Goal: Communication & Community: Answer question/provide support

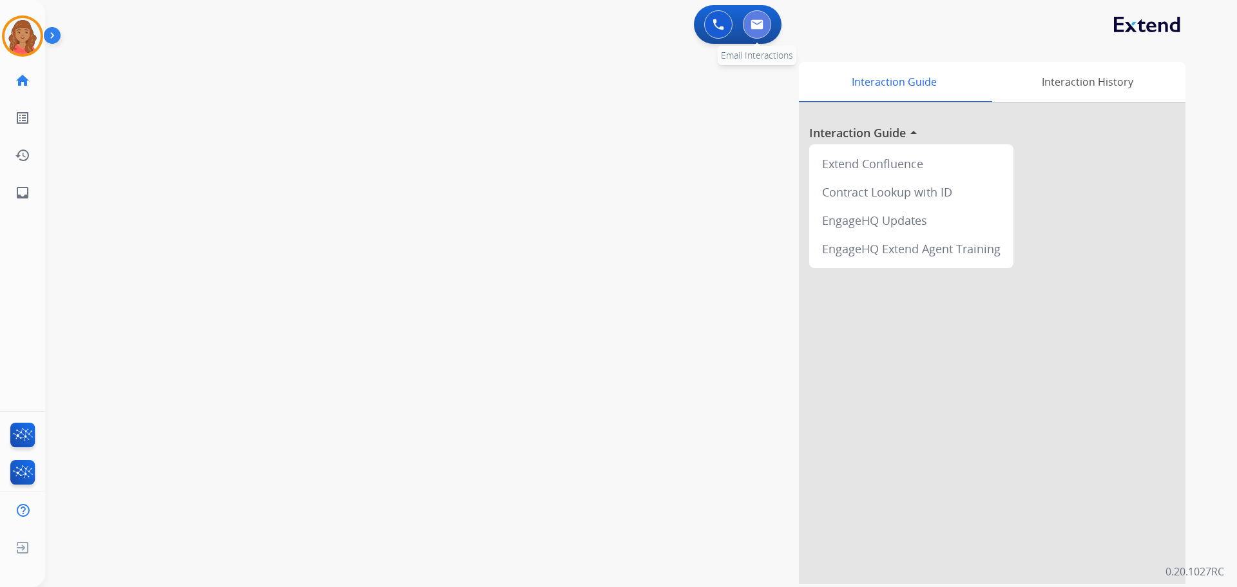
click at [754, 21] on img at bounding box center [756, 24] width 13 height 10
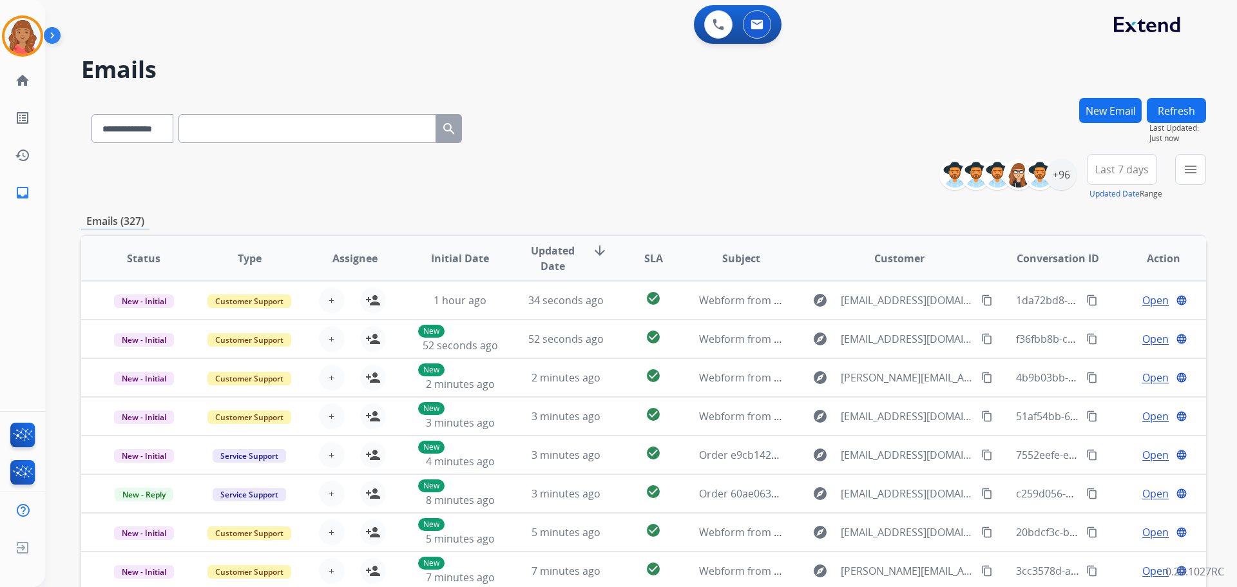
paste input "**********"
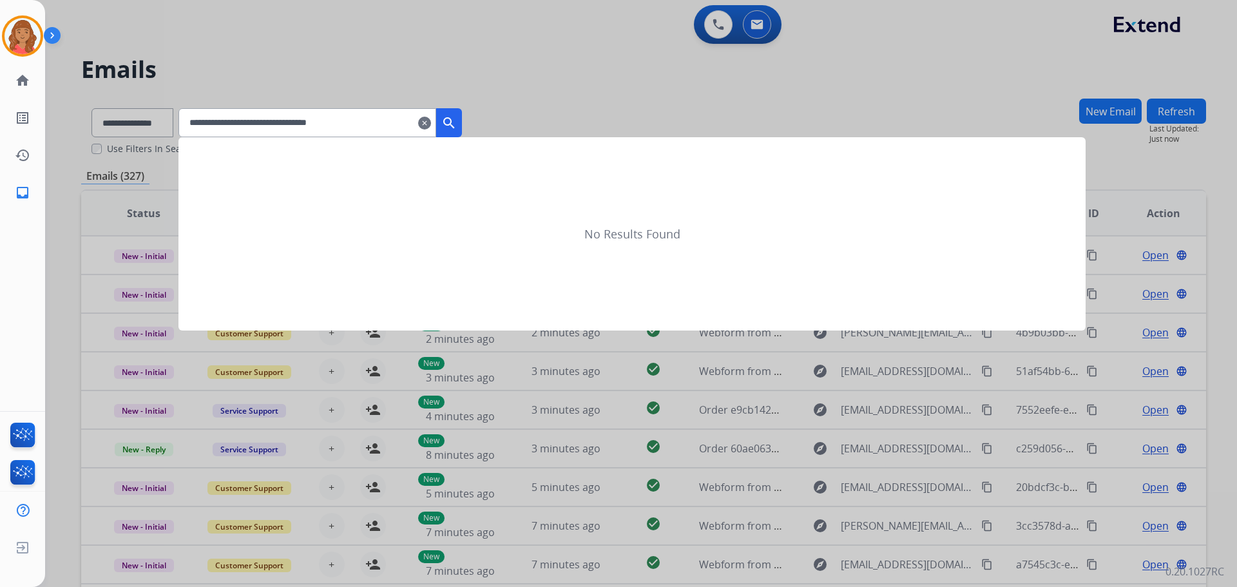
type input "**********"
click at [457, 129] on mat-icon "search" at bounding box center [448, 122] width 15 height 15
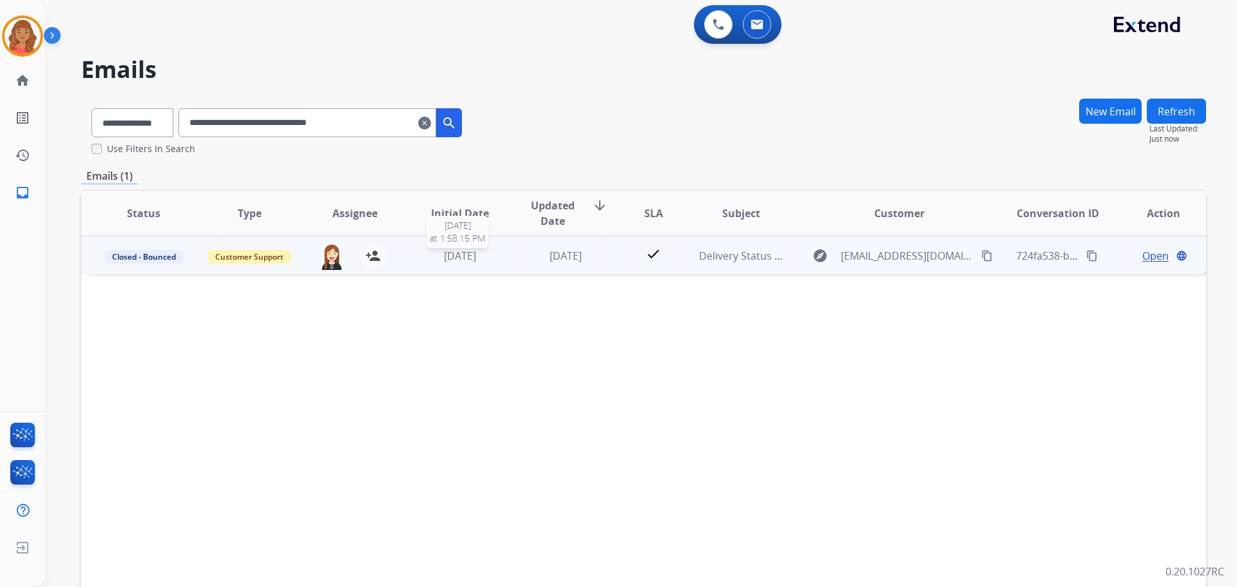
click at [496, 257] on div "[DATE]" at bounding box center [460, 255] width 84 height 15
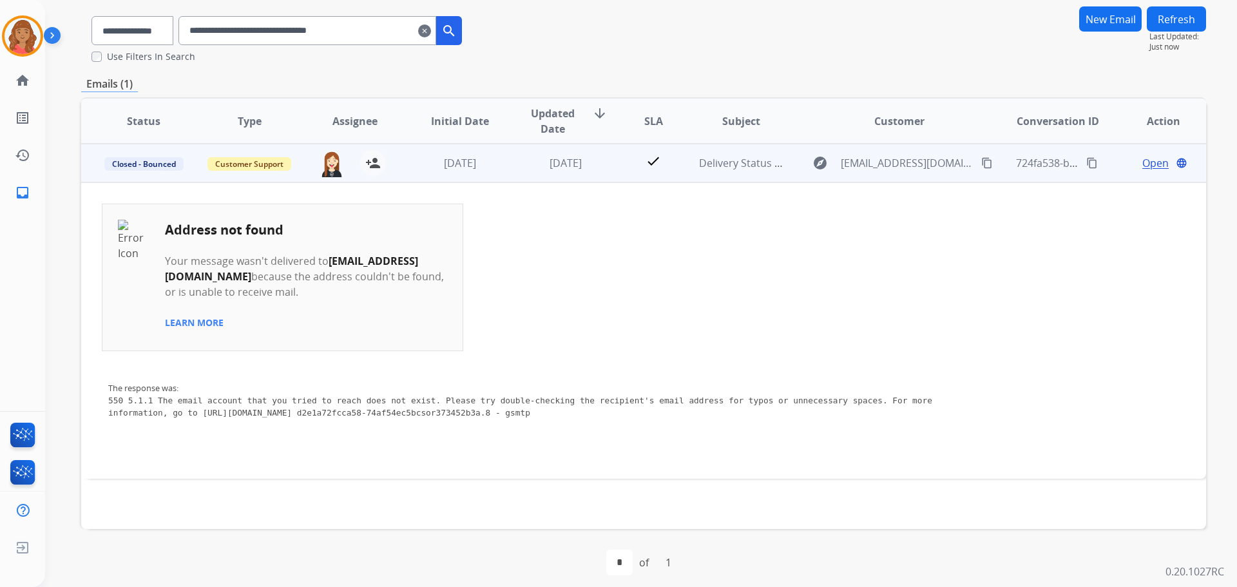
scroll to position [101, 0]
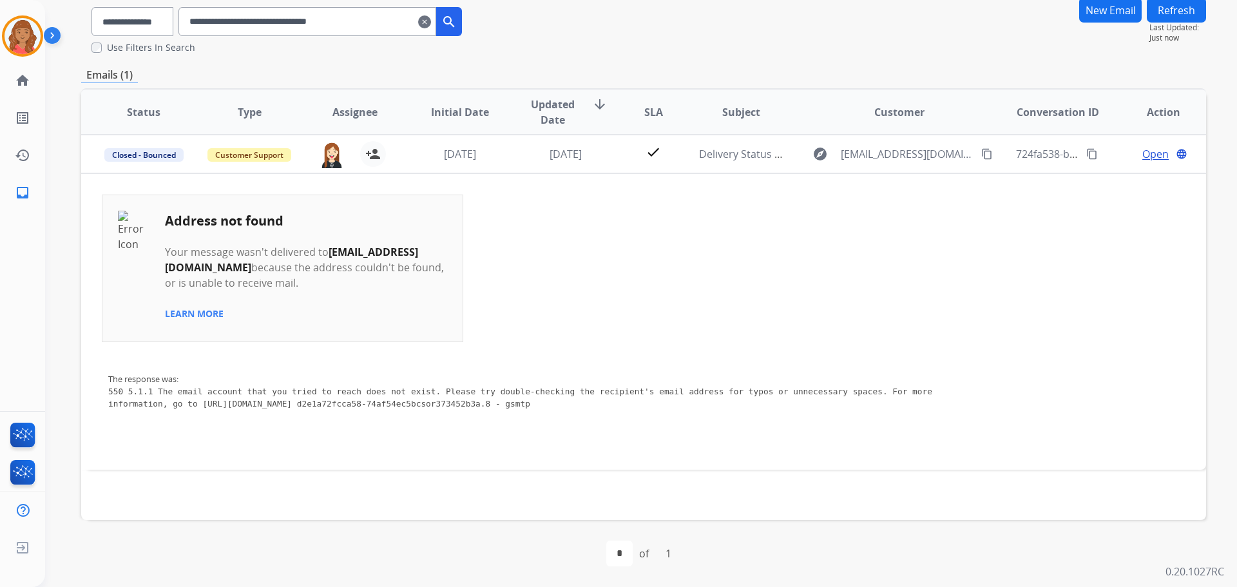
click at [431, 25] on mat-icon "clear" at bounding box center [424, 21] width 13 height 15
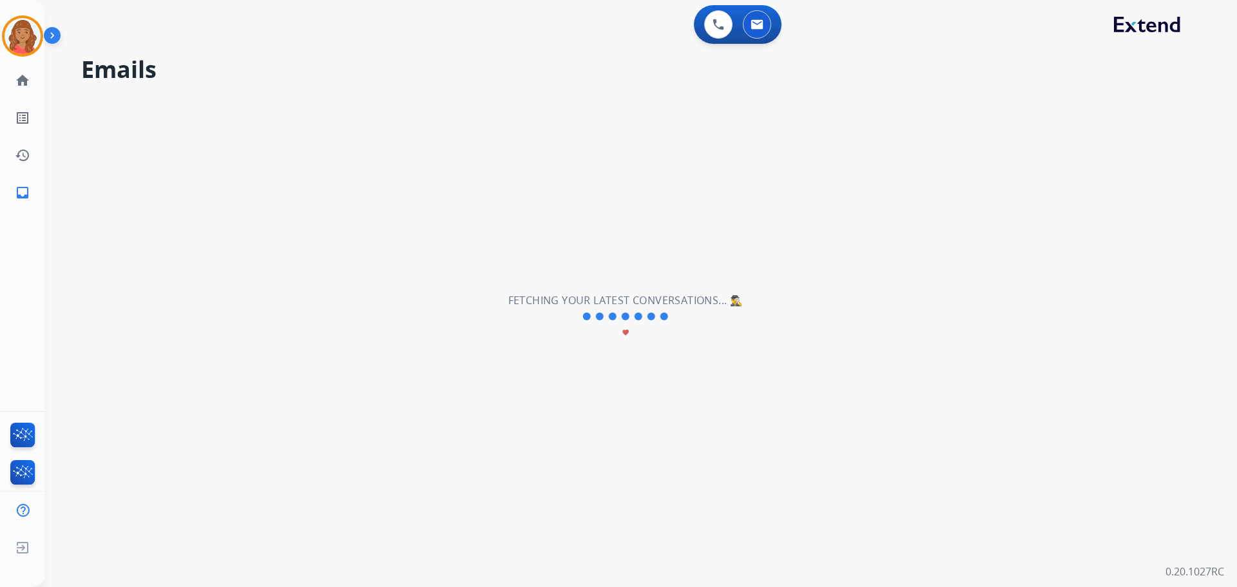
scroll to position [0, 0]
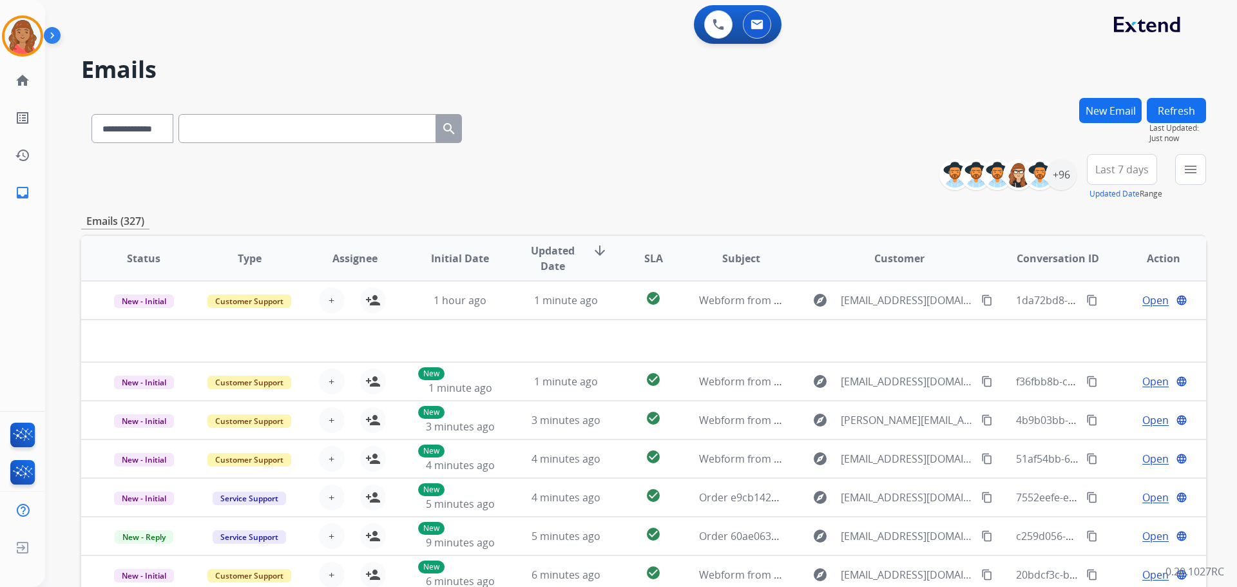
paste input "**********"
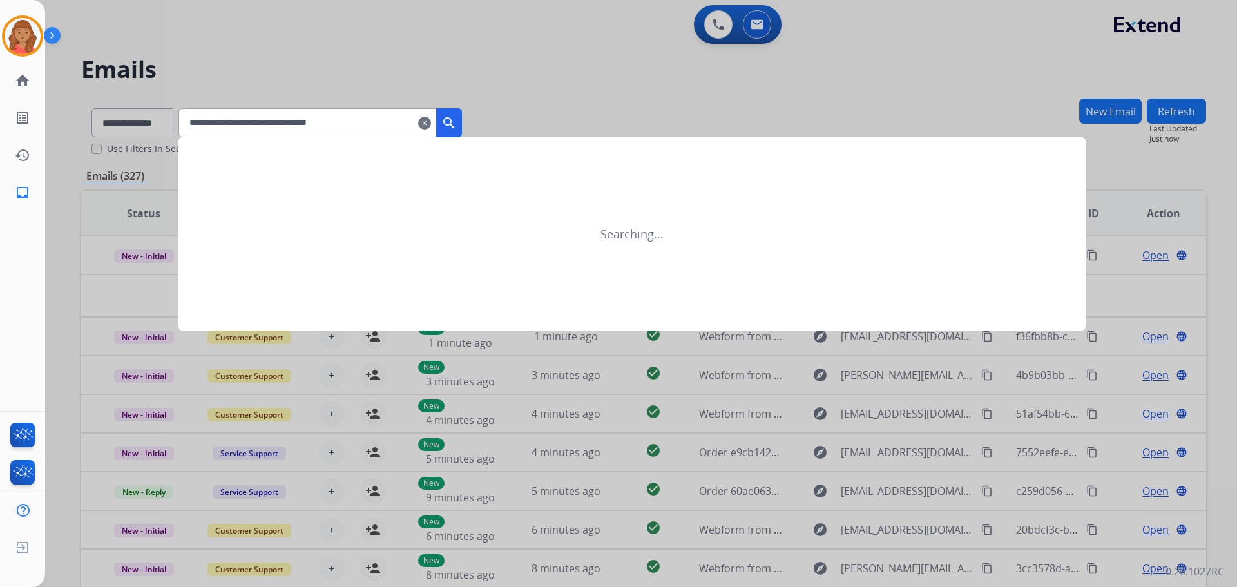
type input "**********"
click at [457, 126] on mat-icon "search" at bounding box center [448, 122] width 15 height 15
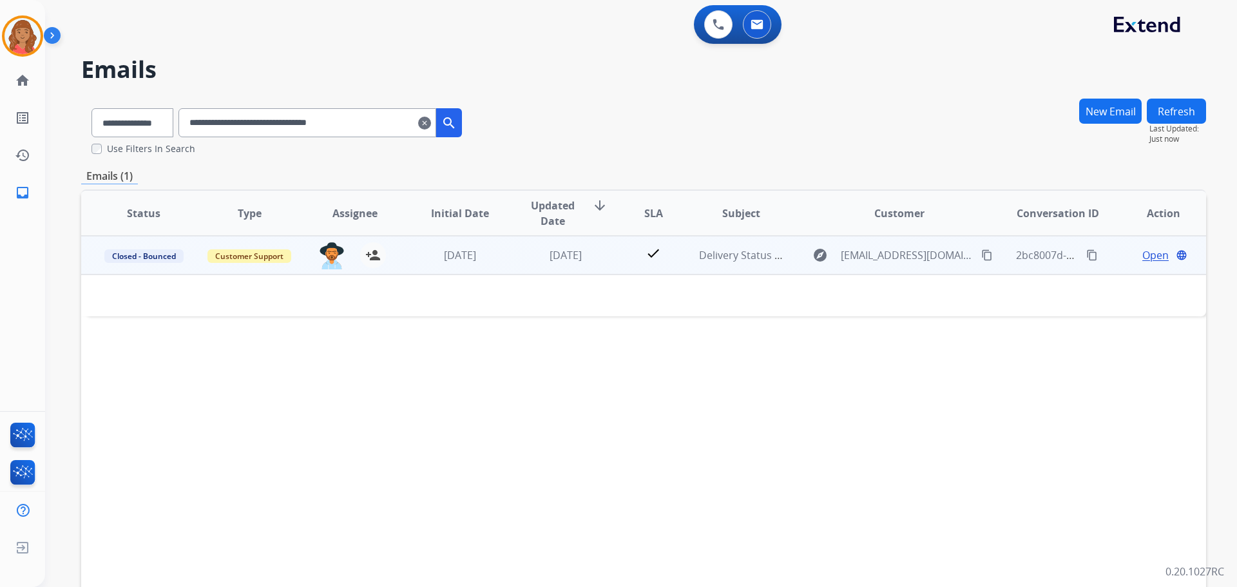
click at [517, 256] on td "[DATE]" at bounding box center [556, 255] width 106 height 39
click at [518, 258] on td "[DATE]" at bounding box center [556, 255] width 106 height 39
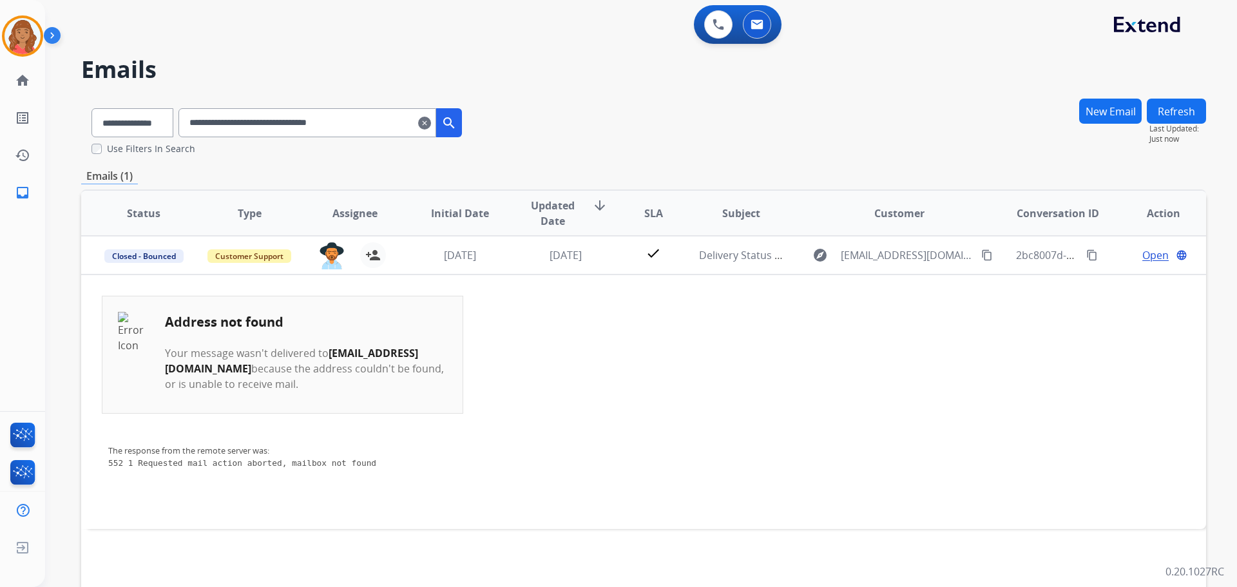
click at [434, 124] on input "**********" at bounding box center [307, 122] width 258 height 29
click at [431, 124] on mat-icon "clear" at bounding box center [424, 122] width 13 height 15
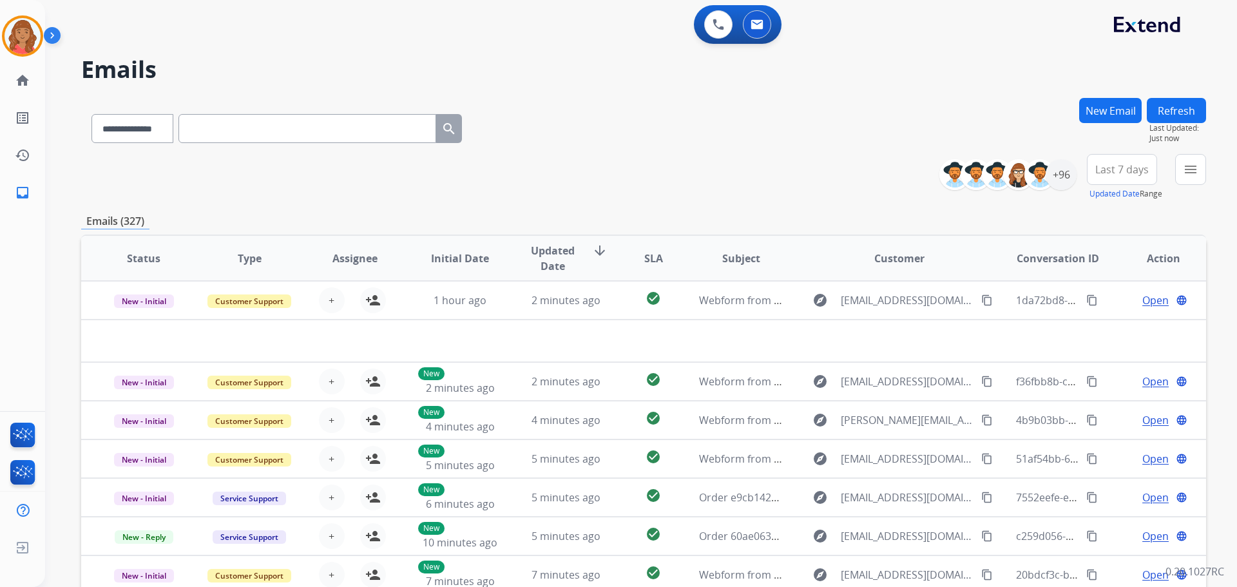
drag, startPoint x: 294, startPoint y: 129, endPoint x: 299, endPoint y: 140, distance: 12.7
paste input "**********"
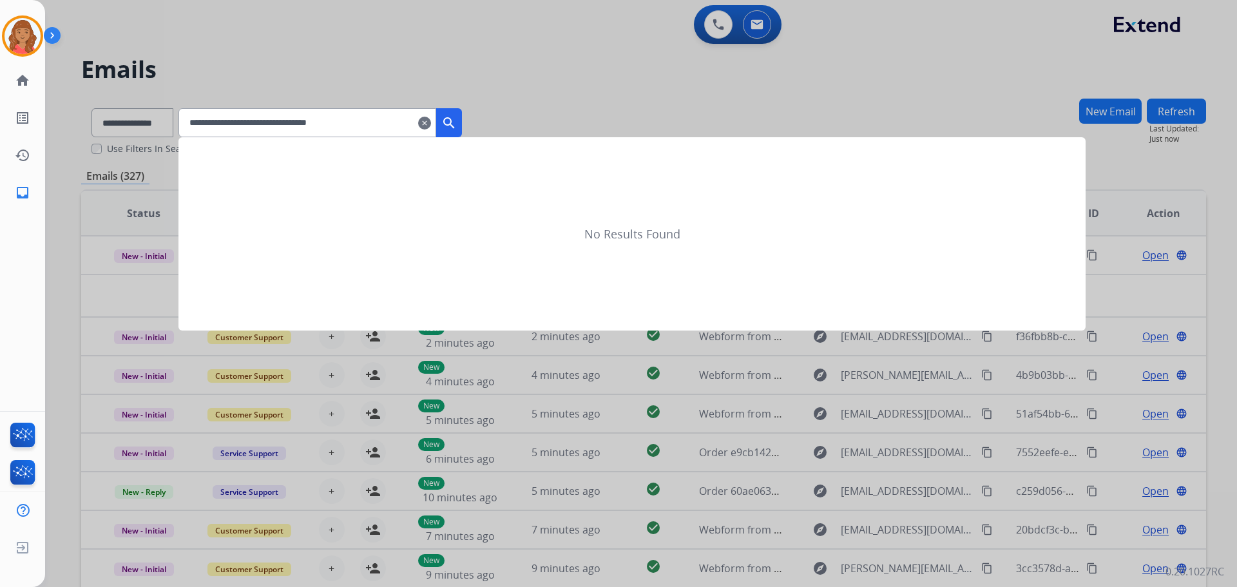
type input "**********"
click at [457, 126] on mat-icon "search" at bounding box center [448, 122] width 15 height 15
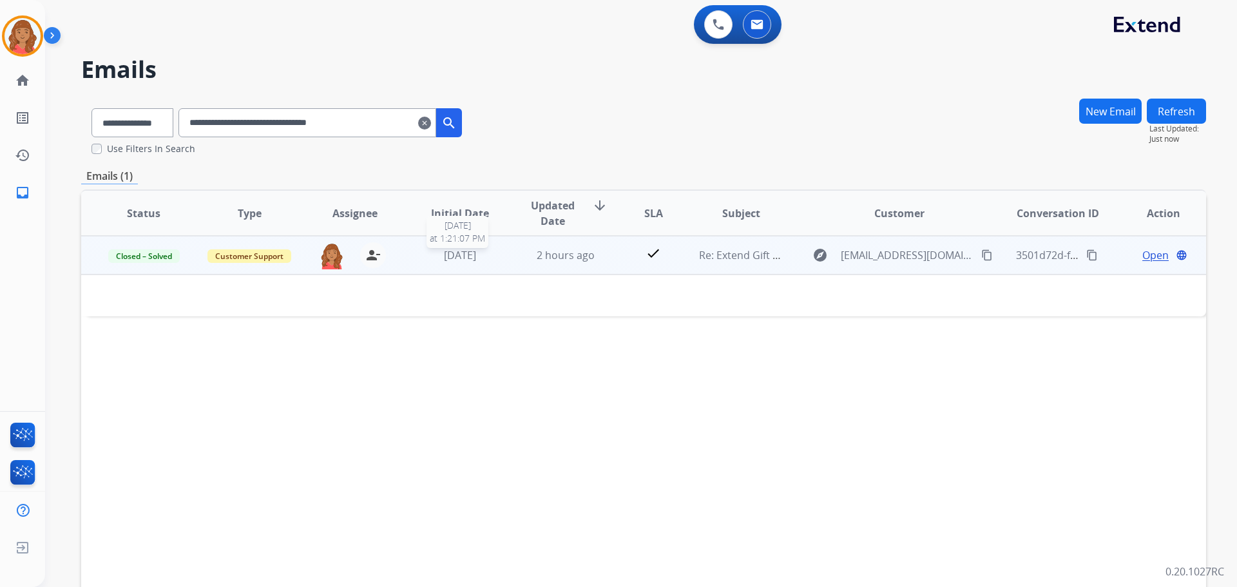
click at [488, 260] on div "[DATE]" at bounding box center [460, 254] width 84 height 15
click at [488, 258] on div "[DATE]" at bounding box center [460, 255] width 84 height 15
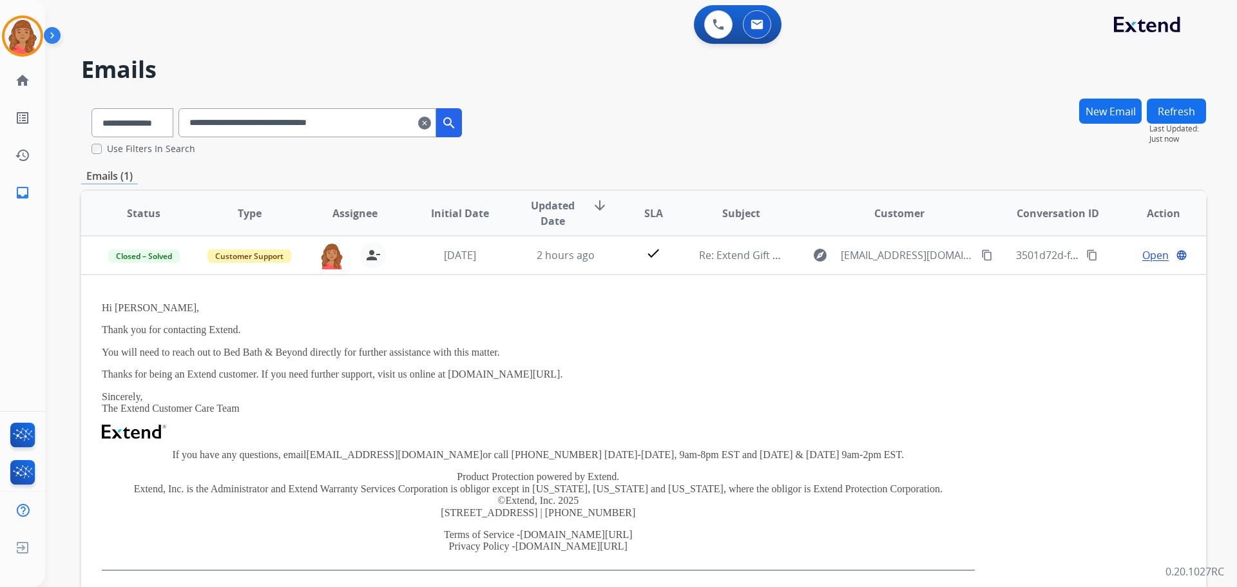
click at [434, 125] on input "**********" at bounding box center [307, 122] width 258 height 29
click at [431, 125] on mat-icon "clear" at bounding box center [424, 122] width 13 height 15
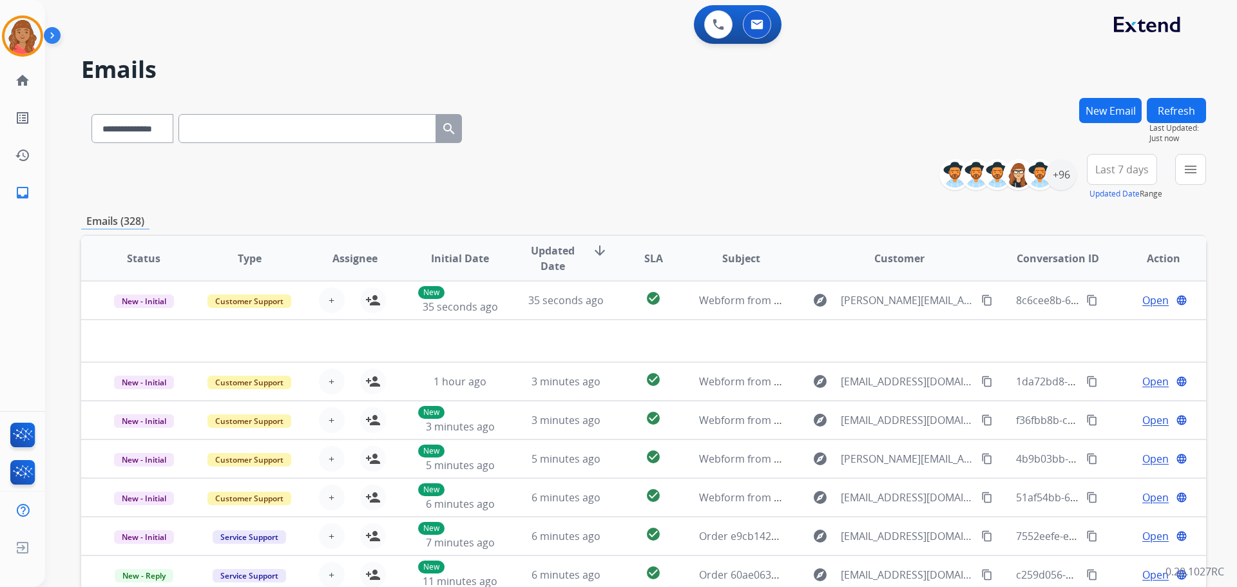
drag, startPoint x: 314, startPoint y: 122, endPoint x: 320, endPoint y: 126, distance: 7.0
paste input "**********"
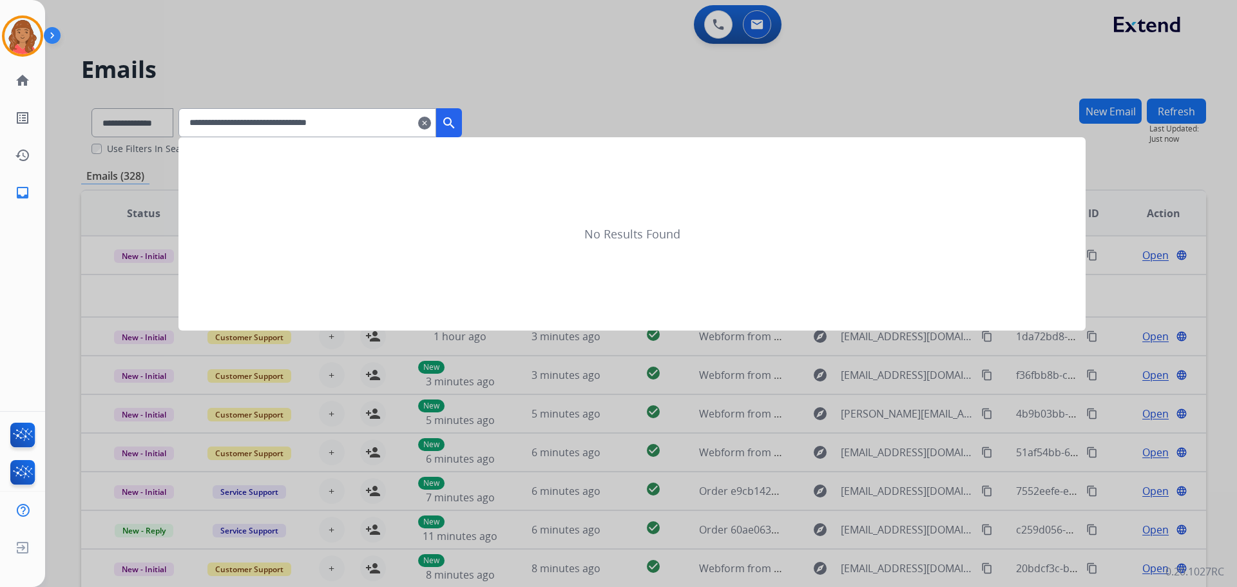
type input "**********"
drag, startPoint x: 466, startPoint y: 124, endPoint x: 454, endPoint y: 144, distance: 23.1
click at [457, 125] on mat-icon "search" at bounding box center [448, 122] width 15 height 15
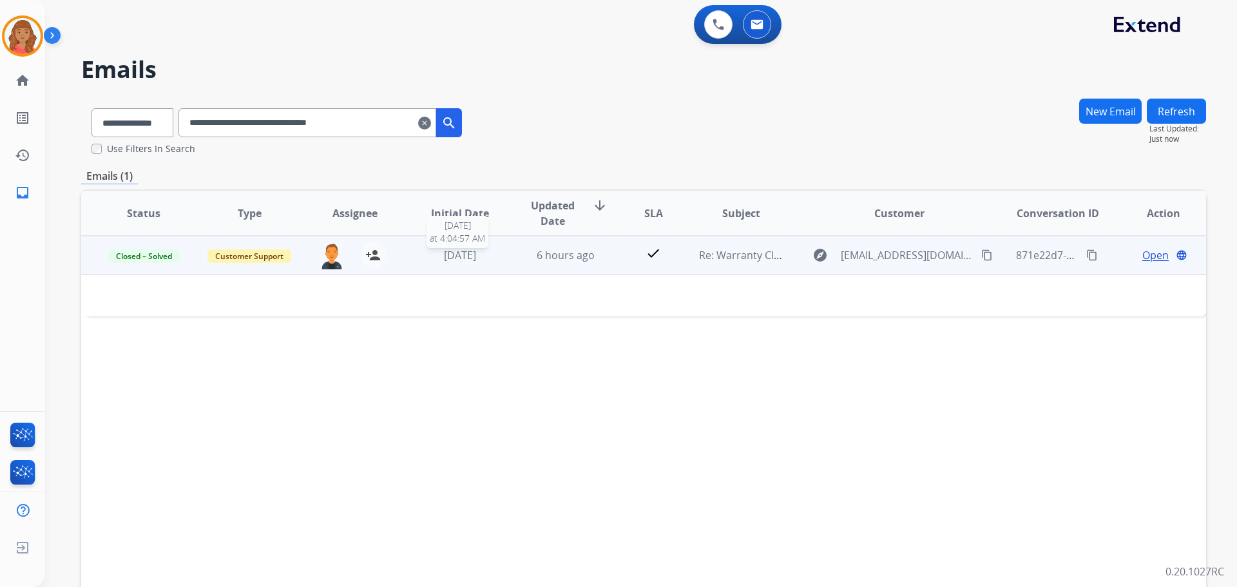
click at [468, 256] on span "[DATE]" at bounding box center [460, 255] width 32 height 14
click at [537, 252] on span "6 hours ago" at bounding box center [566, 256] width 58 height 14
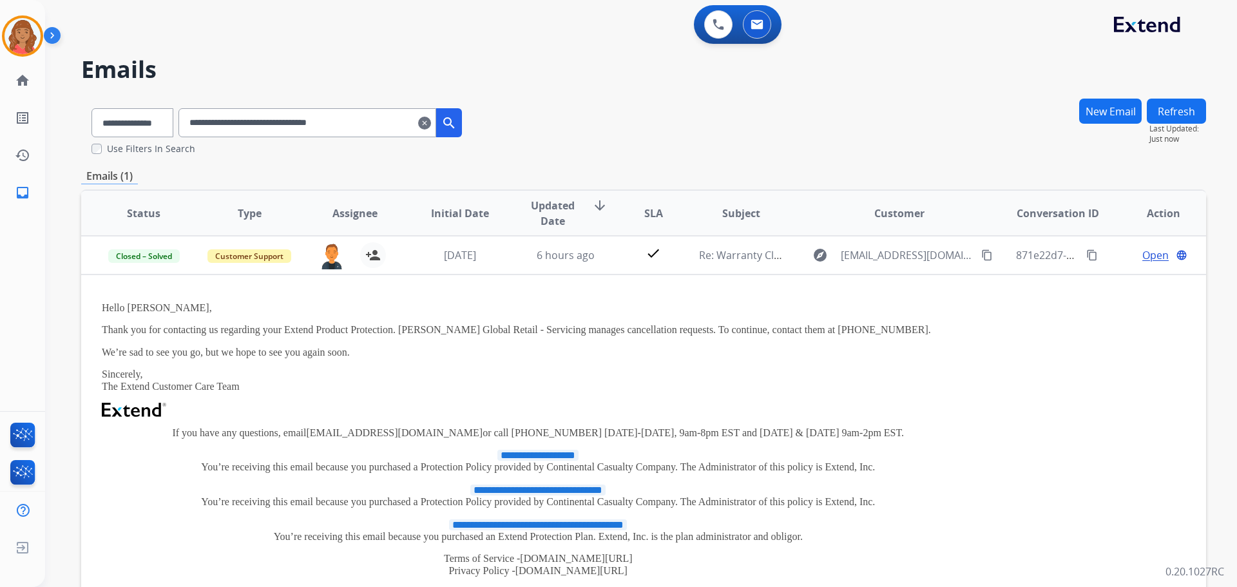
click at [431, 124] on mat-icon "clear" at bounding box center [424, 122] width 13 height 15
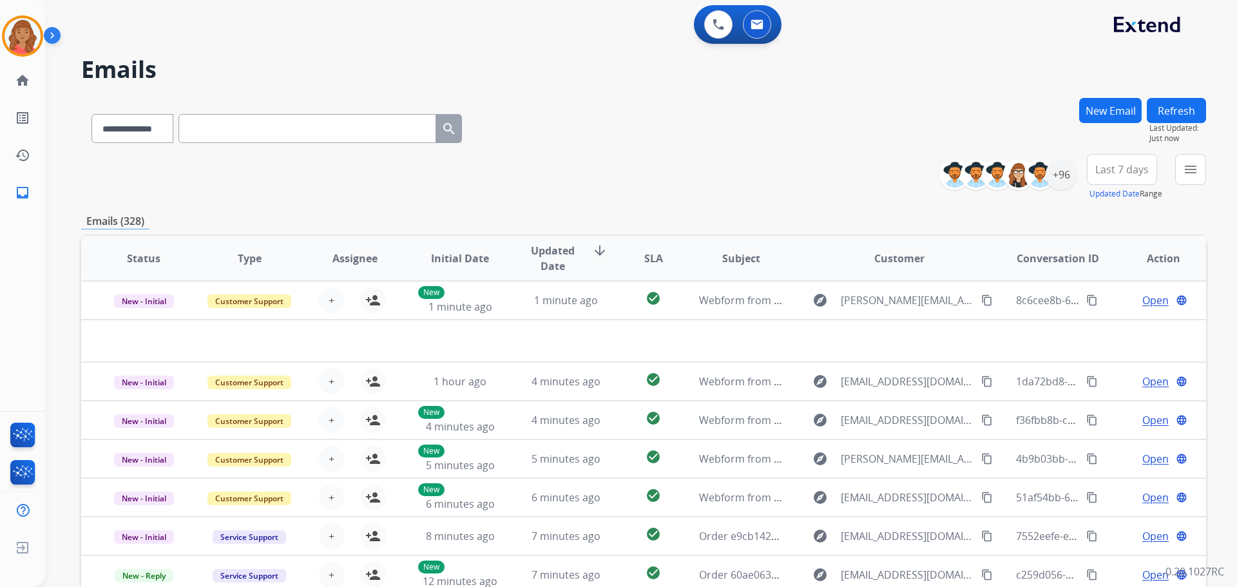
drag, startPoint x: 315, startPoint y: 115, endPoint x: 261, endPoint y: 130, distance: 56.1
paste input "**********"
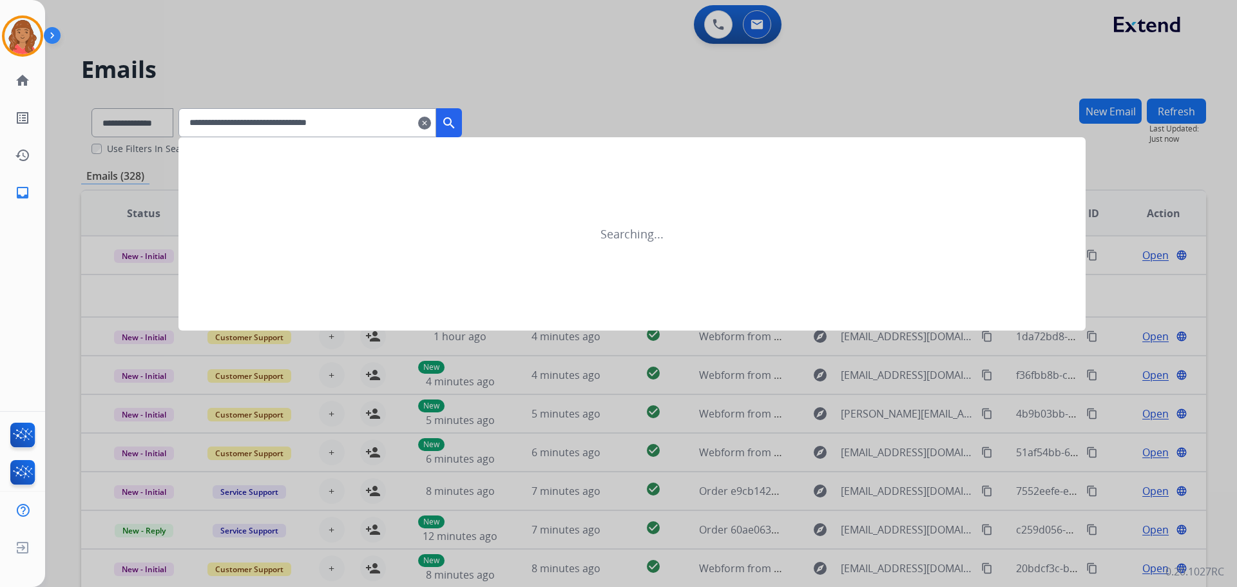
type input "**********"
click at [457, 128] on mat-icon "search" at bounding box center [448, 122] width 15 height 15
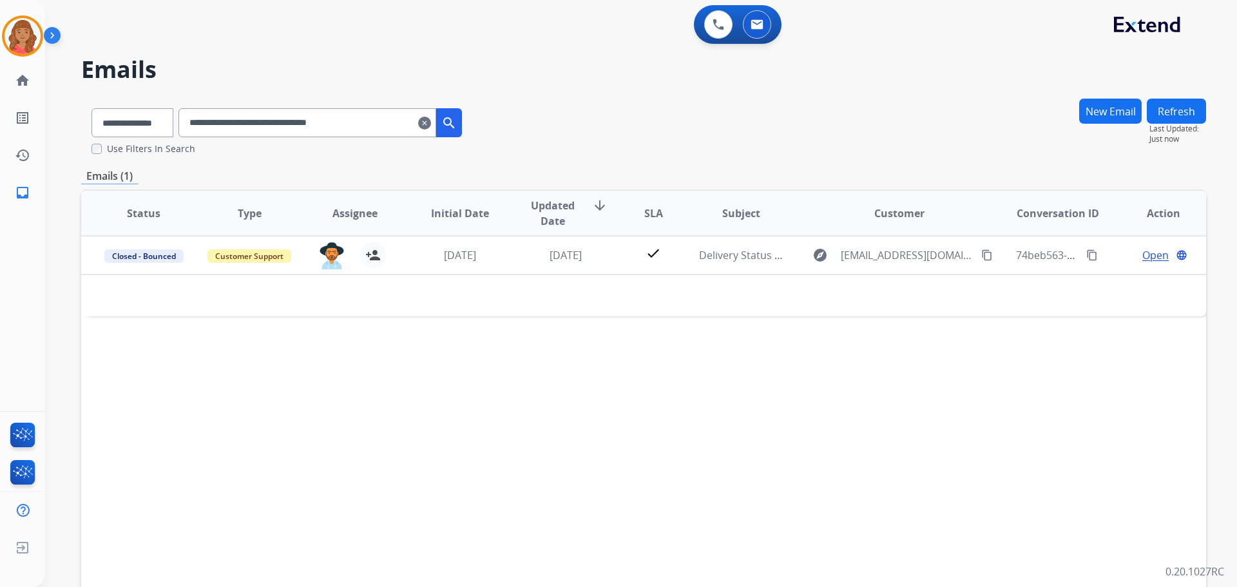
click at [458, 124] on button "search" at bounding box center [449, 122] width 26 height 29
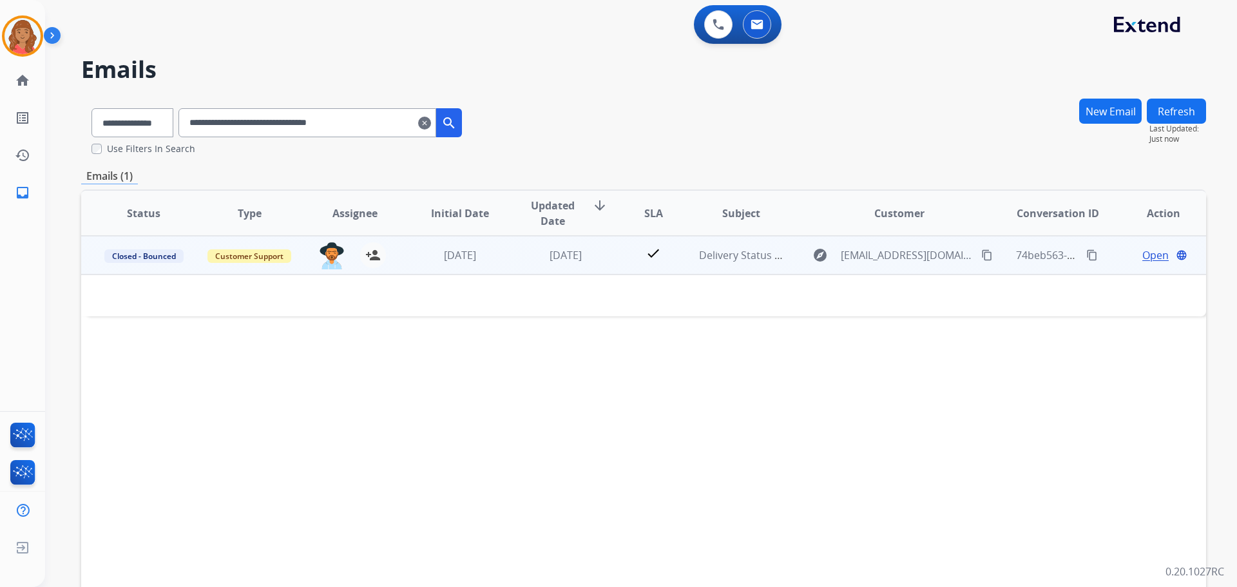
click at [482, 269] on td "[DATE]" at bounding box center [450, 255] width 106 height 39
click at [475, 258] on span "[DATE]" at bounding box center [460, 256] width 32 height 14
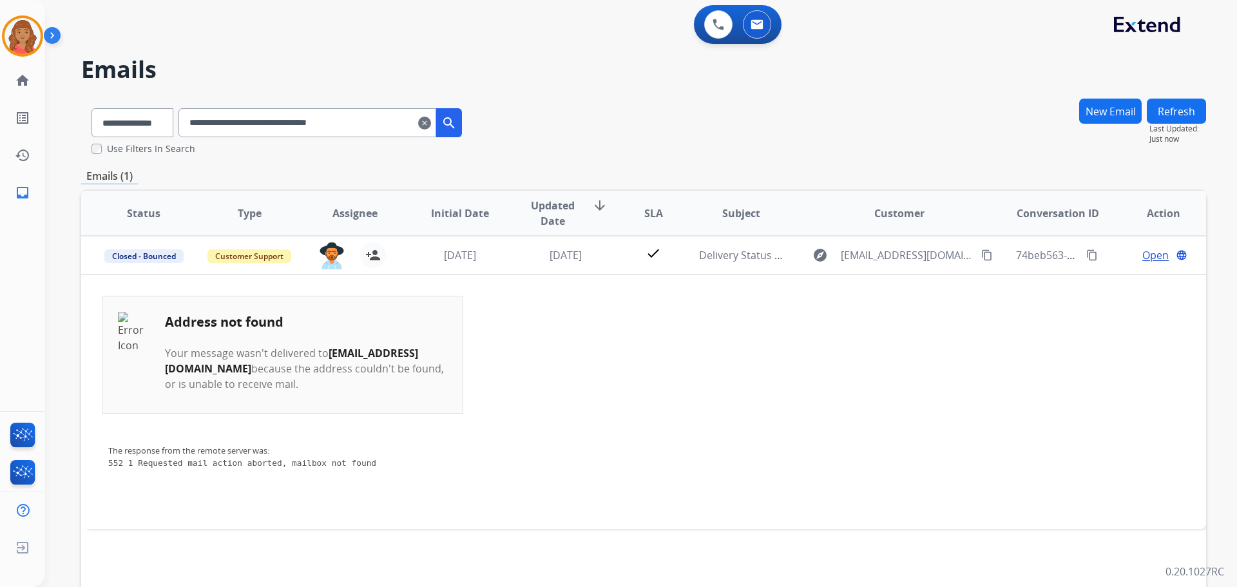
drag, startPoint x: 436, startPoint y: 125, endPoint x: 361, endPoint y: 129, distance: 74.8
click at [431, 125] on mat-icon "clear" at bounding box center [424, 122] width 13 height 15
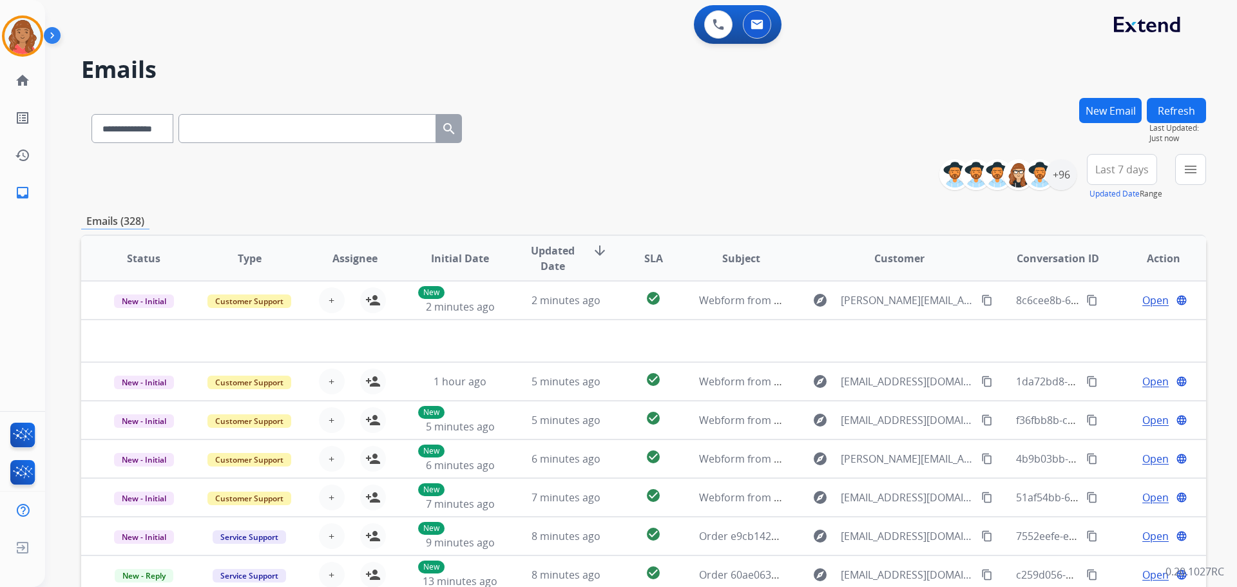
paste input "**********"
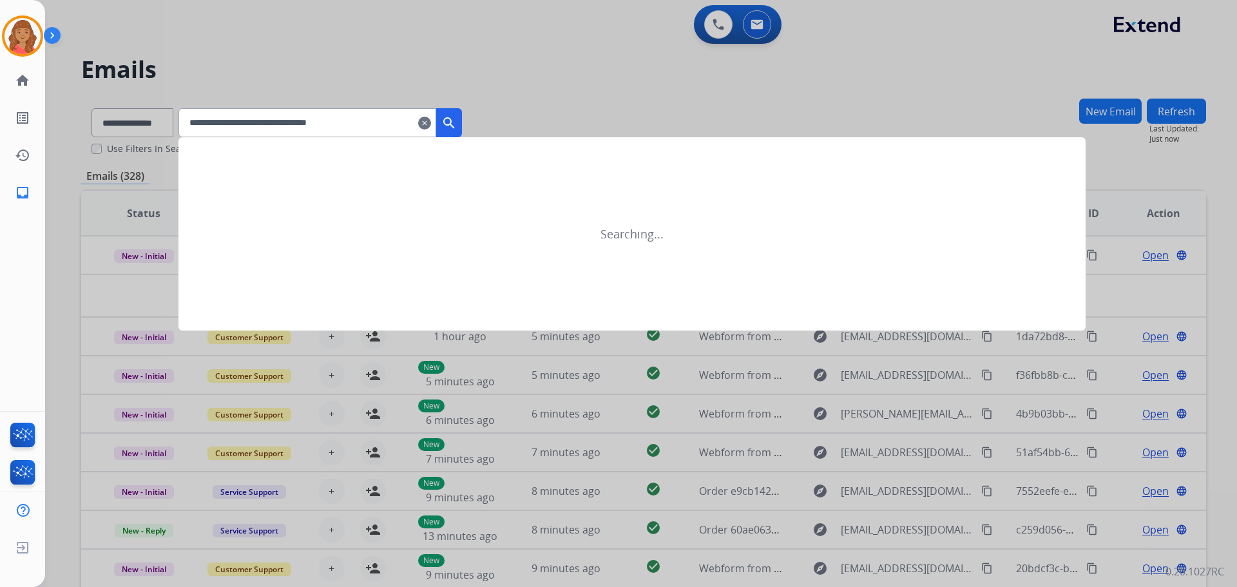
type input "**********"
drag, startPoint x: 466, startPoint y: 126, endPoint x: 446, endPoint y: 151, distance: 32.1
click at [462, 130] on button "search" at bounding box center [449, 122] width 26 height 29
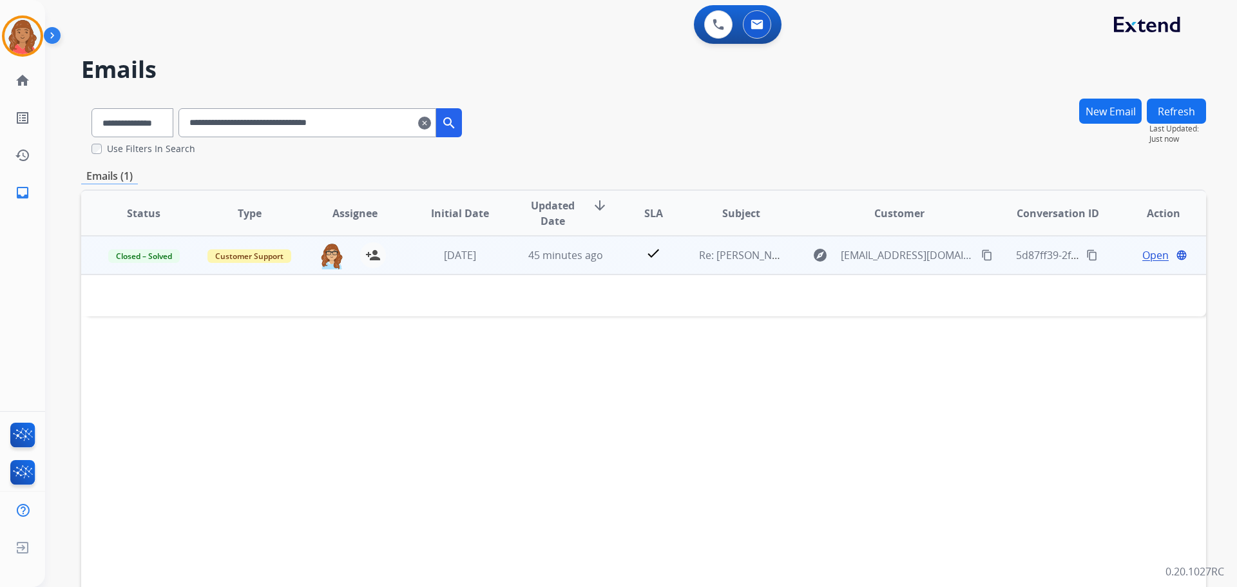
click at [495, 262] on div "[DATE]" at bounding box center [460, 254] width 84 height 15
click at [479, 263] on div "[DATE]" at bounding box center [460, 255] width 84 height 15
click at [1145, 255] on span "Open" at bounding box center [1155, 254] width 26 height 15
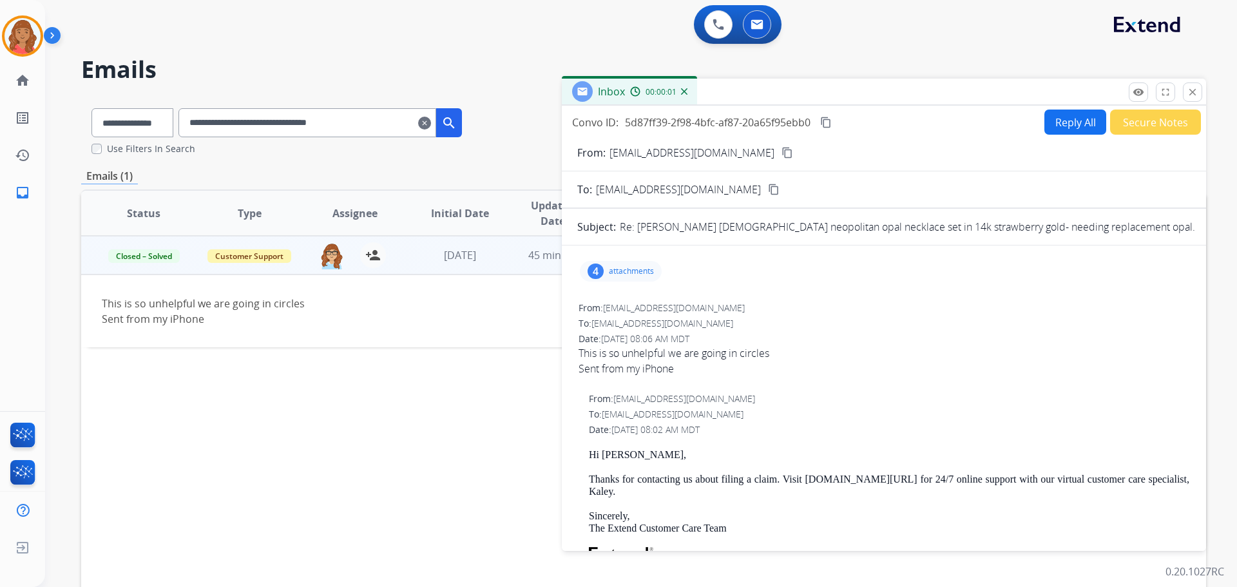
click at [620, 271] on p "attachments" at bounding box center [631, 271] width 45 height 10
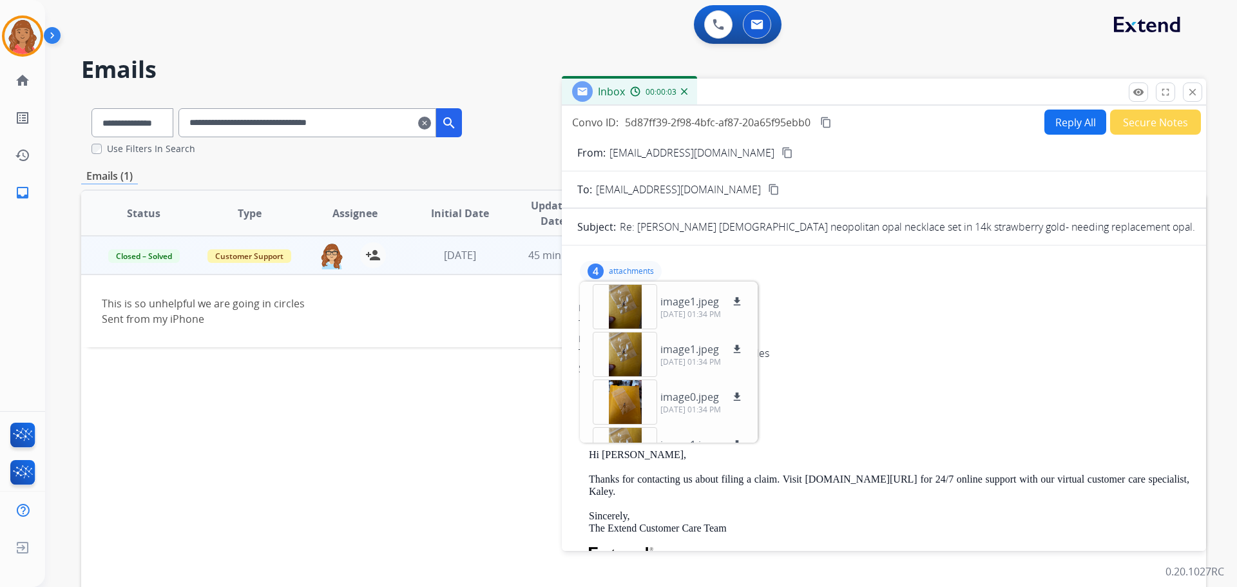
click at [690, 261] on div "4 attachments image1.jpeg download [DATE] 01:34 PM image1.jpeg download [DATE] …" at bounding box center [883, 271] width 613 height 31
click at [613, 269] on p "attachments" at bounding box center [631, 271] width 45 height 10
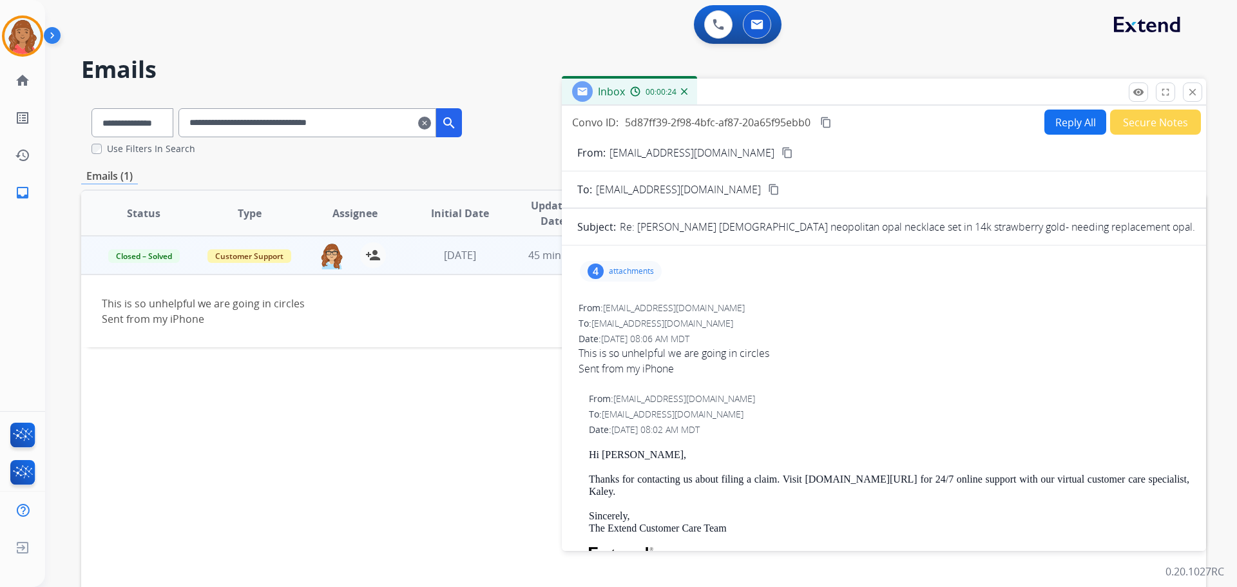
click at [1062, 125] on button "Reply All" at bounding box center [1075, 121] width 62 height 25
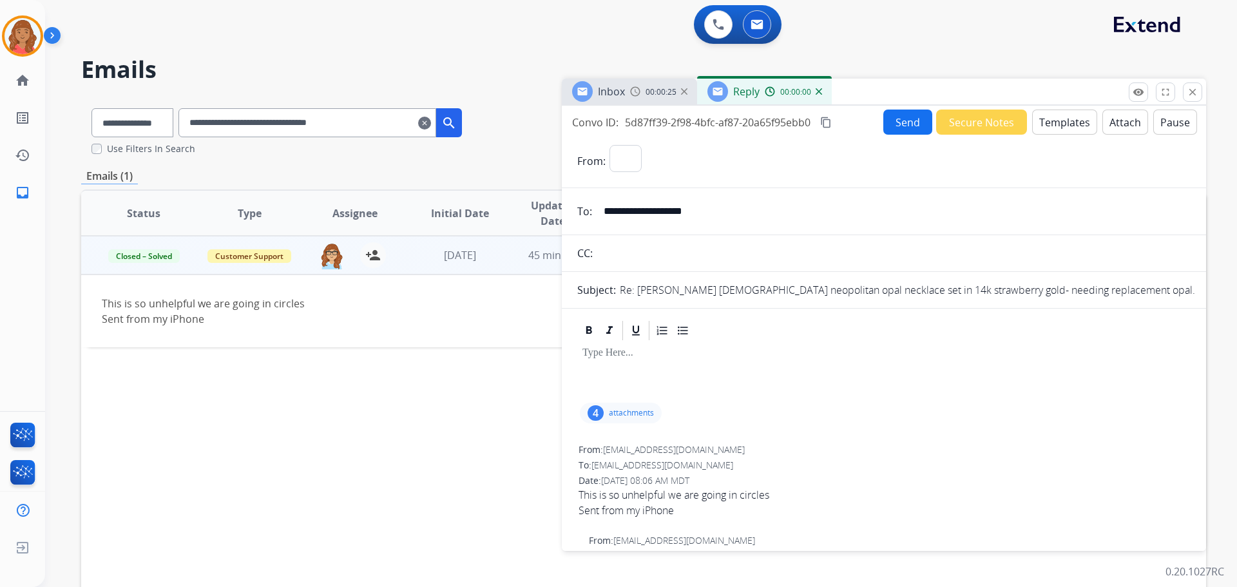
select select "**********"
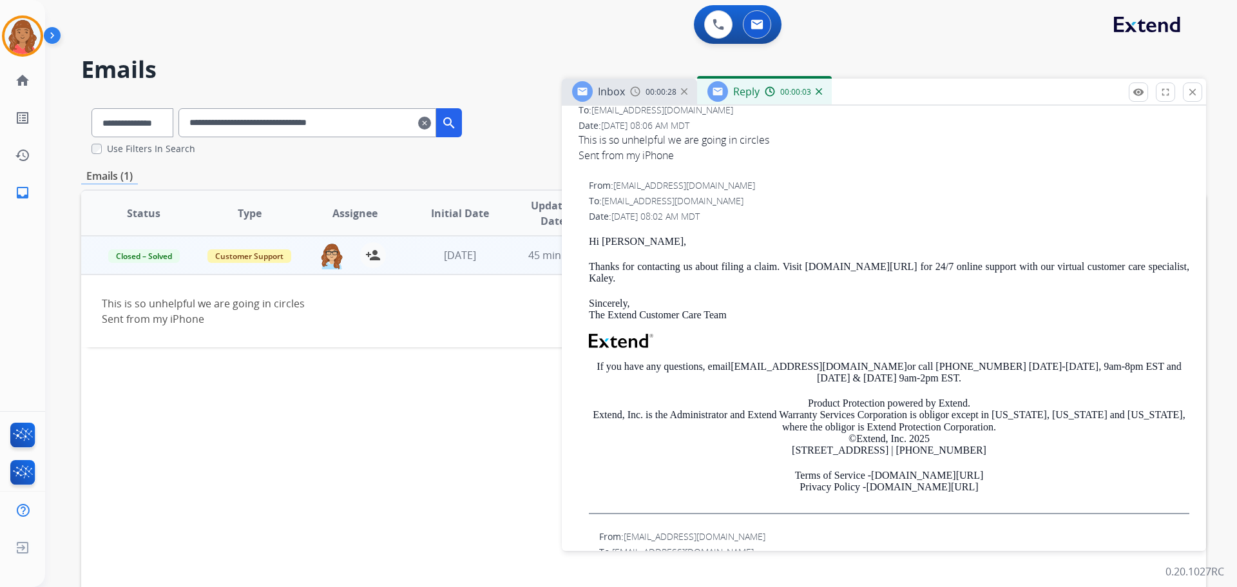
scroll to position [386, 0]
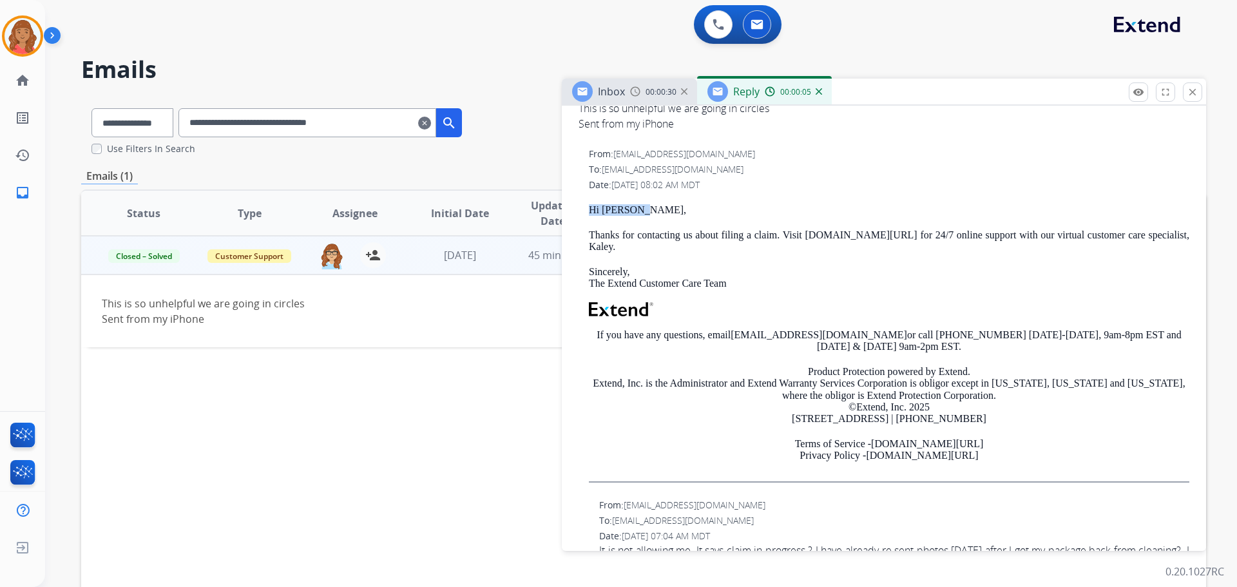
drag, startPoint x: 635, startPoint y: 212, endPoint x: 581, endPoint y: 206, distance: 54.4
click at [581, 206] on div "From: [EMAIL_ADDRESS][DOMAIN_NAME] To: [EMAIL_ADDRESS][DOMAIN_NAME] Date: [DATE…" at bounding box center [883, 319] width 613 height 347
copy p "Hi [PERSON_NAME],"
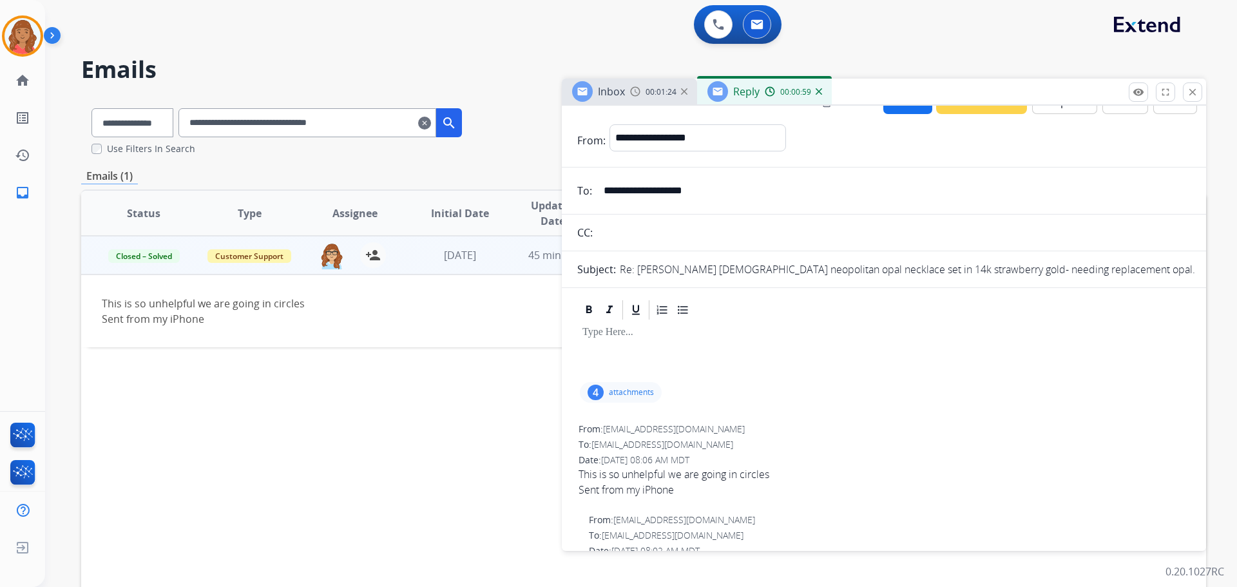
scroll to position [0, 0]
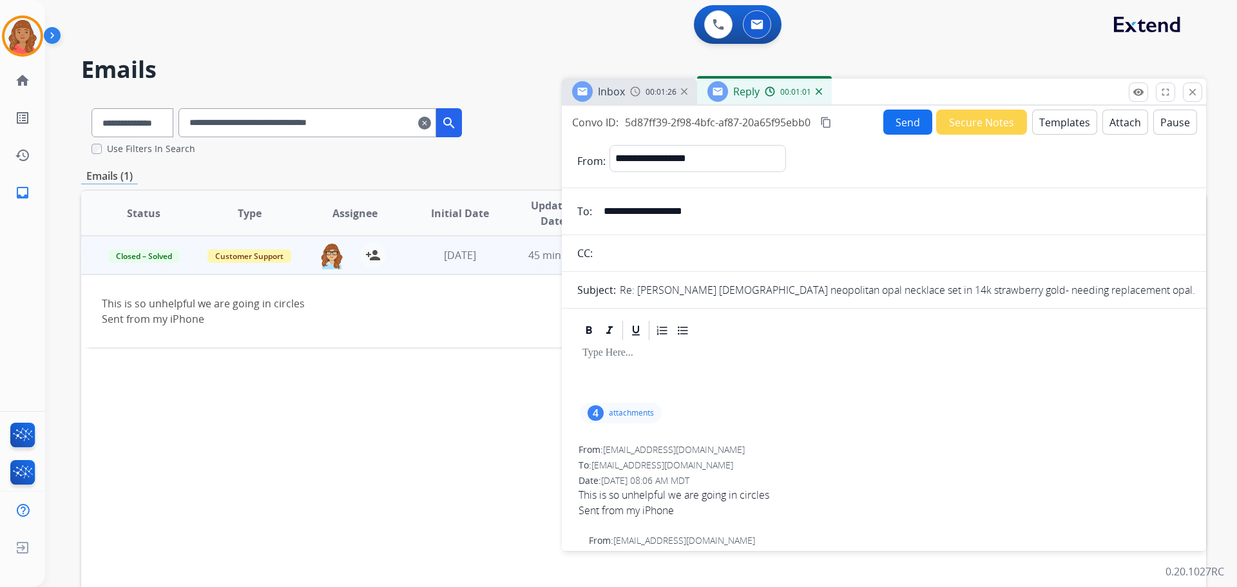
click at [1056, 127] on button "Templates" at bounding box center [1064, 121] width 65 height 25
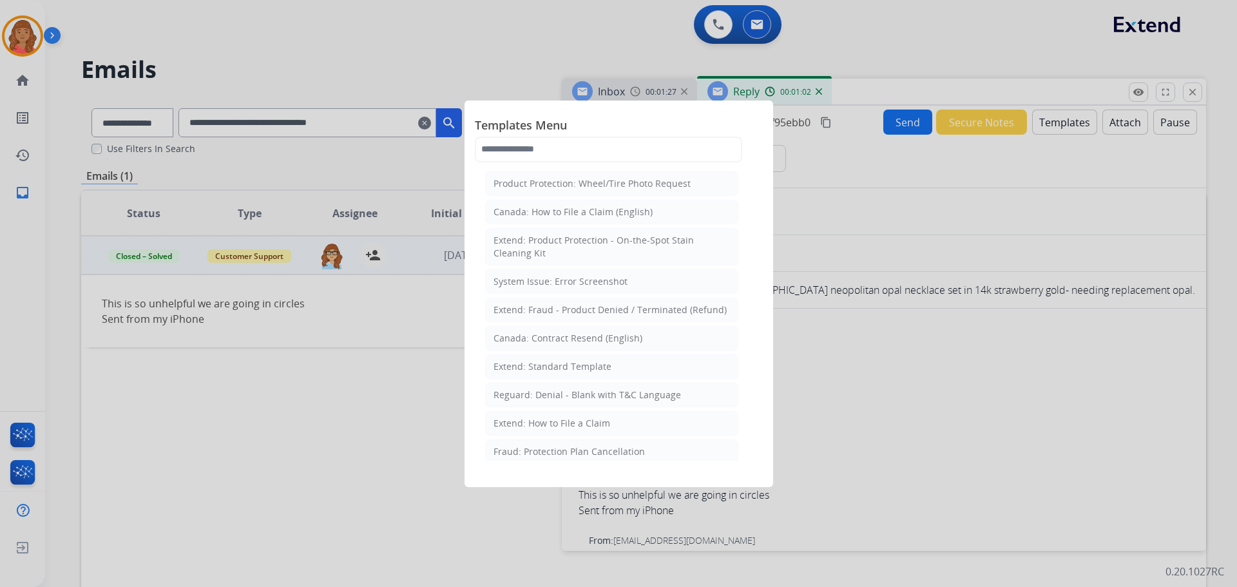
drag, startPoint x: 552, startPoint y: 363, endPoint x: 558, endPoint y: 366, distance: 6.6
click at [555, 365] on div "Extend: Standard Template" at bounding box center [552, 366] width 118 height 13
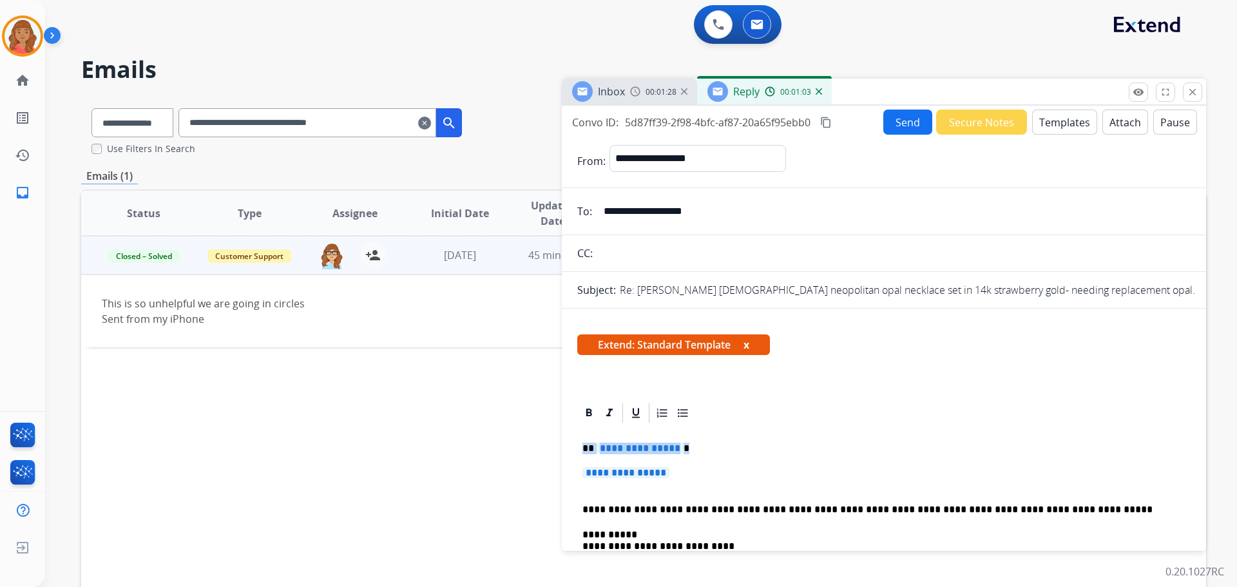
drag, startPoint x: 665, startPoint y: 473, endPoint x: 547, endPoint y: 439, distance: 122.5
click at [547, 439] on div "**********" at bounding box center [643, 393] width 1125 height 590
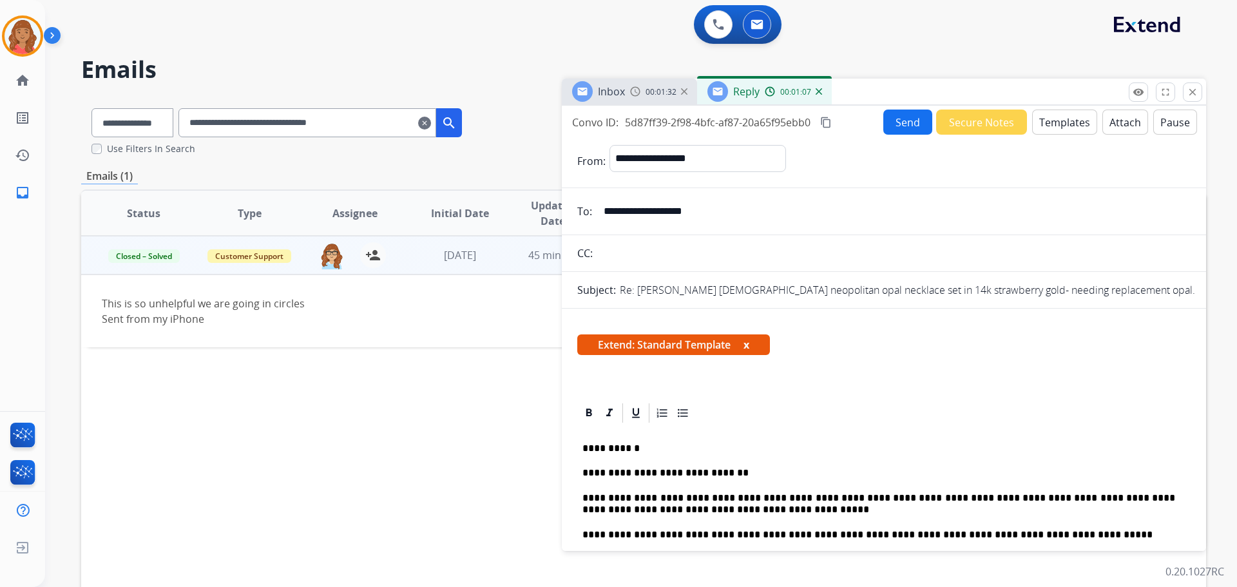
click at [899, 119] on button "Send" at bounding box center [907, 121] width 49 height 25
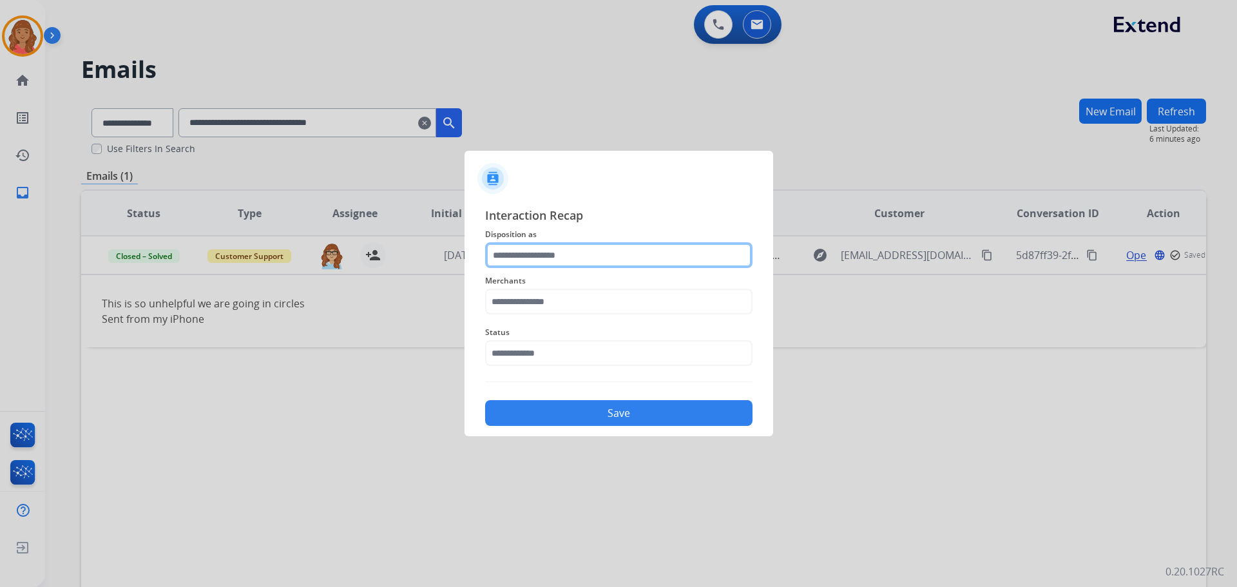
click at [522, 257] on input "text" at bounding box center [618, 255] width 267 height 26
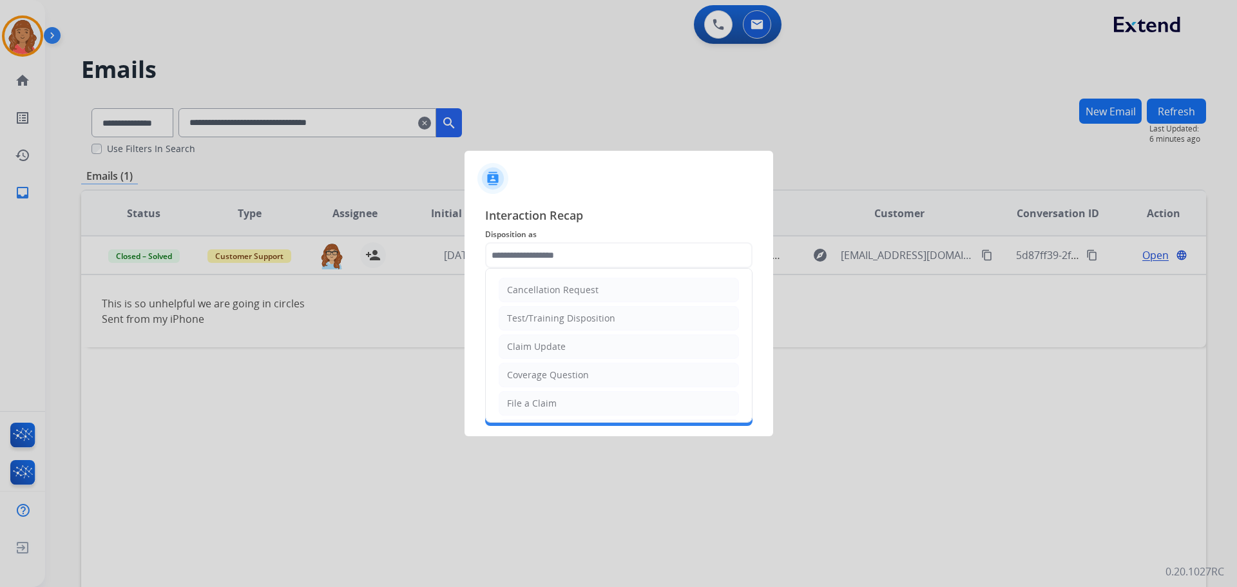
drag, startPoint x: 523, startPoint y: 349, endPoint x: 513, endPoint y: 343, distance: 11.3
click at [524, 349] on div "Claim Update" at bounding box center [536, 346] width 59 height 13
type input "**********"
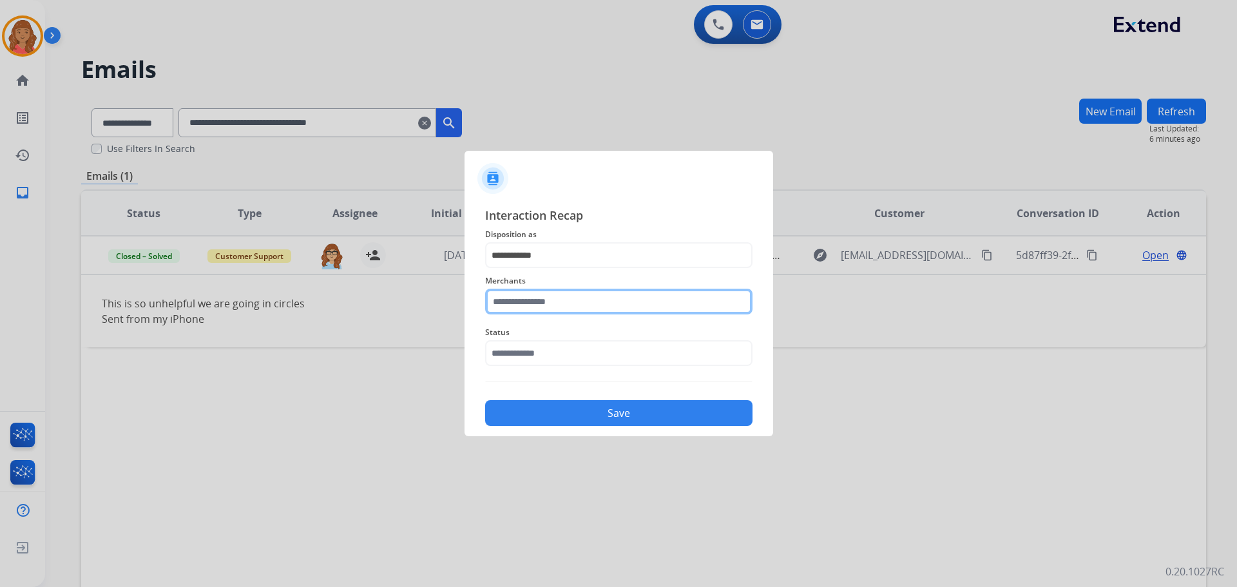
click at [506, 304] on input "text" at bounding box center [618, 302] width 267 height 26
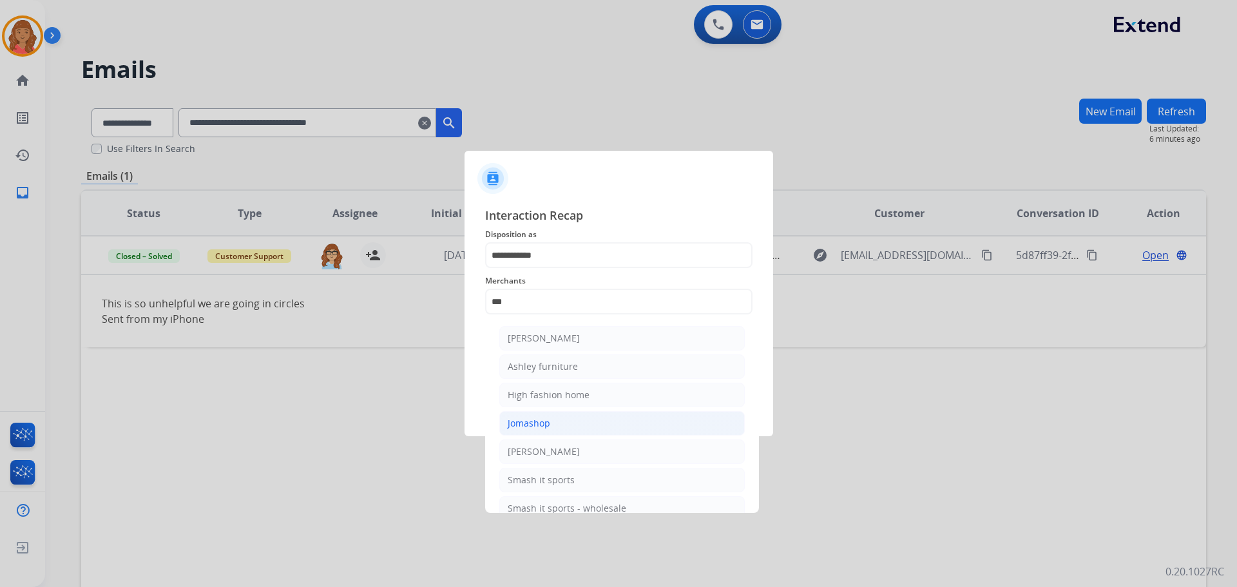
click at [527, 424] on div "Jomashop" at bounding box center [529, 423] width 43 height 13
type input "********"
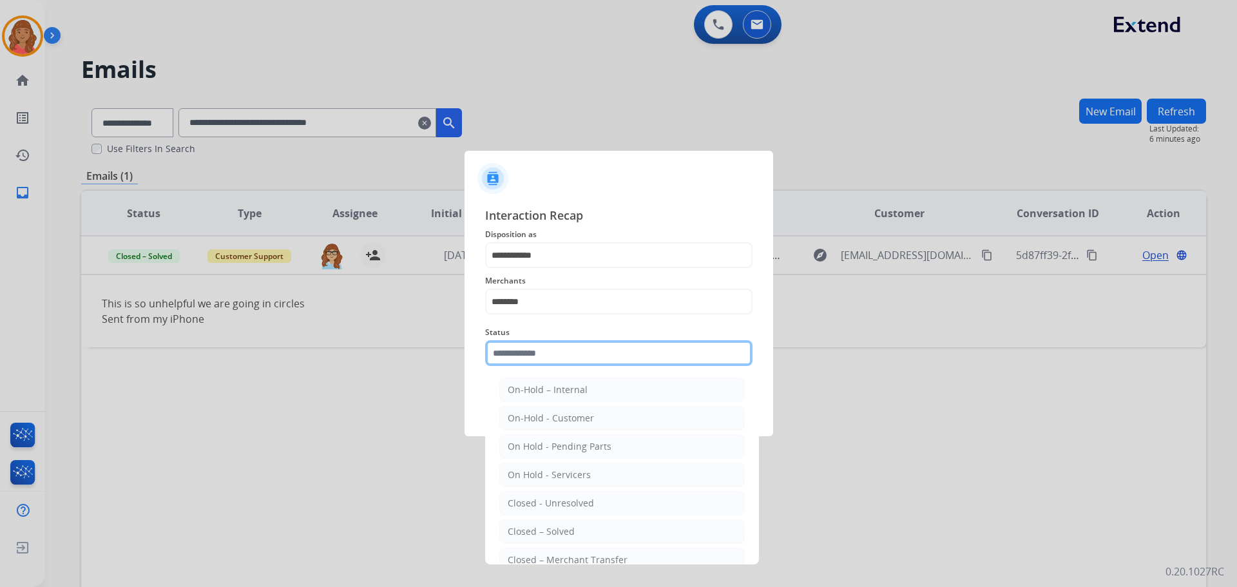
click at [522, 355] on input "text" at bounding box center [618, 353] width 267 height 26
click at [530, 524] on li "Closed – Solved" at bounding box center [621, 531] width 245 height 24
type input "**********"
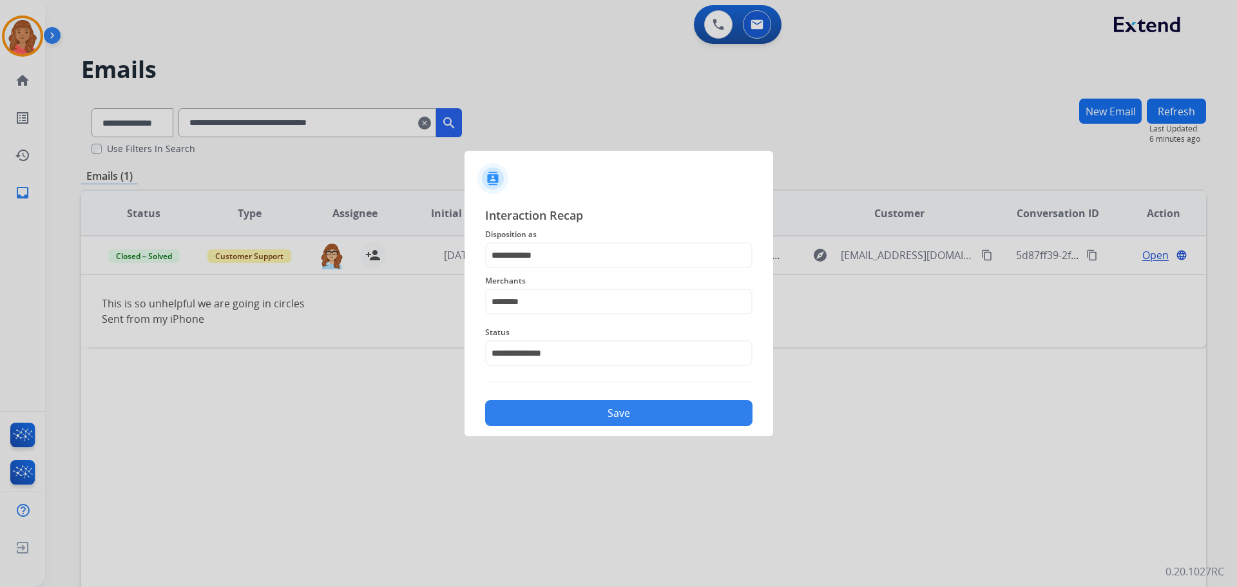
click at [555, 406] on button "Save" at bounding box center [618, 413] width 267 height 26
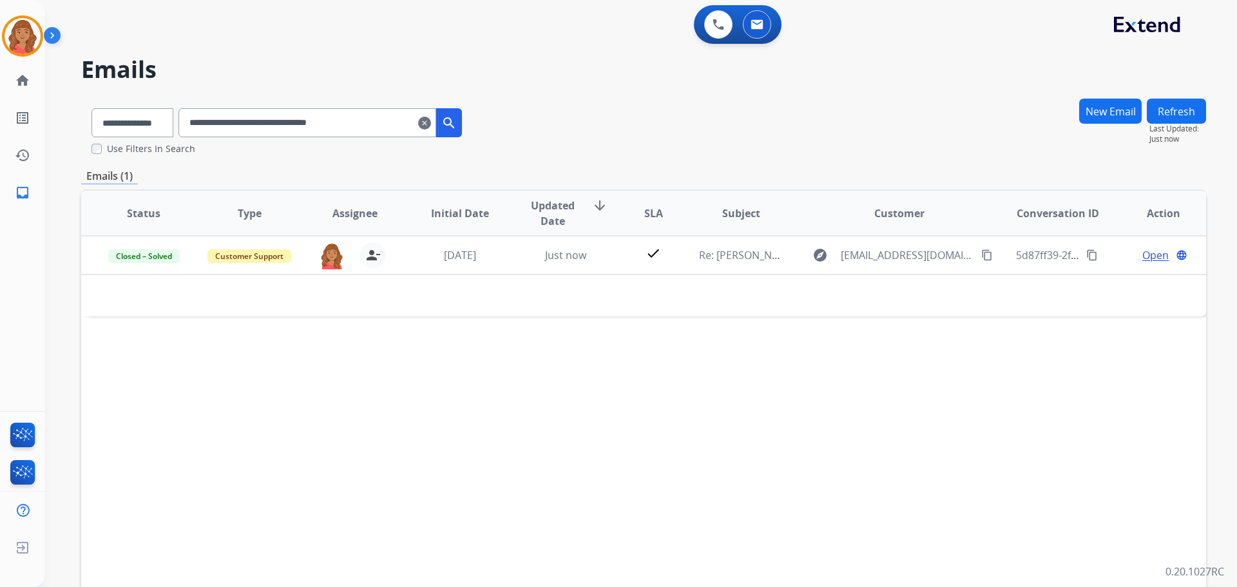
drag, startPoint x: 441, startPoint y: 128, endPoint x: 416, endPoint y: 129, distance: 24.6
click at [431, 128] on mat-icon "clear" at bounding box center [424, 122] width 13 height 15
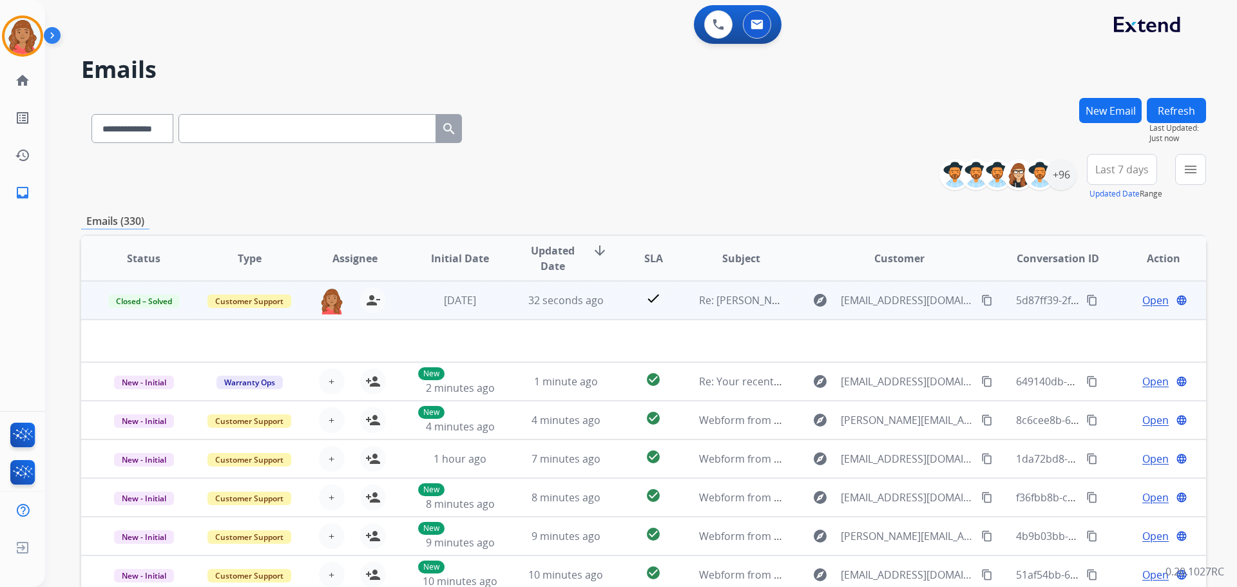
click at [516, 310] on td "32 seconds ago" at bounding box center [556, 300] width 106 height 39
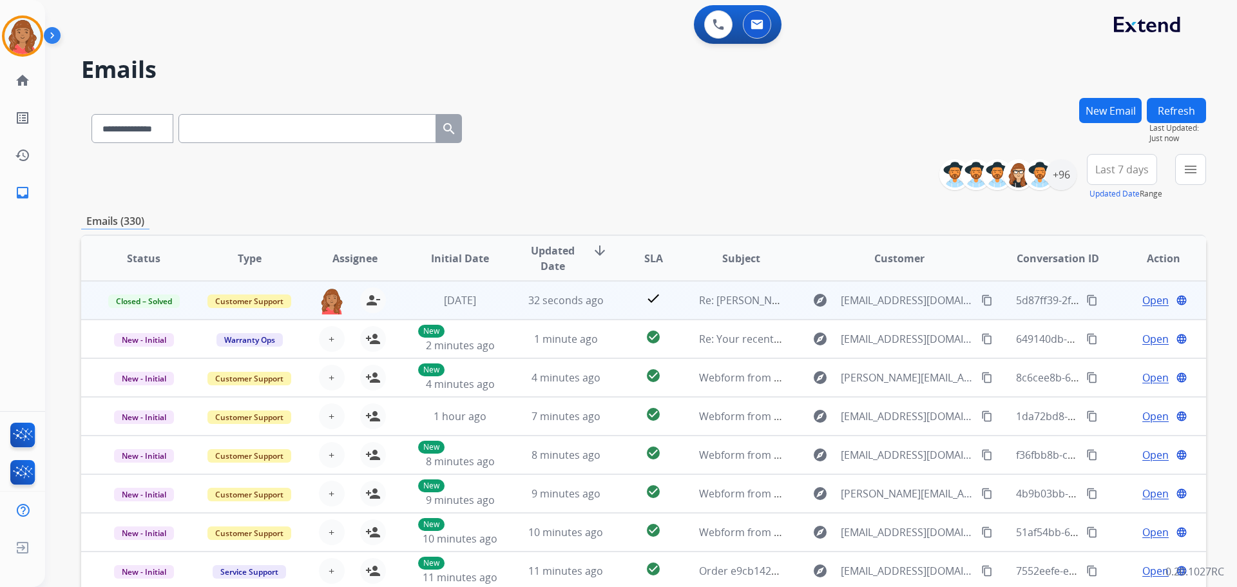
click at [514, 305] on td "32 seconds ago" at bounding box center [556, 300] width 106 height 39
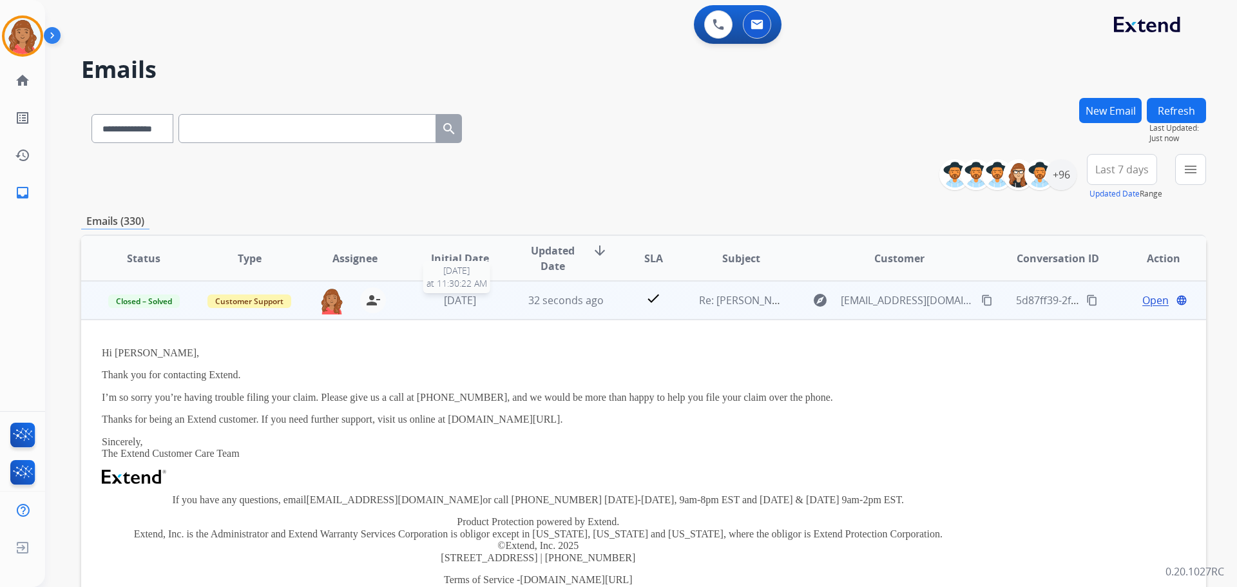
click at [468, 303] on span "[DATE]" at bounding box center [460, 300] width 32 height 14
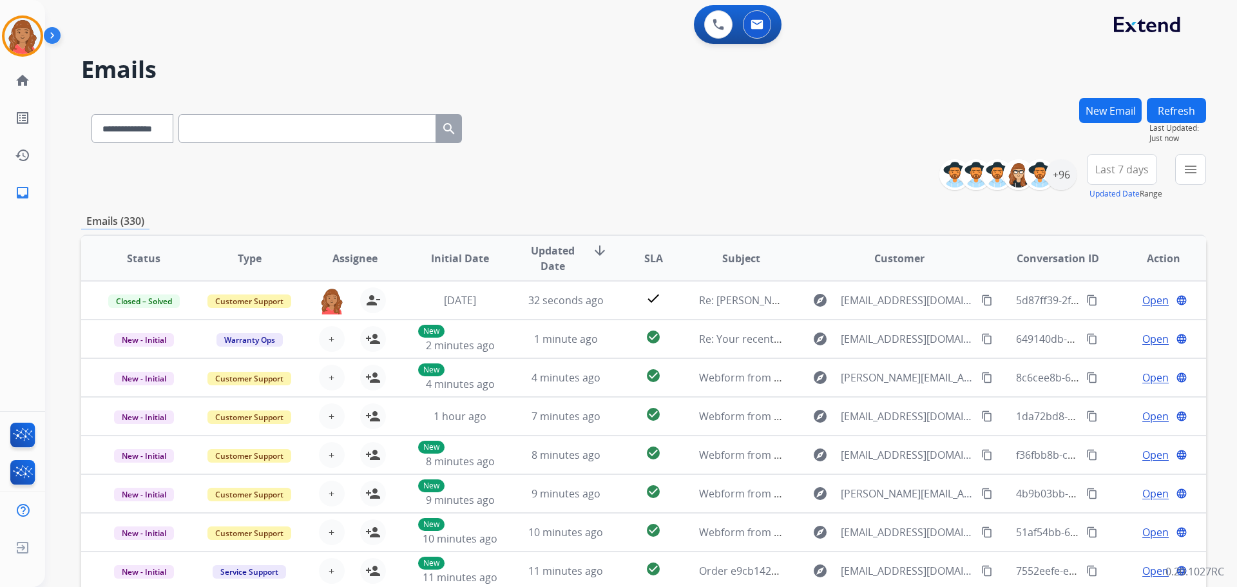
paste input "**********"
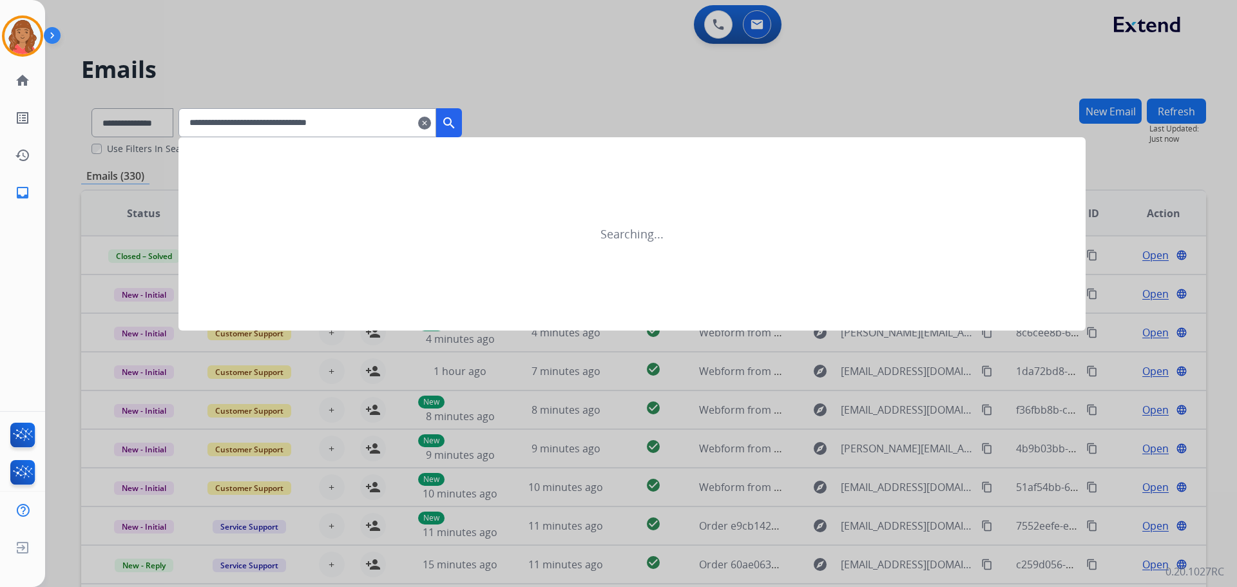
type input "**********"
click at [462, 123] on button "search" at bounding box center [449, 122] width 26 height 29
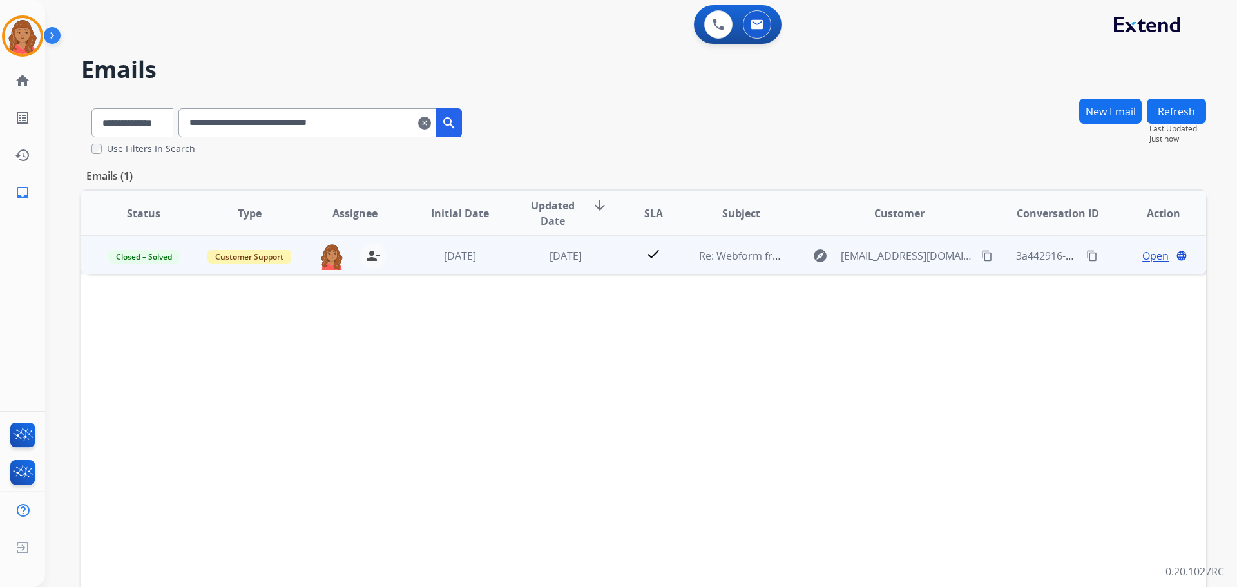
click at [515, 269] on td "[DATE]" at bounding box center [556, 255] width 106 height 39
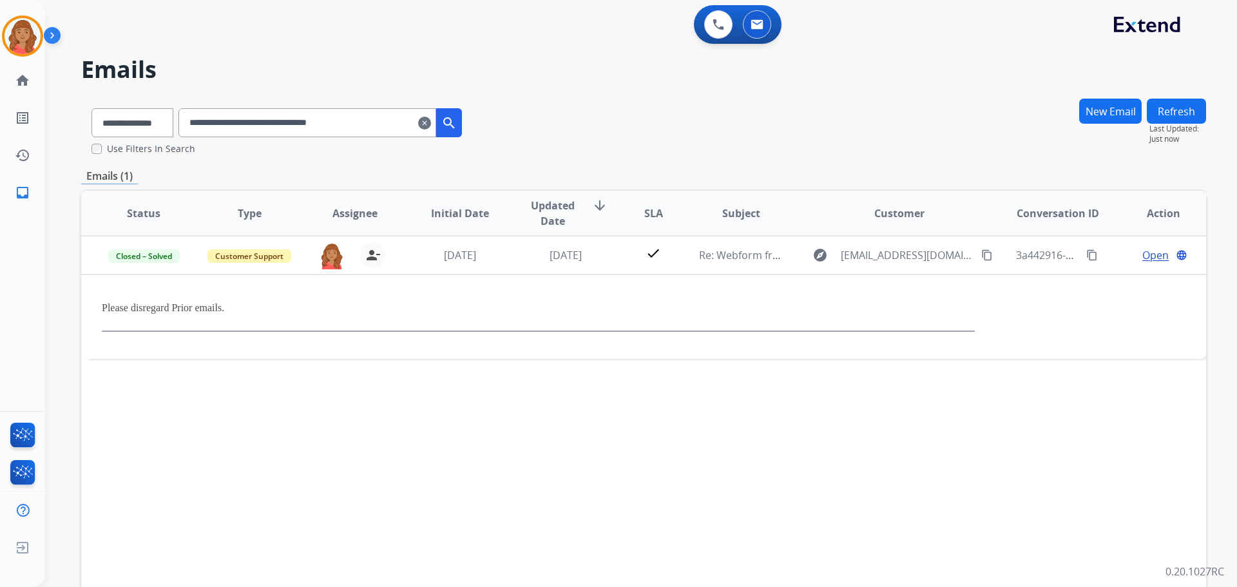
drag, startPoint x: 442, startPoint y: 124, endPoint x: 326, endPoint y: 122, distance: 115.9
click at [431, 124] on mat-icon "clear" at bounding box center [424, 122] width 13 height 15
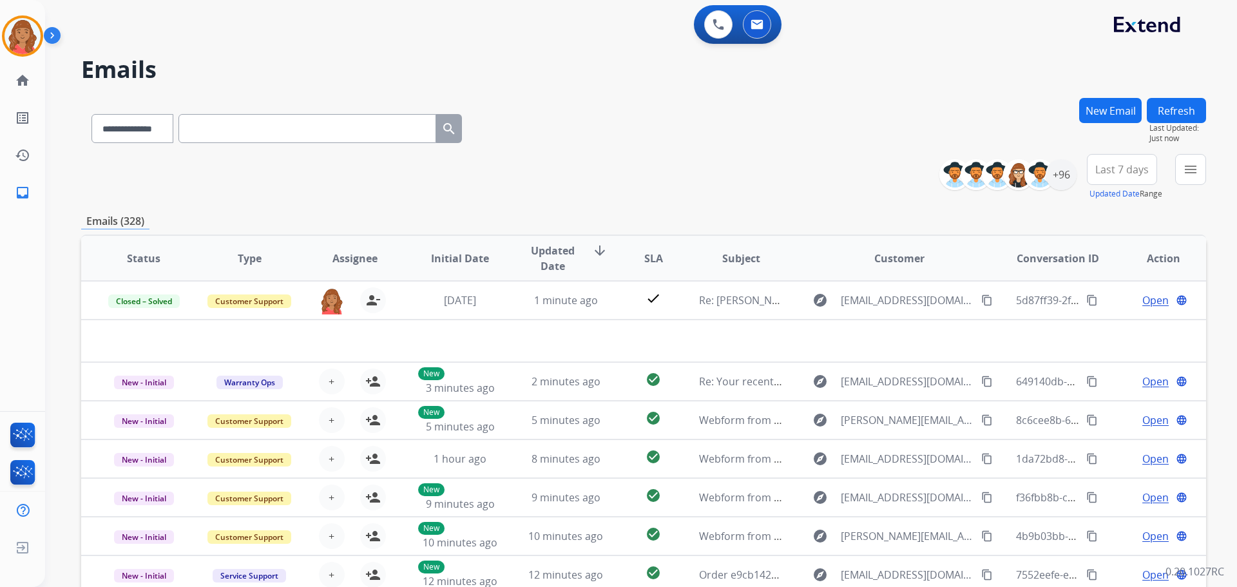
paste input "**********"
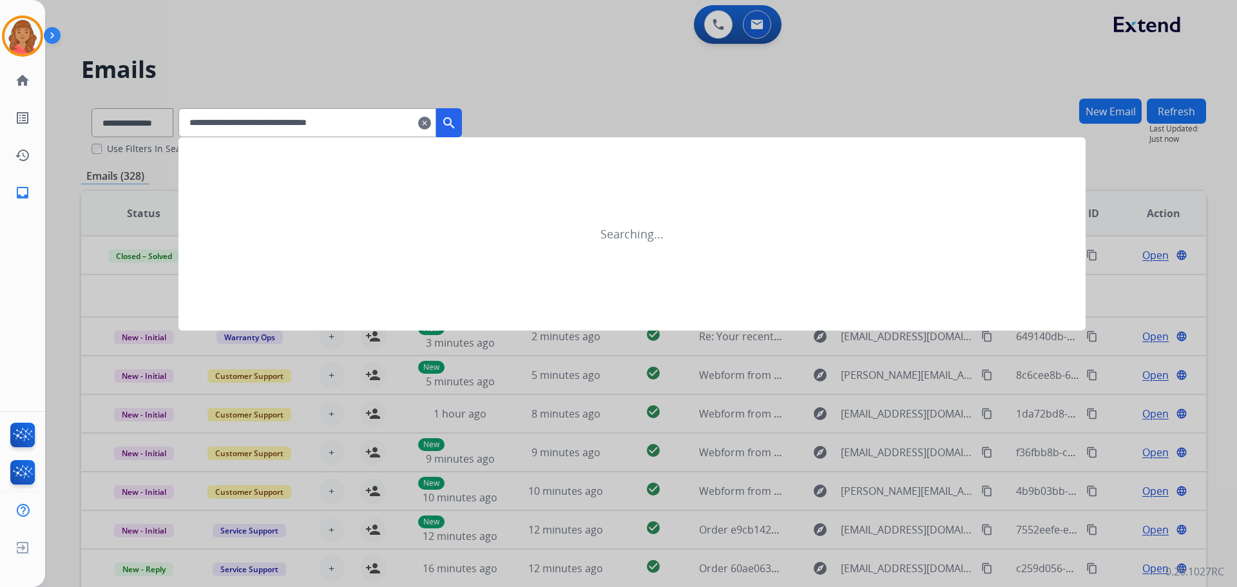
type input "**********"
click at [457, 122] on mat-icon "search" at bounding box center [448, 122] width 15 height 15
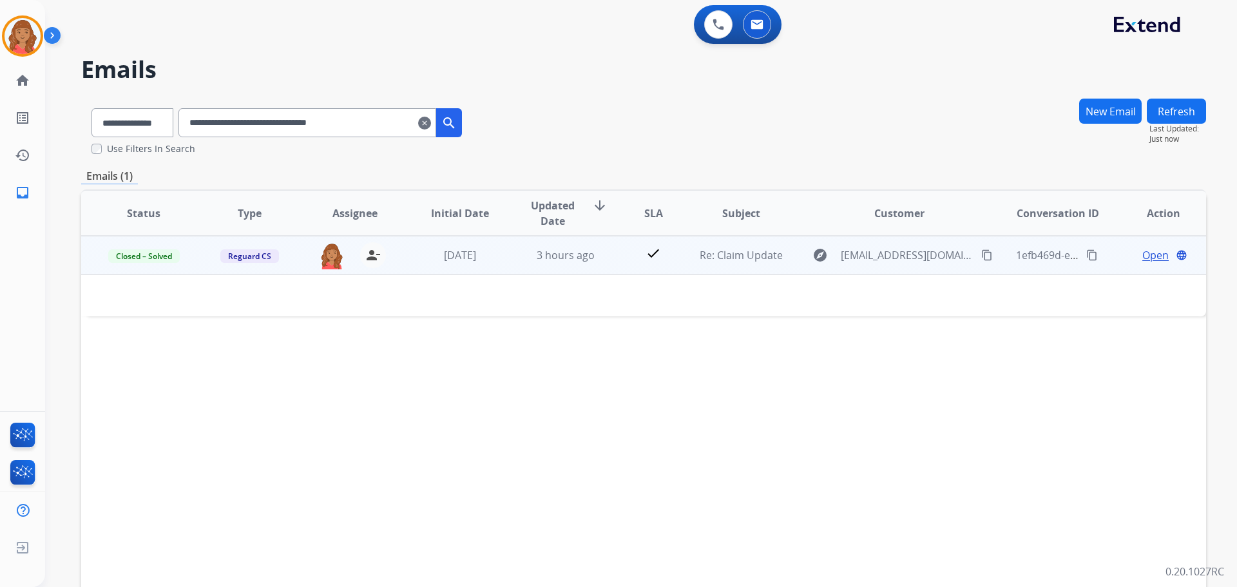
click at [514, 258] on td "3 hours ago" at bounding box center [556, 255] width 106 height 39
click at [513, 259] on td "3 hours ago" at bounding box center [556, 255] width 106 height 39
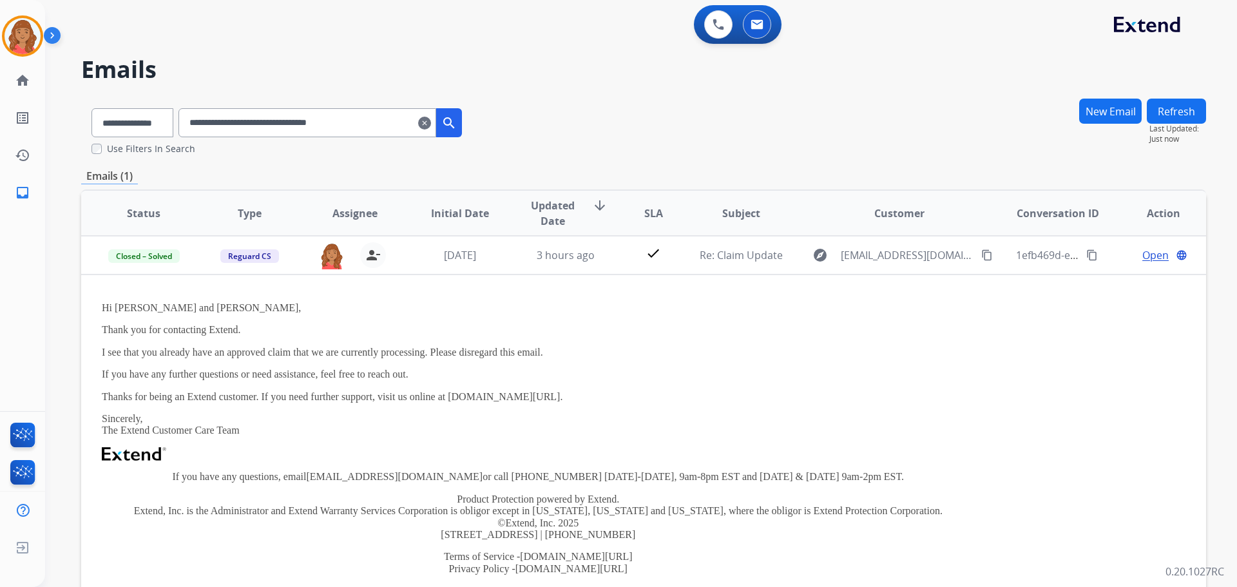
click at [431, 122] on mat-icon "clear" at bounding box center [424, 122] width 13 height 15
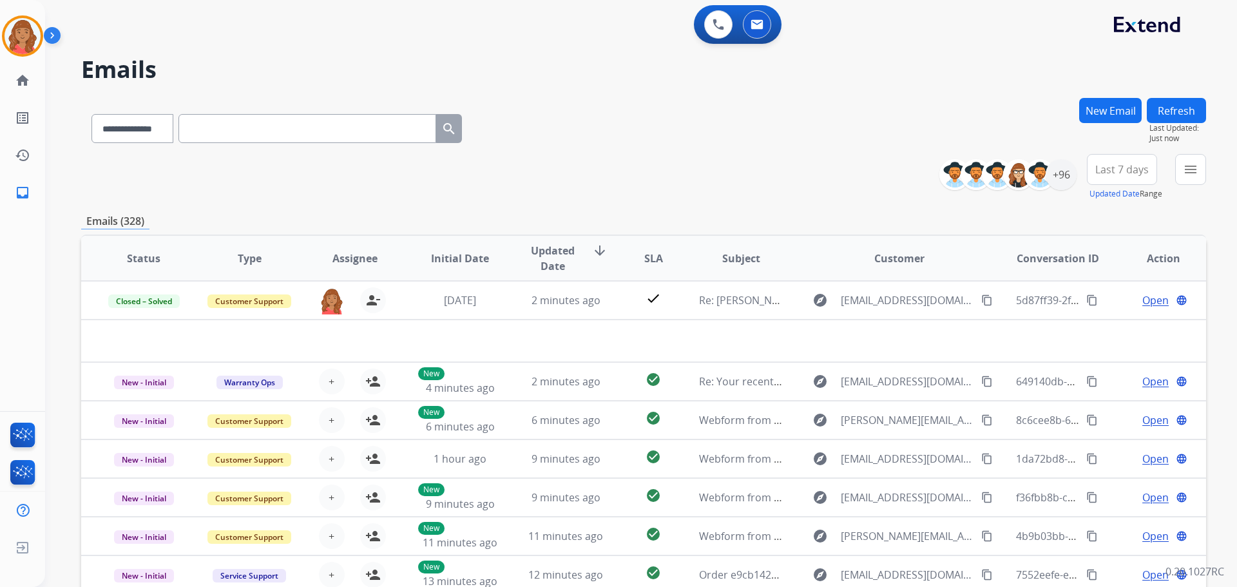
drag, startPoint x: 306, startPoint y: 127, endPoint x: 310, endPoint y: 133, distance: 7.9
paste input "**********"
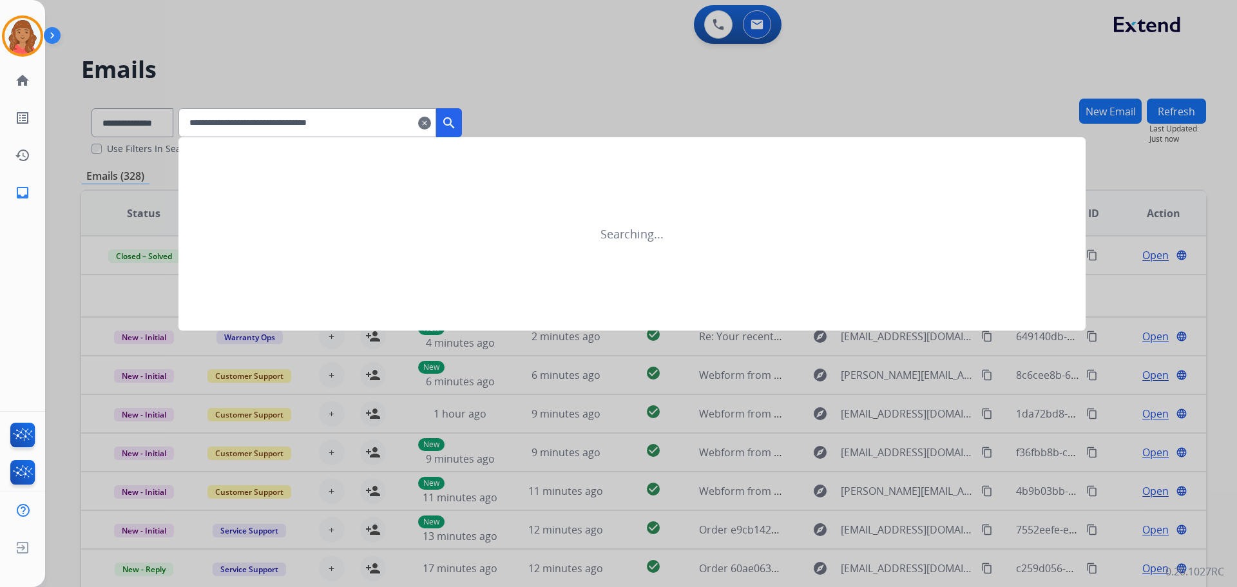
type input "**********"
click at [457, 117] on mat-icon "search" at bounding box center [448, 122] width 15 height 15
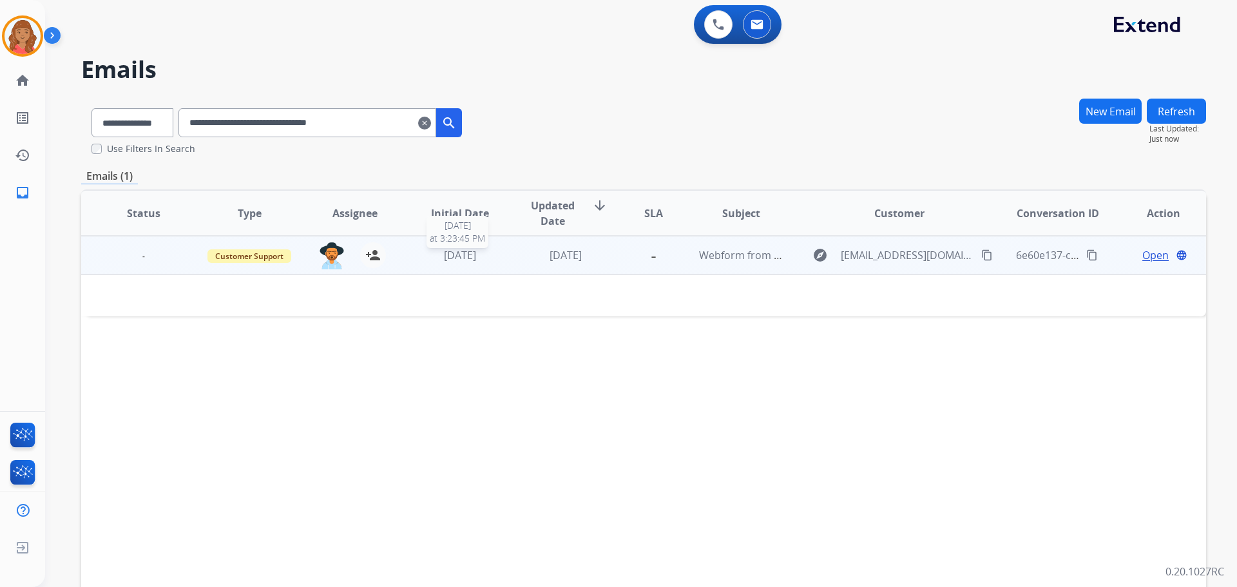
click at [475, 260] on span "[DATE]" at bounding box center [460, 255] width 32 height 14
click at [472, 260] on span "[DATE]" at bounding box center [460, 256] width 32 height 14
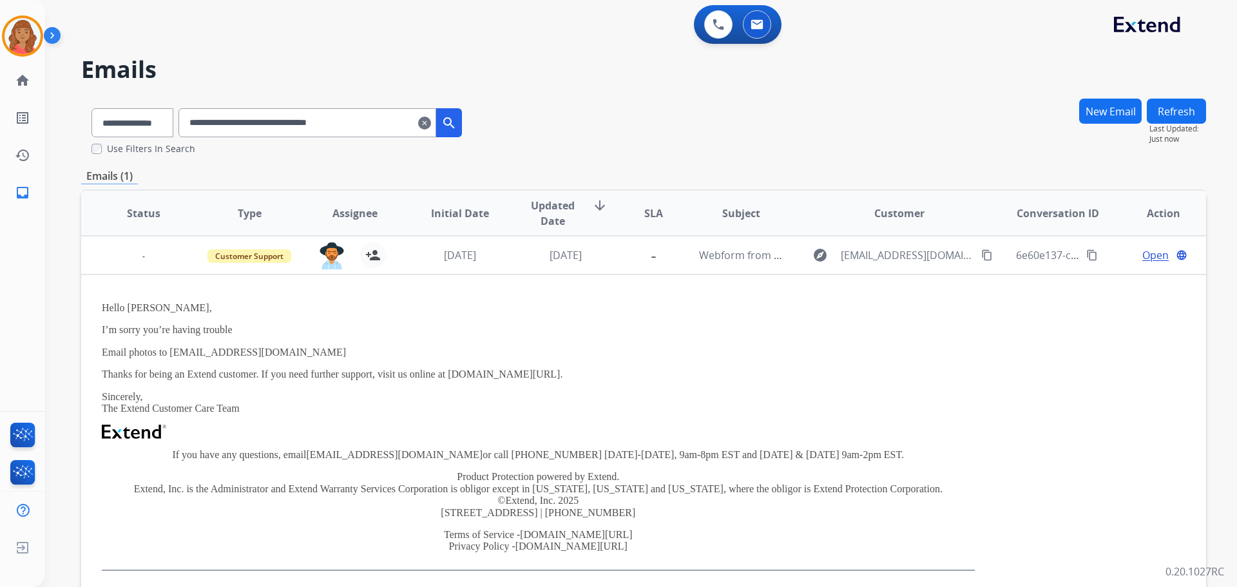
click at [431, 122] on mat-icon "clear" at bounding box center [424, 122] width 13 height 15
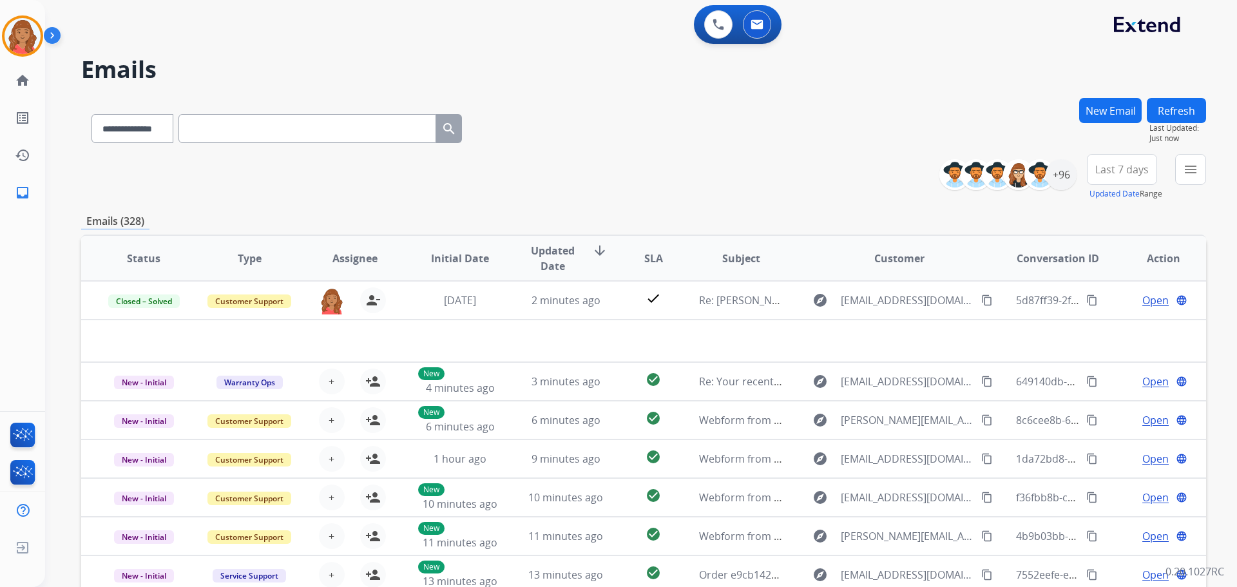
paste input "**********"
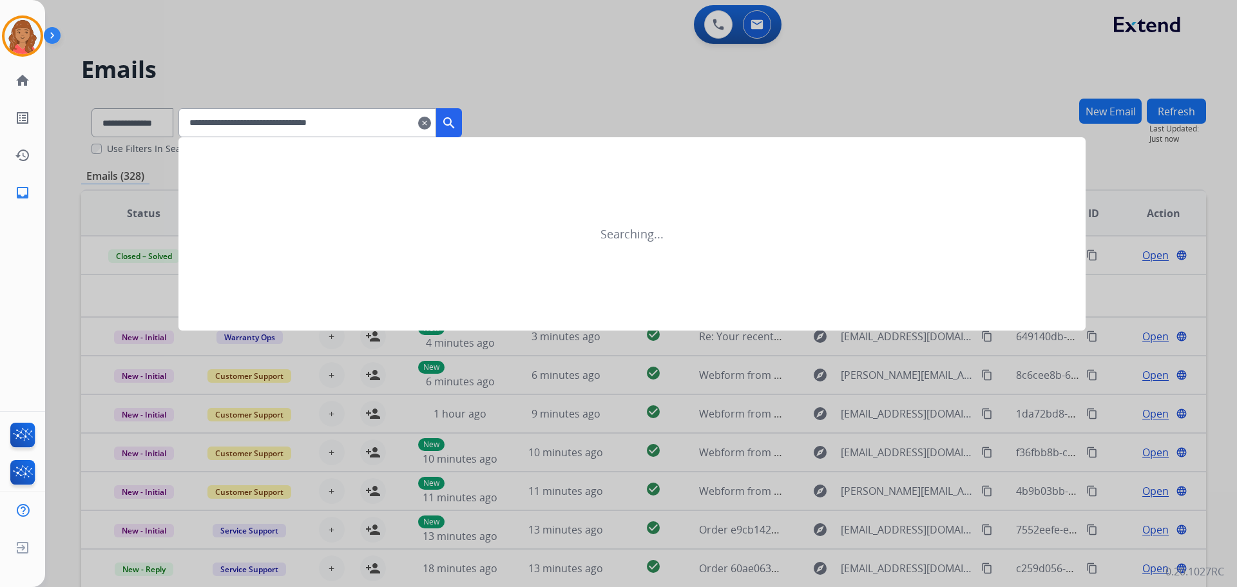
type input "**********"
drag, startPoint x: 469, startPoint y: 126, endPoint x: 464, endPoint y: 135, distance: 10.4
click at [457, 129] on mat-icon "search" at bounding box center [448, 122] width 15 height 15
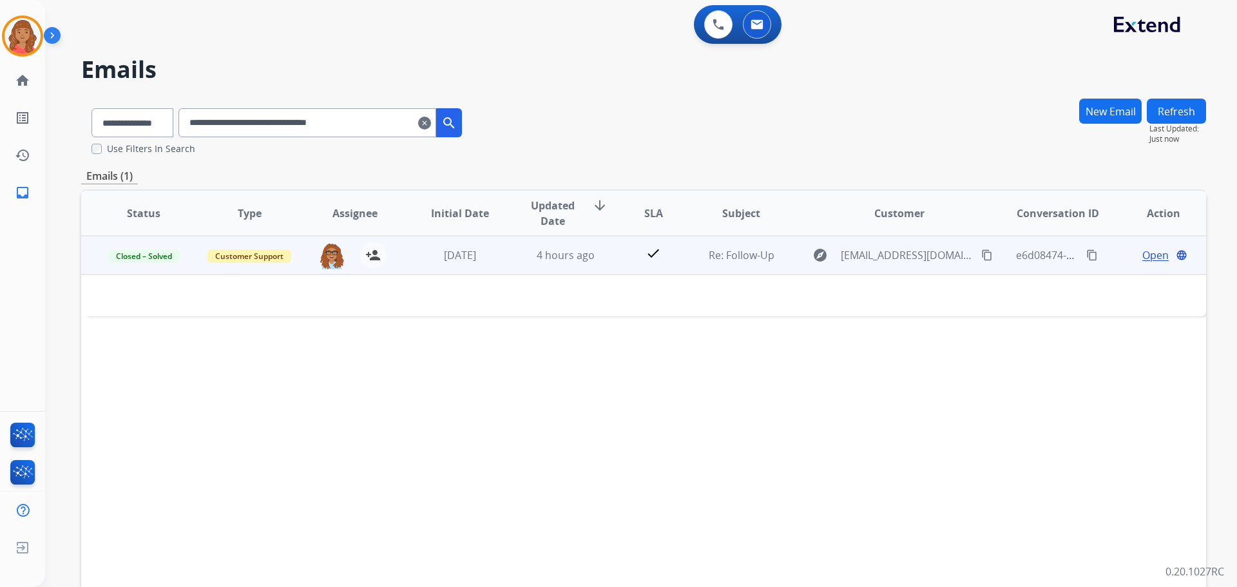
click at [524, 254] on div "4 hours ago" at bounding box center [566, 254] width 84 height 15
click at [505, 258] on td "4 hours ago" at bounding box center [556, 255] width 106 height 39
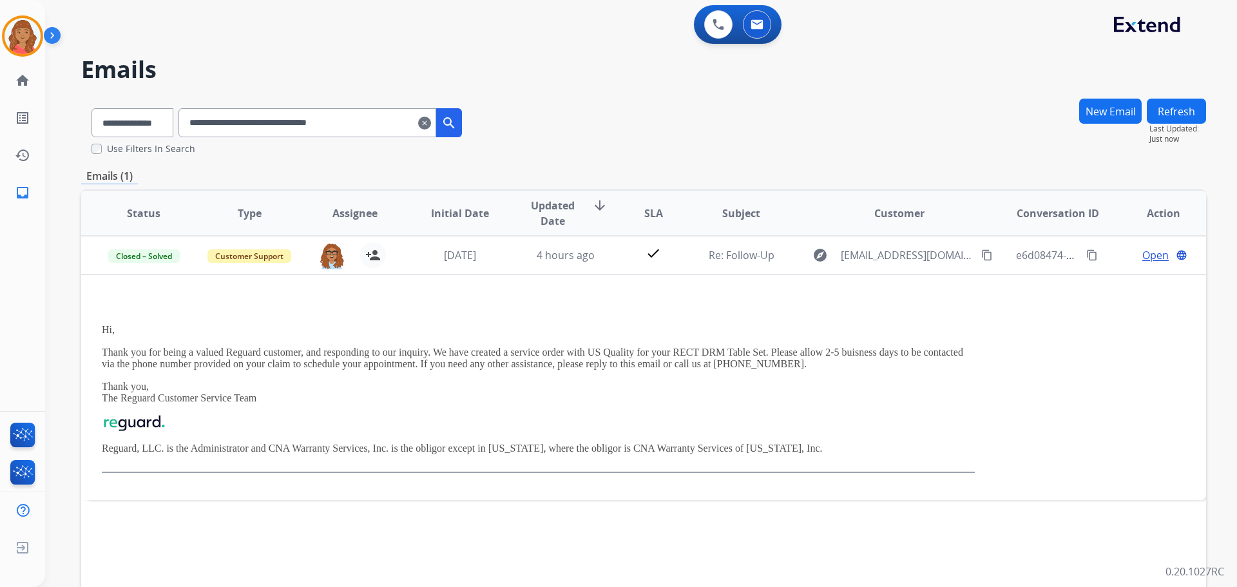
click at [431, 128] on mat-icon "clear" at bounding box center [424, 122] width 13 height 15
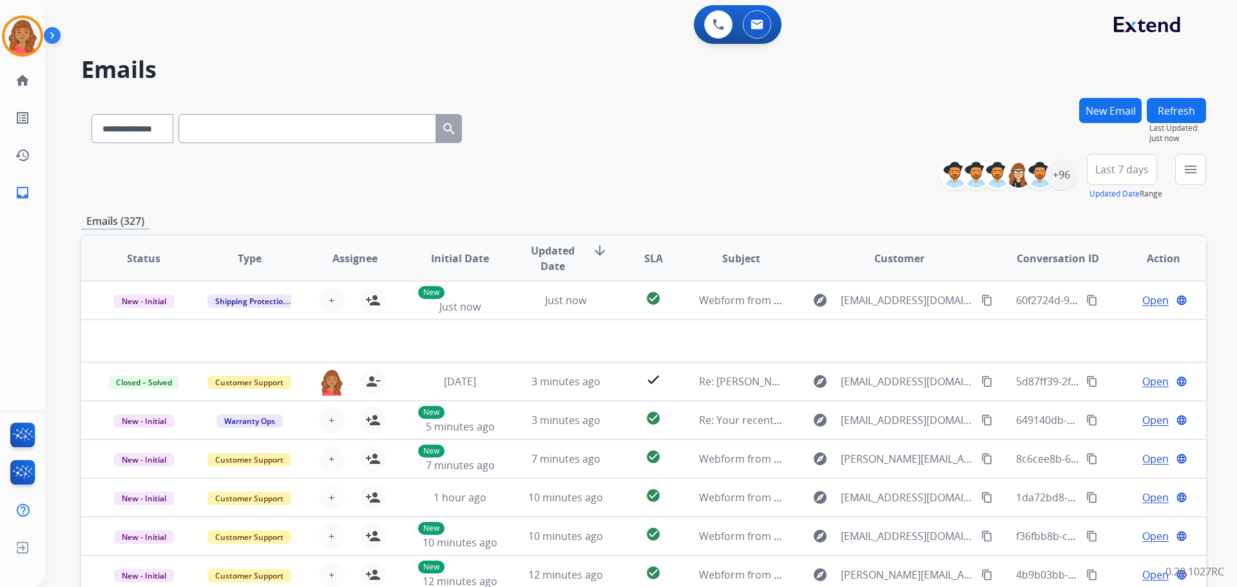
paste input "**********"
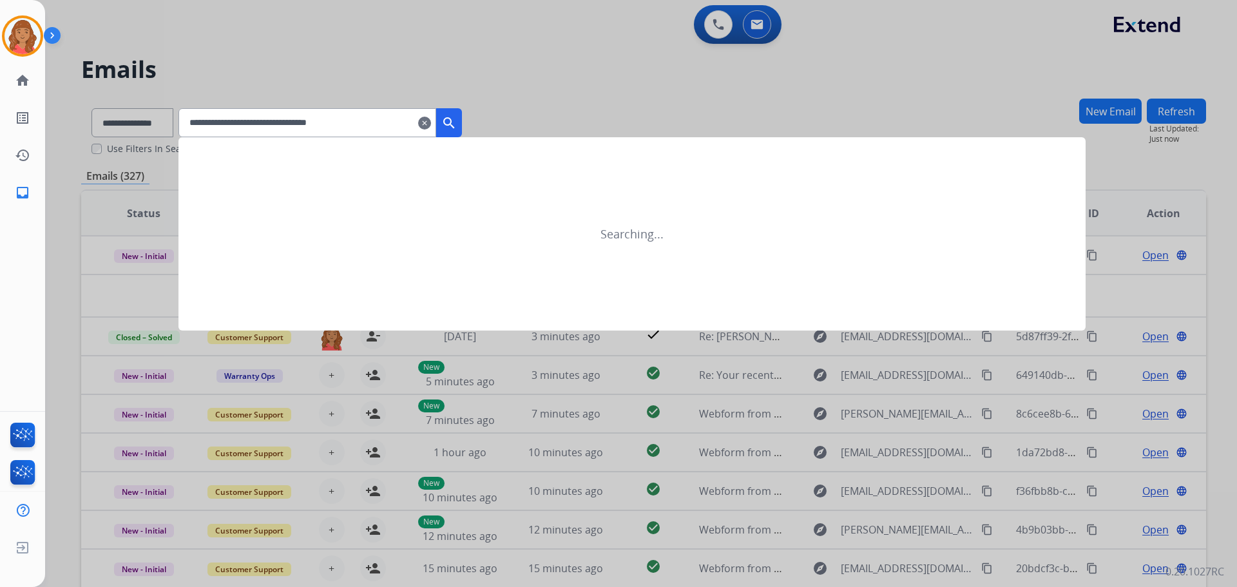
type input "**********"
click at [457, 120] on mat-icon "search" at bounding box center [448, 122] width 15 height 15
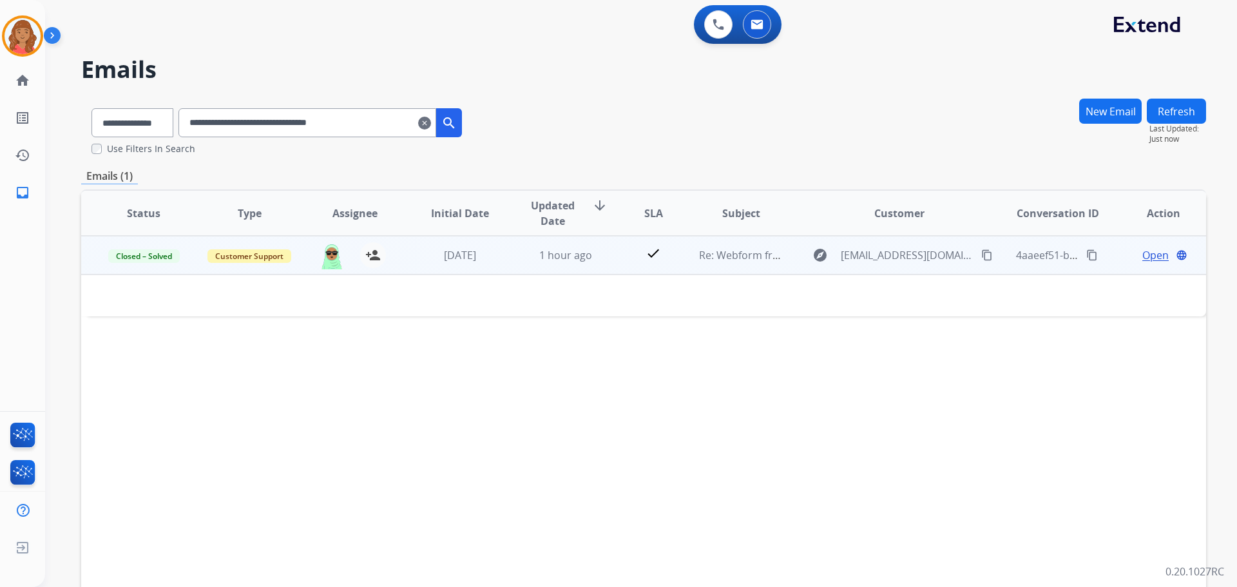
click at [515, 260] on td "1 hour ago" at bounding box center [556, 255] width 106 height 39
click at [549, 255] on span "1 hour ago" at bounding box center [565, 256] width 53 height 14
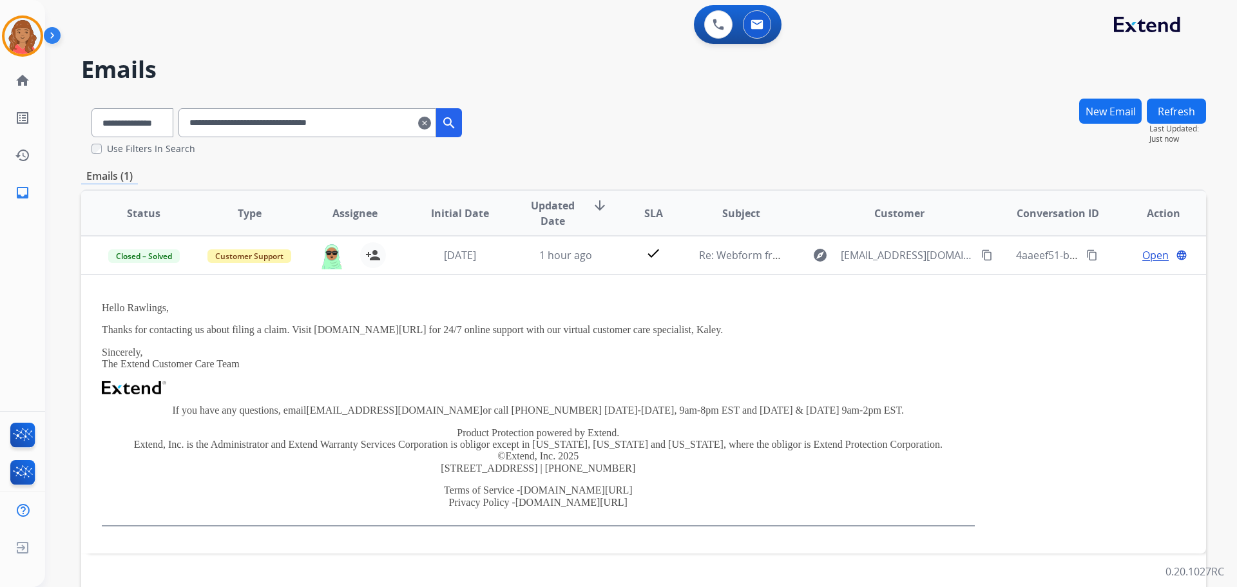
click at [446, 124] on div "**********" at bounding box center [319, 122] width 283 height 29
click at [431, 125] on mat-icon "clear" at bounding box center [424, 122] width 13 height 15
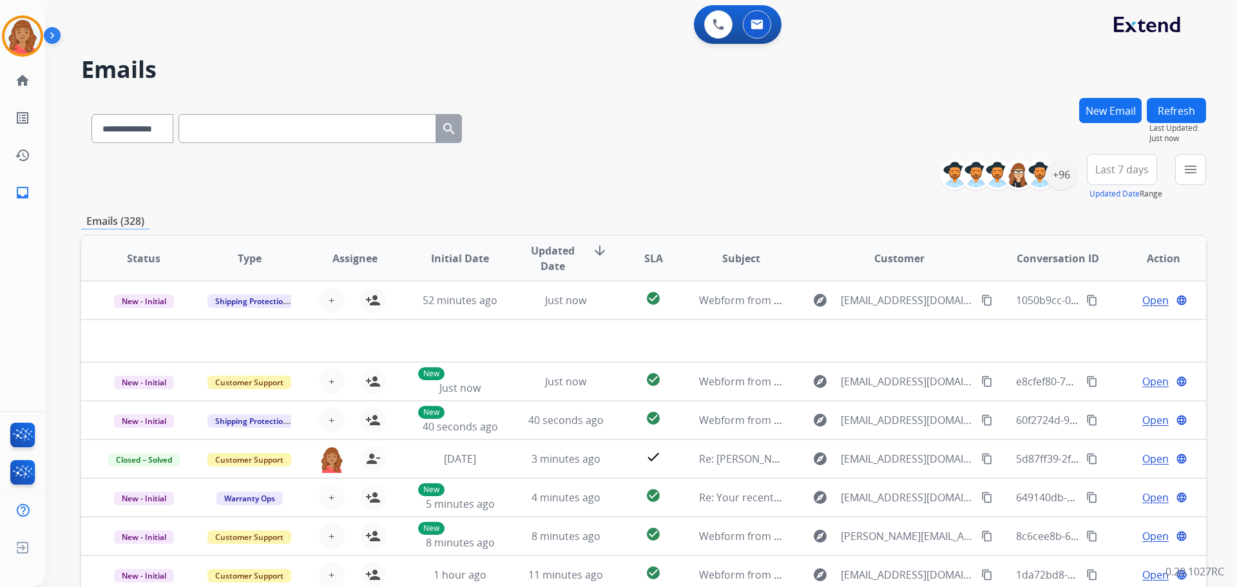
paste input "**********"
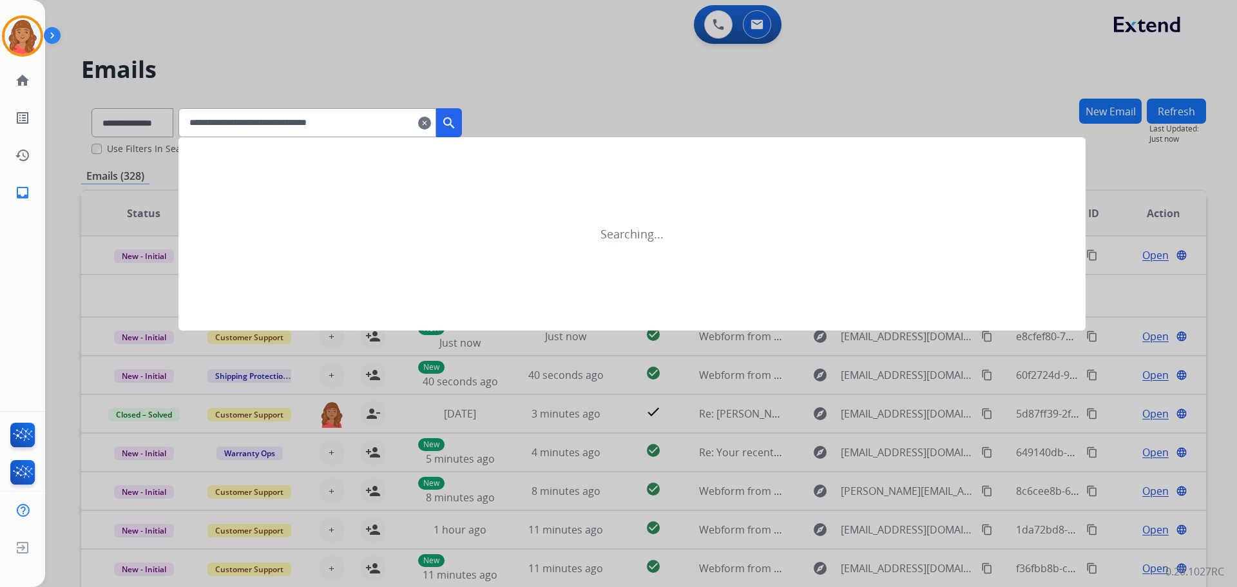
type input "**********"
click at [457, 129] on mat-icon "search" at bounding box center [448, 122] width 15 height 15
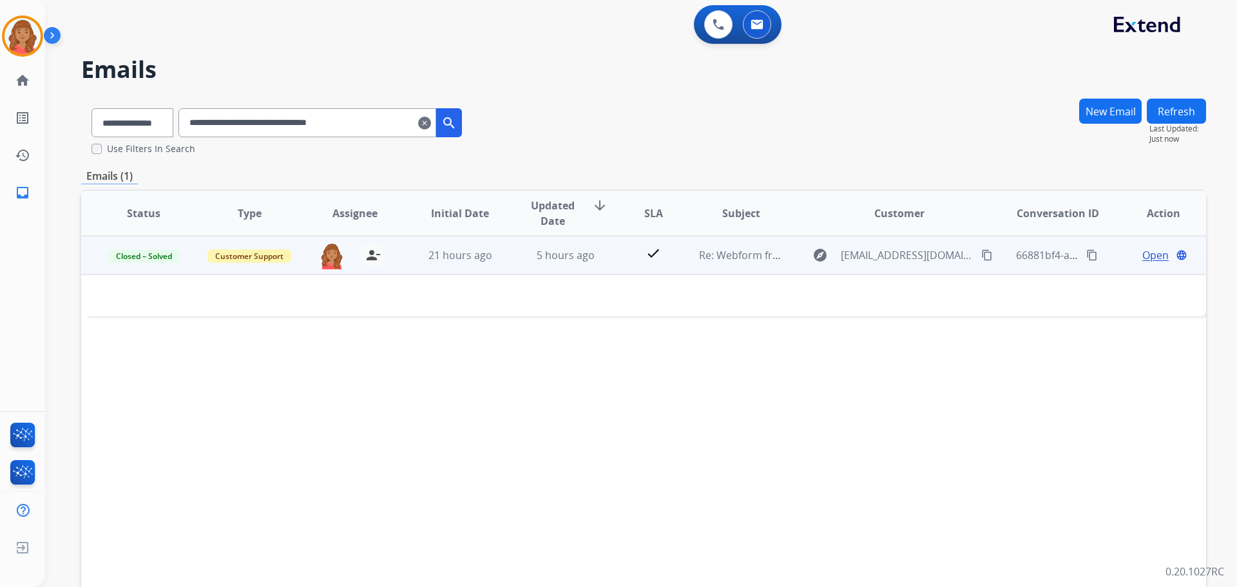
click at [517, 258] on td "5 hours ago" at bounding box center [556, 255] width 106 height 39
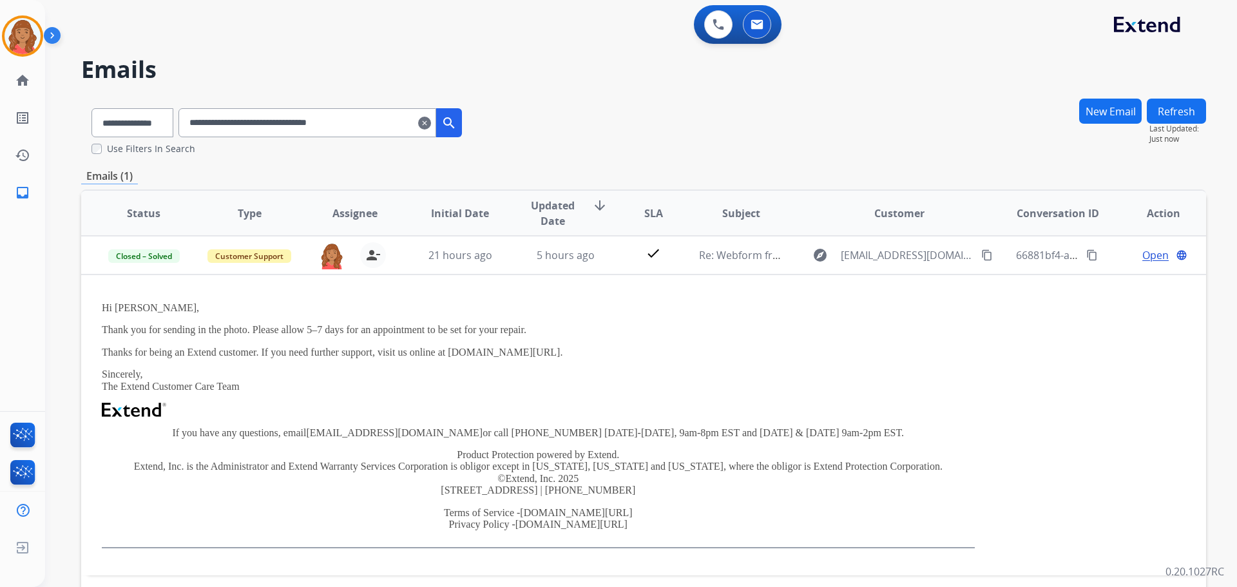
drag, startPoint x: 437, startPoint y: 125, endPoint x: 400, endPoint y: 125, distance: 36.7
click at [431, 125] on mat-icon "clear" at bounding box center [424, 122] width 13 height 15
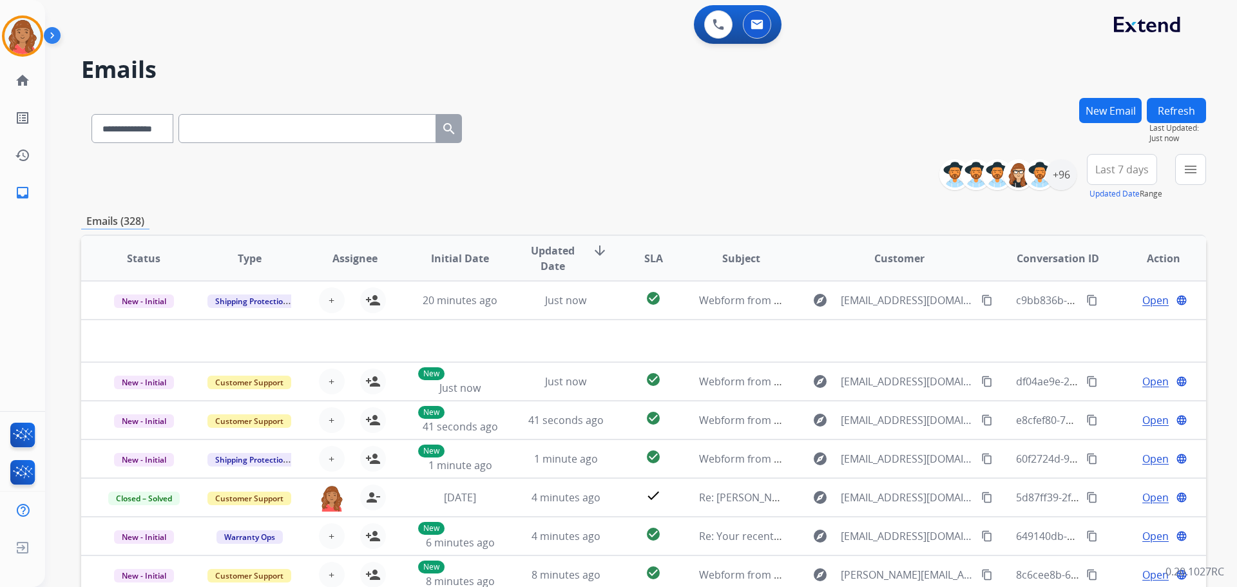
paste input "**********"
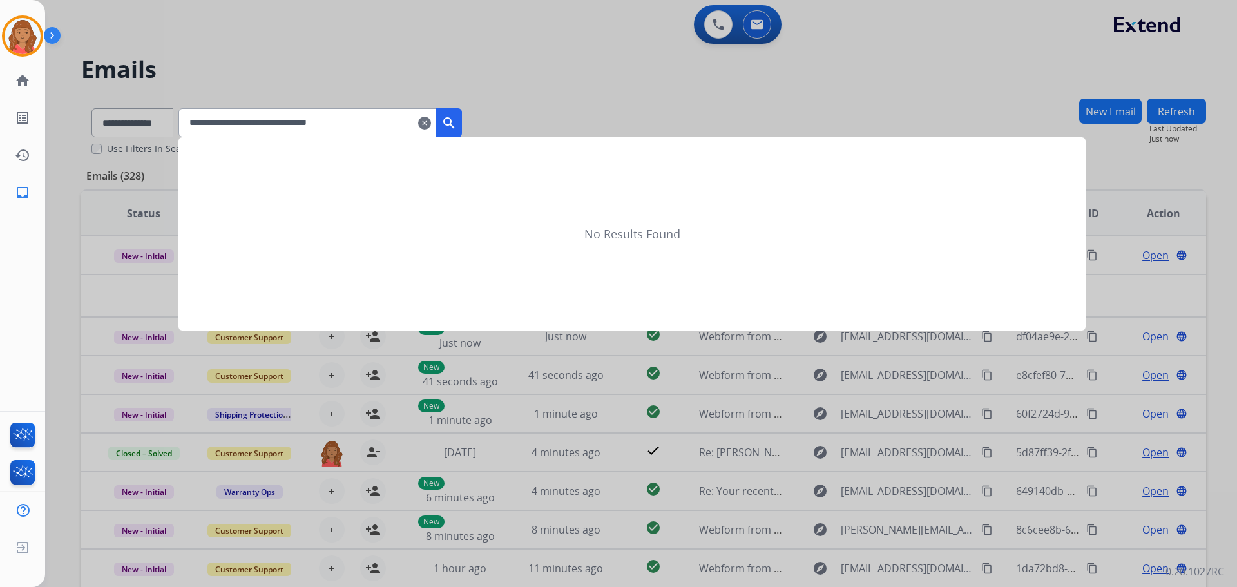
type input "**********"
click at [457, 125] on mat-icon "search" at bounding box center [448, 122] width 15 height 15
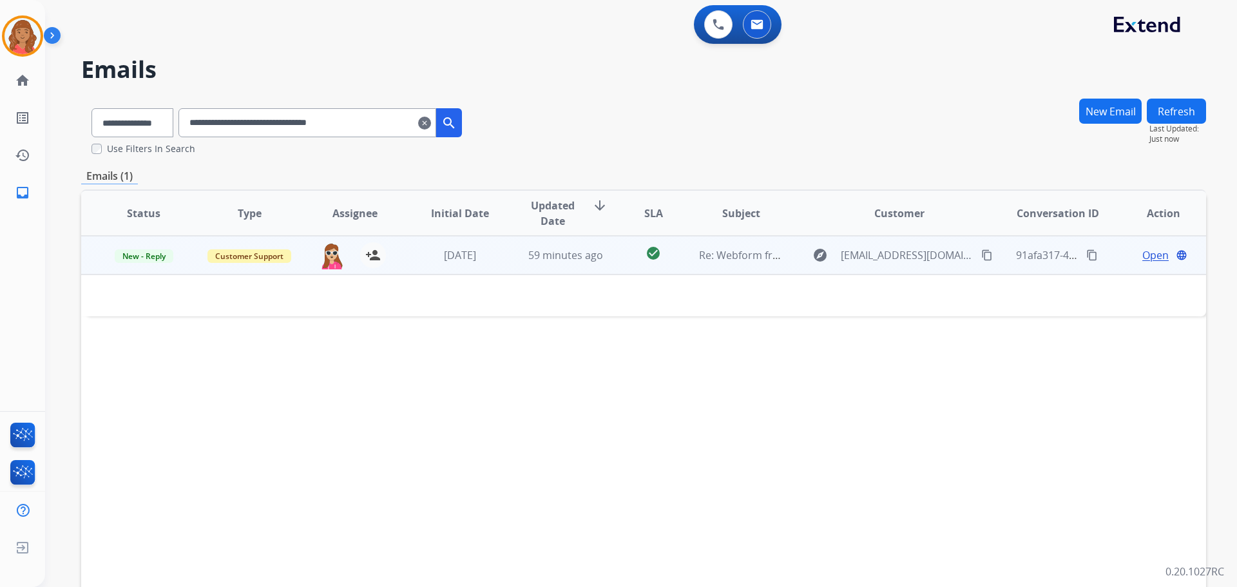
click at [503, 261] on td "59 minutes ago" at bounding box center [556, 255] width 106 height 39
click at [503, 262] on td "59 minutes ago" at bounding box center [556, 255] width 106 height 39
click at [1153, 253] on span "Open" at bounding box center [1155, 254] width 26 height 15
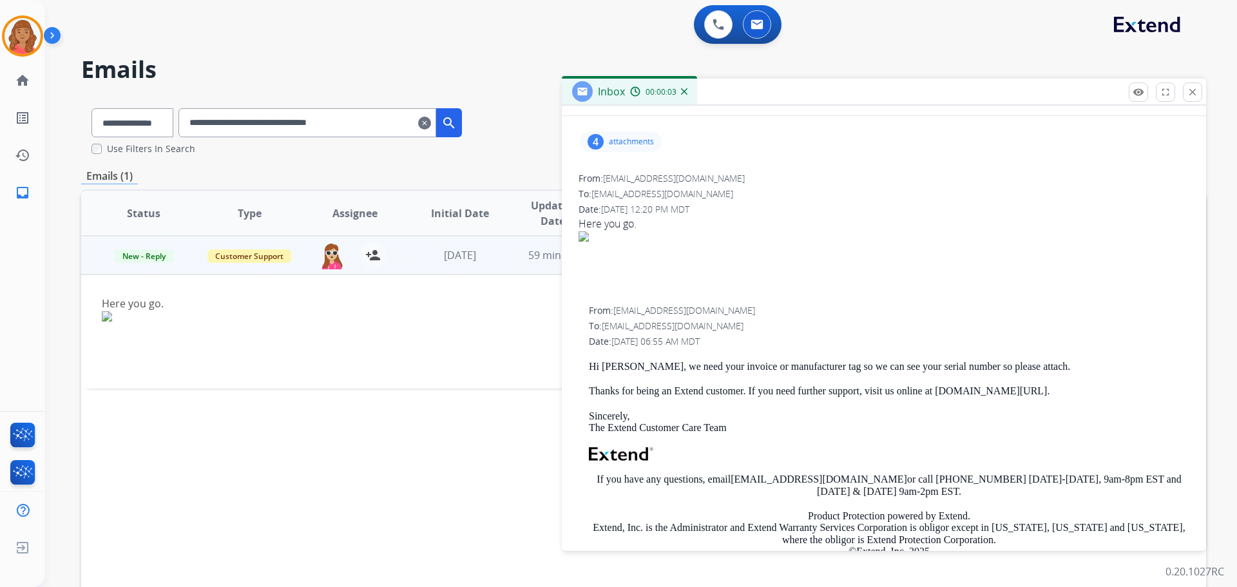
scroll to position [129, 0]
click at [629, 147] on p "attachments" at bounding box center [631, 142] width 45 height 10
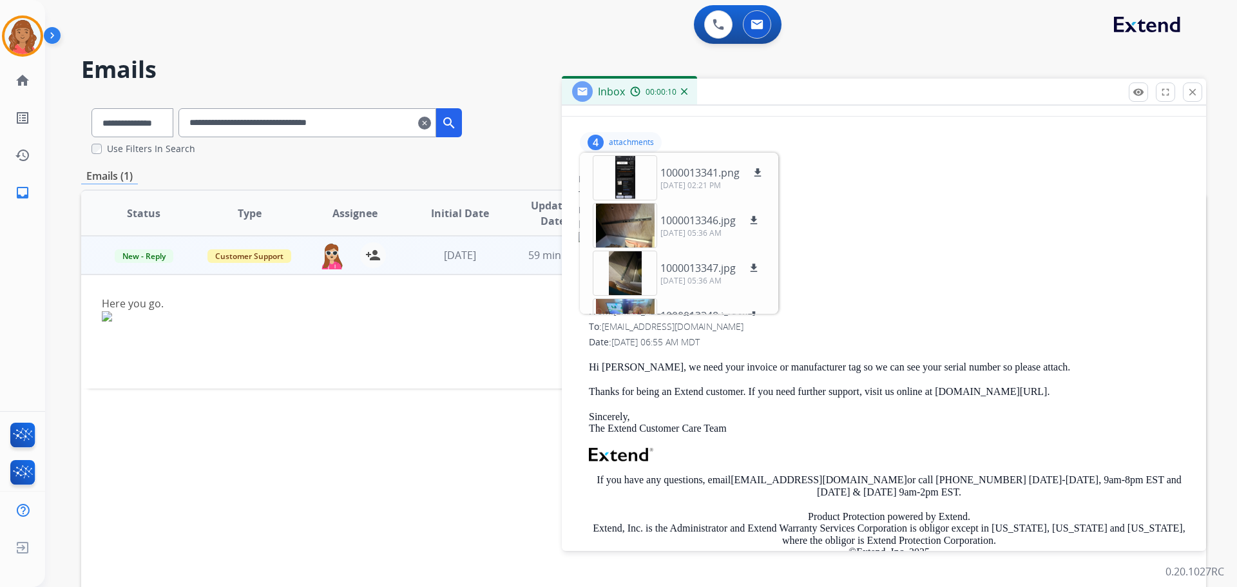
click at [618, 133] on div "4 attachments 1000013341.png download [DATE] 02:21 PM 1000013346.jpg download […" at bounding box center [621, 142] width 82 height 21
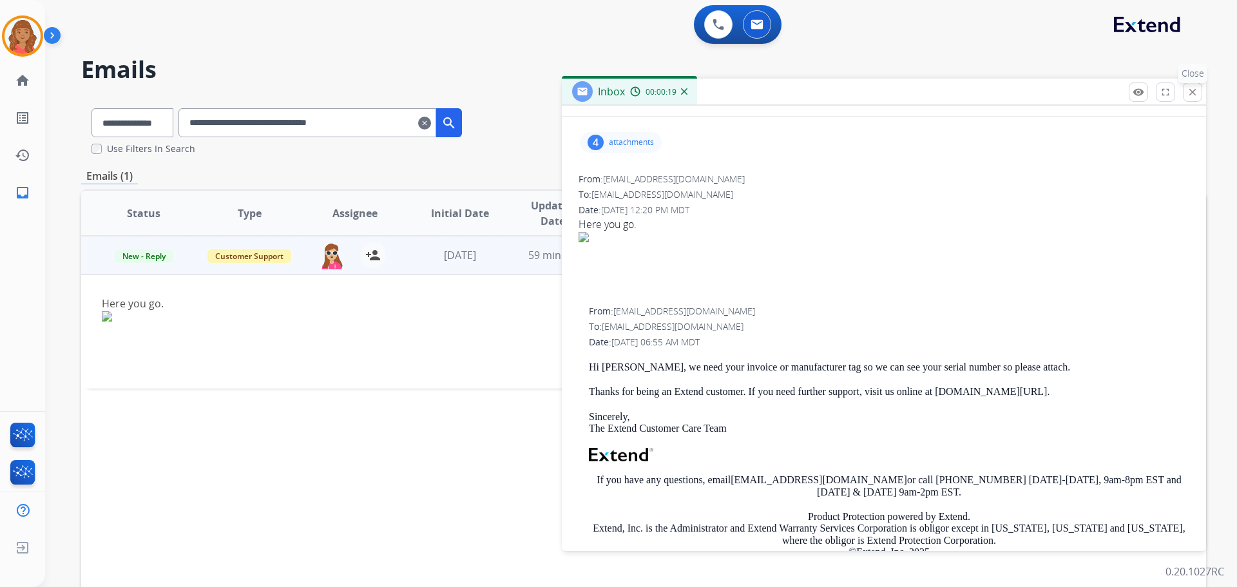
click at [1196, 101] on button "close Close" at bounding box center [1192, 91] width 19 height 19
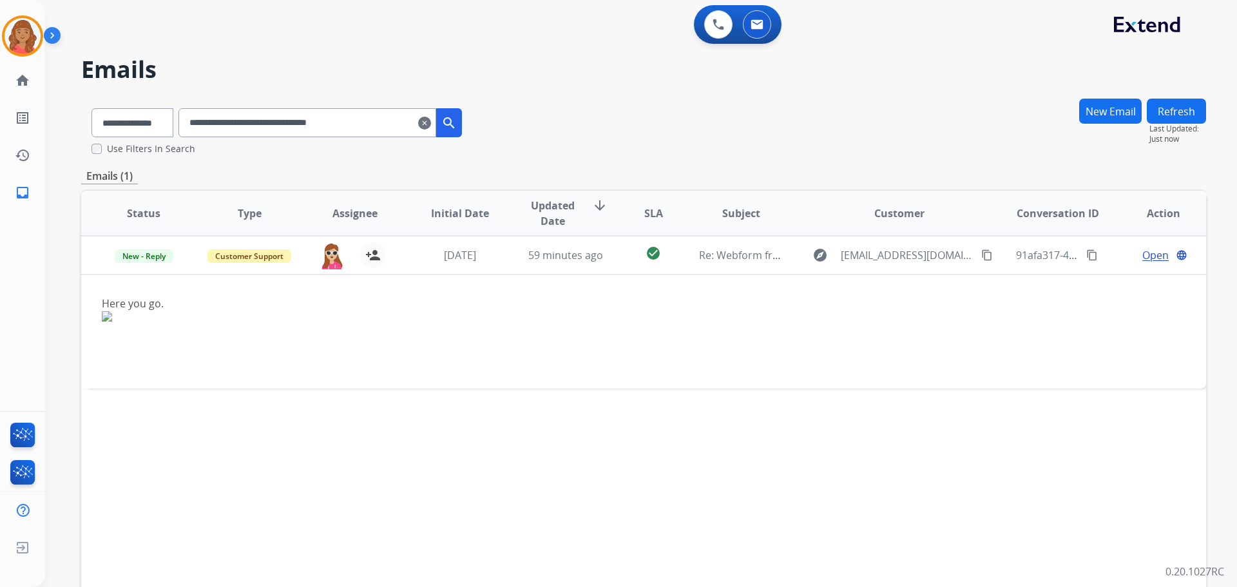
drag, startPoint x: 441, startPoint y: 122, endPoint x: 407, endPoint y: 124, distance: 34.2
click at [431, 122] on mat-icon "clear" at bounding box center [424, 122] width 13 height 15
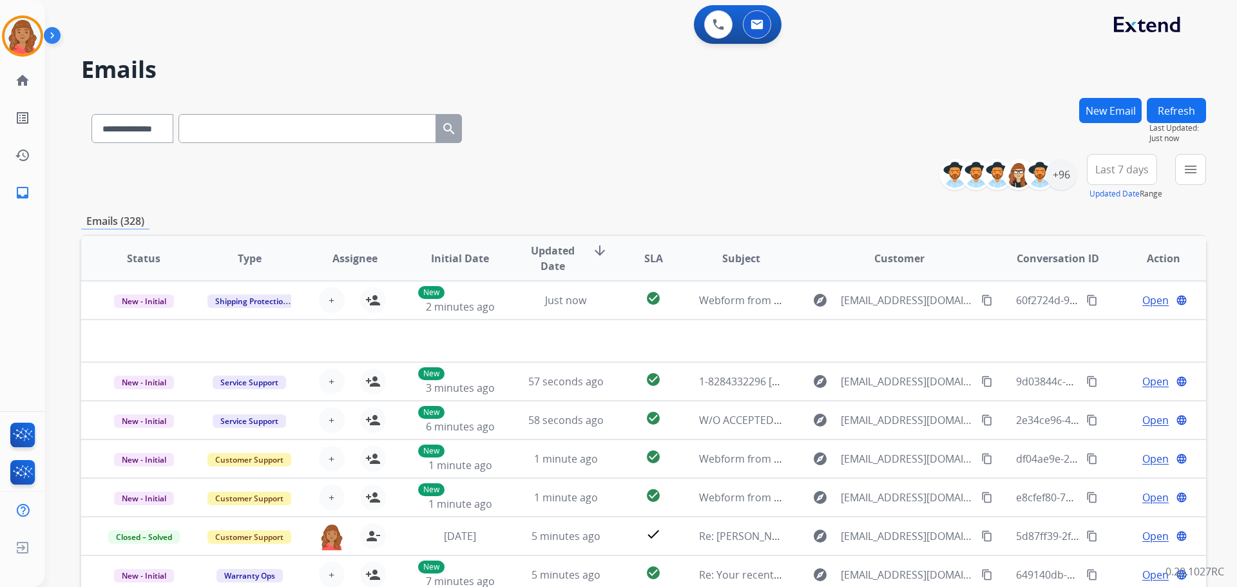
paste input "**********"
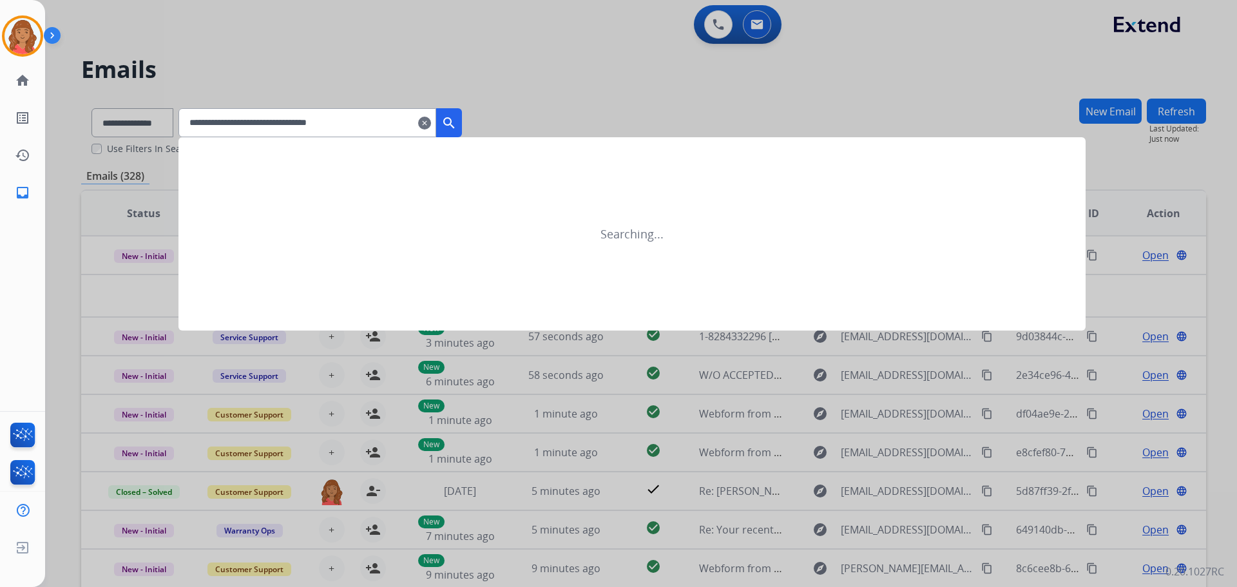
type input "**********"
click at [457, 121] on mat-icon "search" at bounding box center [448, 122] width 15 height 15
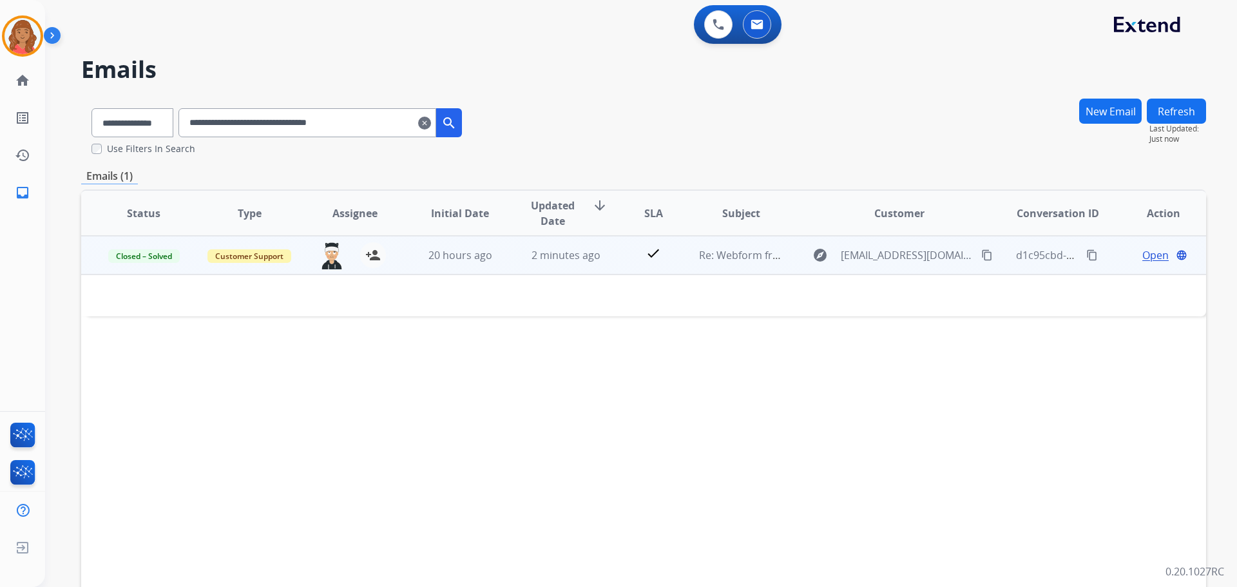
click at [515, 254] on td "2 minutes ago" at bounding box center [556, 255] width 106 height 39
click at [511, 256] on td "2 minutes ago" at bounding box center [556, 255] width 106 height 39
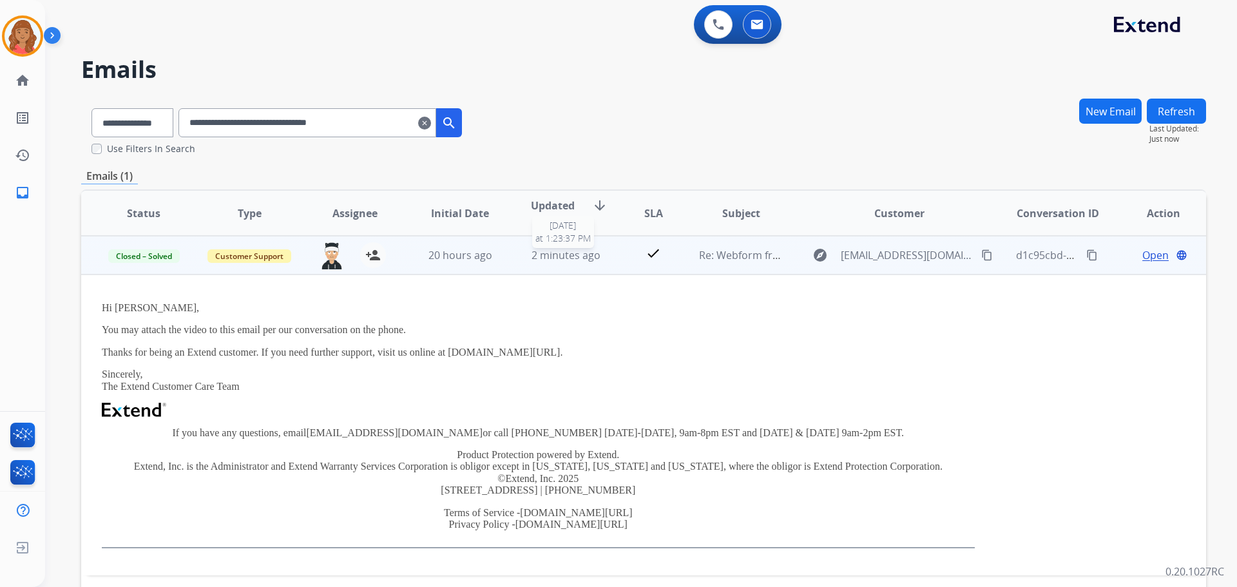
click at [575, 259] on span "2 minutes ago" at bounding box center [565, 255] width 69 height 14
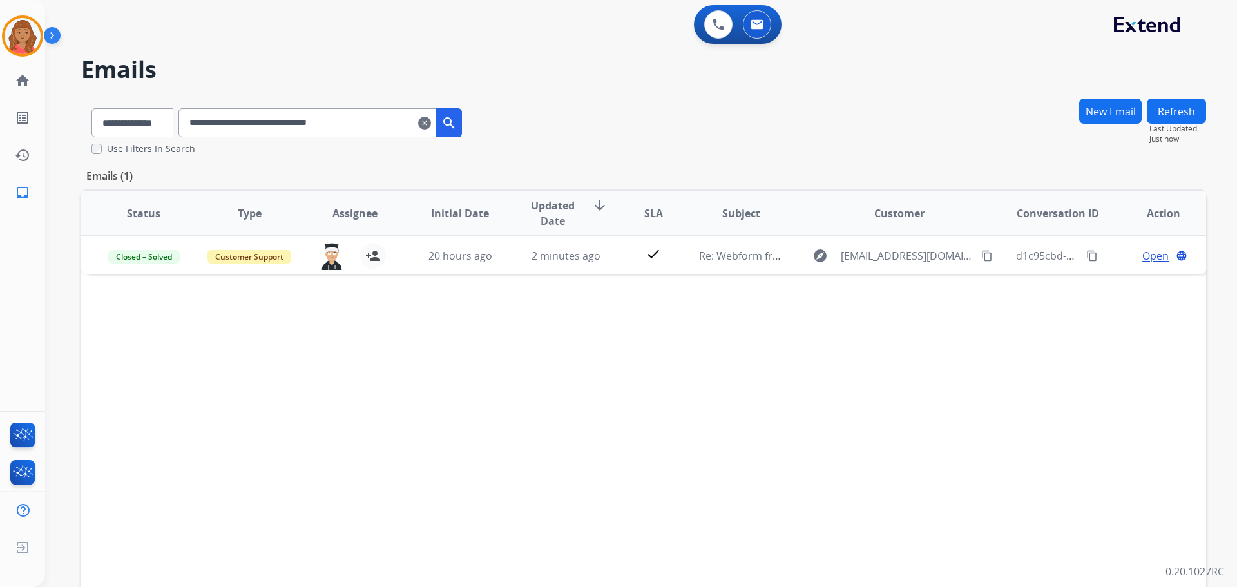
click at [431, 124] on mat-icon "clear" at bounding box center [424, 122] width 13 height 15
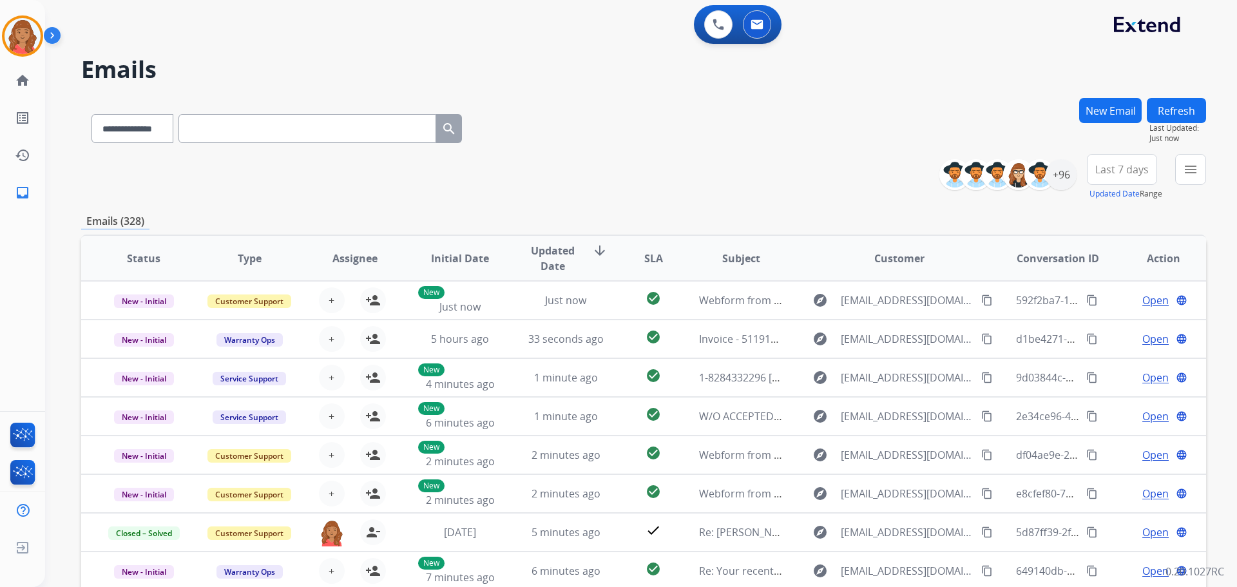
paste input "**********"
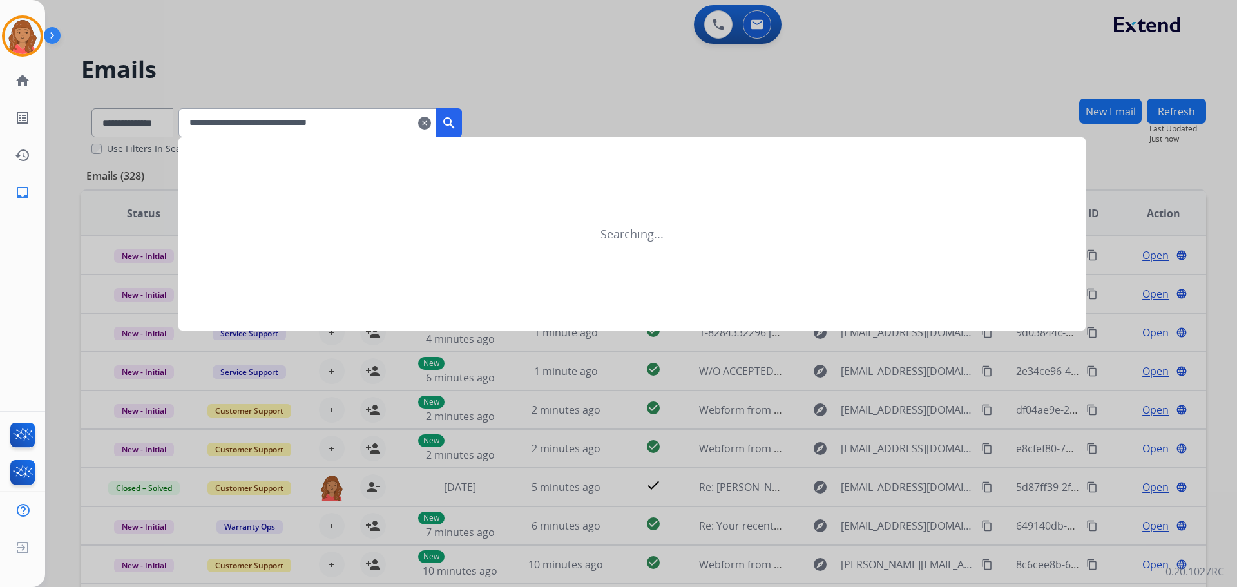
type input "**********"
drag, startPoint x: 471, startPoint y: 121, endPoint x: 460, endPoint y: 136, distance: 18.8
click at [457, 122] on mat-icon "search" at bounding box center [448, 122] width 15 height 15
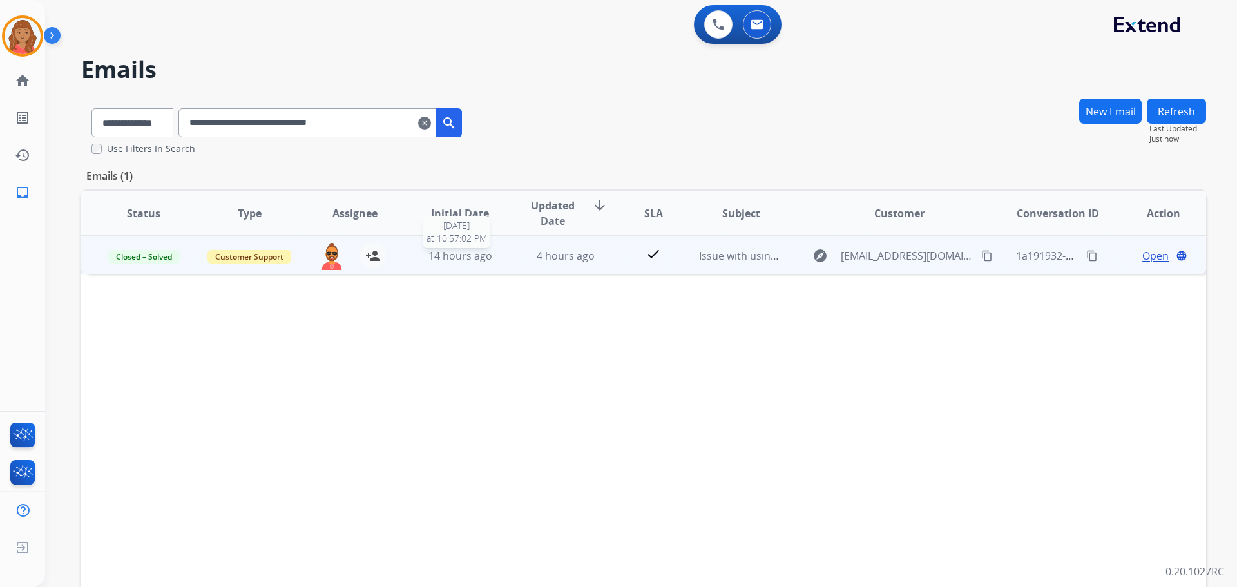
click at [468, 259] on span "14 hours ago" at bounding box center [460, 256] width 64 height 14
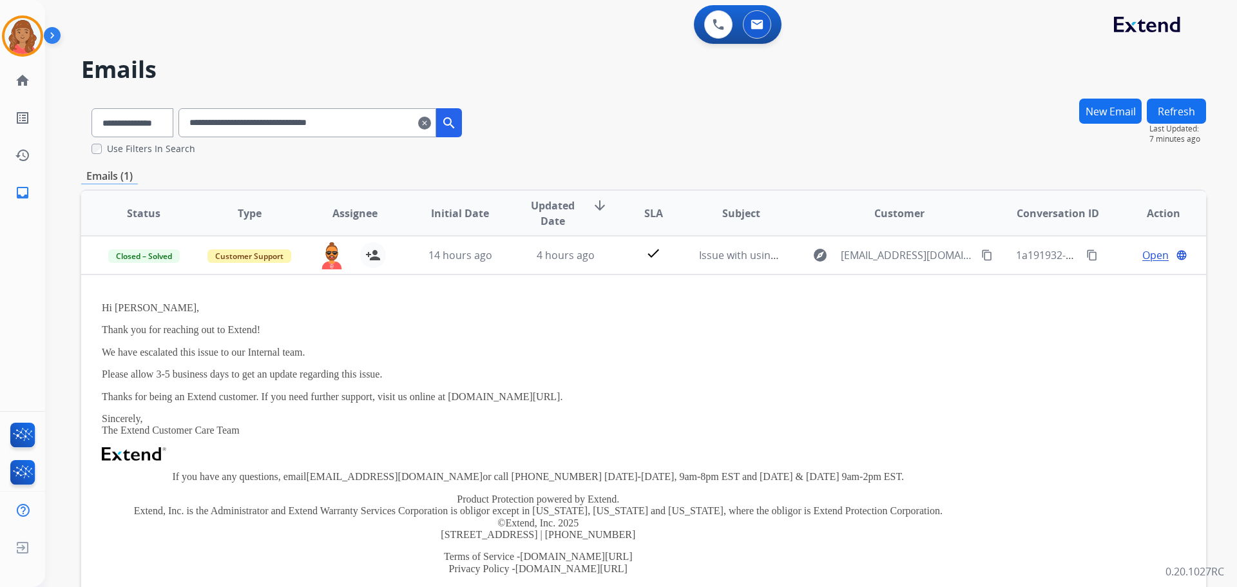
drag, startPoint x: 441, startPoint y: 124, endPoint x: 424, endPoint y: 122, distance: 16.8
click at [431, 124] on mat-icon "clear" at bounding box center [424, 122] width 13 height 15
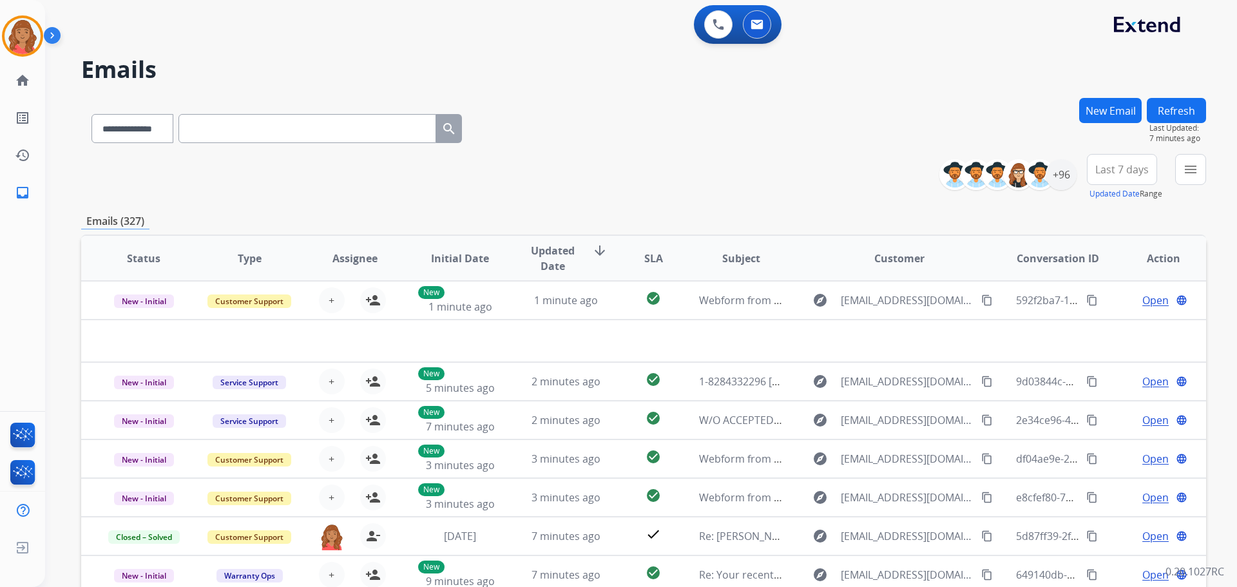
paste input "**********"
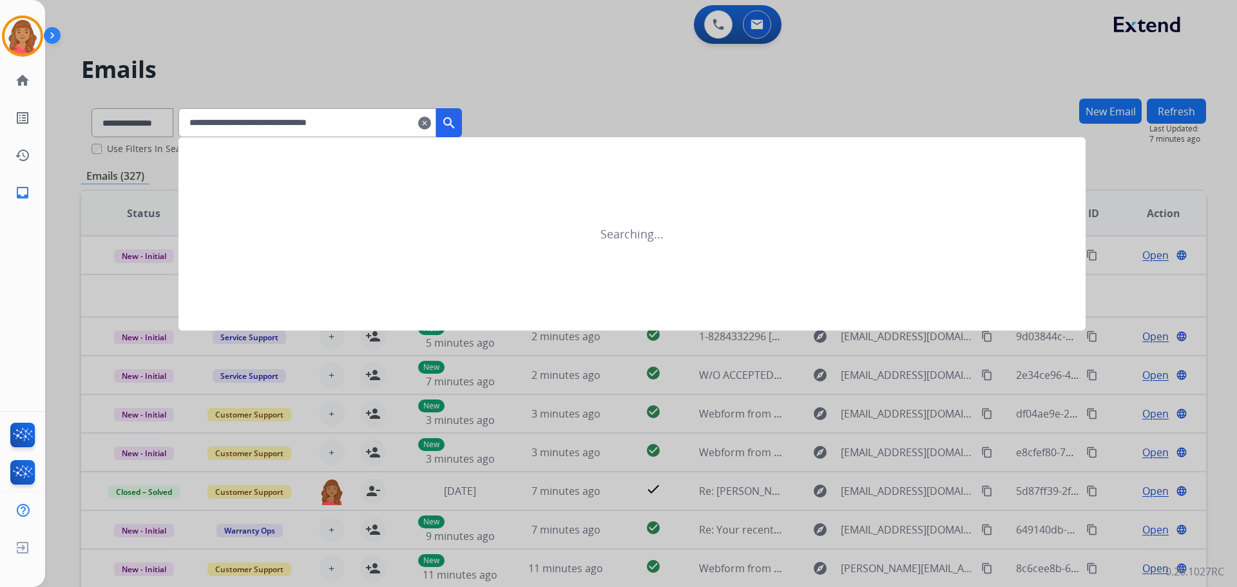
type input "**********"
drag, startPoint x: 469, startPoint y: 121, endPoint x: 461, endPoint y: 139, distance: 19.9
click at [457, 121] on mat-icon "search" at bounding box center [448, 122] width 15 height 15
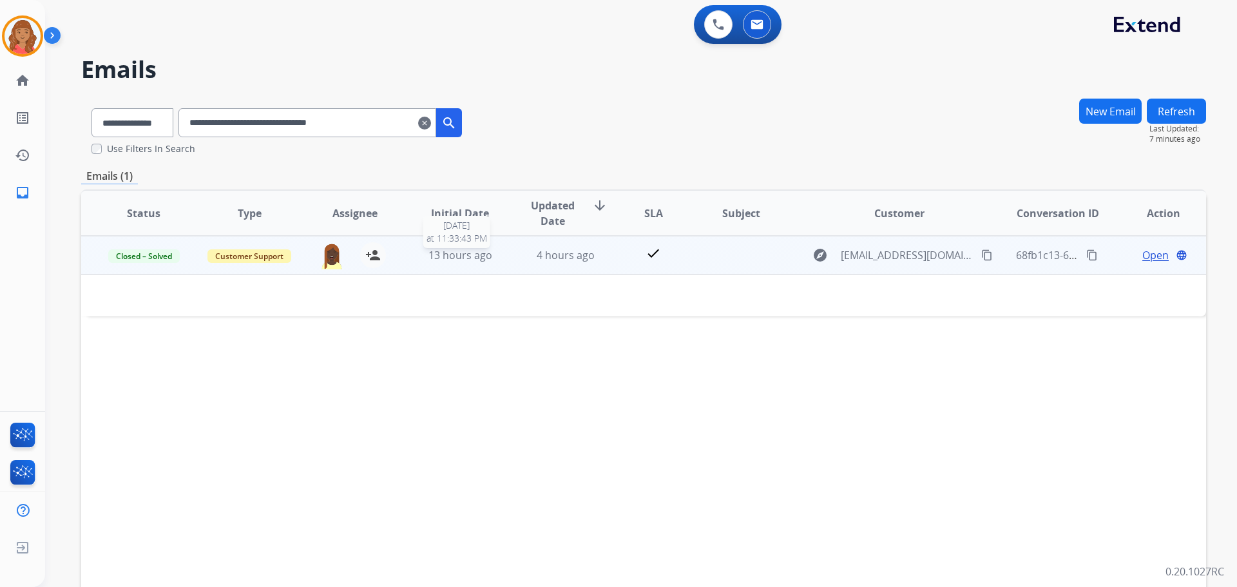
click at [489, 258] on div "13 hours ago" at bounding box center [460, 254] width 84 height 15
click at [491, 261] on div "13 hours ago" at bounding box center [460, 255] width 84 height 15
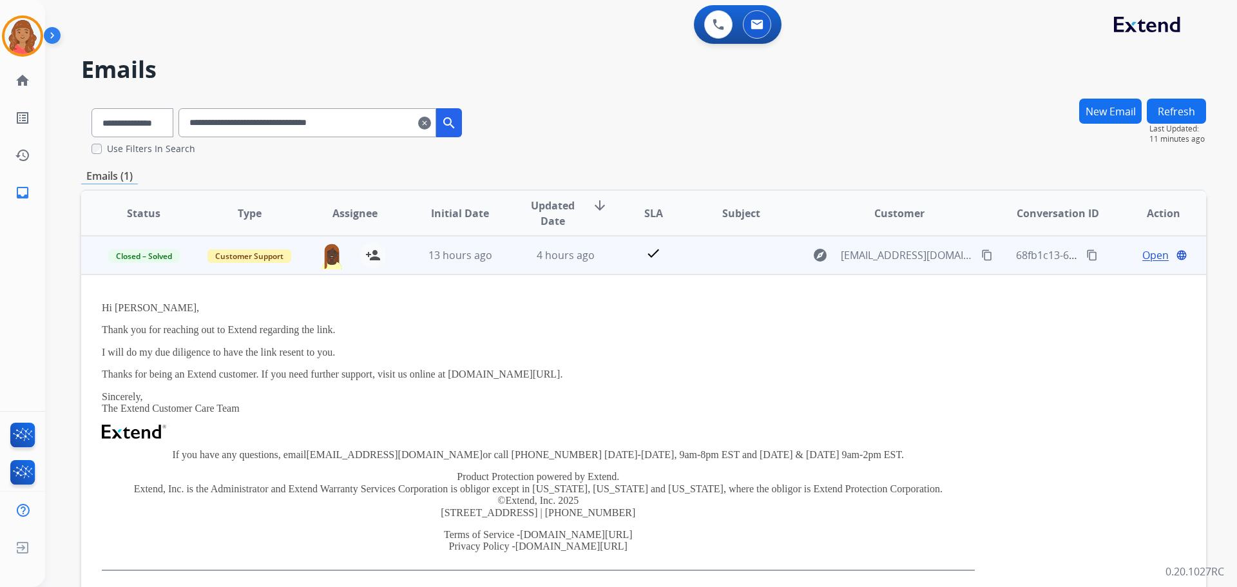
click at [736, 252] on td at bounding box center [731, 255] width 106 height 39
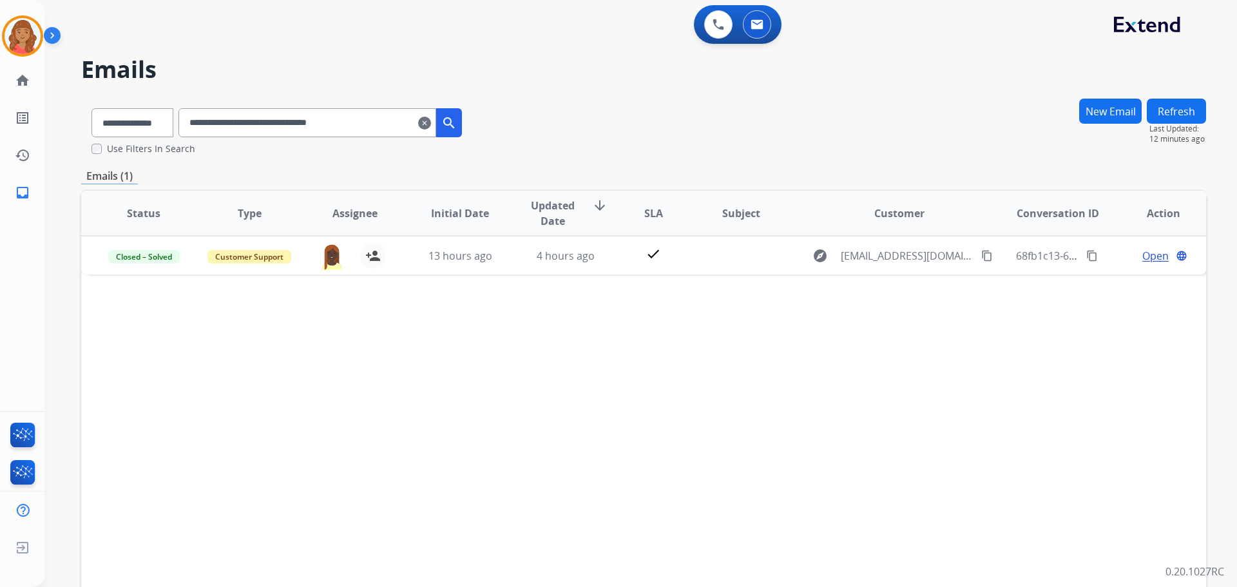
drag, startPoint x: 437, startPoint y: 128, endPoint x: 407, endPoint y: 127, distance: 29.7
click at [431, 128] on mat-icon "clear" at bounding box center [424, 122] width 13 height 15
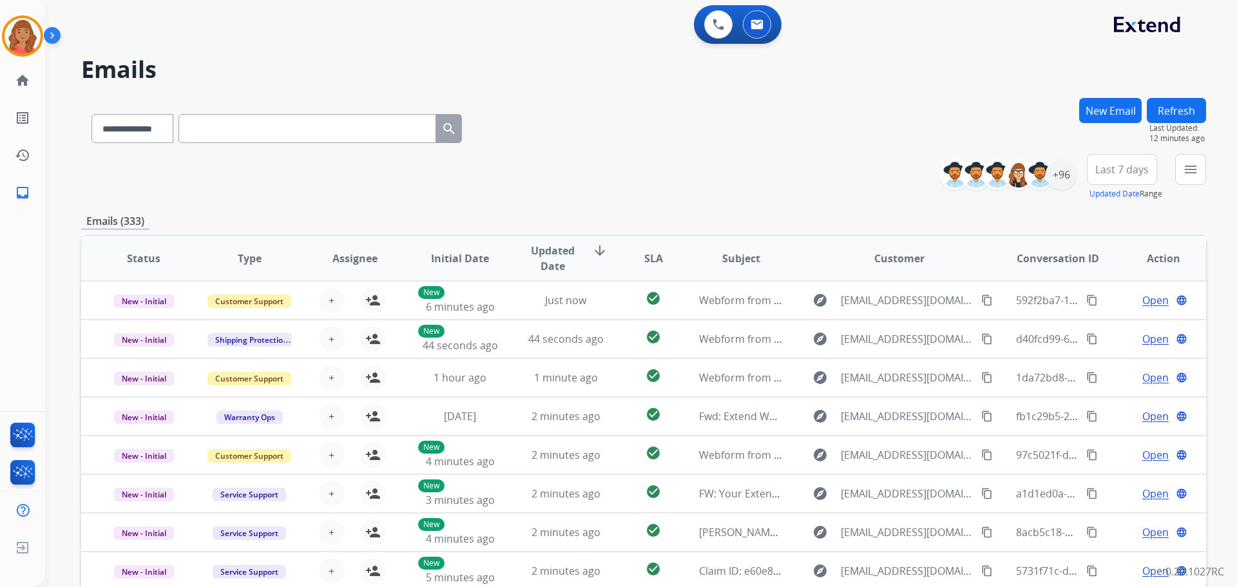
paste input "**********"
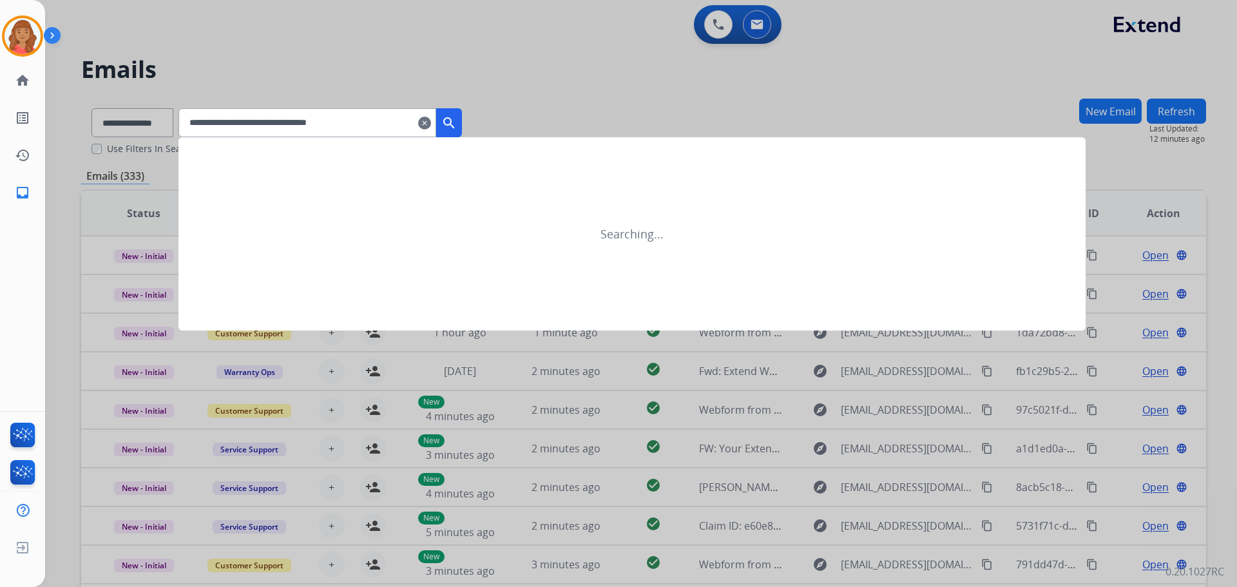
type input "**********"
click at [457, 121] on mat-icon "search" at bounding box center [448, 122] width 15 height 15
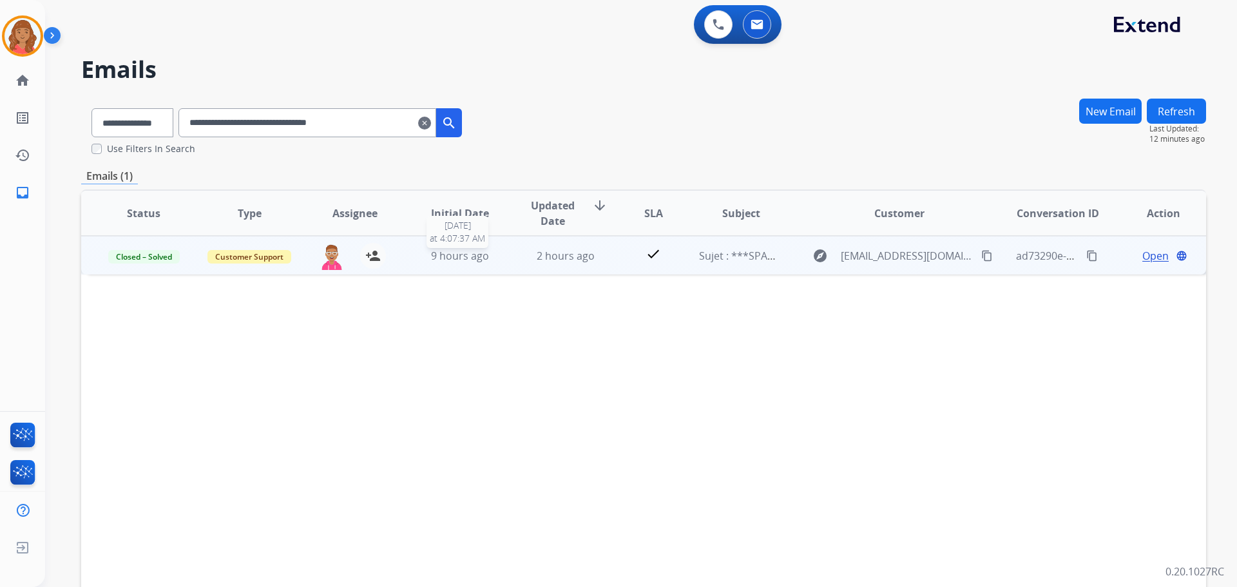
click at [489, 260] on div "9 hours ago" at bounding box center [460, 255] width 84 height 15
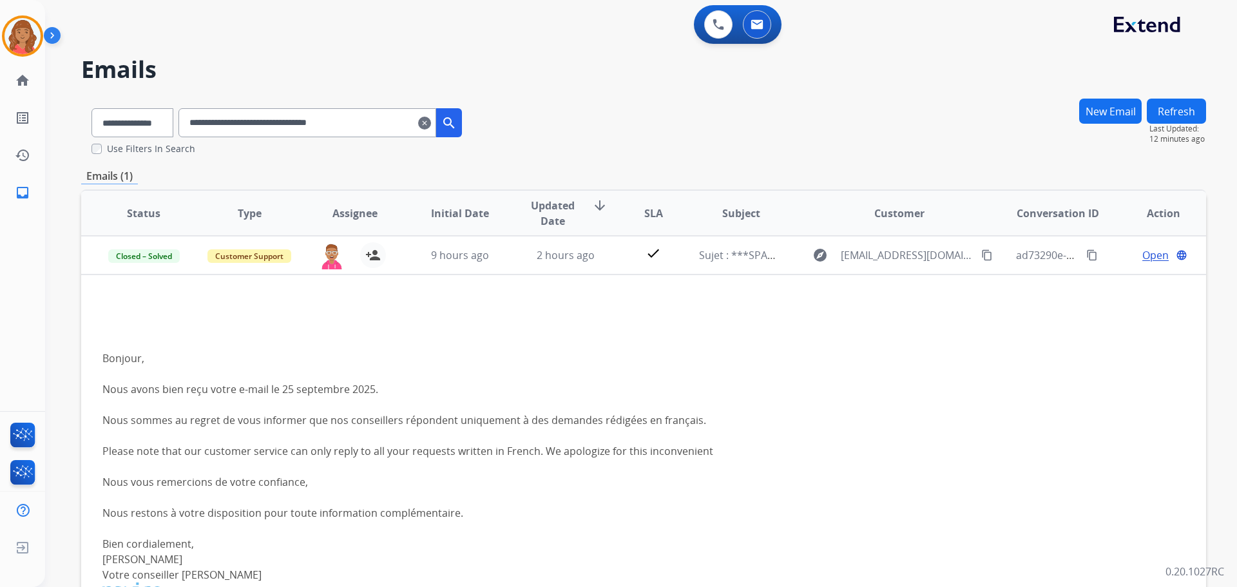
drag, startPoint x: 441, startPoint y: 124, endPoint x: 390, endPoint y: 126, distance: 50.9
click at [431, 124] on mat-icon "clear" at bounding box center [424, 122] width 13 height 15
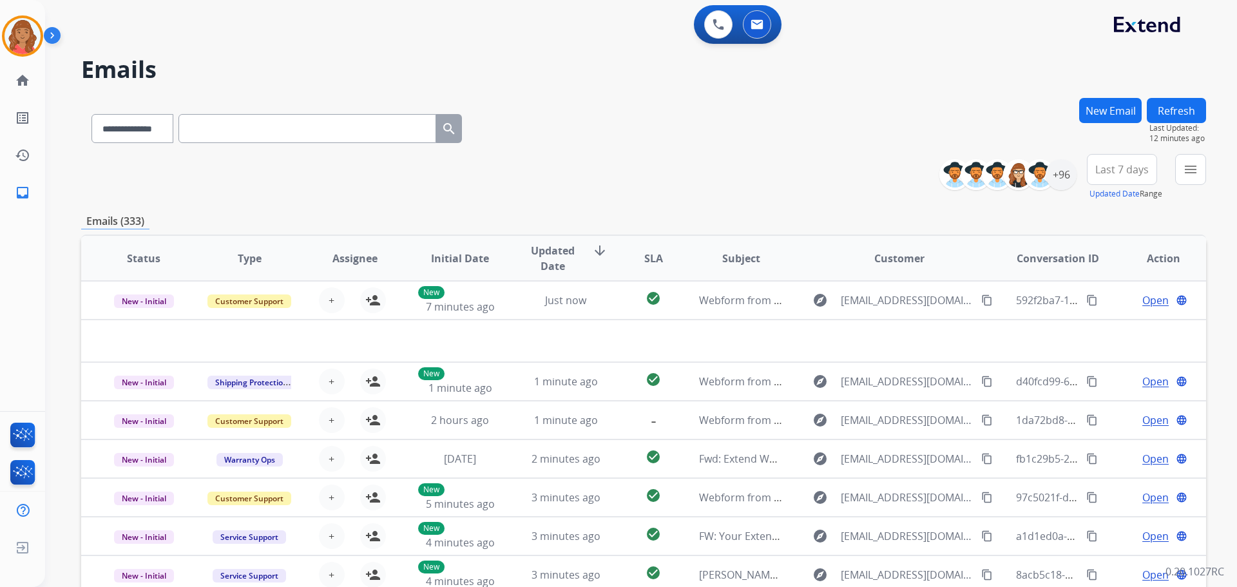
paste input "**********"
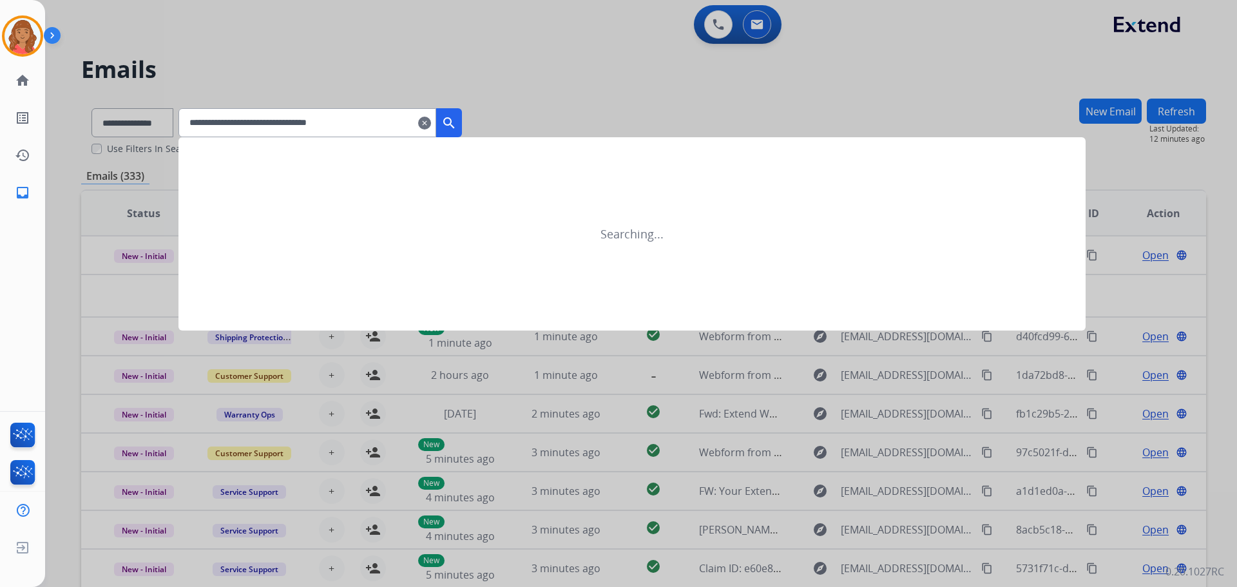
type input "**********"
click at [457, 115] on mat-icon "search" at bounding box center [448, 122] width 15 height 15
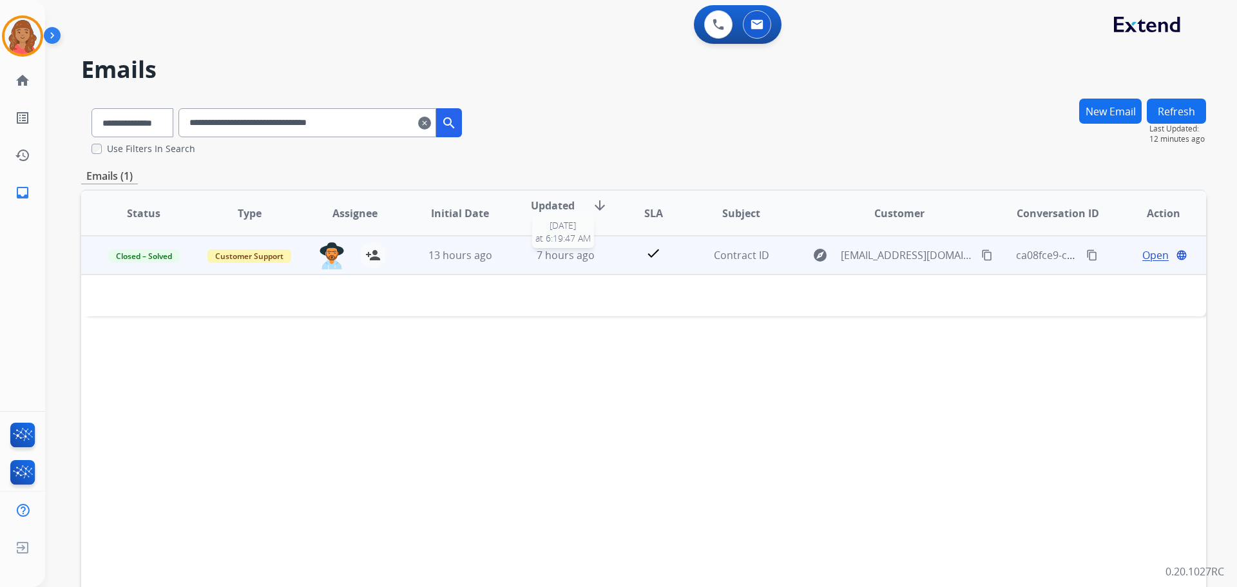
click at [527, 249] on div "7 hours ago" at bounding box center [566, 254] width 84 height 15
click at [518, 257] on td "7 hours ago" at bounding box center [556, 255] width 106 height 39
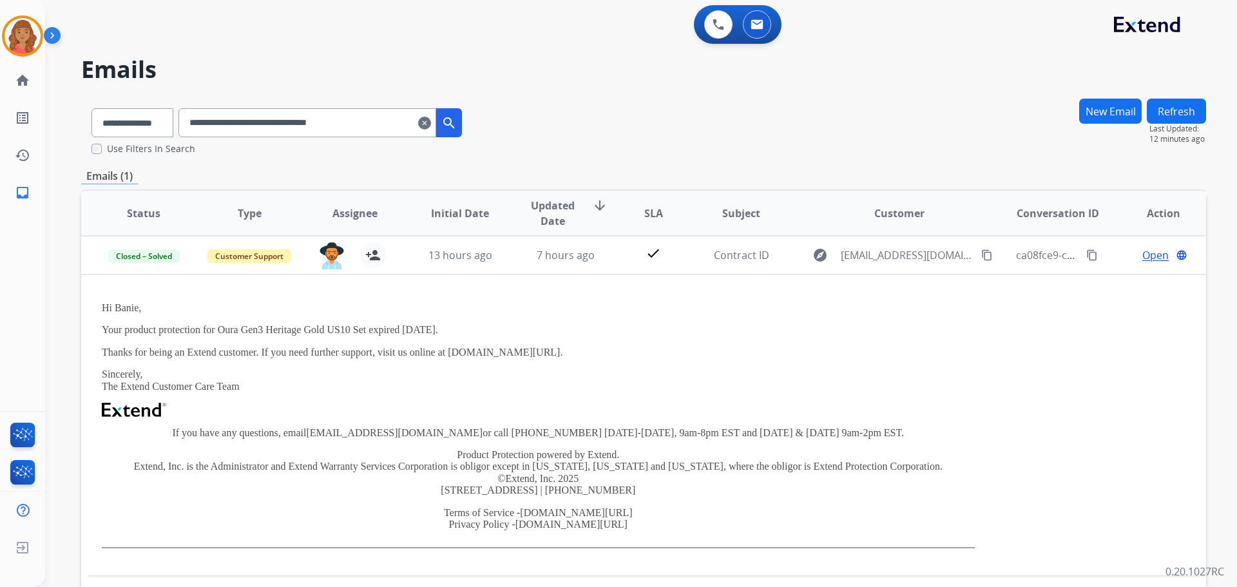
click at [431, 124] on mat-icon "clear" at bounding box center [424, 122] width 13 height 15
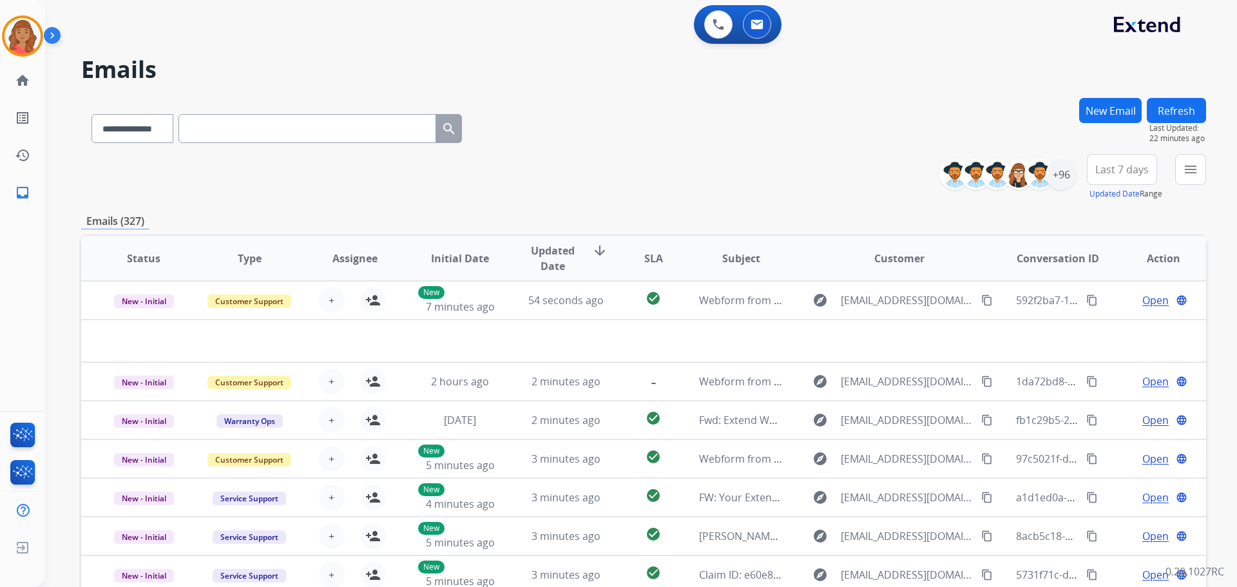
paste input "**********"
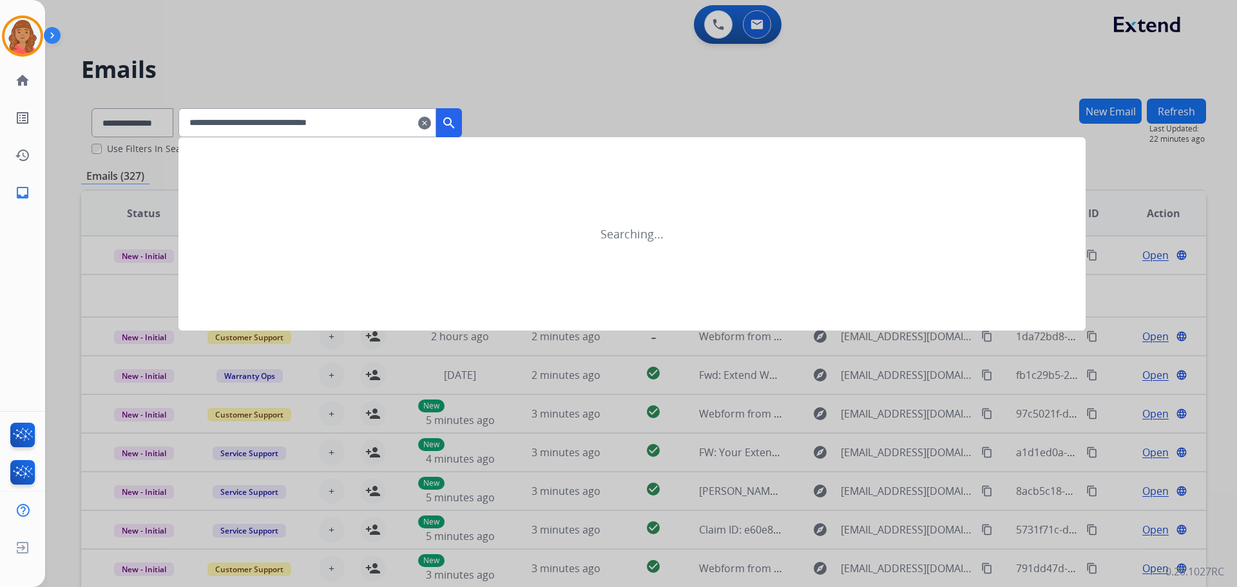
type input "**********"
drag, startPoint x: 465, startPoint y: 121, endPoint x: 453, endPoint y: 149, distance: 30.3
click at [457, 122] on mat-icon "search" at bounding box center [448, 122] width 15 height 15
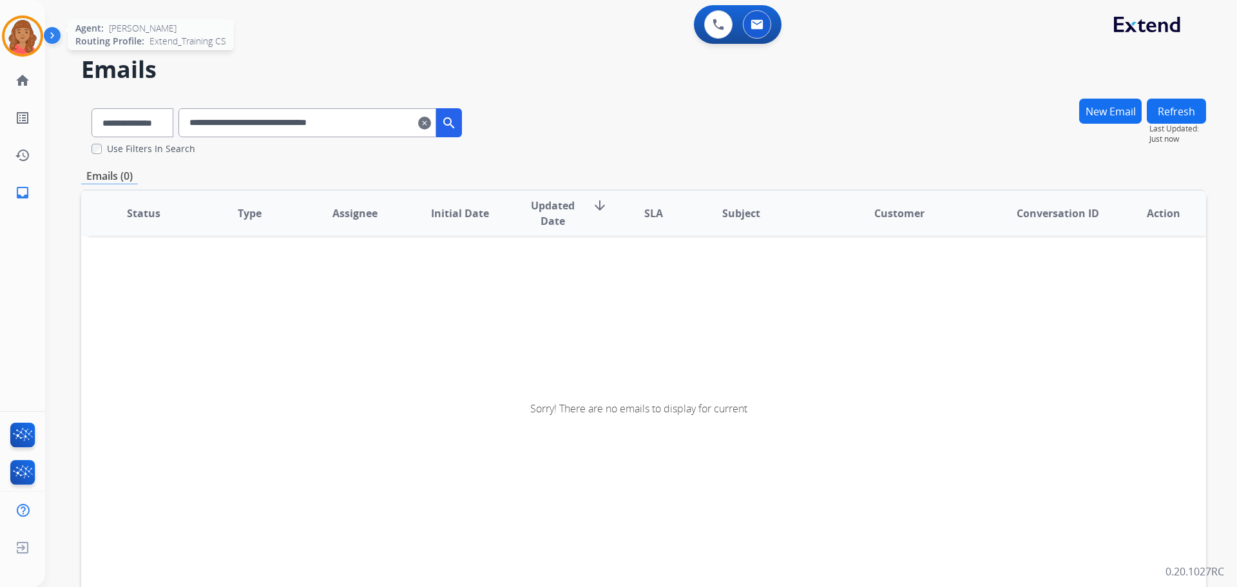
click at [36, 31] on img at bounding box center [23, 36] width 36 height 36
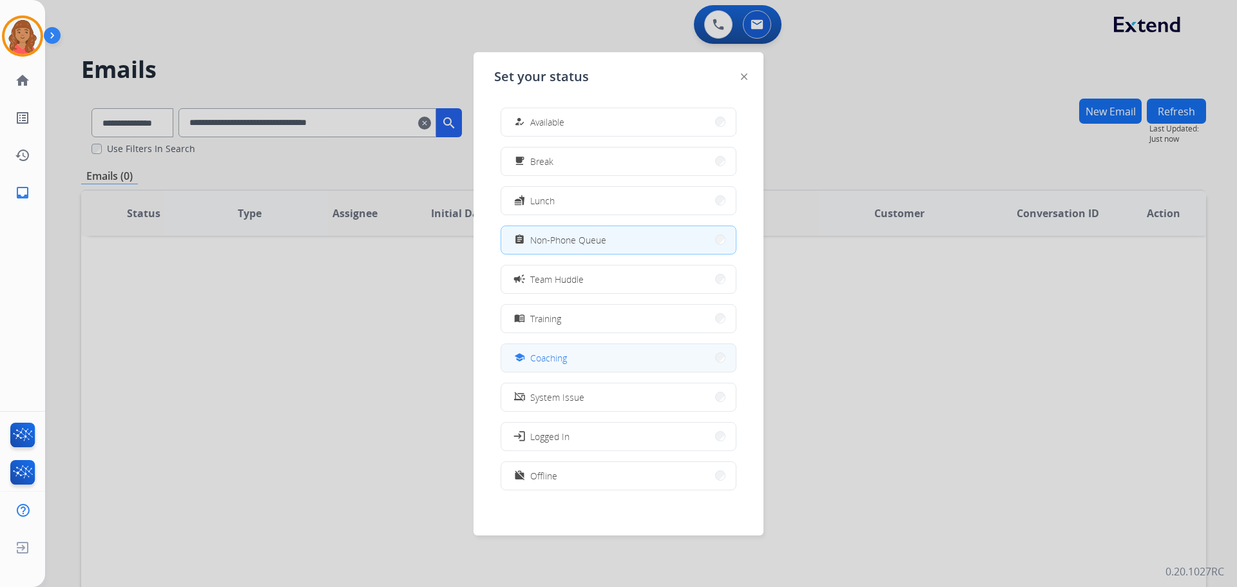
click at [529, 356] on div "school" at bounding box center [520, 357] width 19 height 15
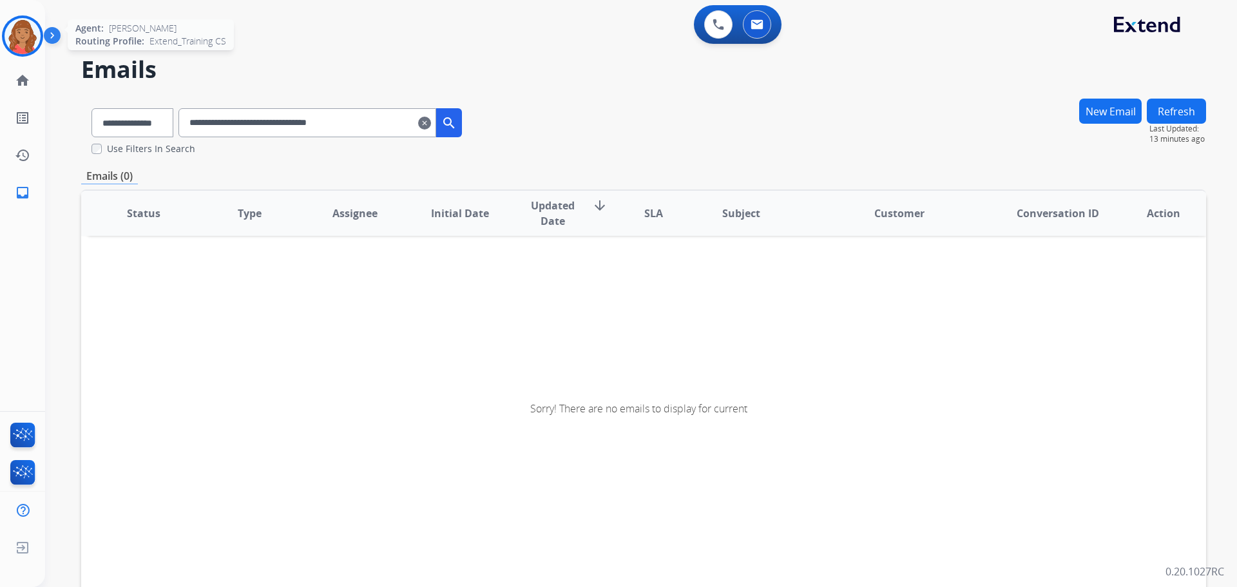
click at [33, 28] on img at bounding box center [23, 36] width 36 height 36
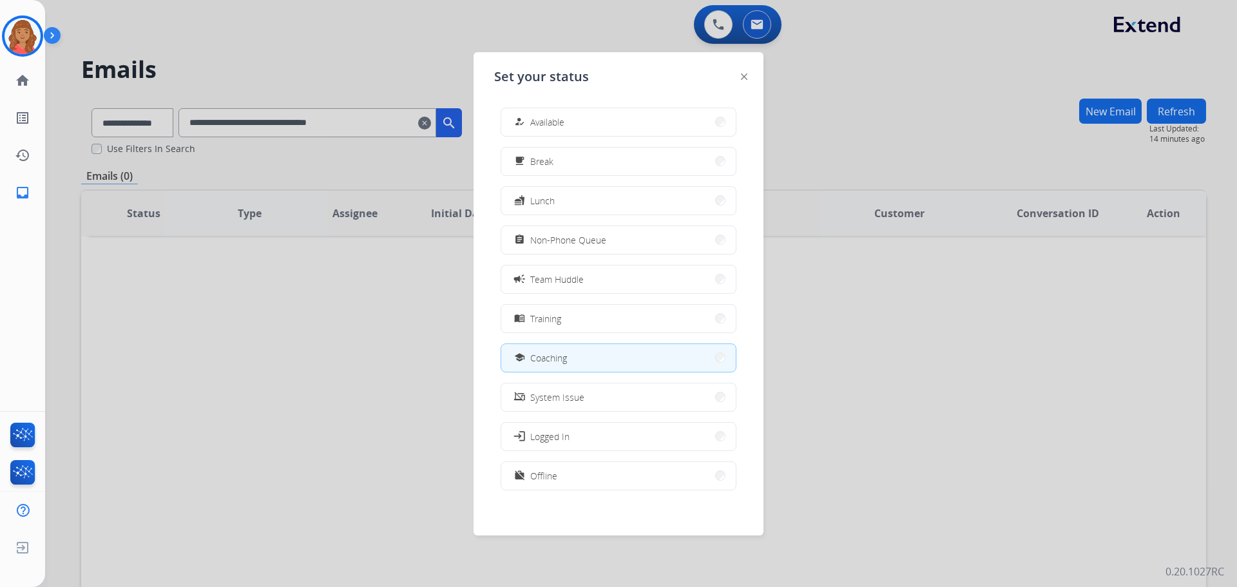
drag, startPoint x: 551, startPoint y: 235, endPoint x: 558, endPoint y: 248, distance: 15.0
click at [551, 235] on span "Non-Phone Queue" at bounding box center [568, 240] width 76 height 14
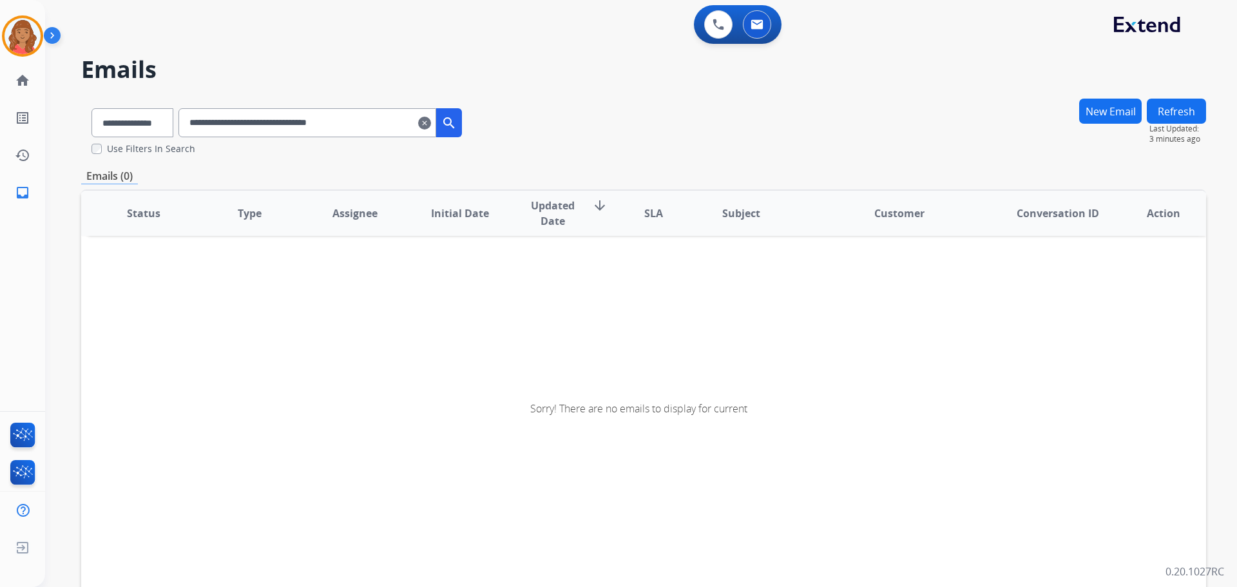
click at [1169, 106] on button "Refresh" at bounding box center [1175, 111] width 59 height 25
click at [431, 124] on mat-icon "clear" at bounding box center [424, 122] width 13 height 15
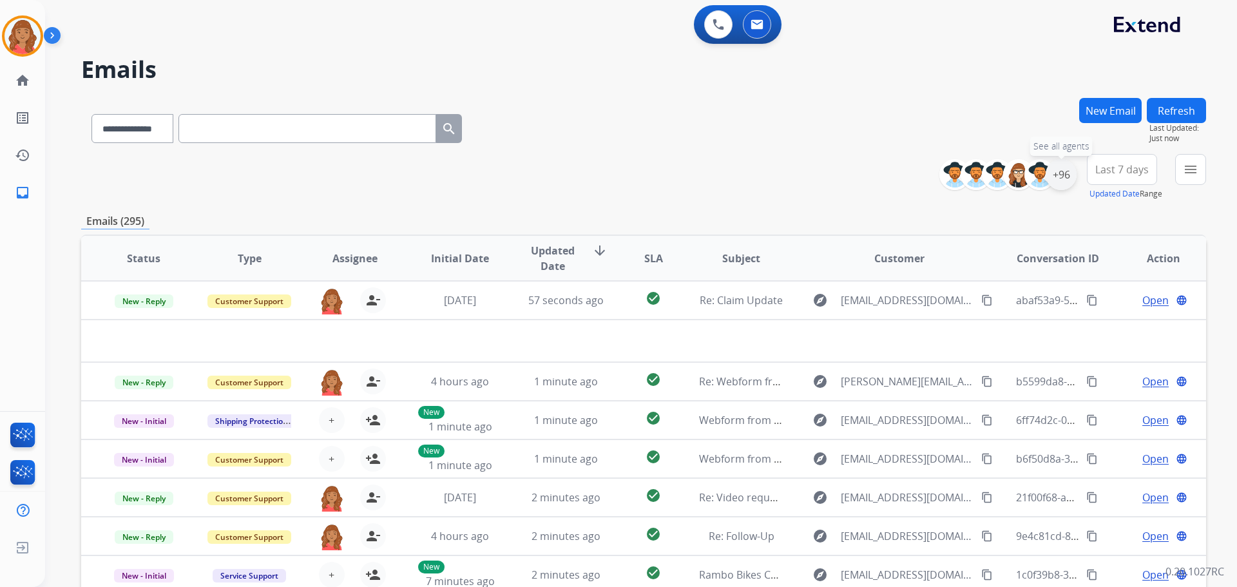
click at [1063, 175] on div "+96" at bounding box center [1060, 174] width 31 height 31
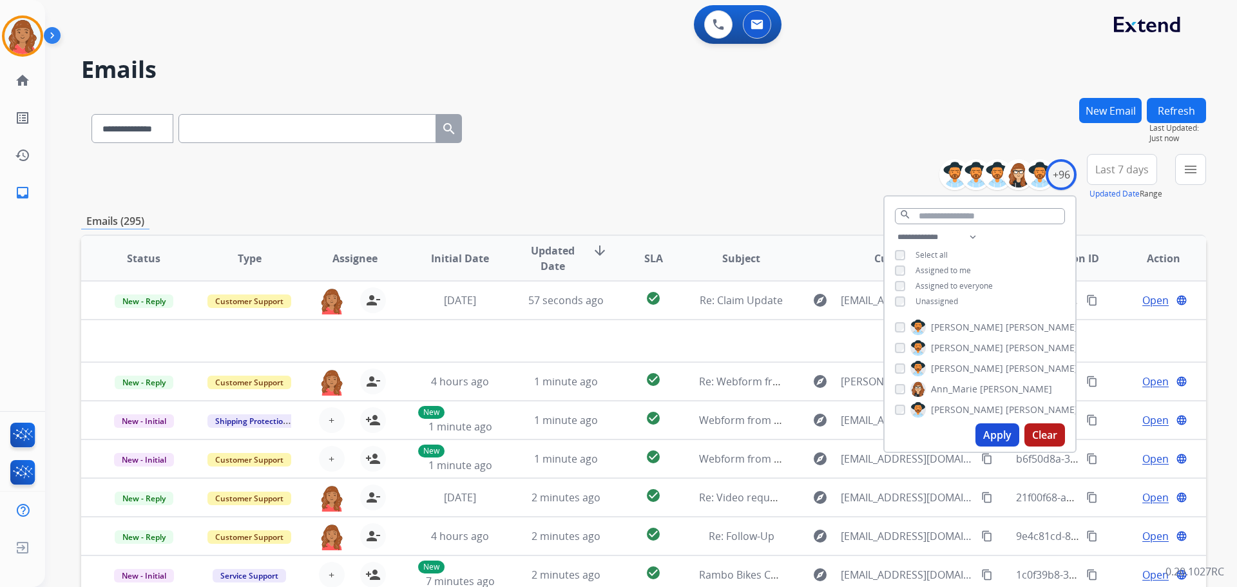
click at [988, 430] on button "Apply" at bounding box center [997, 434] width 44 height 23
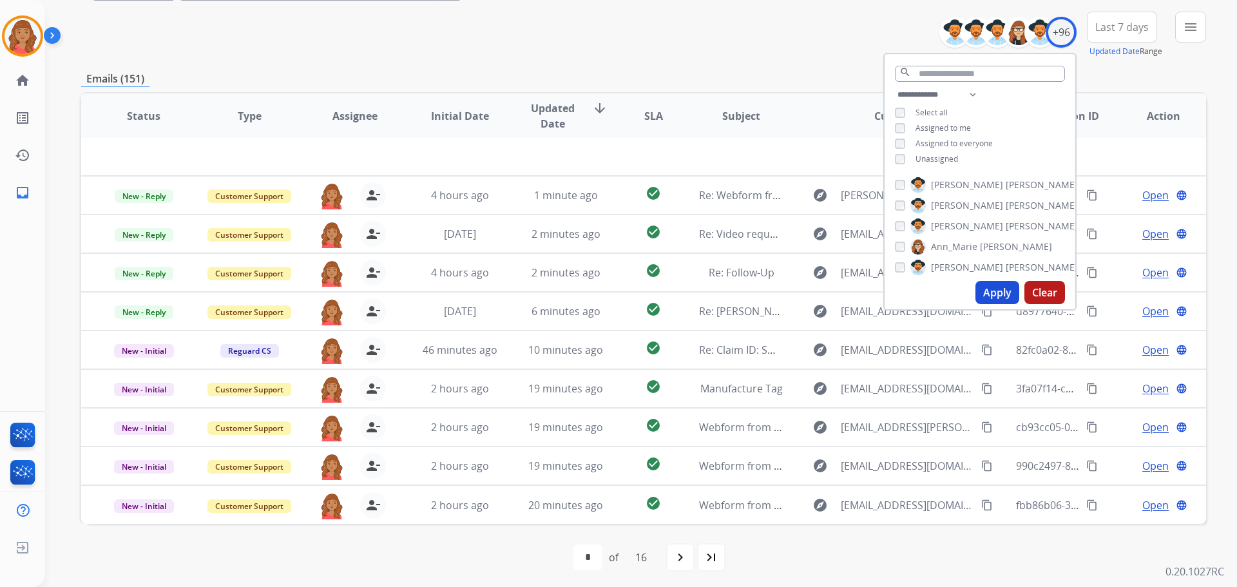
scroll to position [146, 0]
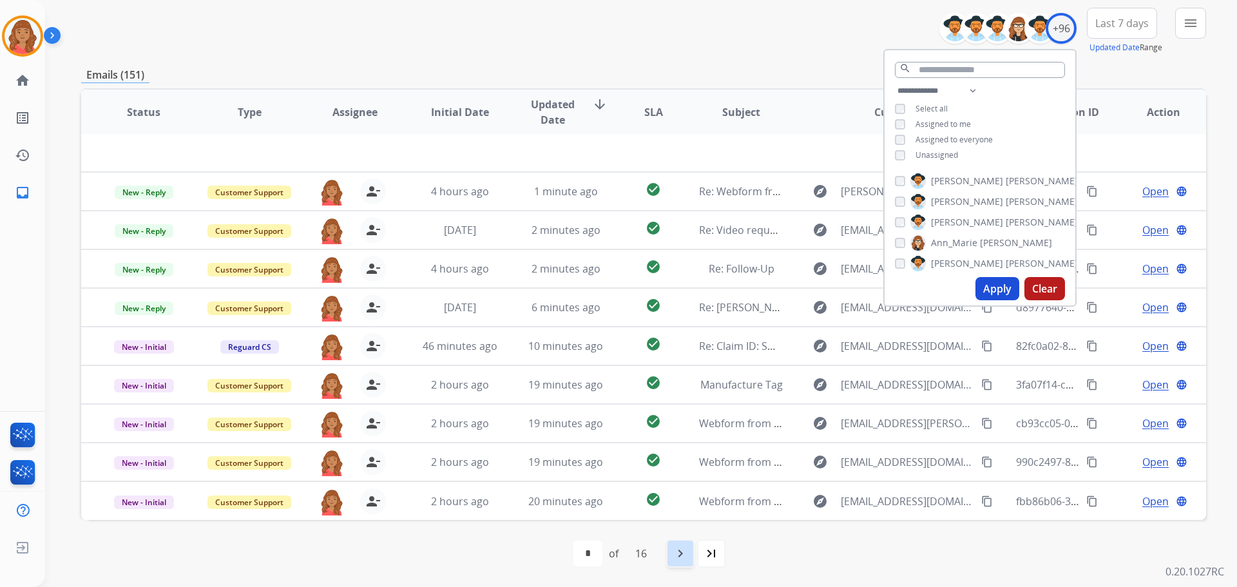
click at [679, 558] on mat-icon "navigate_next" at bounding box center [679, 553] width 15 height 15
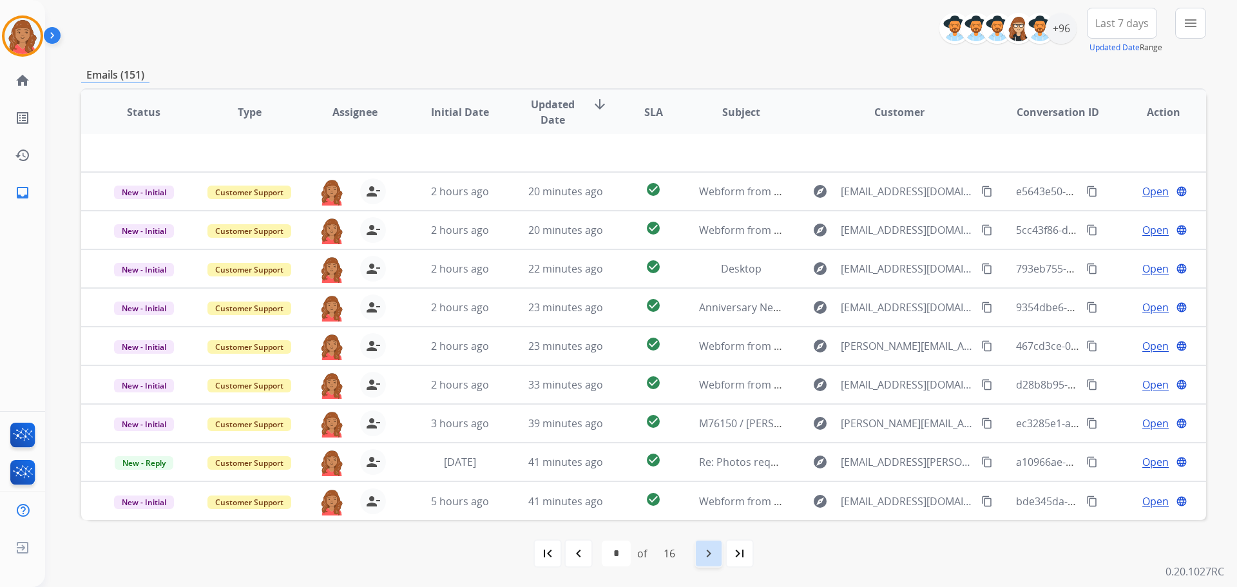
click at [707, 554] on mat-icon "navigate_next" at bounding box center [708, 553] width 15 height 15
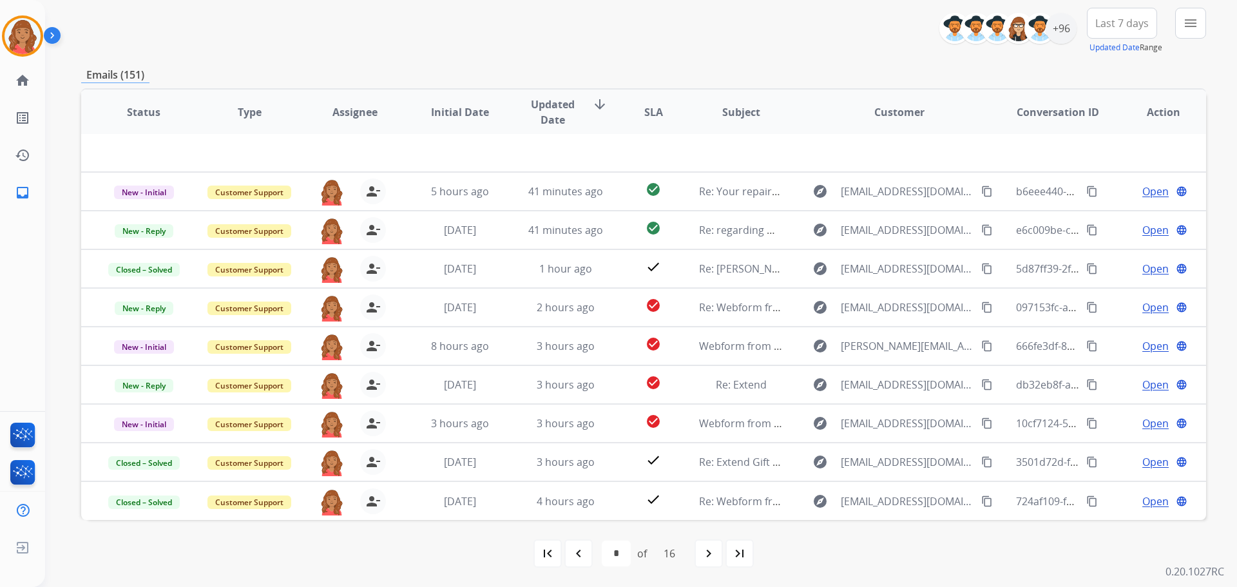
click at [713, 554] on mat-icon "navigate_next" at bounding box center [708, 553] width 15 height 15
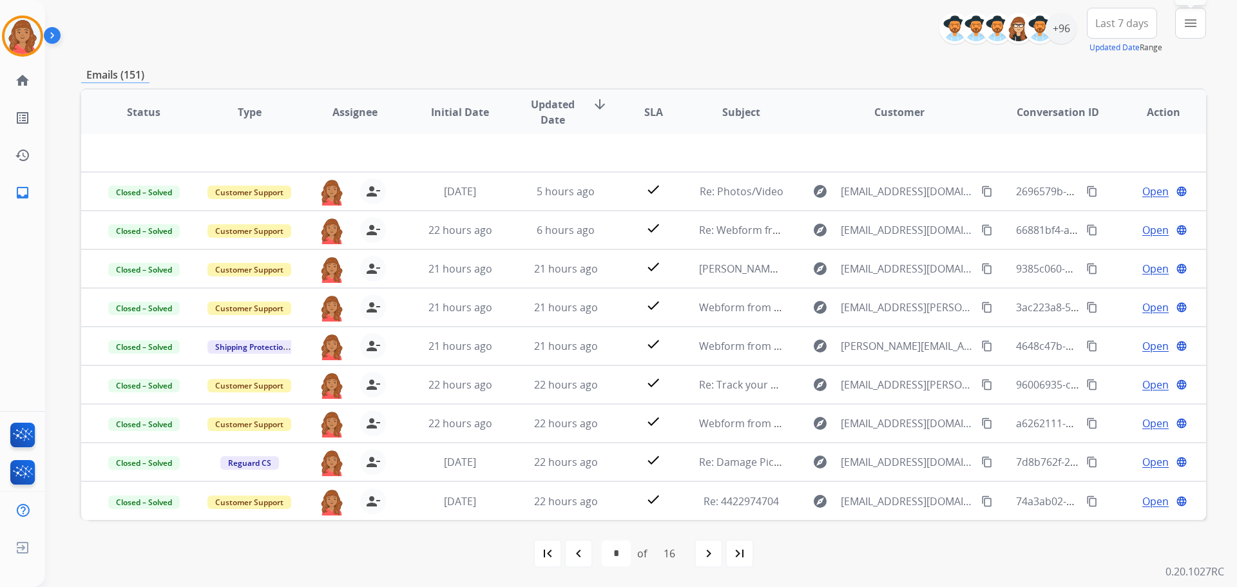
click at [1193, 30] on mat-icon "menu" at bounding box center [1190, 22] width 15 height 15
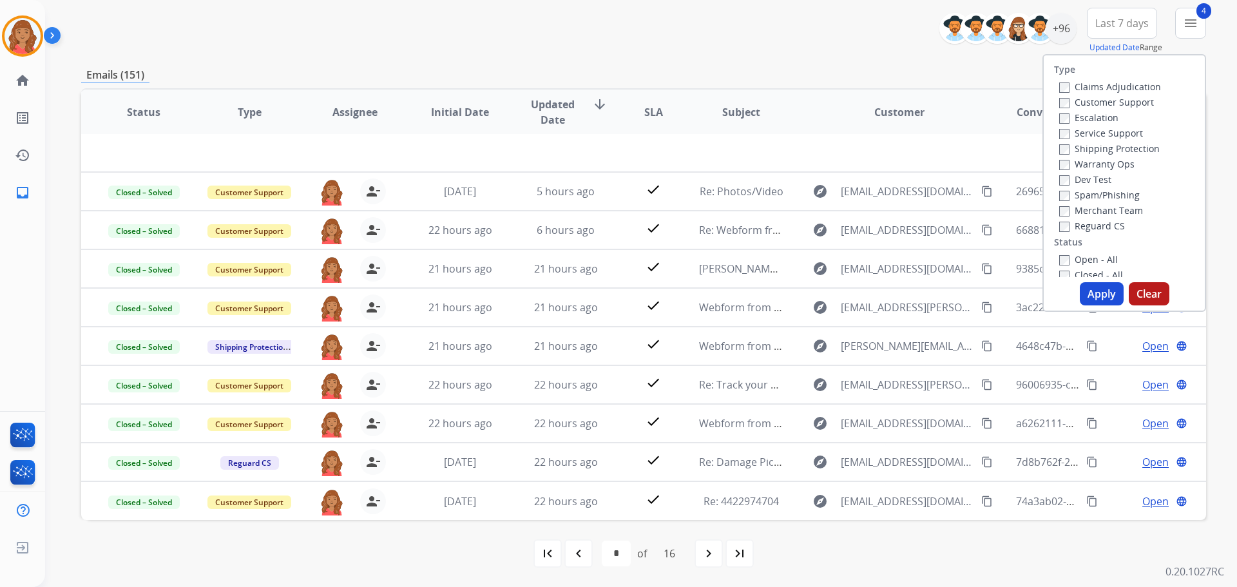
drag, startPoint x: 1092, startPoint y: 287, endPoint x: 1086, endPoint y: 294, distance: 9.1
click at [1093, 288] on button "Apply" at bounding box center [1101, 293] width 44 height 23
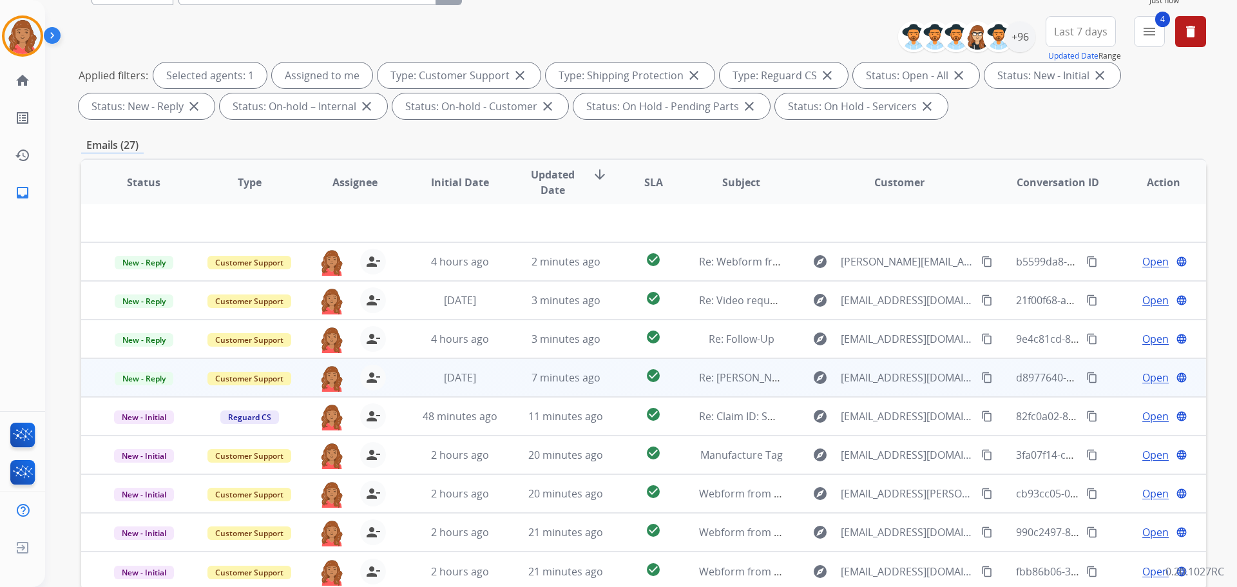
scroll to position [208, 0]
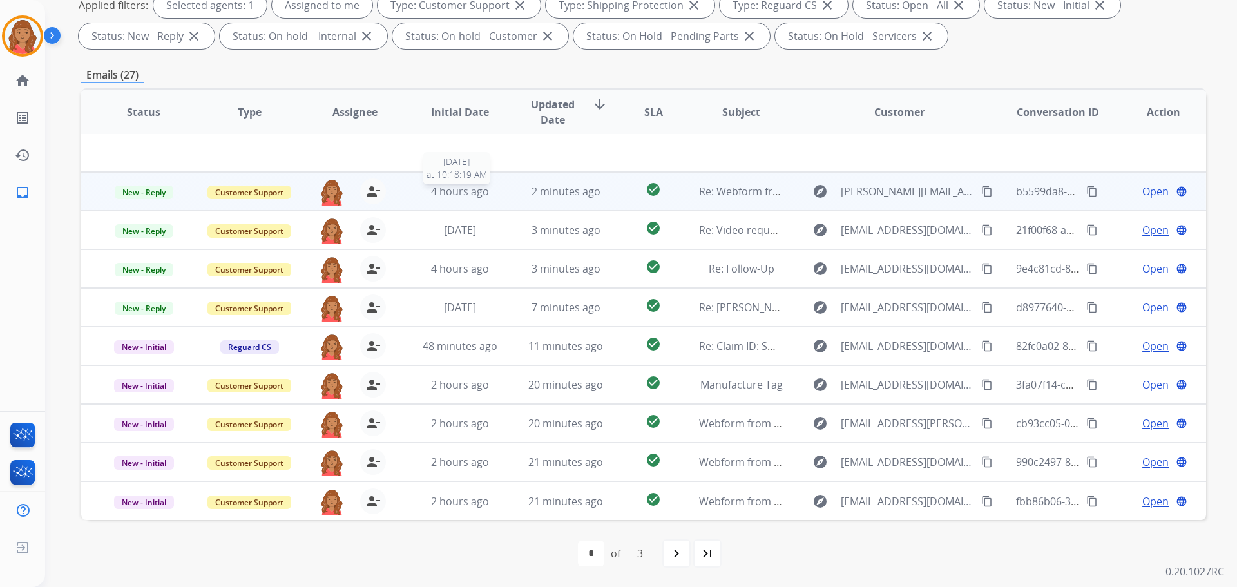
click at [435, 198] on div "4 hours ago" at bounding box center [460, 191] width 84 height 15
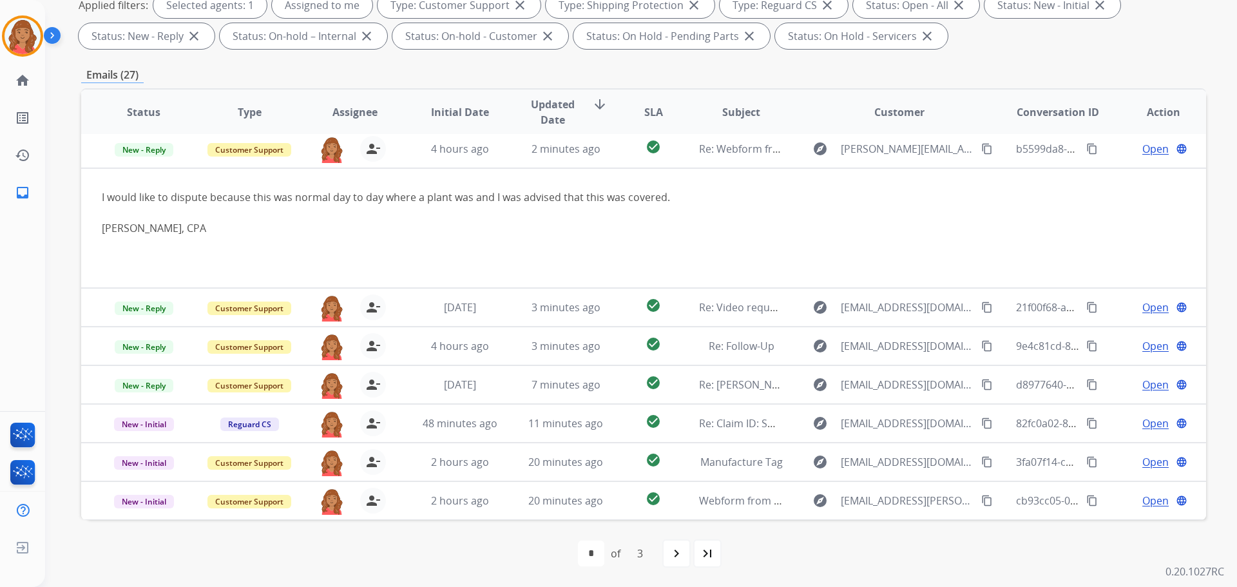
scroll to position [39, 0]
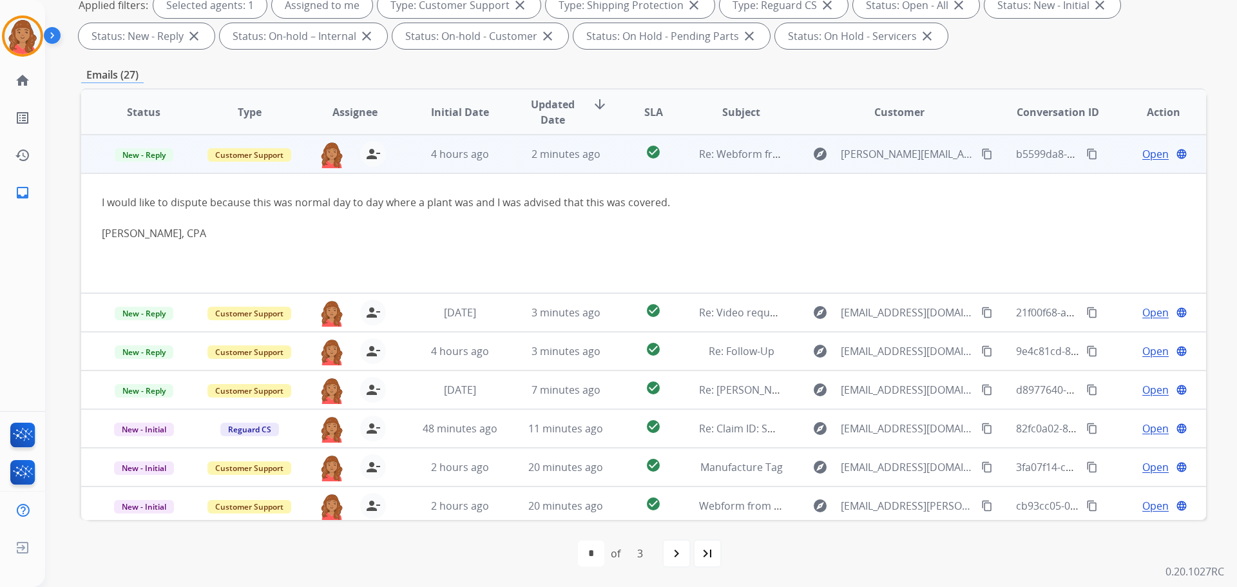
click at [1144, 151] on span "Open" at bounding box center [1155, 153] width 26 height 15
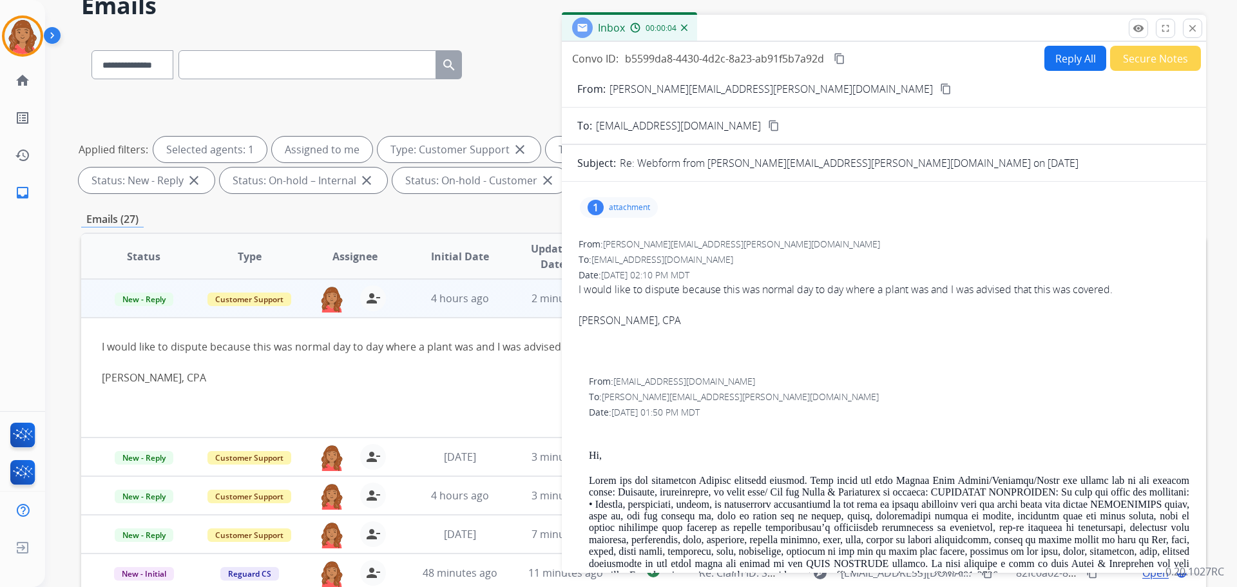
scroll to position [15, 0]
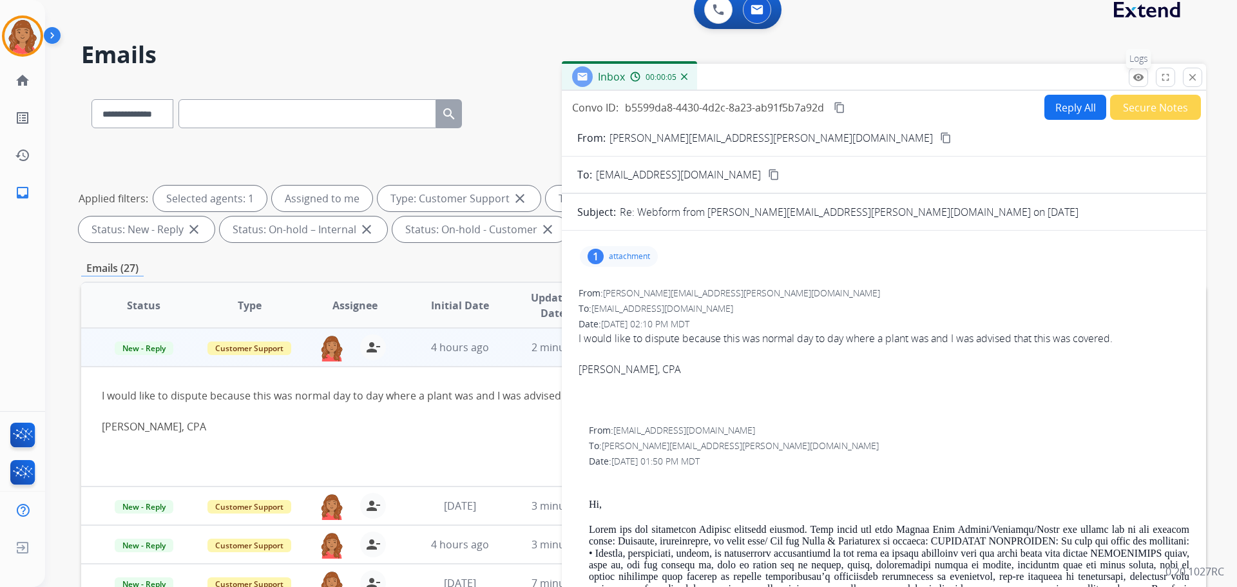
click at [1139, 76] on mat-icon "remove_red_eye" at bounding box center [1138, 77] width 12 height 12
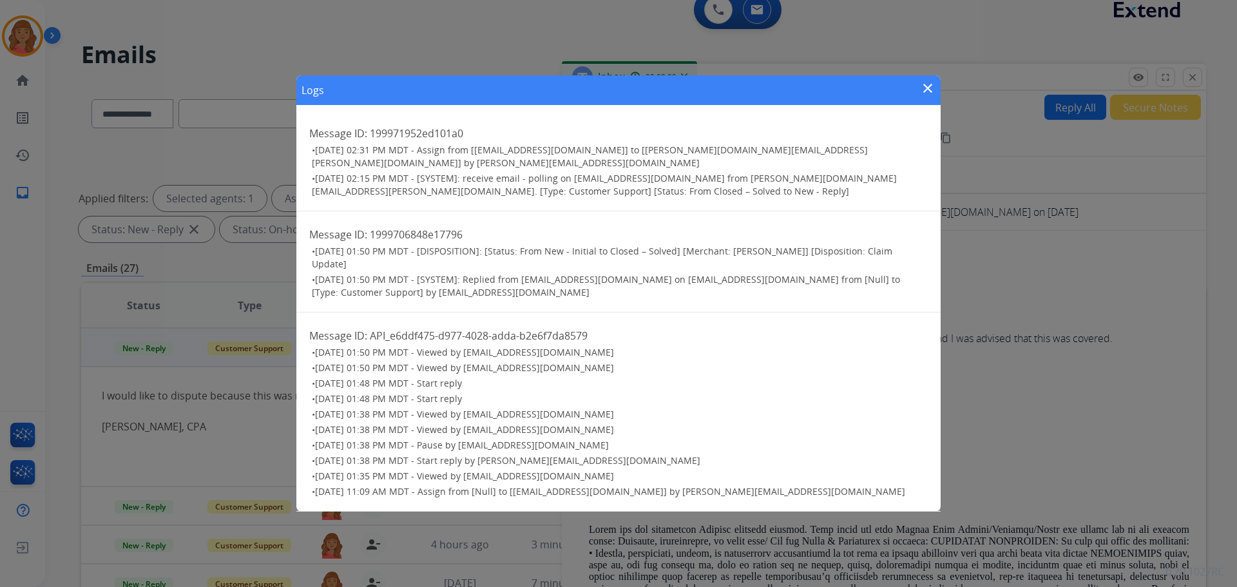
click at [930, 85] on mat-icon "close" at bounding box center [927, 88] width 15 height 15
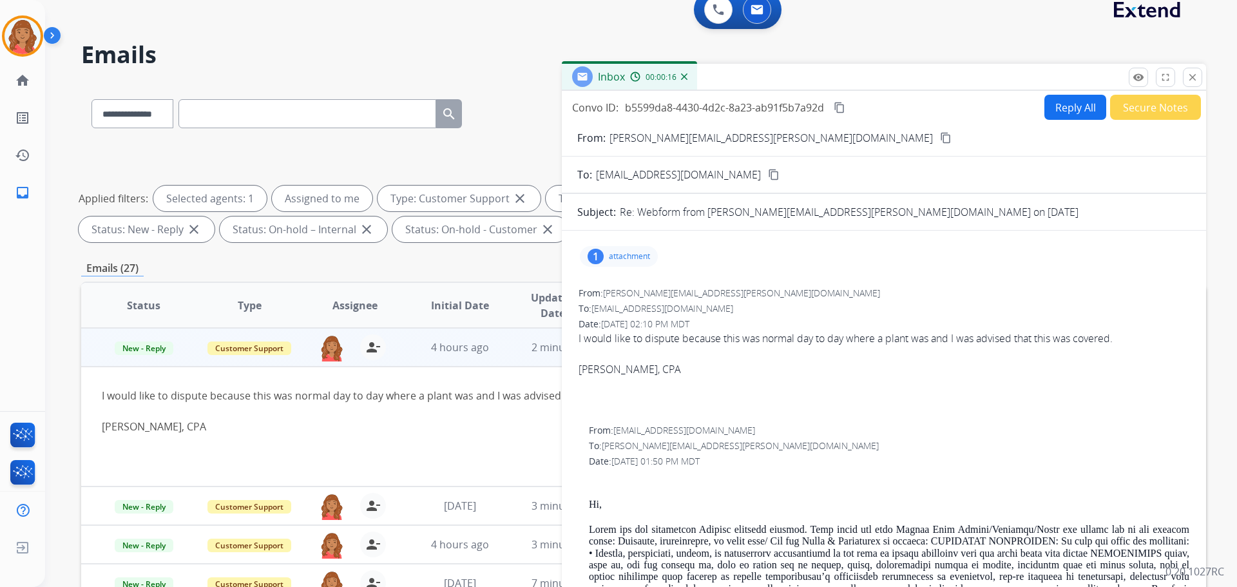
click at [475, 426] on div "[PERSON_NAME], CPA" at bounding box center [538, 426] width 873 height 15
click at [1197, 78] on mat-icon "close" at bounding box center [1192, 77] width 12 height 12
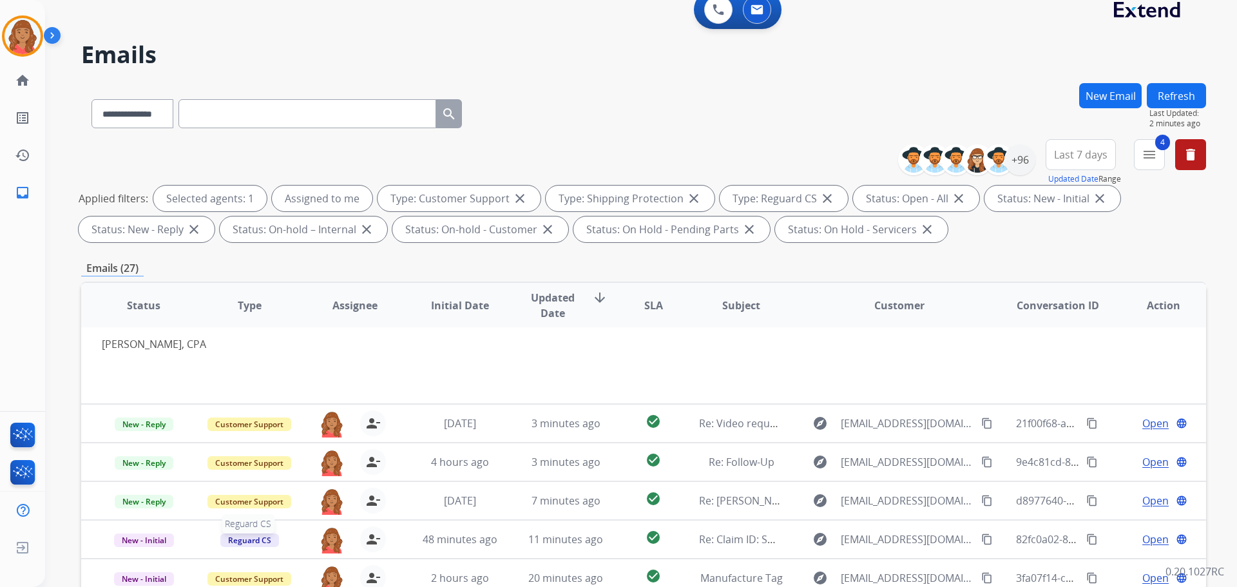
scroll to position [208, 0]
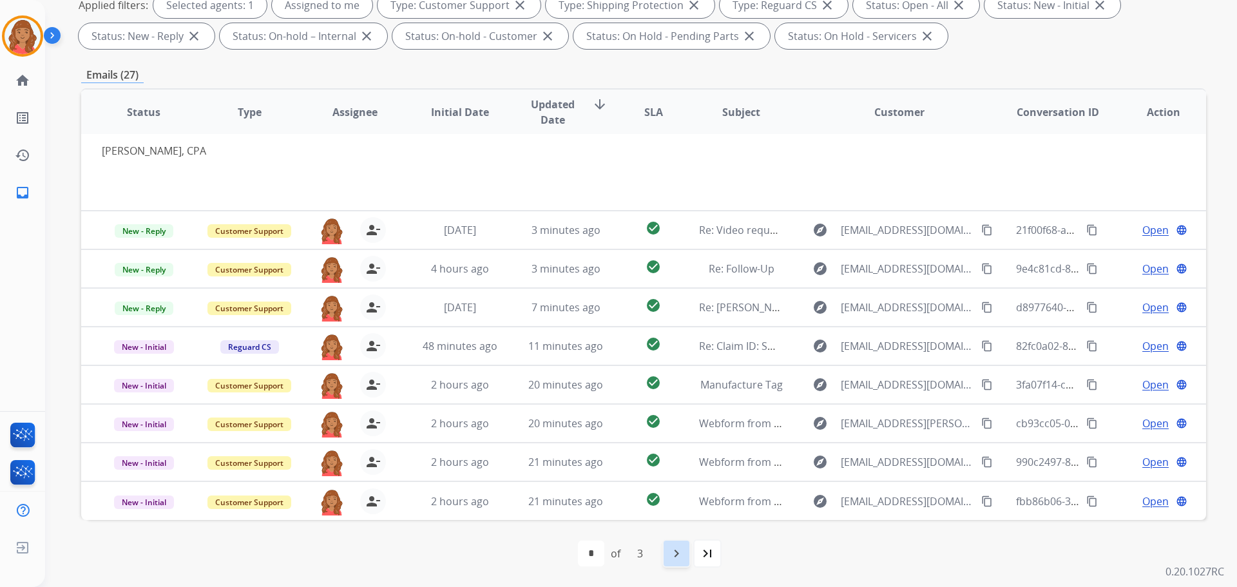
click at [678, 557] on mat-icon "navigate_next" at bounding box center [676, 553] width 15 height 15
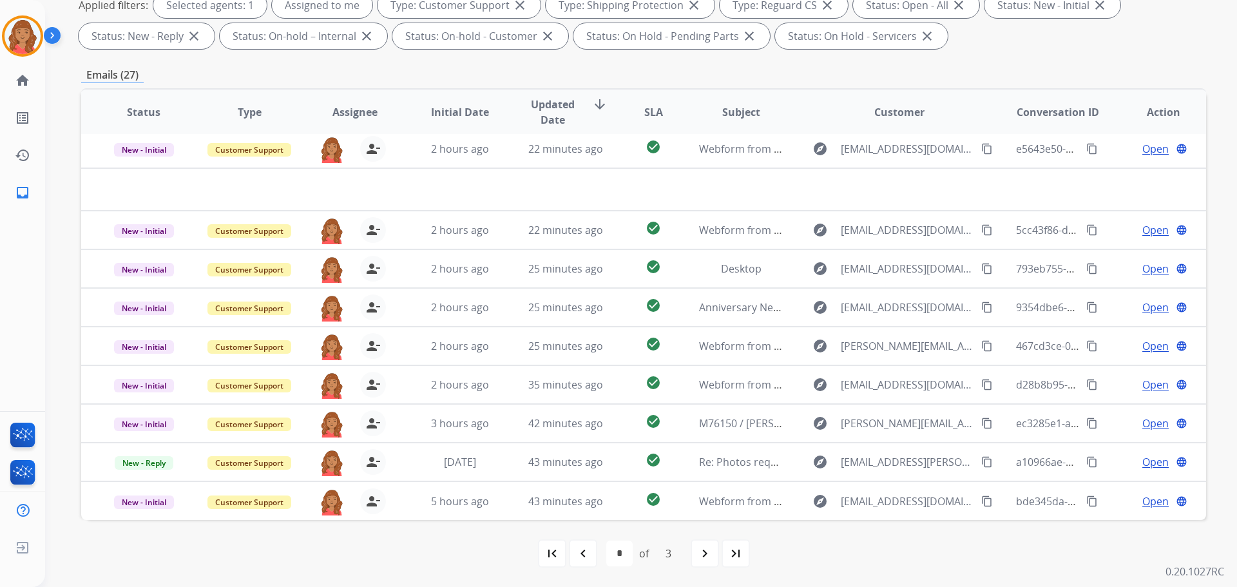
click at [709, 553] on mat-icon "navigate_next" at bounding box center [704, 553] width 15 height 15
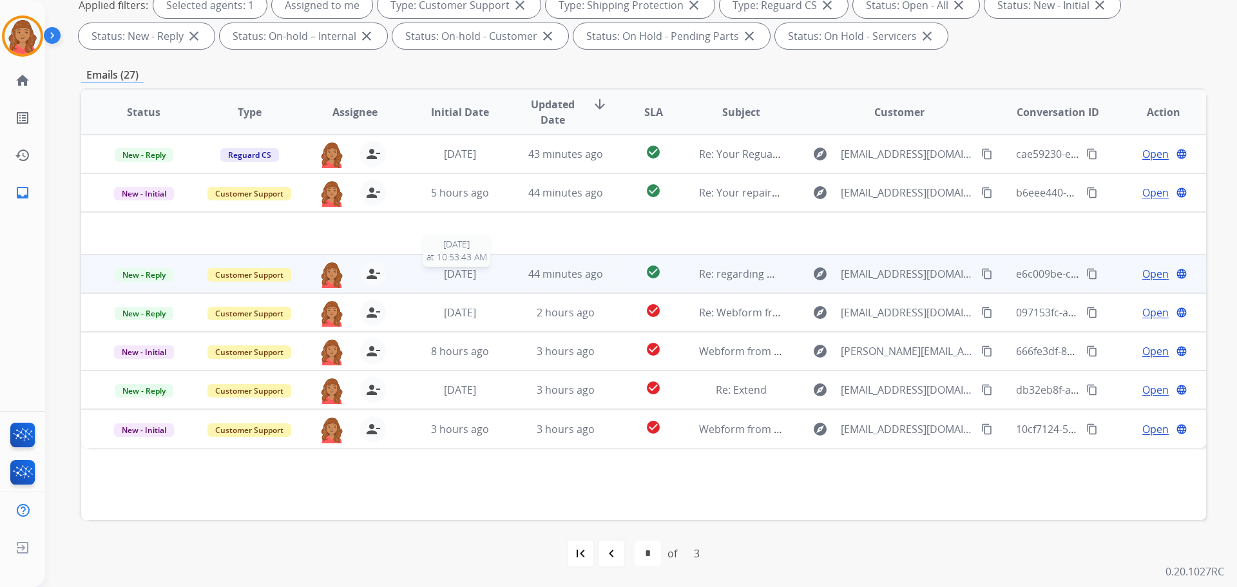
click at [476, 276] on span "[DATE]" at bounding box center [460, 274] width 32 height 14
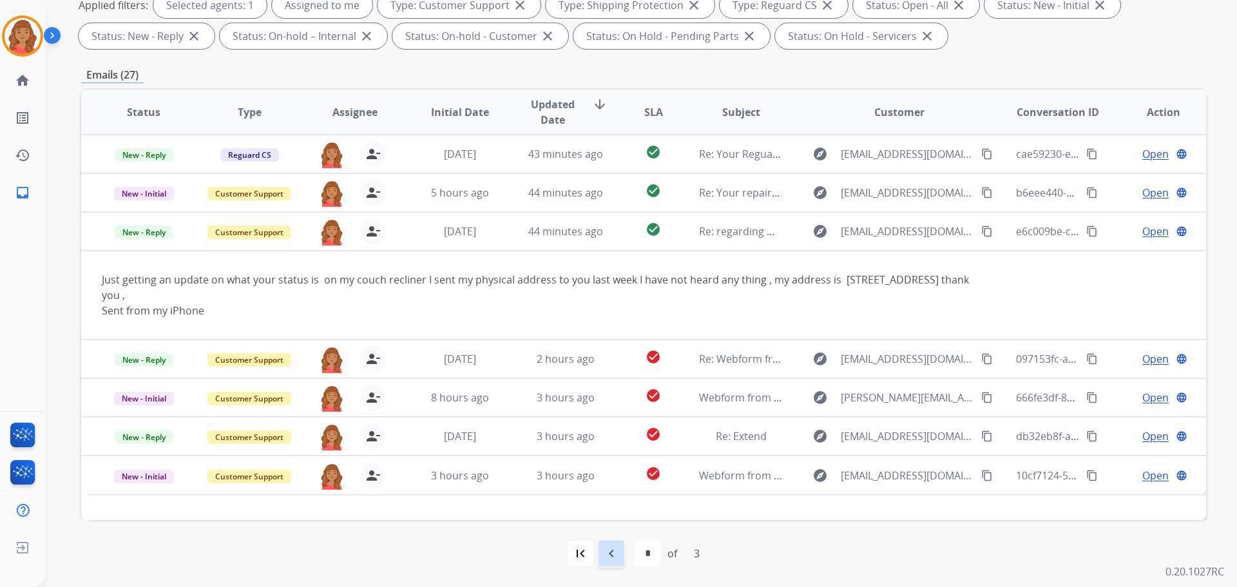
click at [614, 555] on mat-icon "navigate_before" at bounding box center [610, 553] width 15 height 15
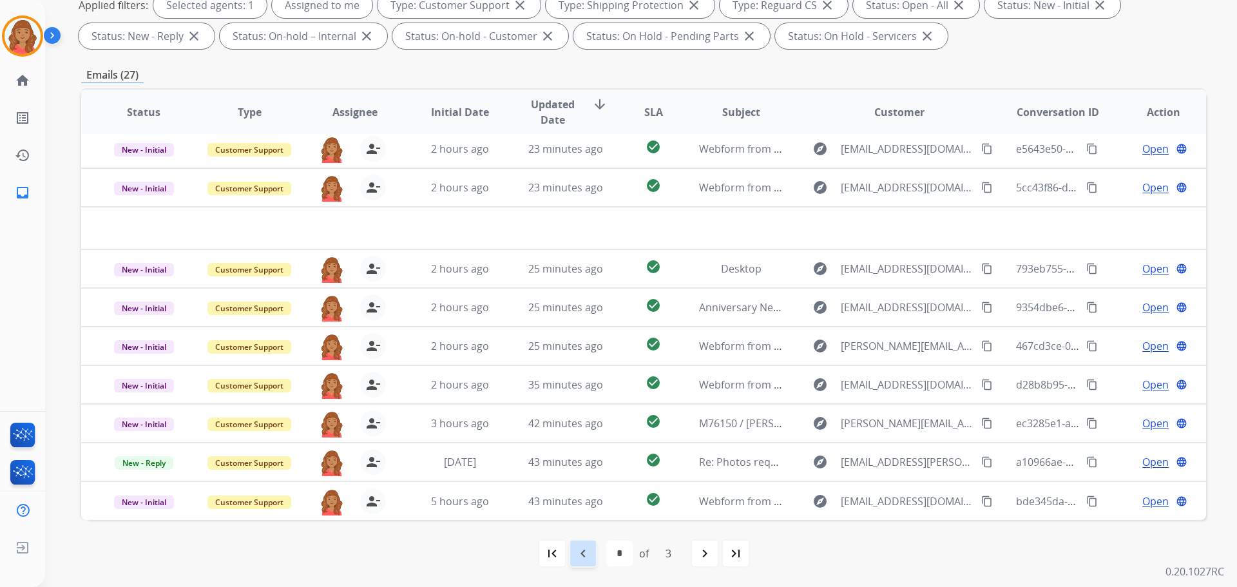
click at [588, 553] on mat-icon "navigate_before" at bounding box center [582, 553] width 15 height 15
select select "*"
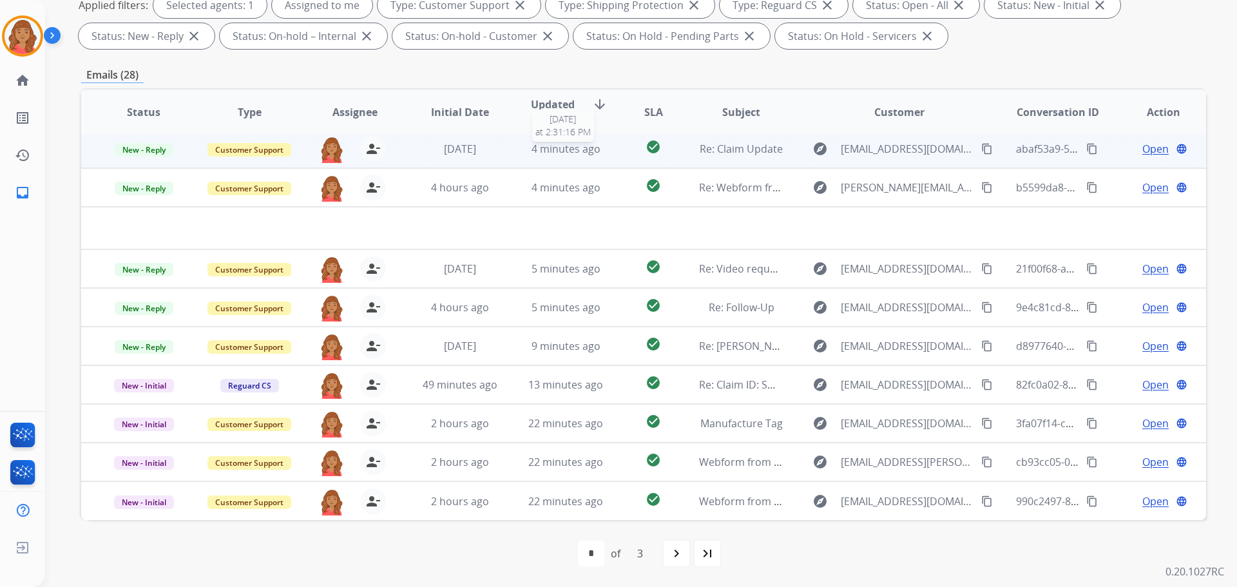
click at [552, 149] on span "4 minutes ago" at bounding box center [565, 149] width 69 height 14
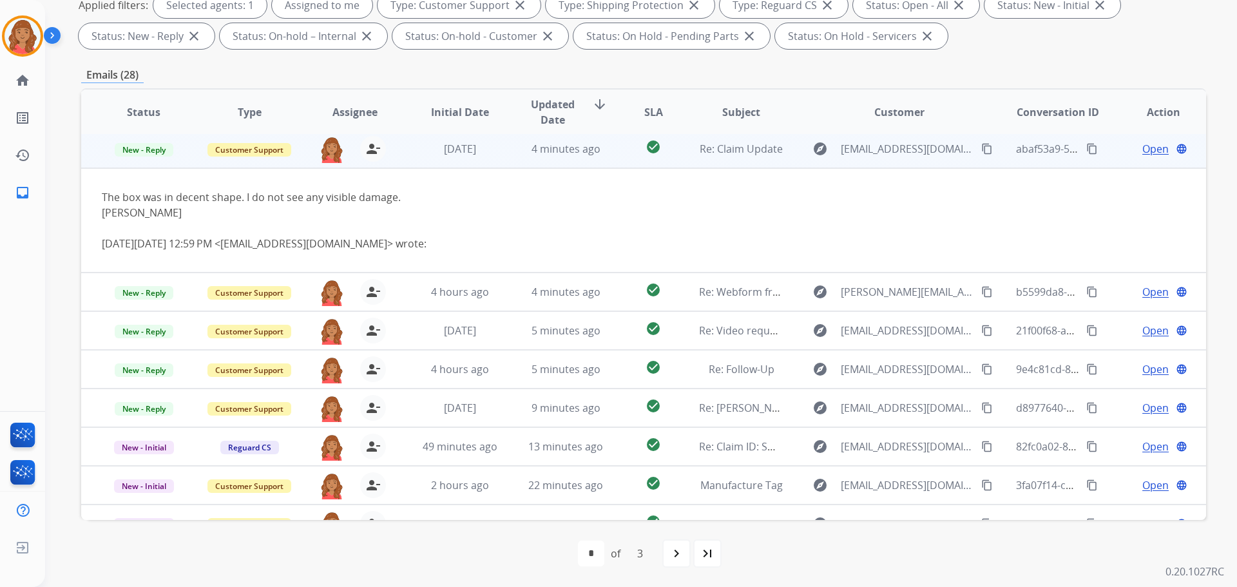
scroll to position [39, 0]
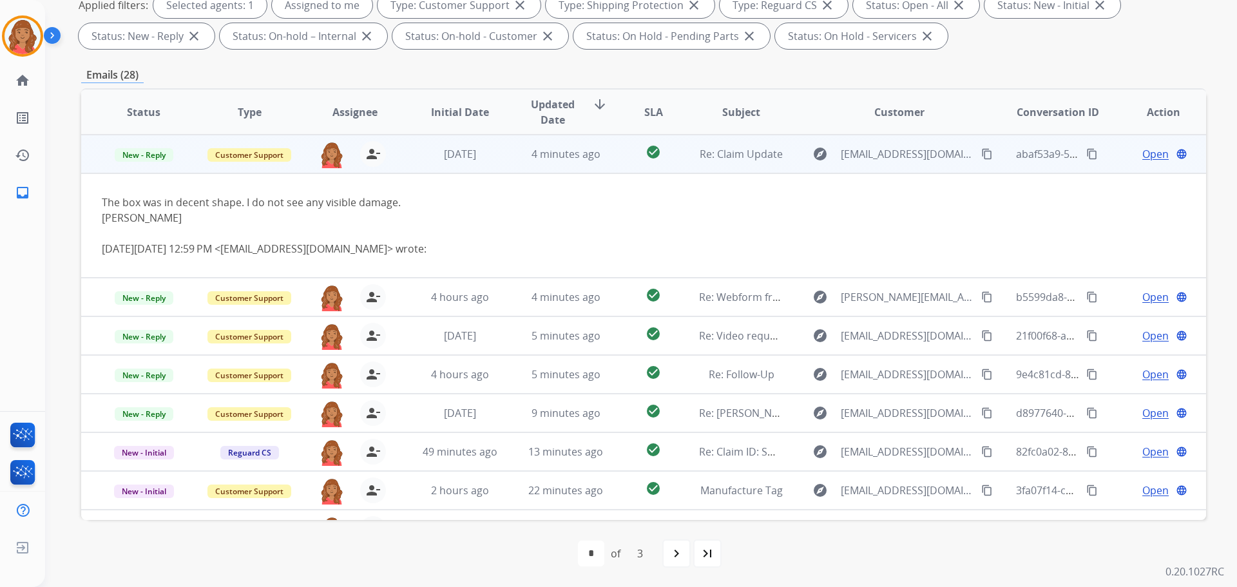
click at [981, 155] on mat-icon "content_copy" at bounding box center [987, 154] width 12 height 12
click at [1154, 149] on span "Open" at bounding box center [1155, 153] width 26 height 15
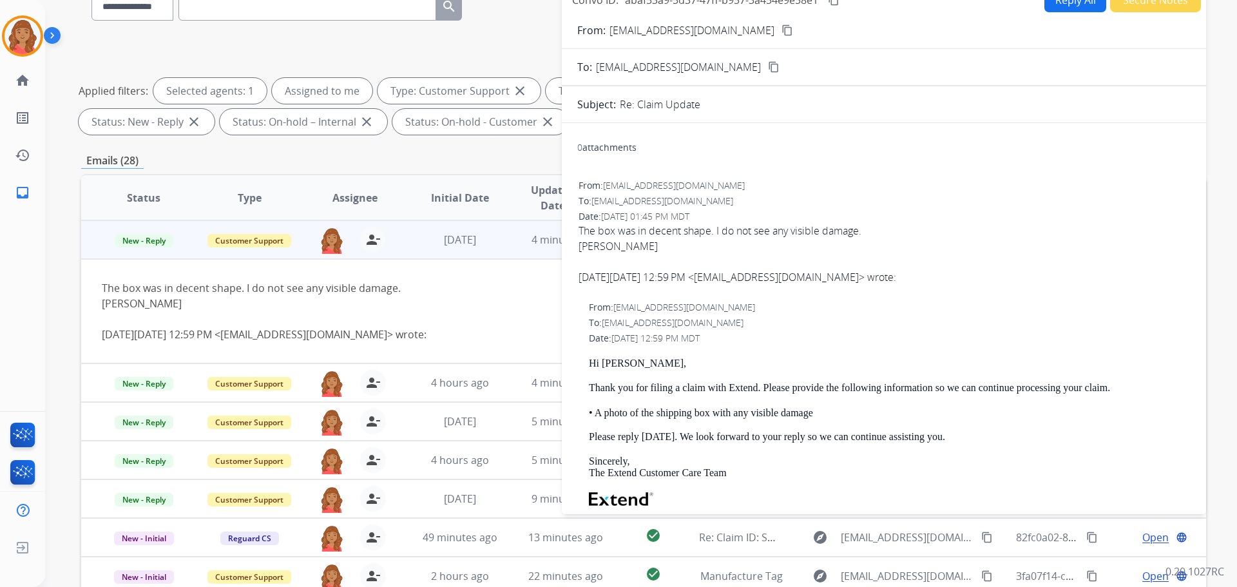
scroll to position [0, 0]
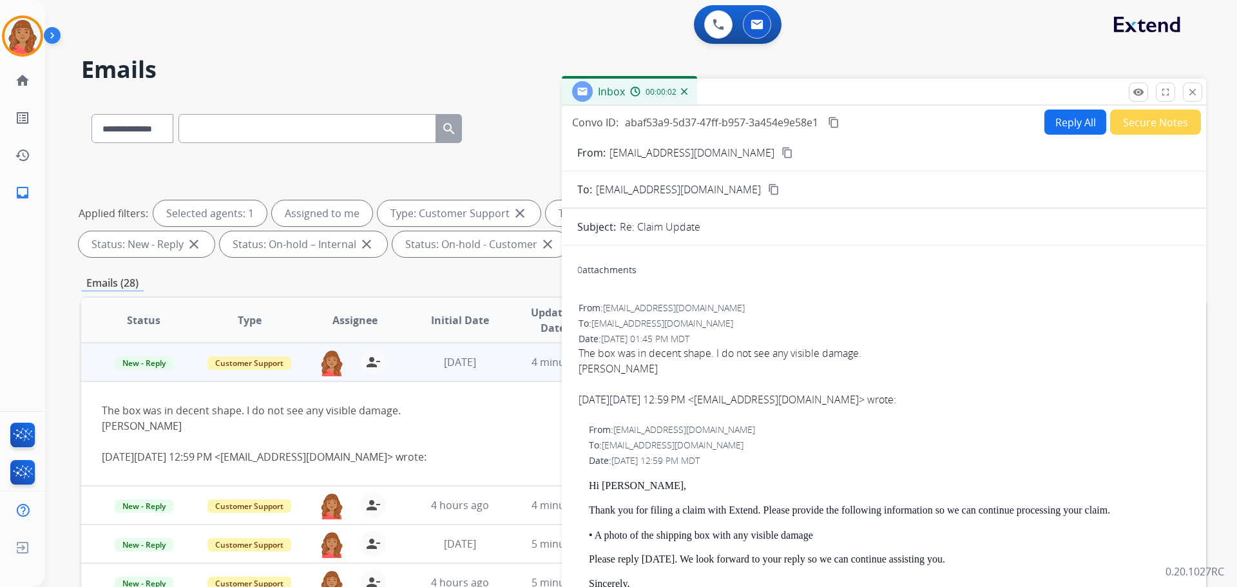
click at [781, 152] on mat-icon "content_copy" at bounding box center [787, 153] width 12 height 12
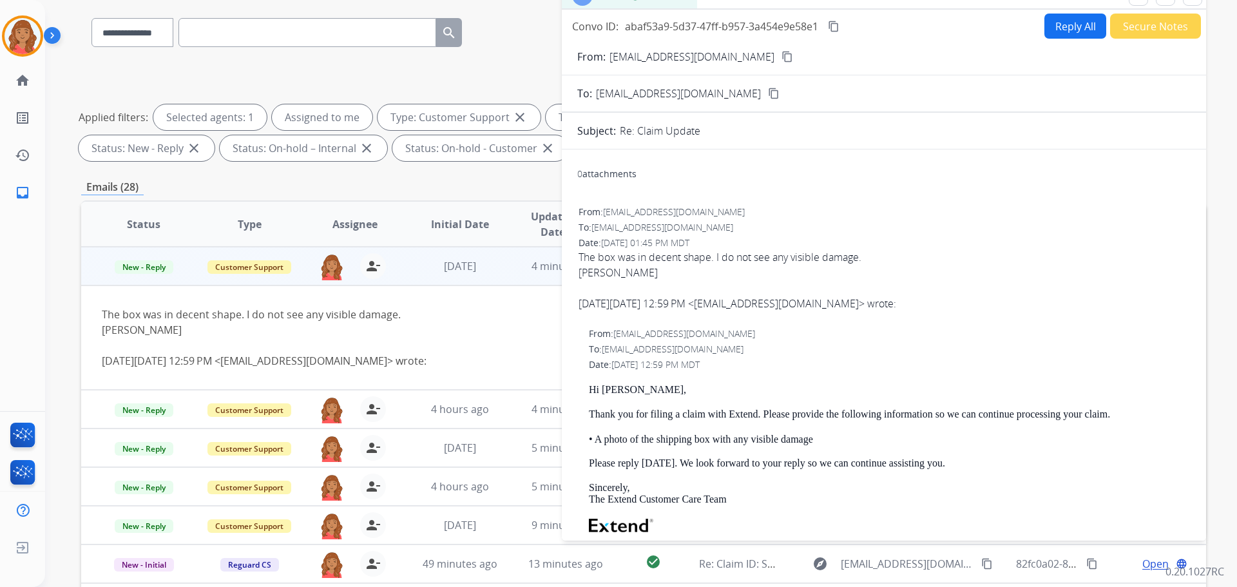
scroll to position [79, 0]
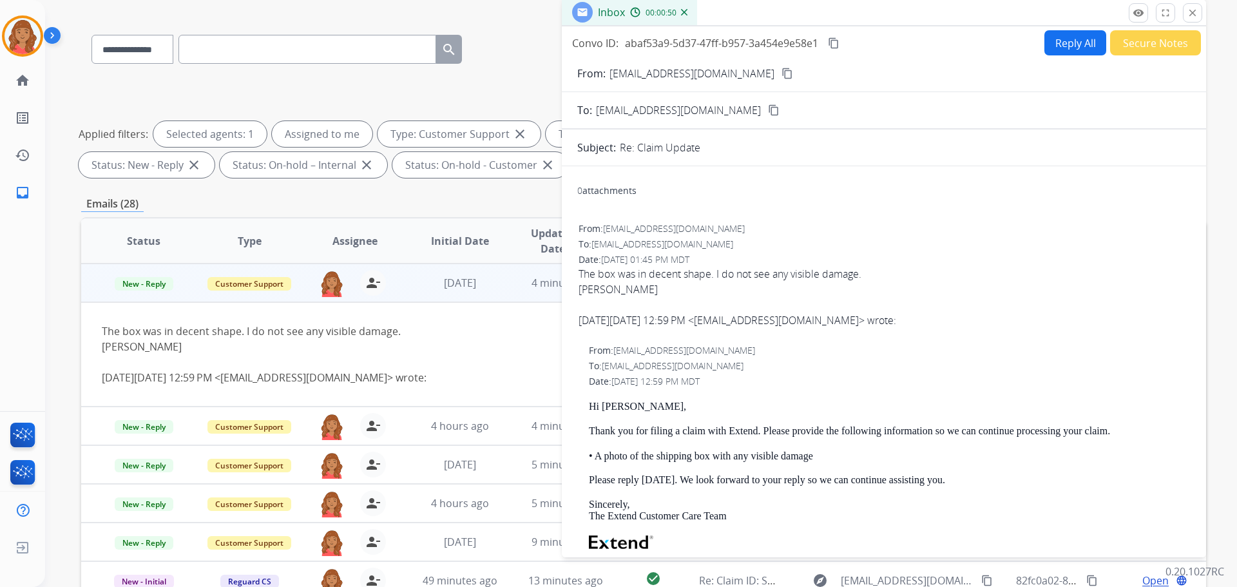
click at [1056, 52] on button "Reply All" at bounding box center [1075, 42] width 62 height 25
select select "**********"
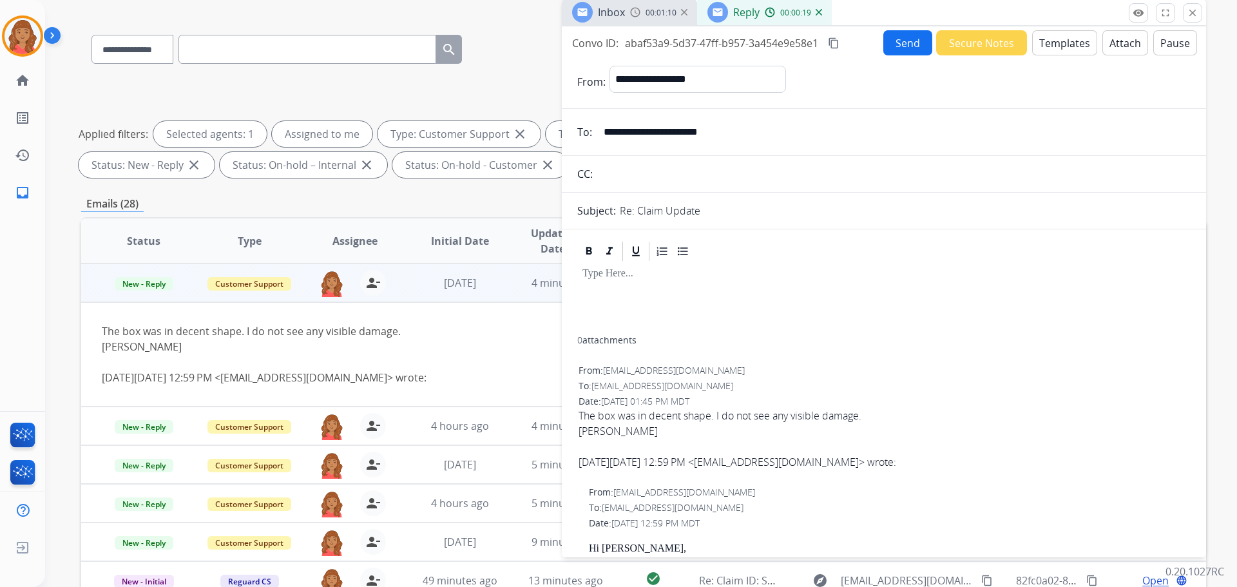
click at [598, 308] on div at bounding box center [883, 299] width 613 height 73
click at [513, 317] on td "The box was in decent shape. I do not see any visible damage. [PERSON_NAME] [DA…" at bounding box center [538, 354] width 914 height 104
click at [475, 341] on div "[PERSON_NAME]" at bounding box center [538, 346] width 873 height 15
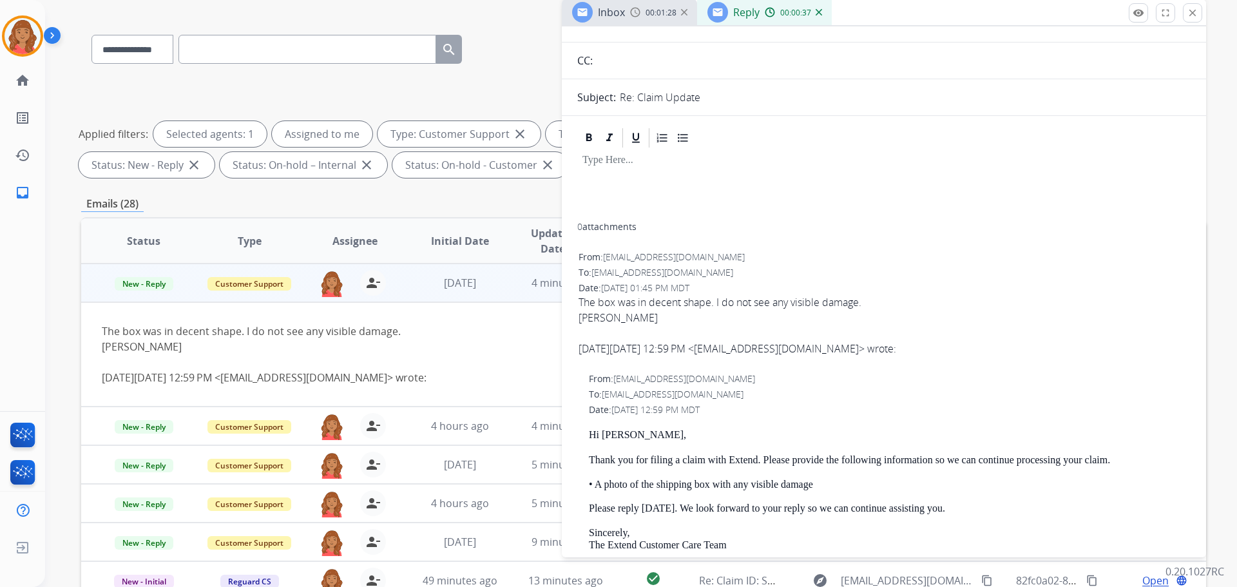
scroll to position [74, 0]
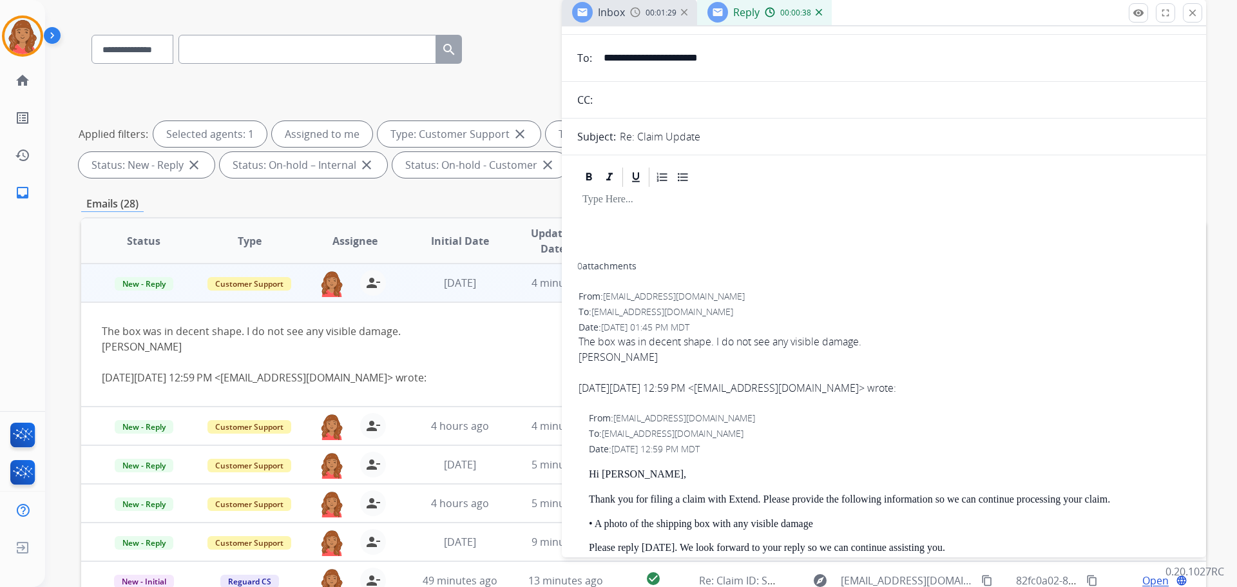
drag, startPoint x: 582, startPoint y: 209, endPoint x: 593, endPoint y: 209, distance: 11.0
click at [583, 208] on div at bounding box center [883, 225] width 613 height 73
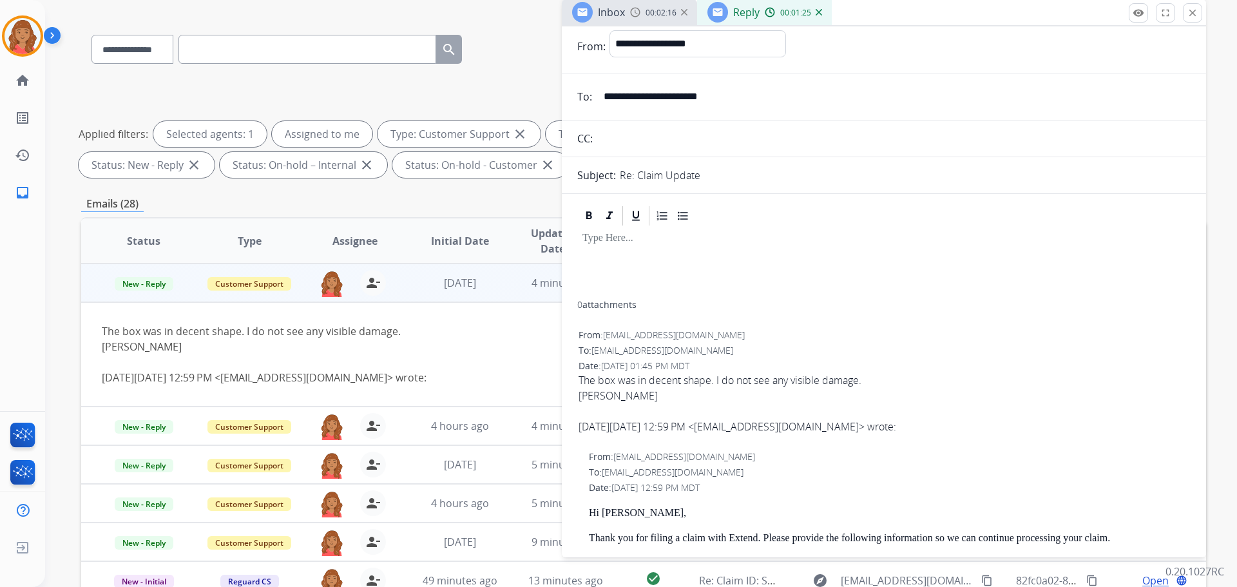
scroll to position [0, 0]
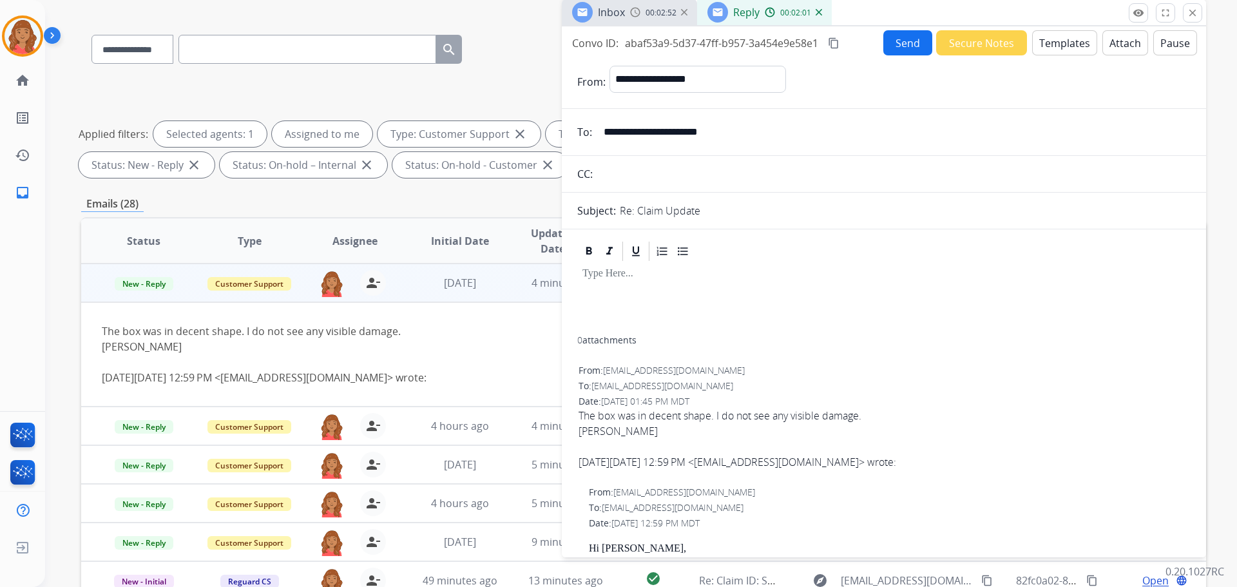
click at [1184, 12] on button "close Close" at bounding box center [1192, 12] width 19 height 19
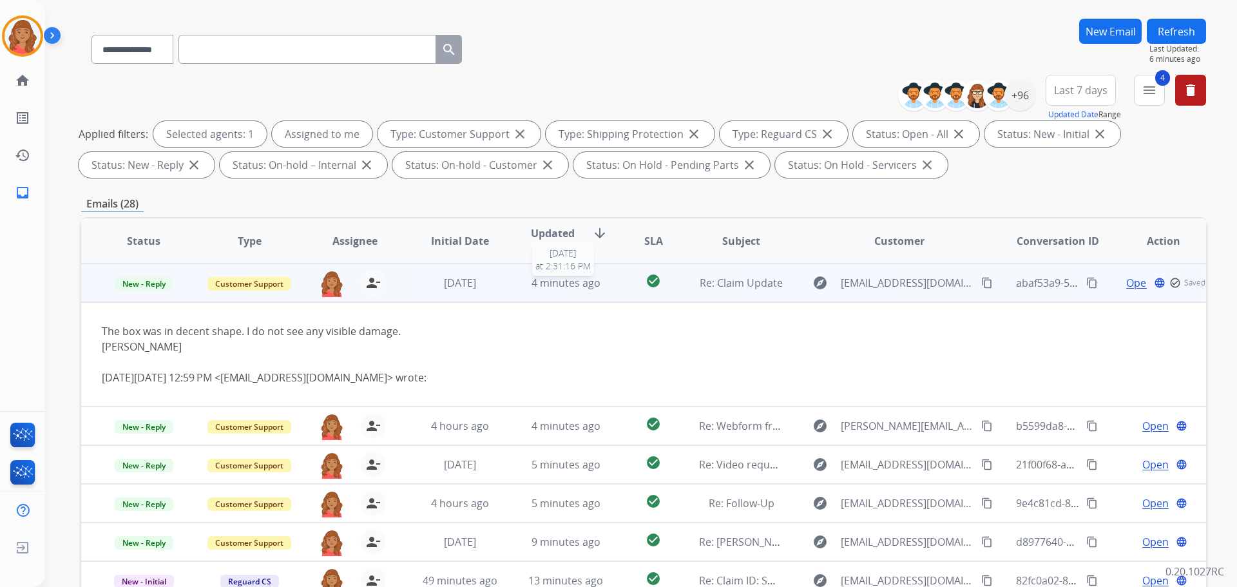
click at [562, 281] on span "4 minutes ago" at bounding box center [565, 283] width 69 height 14
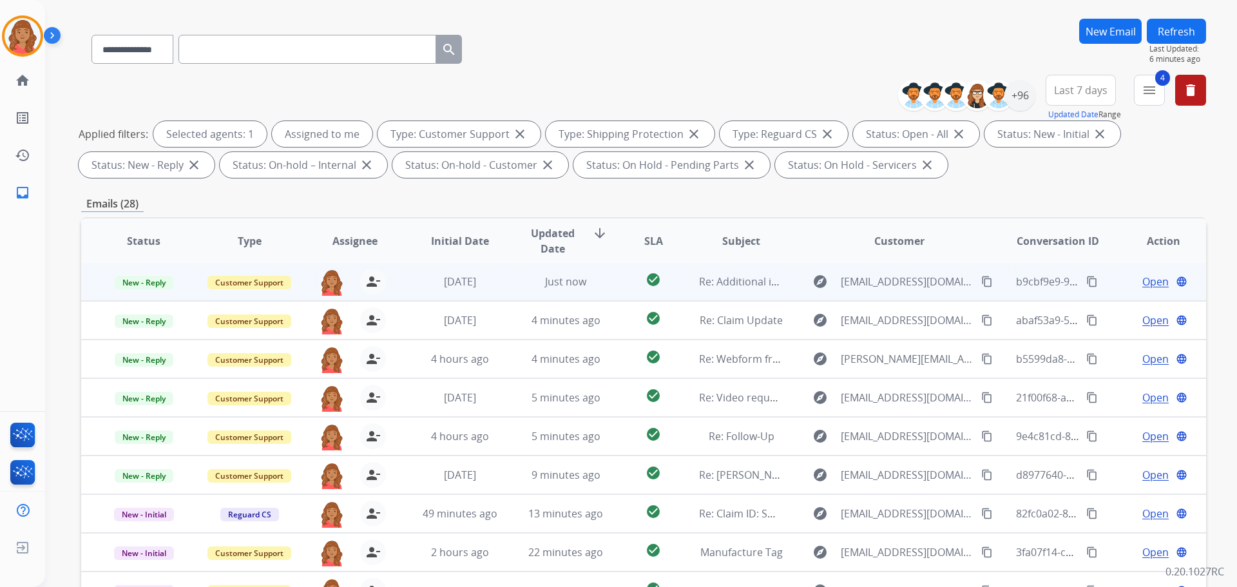
click at [981, 278] on mat-icon "content_copy" at bounding box center [987, 282] width 12 height 12
click at [484, 283] on div "[DATE]" at bounding box center [460, 281] width 84 height 15
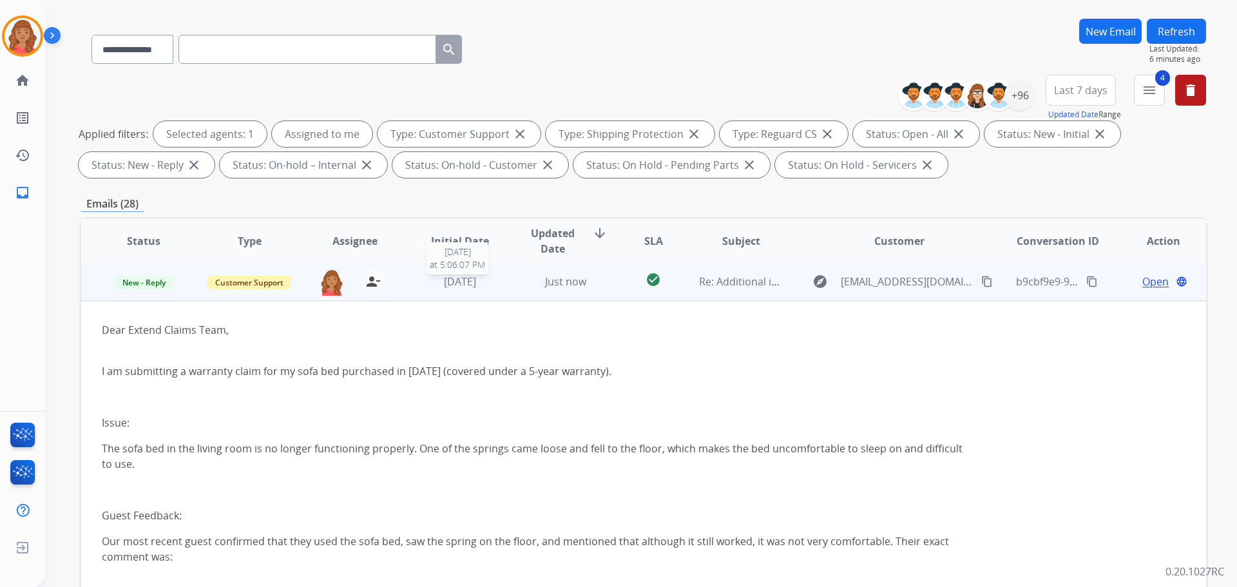
scroll to position [0, 0]
click at [580, 278] on span "Just now" at bounding box center [565, 283] width 41 height 14
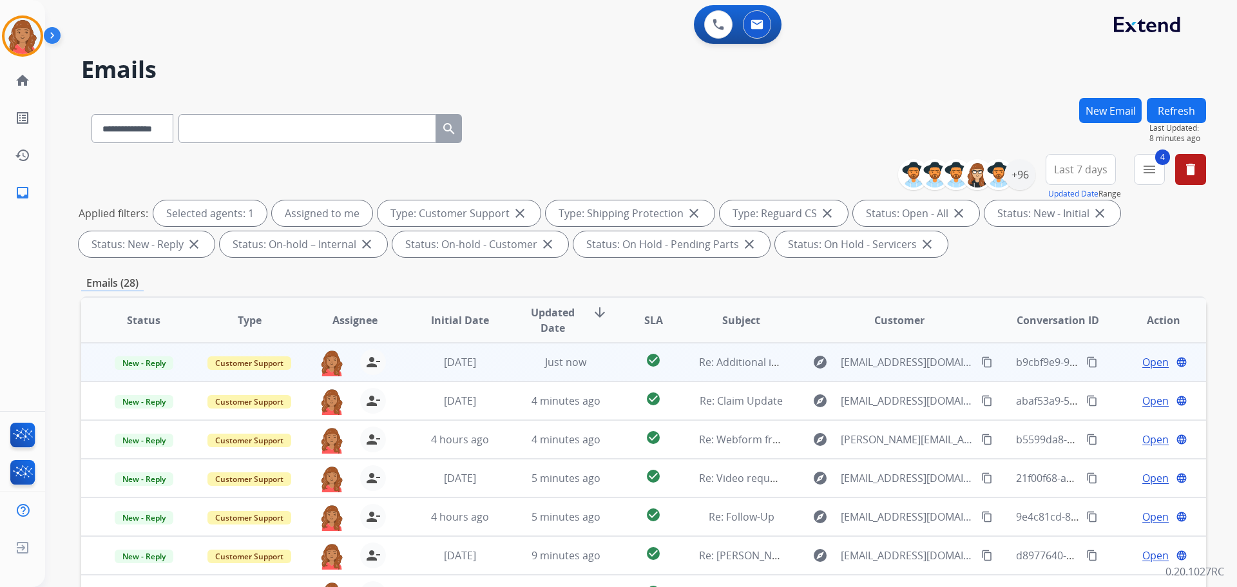
scroll to position [1, 0]
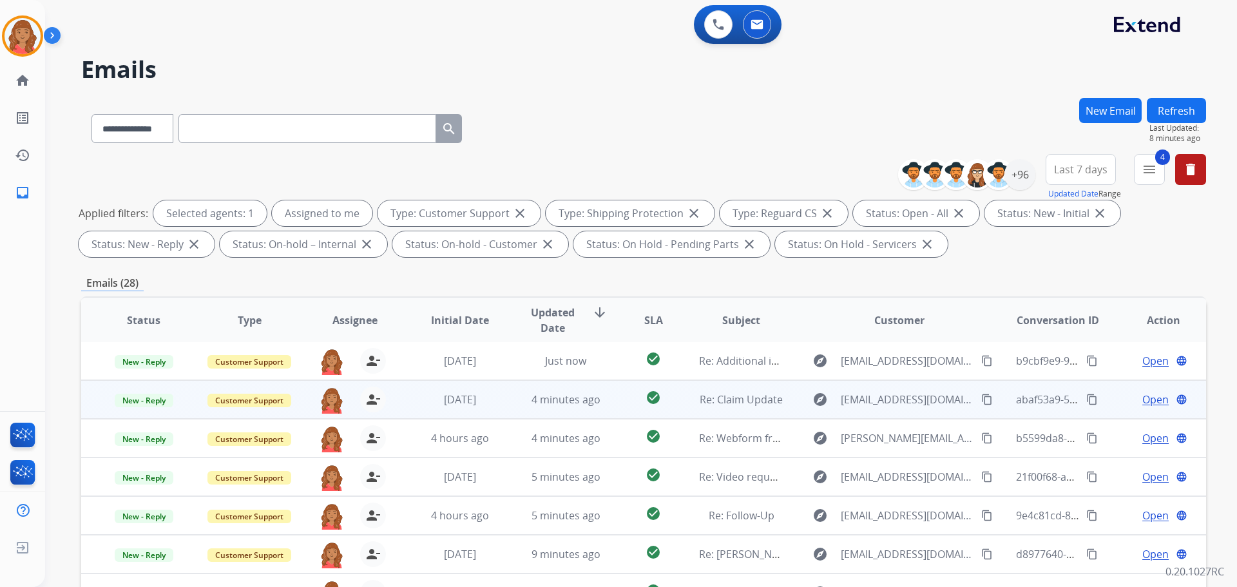
click at [458, 407] on td "[DATE]" at bounding box center [450, 399] width 106 height 39
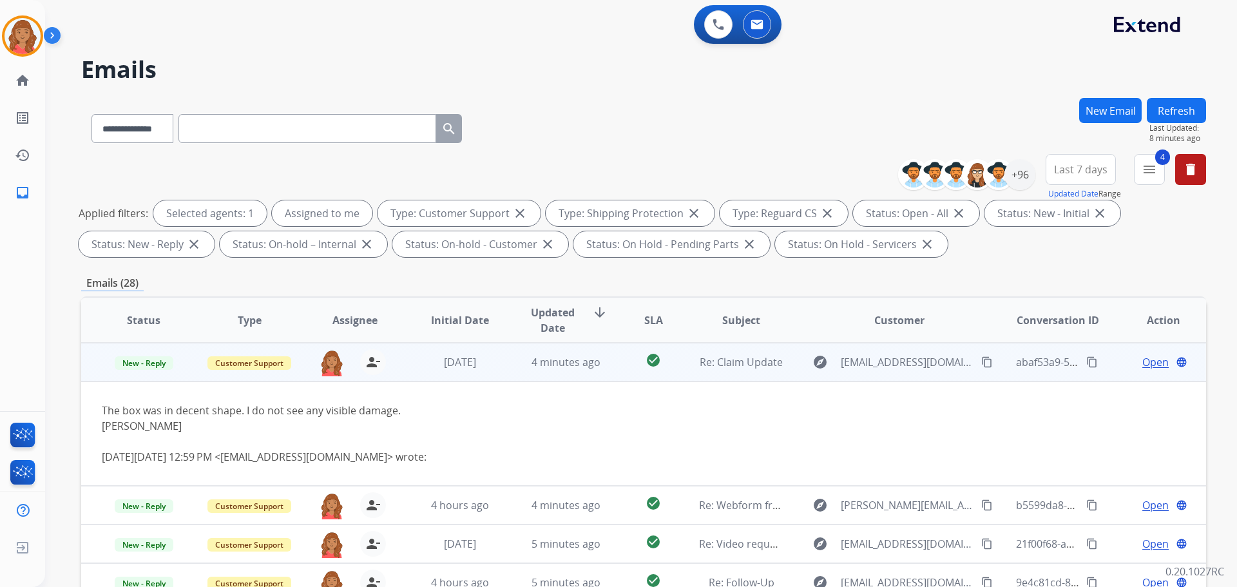
scroll to position [103, 0]
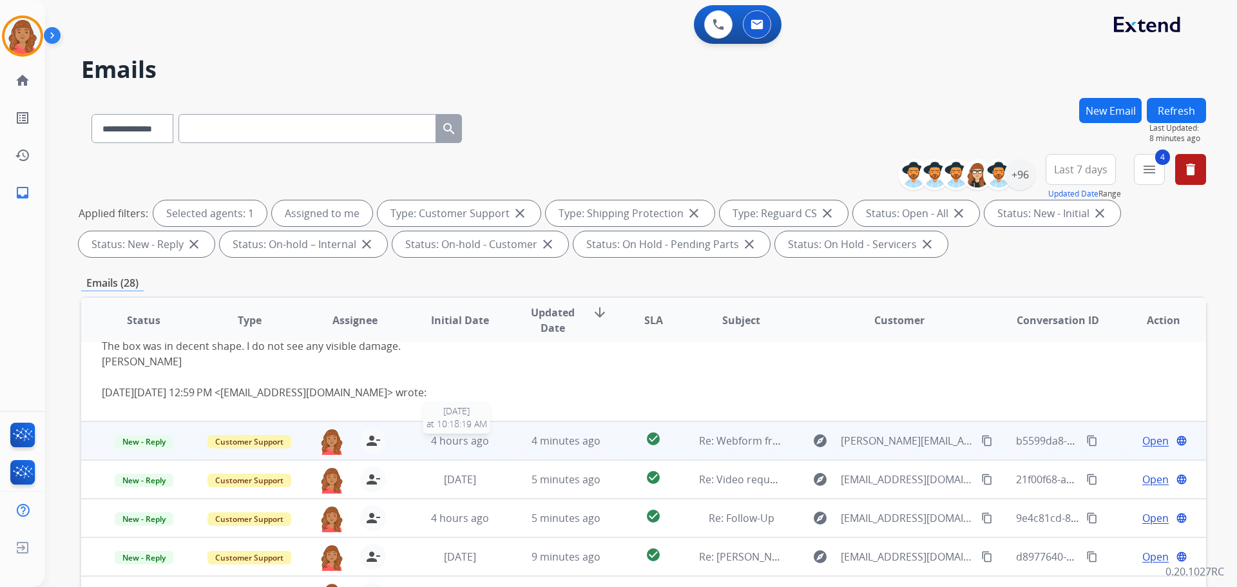
click at [444, 434] on span "4 hours ago" at bounding box center [460, 440] width 58 height 14
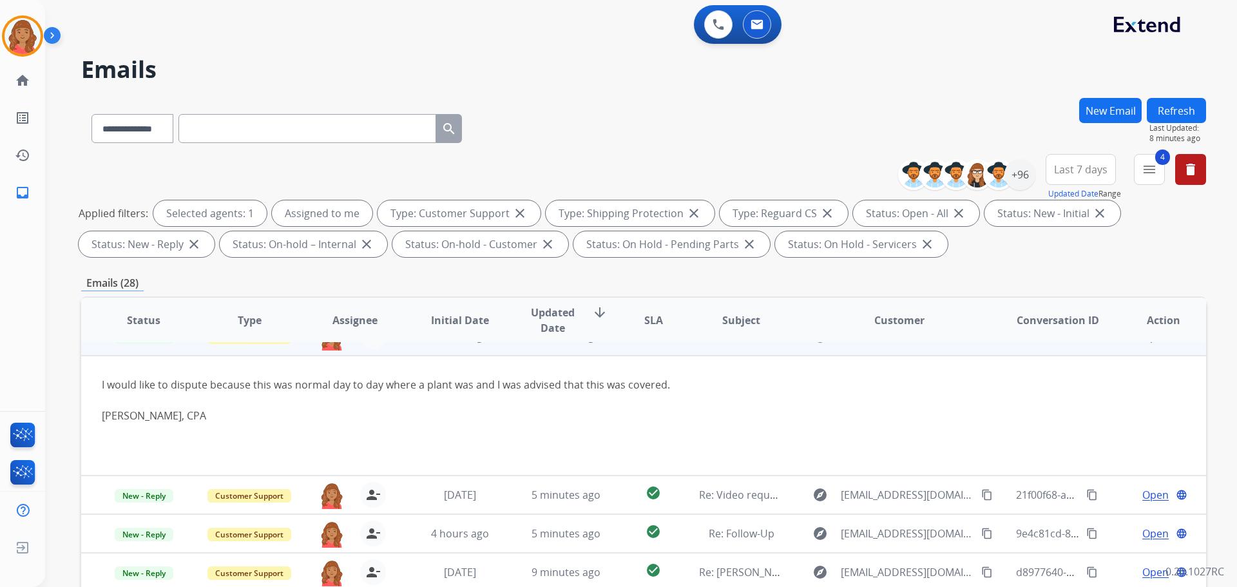
scroll to position [77, 0]
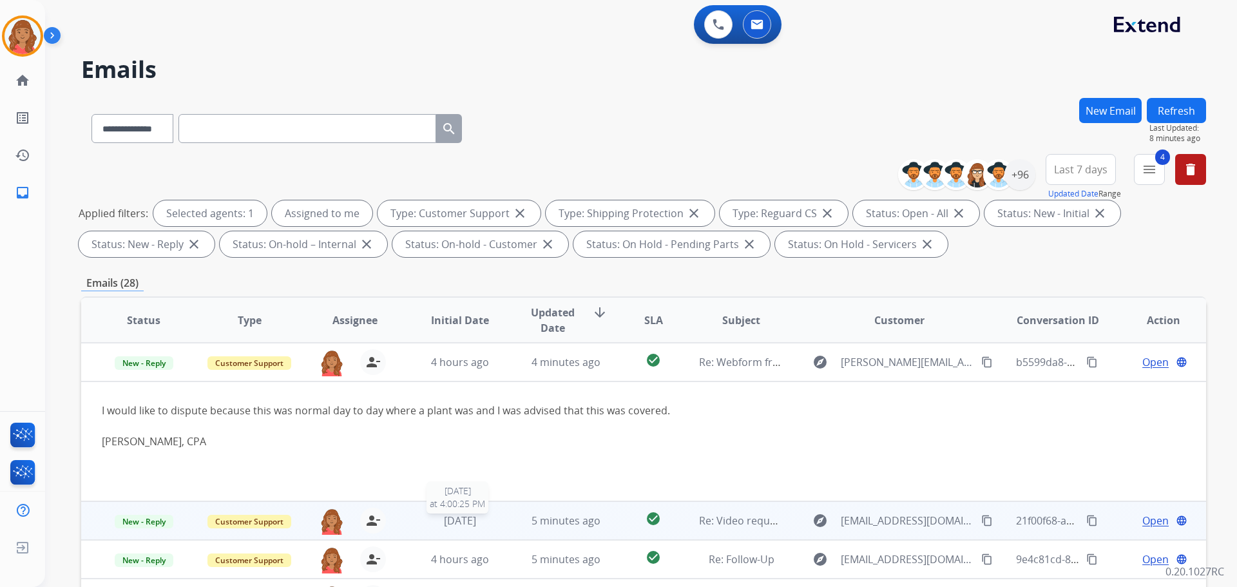
click at [476, 524] on span "[DATE]" at bounding box center [460, 520] width 32 height 14
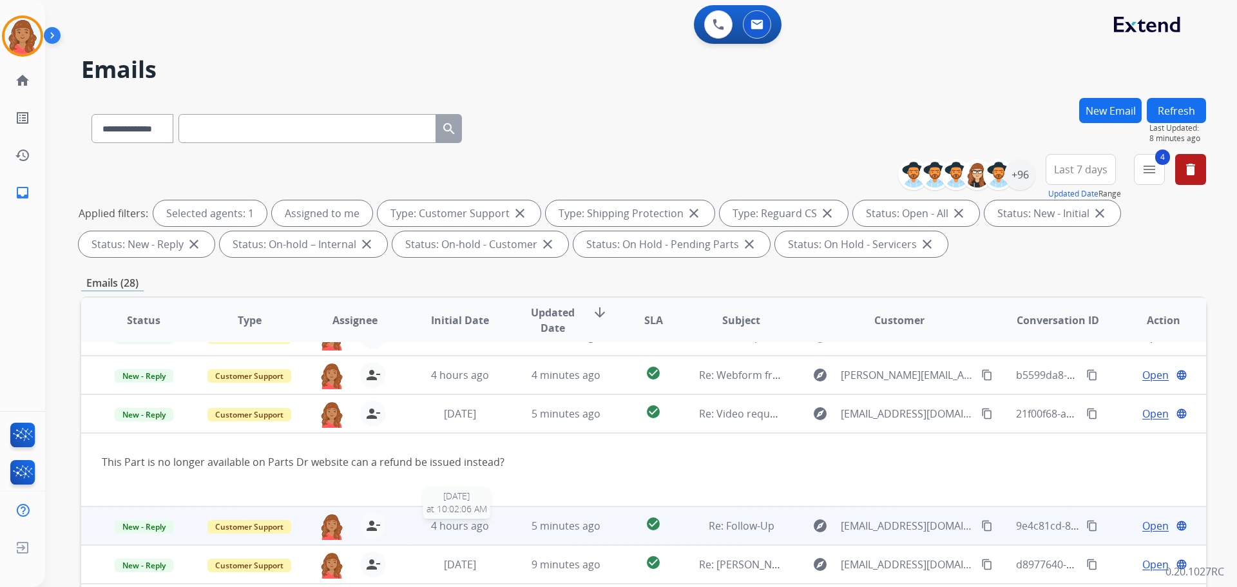
scroll to position [75, 0]
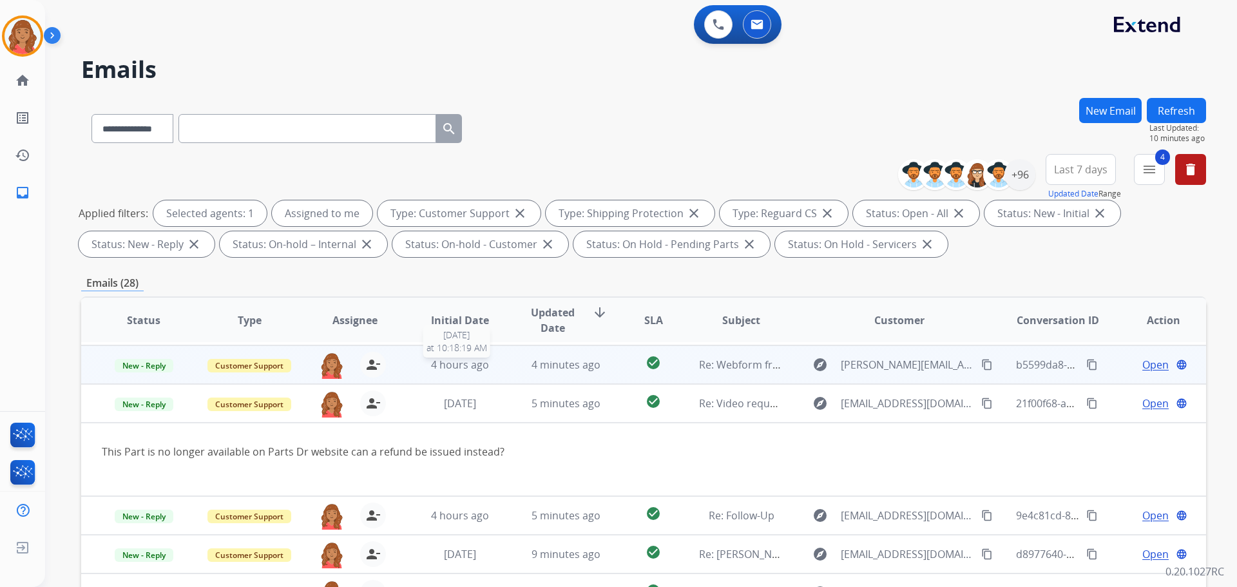
click at [485, 367] on span "4 hours ago" at bounding box center [460, 364] width 58 height 14
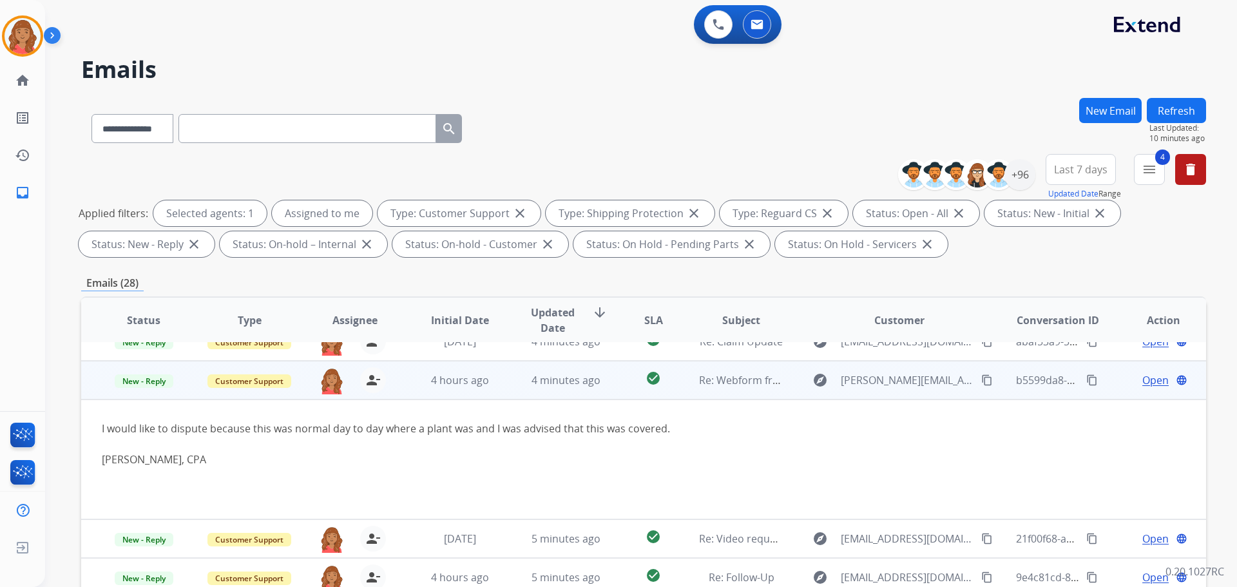
scroll to position [0, 0]
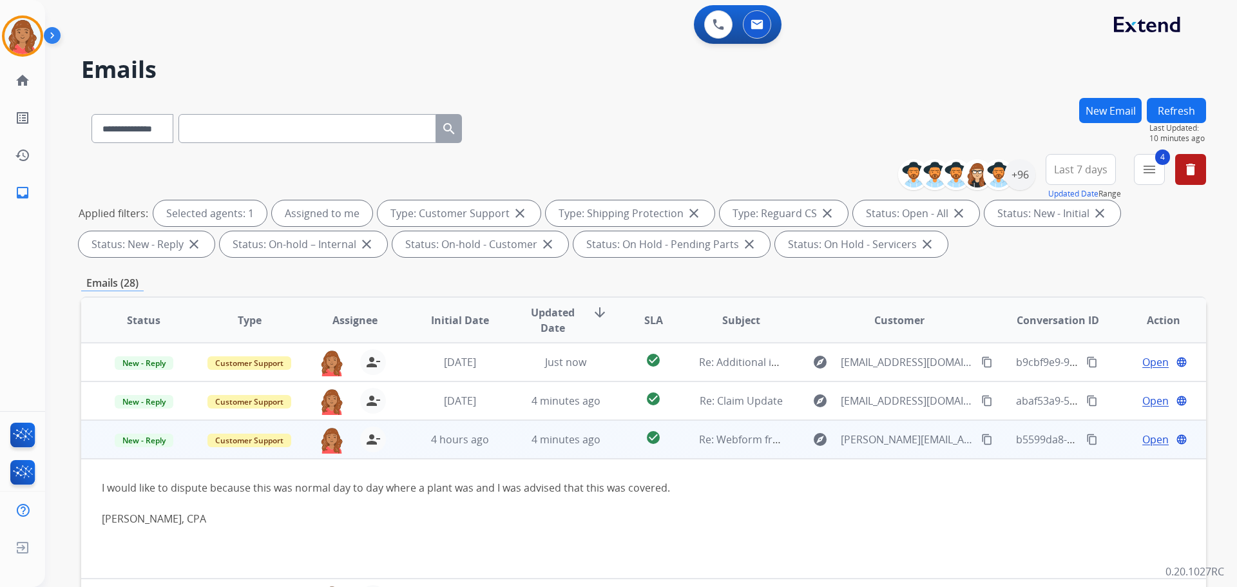
click at [1086, 439] on mat-icon "content_copy" at bounding box center [1092, 439] width 12 height 12
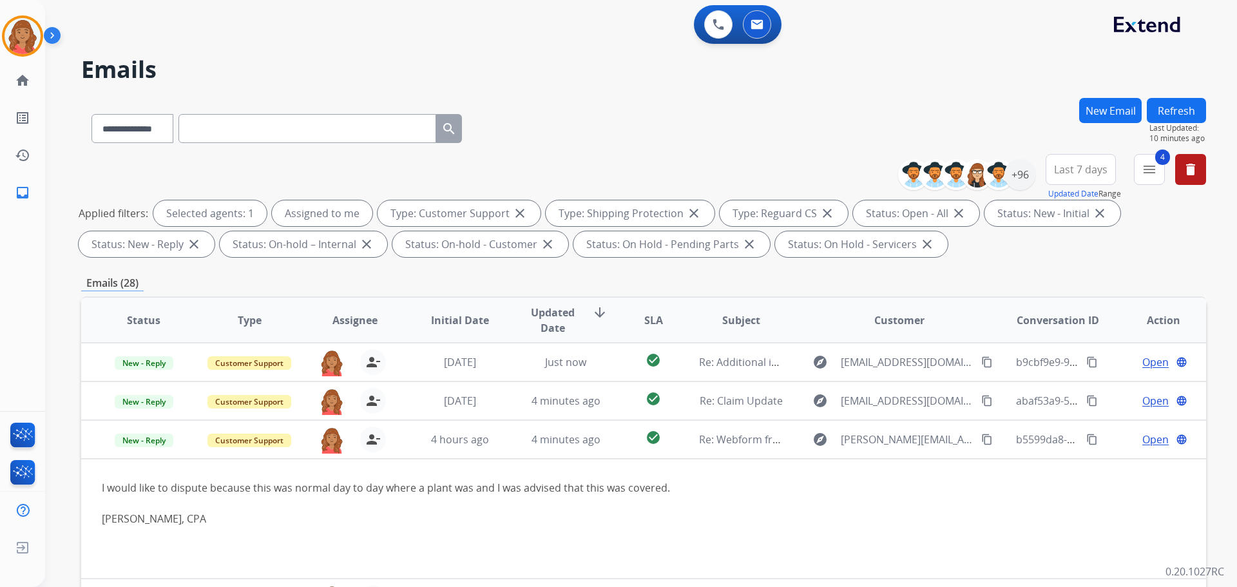
click at [1072, 475] on table "Status Type Assignee Initial Date Updated Date arrow_downward SLA Subject Custo…" at bounding box center [643, 573] width 1125 height 551
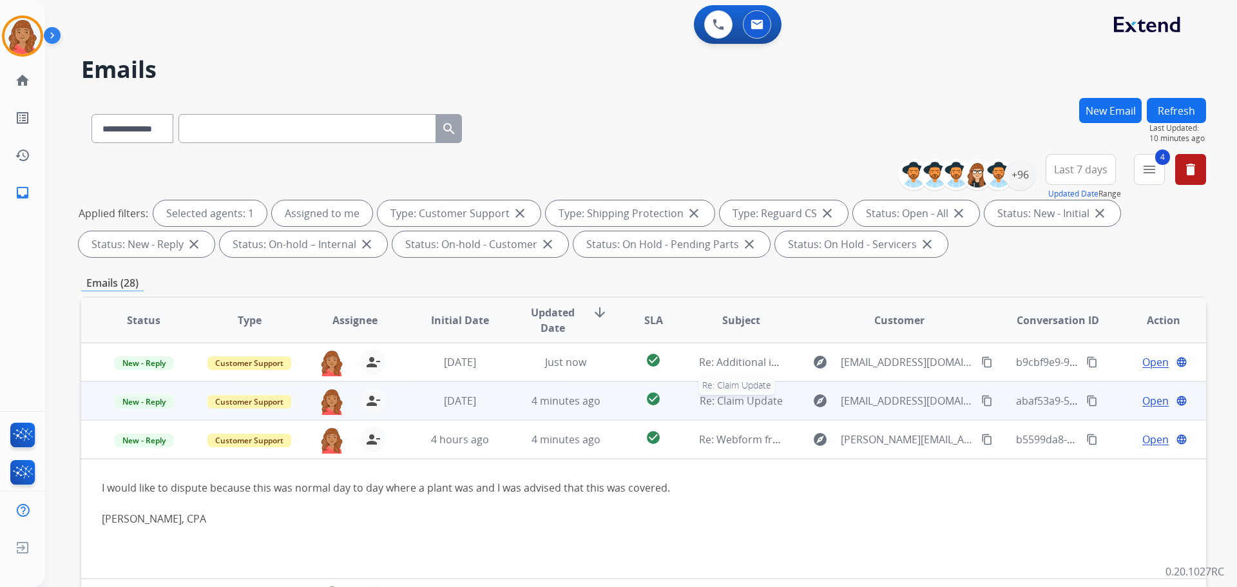
click at [723, 405] on span "Re: Claim Update" at bounding box center [740, 401] width 83 height 14
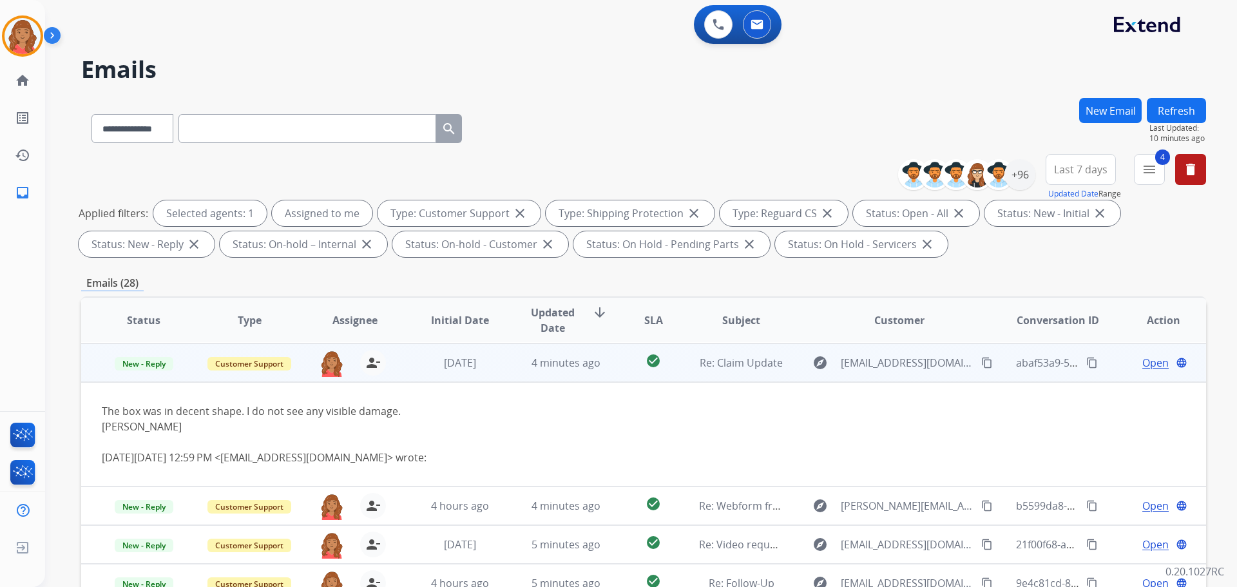
scroll to position [39, 0]
click at [1148, 367] on span "Open" at bounding box center [1155, 361] width 26 height 15
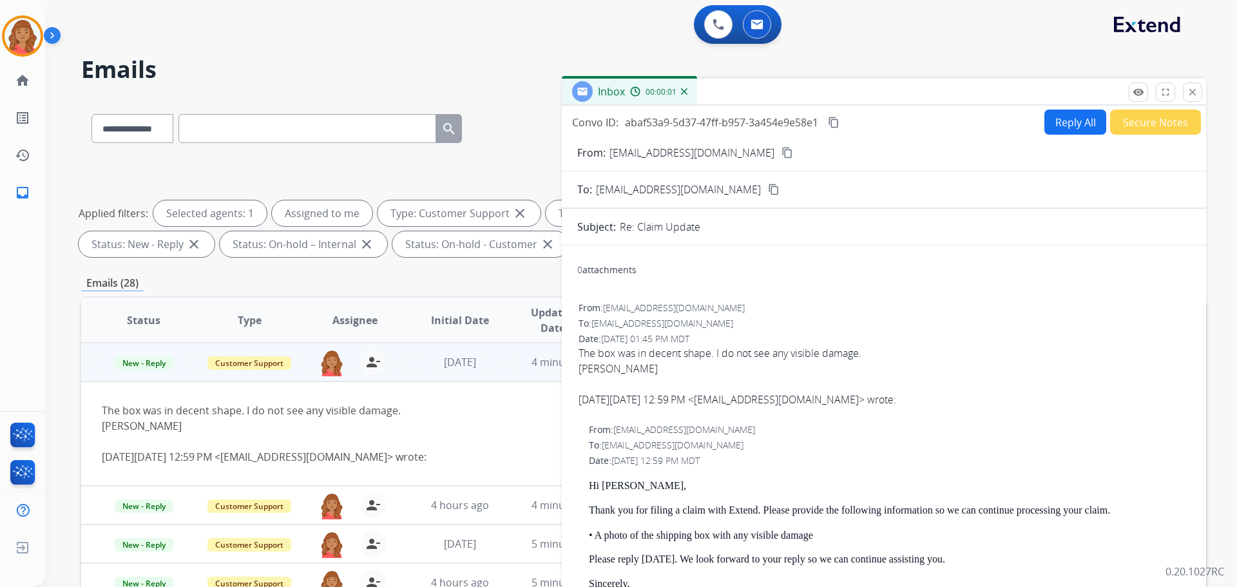
click at [1054, 129] on button "Reply All" at bounding box center [1075, 121] width 62 height 25
select select "**********"
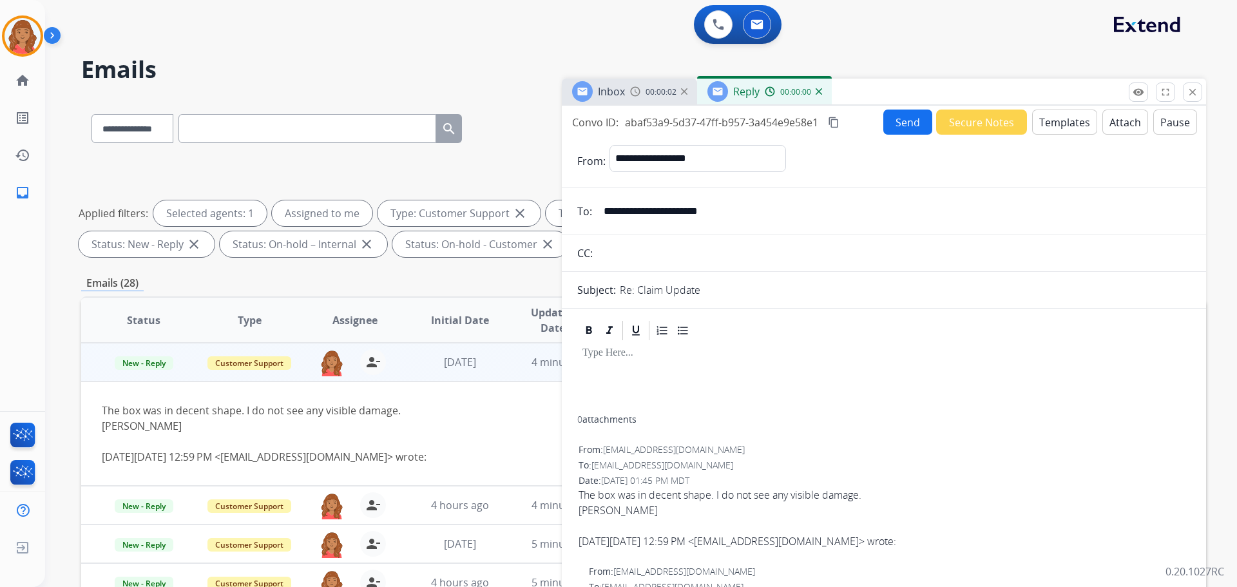
click at [1049, 124] on button "Templates" at bounding box center [1064, 121] width 65 height 25
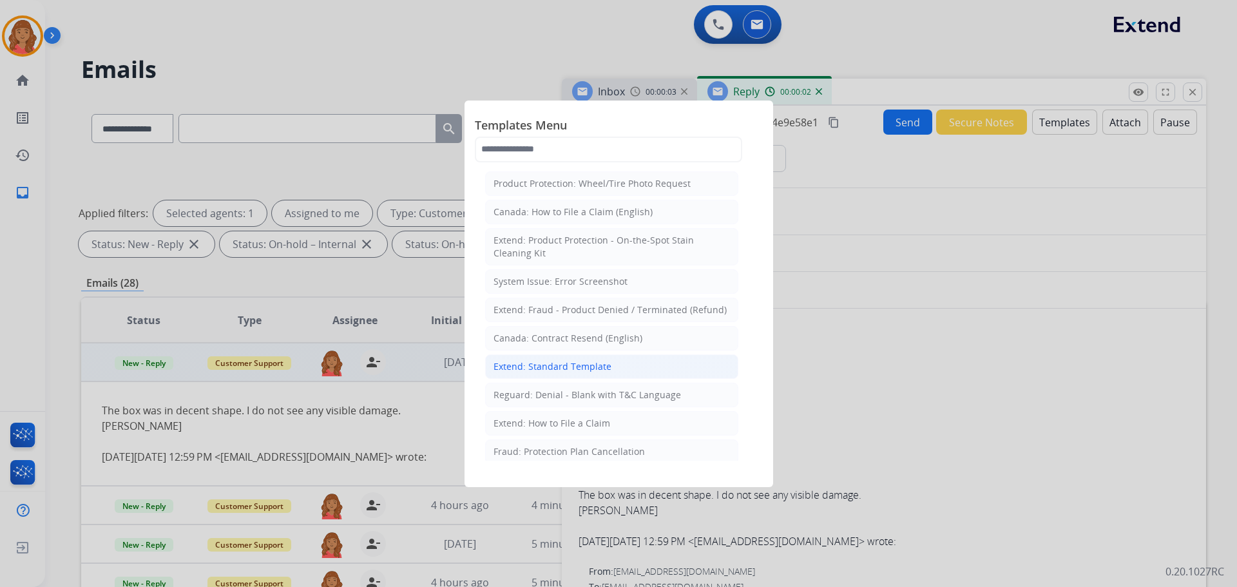
click at [548, 361] on div "Extend: Standard Template" at bounding box center [552, 366] width 118 height 13
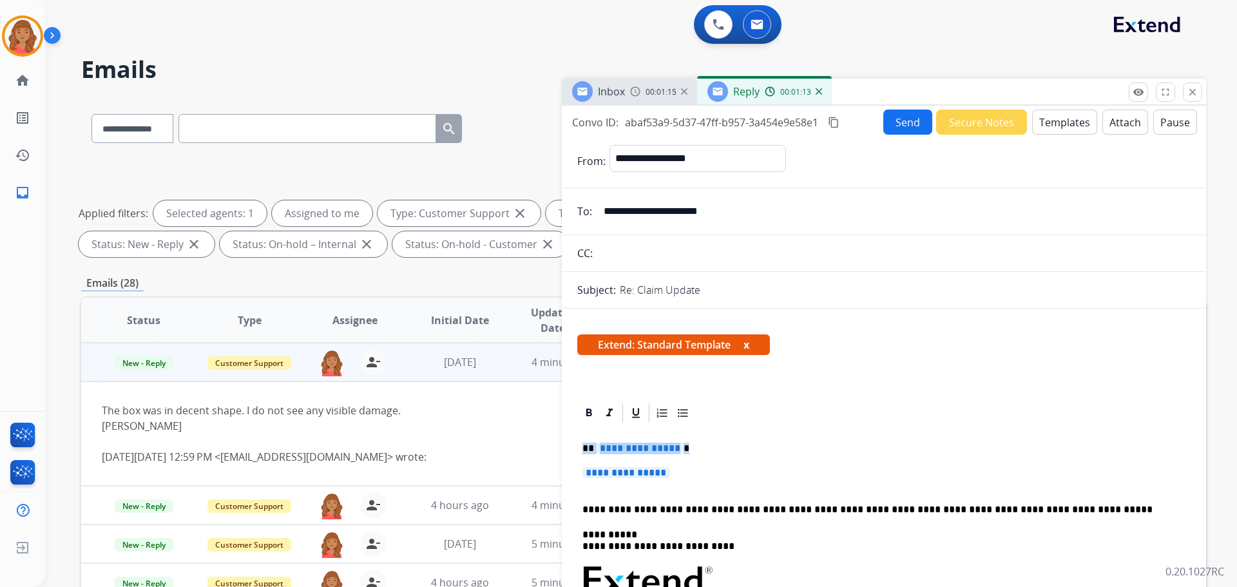
drag, startPoint x: 665, startPoint y: 475, endPoint x: 572, endPoint y: 450, distance: 96.9
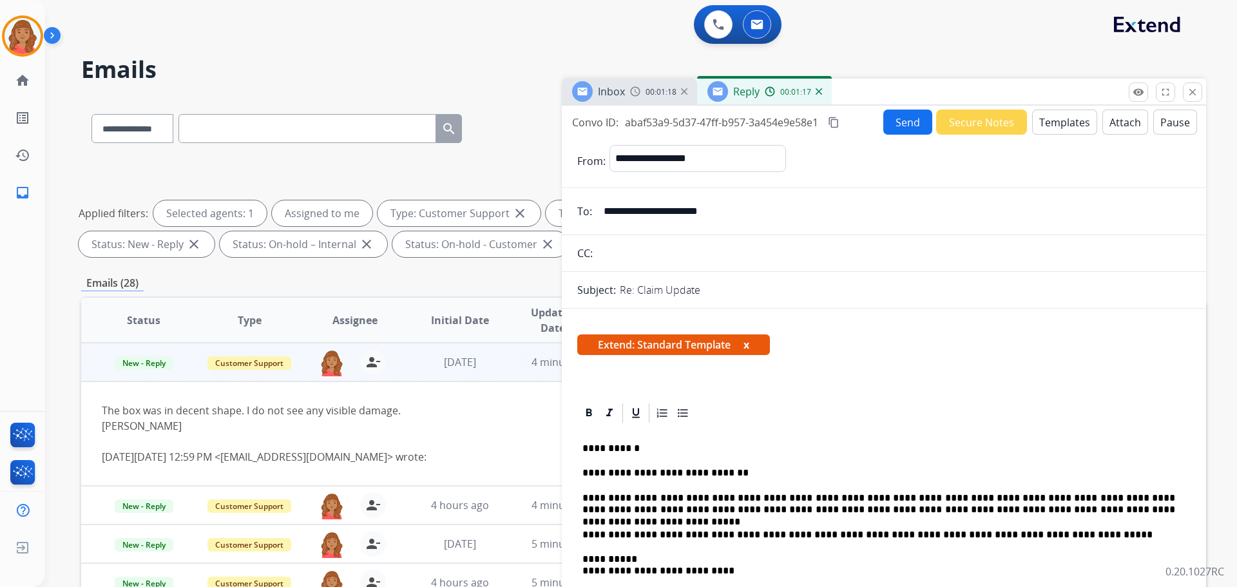
click at [841, 119] on div "Convo ID: abaf53a9-5d37-47ff-b957-3a454e9e58e1 content_copy" at bounding box center [706, 122] width 269 height 15
click at [834, 120] on mat-icon "content_copy" at bounding box center [834, 123] width 12 height 12
click at [893, 124] on button "Send" at bounding box center [907, 121] width 49 height 25
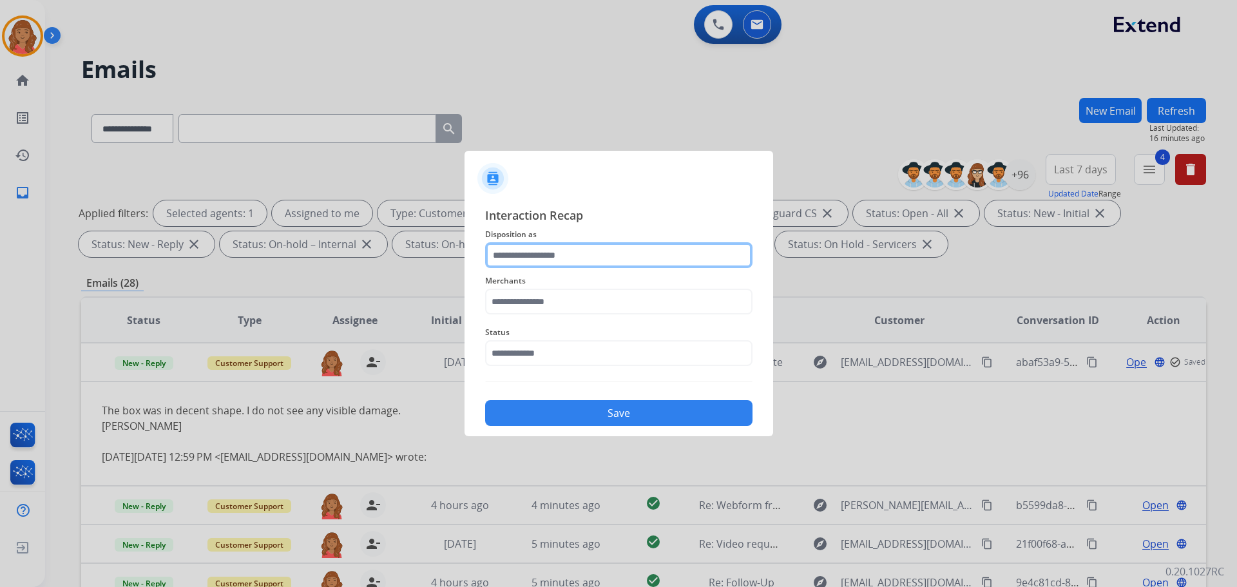
drag, startPoint x: 570, startPoint y: 244, endPoint x: 574, endPoint y: 265, distance: 21.6
click at [571, 250] on input "text" at bounding box center [618, 255] width 267 height 26
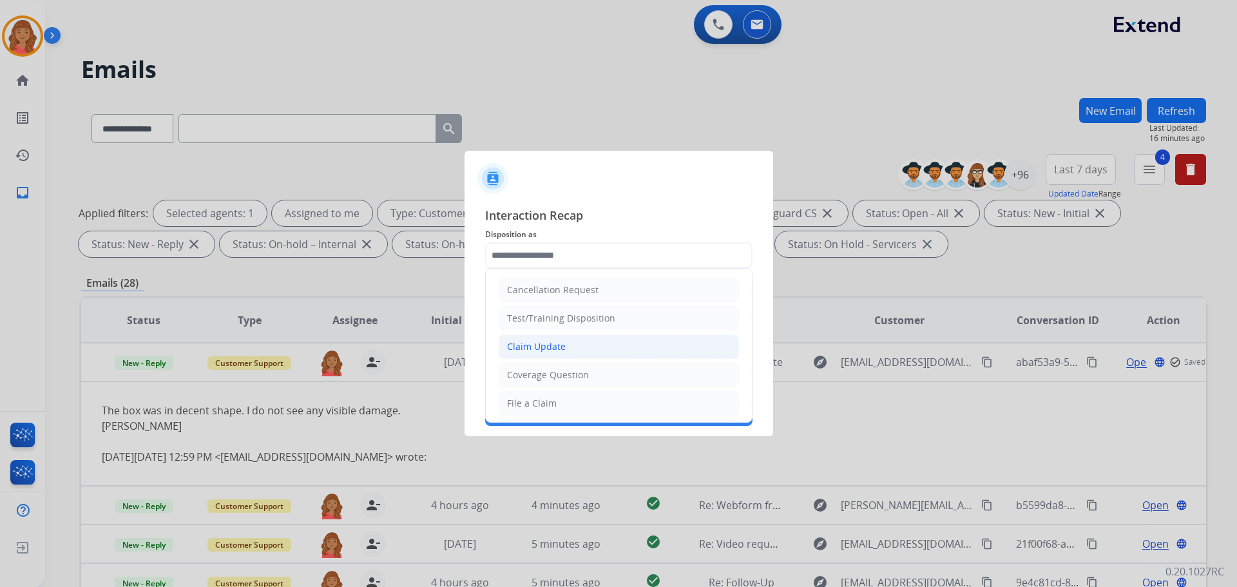
click at [555, 349] on div "Claim Update" at bounding box center [536, 346] width 59 height 13
type input "**********"
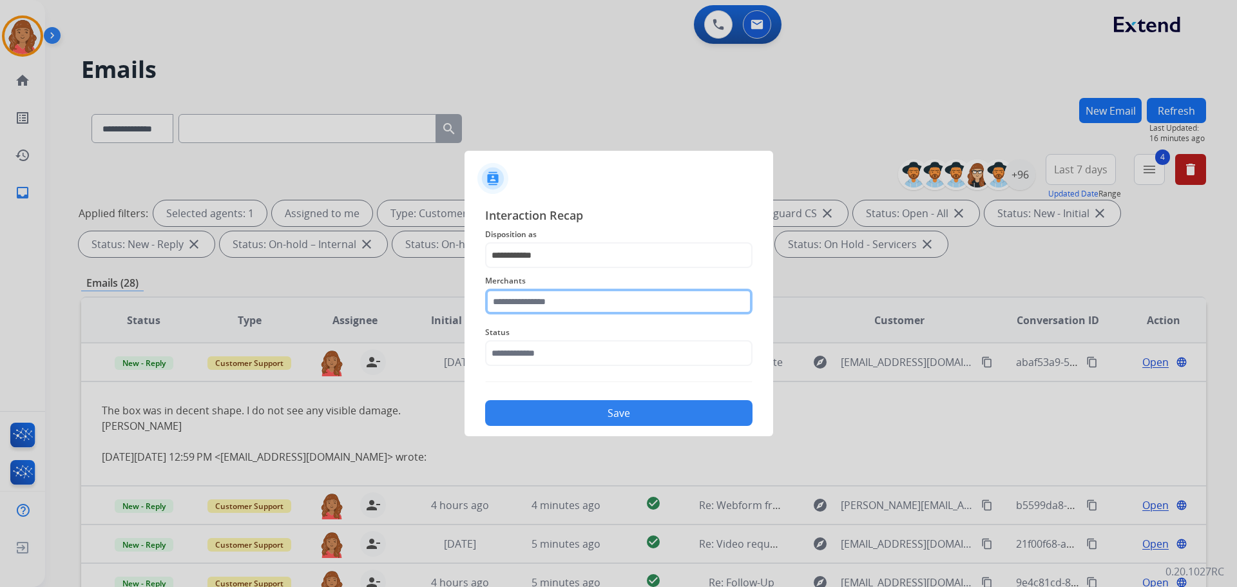
click at [562, 297] on input "text" at bounding box center [618, 302] width 267 height 26
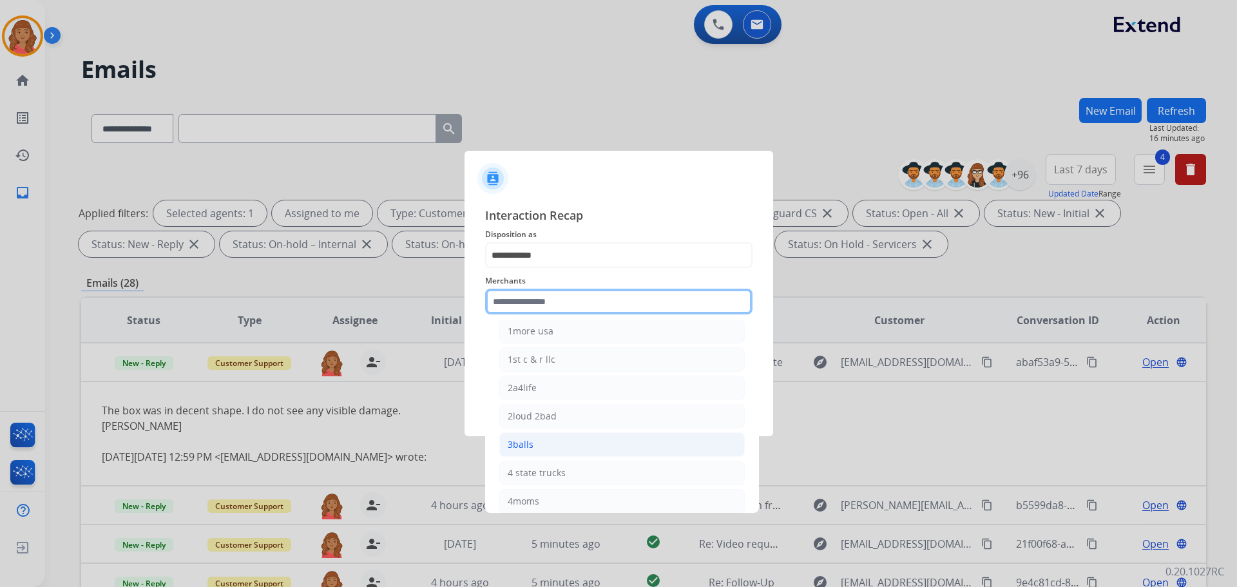
scroll to position [64, 0]
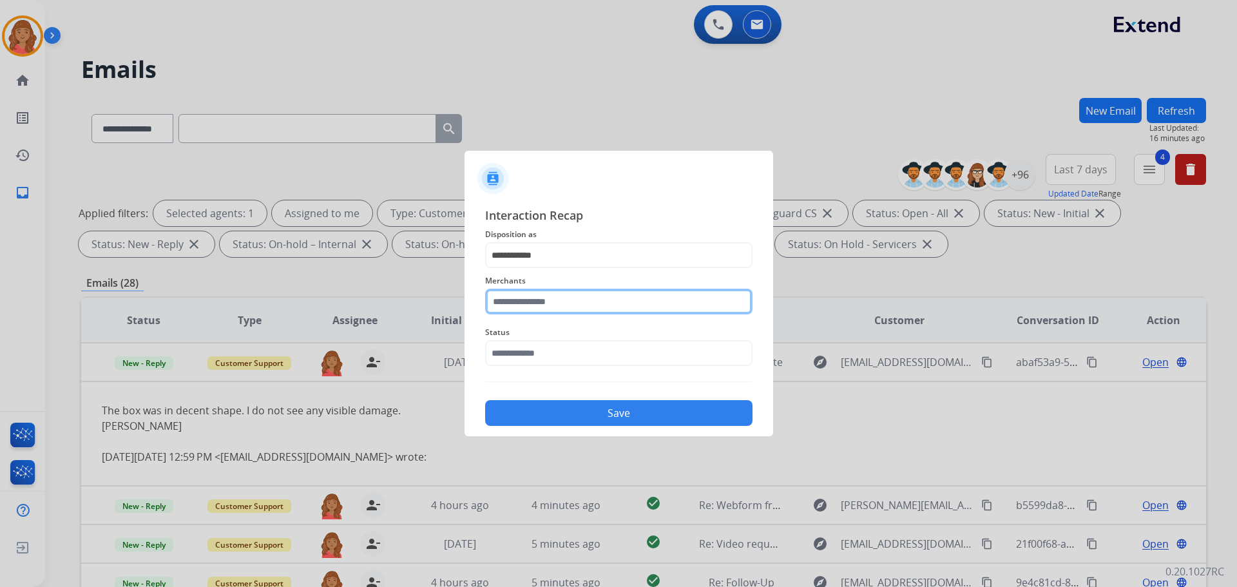
click at [552, 302] on input "text" at bounding box center [618, 302] width 267 height 26
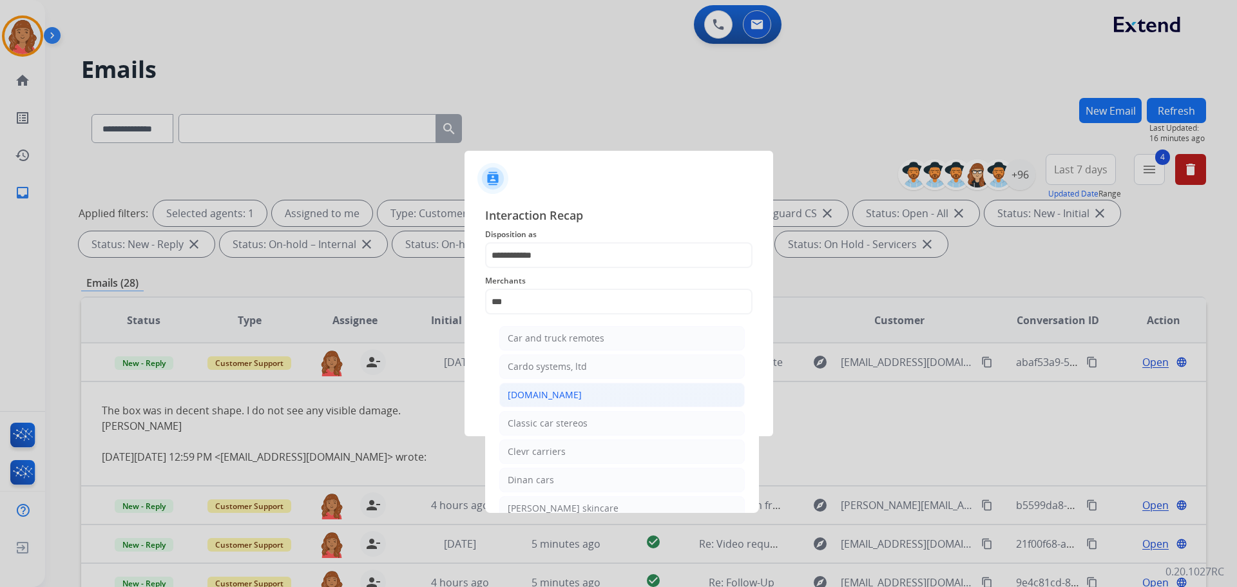
click at [538, 397] on div "[DOMAIN_NAME]" at bounding box center [545, 394] width 74 height 13
type input "**********"
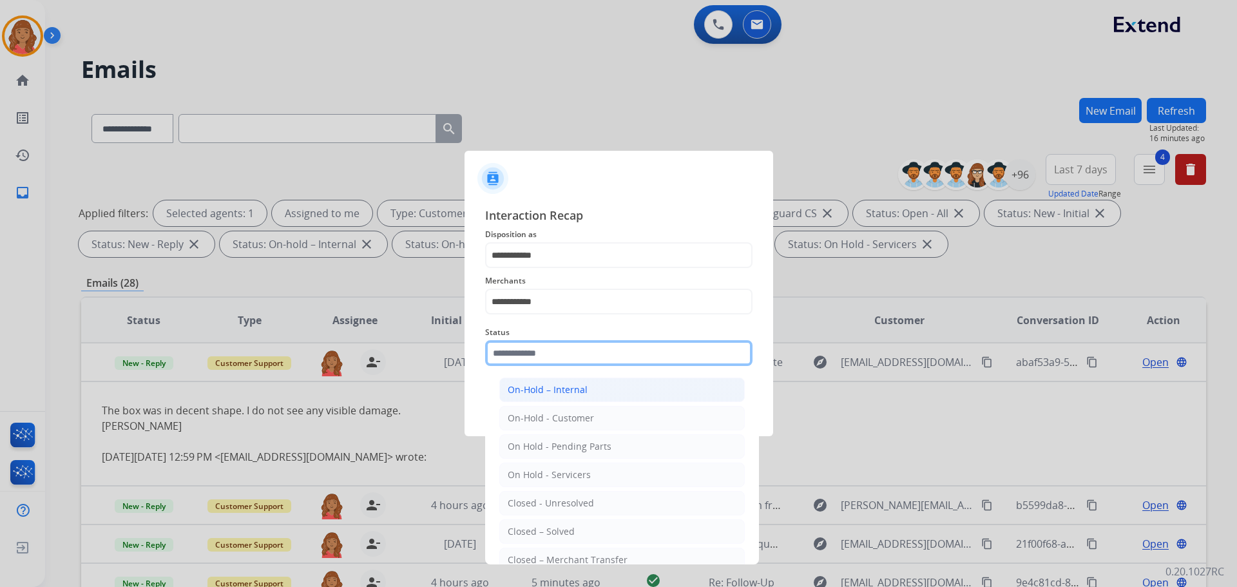
drag, startPoint x: 543, startPoint y: 352, endPoint x: 544, endPoint y: 379, distance: 27.1
click at [545, 364] on input "text" at bounding box center [618, 353] width 267 height 26
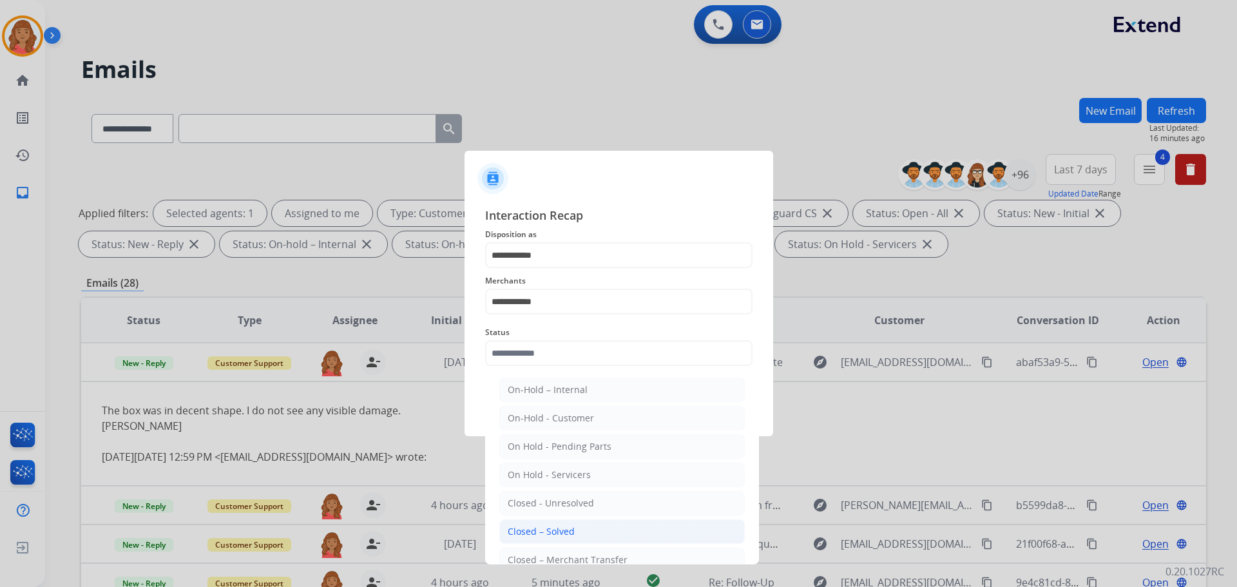
click at [550, 527] on div "Closed – Solved" at bounding box center [541, 531] width 67 height 13
type input "**********"
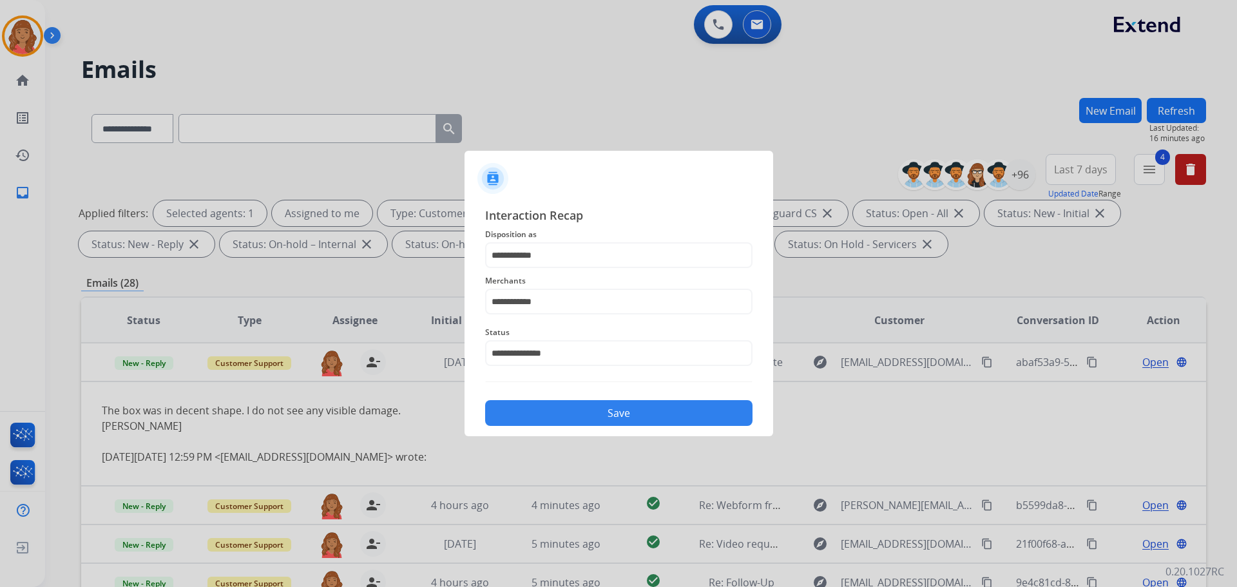
click at [564, 411] on button "Save" at bounding box center [618, 413] width 267 height 26
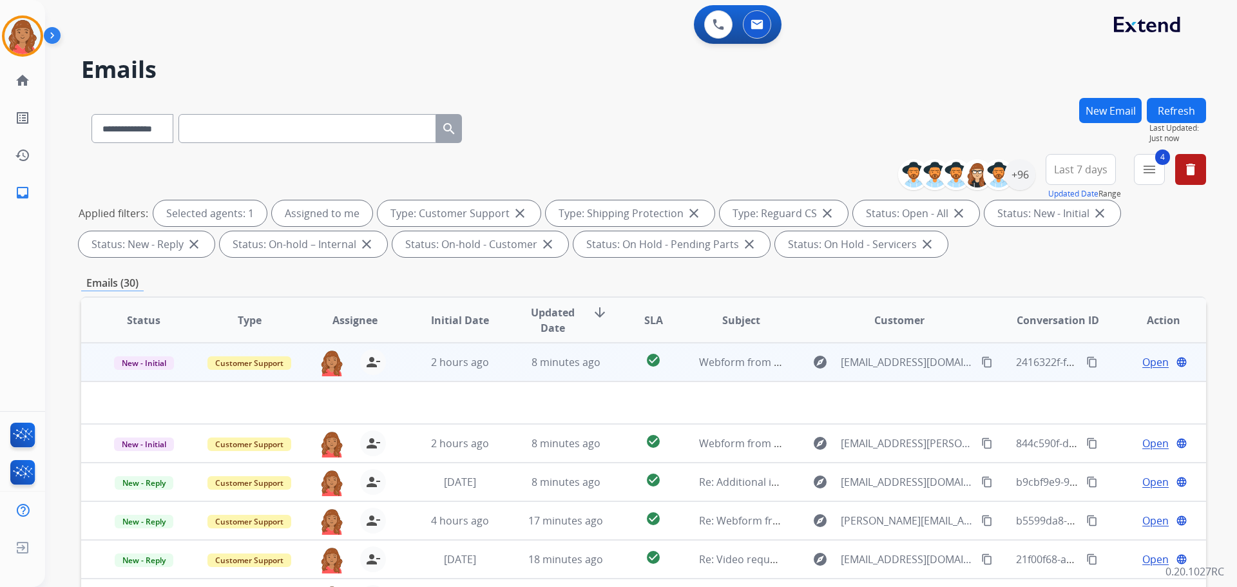
click at [513, 368] on td "8 minutes ago" at bounding box center [556, 362] width 106 height 39
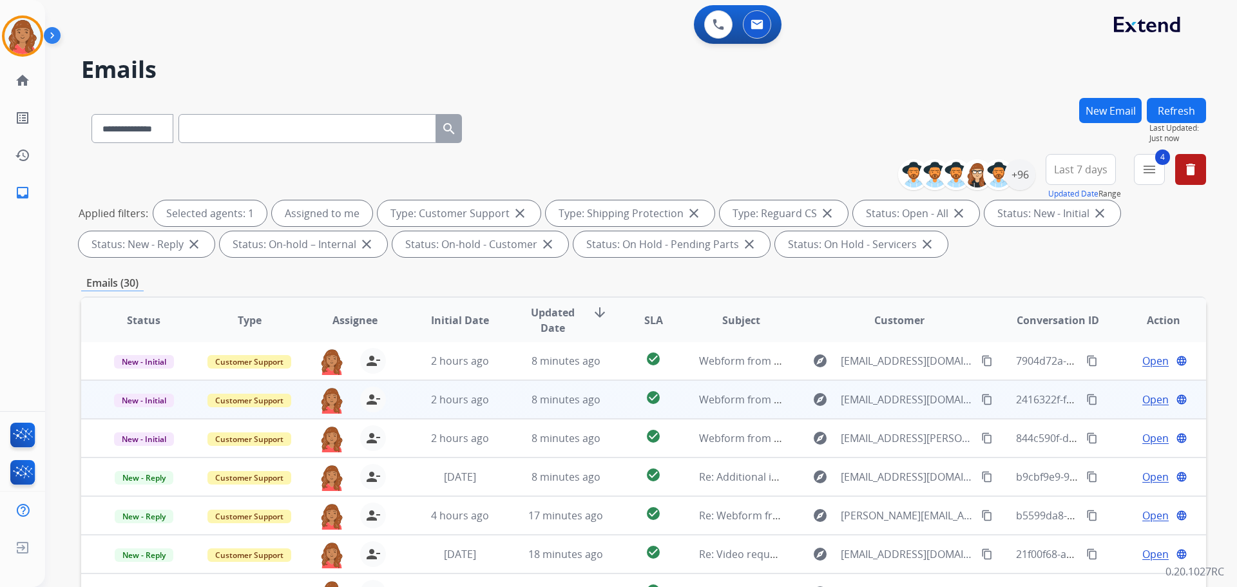
scroll to position [1, 0]
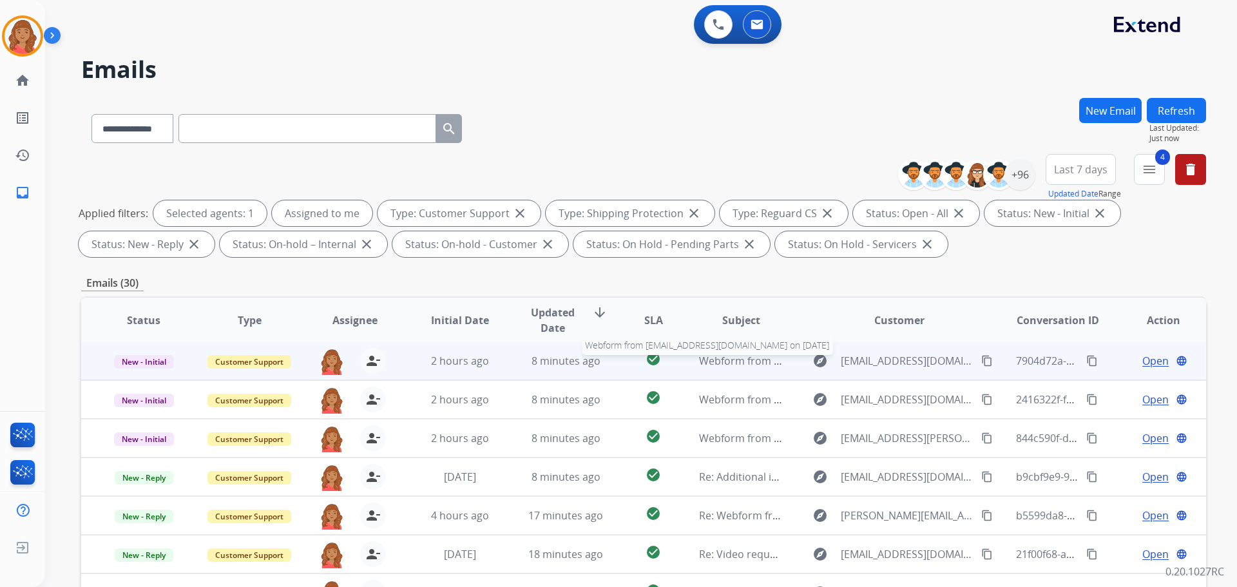
click at [719, 362] on span "Webform from [EMAIL_ADDRESS][DOMAIN_NAME] on [DATE]" at bounding box center [845, 361] width 292 height 14
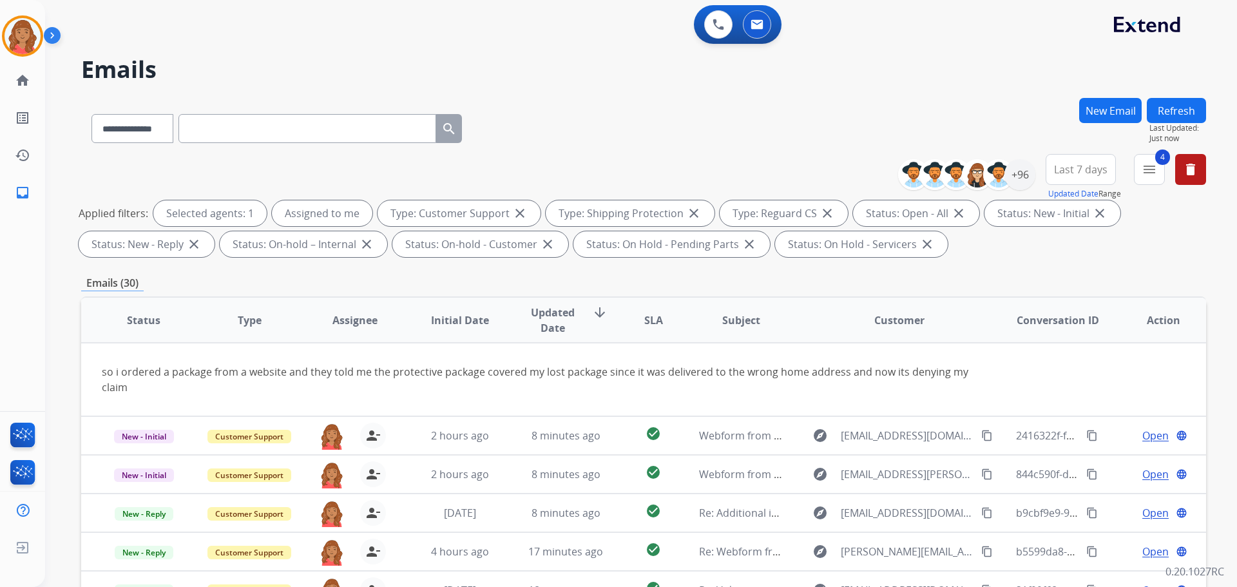
scroll to position [0, 0]
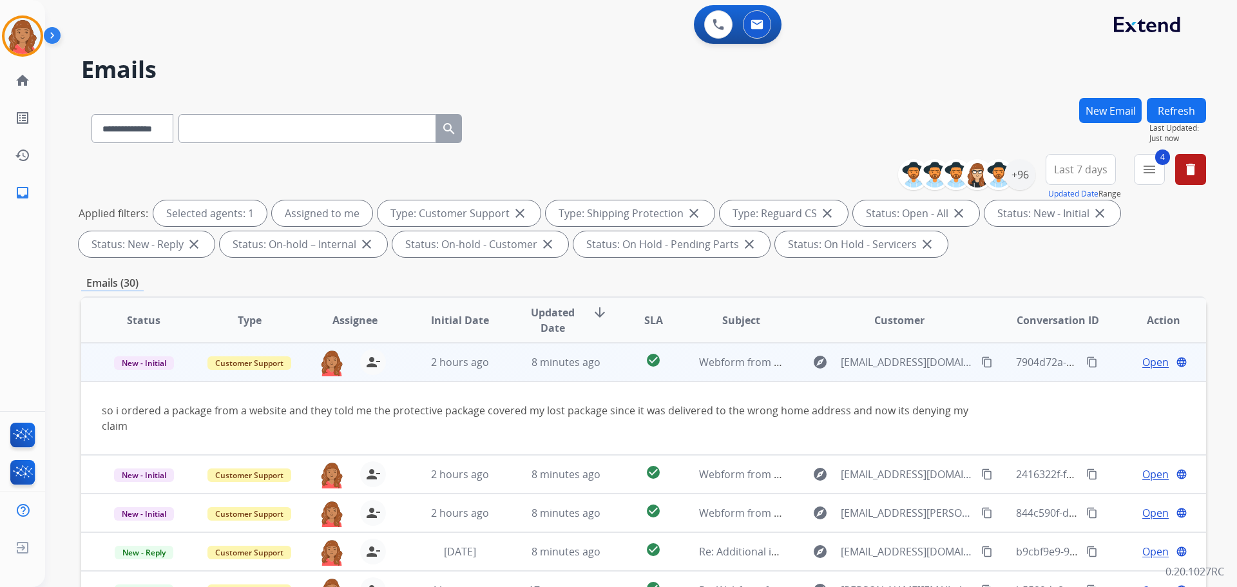
click at [1145, 361] on span "Open" at bounding box center [1155, 361] width 26 height 15
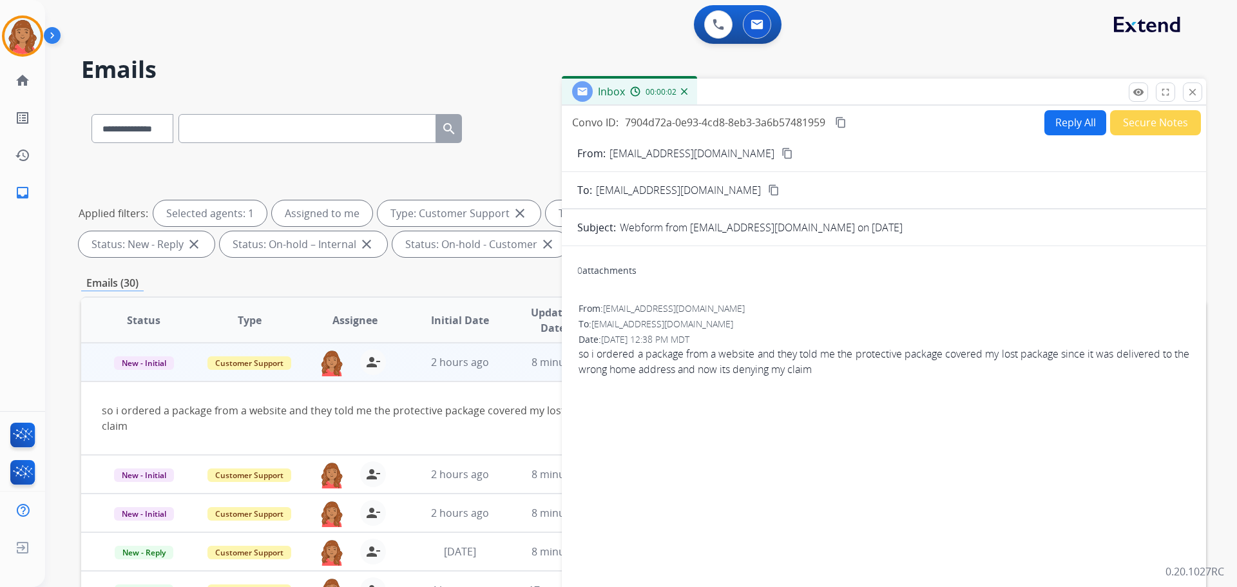
click at [781, 149] on mat-icon "content_copy" at bounding box center [787, 153] width 12 height 12
click at [1054, 129] on button "Reply All" at bounding box center [1075, 122] width 62 height 25
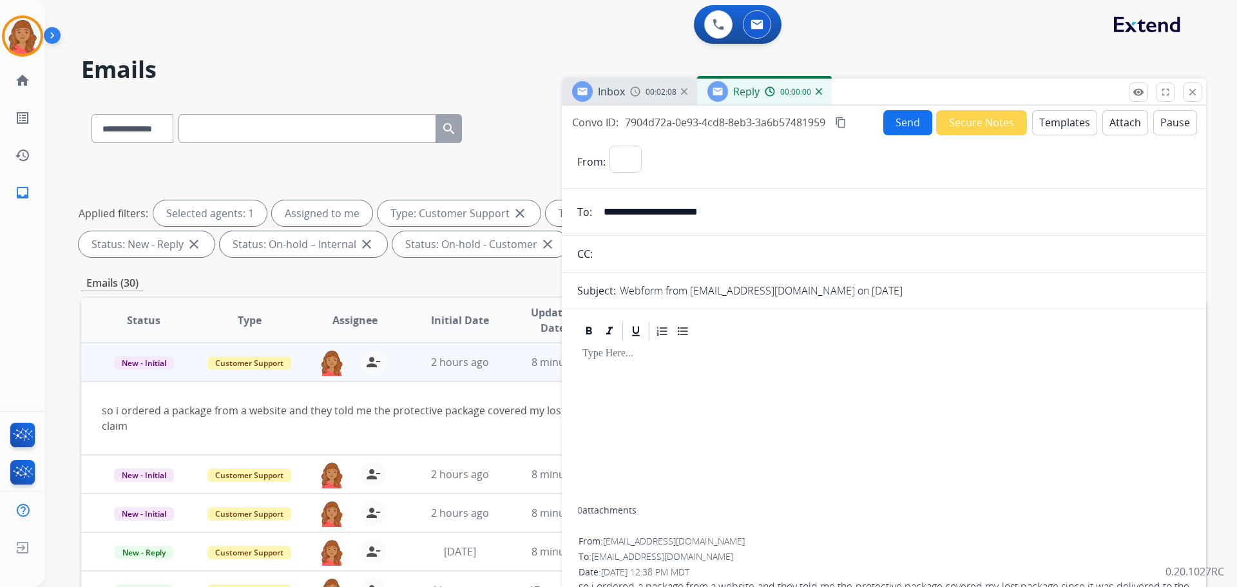
select select "**********"
click at [1048, 126] on button "Templates" at bounding box center [1064, 122] width 65 height 25
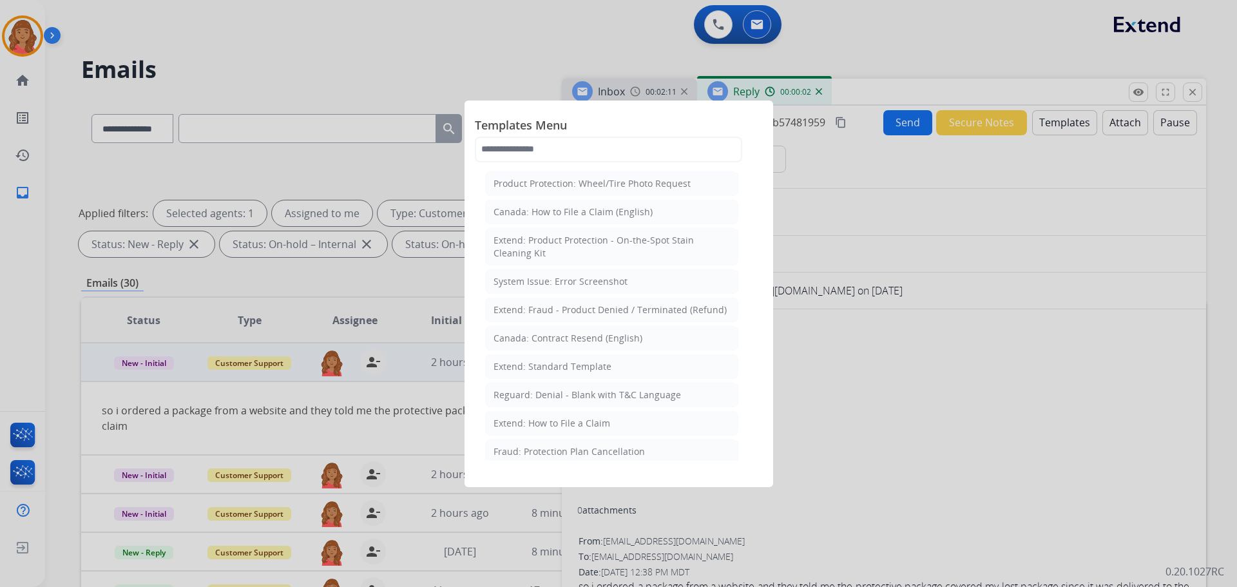
click at [559, 367] on div "Extend: Standard Template" at bounding box center [552, 366] width 118 height 13
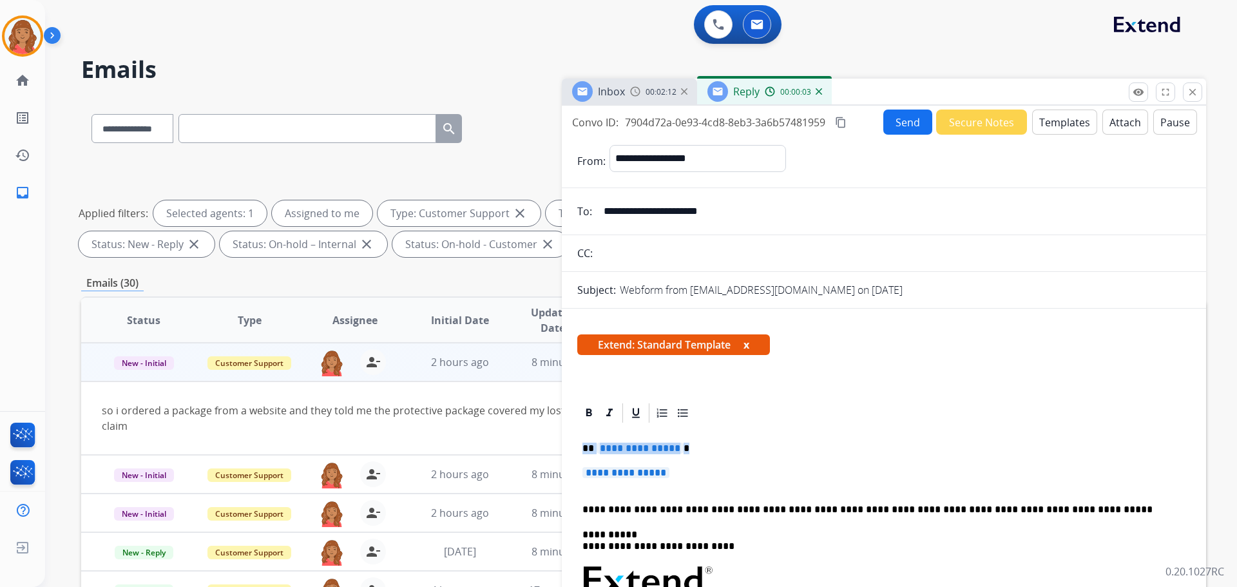
drag, startPoint x: 679, startPoint y: 480, endPoint x: 575, endPoint y: 447, distance: 109.6
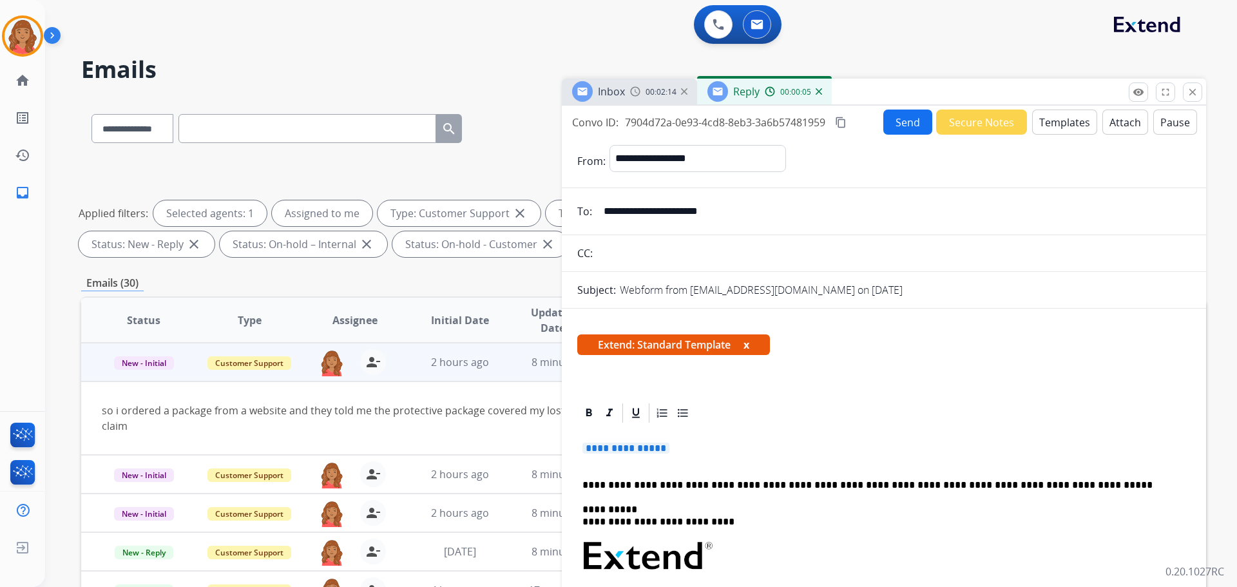
drag, startPoint x: 684, startPoint y: 453, endPoint x: 585, endPoint y: 436, distance: 100.1
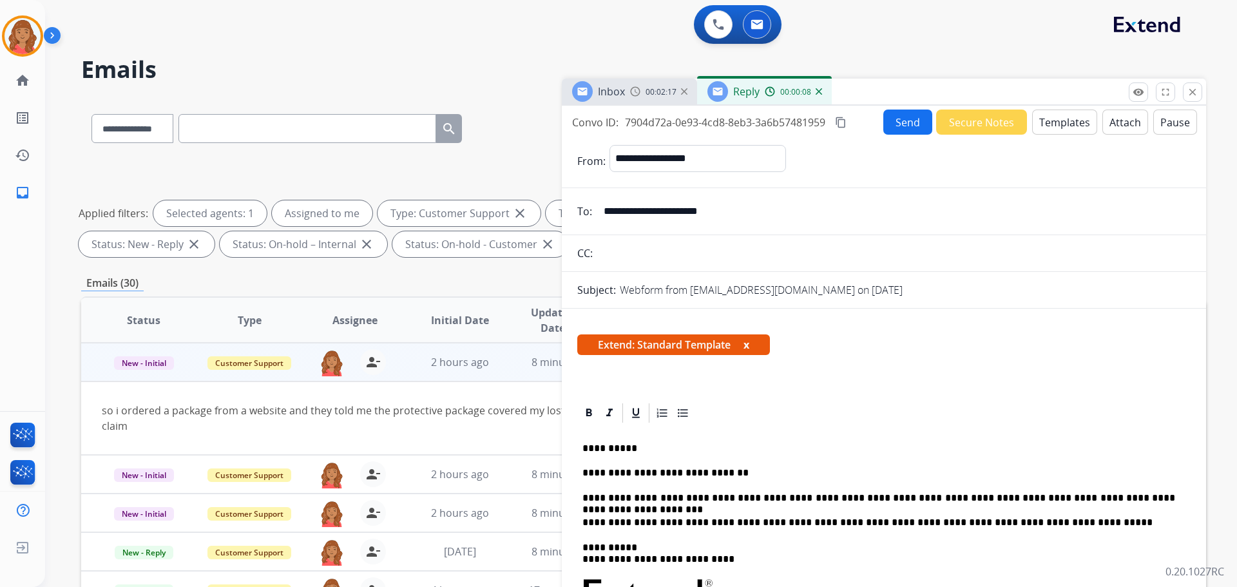
click at [839, 122] on mat-icon "content_copy" at bounding box center [841, 123] width 12 height 12
click at [889, 124] on button "Send" at bounding box center [907, 121] width 49 height 25
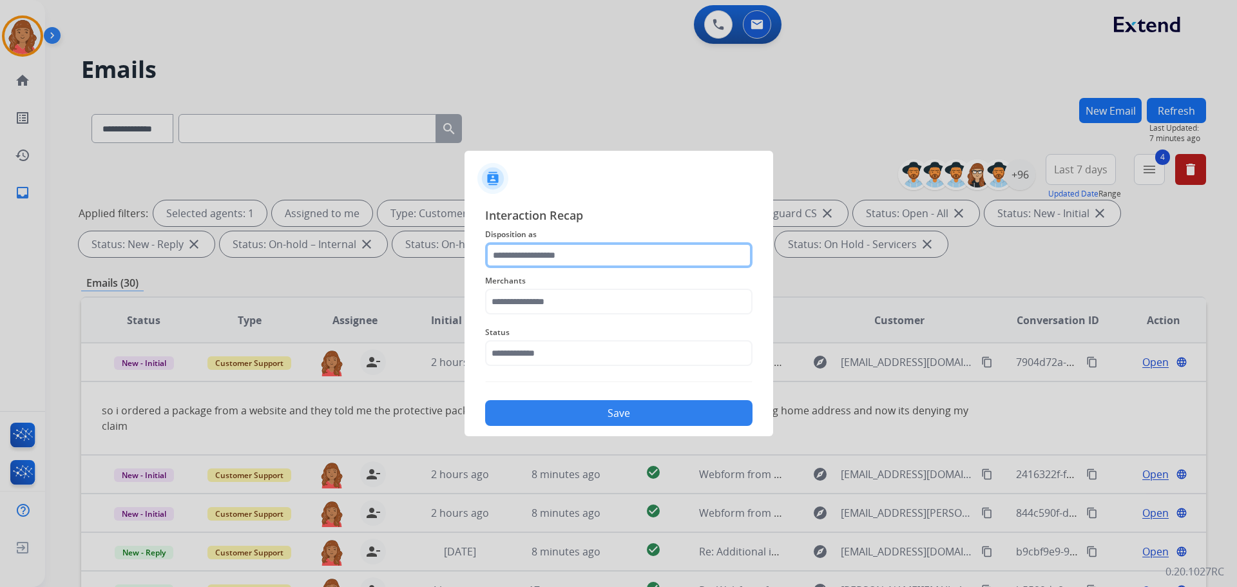
click at [564, 254] on input "text" at bounding box center [618, 255] width 267 height 26
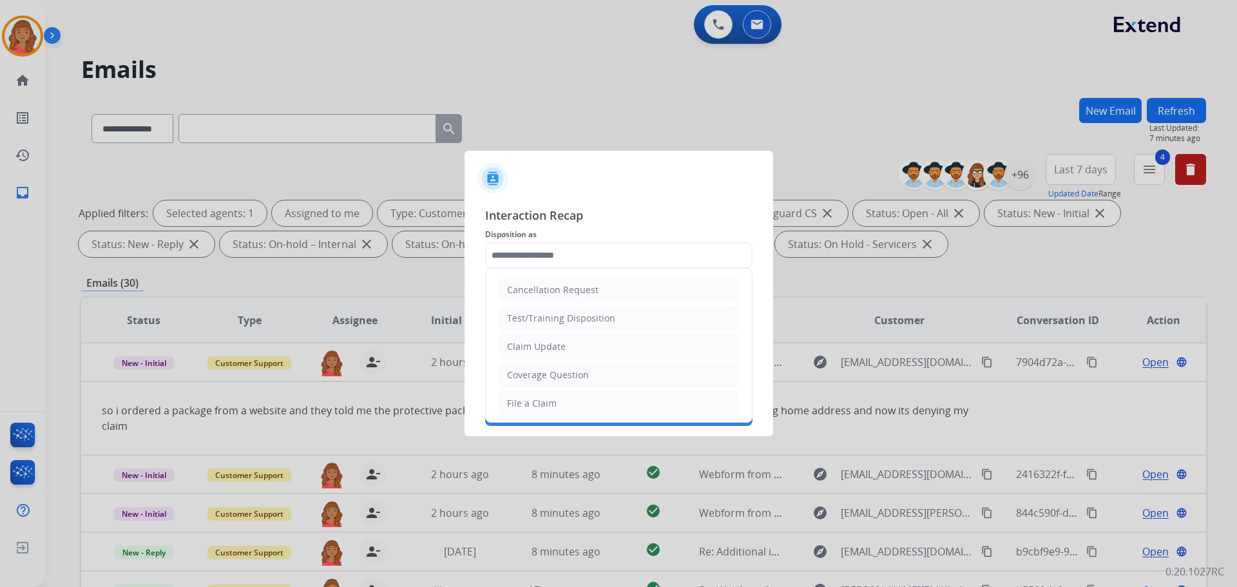
click at [538, 344] on div "Claim Update" at bounding box center [536, 346] width 59 height 13
type input "**********"
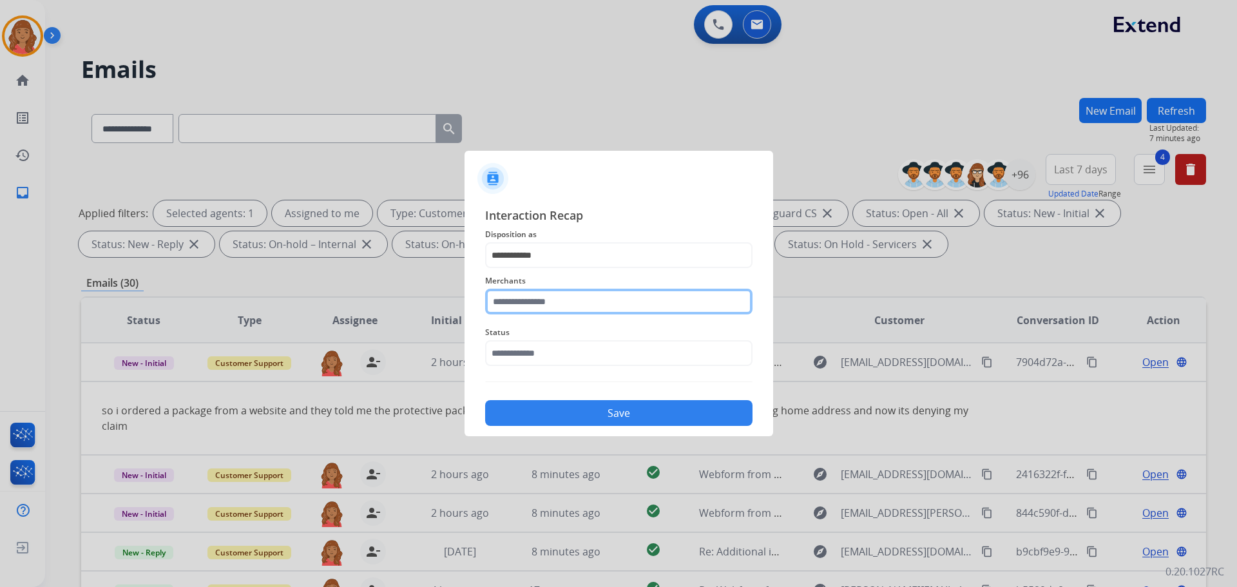
click at [544, 308] on input "text" at bounding box center [618, 302] width 267 height 26
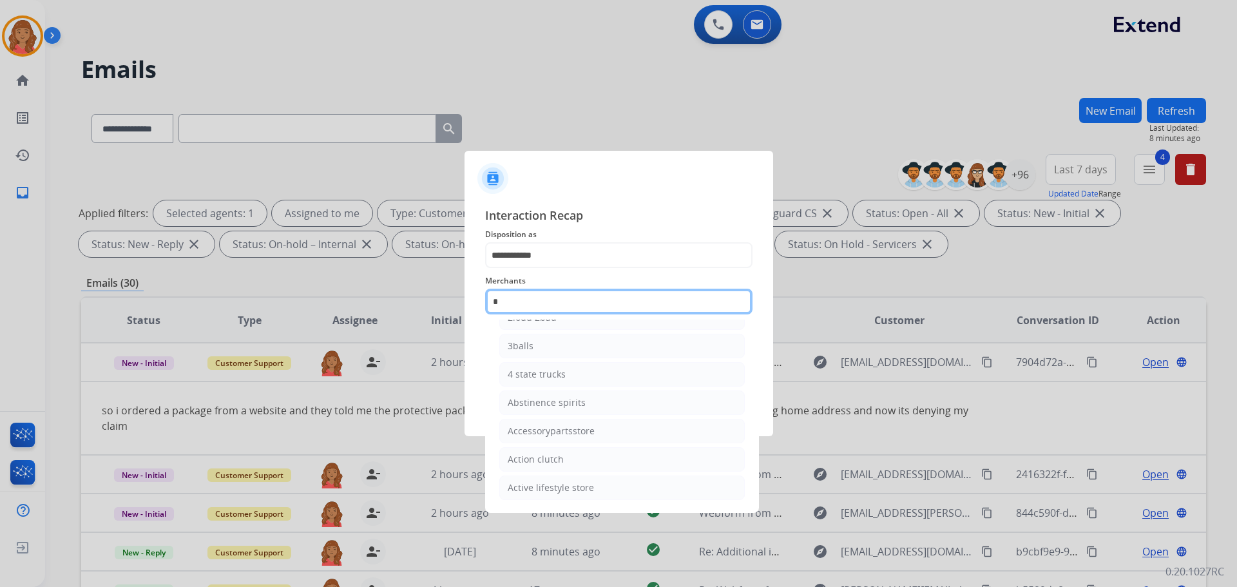
scroll to position [106, 0]
drag, startPoint x: 538, startPoint y: 401, endPoint x: 544, endPoint y: 386, distance: 15.1
click at [538, 401] on div "Ashley furniture" at bounding box center [543, 402] width 70 height 13
type input "**********"
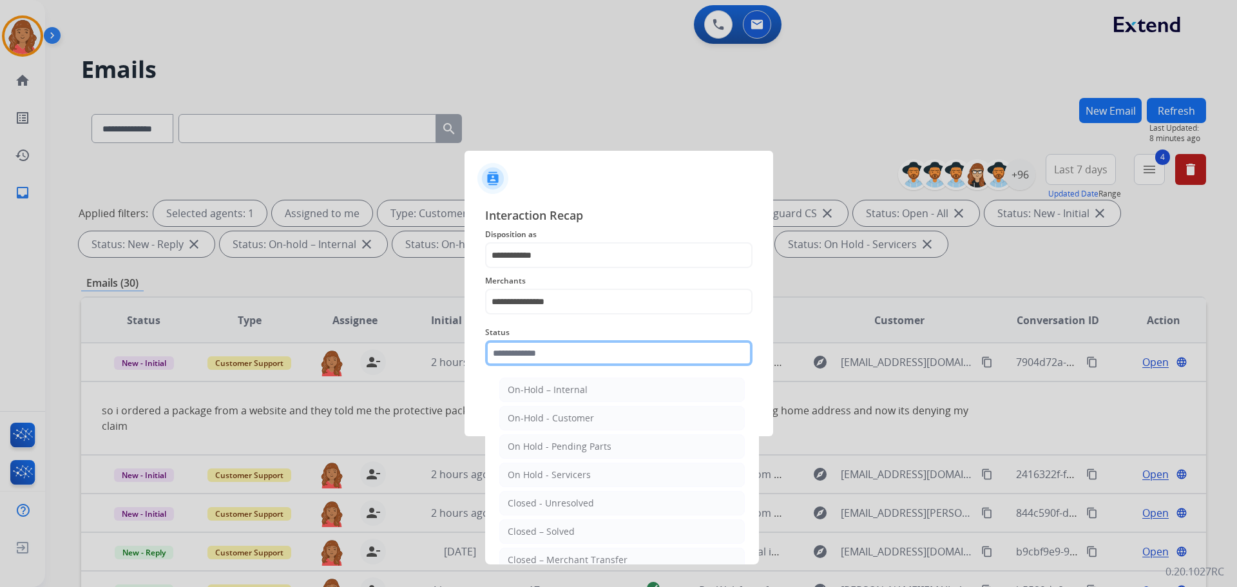
click at [544, 350] on input "text" at bounding box center [618, 353] width 267 height 26
click at [538, 526] on div "Closed – Solved" at bounding box center [541, 531] width 67 height 13
type input "**********"
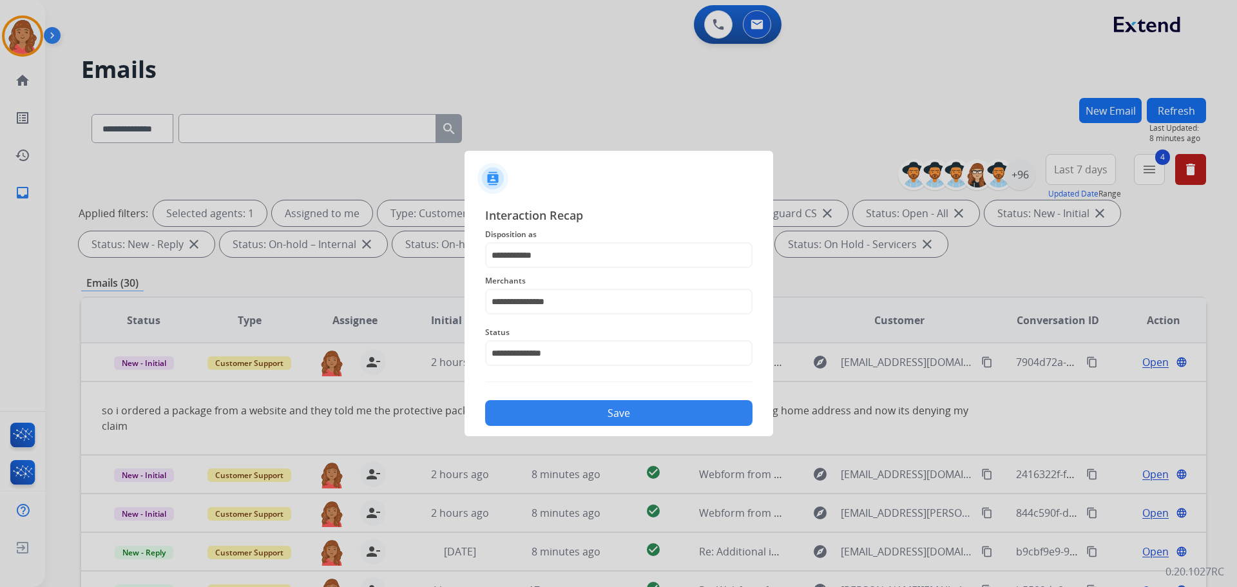
click at [569, 408] on button "Save" at bounding box center [618, 413] width 267 height 26
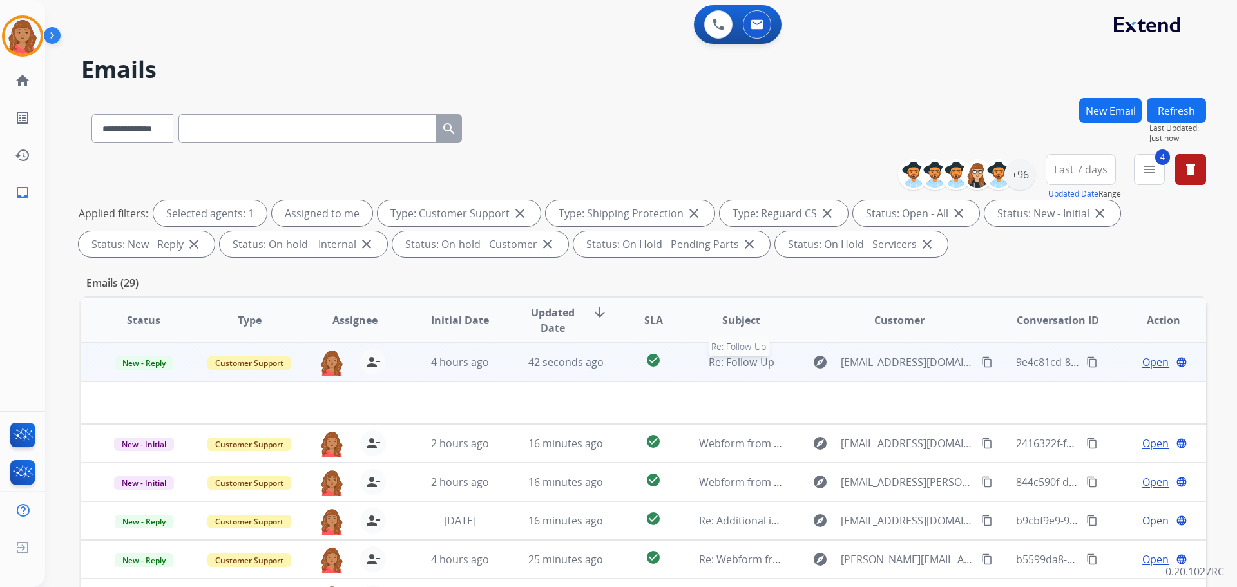
click at [730, 366] on span "Re: Follow-Up" at bounding box center [741, 362] width 66 height 14
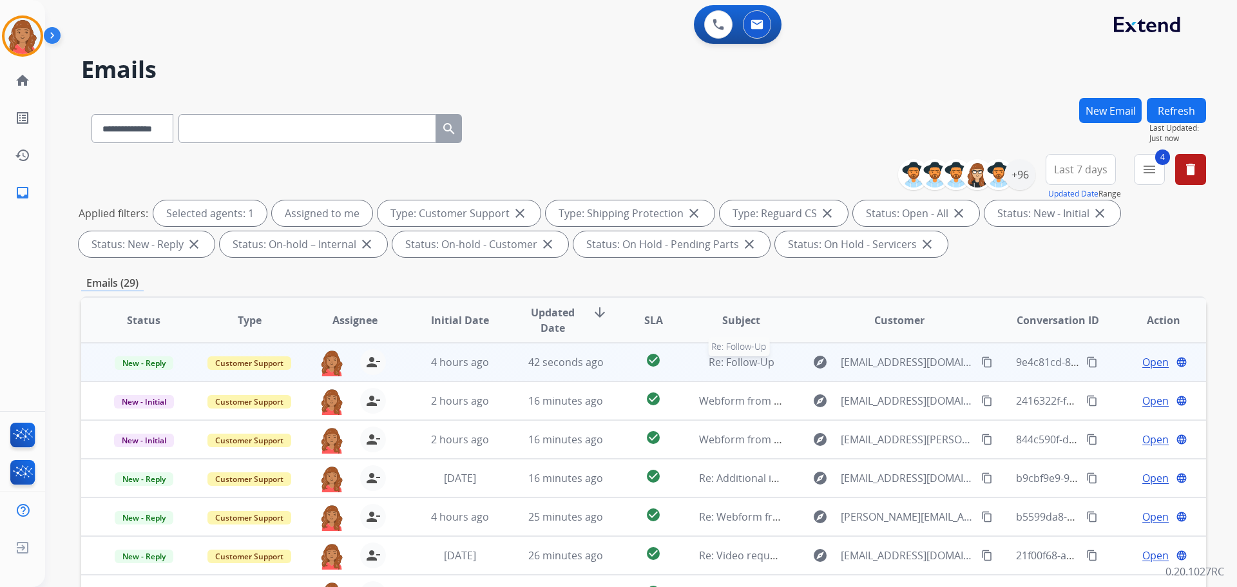
drag, startPoint x: 707, startPoint y: 366, endPoint x: 701, endPoint y: 369, distance: 6.6
click at [708, 366] on span "Re: Follow-Up" at bounding box center [741, 362] width 66 height 14
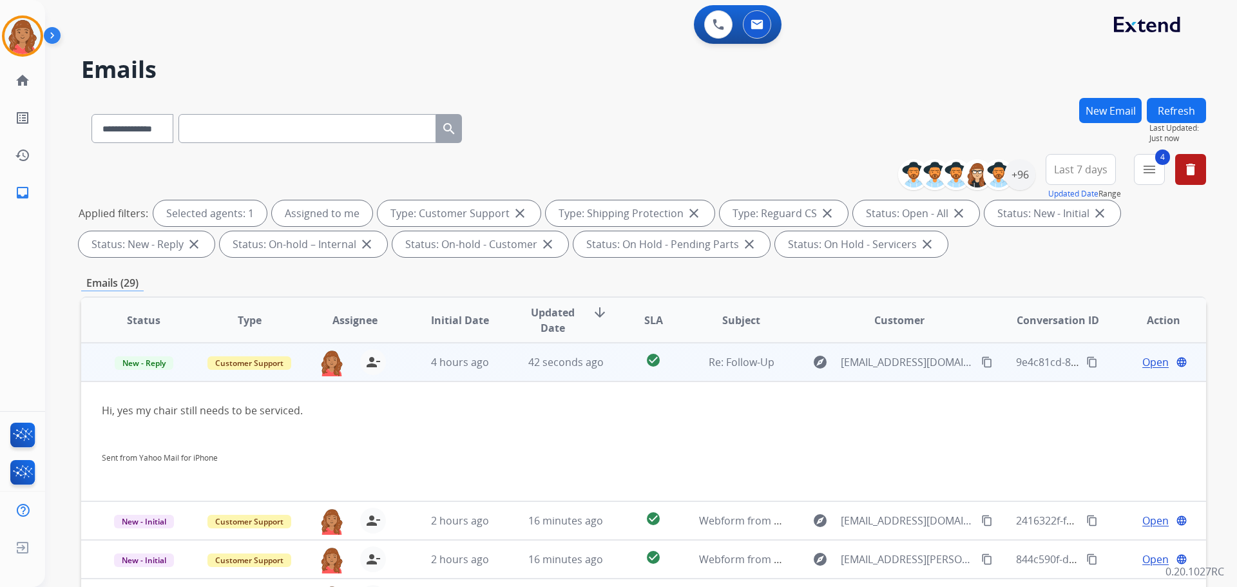
click at [458, 368] on div "4 hours ago" at bounding box center [460, 361] width 84 height 15
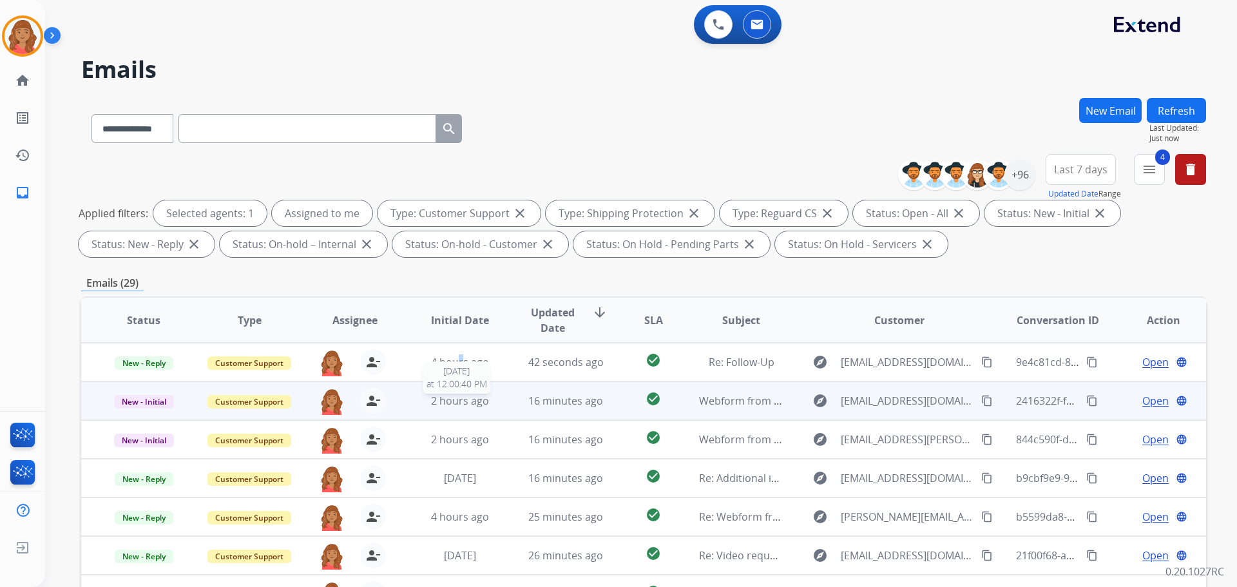
scroll to position [1, 0]
click at [434, 394] on span "2 hours ago" at bounding box center [460, 399] width 58 height 14
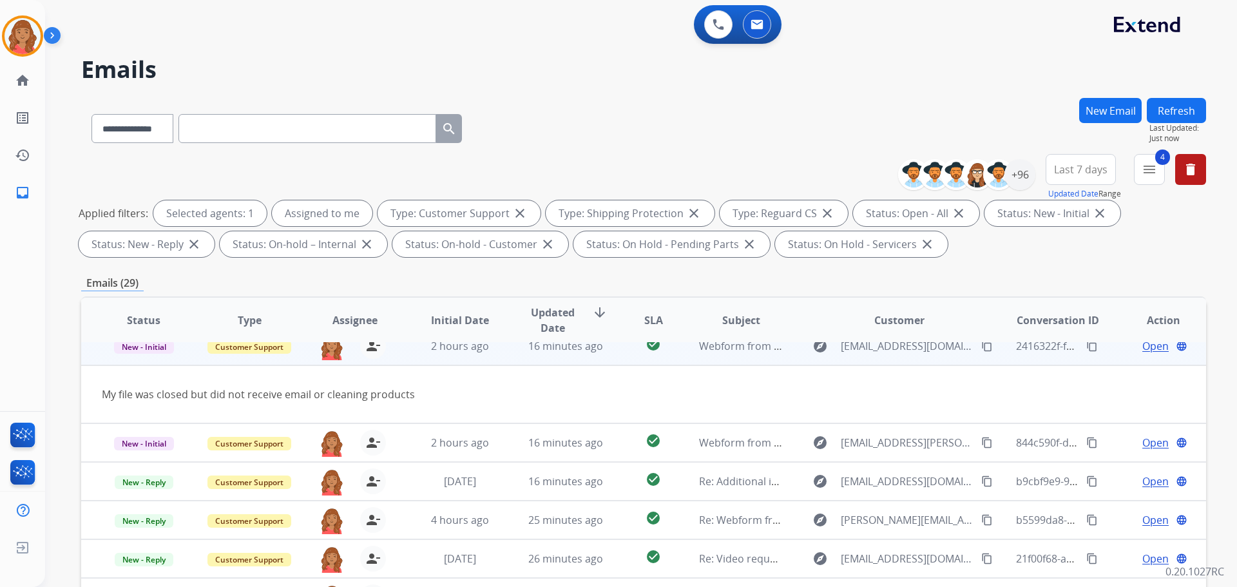
scroll to position [59, 0]
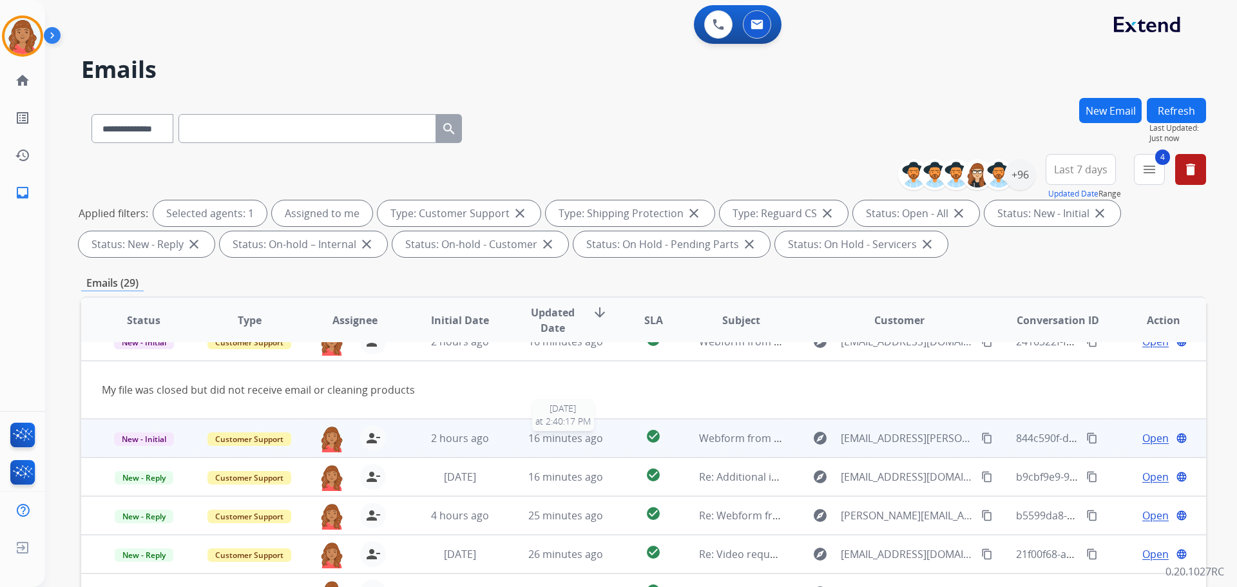
click at [549, 441] on span "16 minutes ago" at bounding box center [565, 438] width 75 height 14
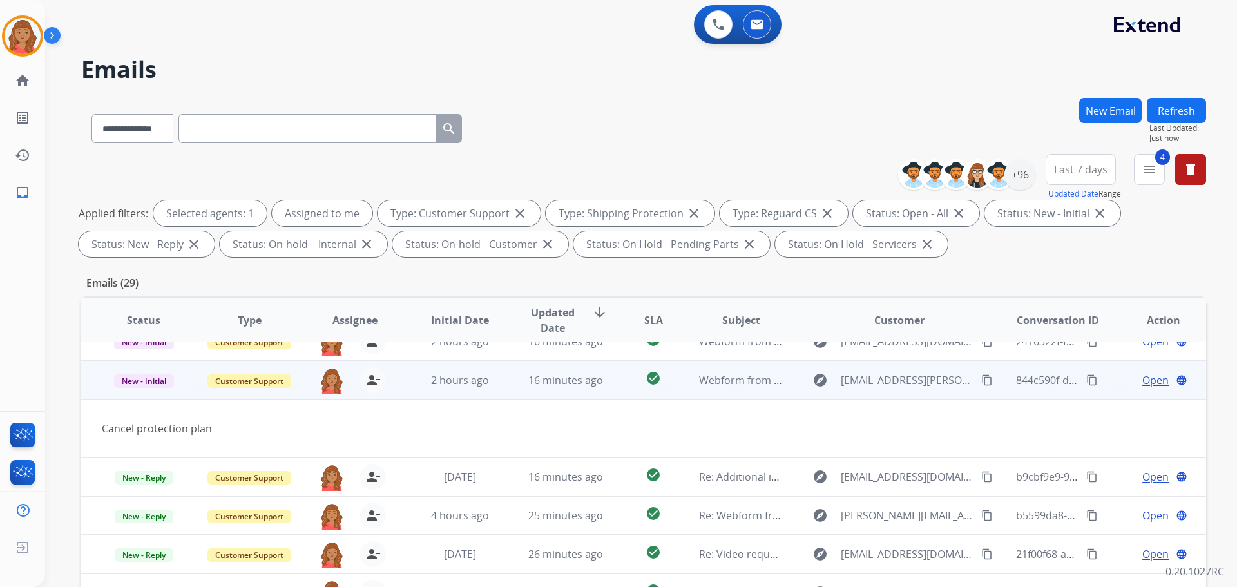
click at [981, 380] on mat-icon "content_copy" at bounding box center [987, 380] width 12 height 12
click at [1145, 386] on span "Open" at bounding box center [1155, 379] width 26 height 15
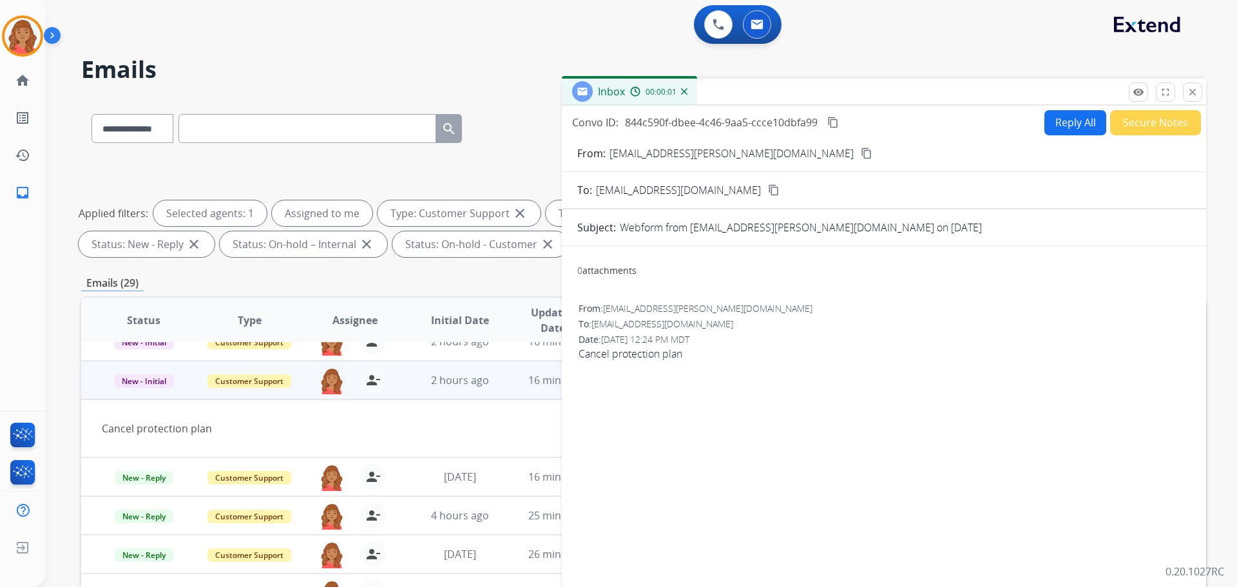
click at [1054, 120] on button "Reply All" at bounding box center [1075, 122] width 62 height 25
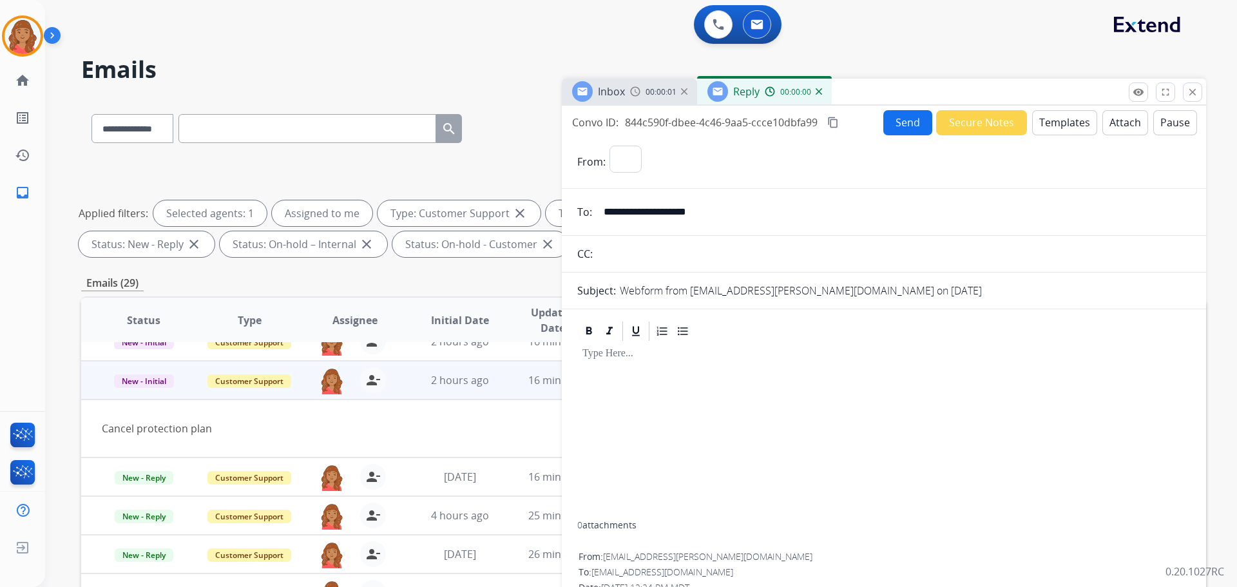
select select "**********"
click at [1049, 126] on button "Templates" at bounding box center [1064, 122] width 65 height 25
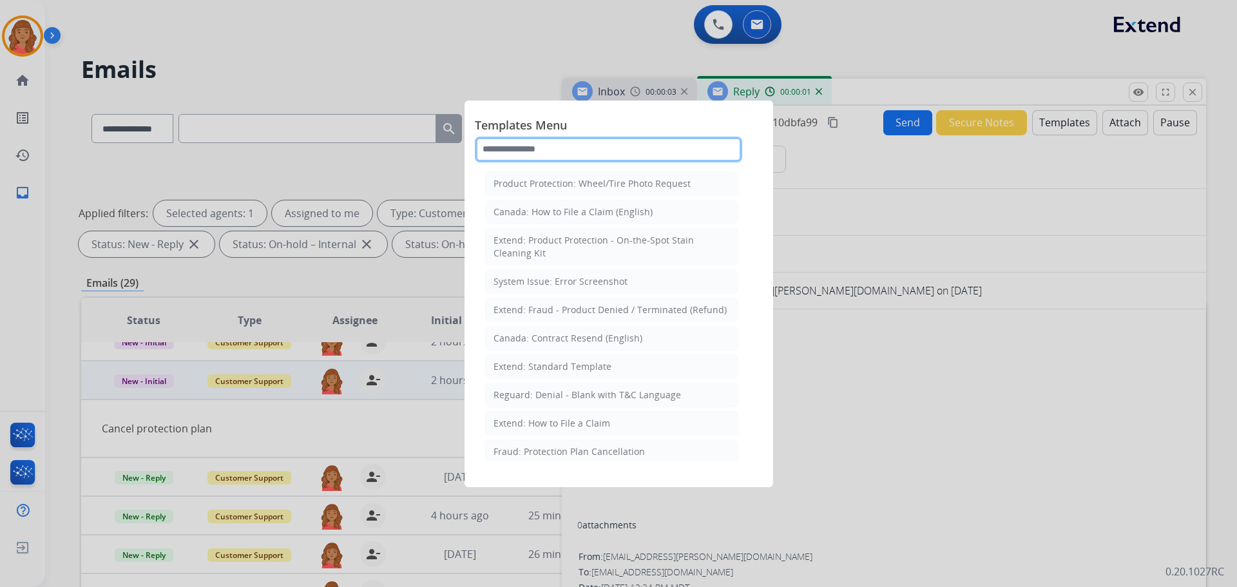
click at [546, 153] on input "text" at bounding box center [608, 150] width 267 height 26
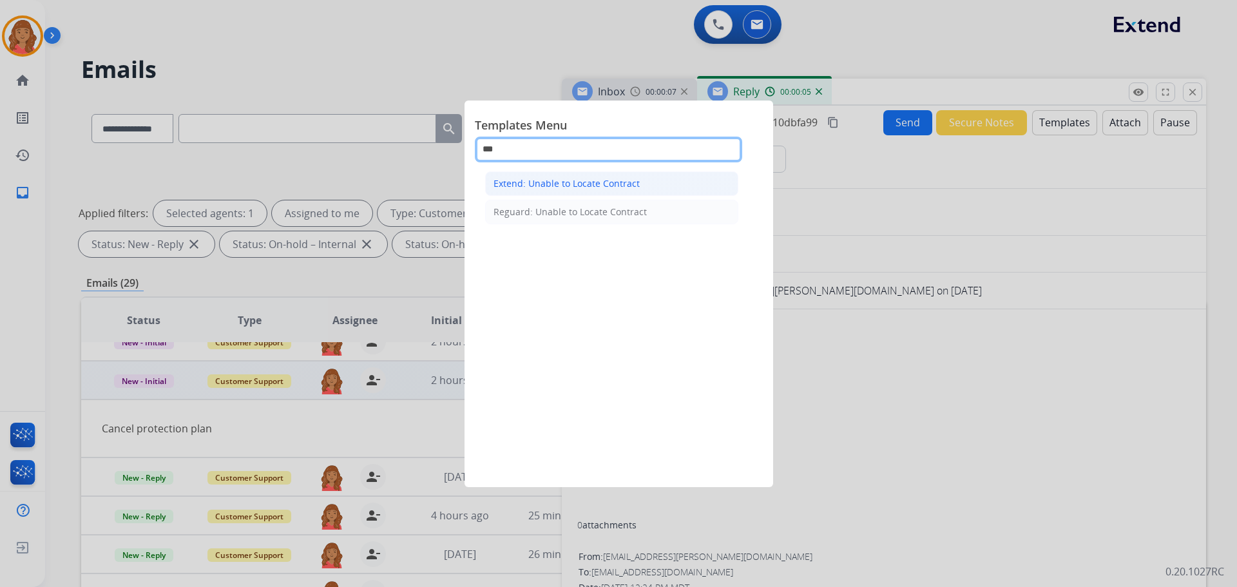
type input "***"
click at [609, 182] on div "Extend: Unable to Locate Contract" at bounding box center [566, 183] width 146 height 13
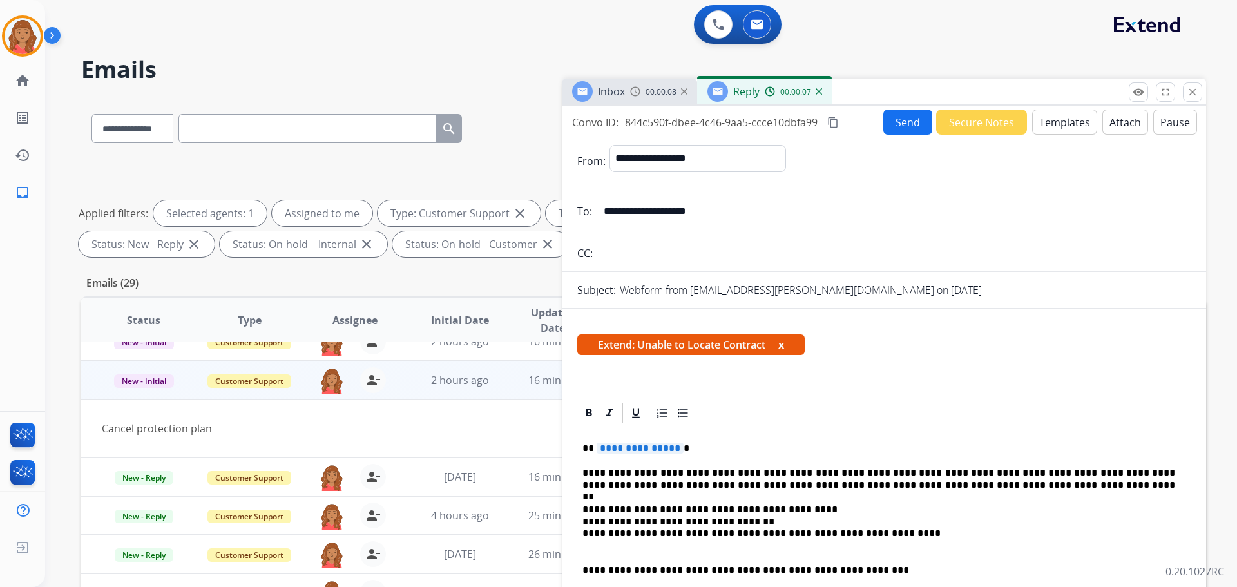
click at [673, 451] on span "**********" at bounding box center [639, 447] width 87 height 11
click at [893, 125] on button "Send" at bounding box center [907, 121] width 49 height 25
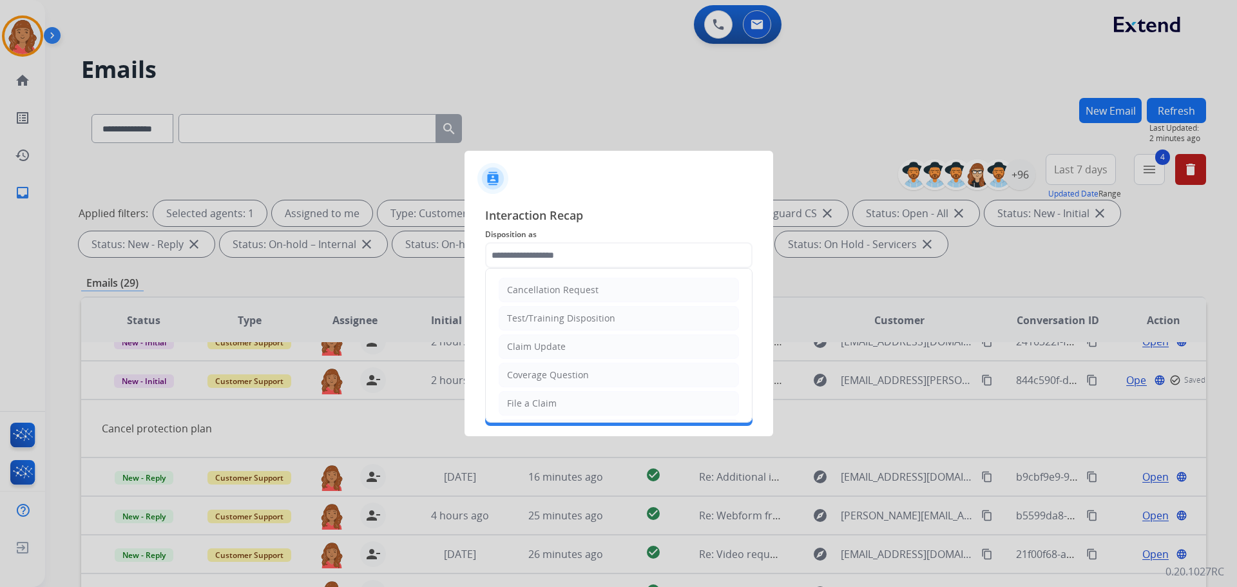
click at [542, 343] on div "Claim Update" at bounding box center [536, 346] width 59 height 13
type input "**********"
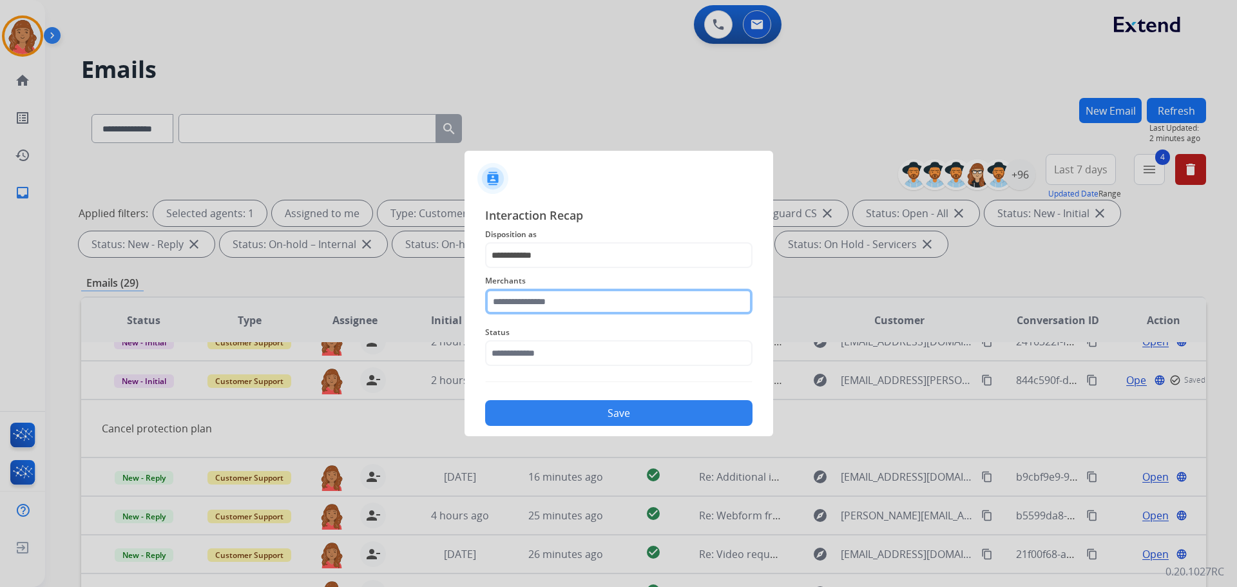
click at [533, 303] on input "text" at bounding box center [618, 302] width 267 height 26
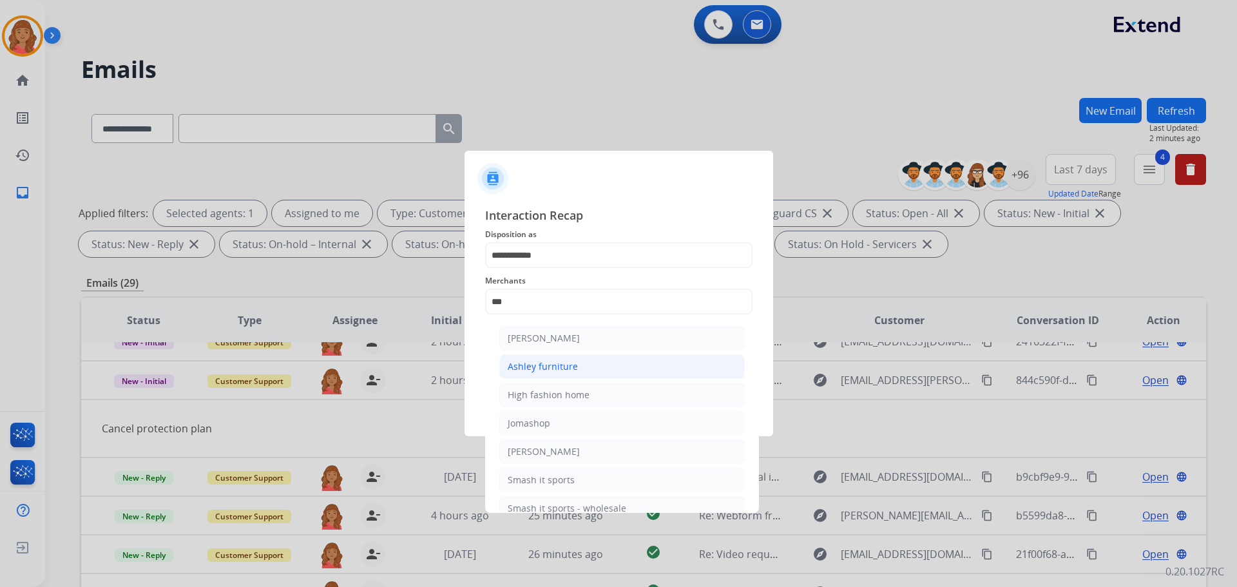
click at [535, 356] on li "Ashley furniture" at bounding box center [621, 366] width 245 height 24
type input "**********"
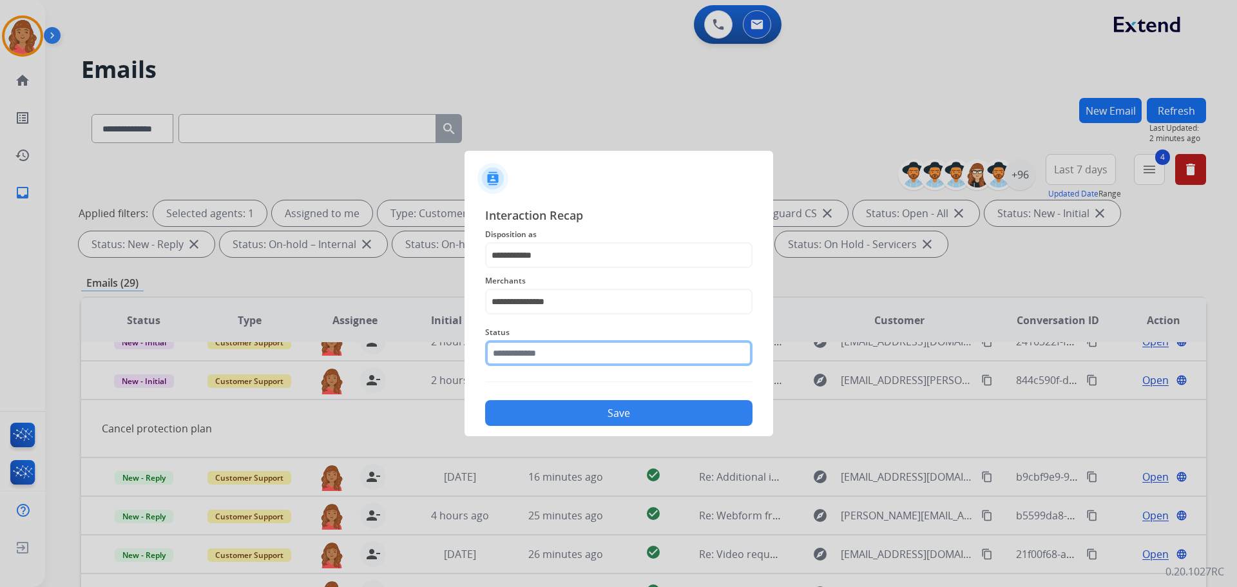
drag, startPoint x: 534, startPoint y: 356, endPoint x: 532, endPoint y: 366, distance: 10.5
click at [533, 356] on input "text" at bounding box center [618, 353] width 267 height 26
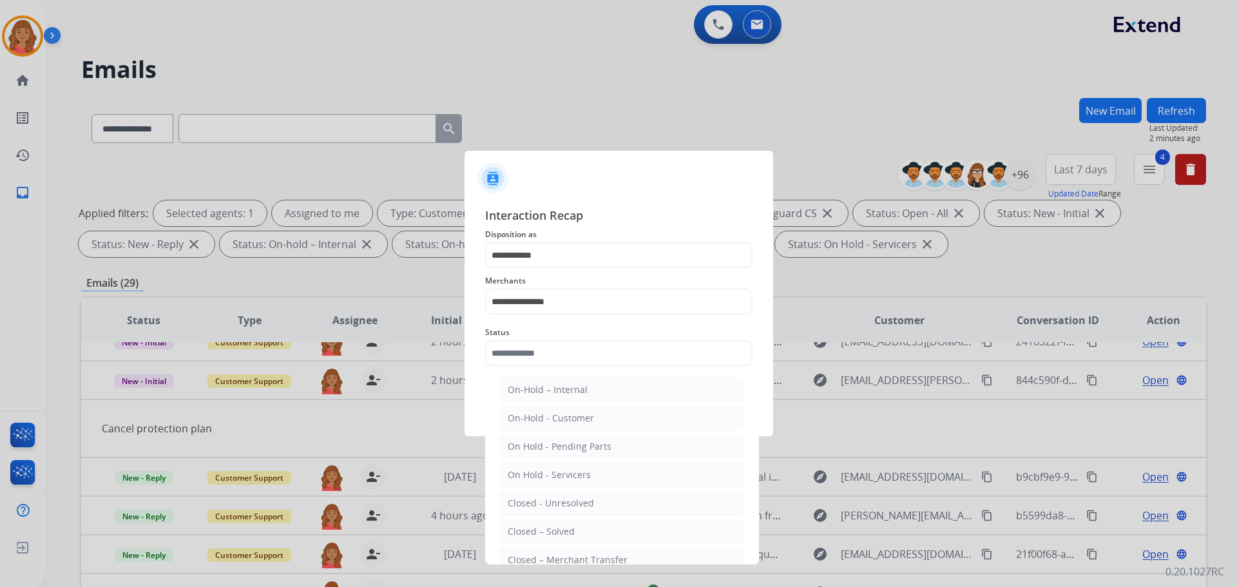
click at [549, 530] on div "Closed – Solved" at bounding box center [541, 531] width 67 height 13
type input "**********"
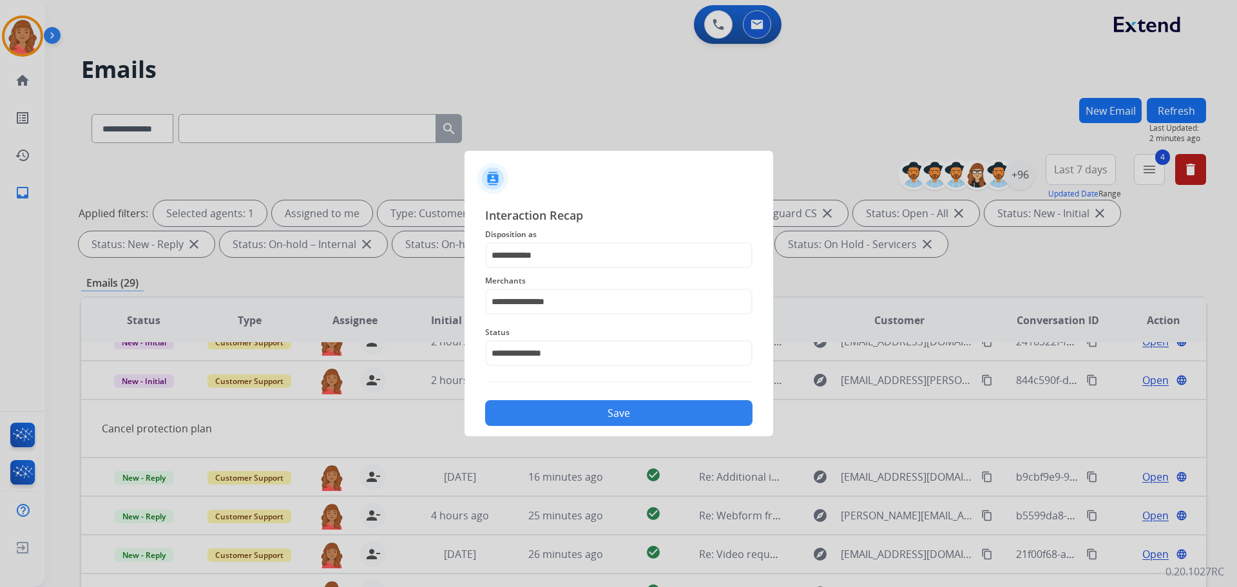
click at [539, 419] on button "Save" at bounding box center [618, 413] width 267 height 26
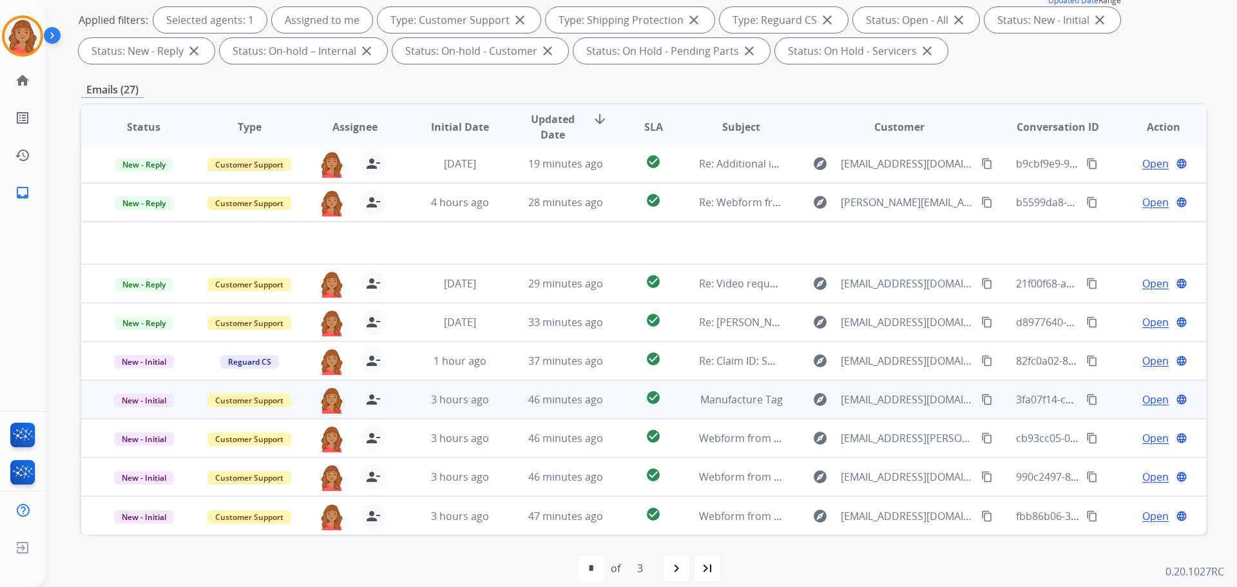
scroll to position [208, 0]
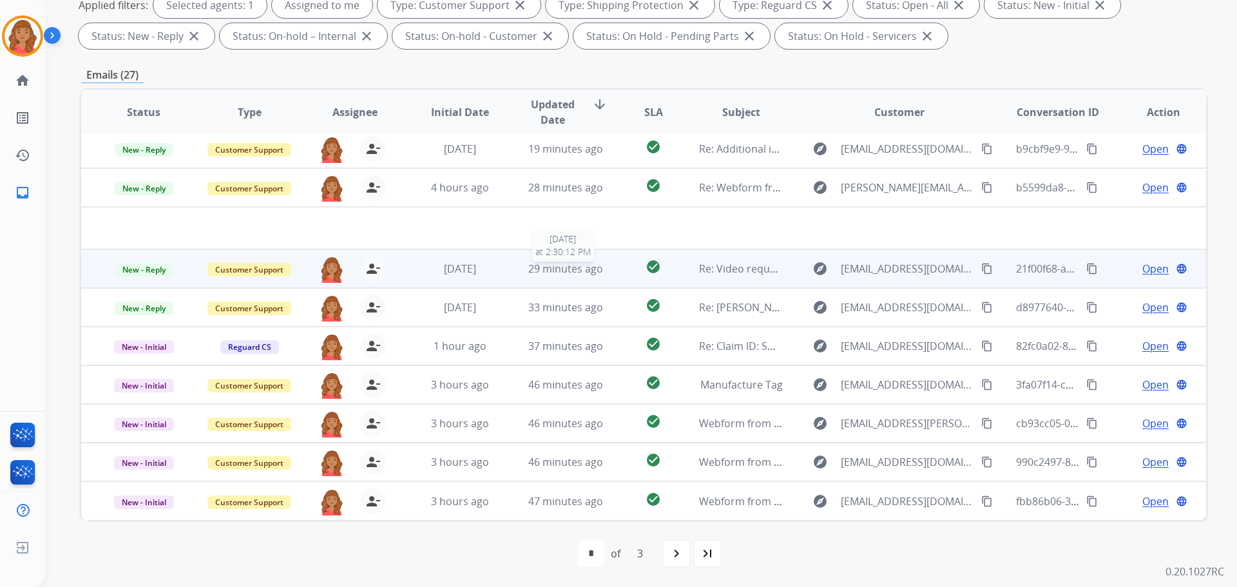
click at [563, 266] on span "29 minutes ago" at bounding box center [565, 268] width 75 height 14
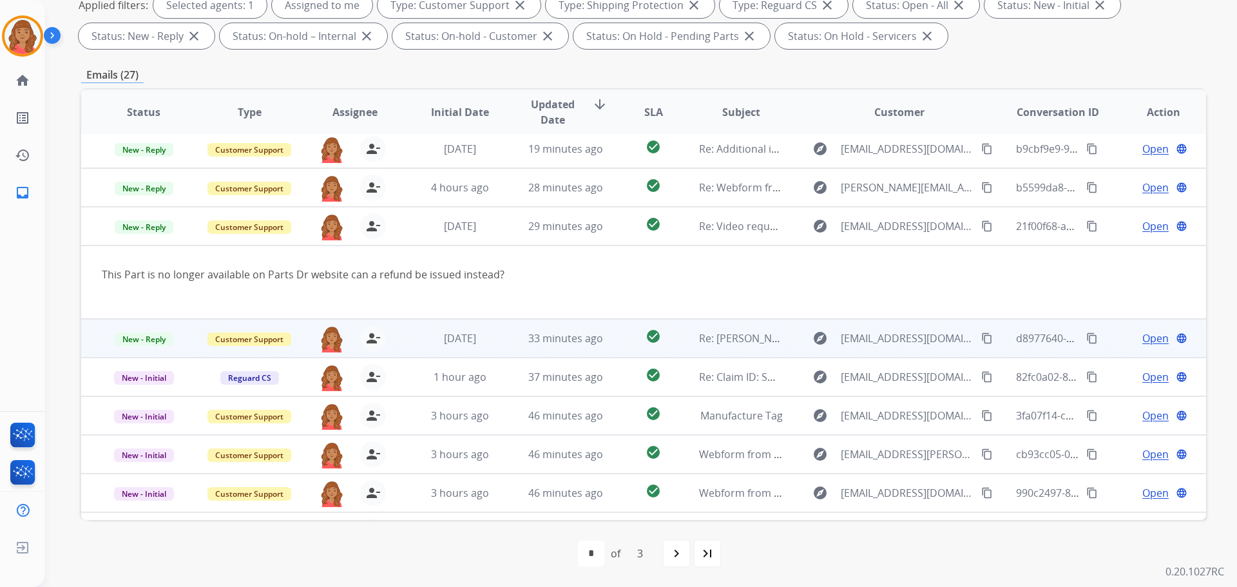
scroll to position [75, 0]
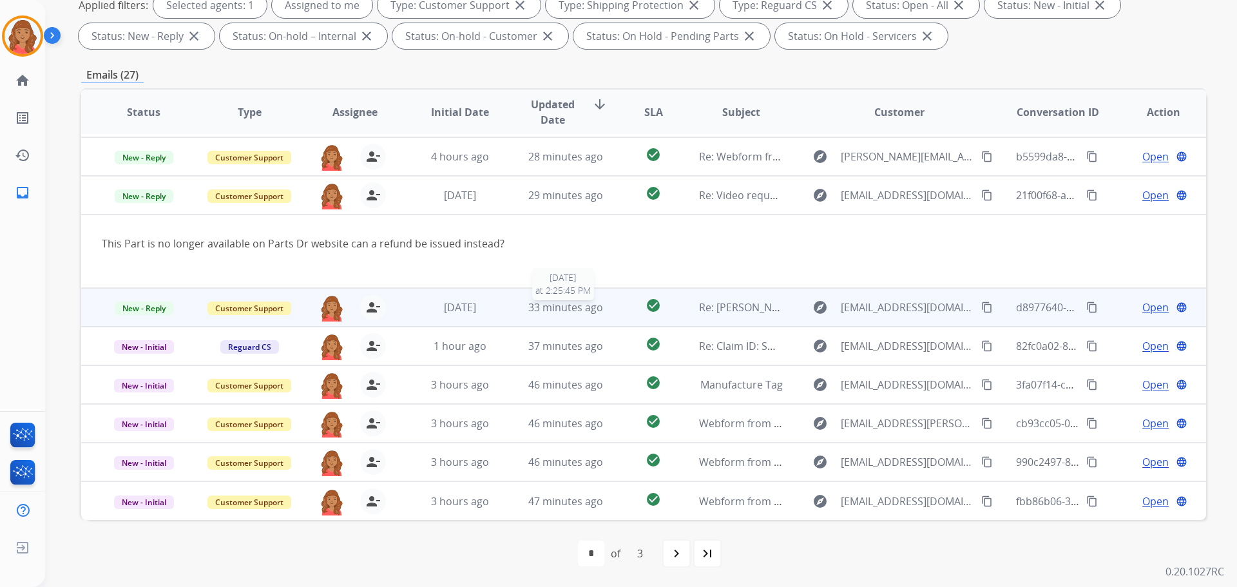
click at [566, 307] on span "33 minutes ago" at bounding box center [565, 307] width 75 height 14
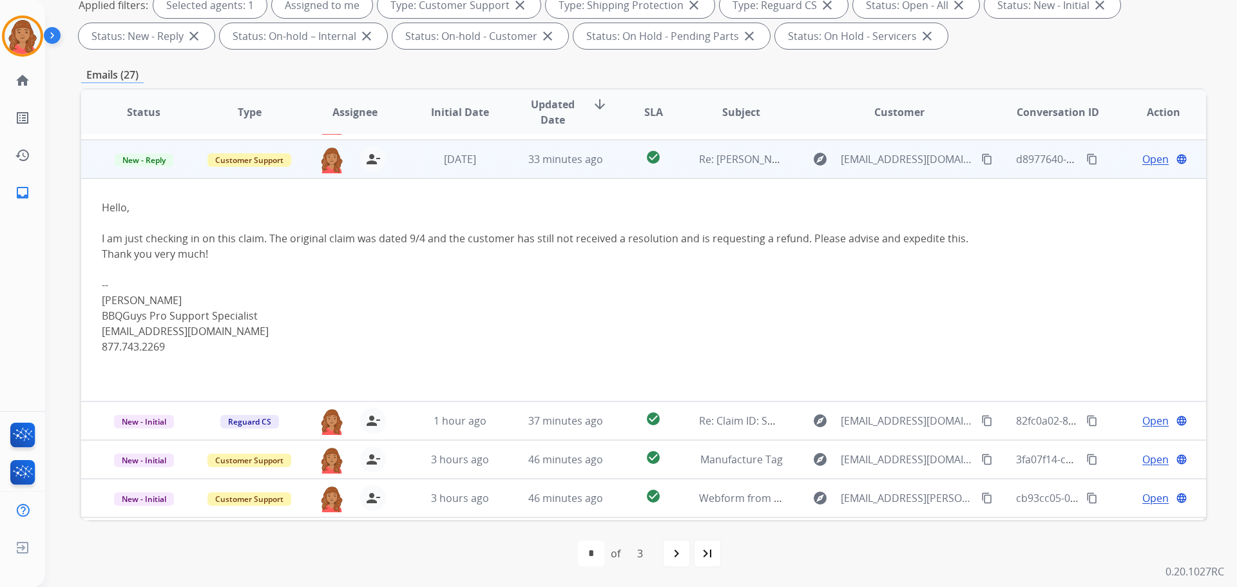
scroll to position [155, 0]
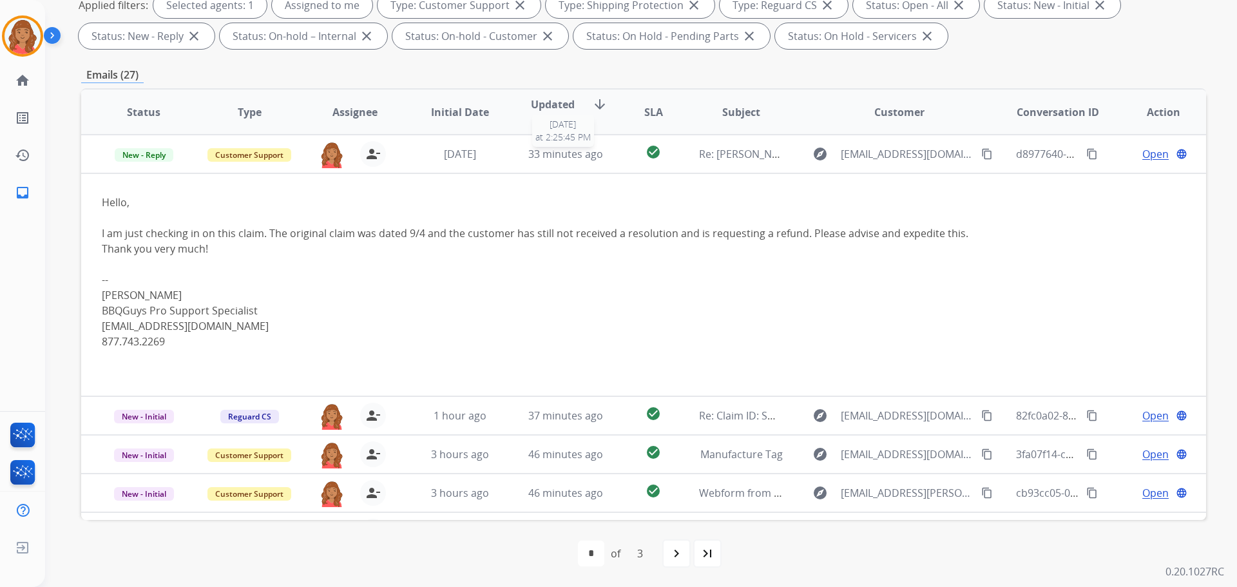
click at [595, 156] on span "33 minutes ago" at bounding box center [565, 154] width 75 height 14
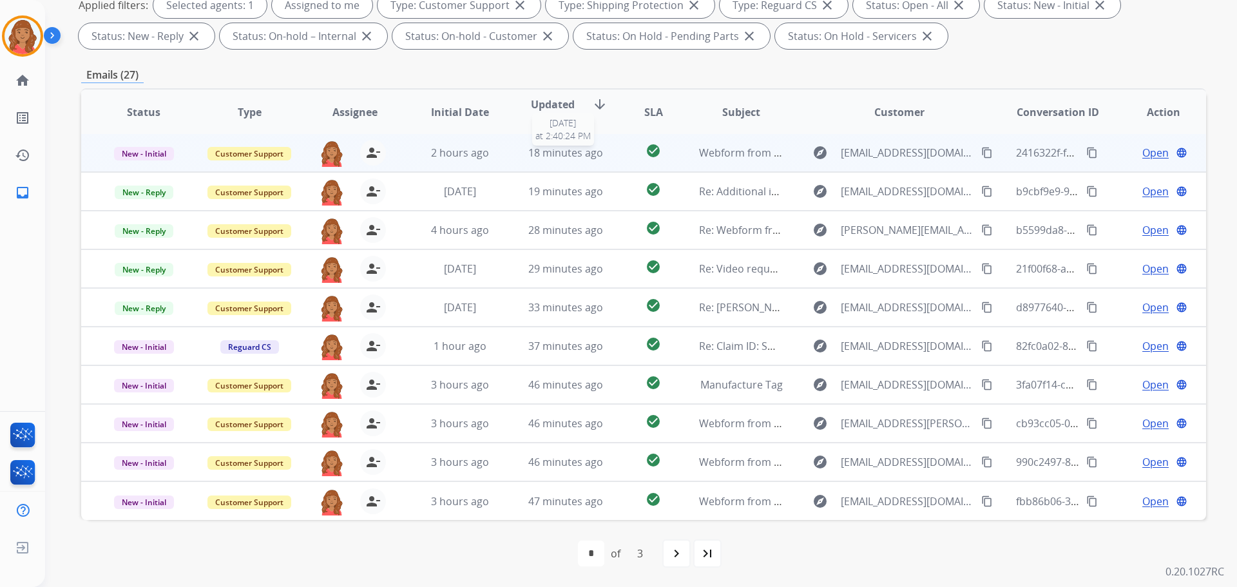
scroll to position [1, 0]
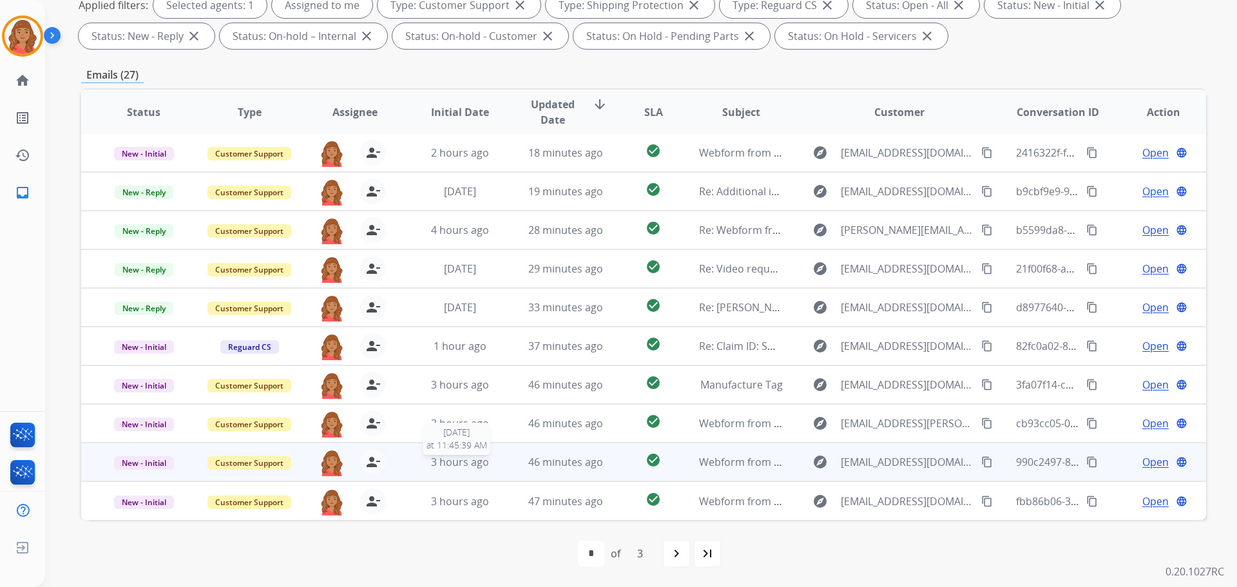
click at [457, 465] on span "3 hours ago" at bounding box center [460, 462] width 58 height 14
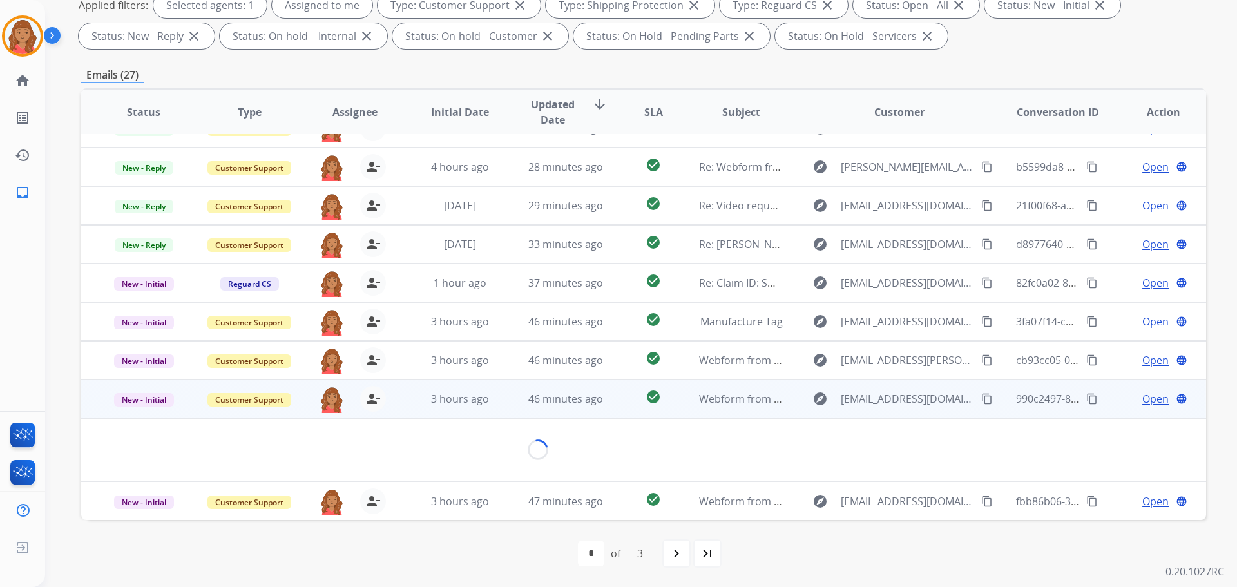
scroll to position [75, 0]
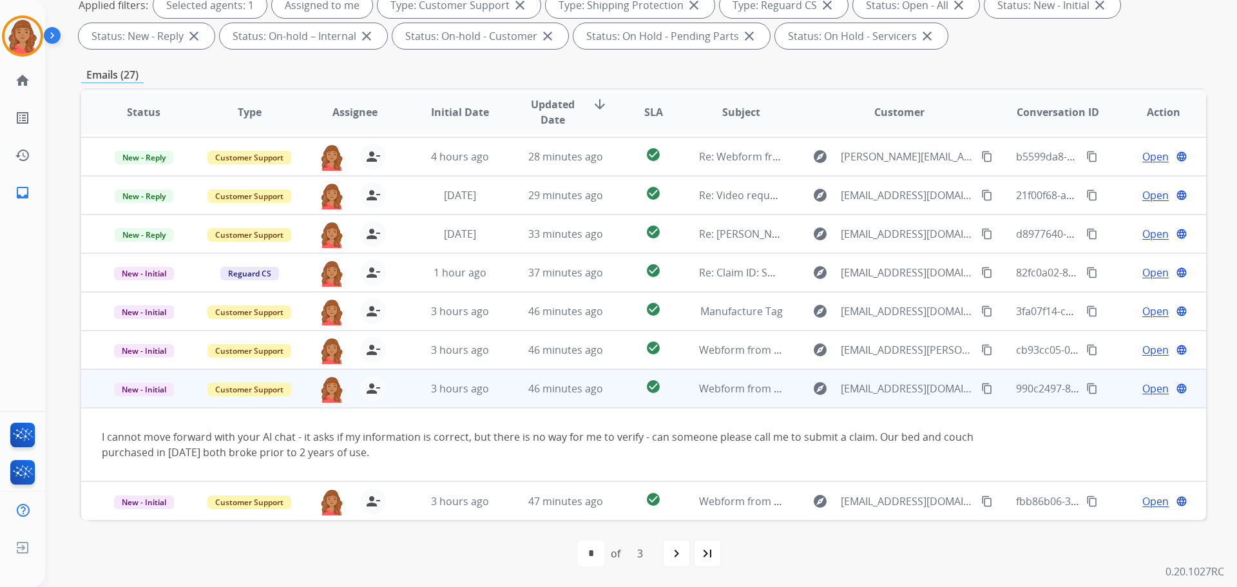
click at [981, 390] on mat-icon "content_copy" at bounding box center [987, 389] width 12 height 12
click at [1146, 392] on span "Open" at bounding box center [1155, 388] width 26 height 15
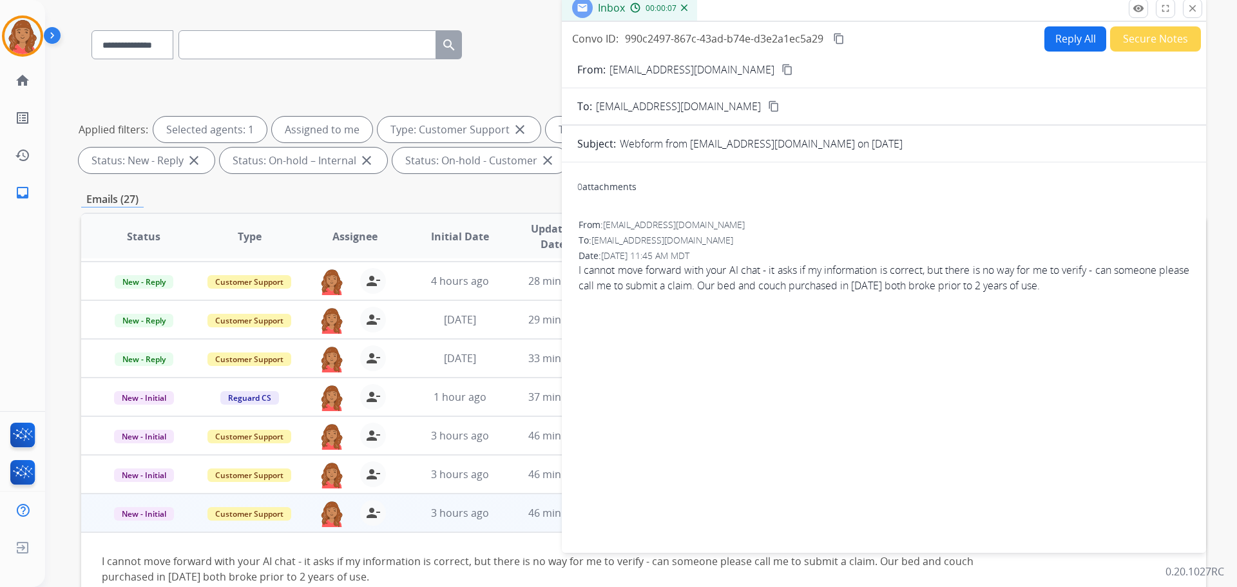
scroll to position [0, 0]
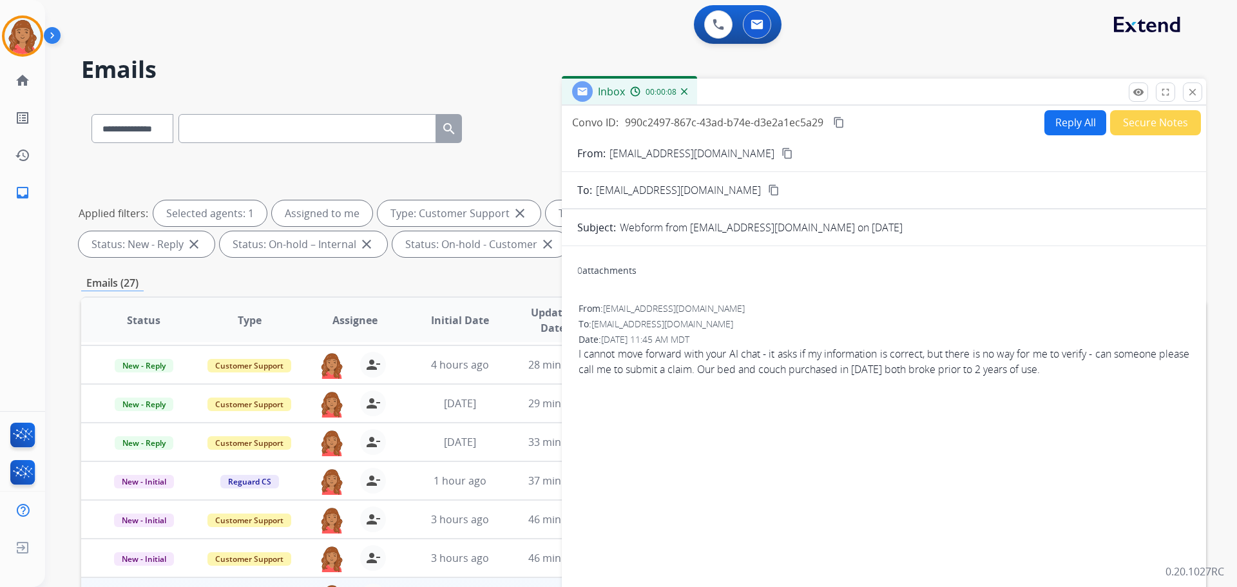
click at [1064, 124] on button "Reply All" at bounding box center [1075, 122] width 62 height 25
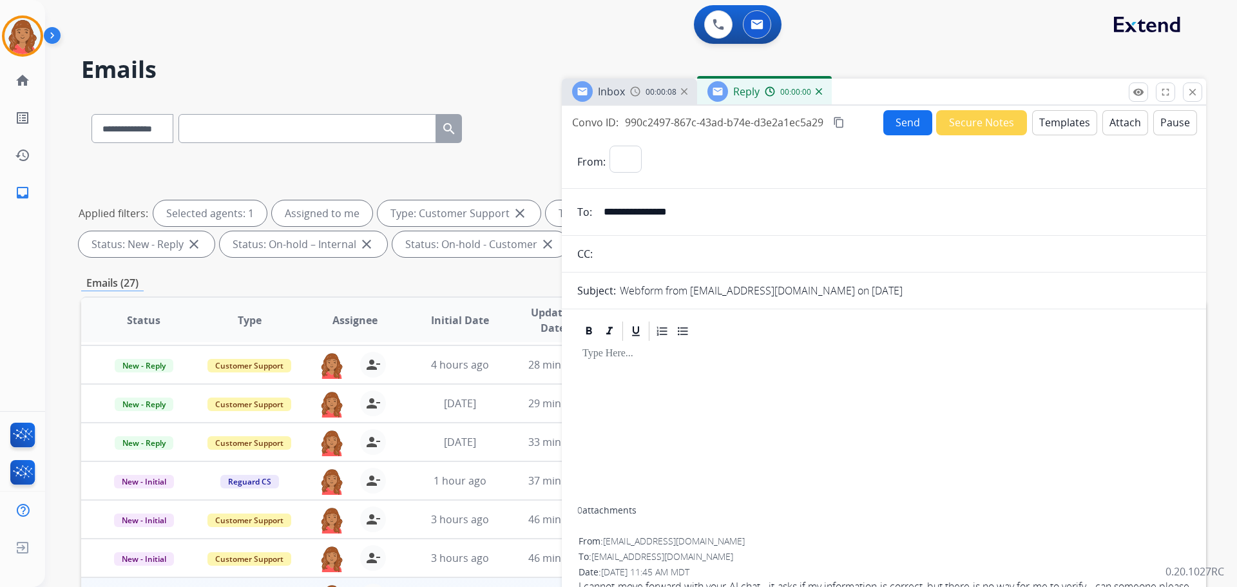
select select "**********"
click at [1062, 133] on button "Templates" at bounding box center [1064, 122] width 65 height 25
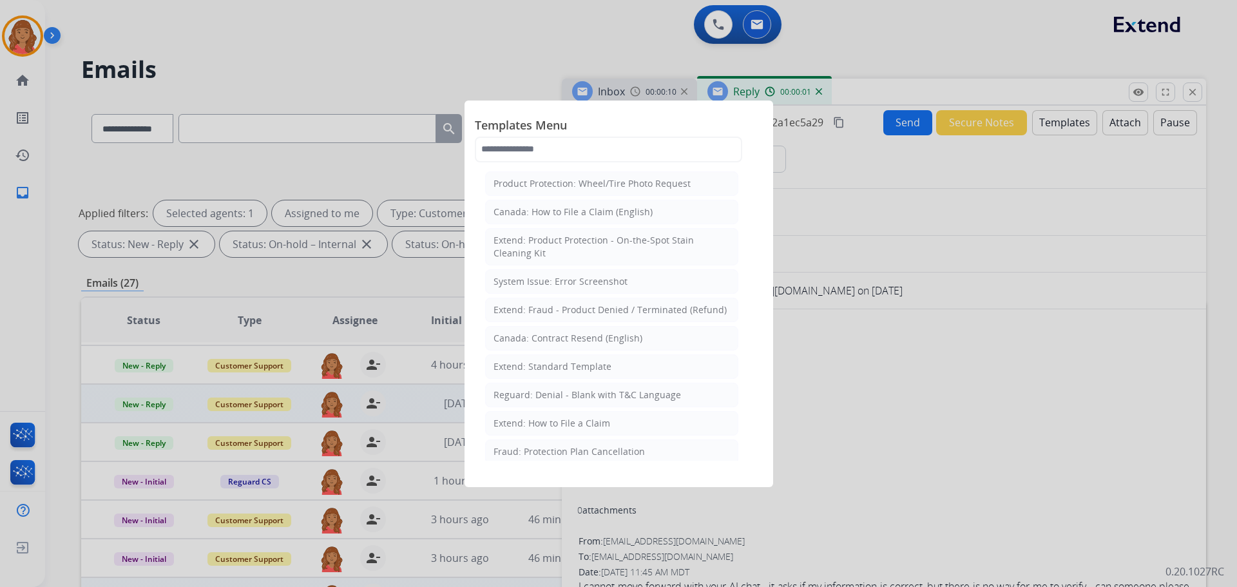
drag, startPoint x: 520, startPoint y: 365, endPoint x: 544, endPoint y: 385, distance: 31.1
click at [523, 366] on div "Extend: Standard Template" at bounding box center [552, 366] width 118 height 13
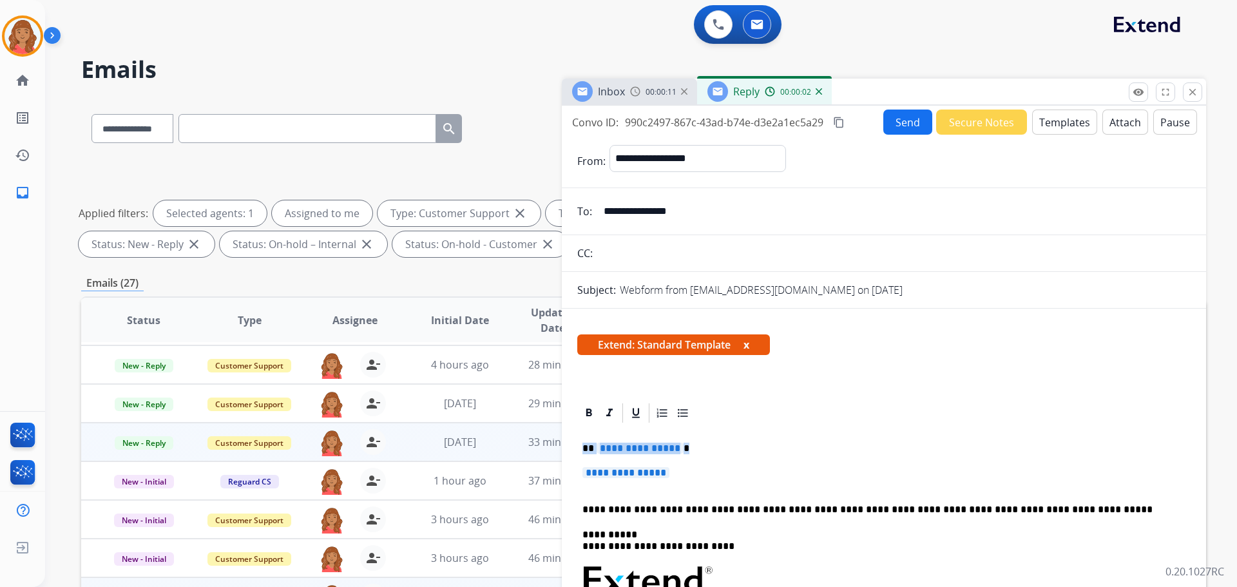
drag, startPoint x: 672, startPoint y: 468, endPoint x: 560, endPoint y: 434, distance: 117.8
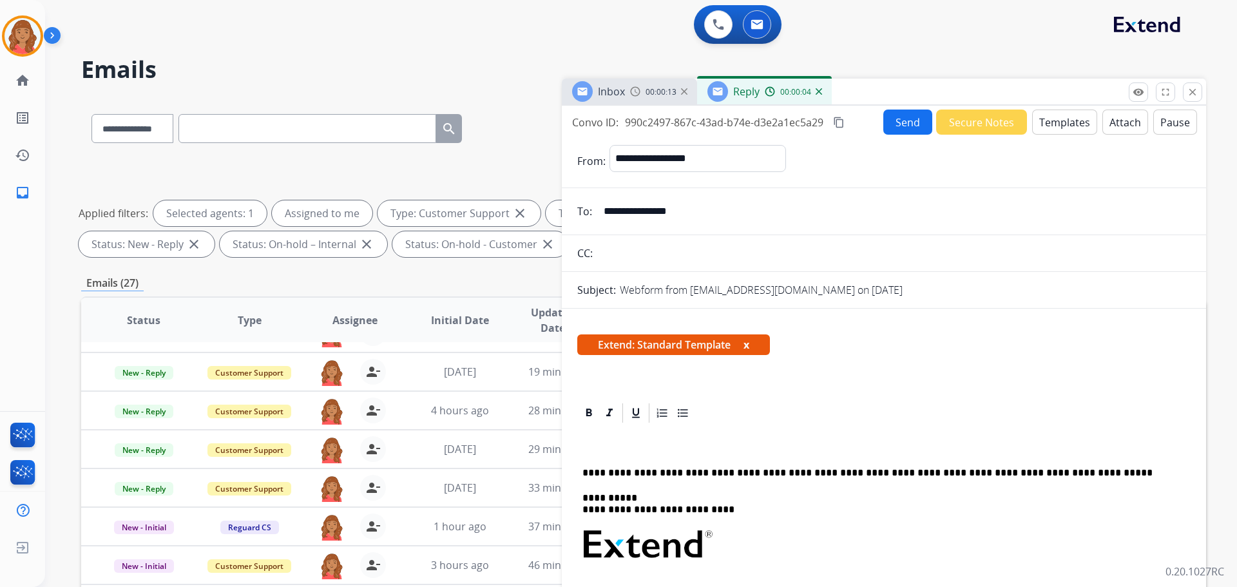
scroll to position [10, 0]
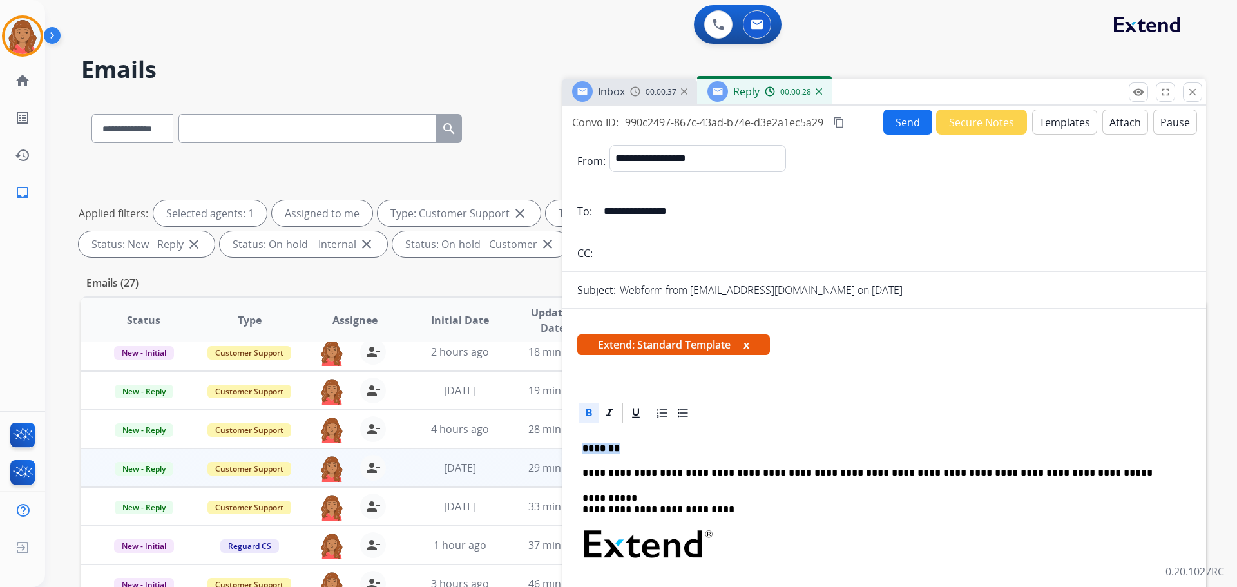
drag, startPoint x: 609, startPoint y: 451, endPoint x: 549, endPoint y: 451, distance: 60.5
click at [551, 451] on div "**********" at bounding box center [643, 446] width 1125 height 697
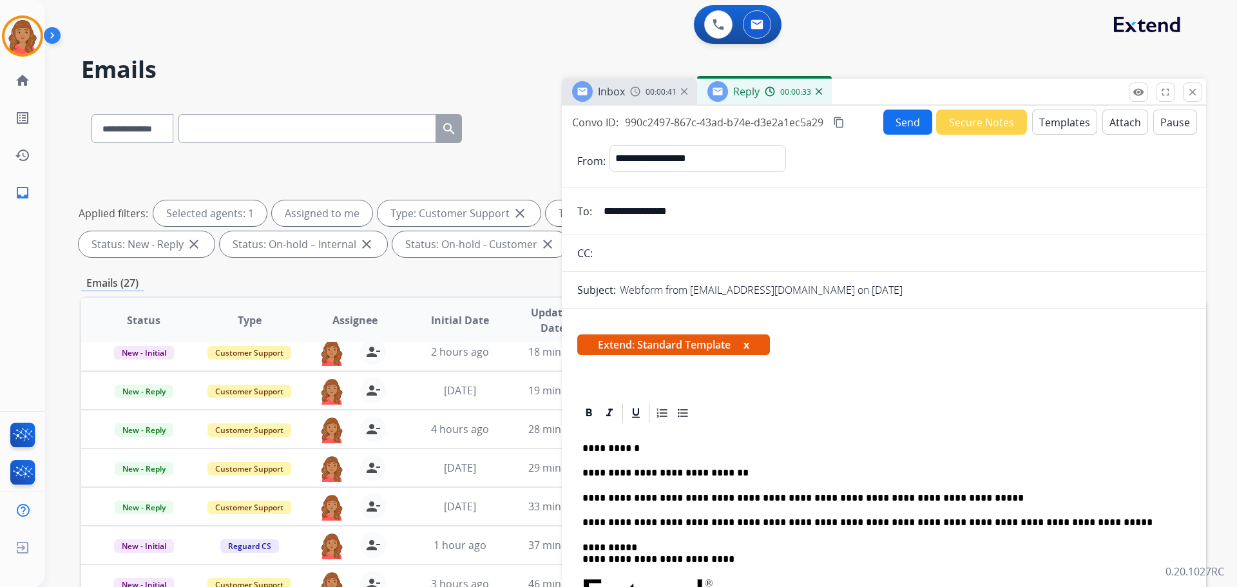
click at [840, 126] on mat-icon "content_copy" at bounding box center [839, 123] width 12 height 12
click at [895, 126] on button "Send" at bounding box center [907, 121] width 49 height 25
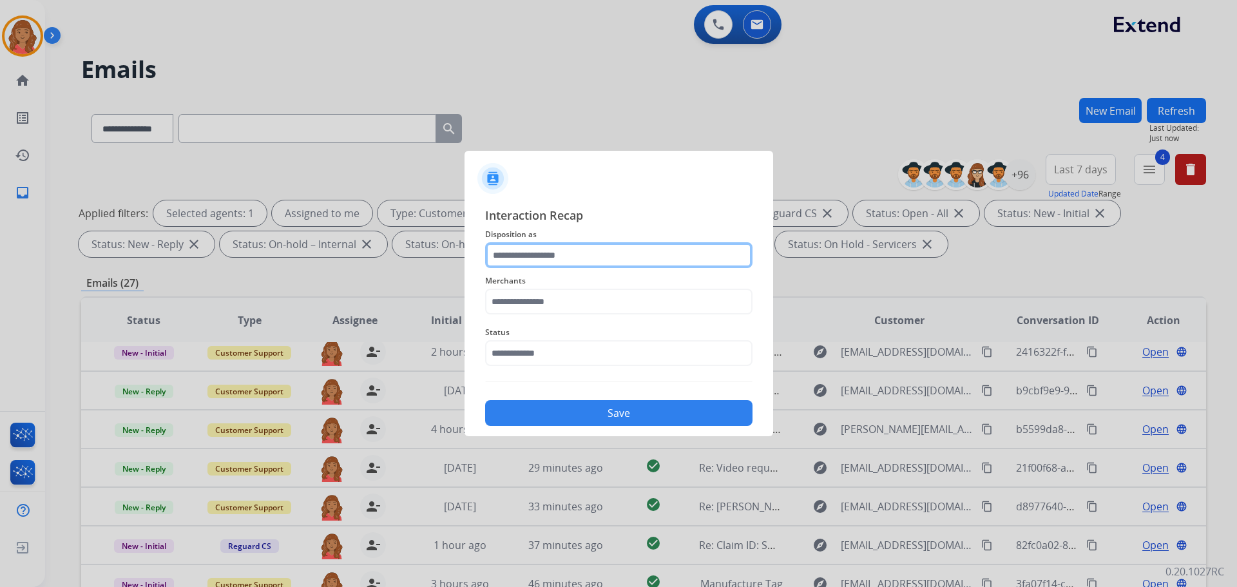
click at [542, 259] on input "text" at bounding box center [618, 255] width 267 height 26
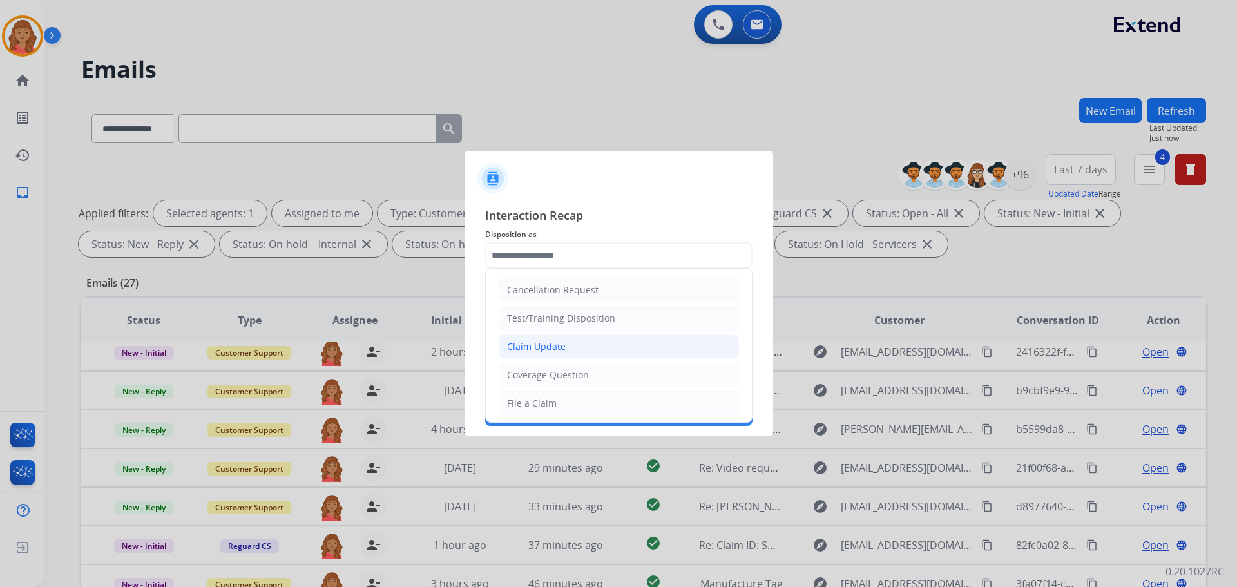
click at [555, 347] on div "Claim Update" at bounding box center [536, 346] width 59 height 13
type input "**********"
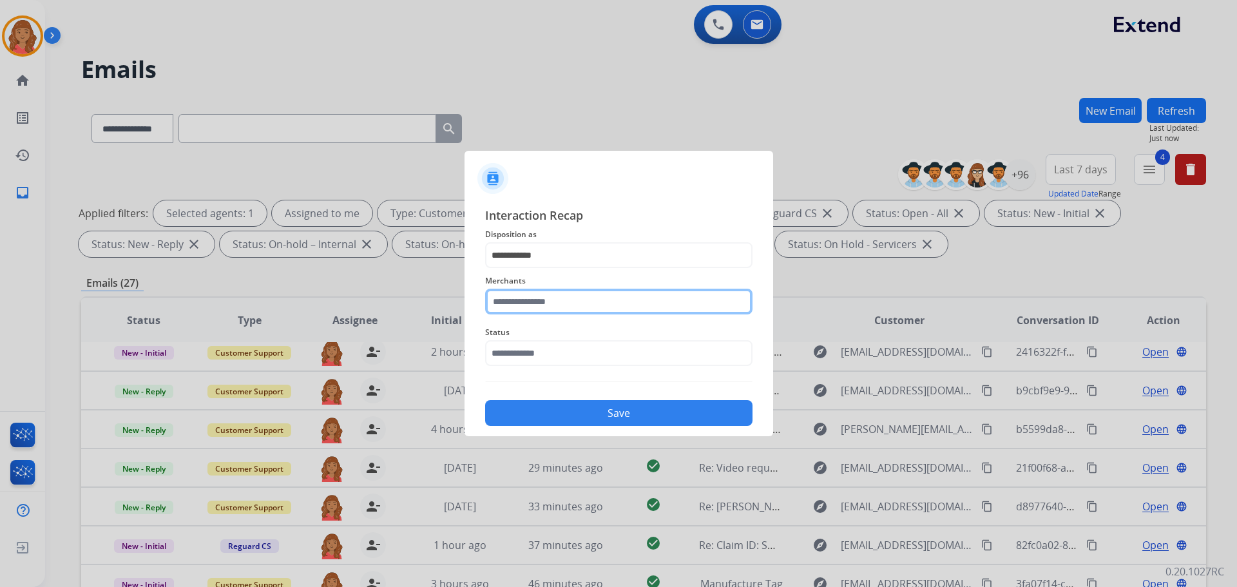
click at [546, 316] on div "Merchants" at bounding box center [618, 294] width 267 height 52
click at [522, 306] on input "text" at bounding box center [618, 302] width 267 height 26
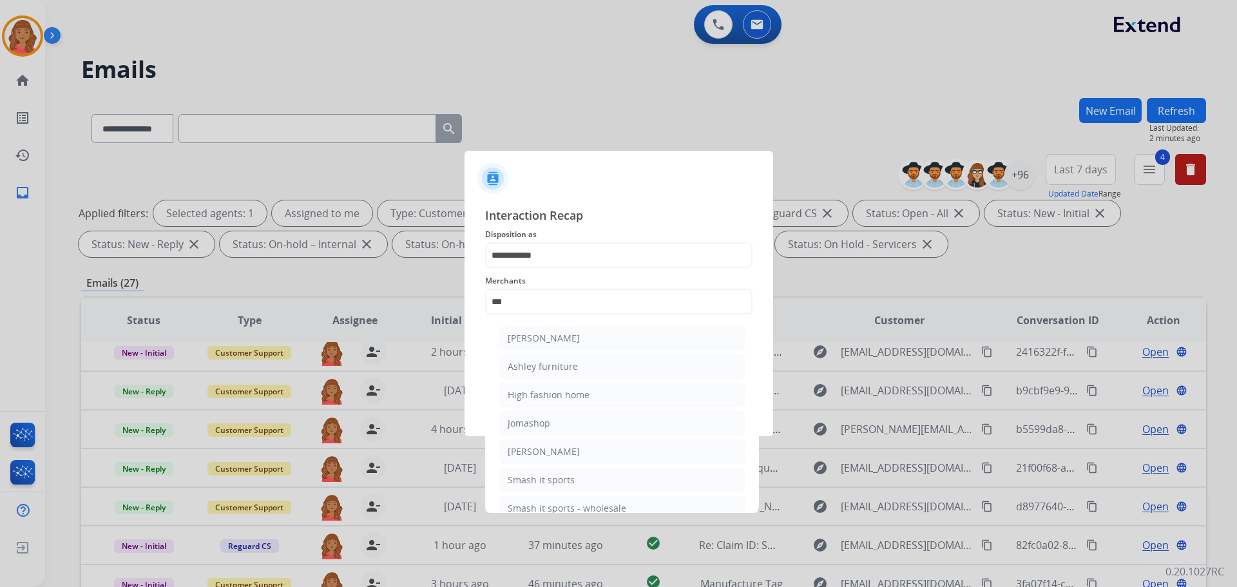
click at [533, 364] on div "Ashley furniture" at bounding box center [543, 366] width 70 height 13
type input "**********"
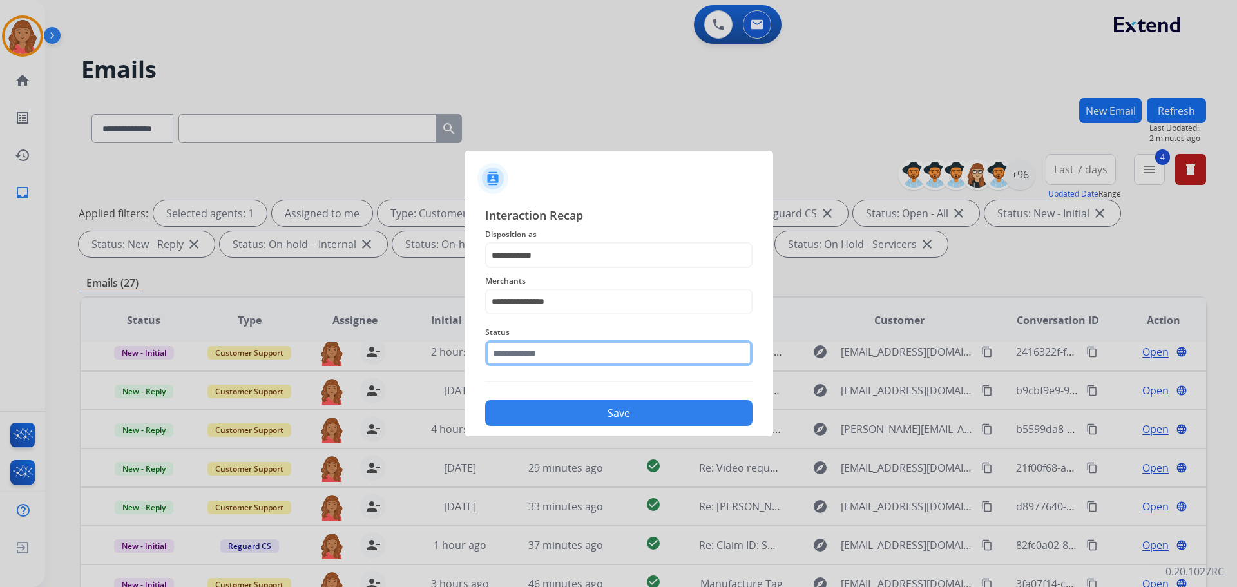
click at [536, 366] on div "Status" at bounding box center [618, 345] width 267 height 52
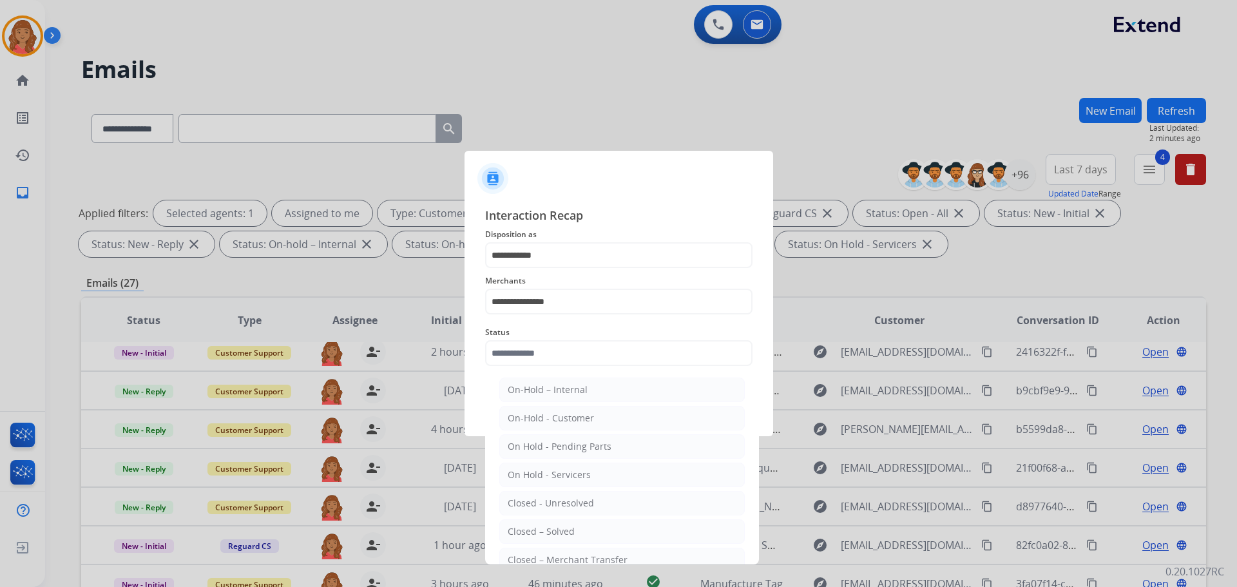
click at [542, 533] on div "Closed – Solved" at bounding box center [541, 531] width 67 height 13
type input "**********"
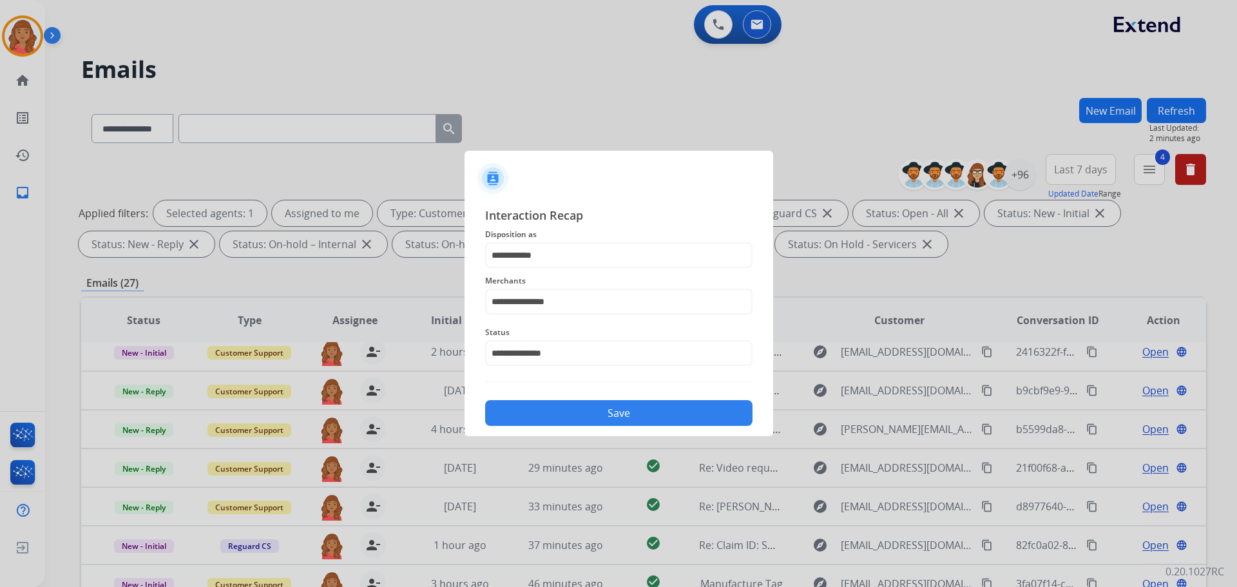
click at [553, 414] on button "Save" at bounding box center [618, 413] width 267 height 26
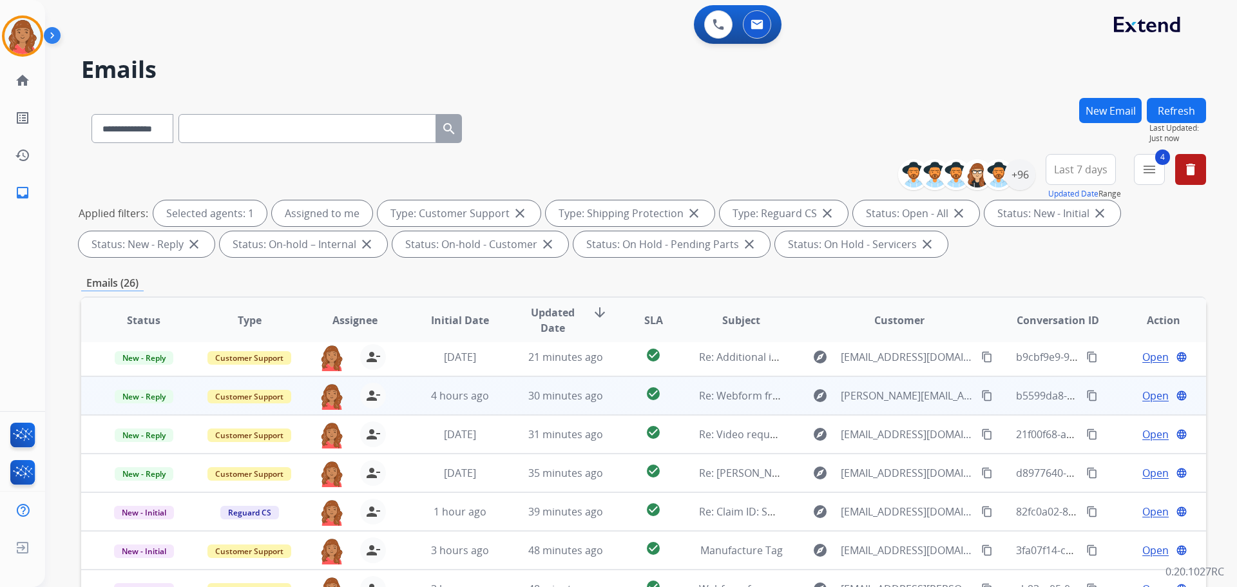
scroll to position [64, 0]
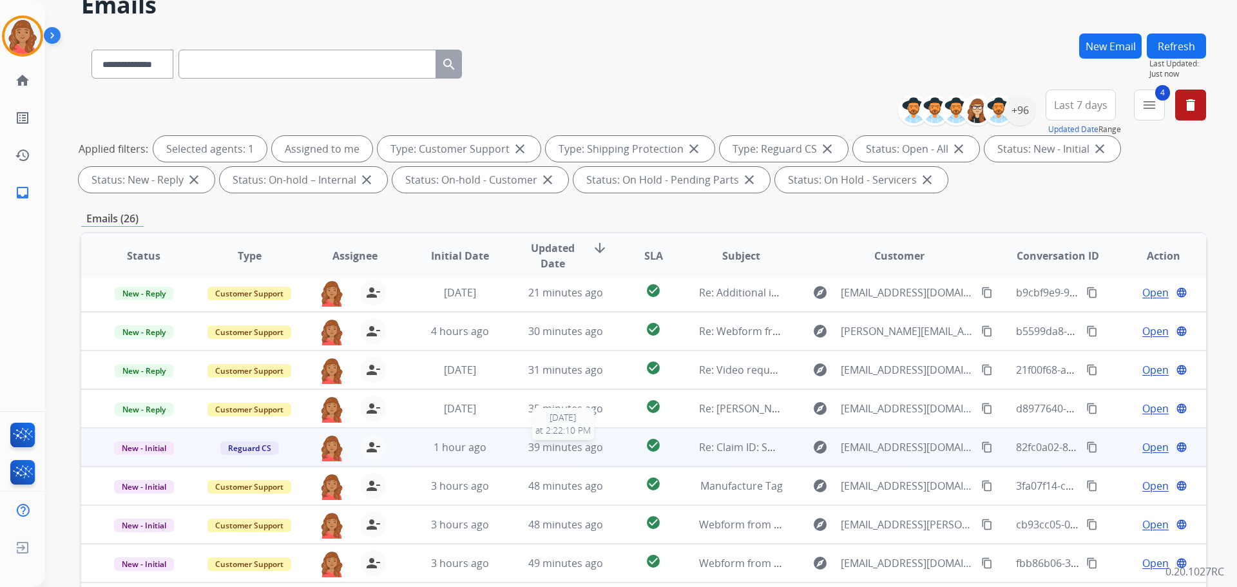
click at [553, 450] on span "39 minutes ago" at bounding box center [565, 447] width 75 height 14
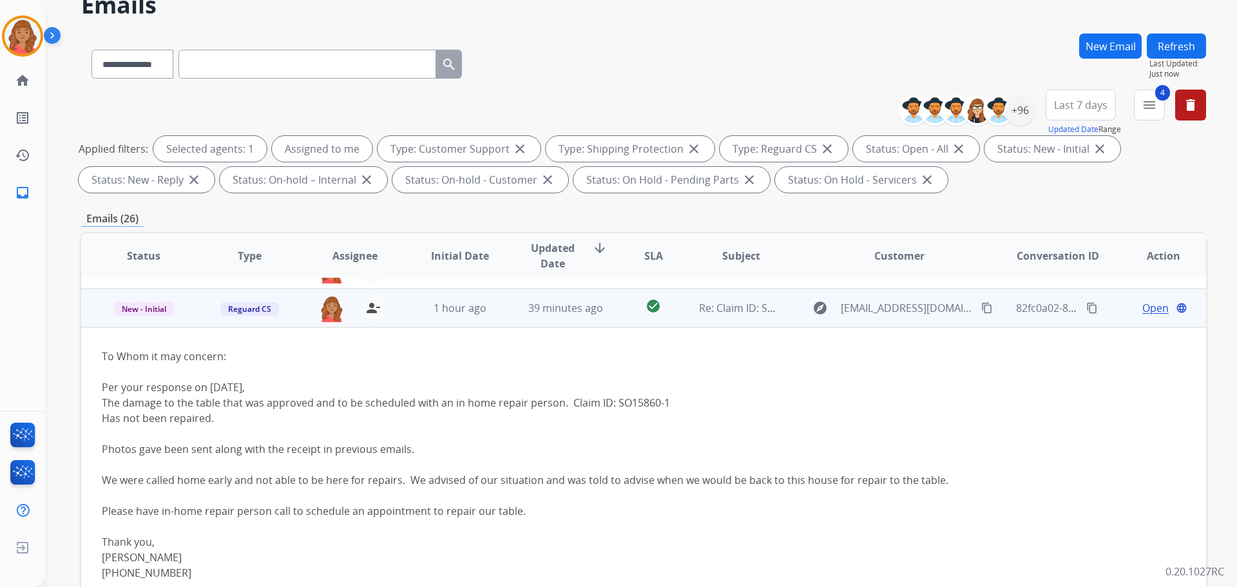
scroll to position [193, 0]
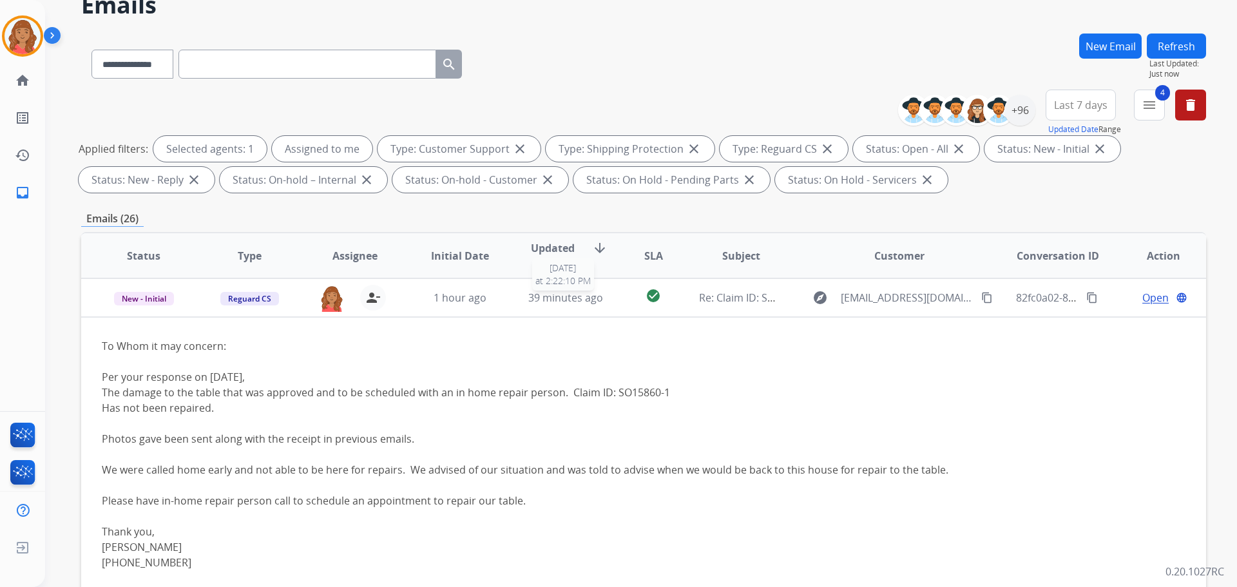
click at [533, 303] on span "39 minutes ago" at bounding box center [565, 297] width 75 height 14
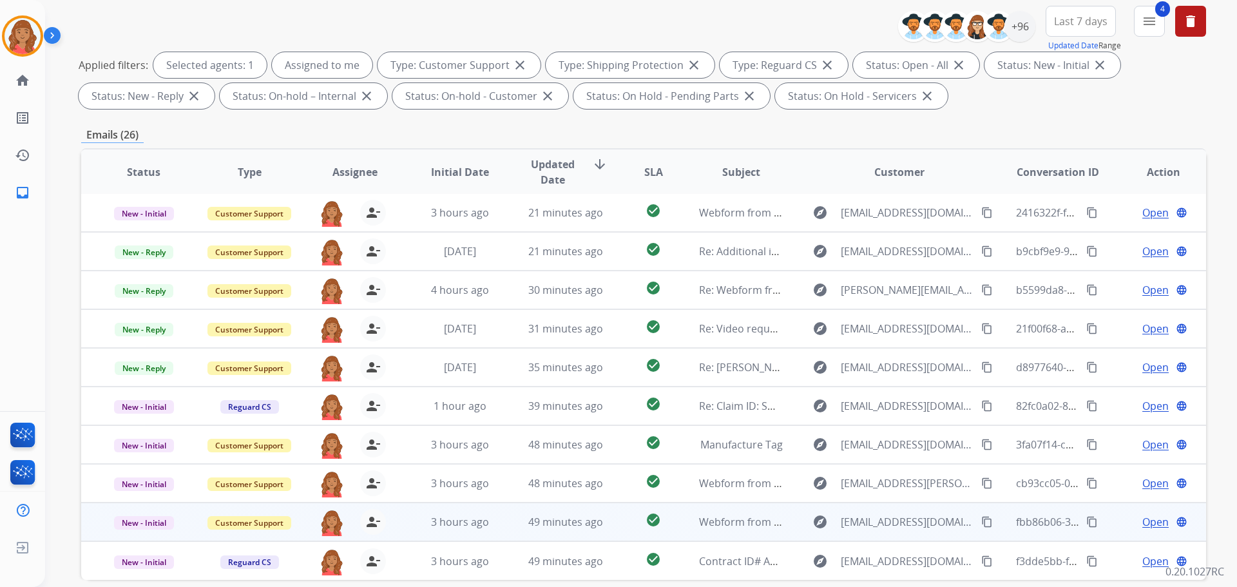
scroll to position [208, 0]
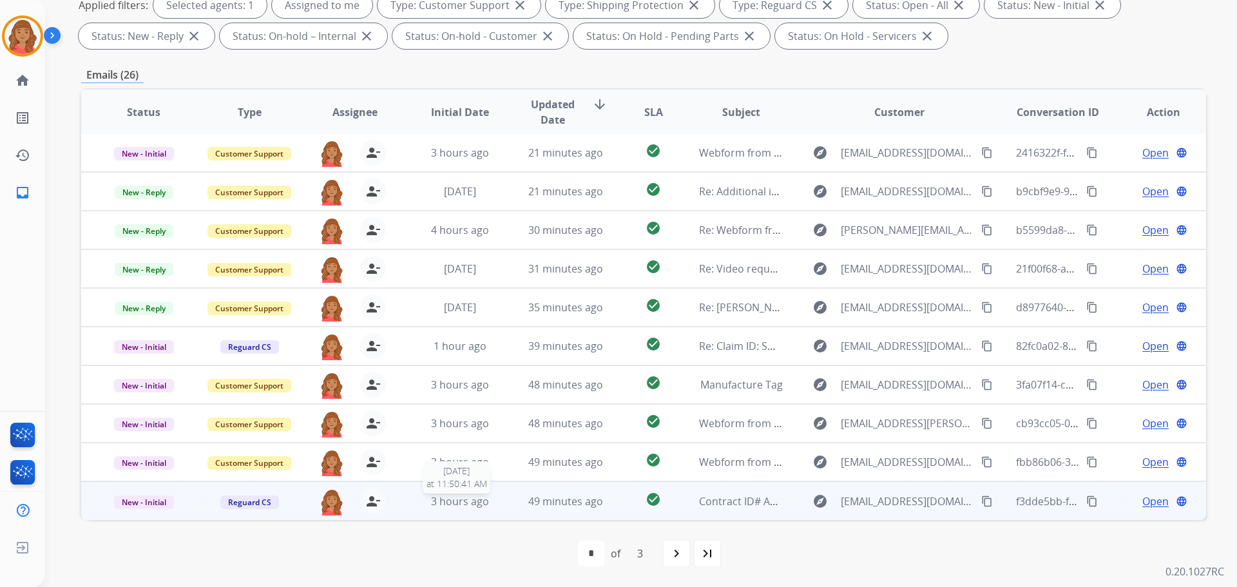
click at [439, 495] on span "3 hours ago" at bounding box center [460, 501] width 58 height 14
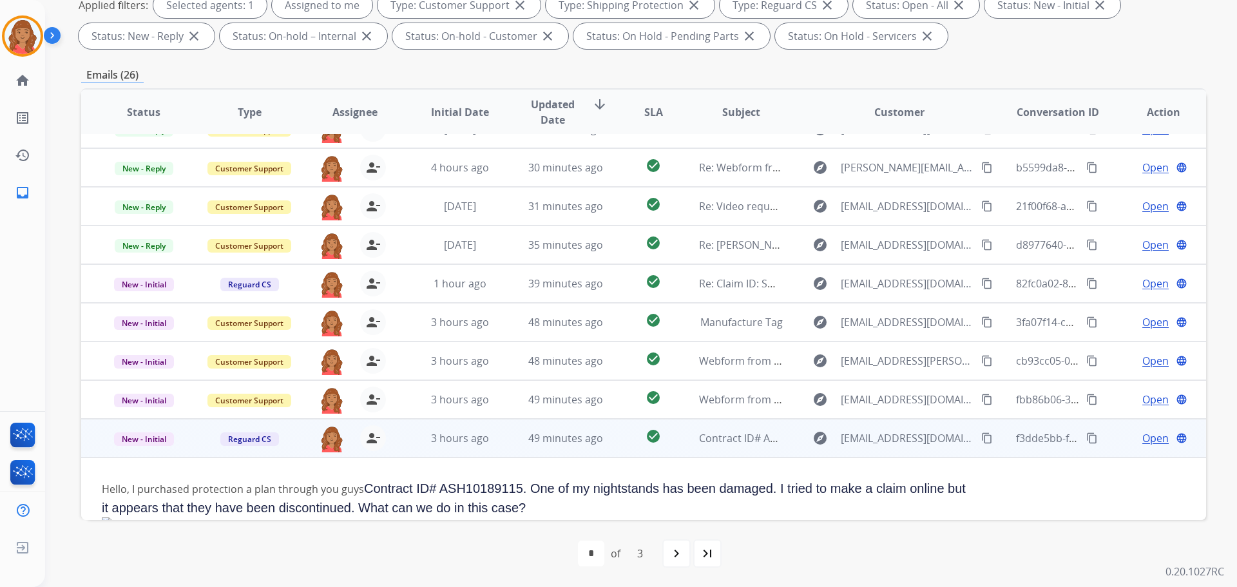
scroll to position [92, 0]
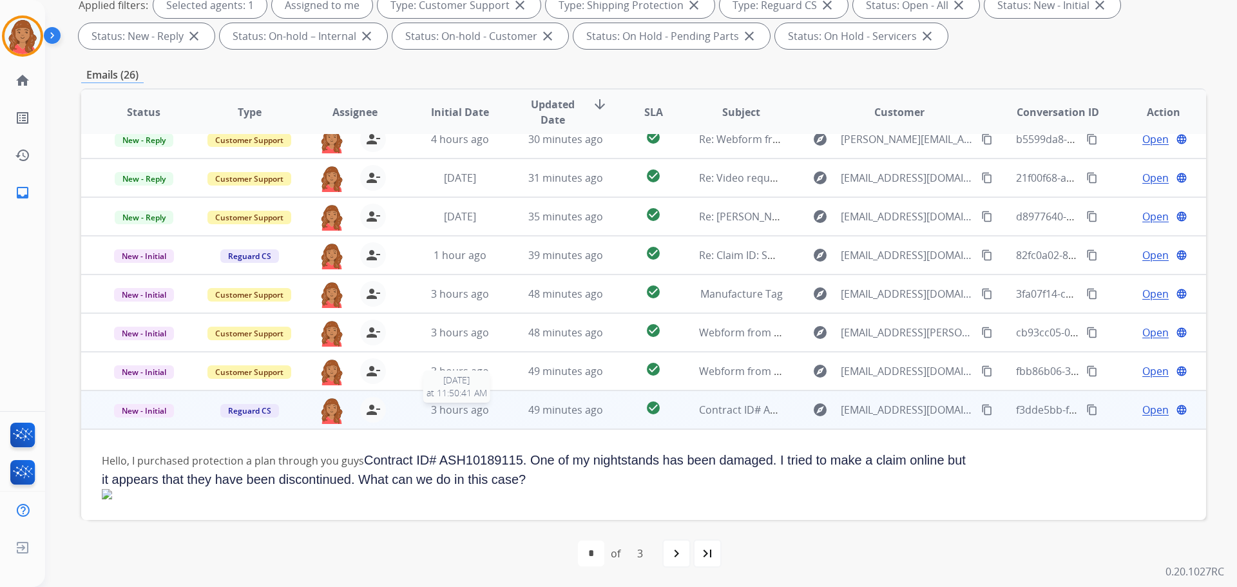
click at [427, 415] on div "3 hours ago" at bounding box center [460, 409] width 84 height 15
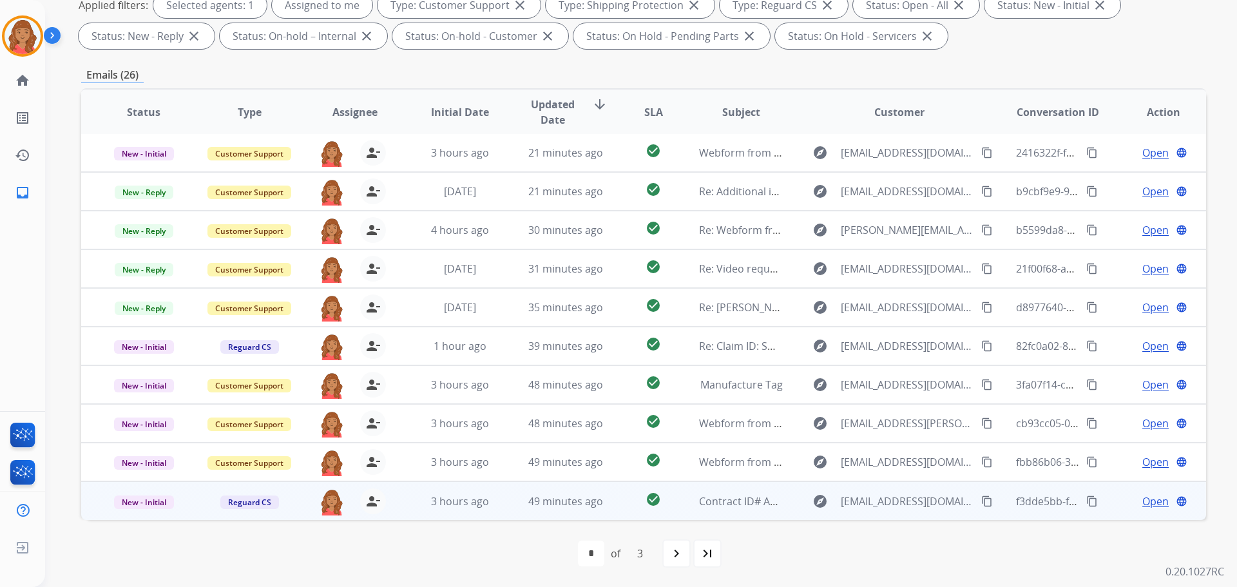
scroll to position [1, 0]
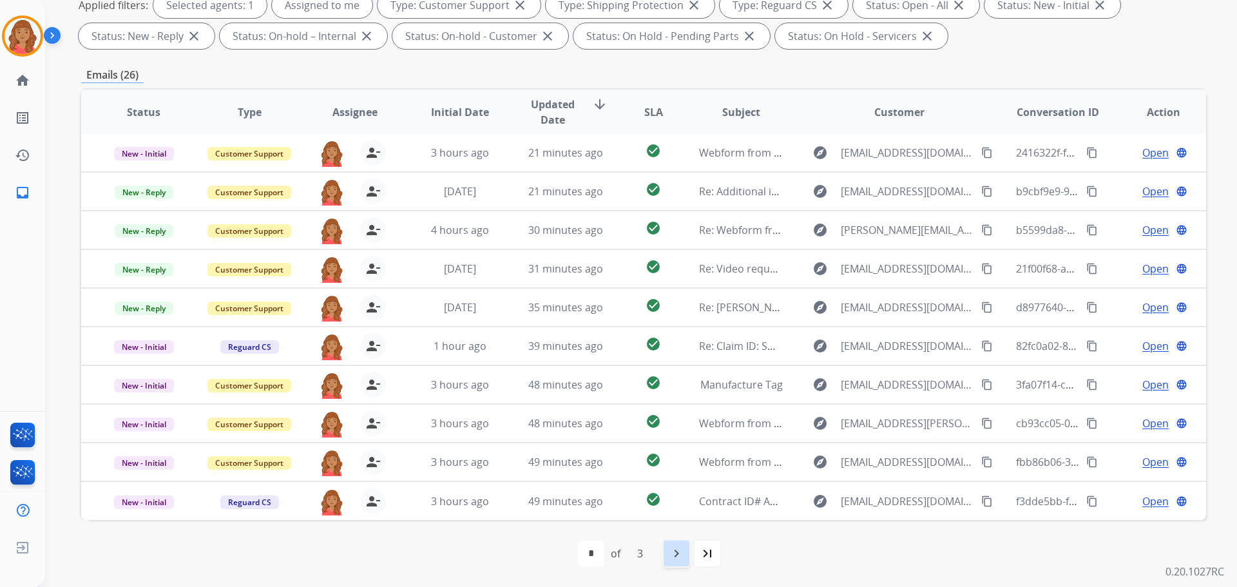
click at [669, 553] on mat-icon "navigate_next" at bounding box center [676, 553] width 15 height 15
select select "*"
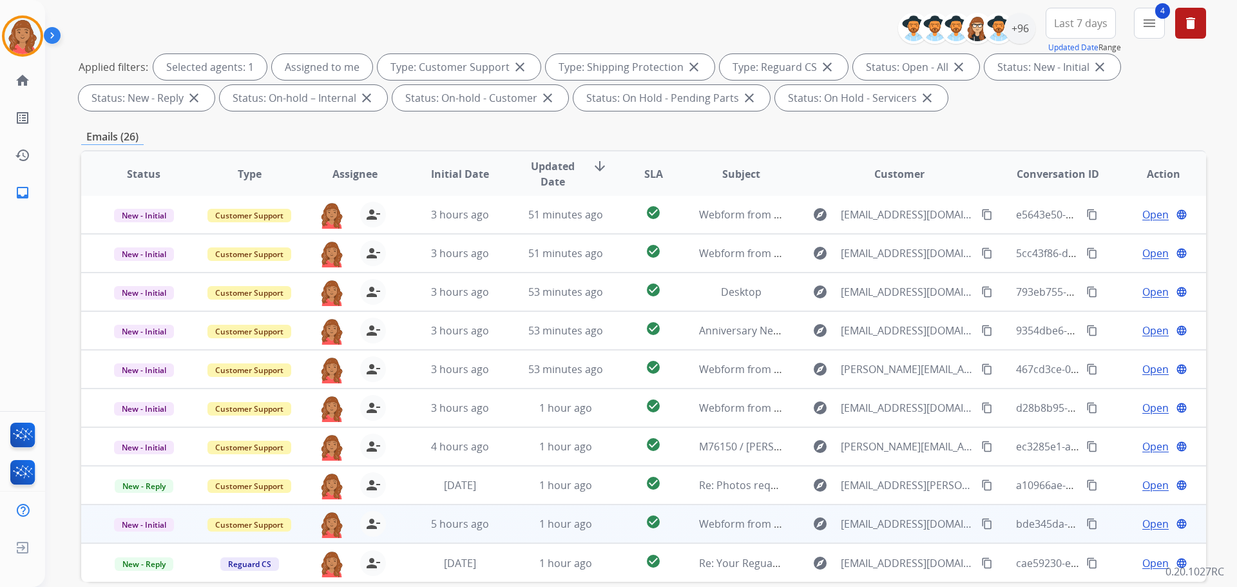
scroll to position [208, 0]
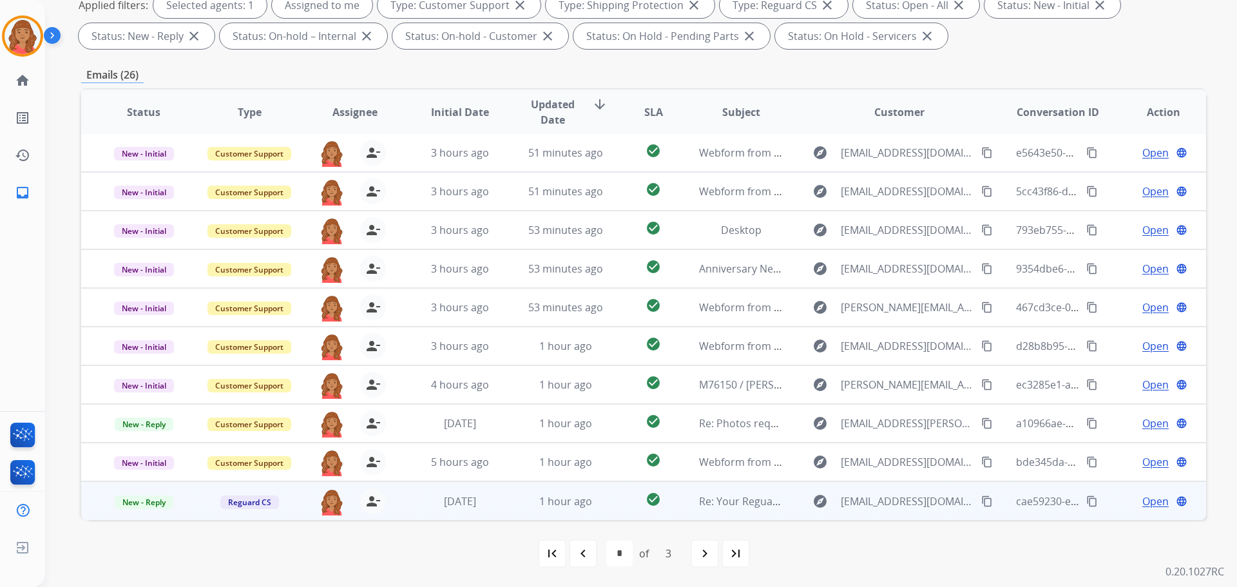
click at [476, 509] on td "[DATE]" at bounding box center [450, 500] width 106 height 39
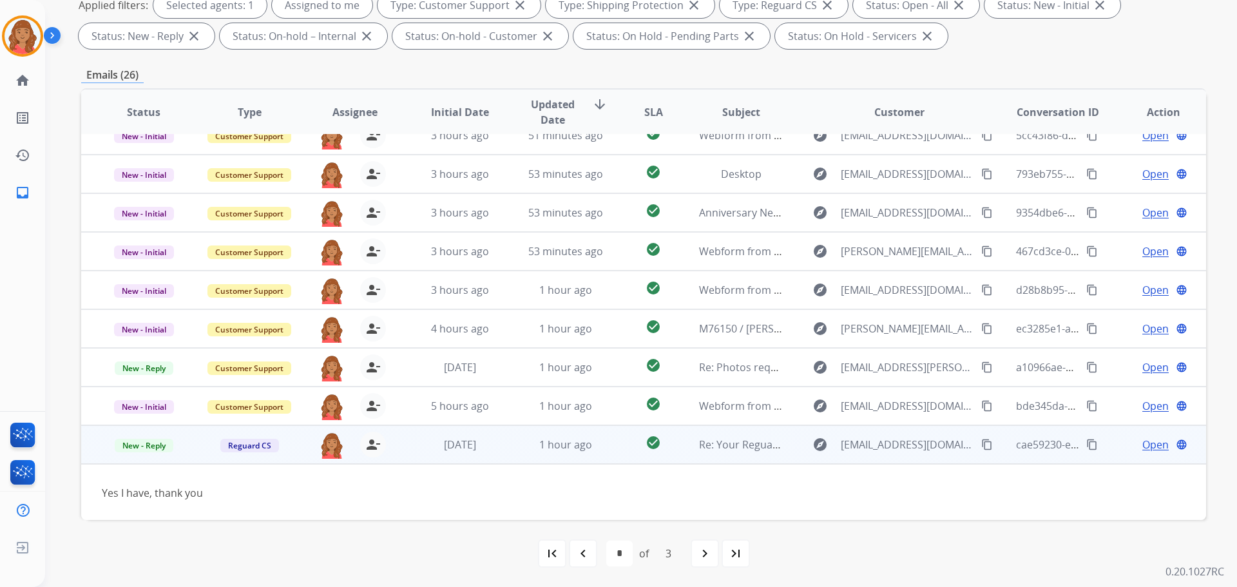
scroll to position [59, 0]
click at [470, 497] on div "Yes I have, thank you" at bounding box center [538, 491] width 873 height 15
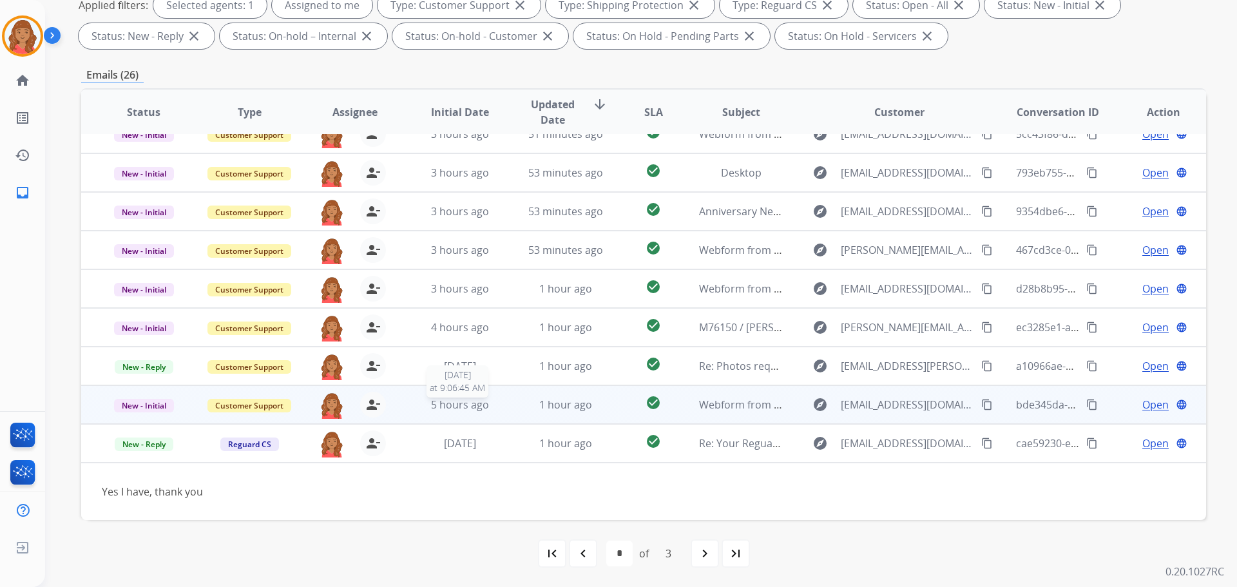
click at [458, 406] on span "5 hours ago" at bounding box center [460, 404] width 58 height 14
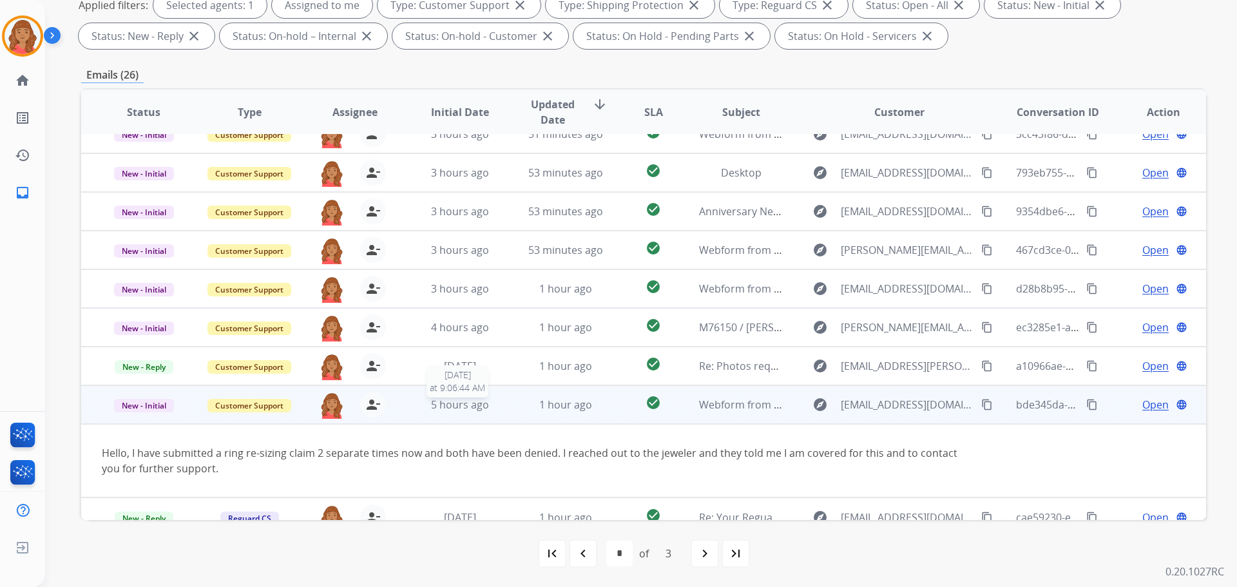
scroll to position [75, 0]
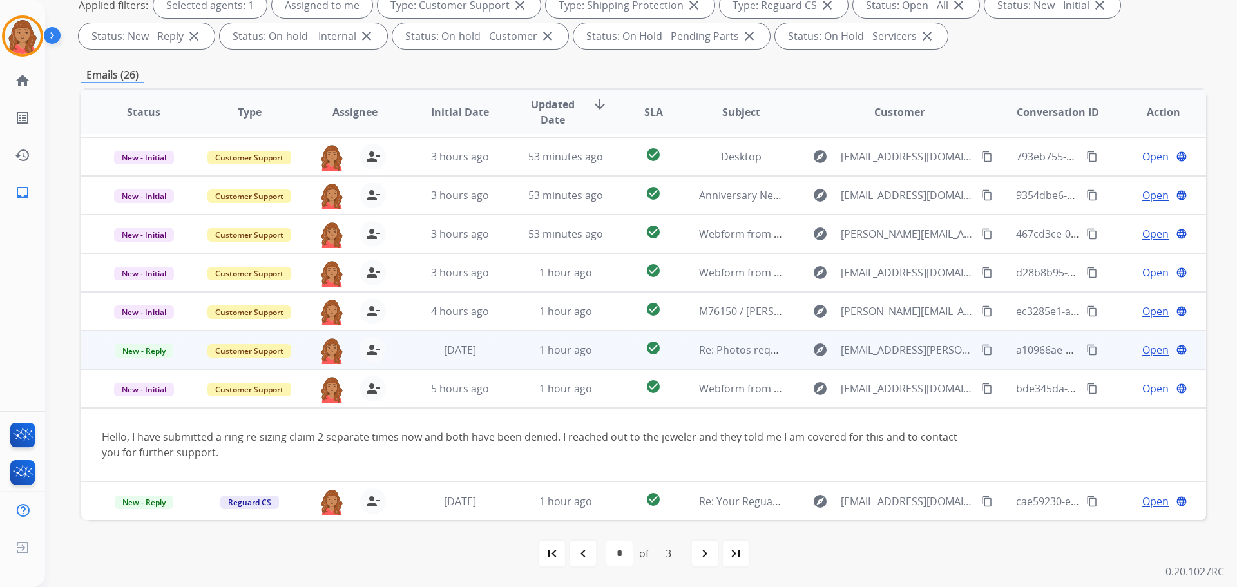
click at [459, 358] on td "[DATE]" at bounding box center [450, 349] width 106 height 39
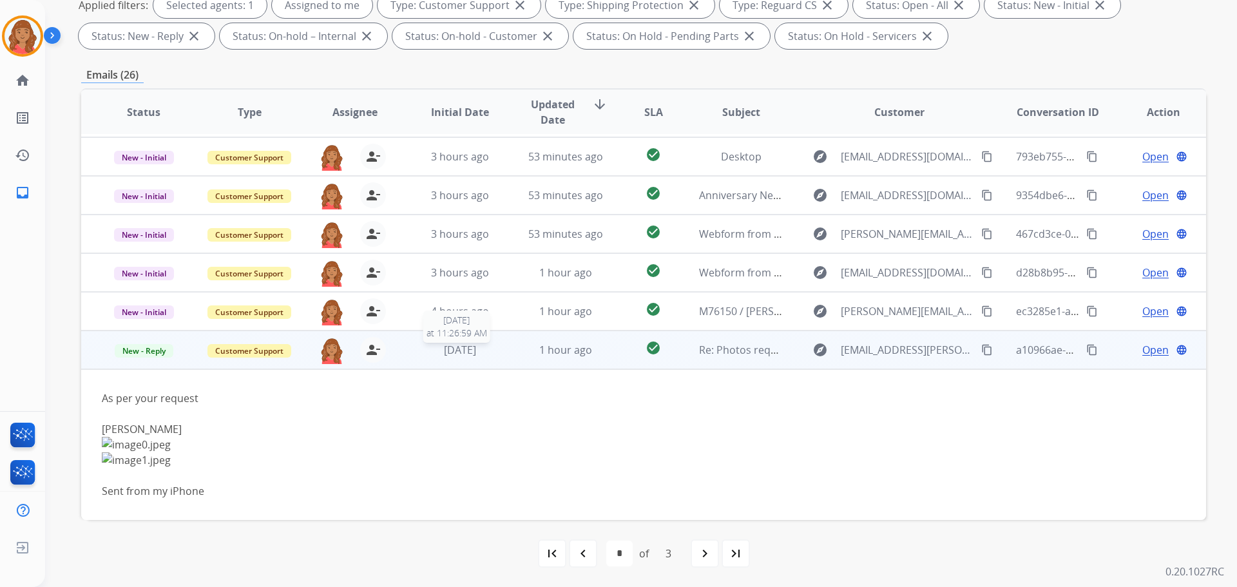
scroll to position [167, 0]
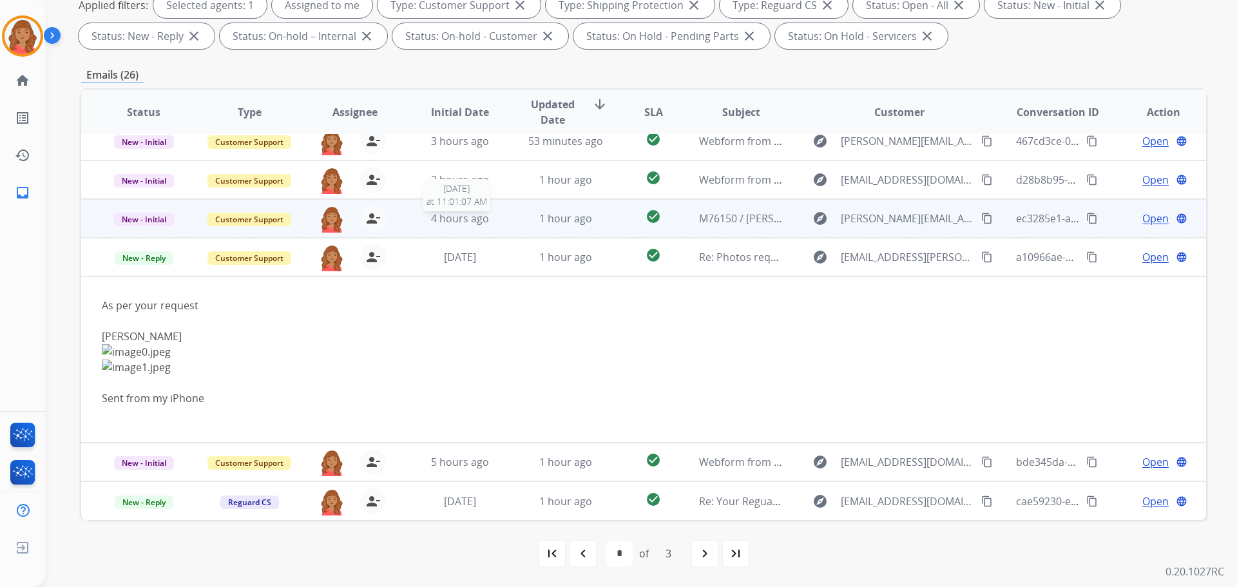
click at [453, 222] on span "4 hours ago" at bounding box center [460, 218] width 58 height 14
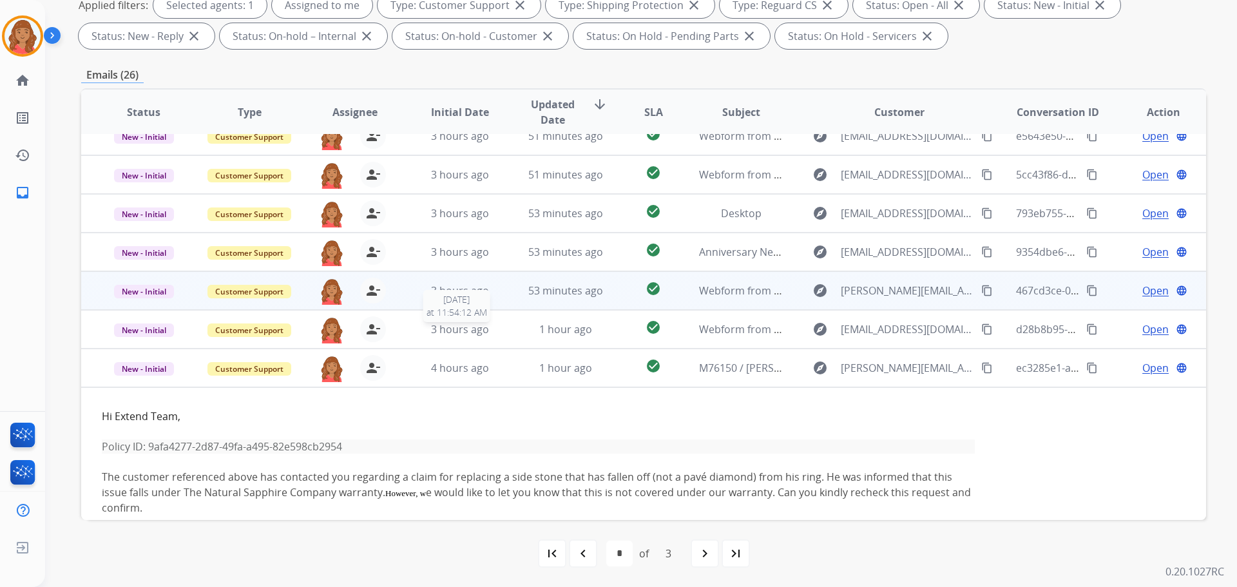
scroll to position [0, 0]
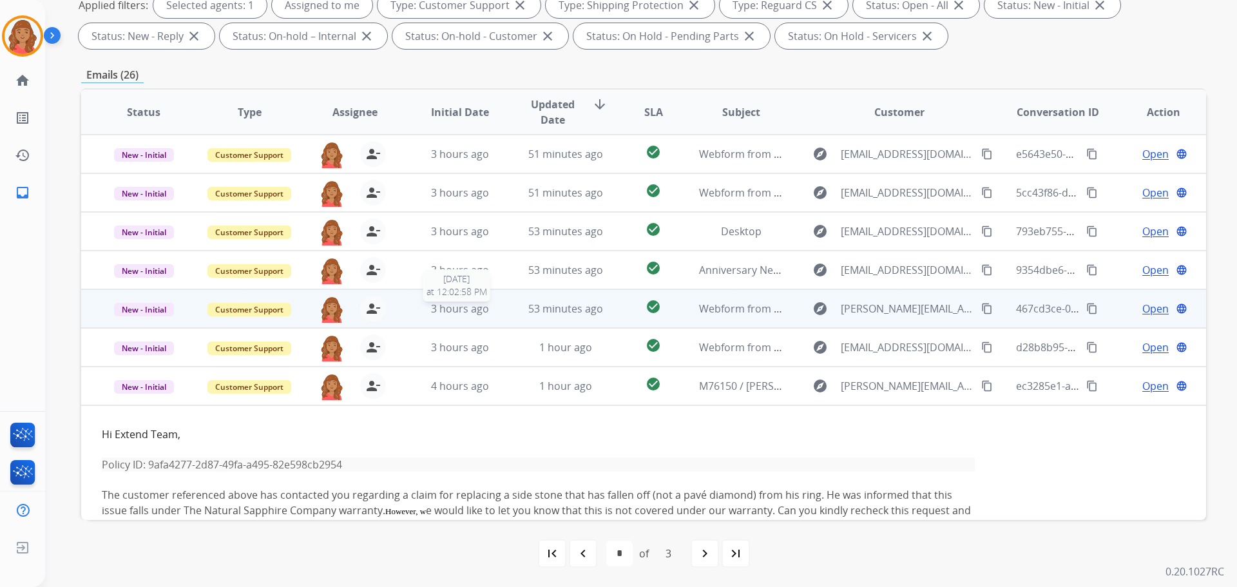
click at [455, 305] on span "3 hours ago" at bounding box center [460, 308] width 58 height 14
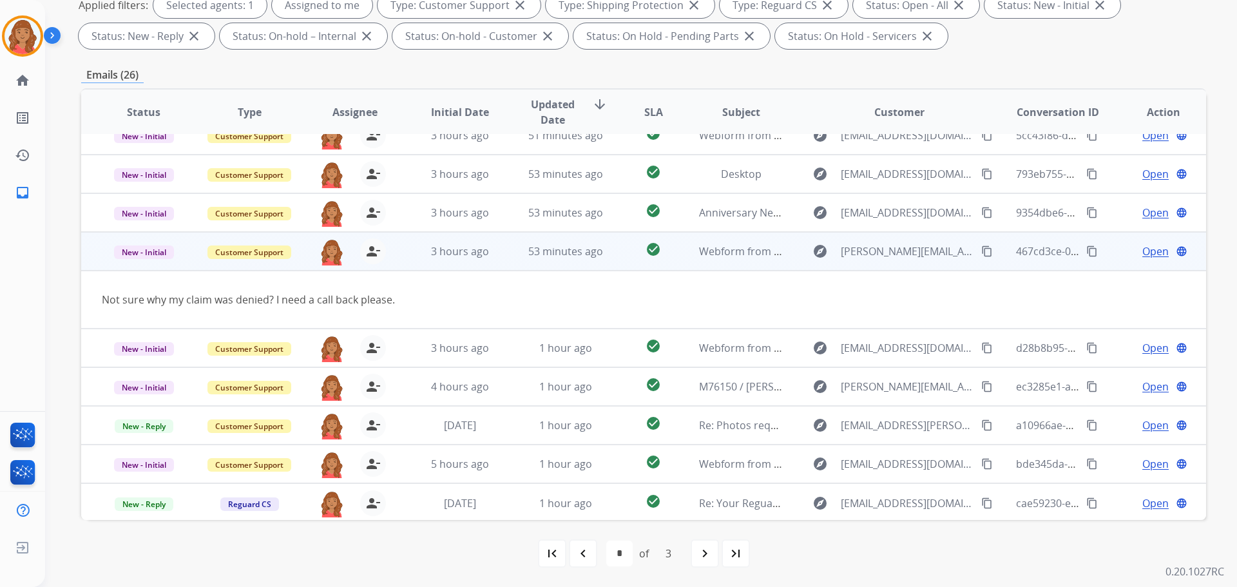
scroll to position [59, 0]
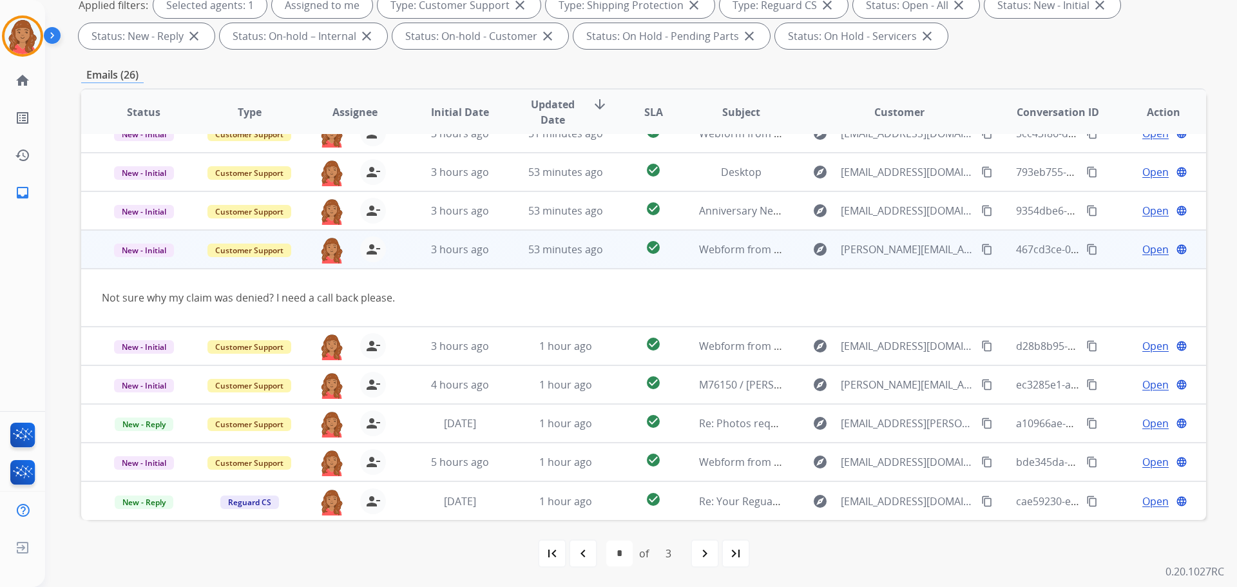
click at [981, 249] on mat-icon "content_copy" at bounding box center [987, 249] width 12 height 12
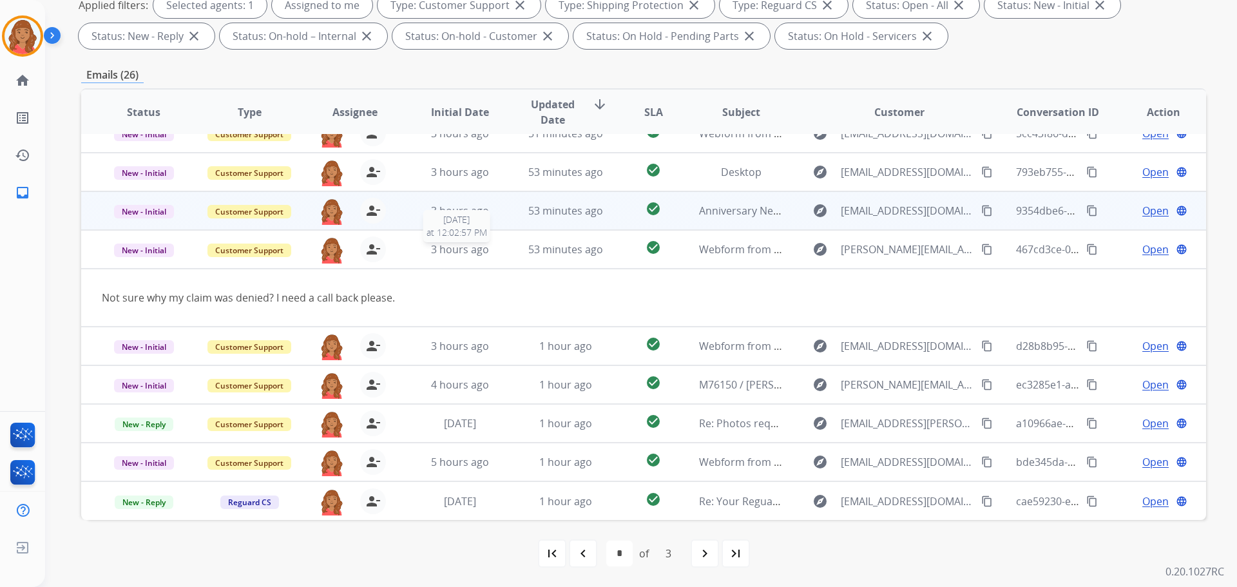
click at [464, 253] on span "3 hours ago" at bounding box center [460, 249] width 58 height 14
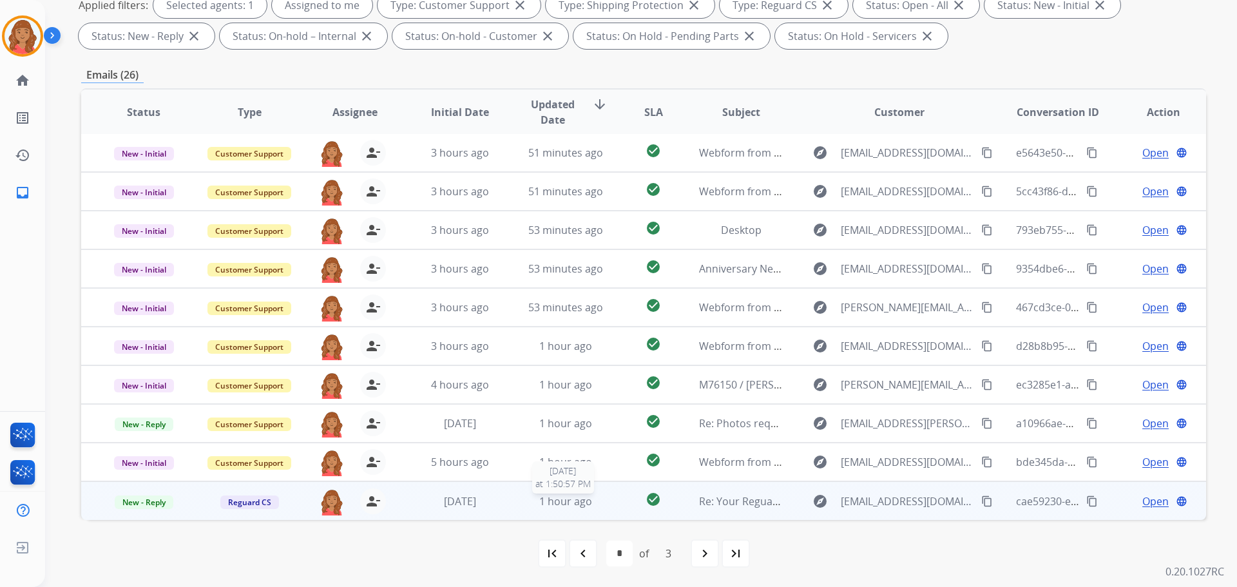
click at [561, 506] on span "1 hour ago" at bounding box center [565, 501] width 53 height 14
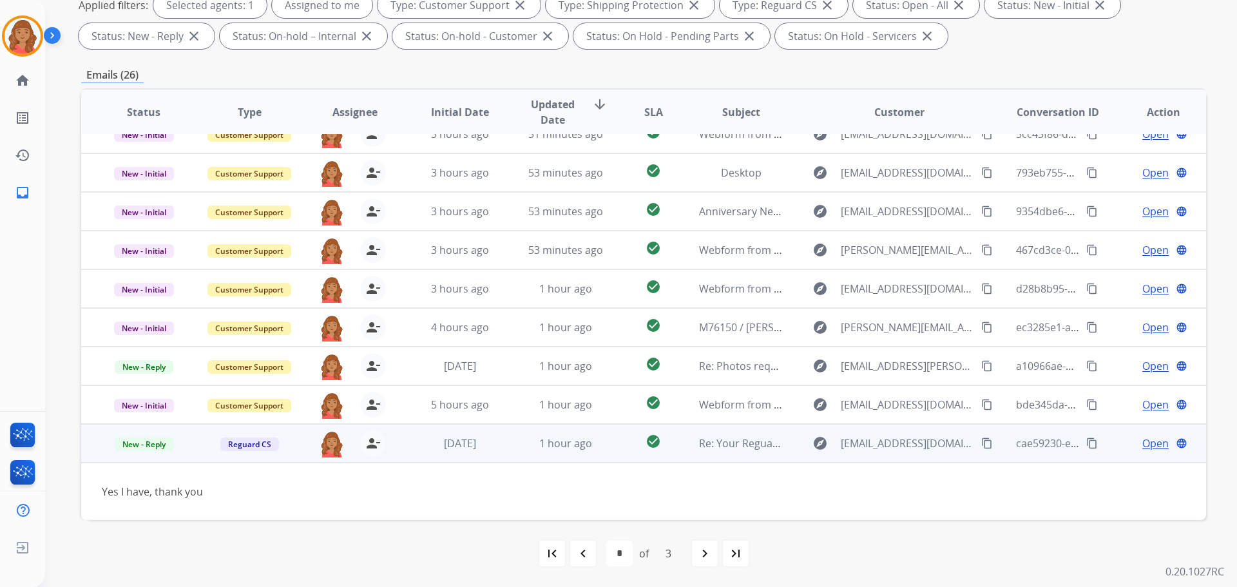
click at [1157, 441] on span "Open" at bounding box center [1155, 442] width 26 height 15
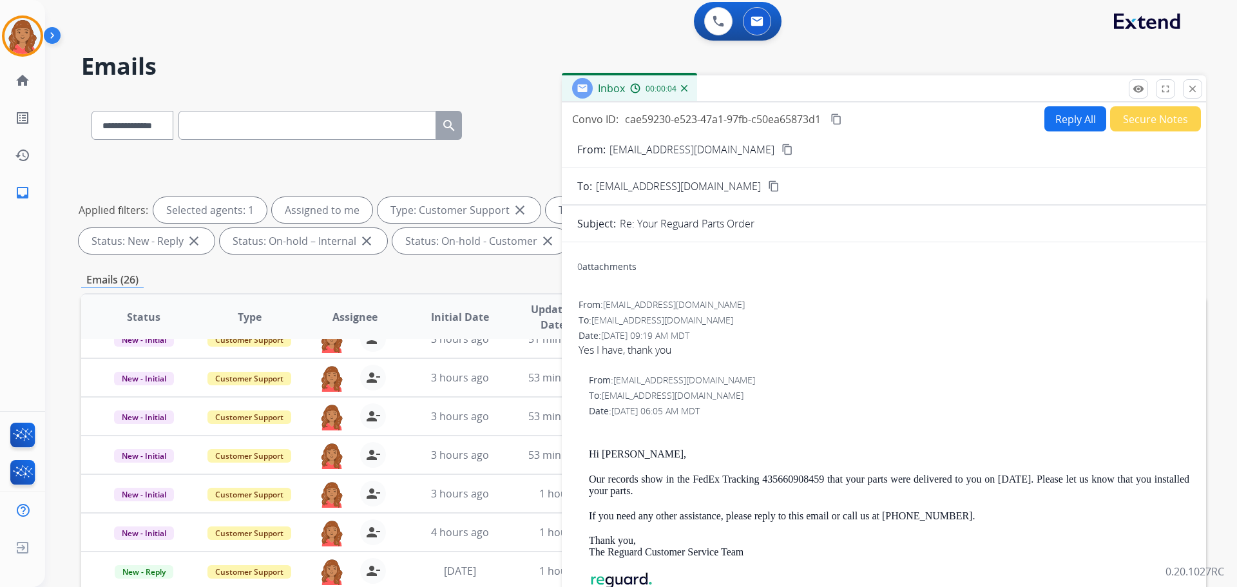
scroll to position [0, 0]
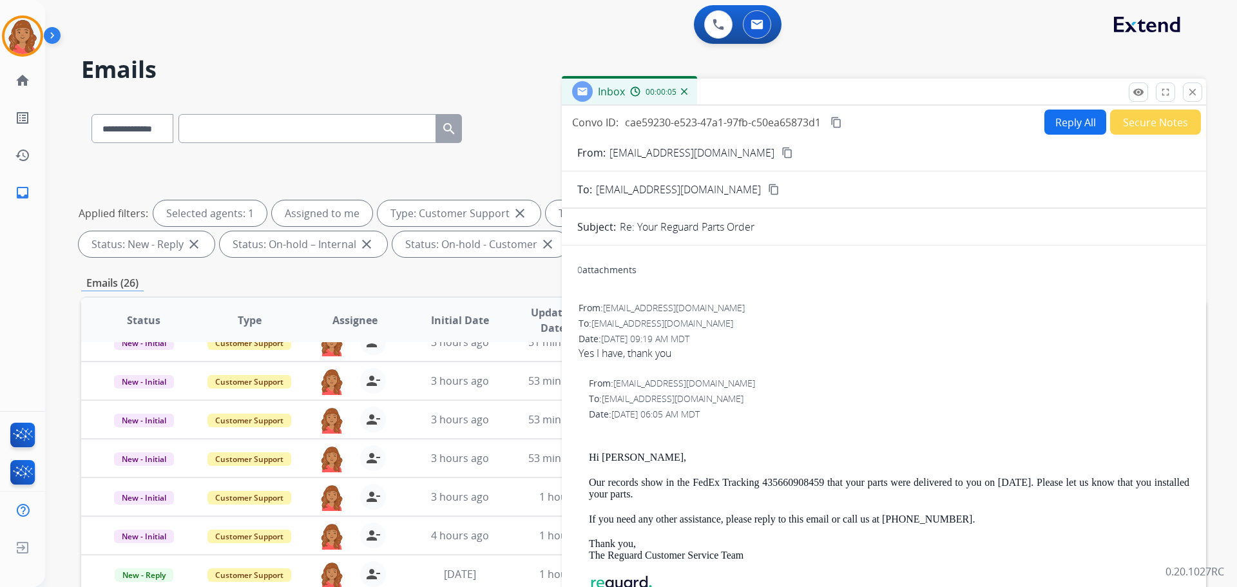
click at [1193, 94] on mat-icon "close" at bounding box center [1192, 92] width 12 height 12
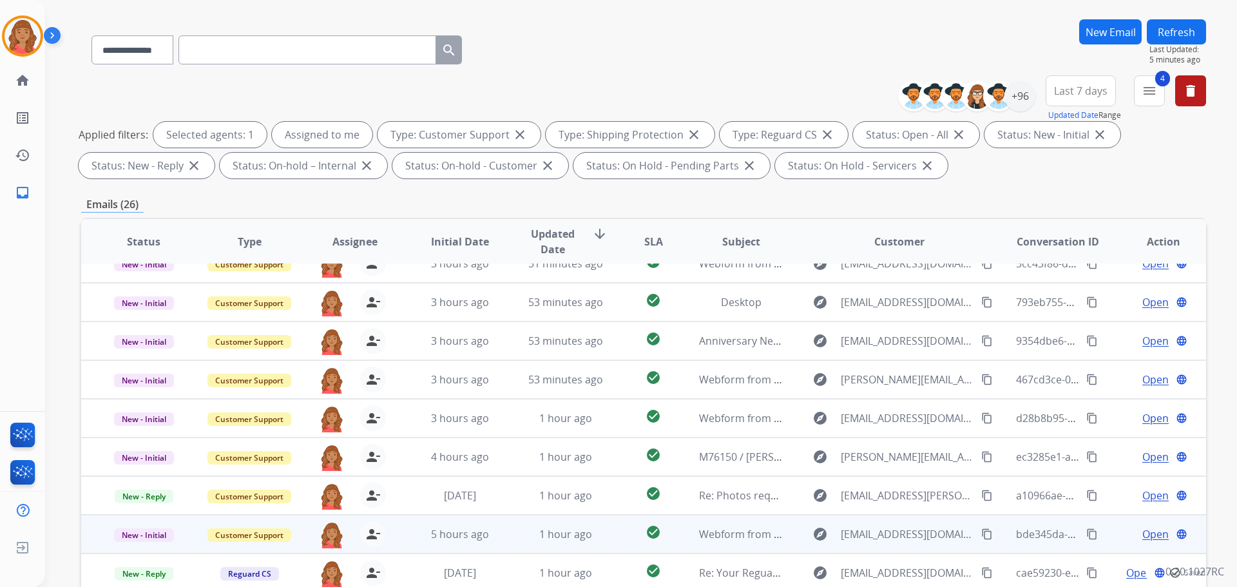
scroll to position [193, 0]
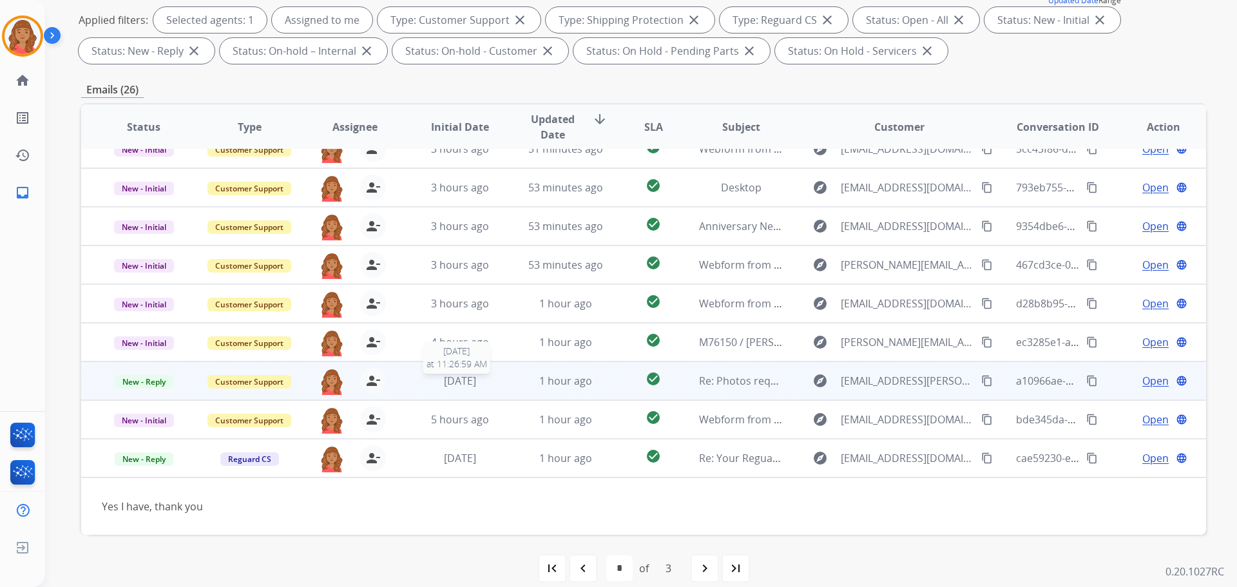
click at [455, 379] on span "[DATE]" at bounding box center [460, 381] width 32 height 14
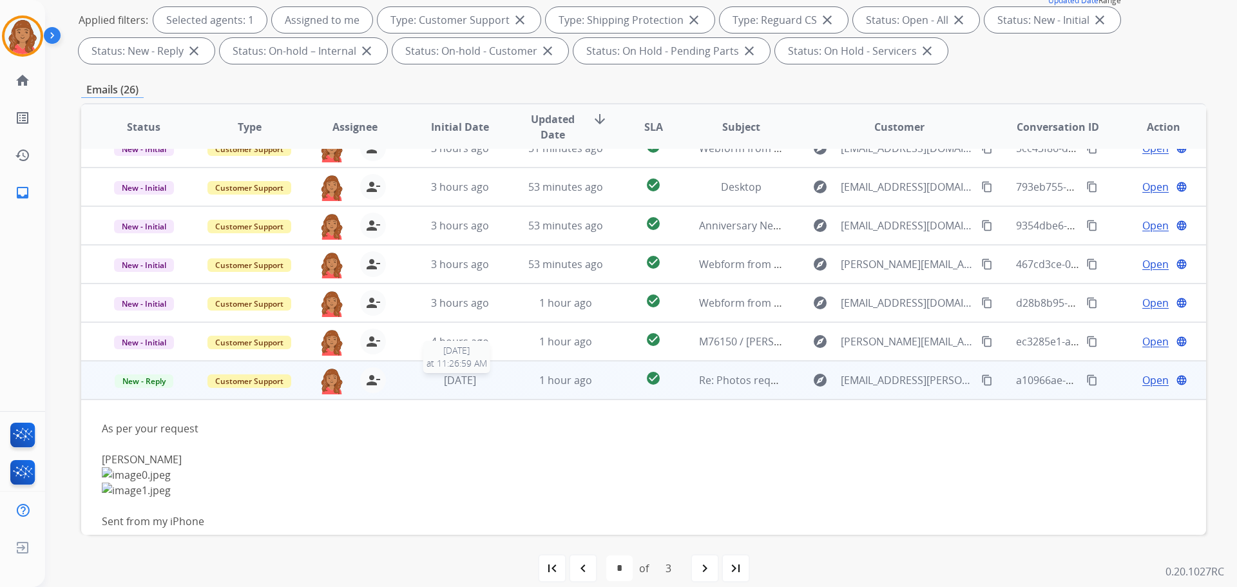
scroll to position [167, 0]
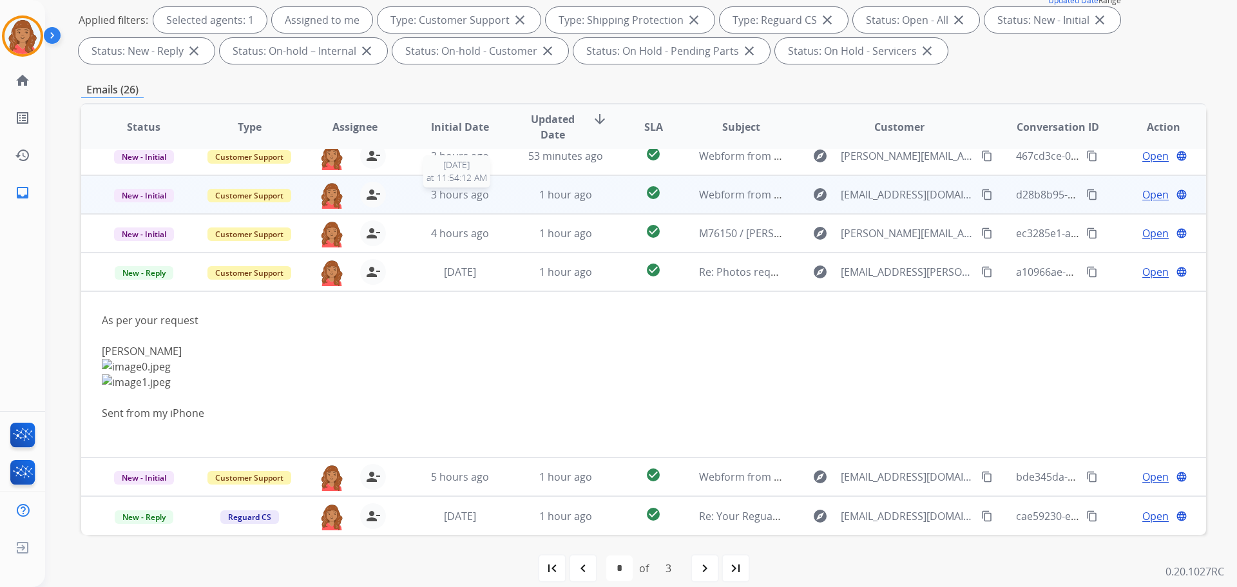
click at [461, 193] on span "3 hours ago" at bounding box center [460, 194] width 58 height 14
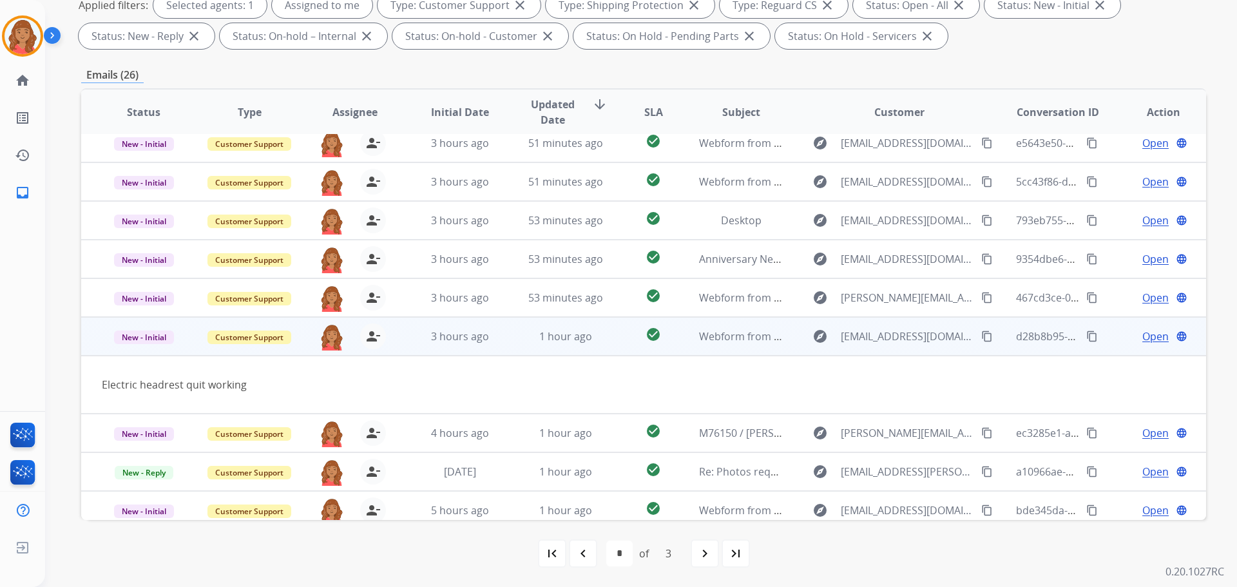
scroll to position [0, 0]
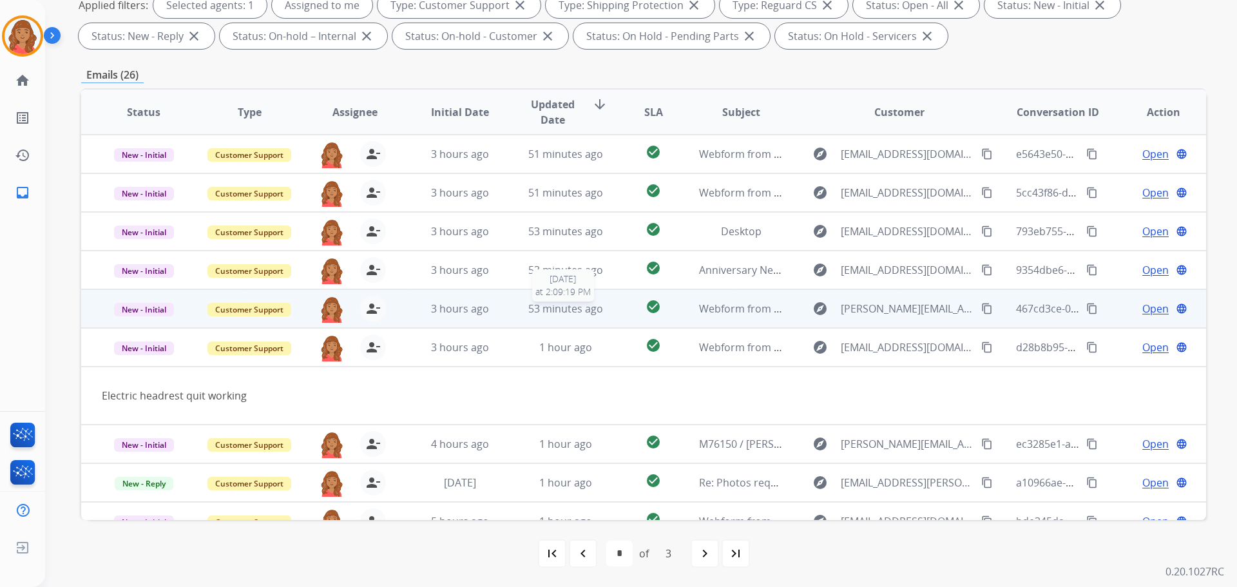
click at [571, 309] on span "53 minutes ago" at bounding box center [565, 308] width 75 height 14
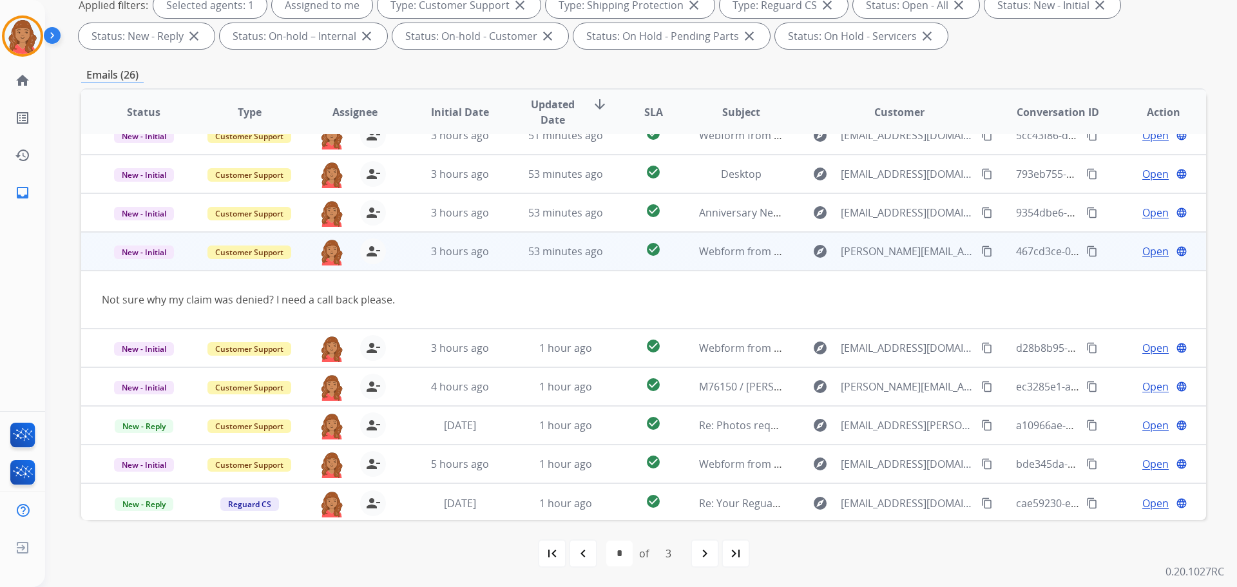
scroll to position [59, 0]
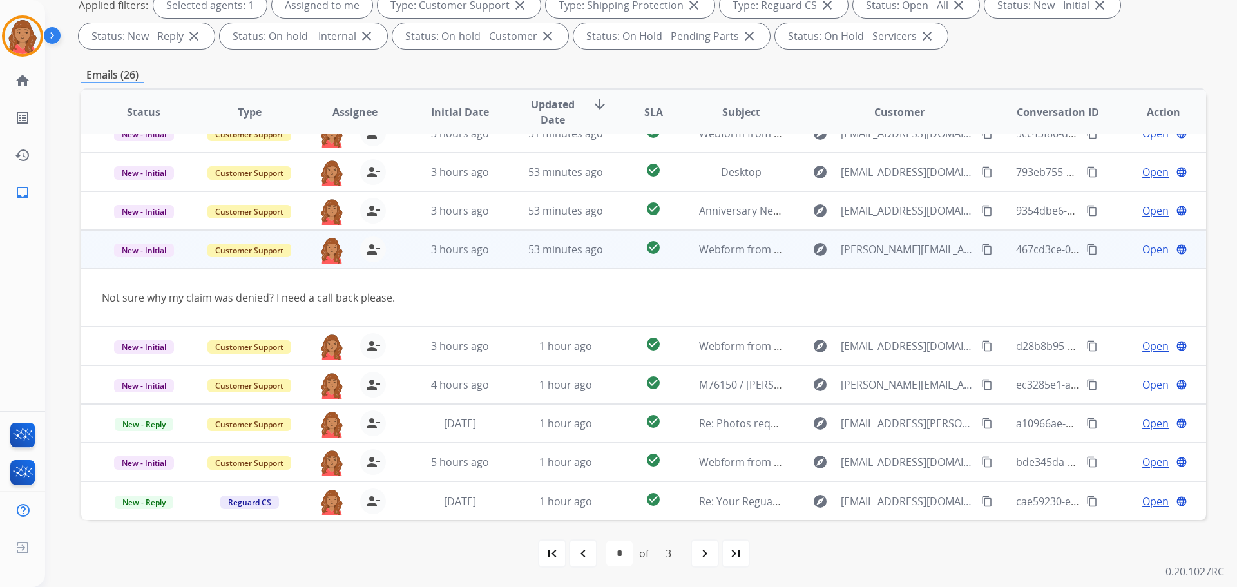
click at [1143, 252] on span "Open" at bounding box center [1155, 249] width 26 height 15
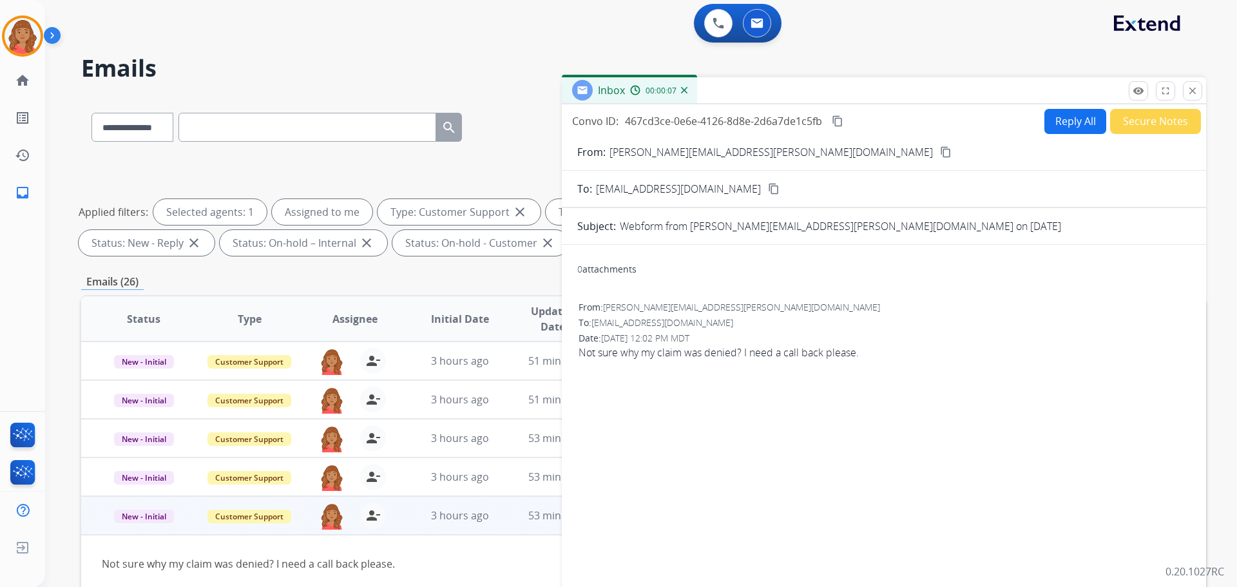
scroll to position [0, 0]
click at [1064, 125] on button "Reply All" at bounding box center [1075, 122] width 62 height 25
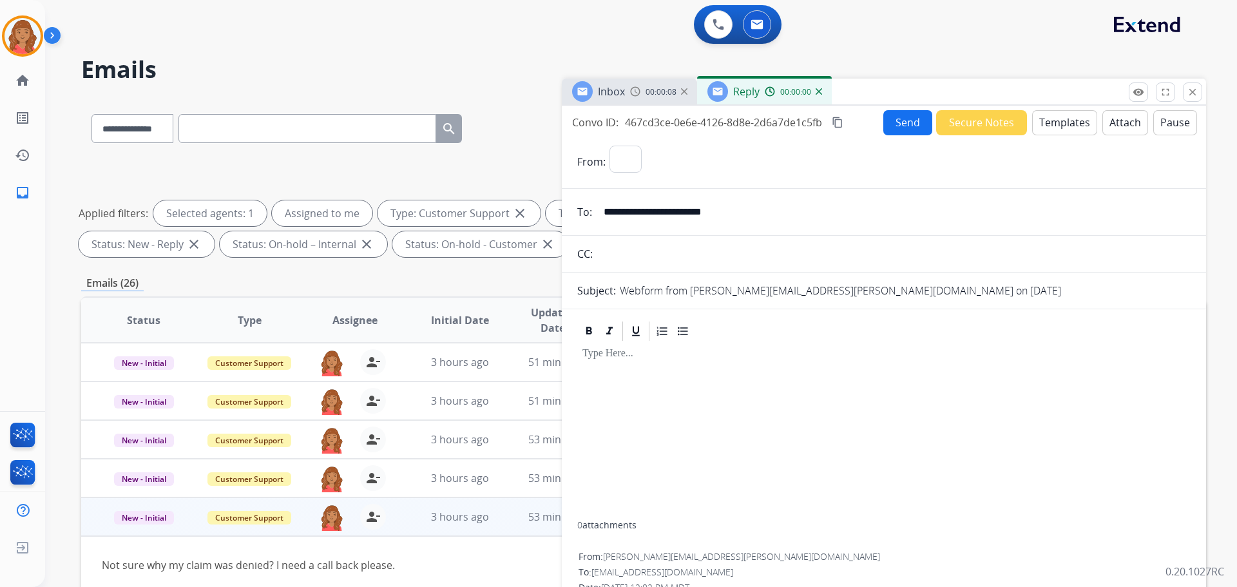
select select "**********"
click at [1052, 123] on button "Templates" at bounding box center [1064, 122] width 65 height 25
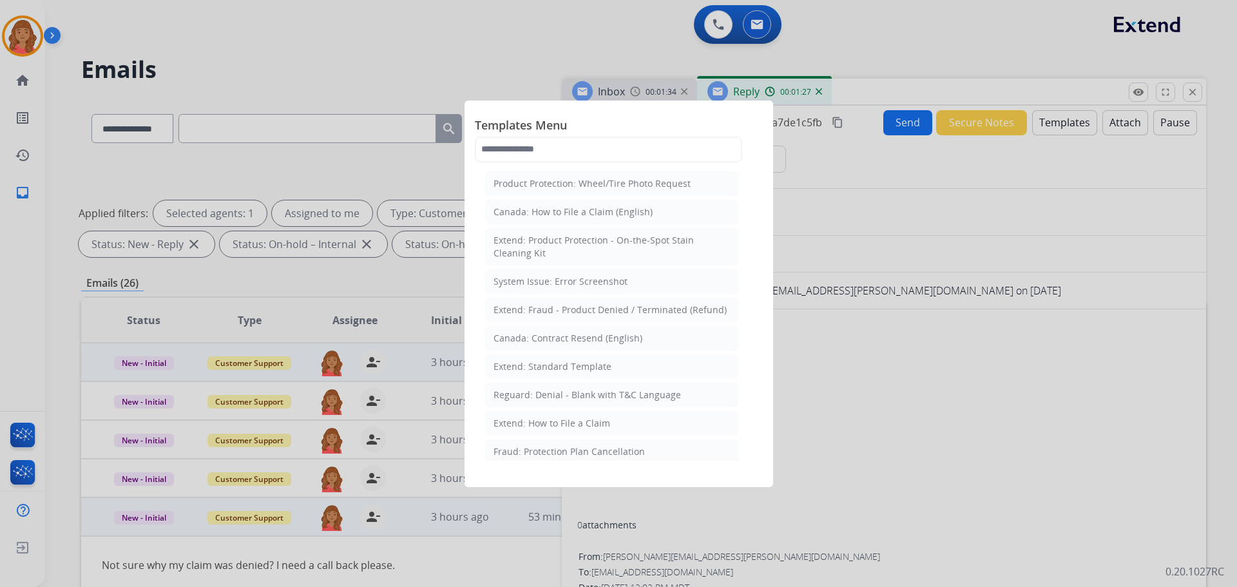
drag, startPoint x: 533, startPoint y: 363, endPoint x: 542, endPoint y: 366, distance: 9.0
click at [537, 364] on div "Extend: Standard Template" at bounding box center [552, 366] width 118 height 13
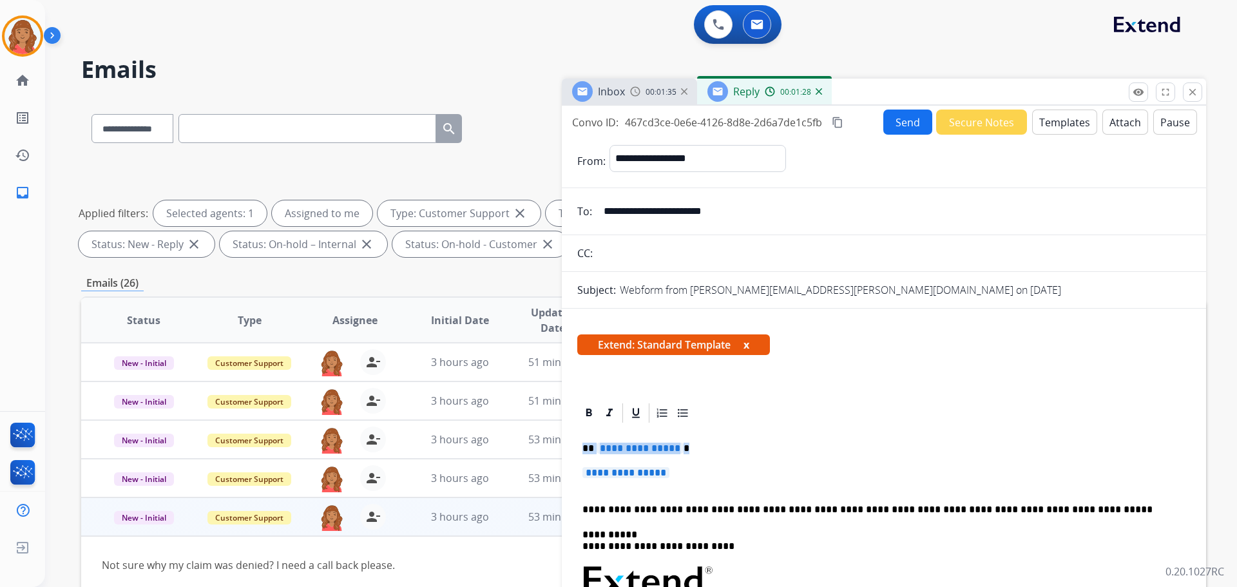
drag, startPoint x: 681, startPoint y: 480, endPoint x: 566, endPoint y: 442, distance: 120.8
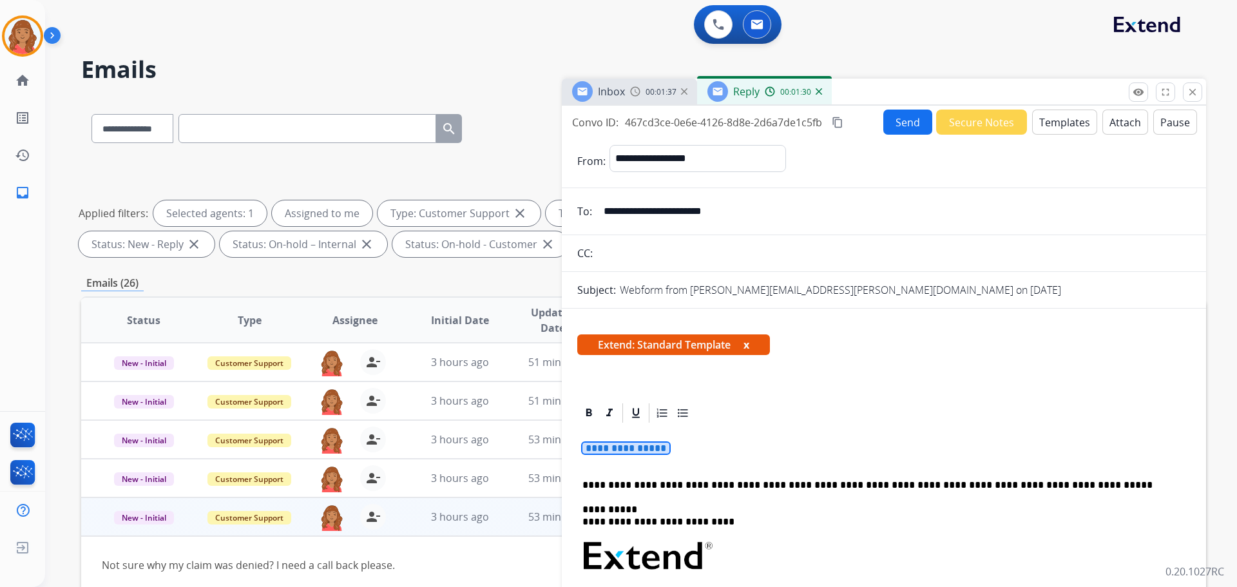
drag, startPoint x: 608, startPoint y: 446, endPoint x: 591, endPoint y: 441, distance: 17.5
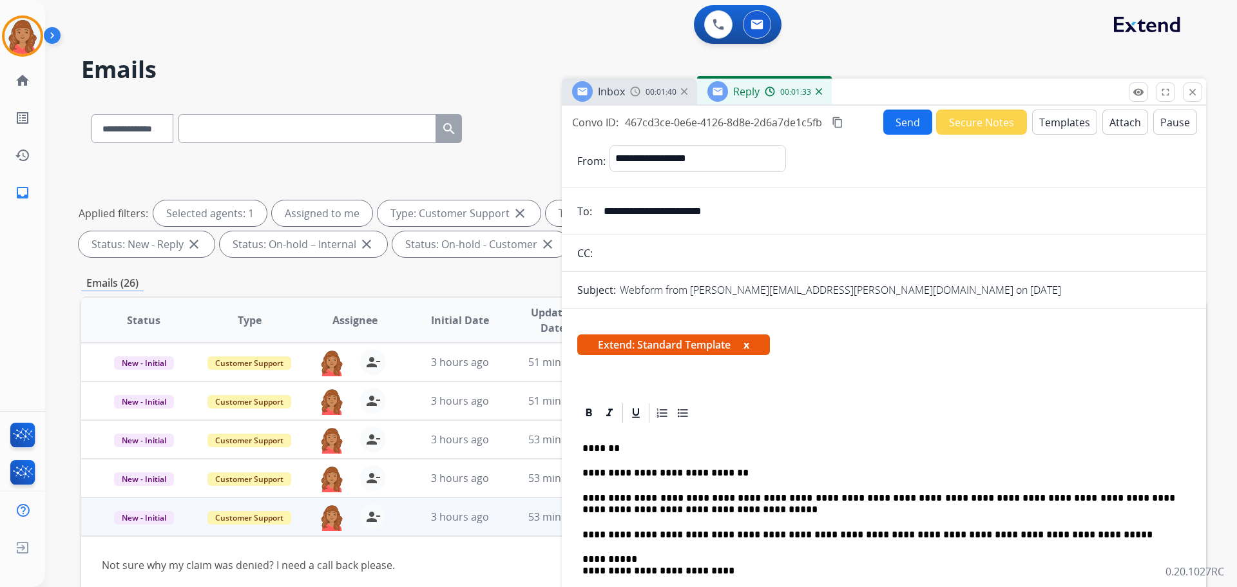
click at [906, 118] on button "Send" at bounding box center [907, 121] width 49 height 25
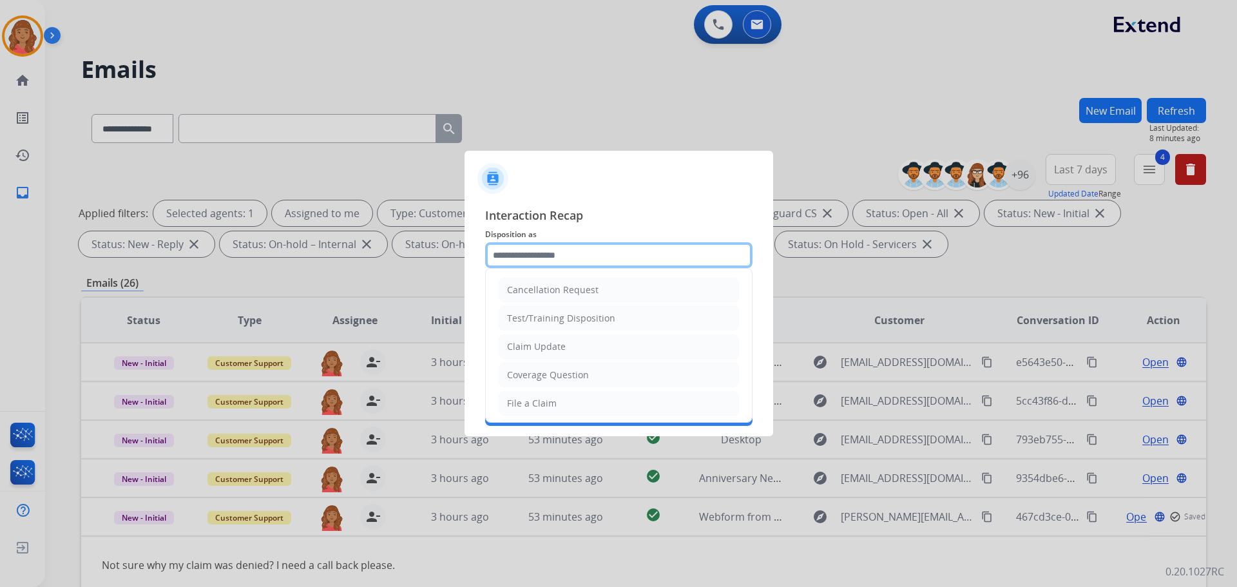
click at [564, 264] on input "text" at bounding box center [618, 255] width 267 height 26
click at [550, 348] on div "Claim Update" at bounding box center [536, 346] width 59 height 13
type input "**********"
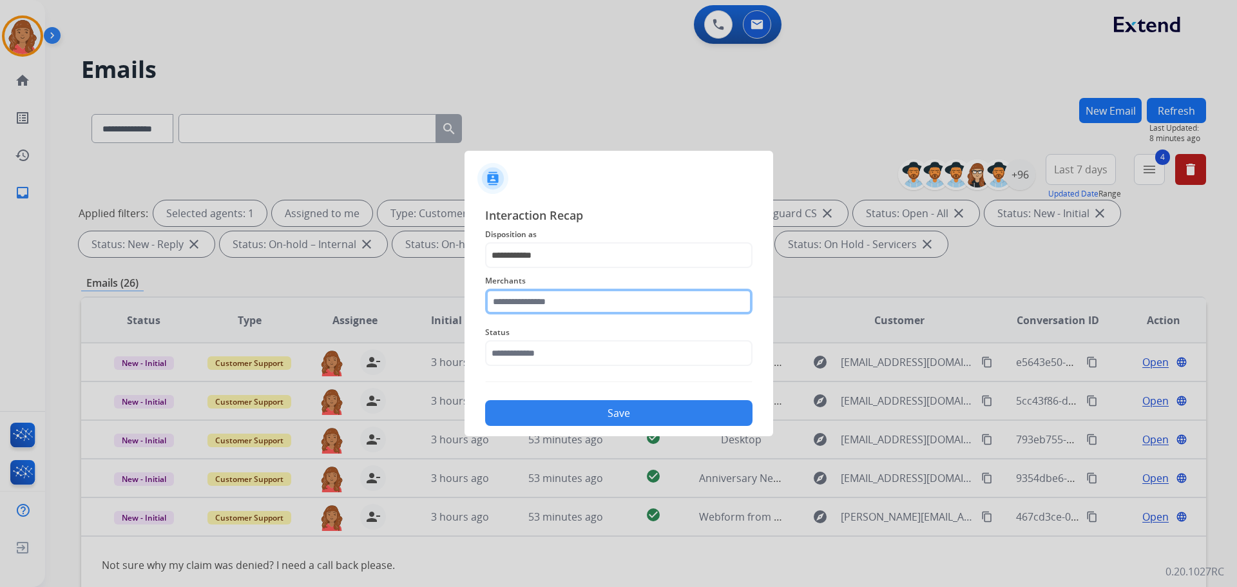
click at [544, 310] on input "text" at bounding box center [618, 302] width 267 height 26
click at [547, 343] on li "Oura ring" at bounding box center [621, 338] width 245 height 24
type input "*********"
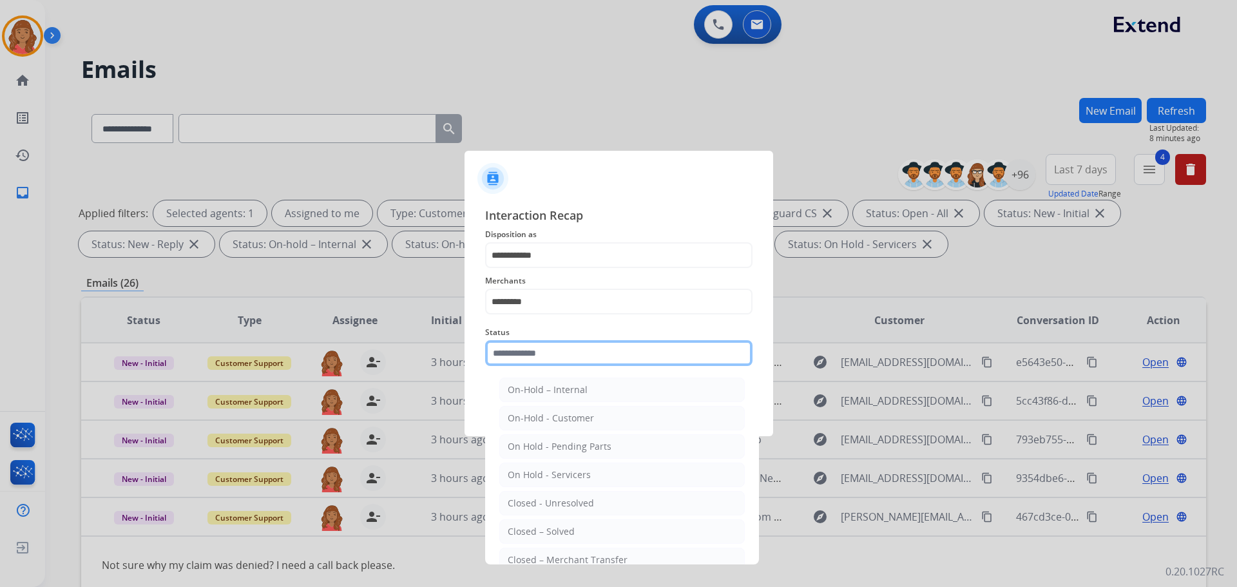
click at [535, 361] on input "text" at bounding box center [618, 353] width 267 height 26
drag, startPoint x: 553, startPoint y: 529, endPoint x: 564, endPoint y: 444, distance: 85.6
click at [553, 530] on div "Closed – Solved" at bounding box center [541, 531] width 67 height 13
type input "**********"
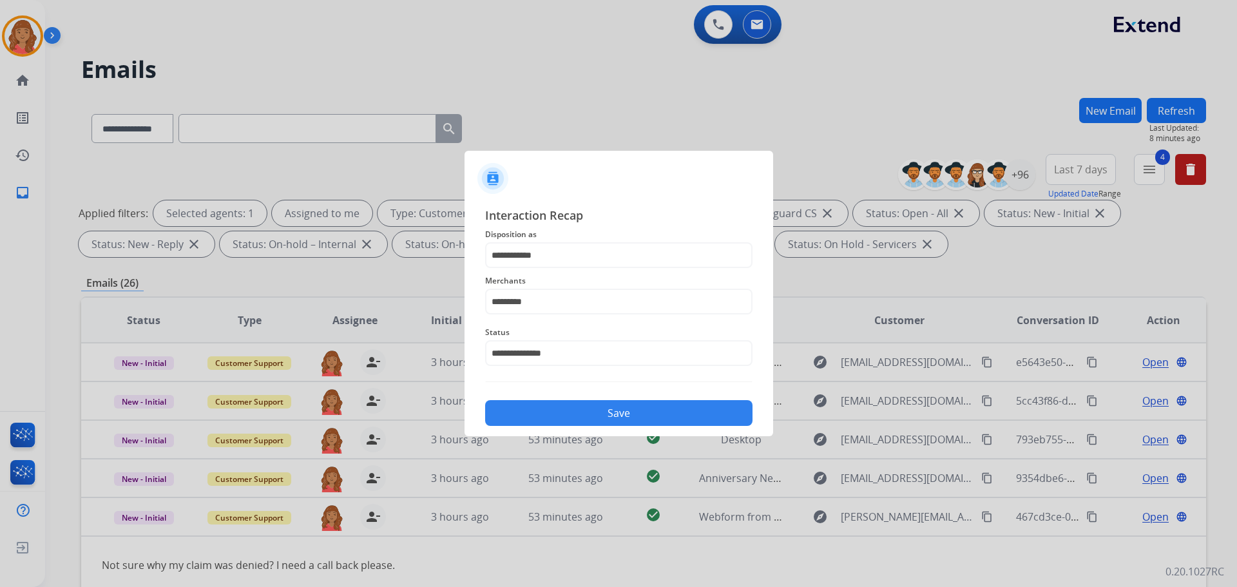
click at [556, 410] on button "Save" at bounding box center [618, 413] width 267 height 26
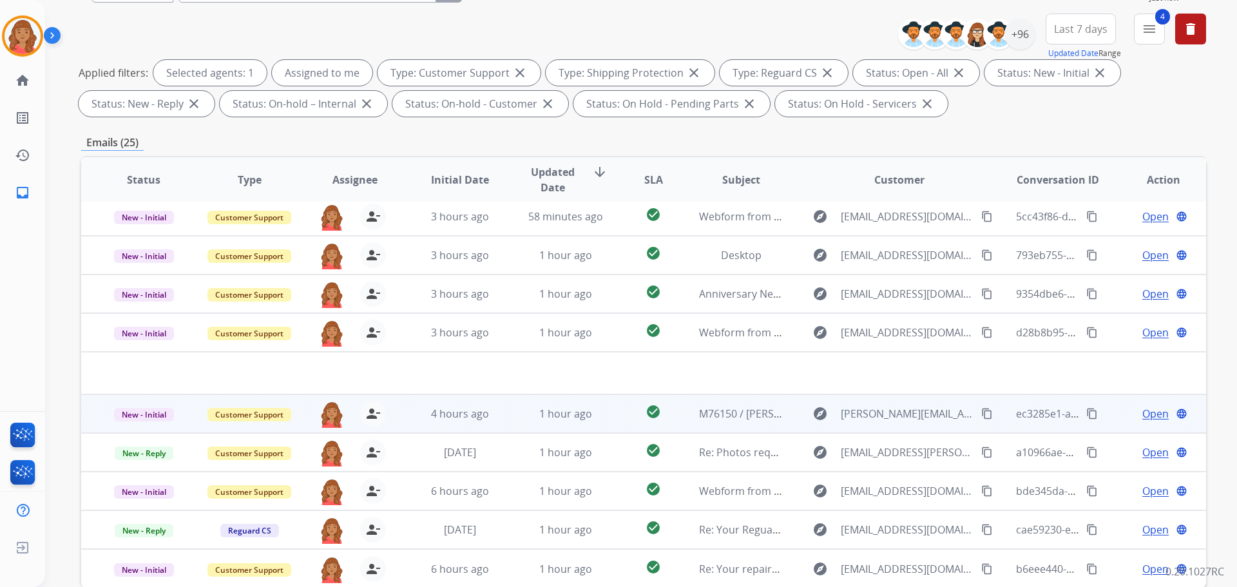
scroll to position [208, 0]
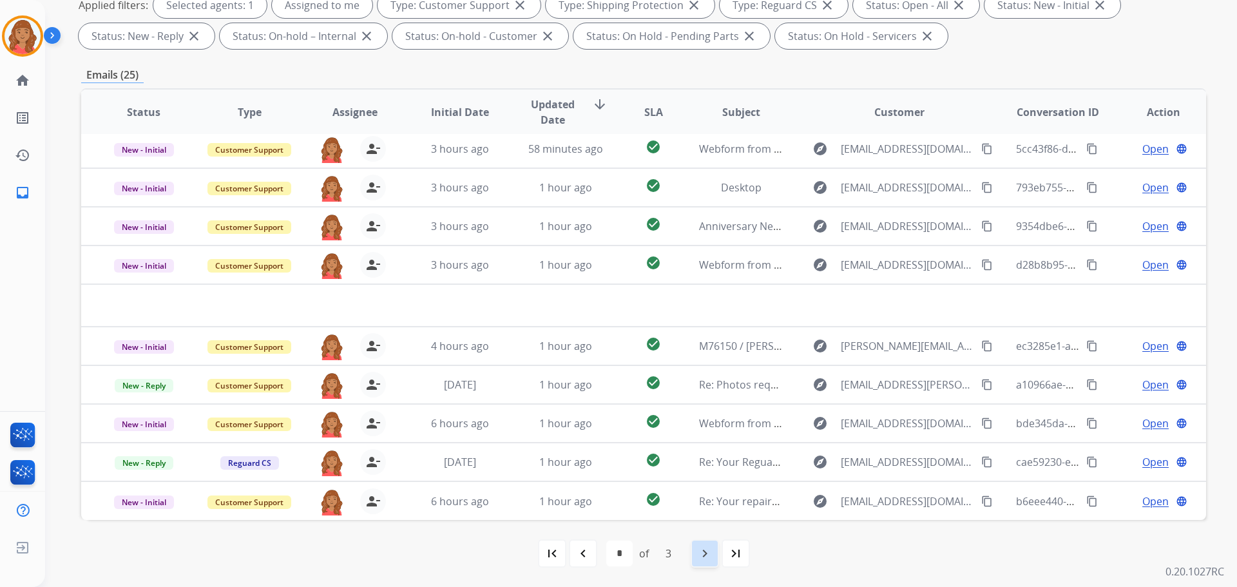
click at [708, 558] on mat-icon "navigate_next" at bounding box center [704, 553] width 15 height 15
select select "*"
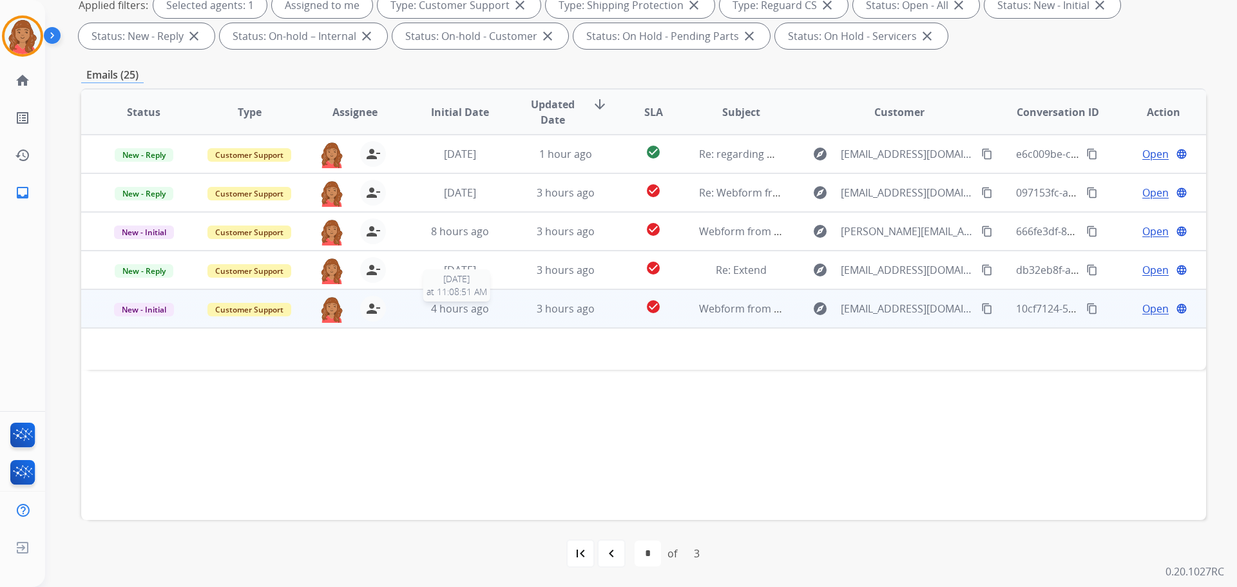
click at [452, 314] on span "4 hours ago" at bounding box center [460, 308] width 58 height 14
click at [451, 313] on span "4 hours ago" at bounding box center [460, 309] width 58 height 14
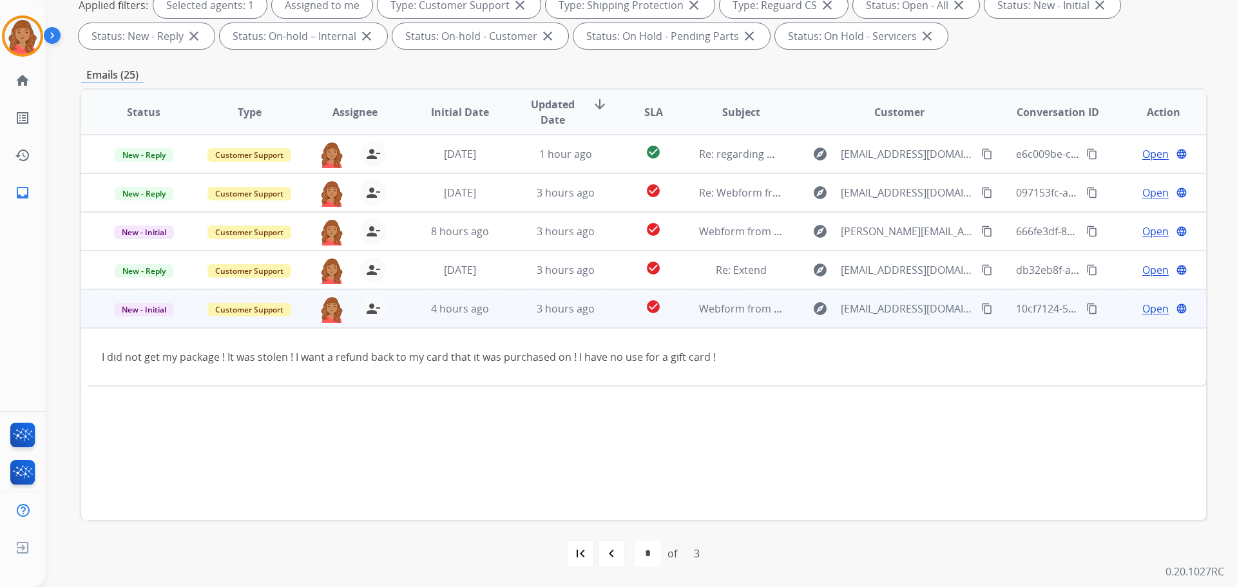
click at [1148, 308] on span "Open" at bounding box center [1155, 308] width 26 height 15
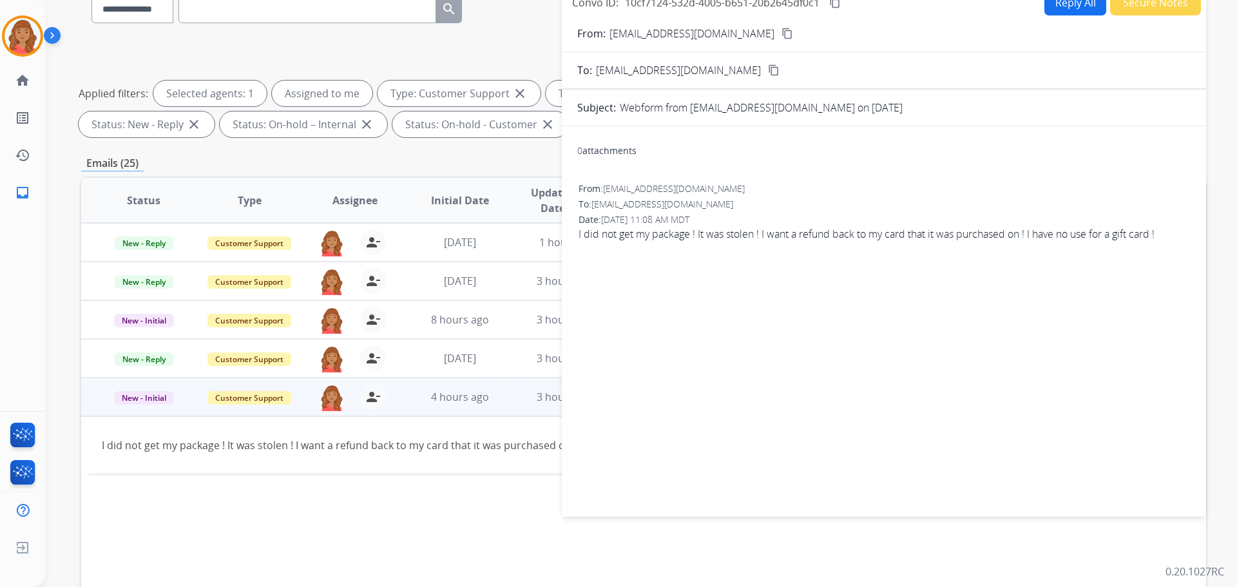
scroll to position [0, 0]
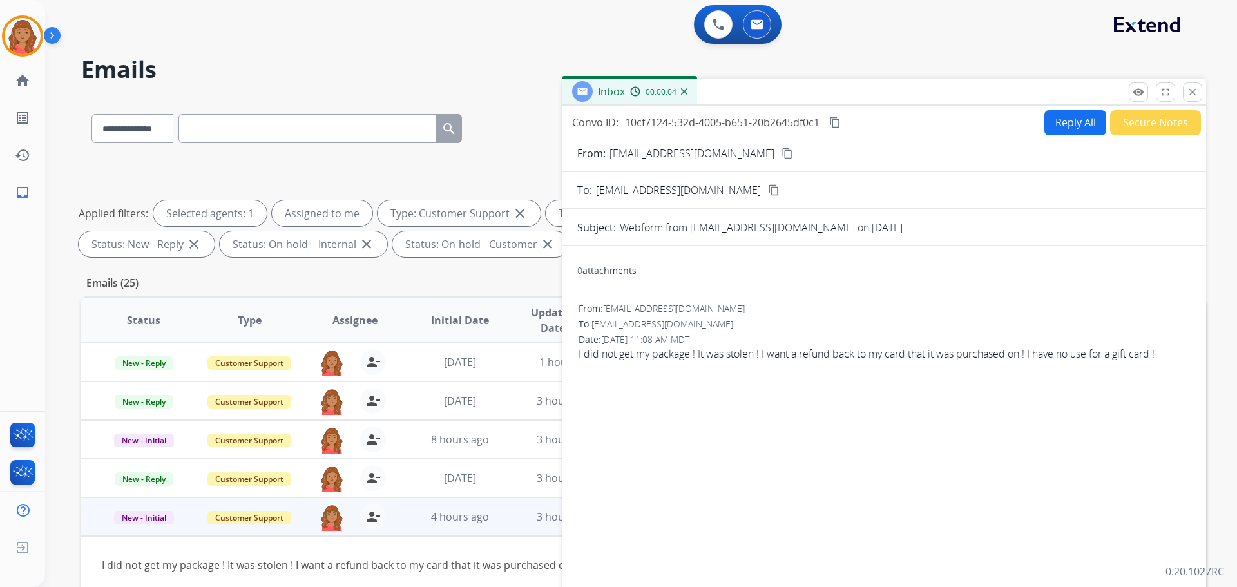
drag, startPoint x: 730, startPoint y: 156, endPoint x: 347, endPoint y: 174, distance: 383.0
click at [781, 156] on mat-icon "content_copy" at bounding box center [787, 153] width 12 height 12
click at [1067, 123] on button "Reply All" at bounding box center [1075, 122] width 62 height 25
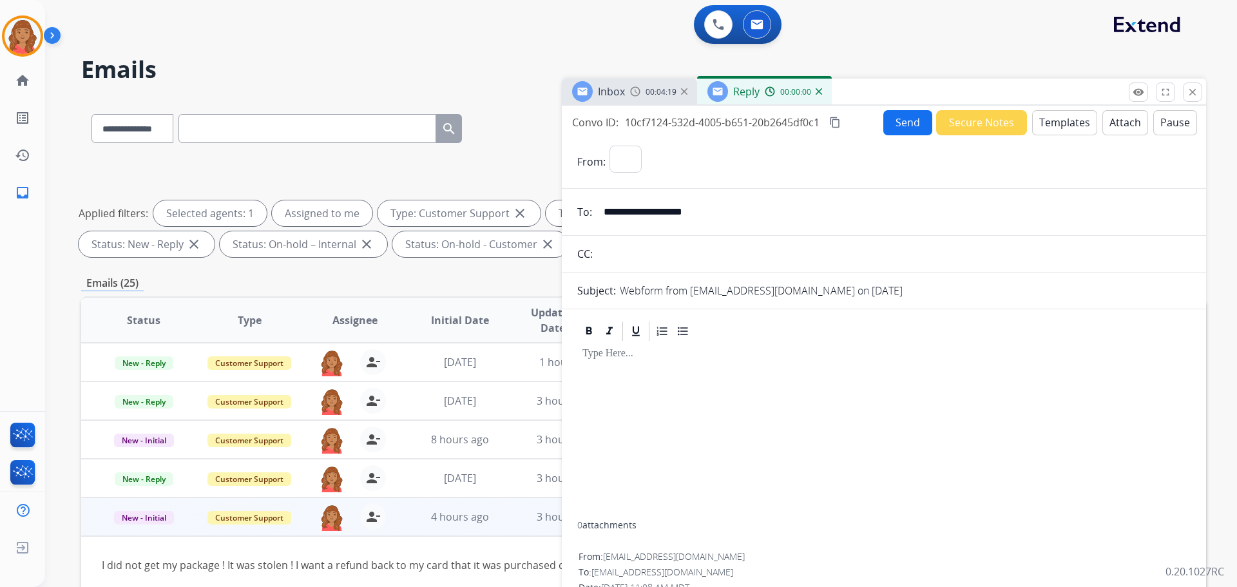
select select "**********"
click at [1047, 129] on button "Templates" at bounding box center [1064, 122] width 65 height 25
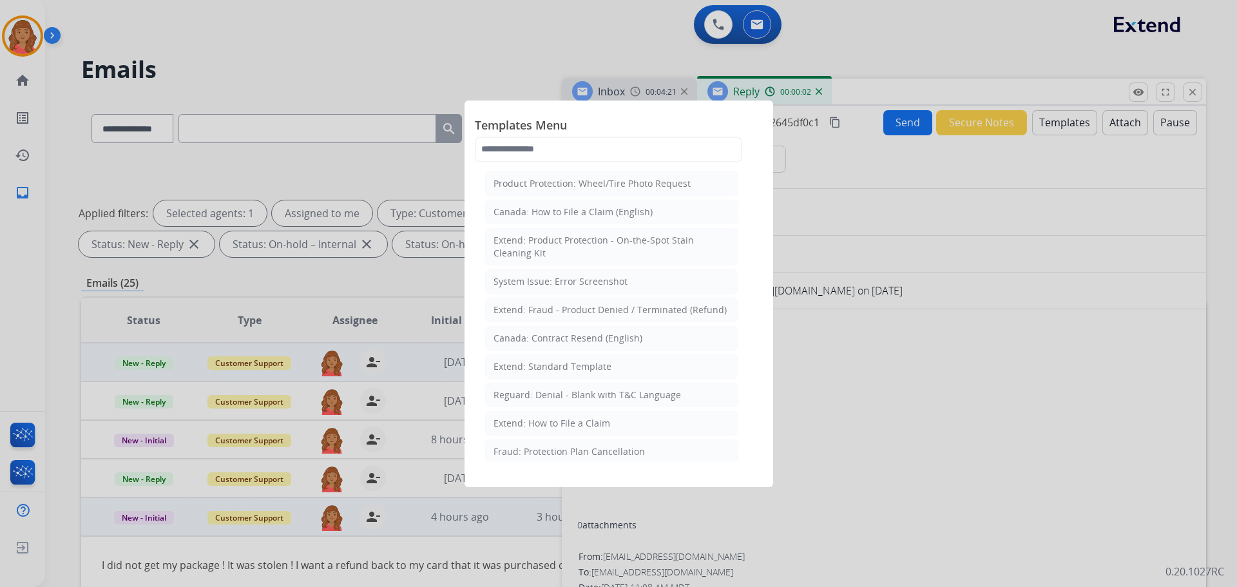
drag, startPoint x: 549, startPoint y: 365, endPoint x: 558, endPoint y: 366, distance: 8.5
click at [551, 363] on div "Extend: Standard Template" at bounding box center [552, 366] width 118 height 13
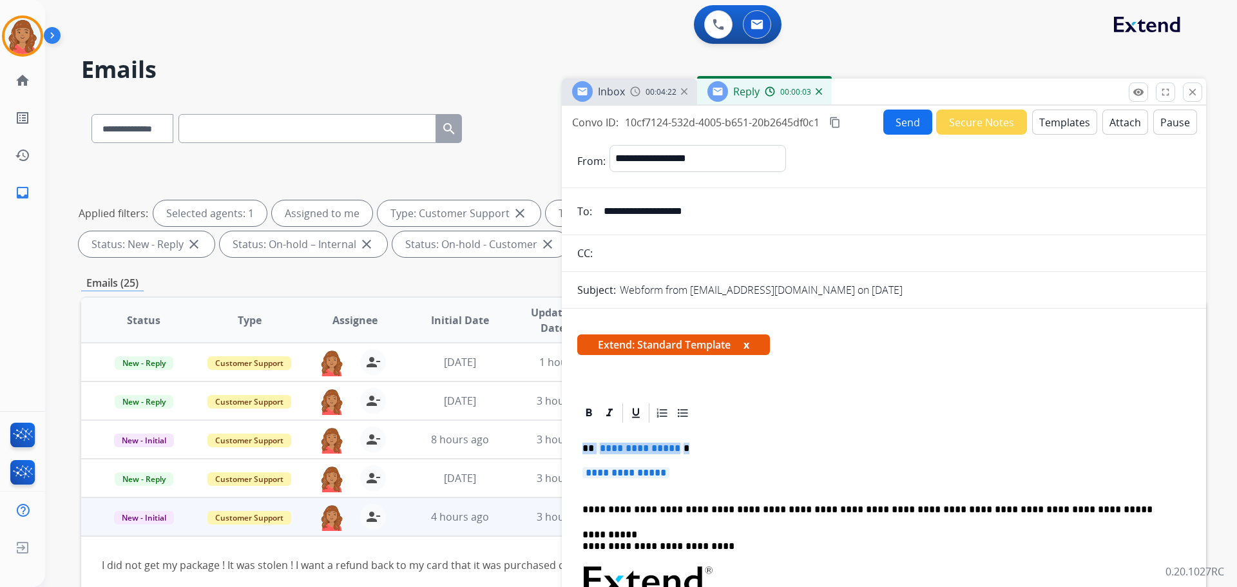
drag, startPoint x: 683, startPoint y: 479, endPoint x: 575, endPoint y: 442, distance: 113.4
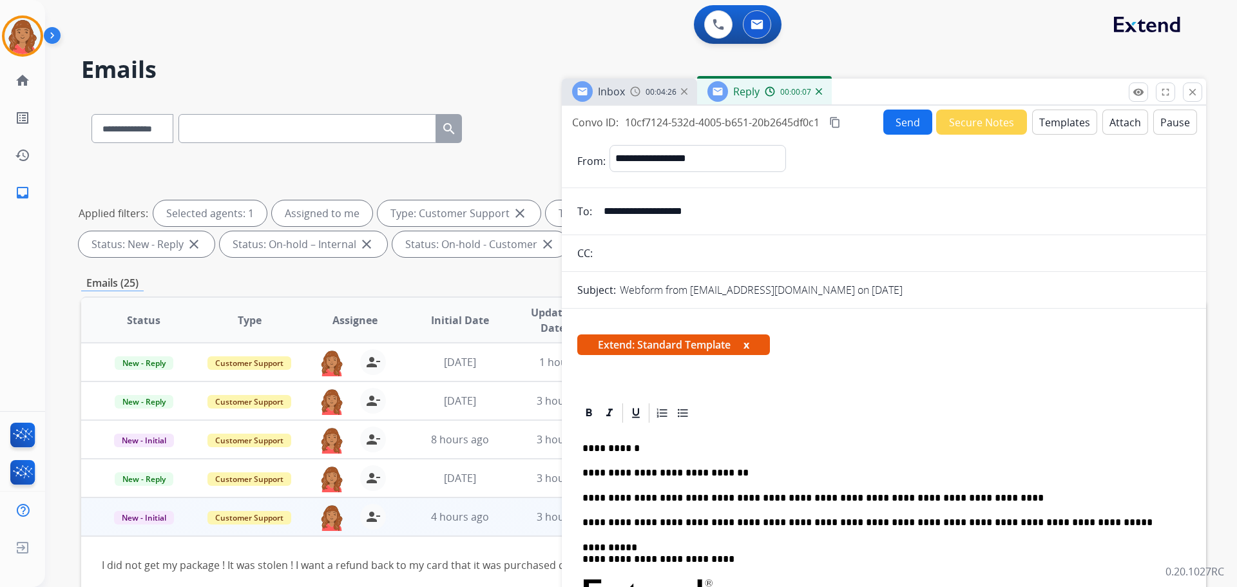
click at [839, 120] on mat-icon "content_copy" at bounding box center [835, 123] width 12 height 12
click at [886, 122] on button "Send" at bounding box center [907, 121] width 49 height 25
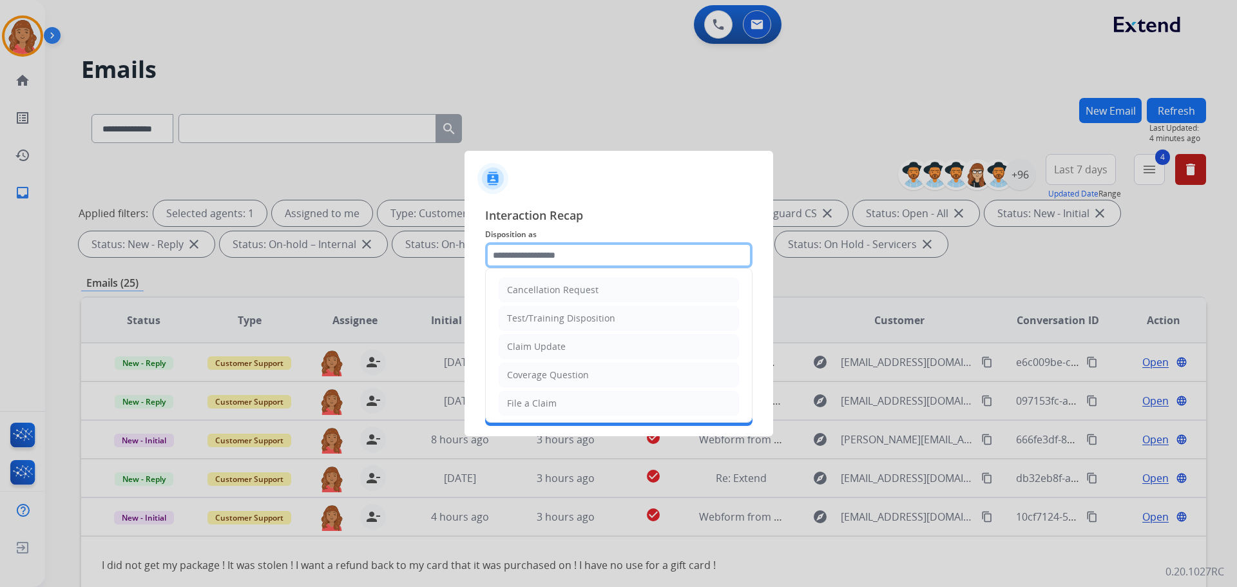
drag, startPoint x: 580, startPoint y: 242, endPoint x: 579, endPoint y: 256, distance: 13.5
click at [580, 245] on input "text" at bounding box center [618, 255] width 267 height 26
drag, startPoint x: 546, startPoint y: 347, endPoint x: 529, endPoint y: 324, distance: 28.6
click at [547, 346] on div "Claim Update" at bounding box center [536, 346] width 59 height 13
type input "**********"
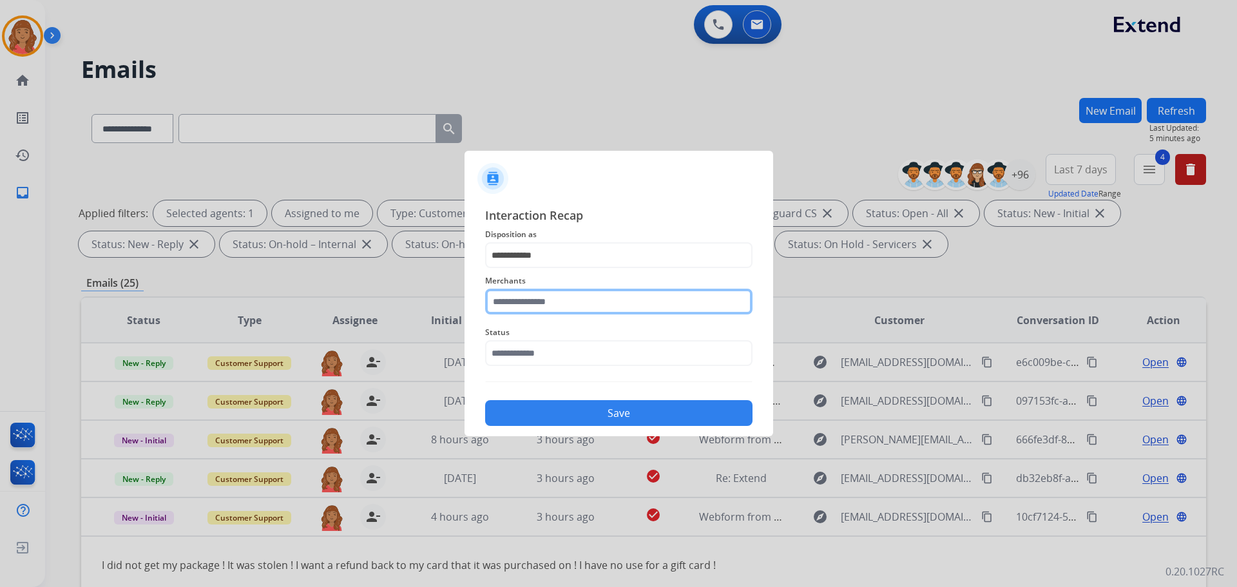
click at [529, 301] on input "text" at bounding box center [618, 302] width 267 height 26
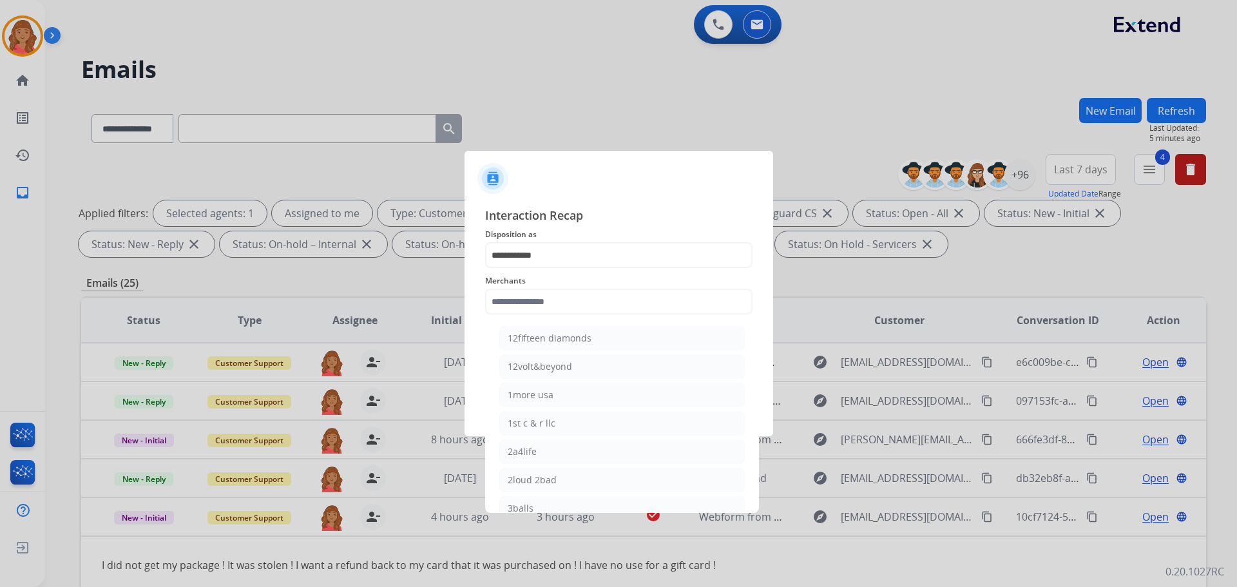
drag, startPoint x: 534, startPoint y: 425, endPoint x: 535, endPoint y: 435, distance: 9.7
click at [534, 432] on li "1st c & r llc" at bounding box center [621, 423] width 245 height 24
type input "**********"
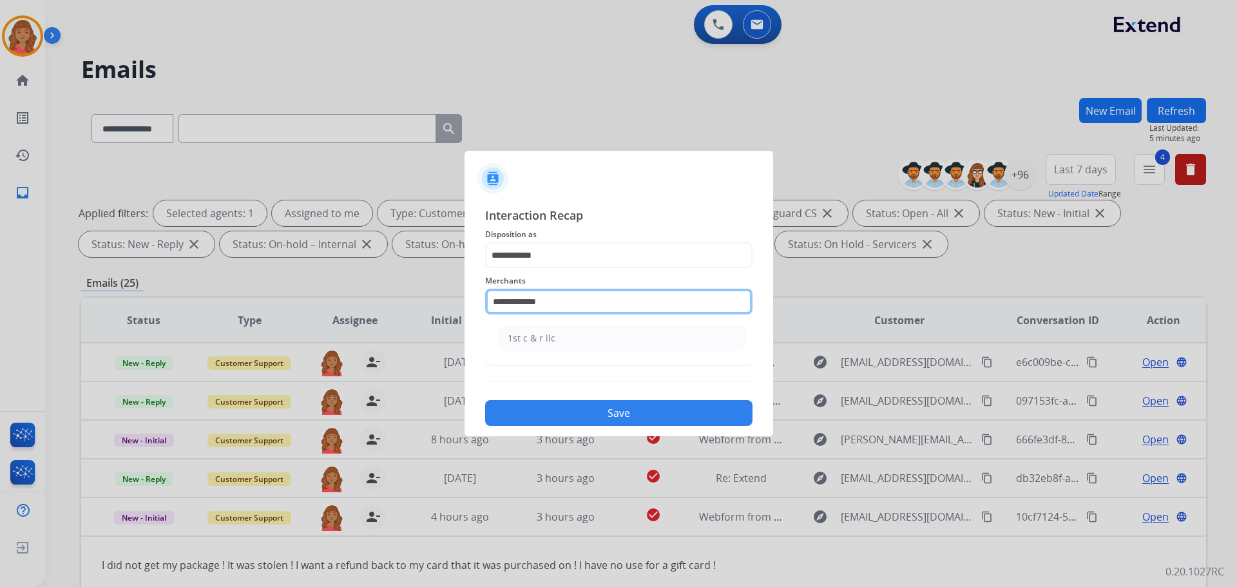
drag, startPoint x: 554, startPoint y: 295, endPoint x: 451, endPoint y: 303, distance: 103.4
click at [0, 303] on app-contact-recap-modal "**********" at bounding box center [0, 293] width 0 height 587
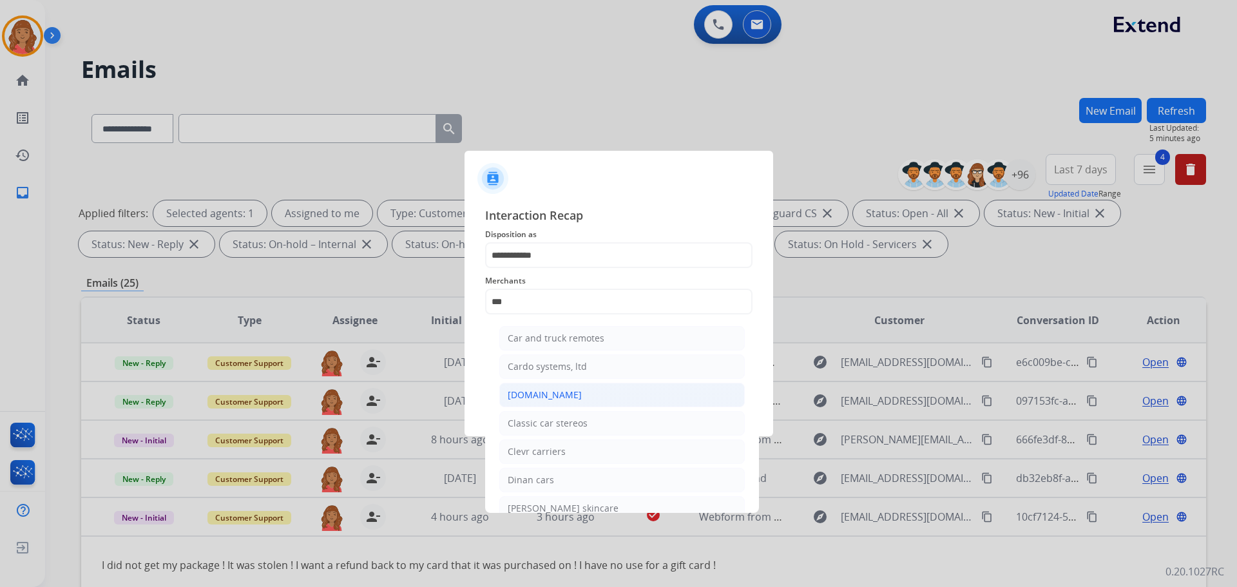
click at [544, 401] on li "[DOMAIN_NAME]" at bounding box center [621, 395] width 245 height 24
type input "**********"
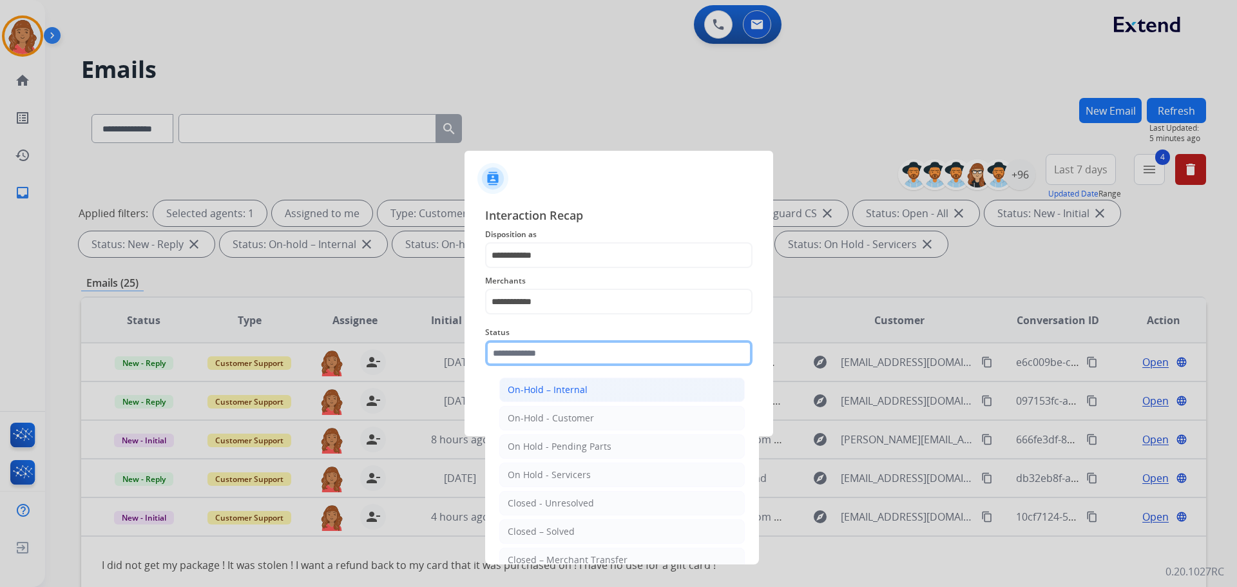
drag, startPoint x: 529, startPoint y: 359, endPoint x: 538, endPoint y: 399, distance: 40.9
click at [529, 360] on input "text" at bounding box center [618, 353] width 267 height 26
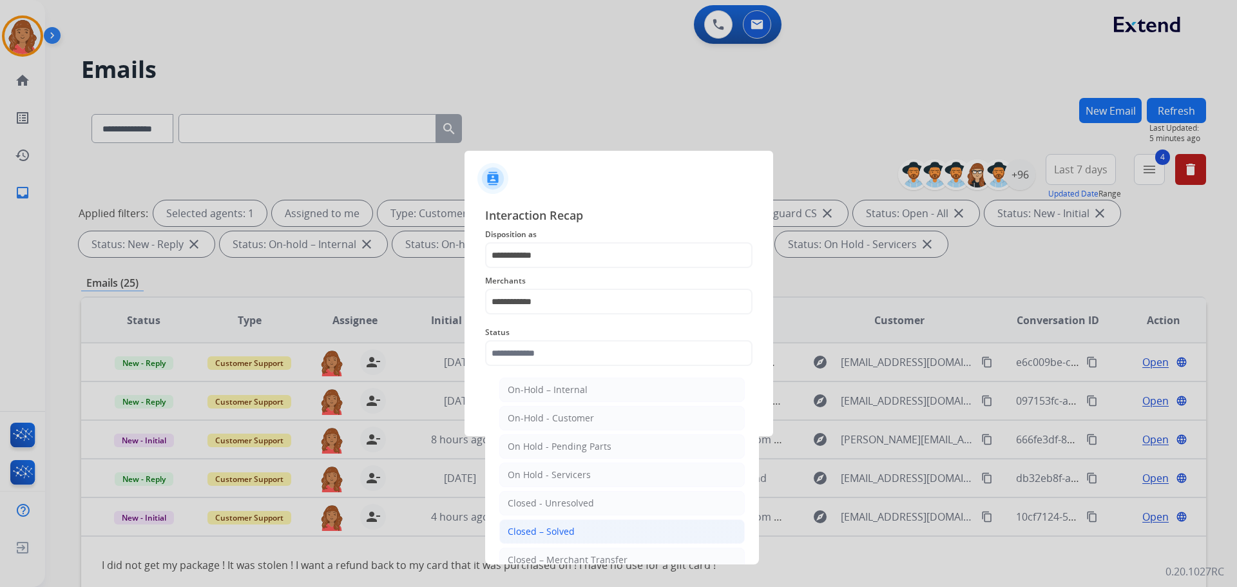
click at [552, 526] on div "Closed – Solved" at bounding box center [541, 531] width 67 height 13
type input "**********"
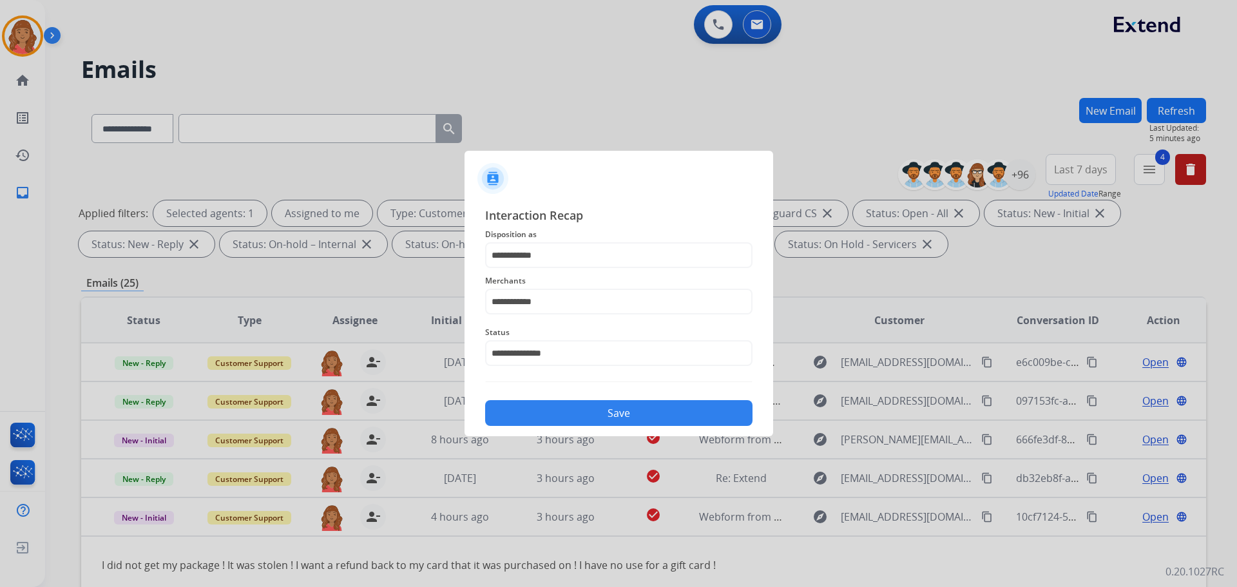
drag, startPoint x: 553, startPoint y: 420, endPoint x: 553, endPoint y: 438, distance: 18.0
click at [553, 419] on button "Save" at bounding box center [618, 413] width 267 height 26
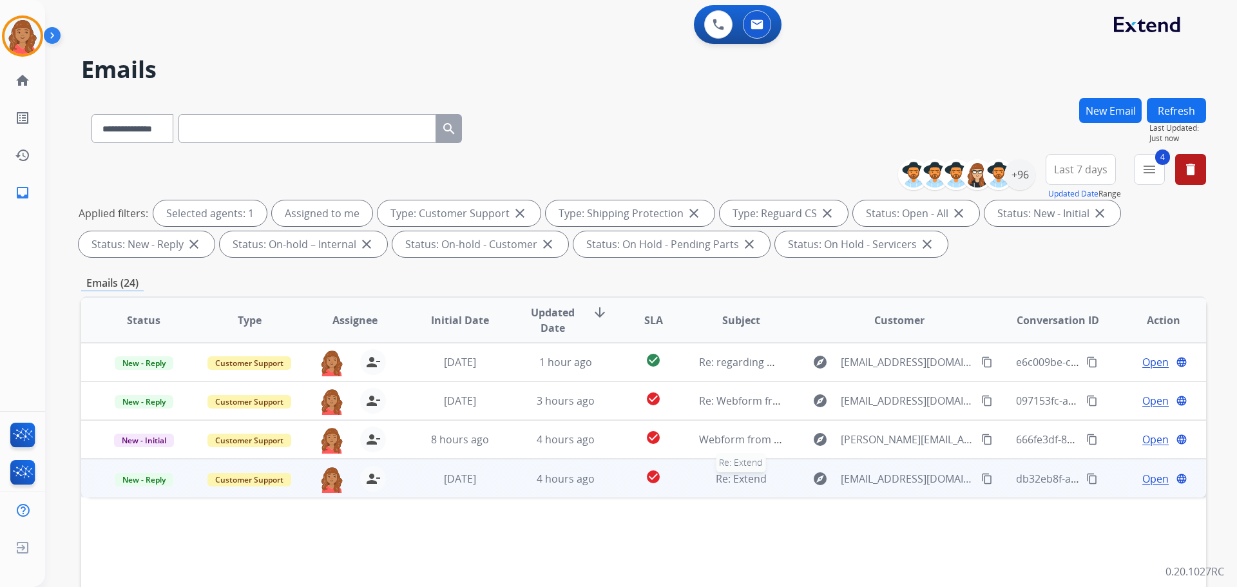
click at [703, 480] on div "Re: Extend" at bounding box center [741, 478] width 84 height 15
click at [981, 479] on mat-icon "content_copy" at bounding box center [987, 478] width 12 height 12
click at [1142, 480] on span "Open" at bounding box center [1155, 477] width 26 height 15
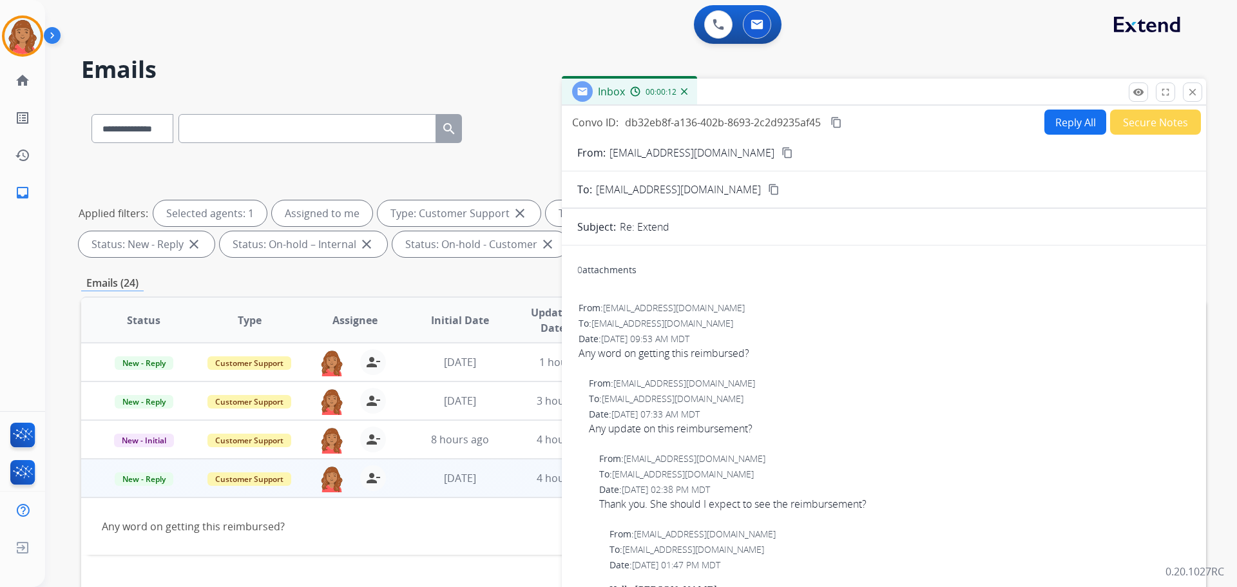
click at [1193, 98] on button "close Close" at bounding box center [1192, 91] width 19 height 19
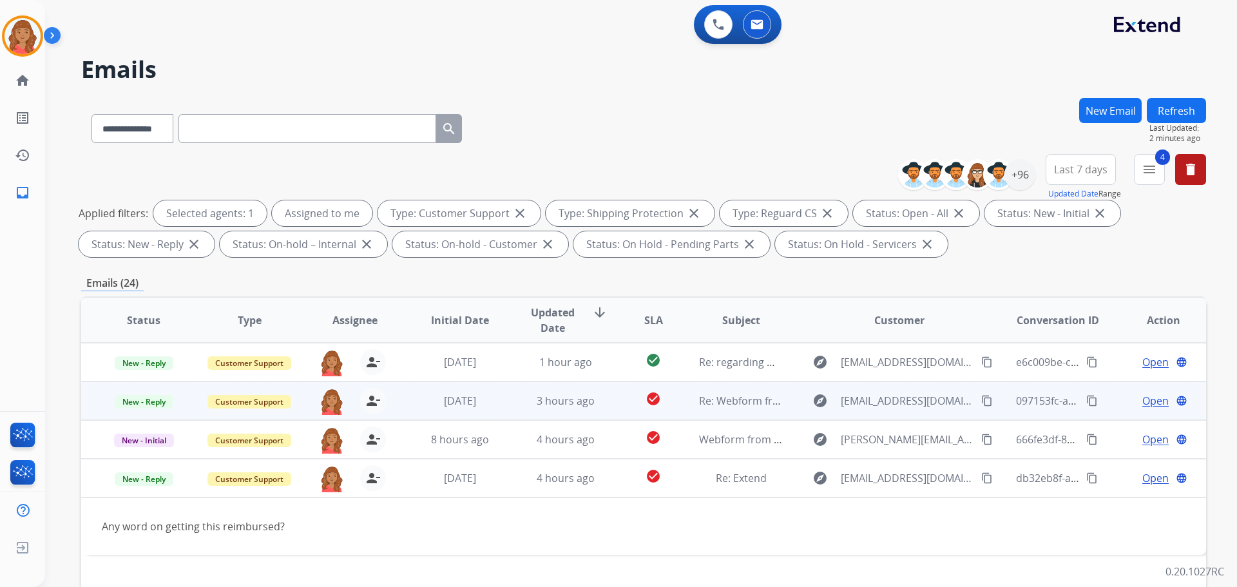
click at [464, 409] on td "[DATE]" at bounding box center [450, 400] width 106 height 39
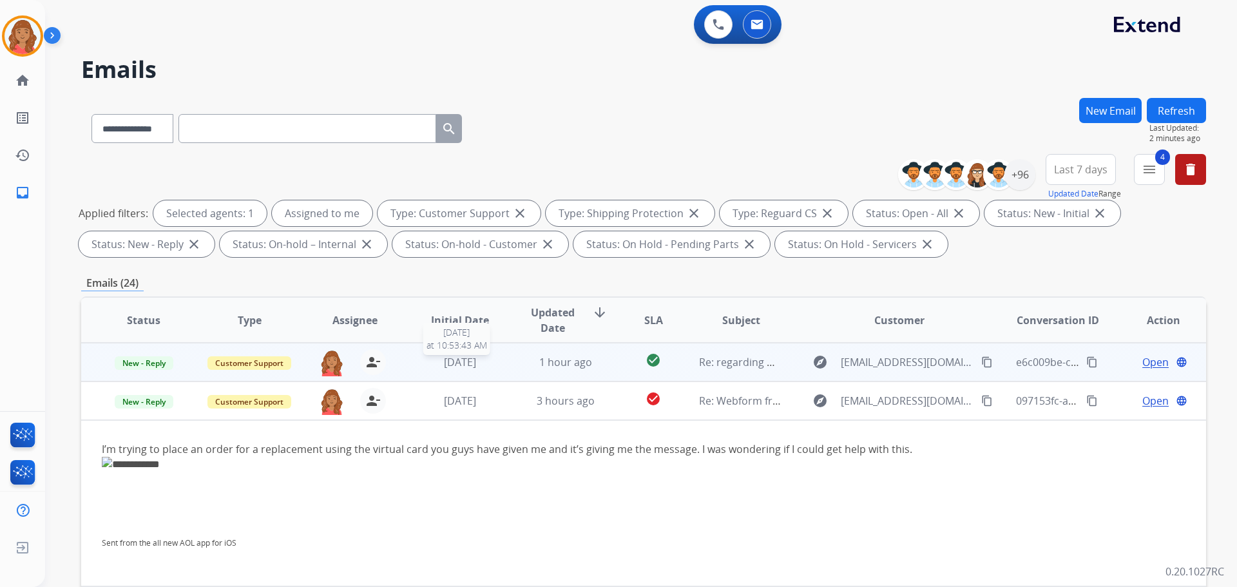
click at [476, 368] on span "[DATE]" at bounding box center [460, 362] width 32 height 14
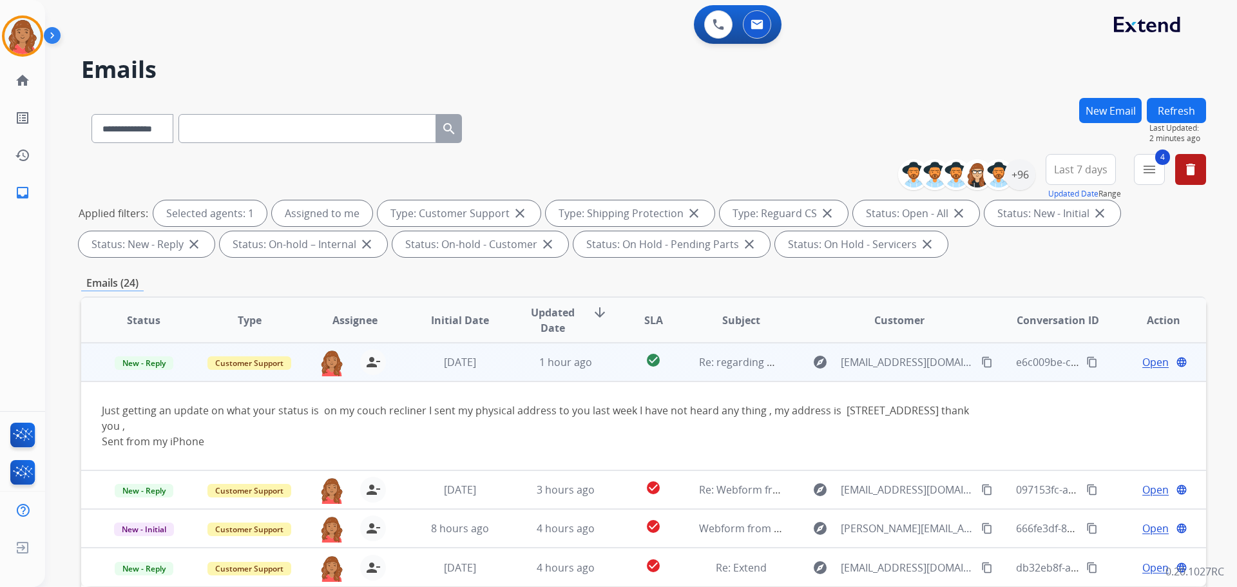
click at [470, 372] on td "[DATE]" at bounding box center [450, 362] width 106 height 39
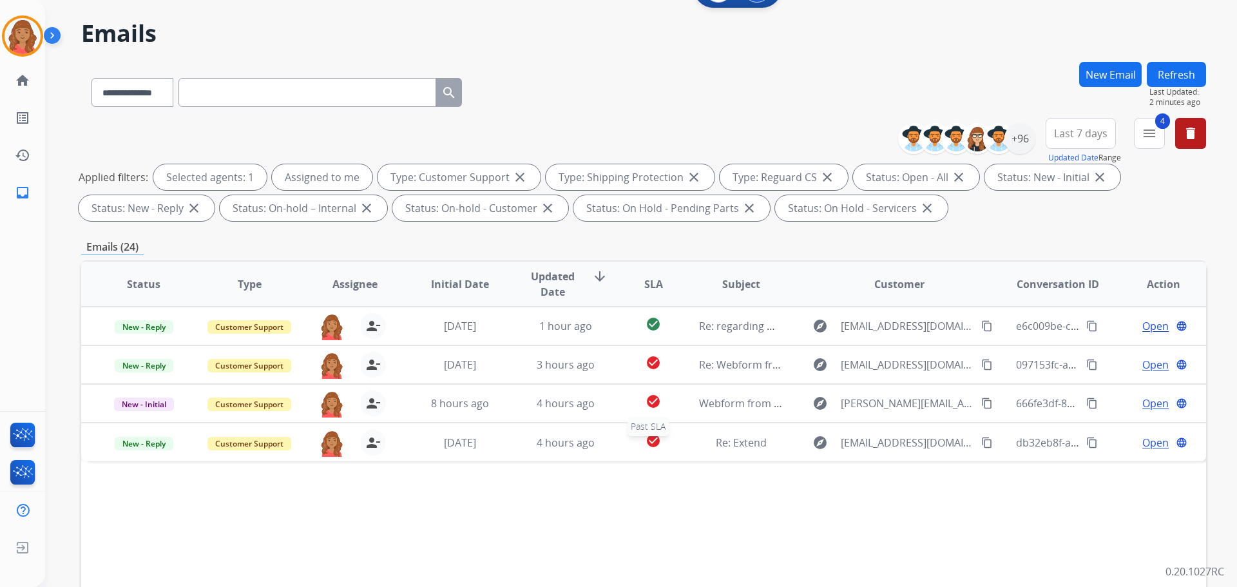
scroll to position [208, 0]
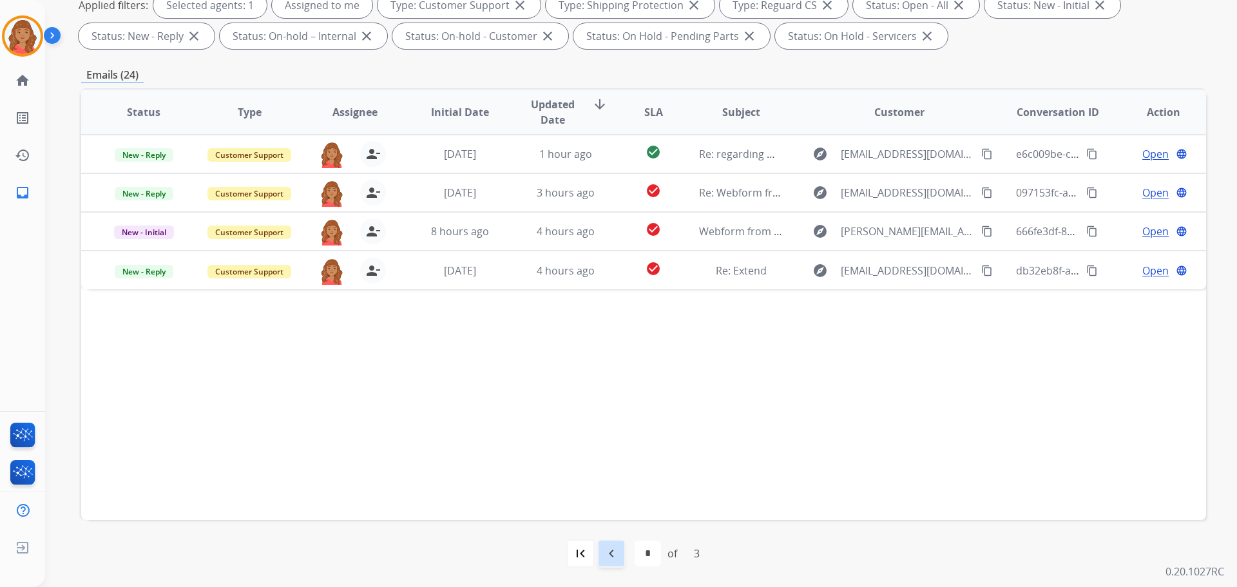
click at [613, 557] on mat-icon "navigate_before" at bounding box center [610, 553] width 15 height 15
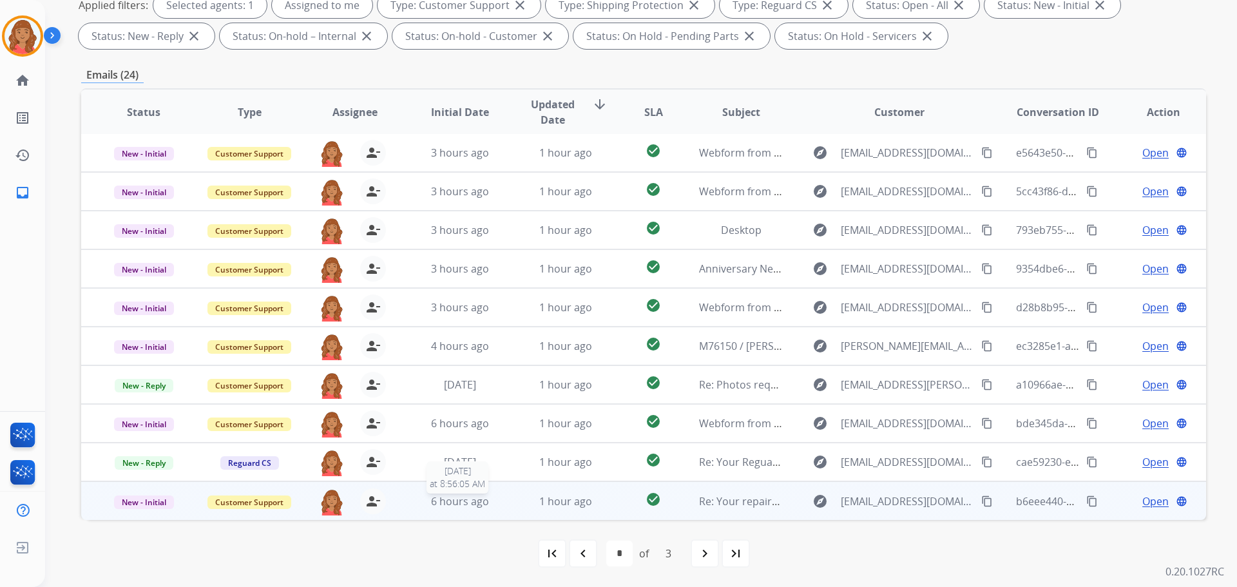
click at [477, 499] on span "6 hours ago" at bounding box center [460, 501] width 58 height 14
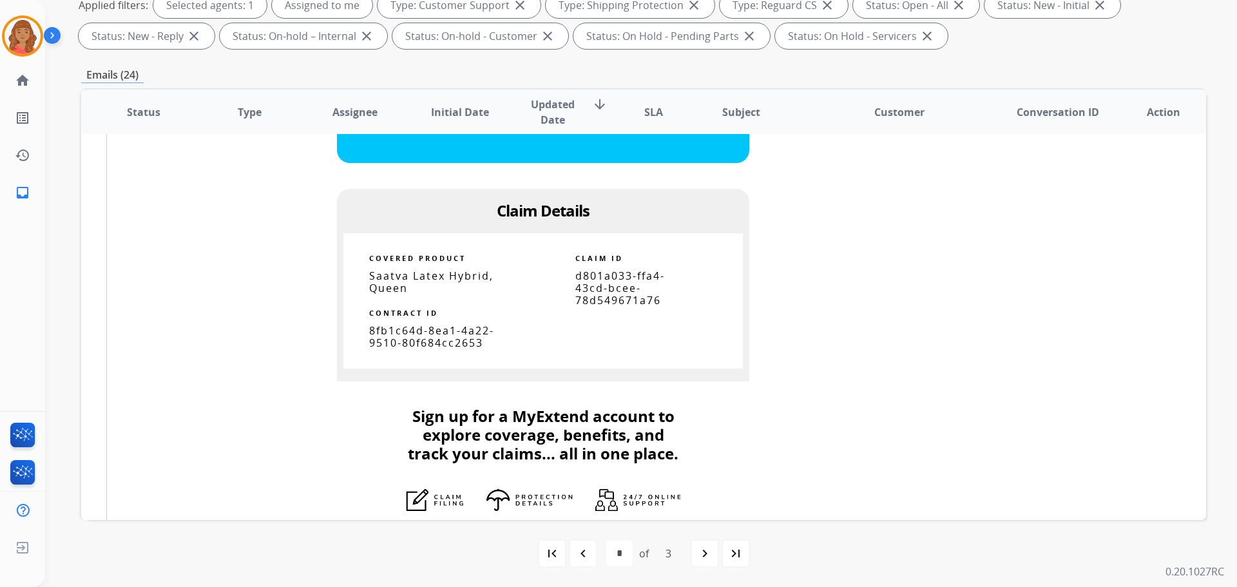
scroll to position [799, 0]
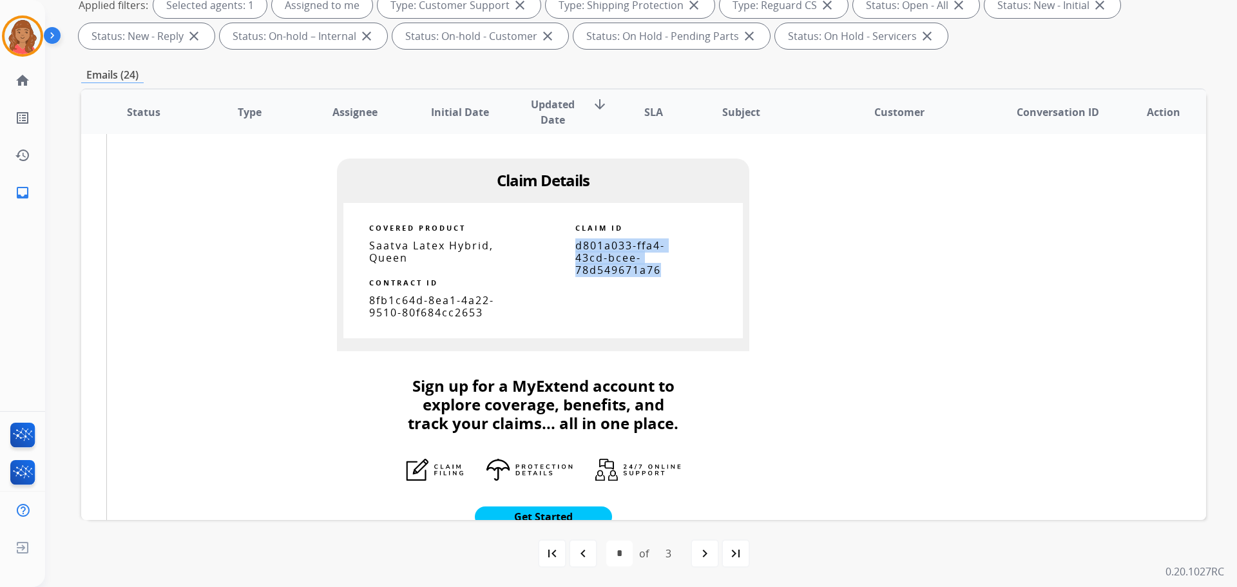
drag, startPoint x: 569, startPoint y: 240, endPoint x: 654, endPoint y: 274, distance: 91.6
click at [654, 274] on td "d801a033-ffa4-43cd-bcee-78d549671a76" at bounding box center [643, 258] width 148 height 37
copy span "d801a033-ffa4-43cd-bcee-78d549671a76"
click at [817, 108] on th "Customer" at bounding box center [889, 112] width 211 height 45
click at [808, 117] on th "Customer" at bounding box center [889, 112] width 211 height 45
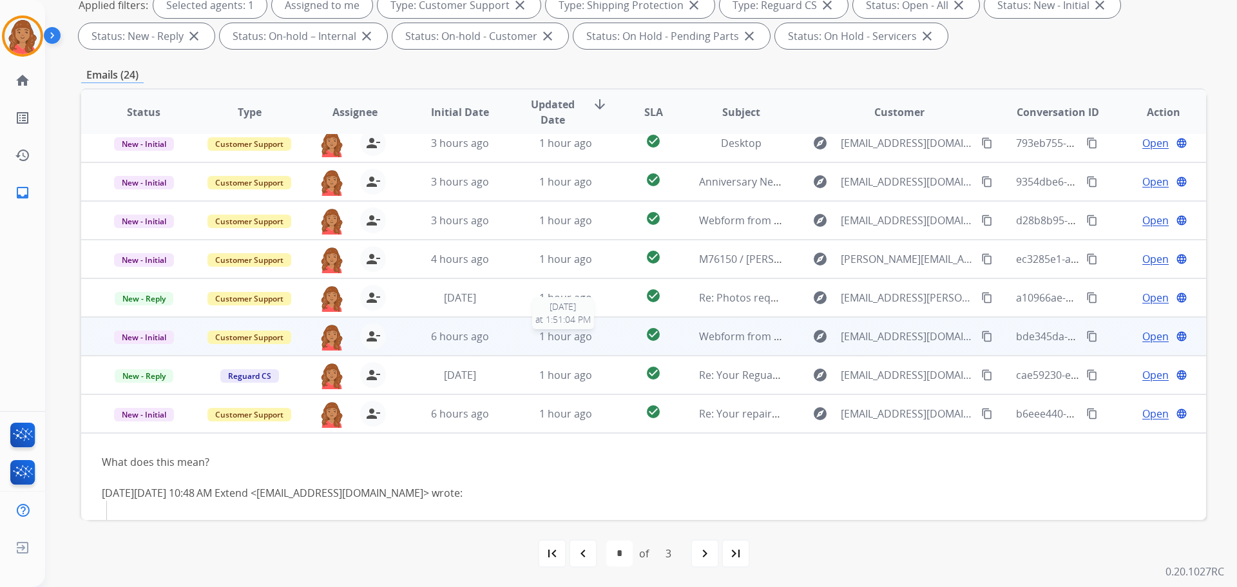
scroll to position [26, 0]
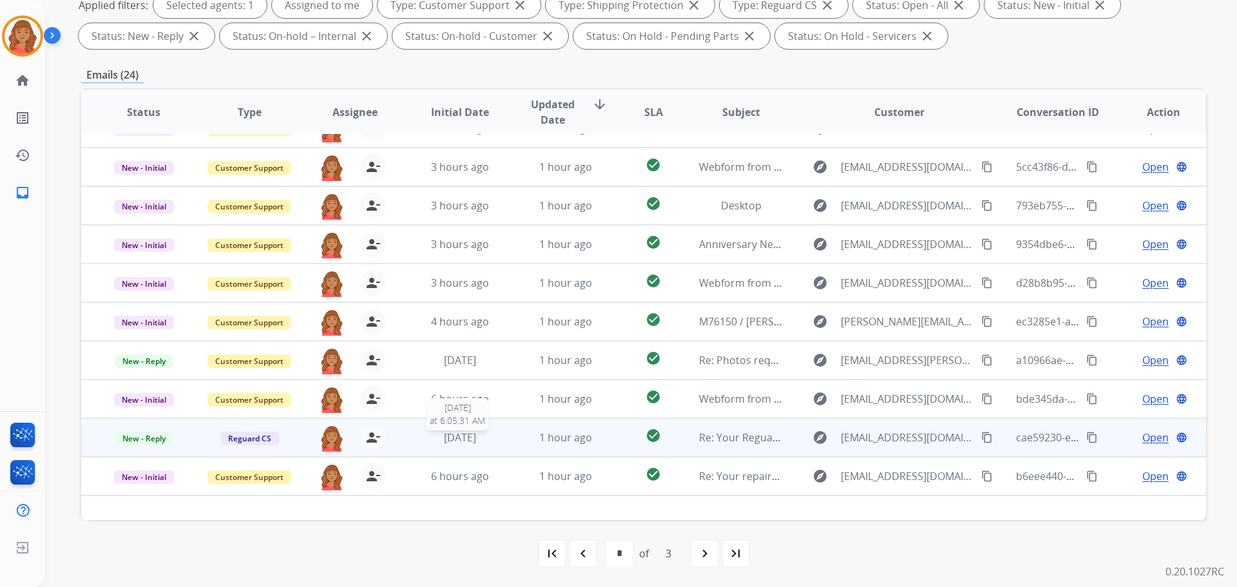
click at [447, 441] on span "[DATE]" at bounding box center [460, 437] width 32 height 14
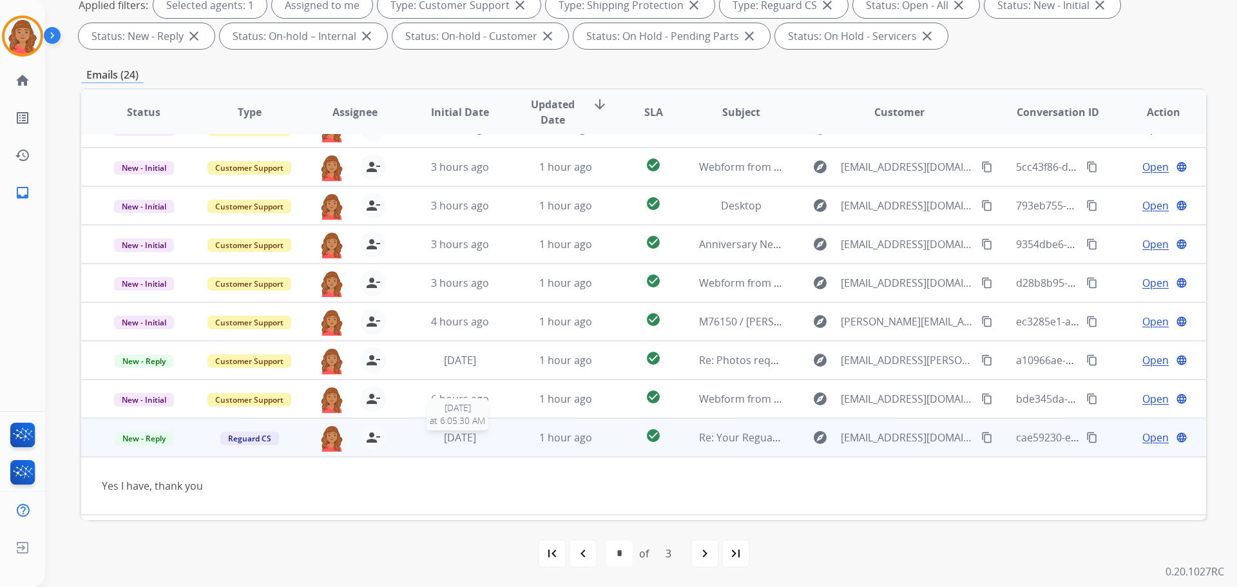
scroll to position [59, 0]
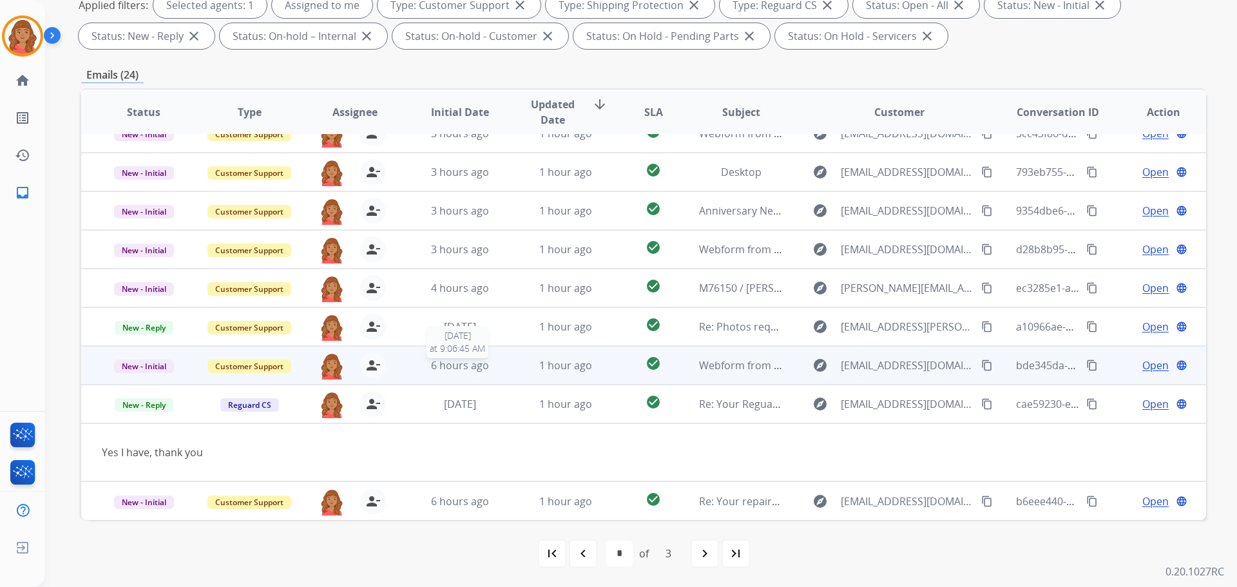
click at [418, 365] on div "6 hours ago" at bounding box center [460, 364] width 84 height 15
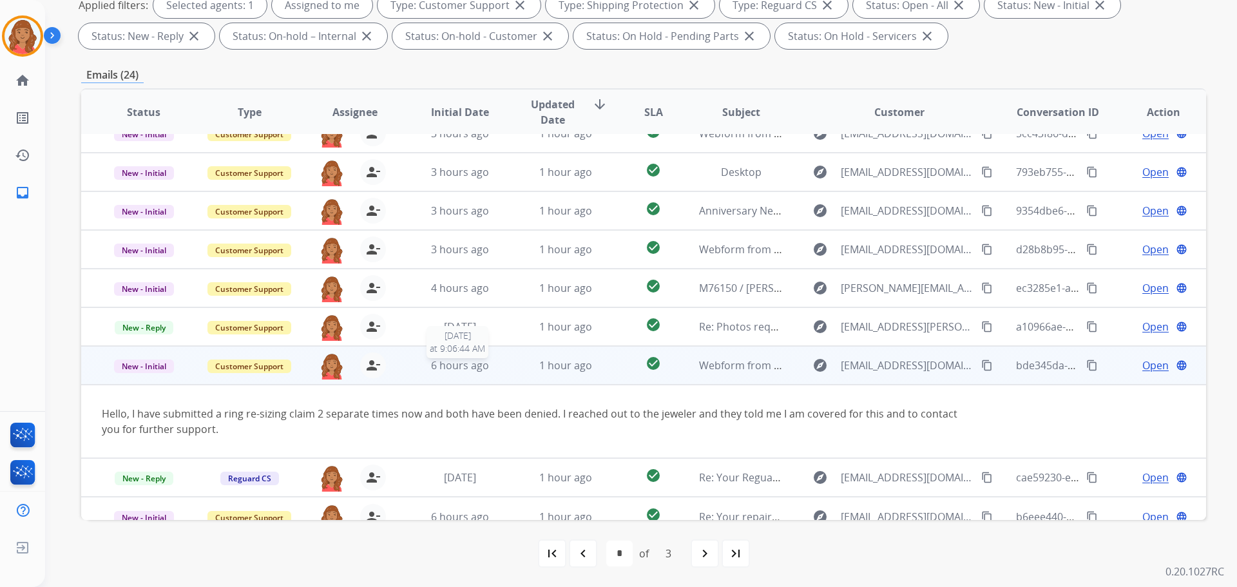
scroll to position [75, 0]
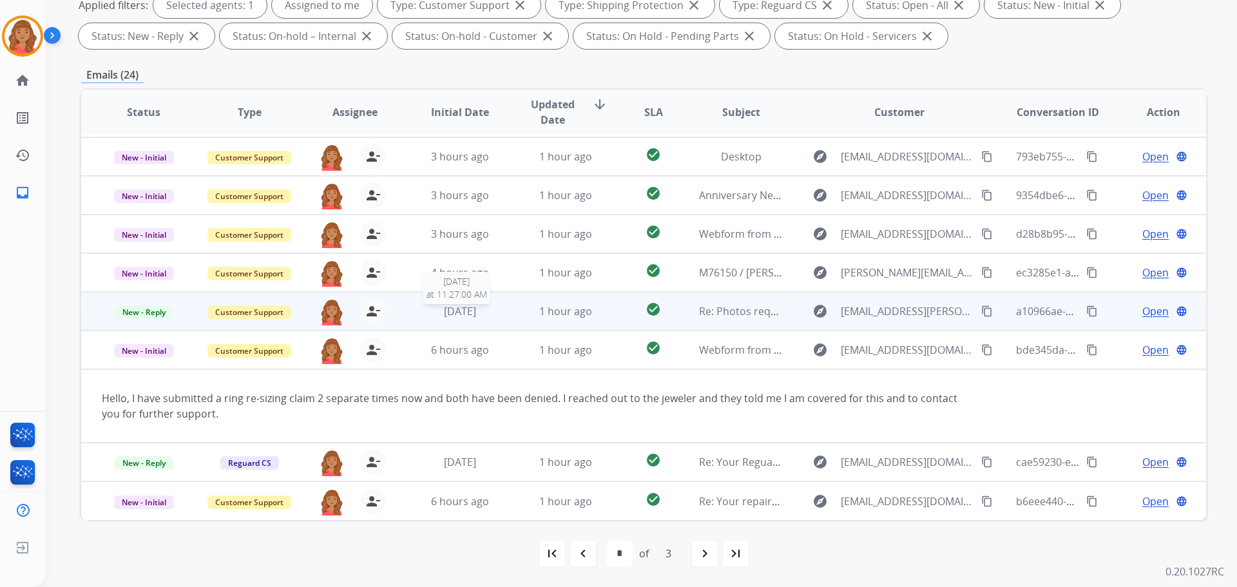
click at [428, 310] on div "[DATE]" at bounding box center [460, 310] width 84 height 15
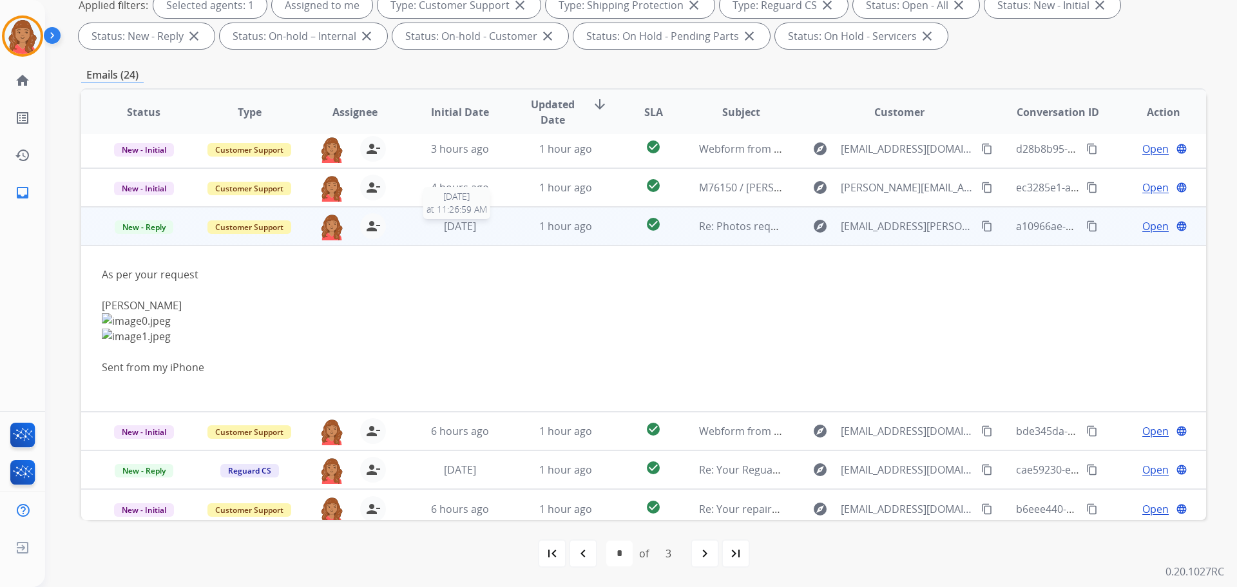
scroll to position [167, 0]
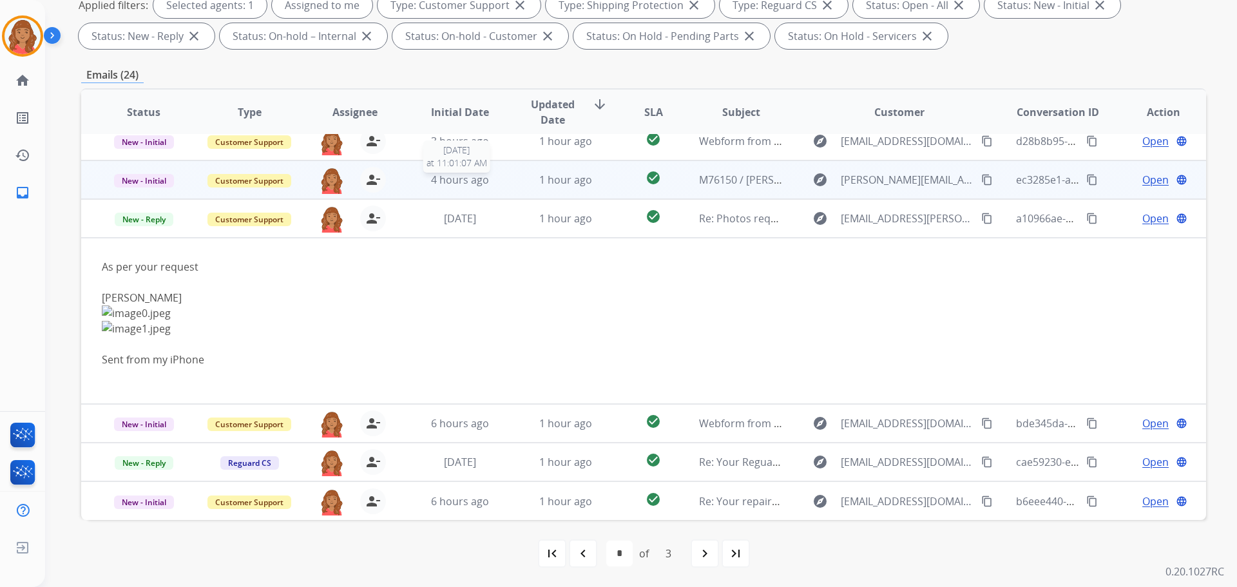
click at [477, 181] on span "4 hours ago" at bounding box center [460, 180] width 58 height 14
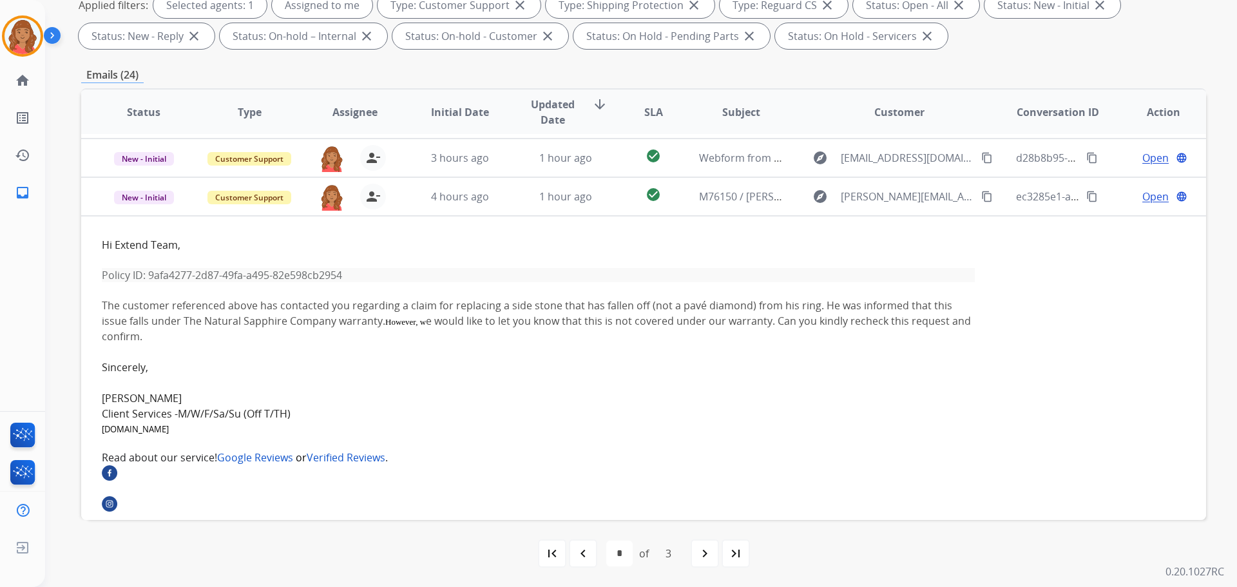
scroll to position [0, 0]
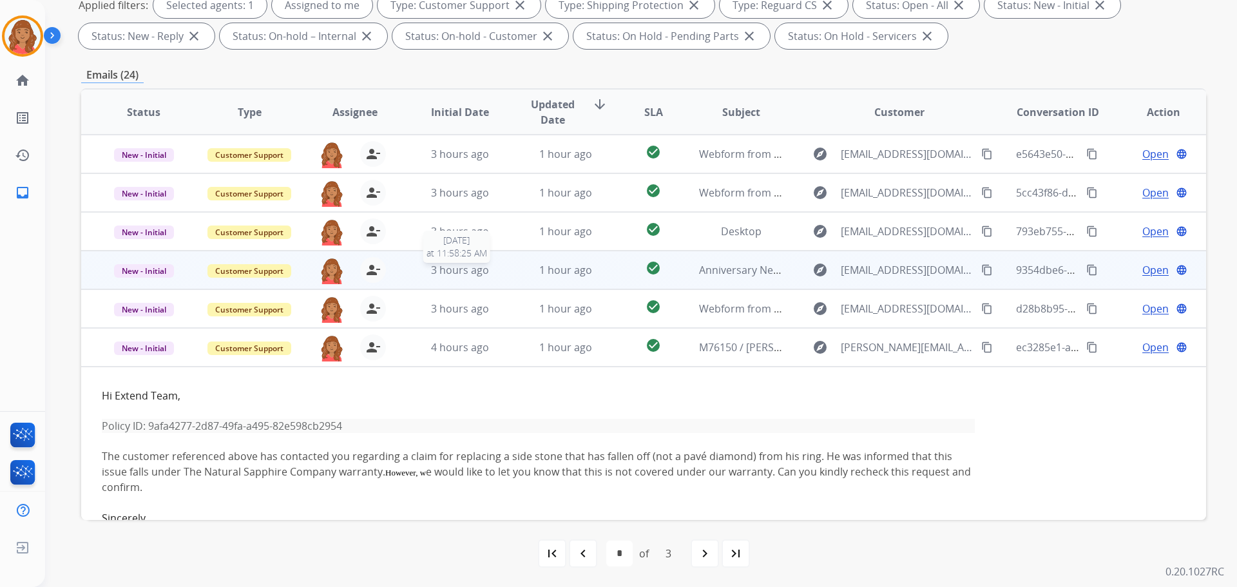
click at [474, 275] on span "3 hours ago" at bounding box center [460, 270] width 58 height 14
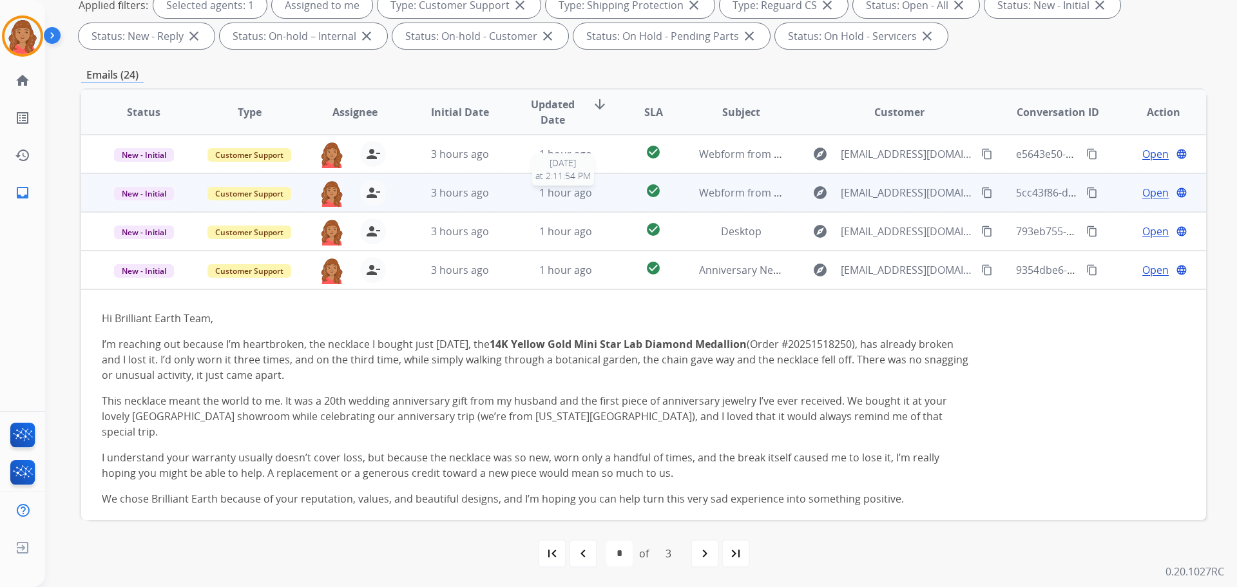
click at [526, 196] on div "1 hour ago" at bounding box center [566, 192] width 84 height 15
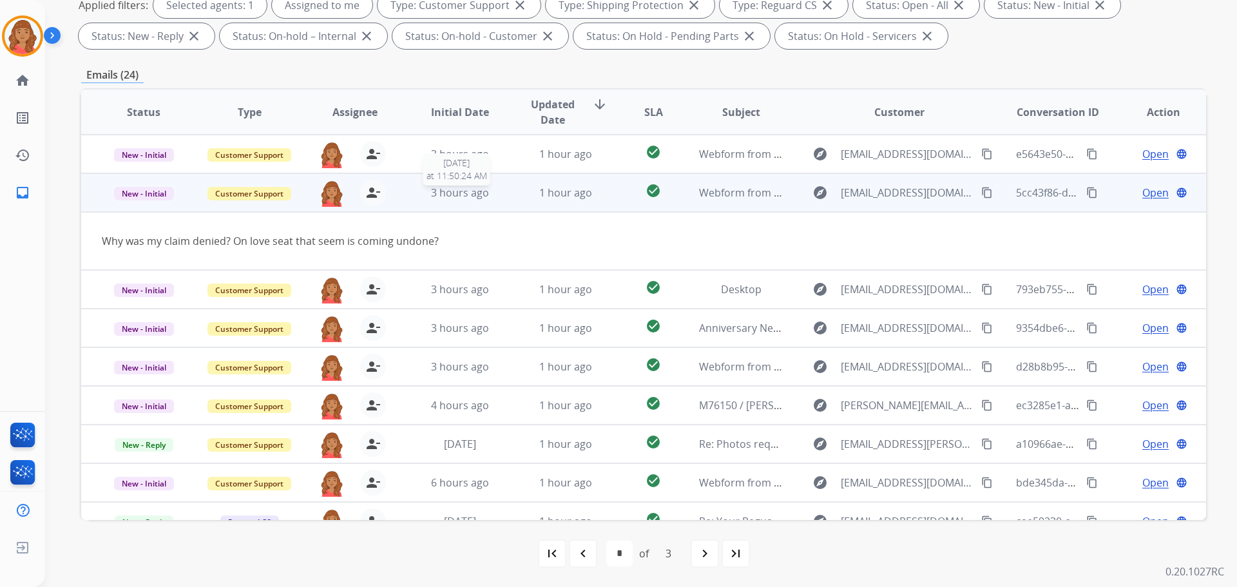
click at [492, 195] on div "3 hours ago" at bounding box center [460, 192] width 84 height 15
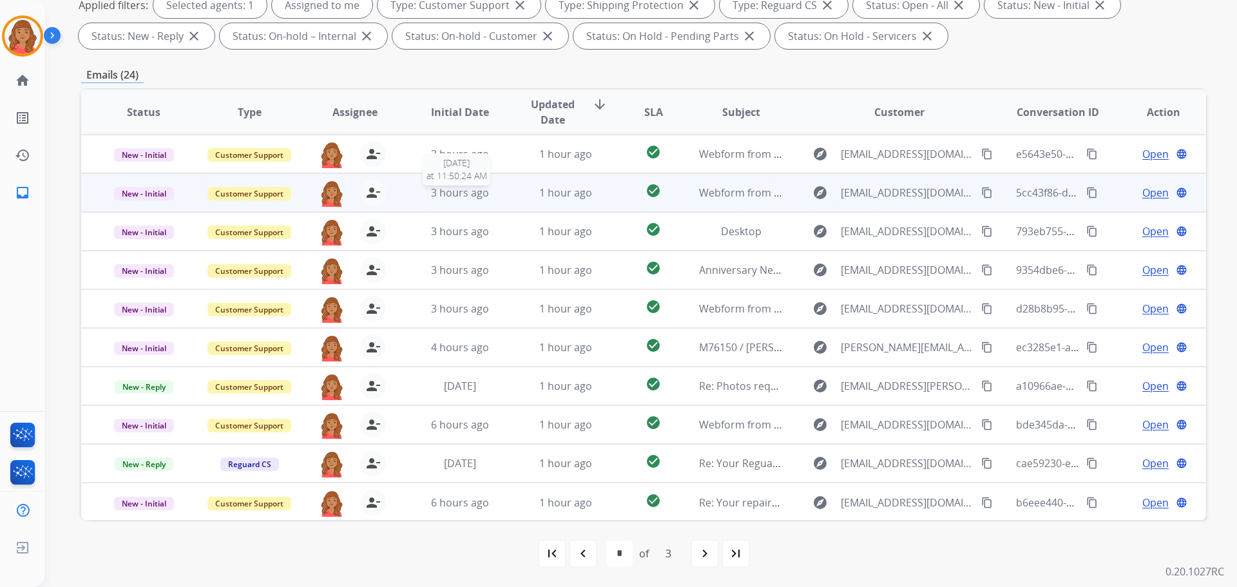
click at [494, 196] on div "3 hours ago" at bounding box center [460, 192] width 84 height 15
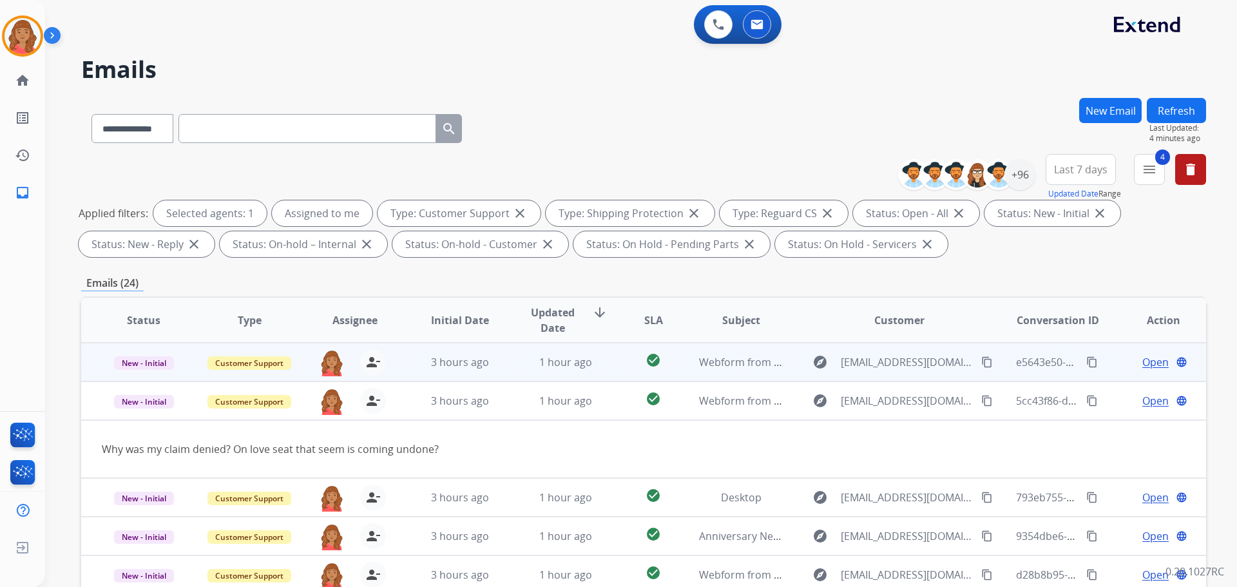
click at [509, 371] on td "1 hour ago" at bounding box center [556, 362] width 106 height 39
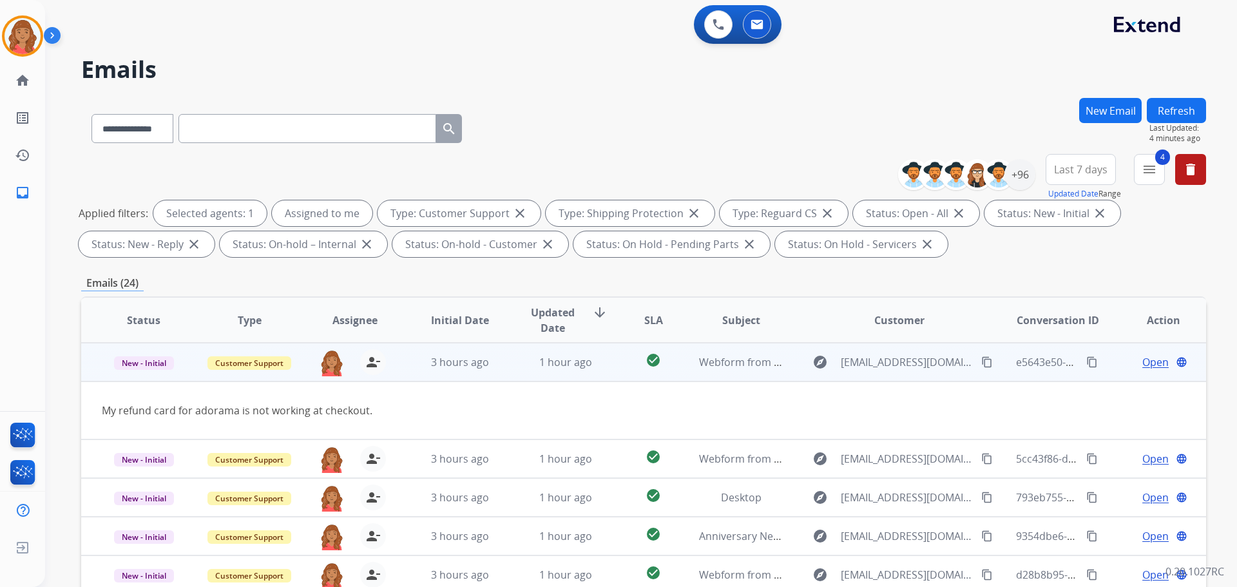
drag, startPoint x: 962, startPoint y: 365, endPoint x: 956, endPoint y: 366, distance: 6.6
click at [981, 365] on mat-icon "content_copy" at bounding box center [987, 362] width 12 height 12
click at [981, 364] on mat-icon "content_copy" at bounding box center [987, 362] width 12 height 12
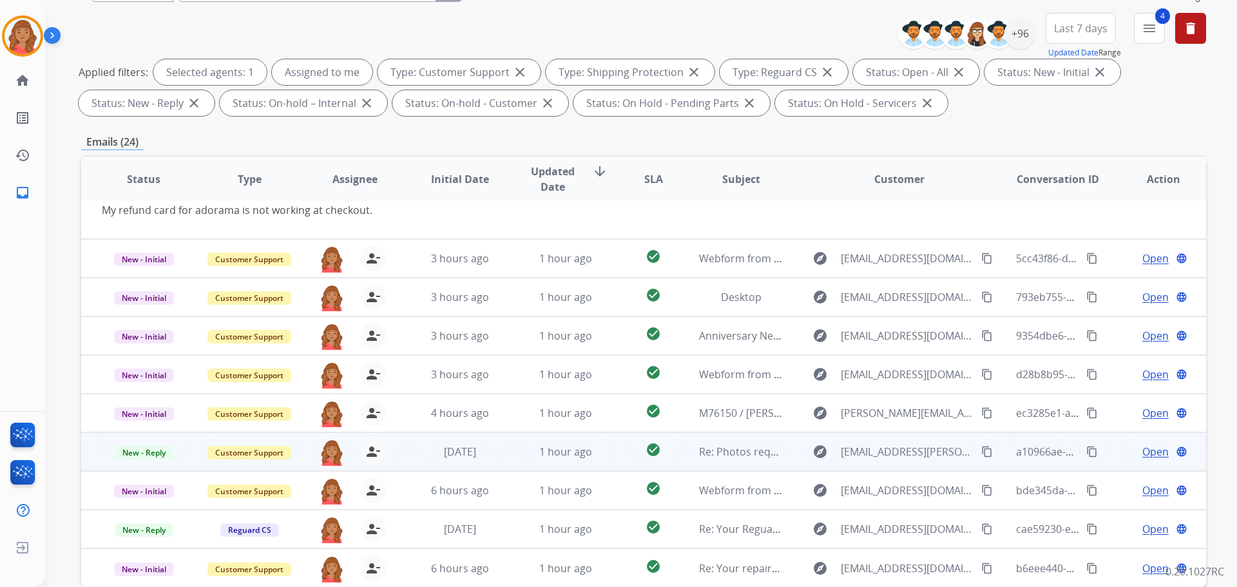
scroll to position [208, 0]
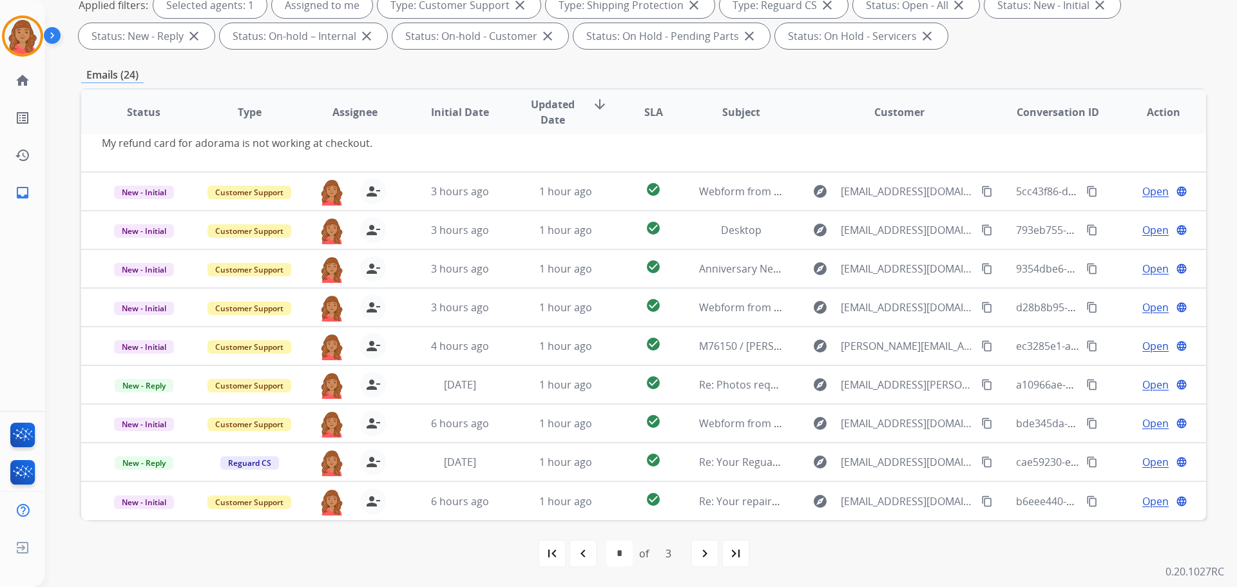
click at [701, 552] on mat-icon "navigate_next" at bounding box center [704, 553] width 15 height 15
select select "*"
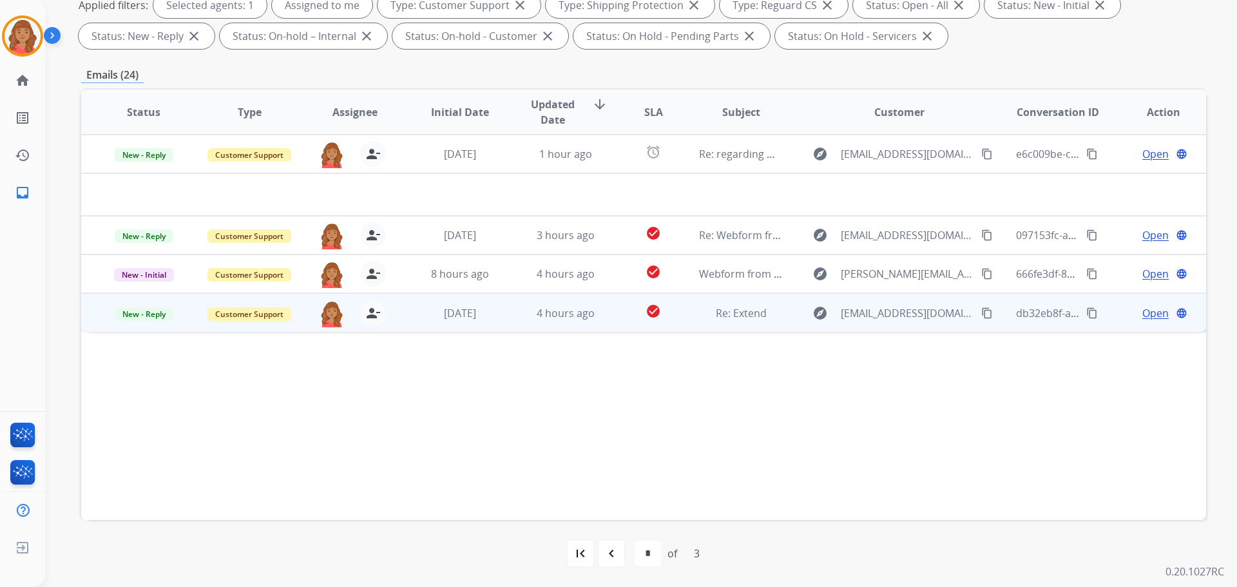
click at [511, 318] on td "4 hours ago" at bounding box center [556, 312] width 106 height 39
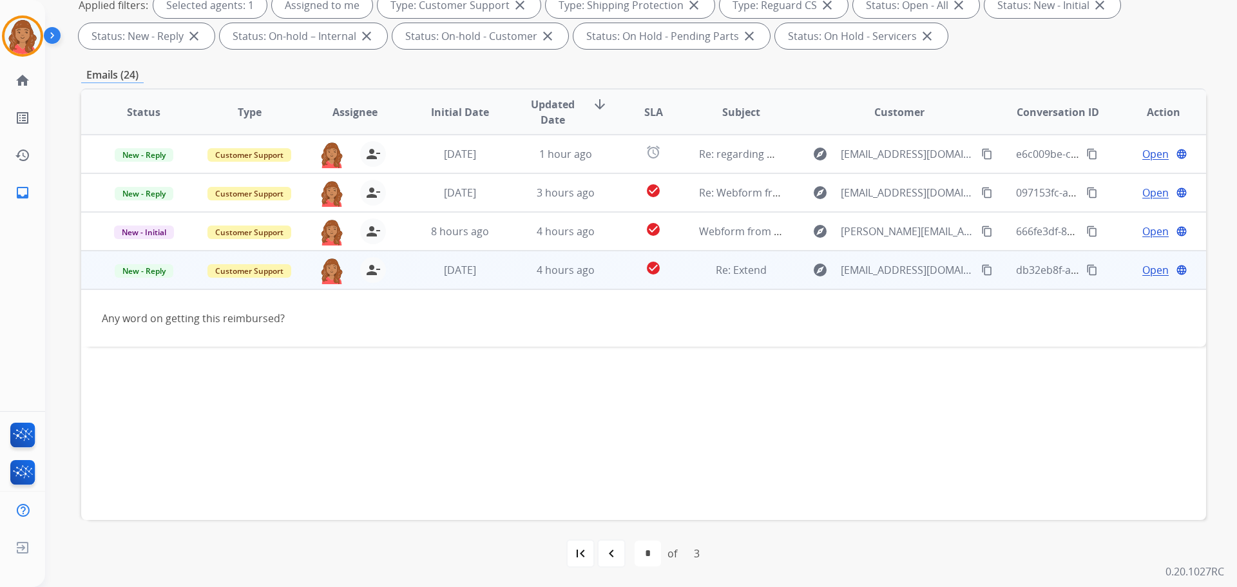
click at [979, 268] on button "content_copy" at bounding box center [986, 269] width 15 height 15
click at [1149, 271] on span "Open" at bounding box center [1155, 269] width 26 height 15
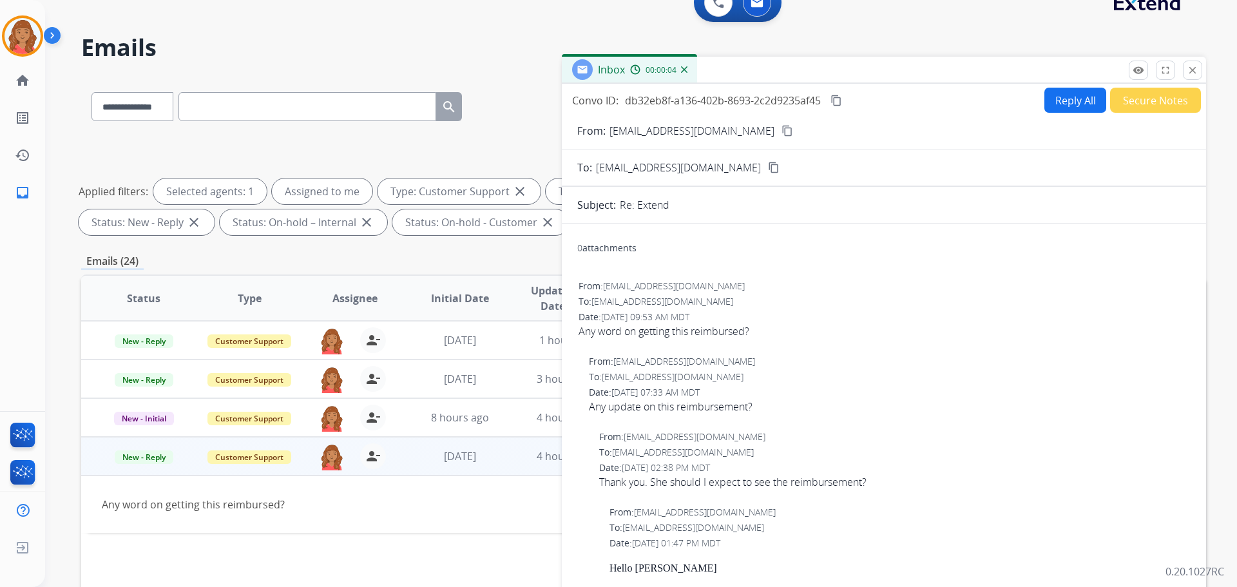
scroll to position [0, 0]
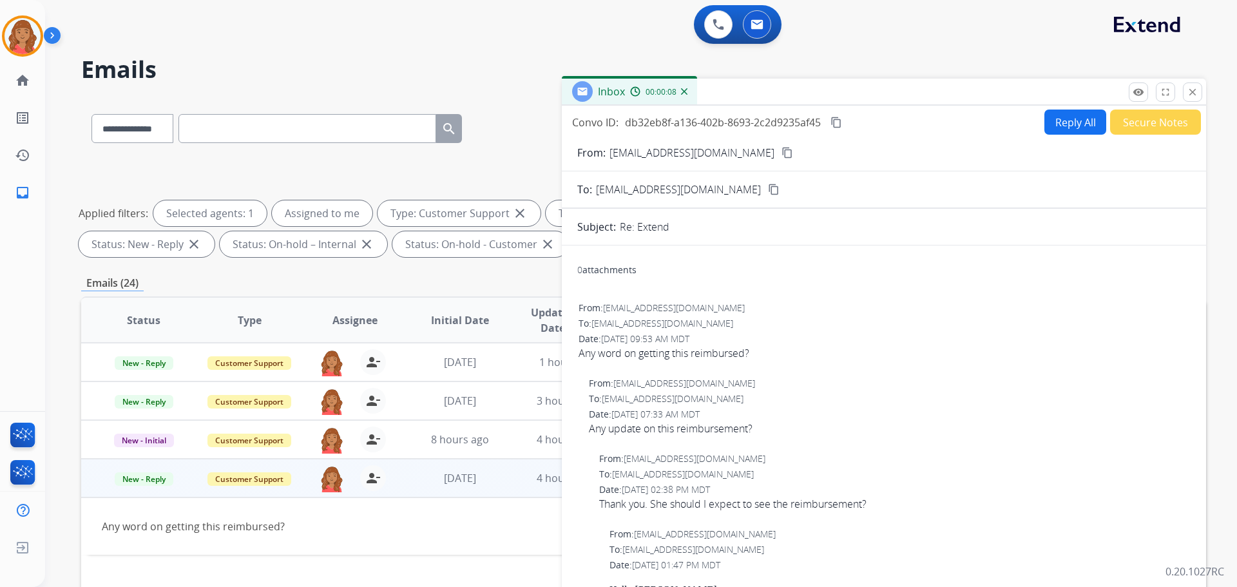
click at [1082, 124] on button "Reply All" at bounding box center [1075, 121] width 62 height 25
select select "**********"
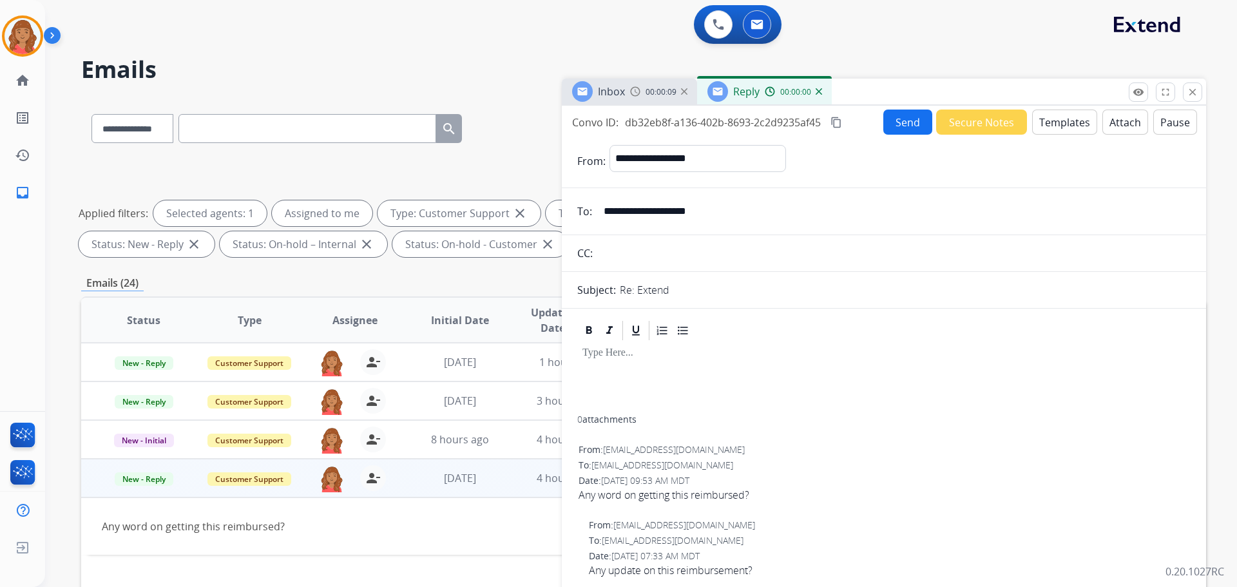
click at [1047, 123] on button "Templates" at bounding box center [1064, 121] width 65 height 25
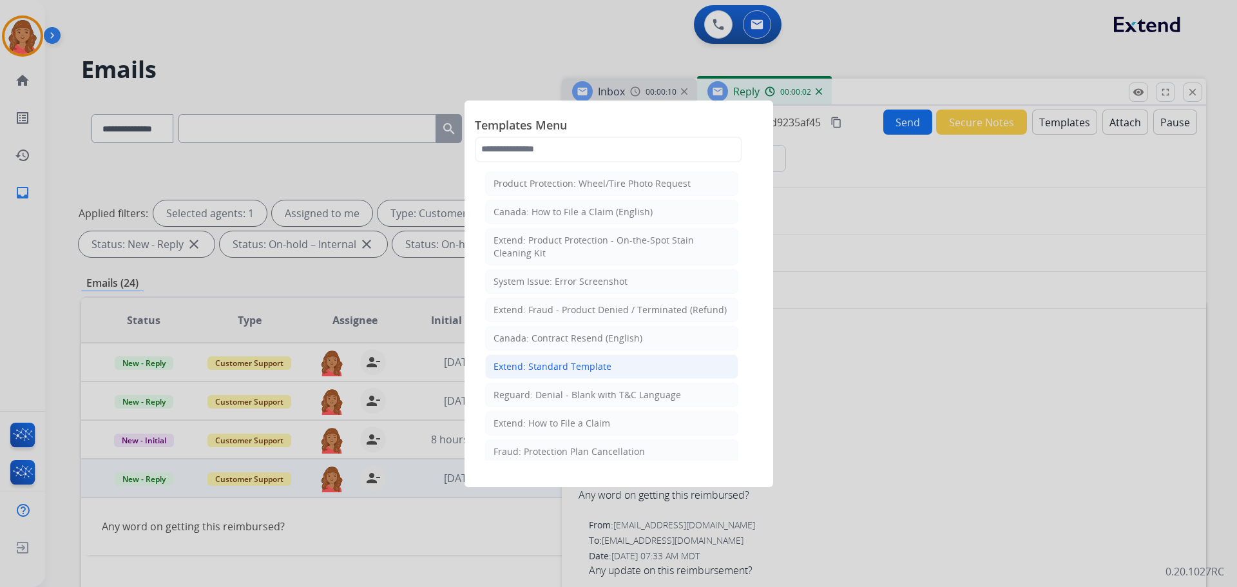
click at [533, 366] on div "Extend: Standard Template" at bounding box center [552, 366] width 118 height 13
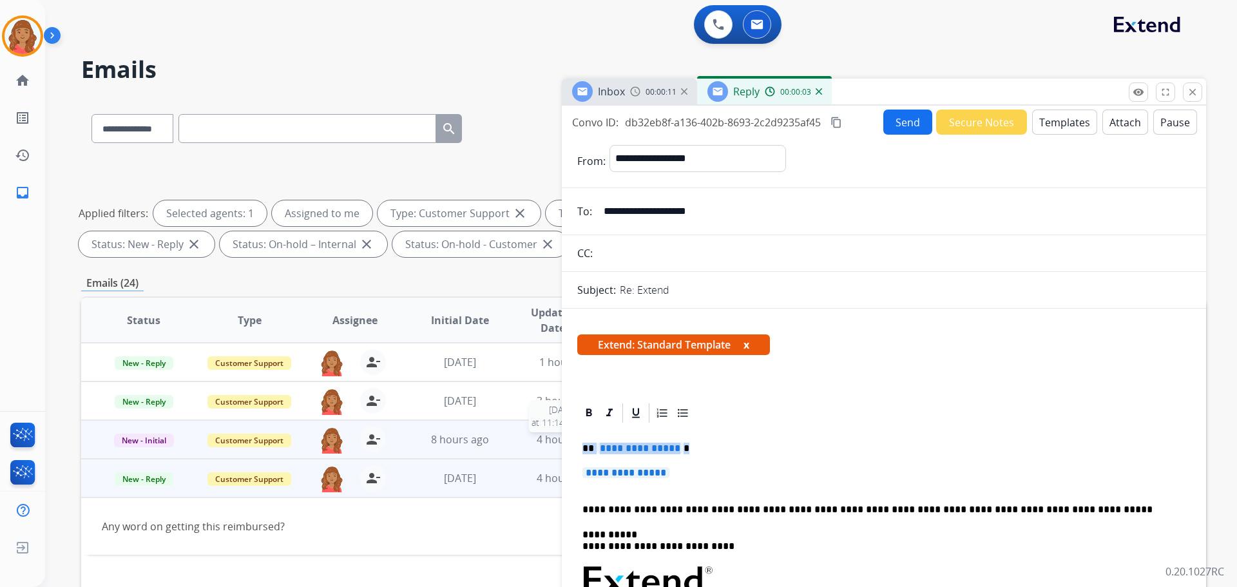
drag, startPoint x: 678, startPoint y: 474, endPoint x: 557, endPoint y: 442, distance: 124.5
click at [555, 440] on div "**********" at bounding box center [643, 446] width 1125 height 697
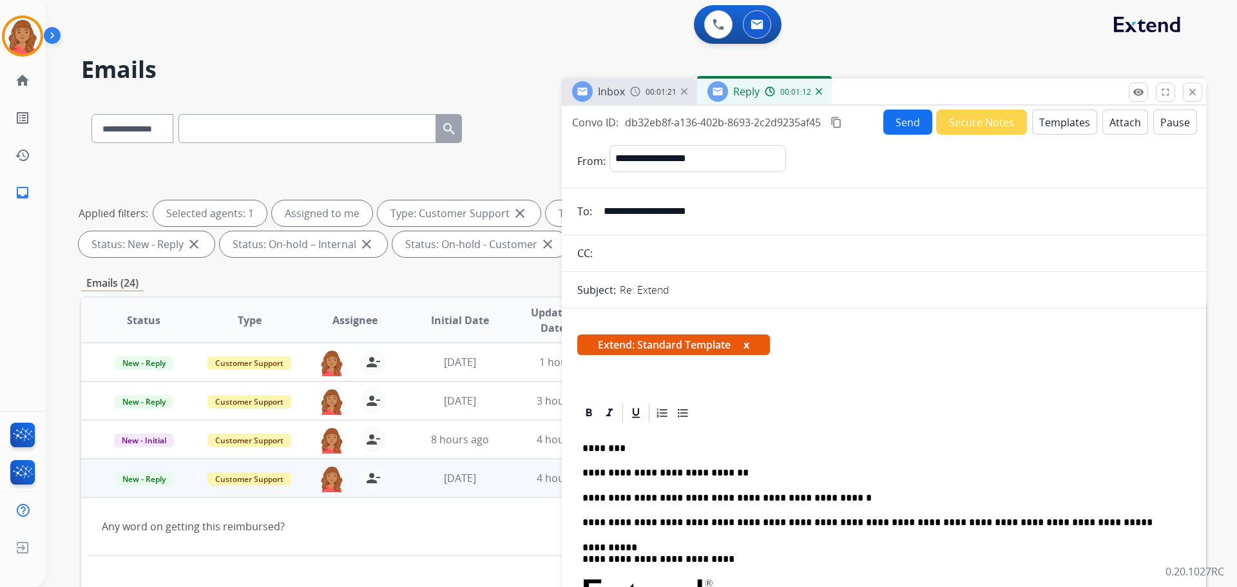
click at [897, 122] on button "Send" at bounding box center [907, 121] width 49 height 25
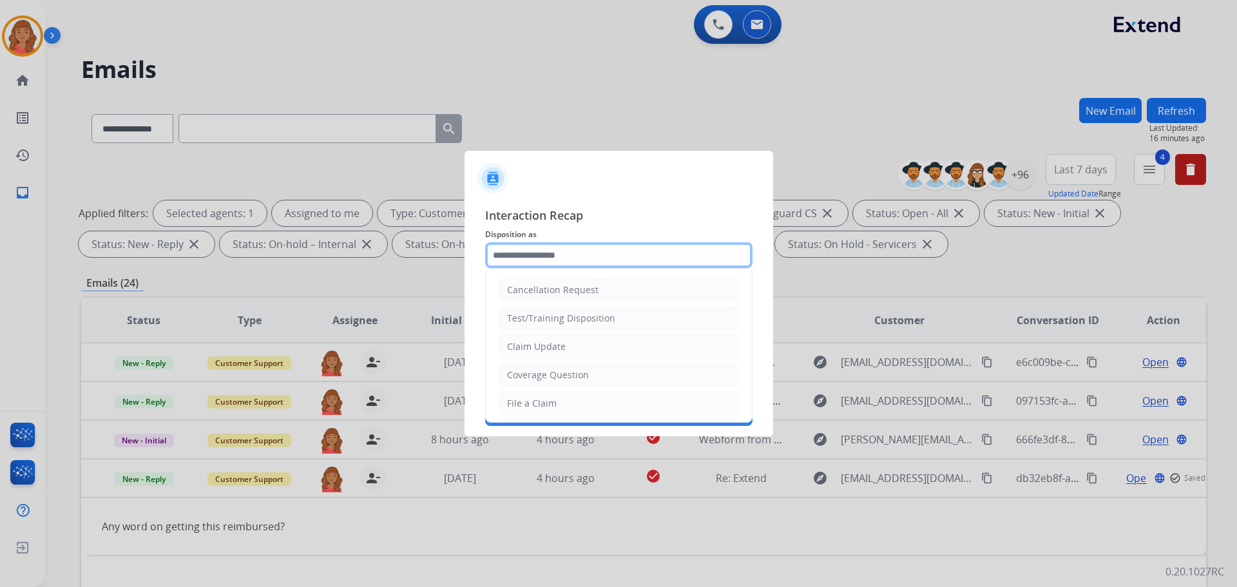
drag, startPoint x: 549, startPoint y: 252, endPoint x: 551, endPoint y: 264, distance: 12.5
click at [549, 254] on input "text" at bounding box center [618, 255] width 267 height 26
click at [544, 347] on div "Claim Update" at bounding box center [536, 346] width 59 height 13
type input "**********"
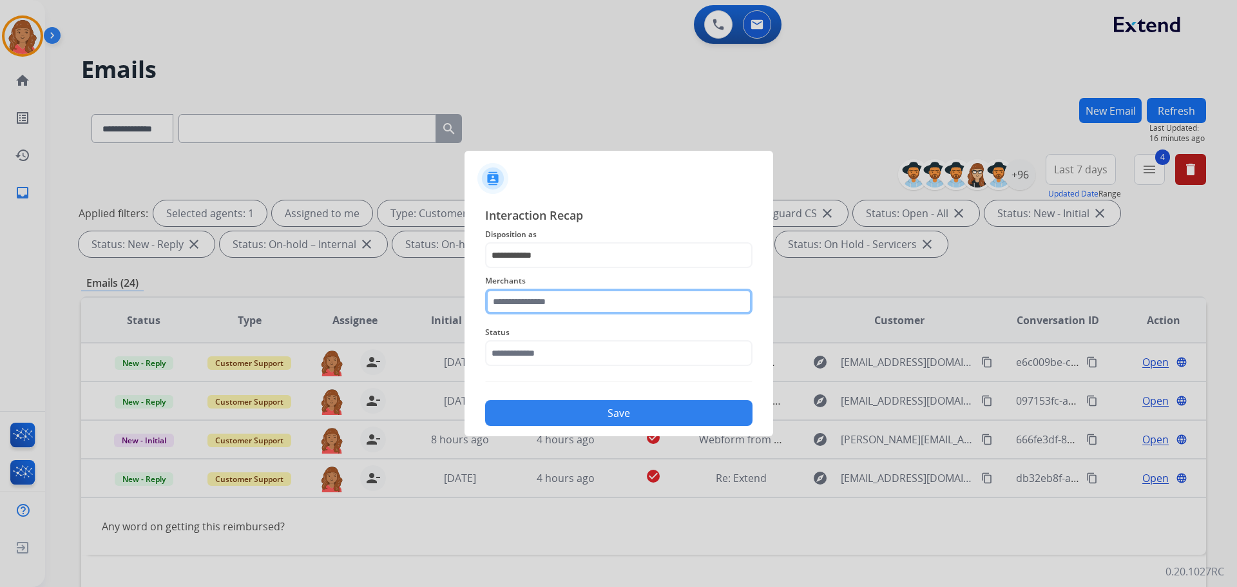
click at [533, 303] on input "text" at bounding box center [618, 302] width 267 height 26
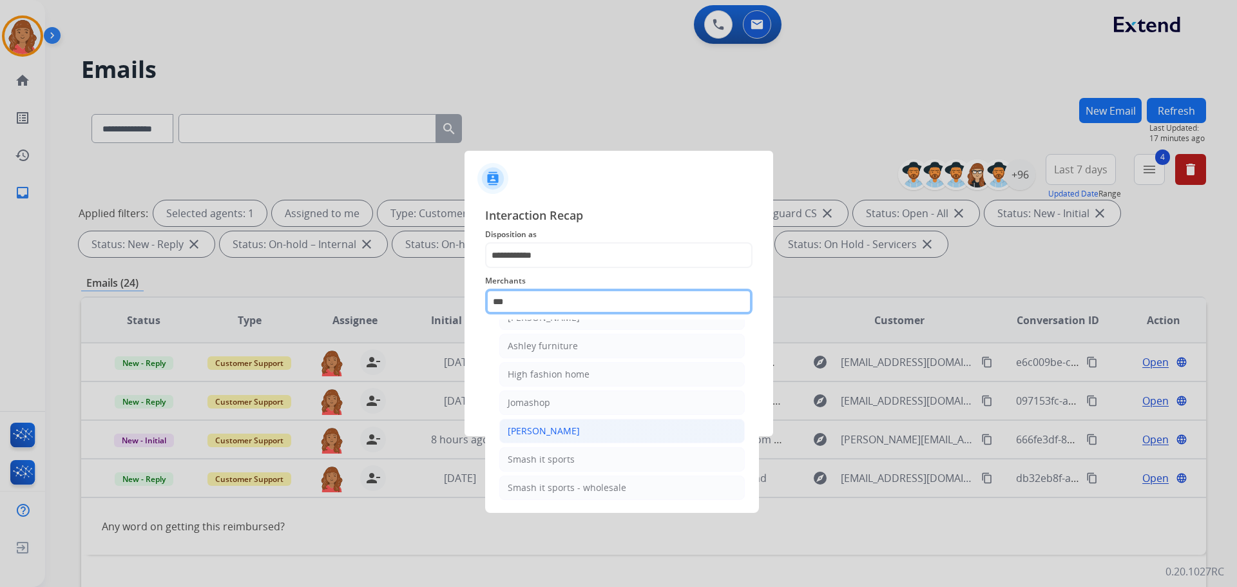
scroll to position [21, 0]
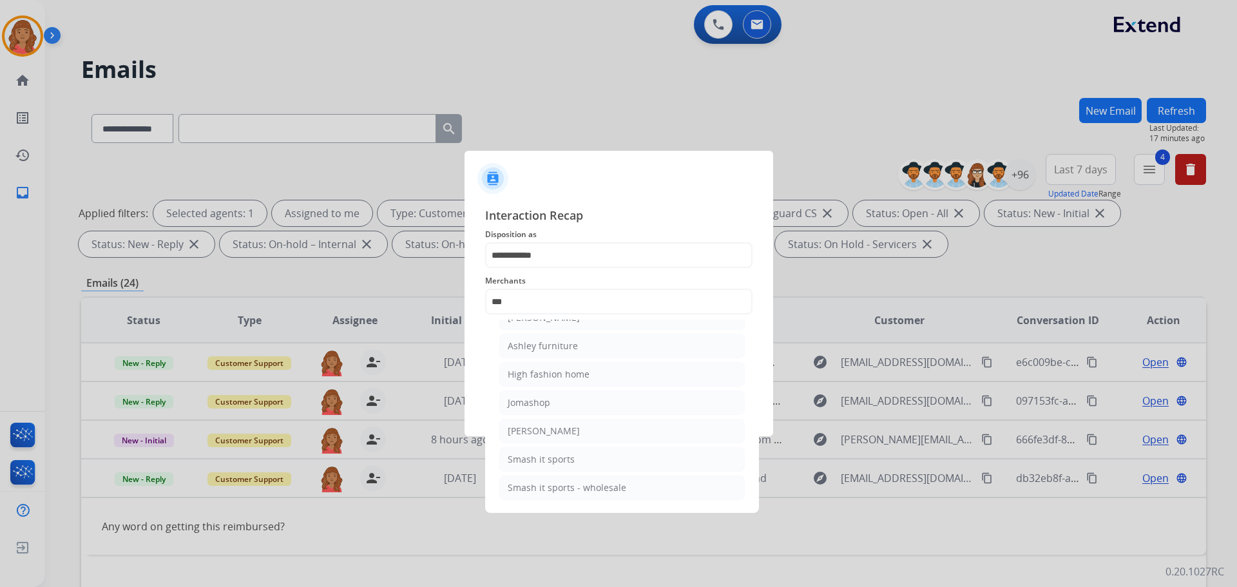
click at [542, 345] on div "Ashley furniture" at bounding box center [543, 345] width 70 height 13
type input "**********"
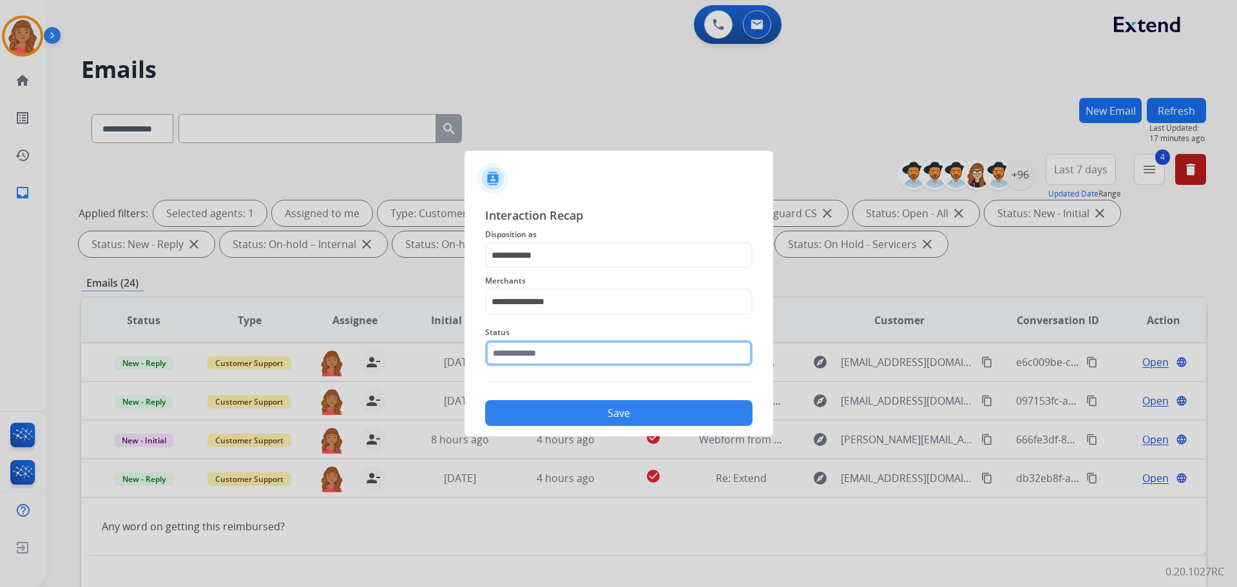
drag, startPoint x: 537, startPoint y: 354, endPoint x: 542, endPoint y: 368, distance: 15.5
click at [537, 354] on input "text" at bounding box center [618, 353] width 267 height 26
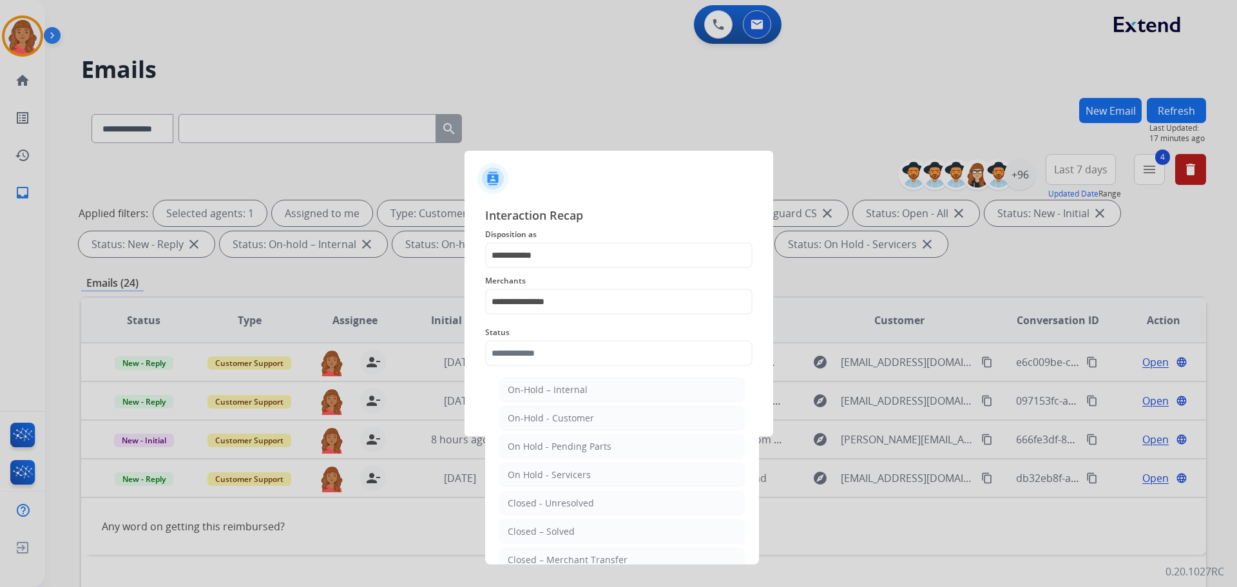
click at [545, 534] on div "Closed – Solved" at bounding box center [541, 531] width 67 height 13
type input "**********"
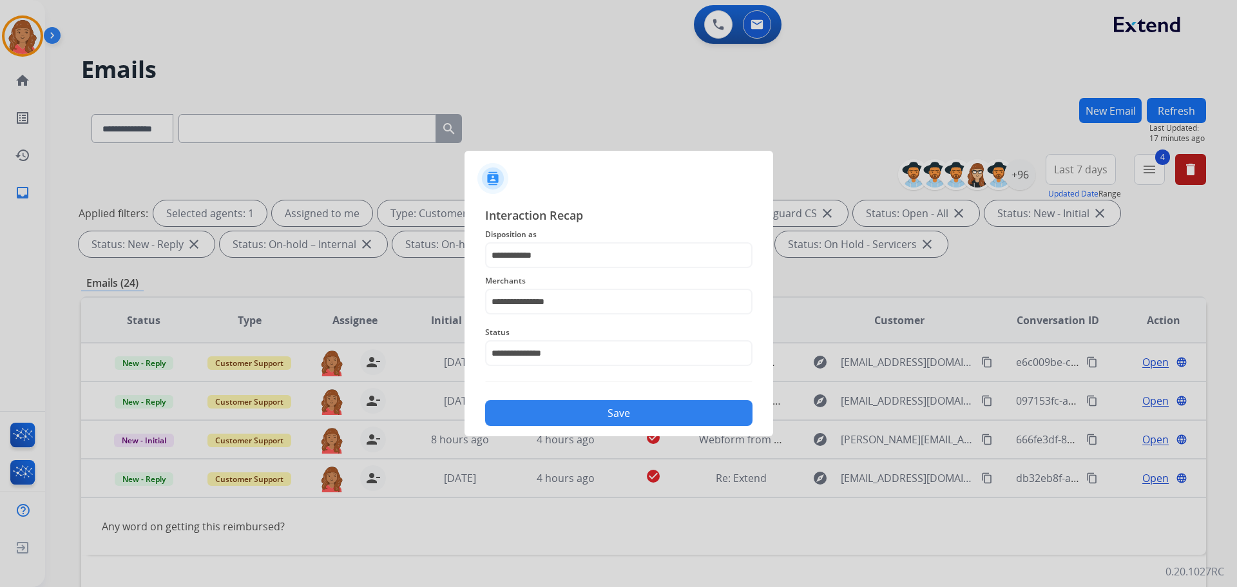
click at [546, 410] on button "Save" at bounding box center [618, 413] width 267 height 26
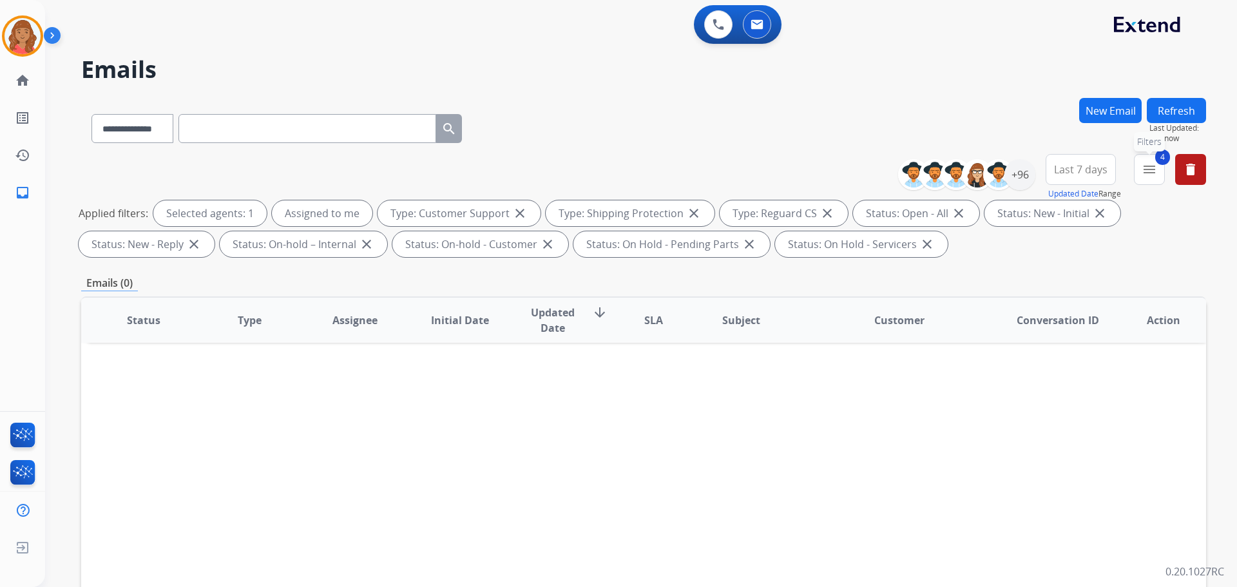
click at [1148, 168] on mat-icon "menu" at bounding box center [1148, 169] width 15 height 15
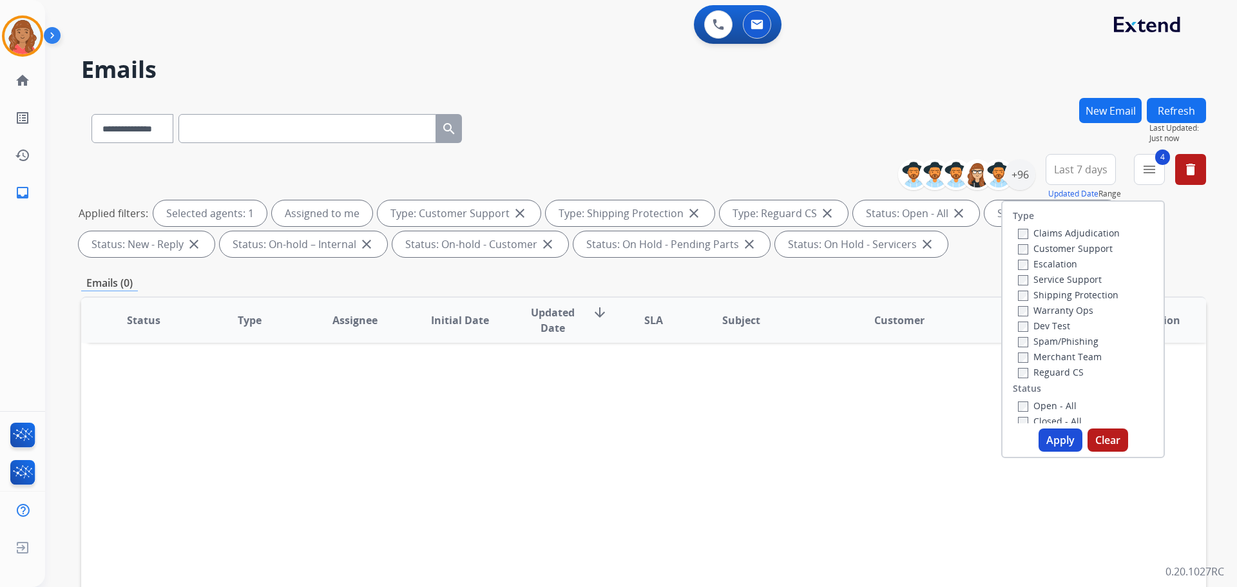
click at [1048, 448] on button "Apply" at bounding box center [1060, 439] width 44 height 23
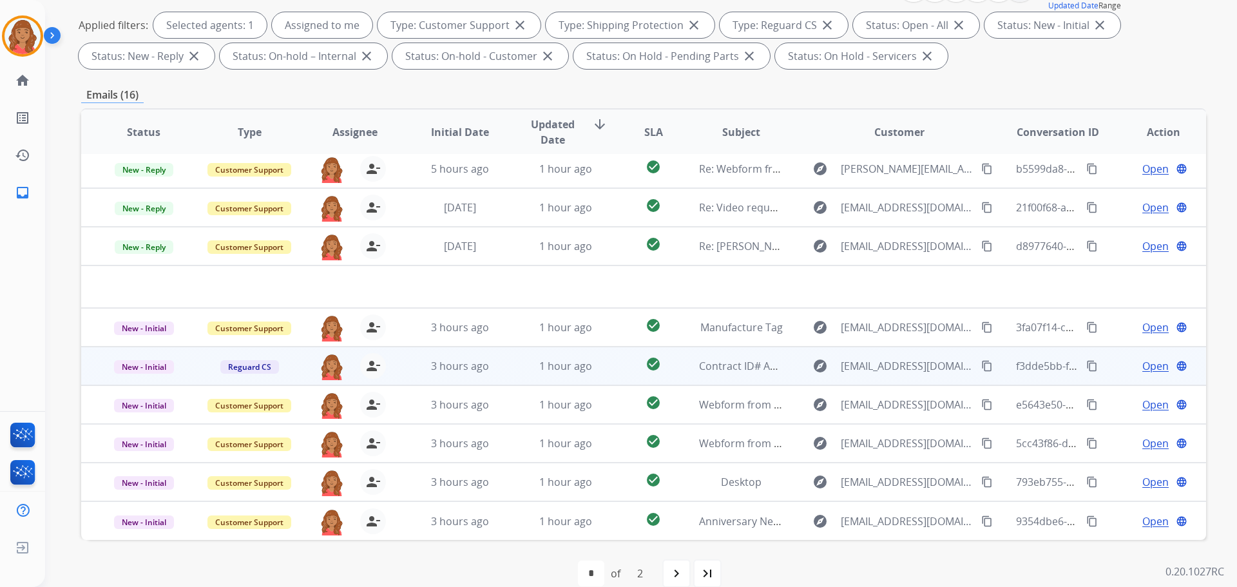
scroll to position [208, 0]
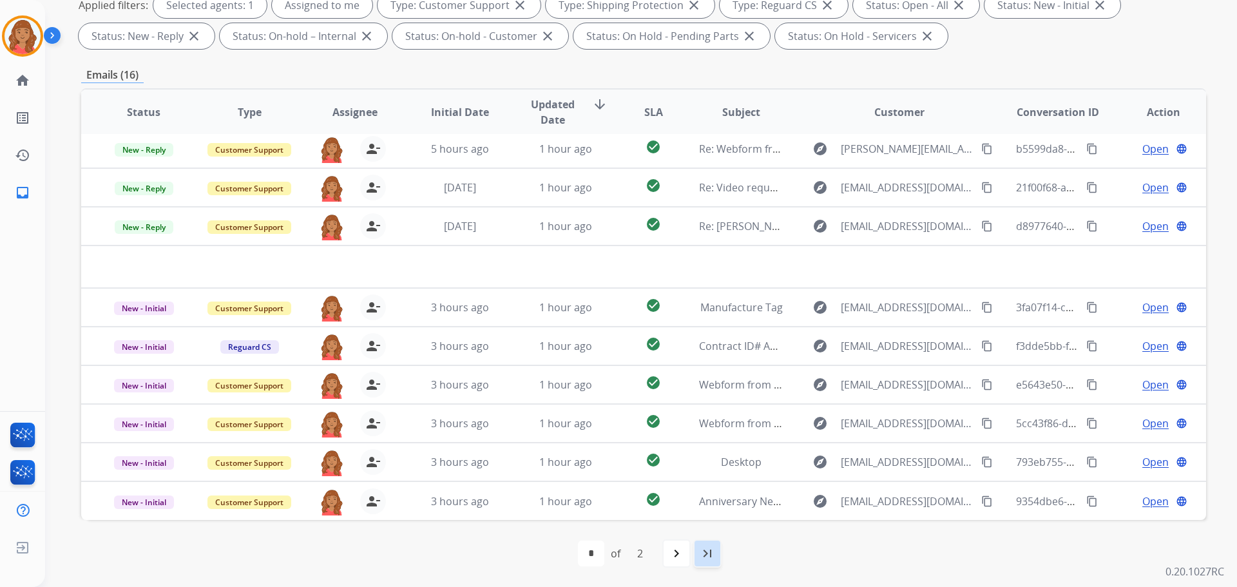
click at [704, 550] on mat-icon "last_page" at bounding box center [706, 553] width 15 height 15
select select "*"
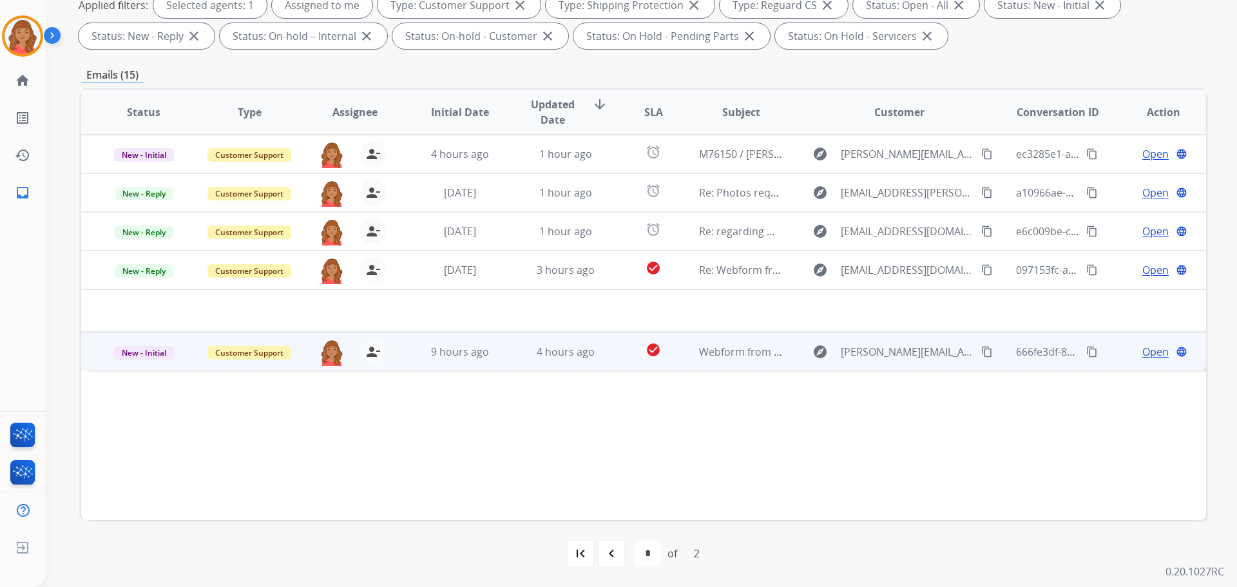
click at [569, 361] on td "4 hours ago" at bounding box center [556, 351] width 106 height 39
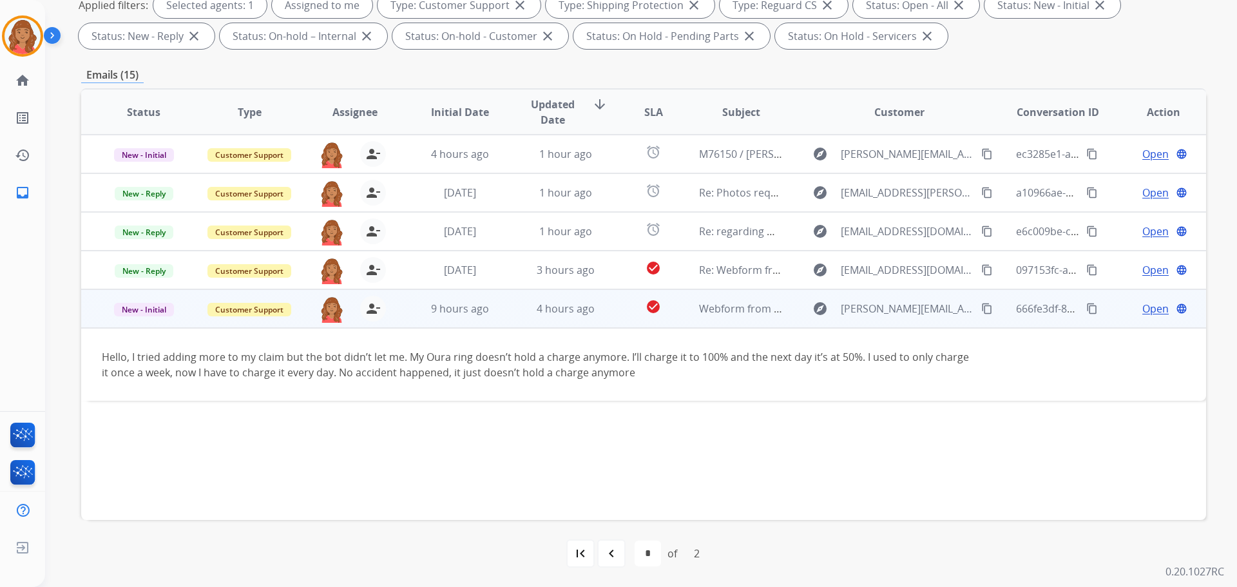
click at [983, 304] on mat-icon "content_copy" at bounding box center [987, 309] width 12 height 12
click at [1150, 311] on span "Open" at bounding box center [1155, 308] width 26 height 15
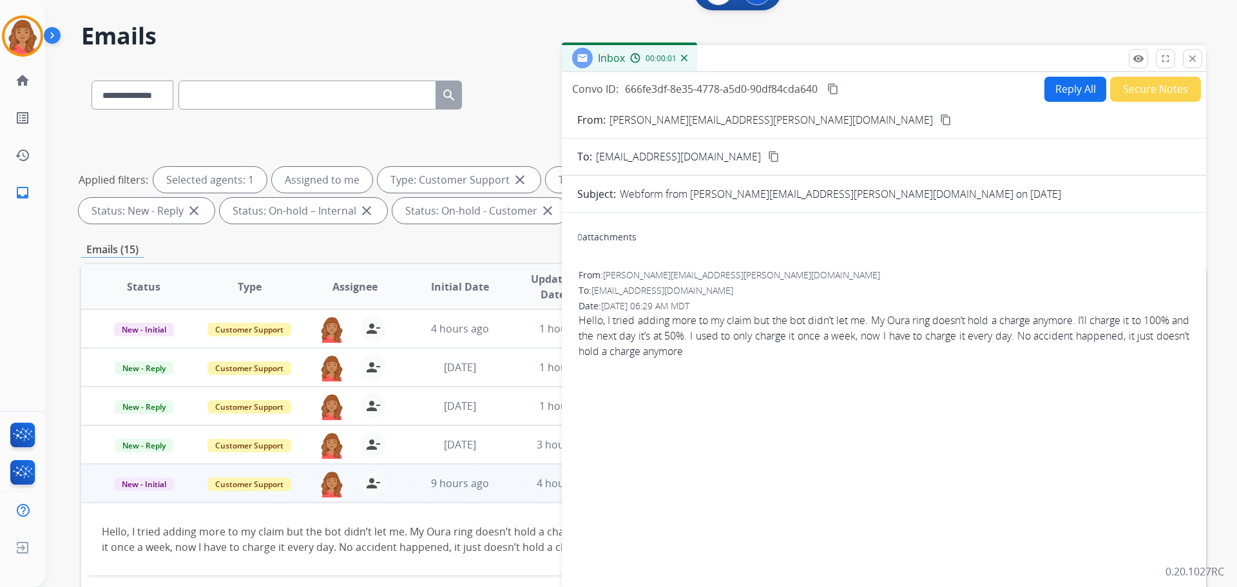
scroll to position [0, 0]
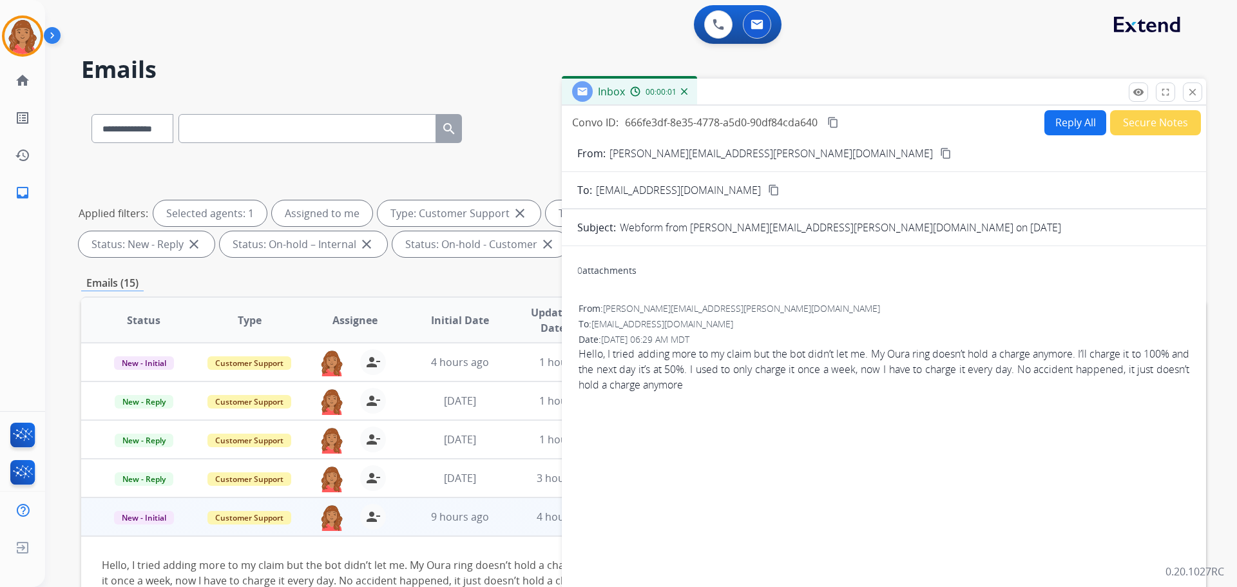
click at [1057, 121] on button "Reply All" at bounding box center [1075, 122] width 62 height 25
select select "**********"
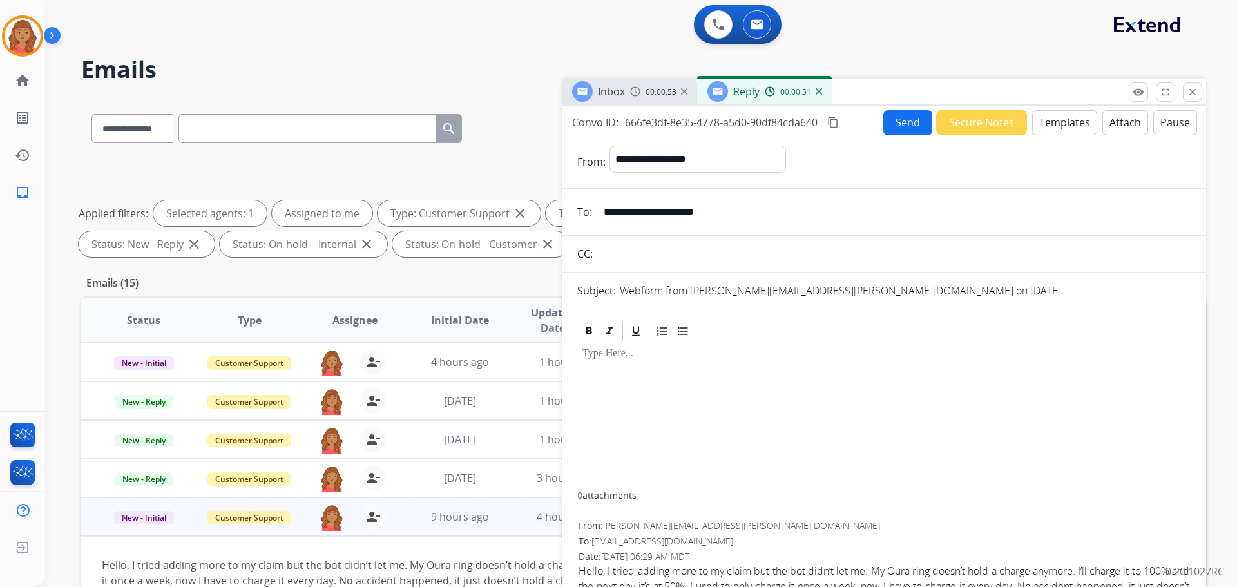
click at [1039, 133] on button "Templates" at bounding box center [1064, 122] width 65 height 25
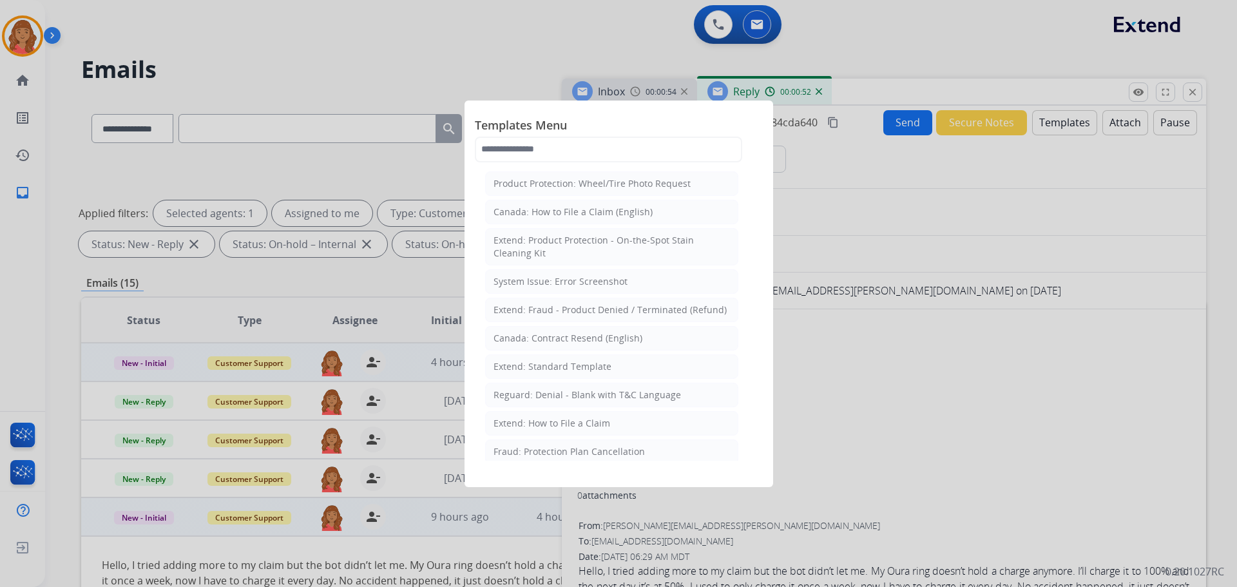
click at [551, 363] on div "Extend: Standard Template" at bounding box center [552, 366] width 118 height 13
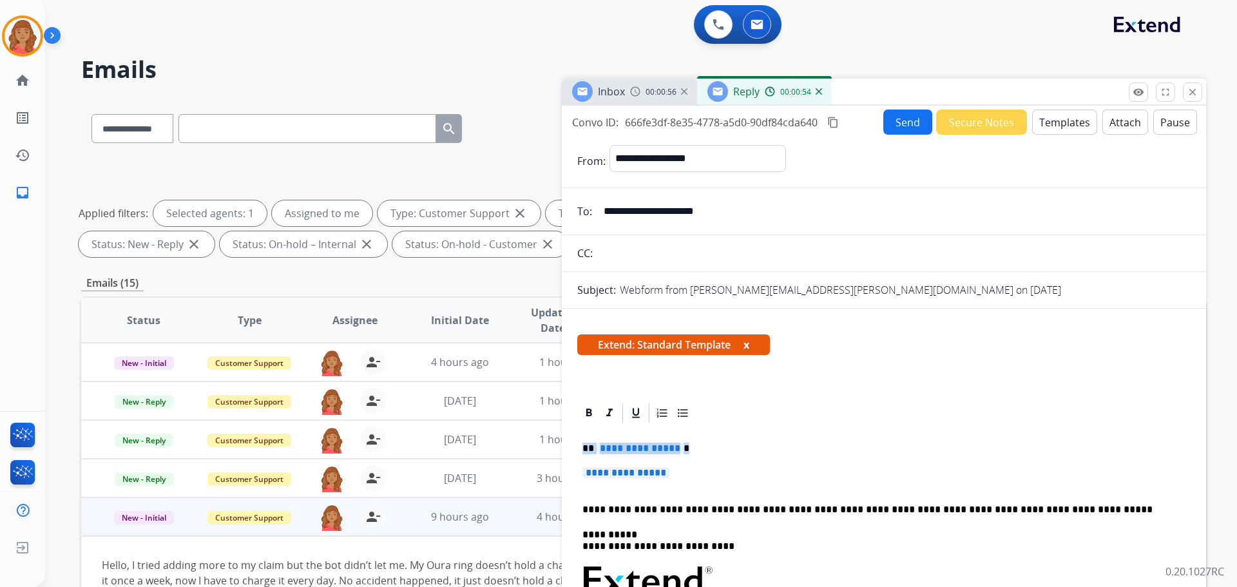
drag, startPoint x: 678, startPoint y: 475, endPoint x: 580, endPoint y: 448, distance: 101.6
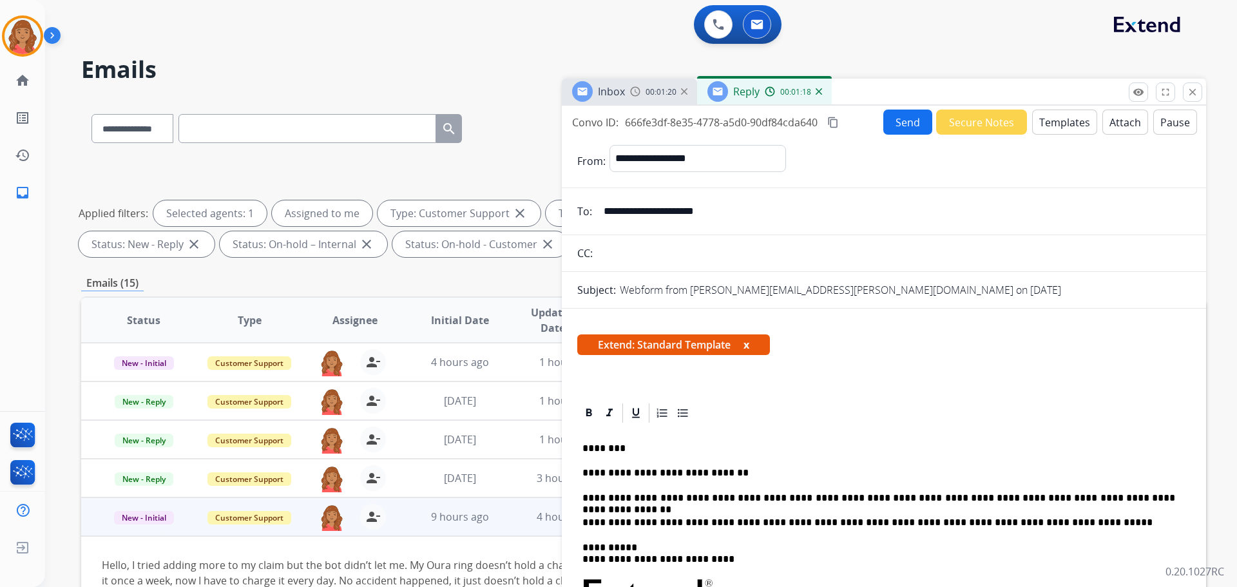
click at [835, 123] on mat-icon "content_copy" at bounding box center [833, 123] width 12 height 12
click at [897, 120] on button "Send" at bounding box center [907, 121] width 49 height 25
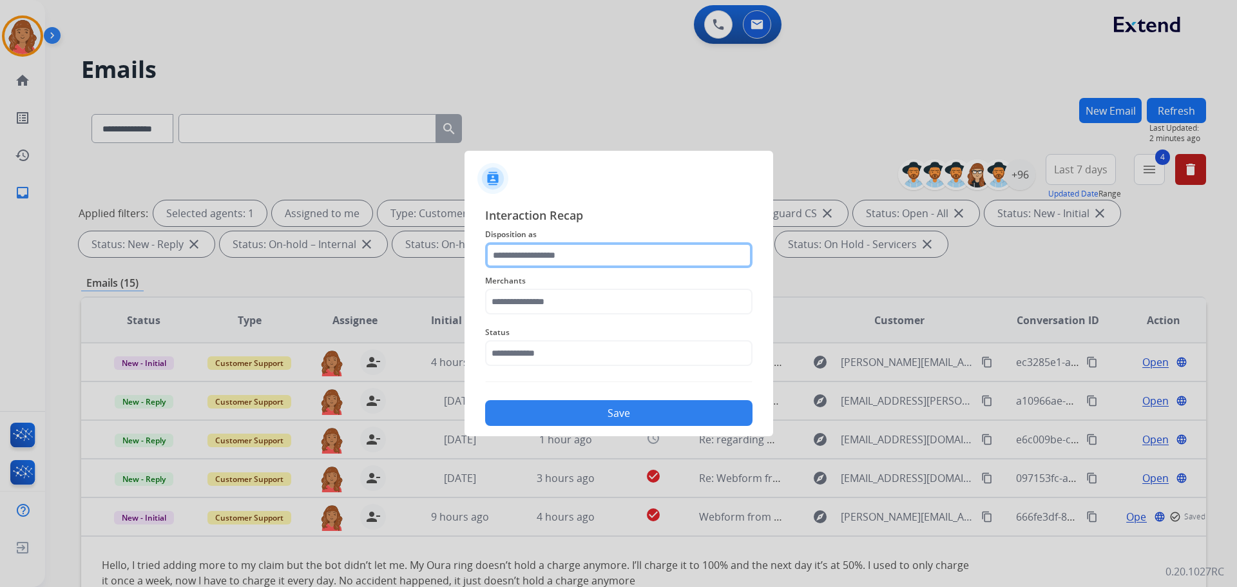
click at [558, 261] on input "text" at bounding box center [618, 255] width 267 height 26
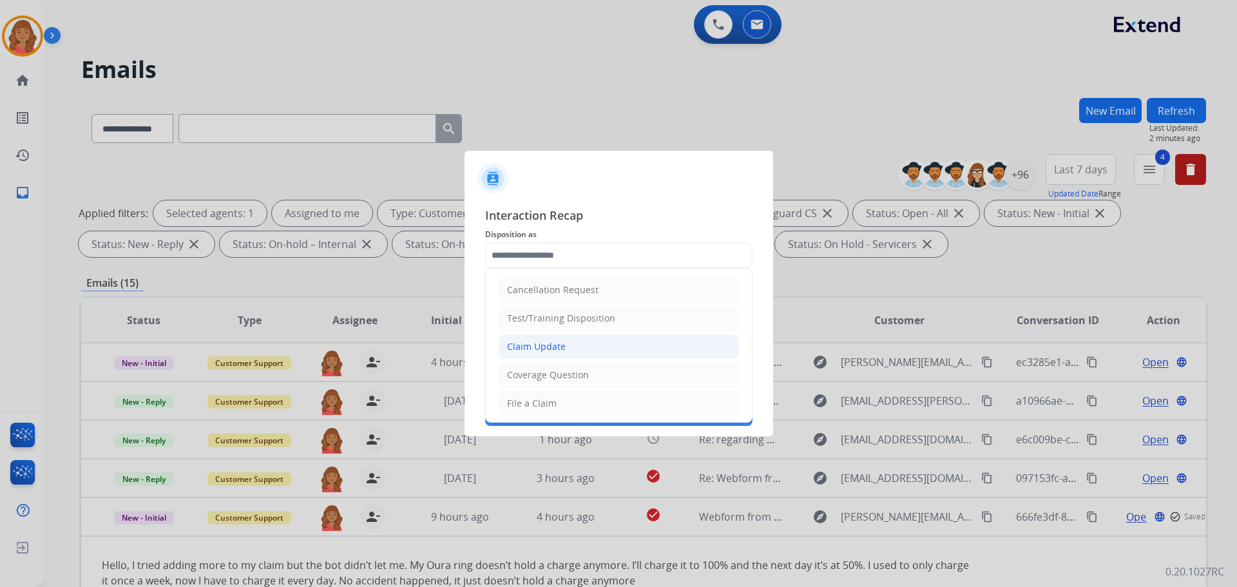
drag, startPoint x: 556, startPoint y: 348, endPoint x: 552, endPoint y: 313, distance: 35.0
click at [556, 347] on div "Claim Update" at bounding box center [536, 346] width 59 height 13
type input "**********"
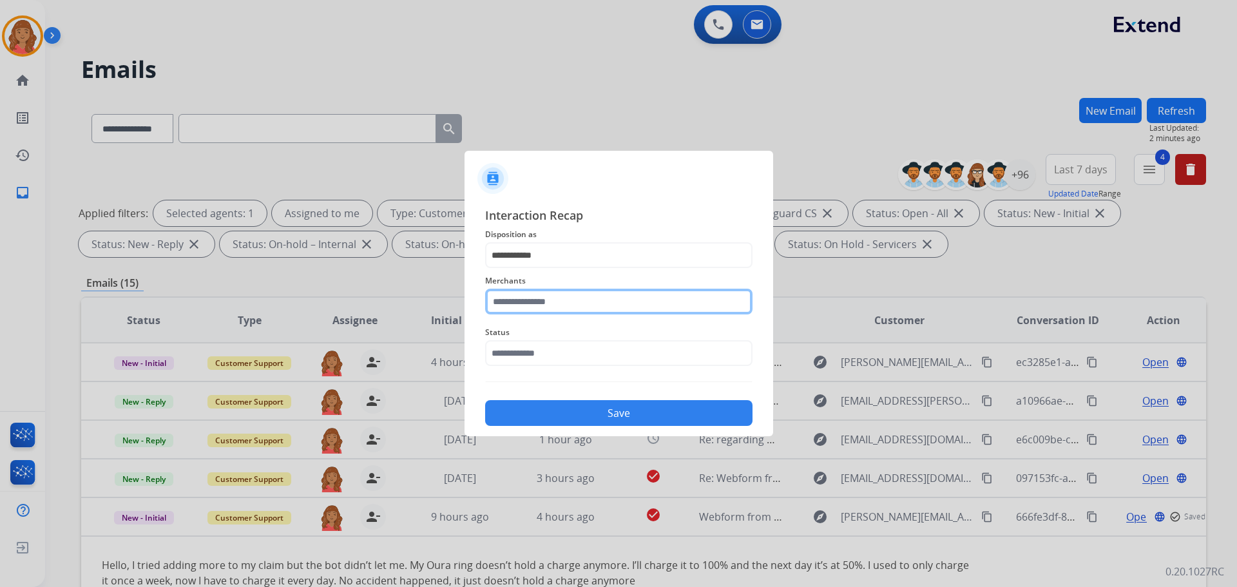
drag, startPoint x: 551, startPoint y: 303, endPoint x: 556, endPoint y: 318, distance: 15.7
click at [551, 305] on input "text" at bounding box center [618, 302] width 267 height 26
click at [535, 343] on div "Oura ring" at bounding box center [529, 338] width 42 height 13
type input "*********"
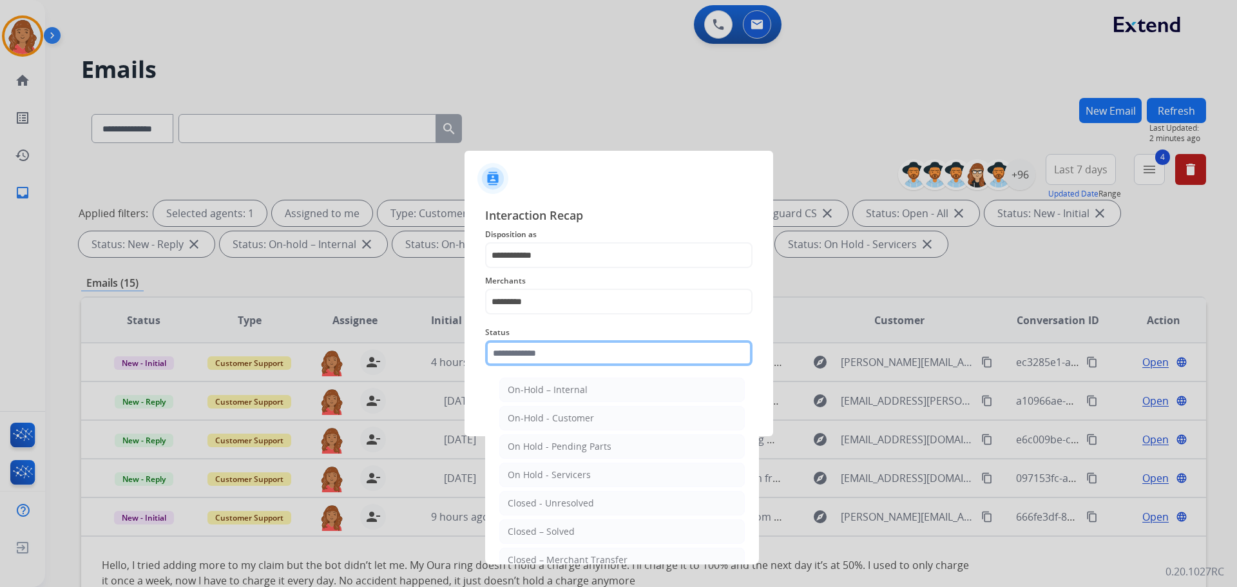
click at [522, 359] on input "text" at bounding box center [618, 353] width 267 height 26
click at [541, 531] on div "Closed – Solved" at bounding box center [541, 531] width 67 height 13
type input "**********"
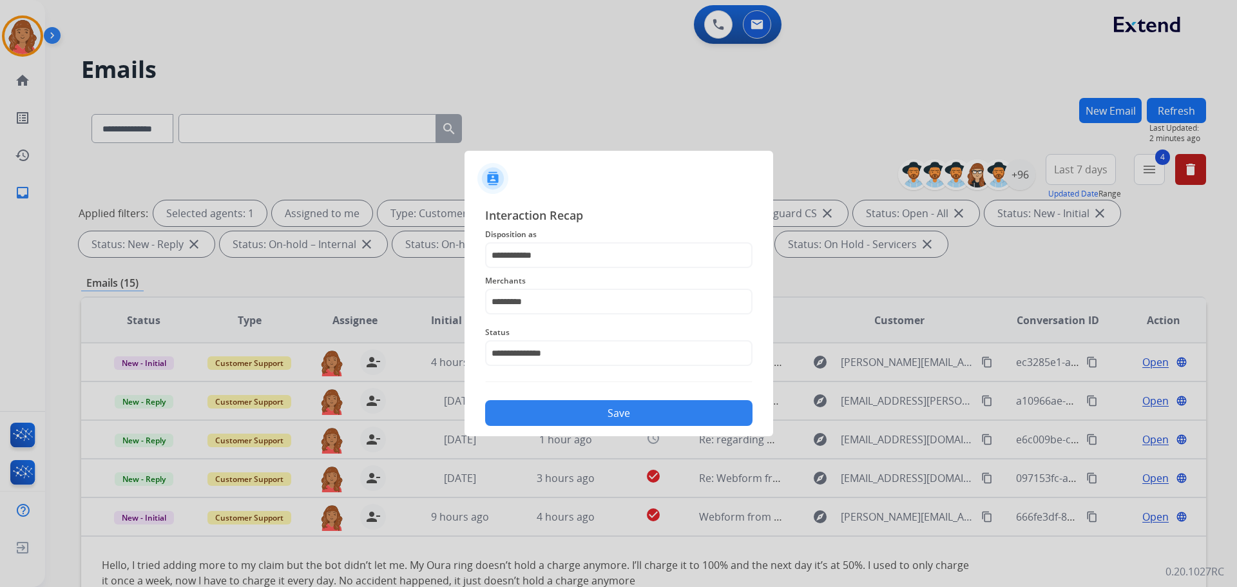
click at [538, 416] on button "Save" at bounding box center [618, 413] width 267 height 26
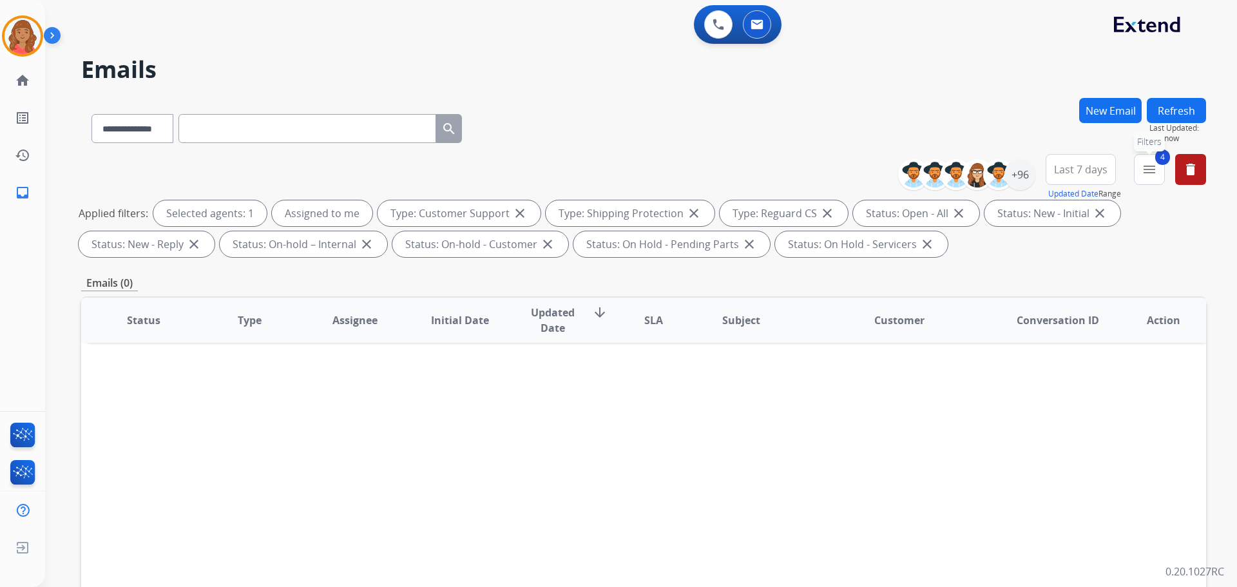
drag, startPoint x: 1143, startPoint y: 177, endPoint x: 1129, endPoint y: 203, distance: 29.4
click at [1143, 177] on button "4 menu Filters" at bounding box center [1149, 169] width 31 height 31
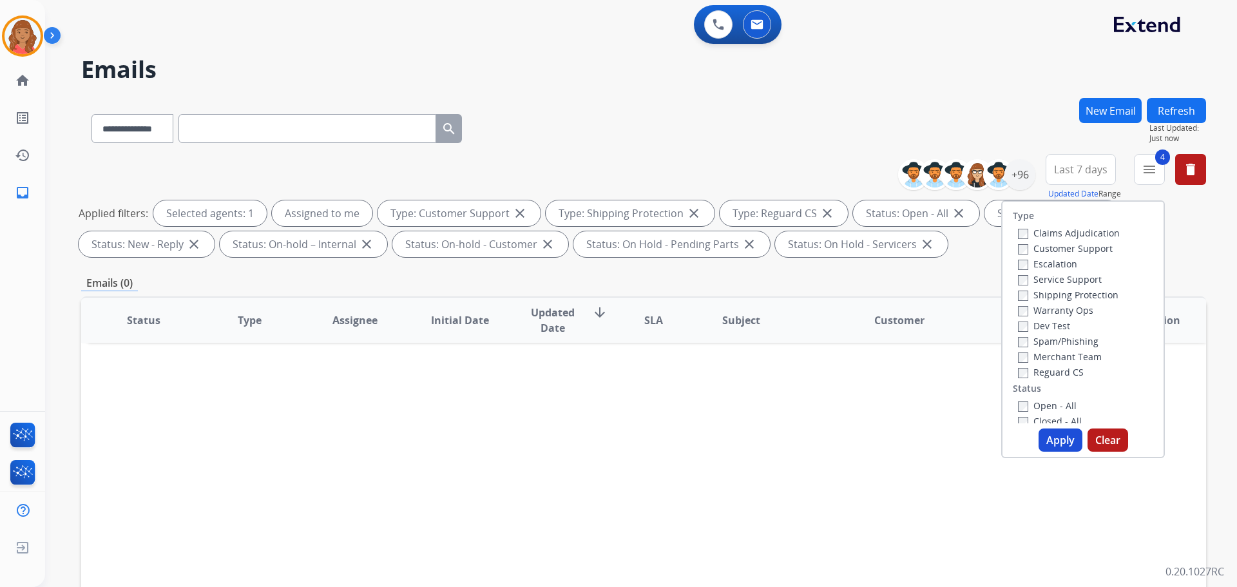
click at [1054, 436] on button "Apply" at bounding box center [1060, 439] width 44 height 23
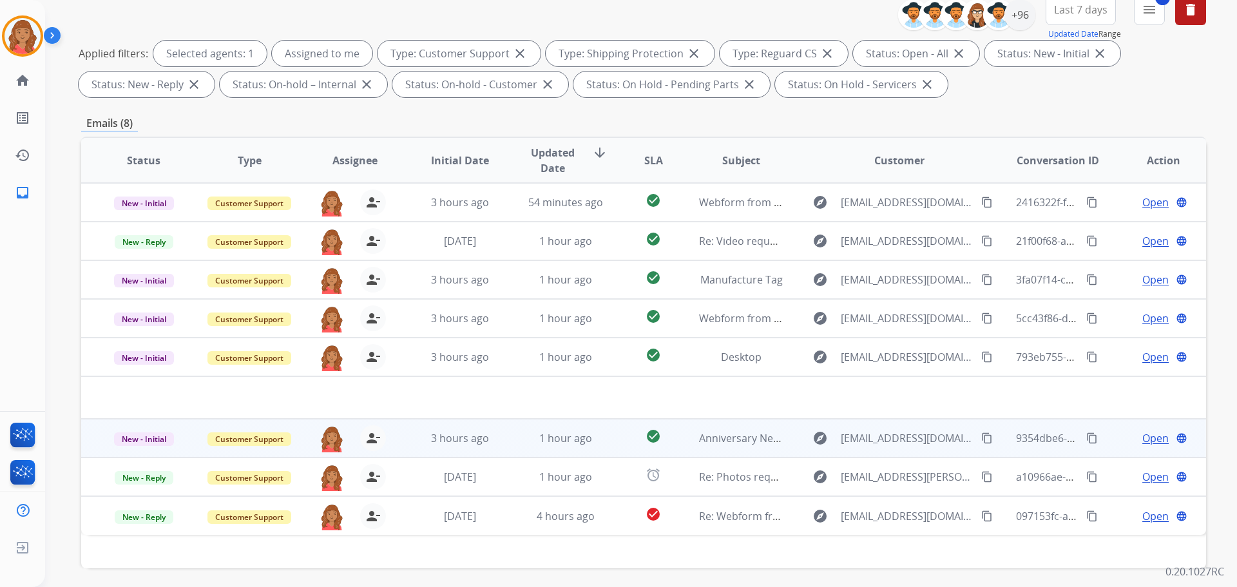
scroll to position [208, 0]
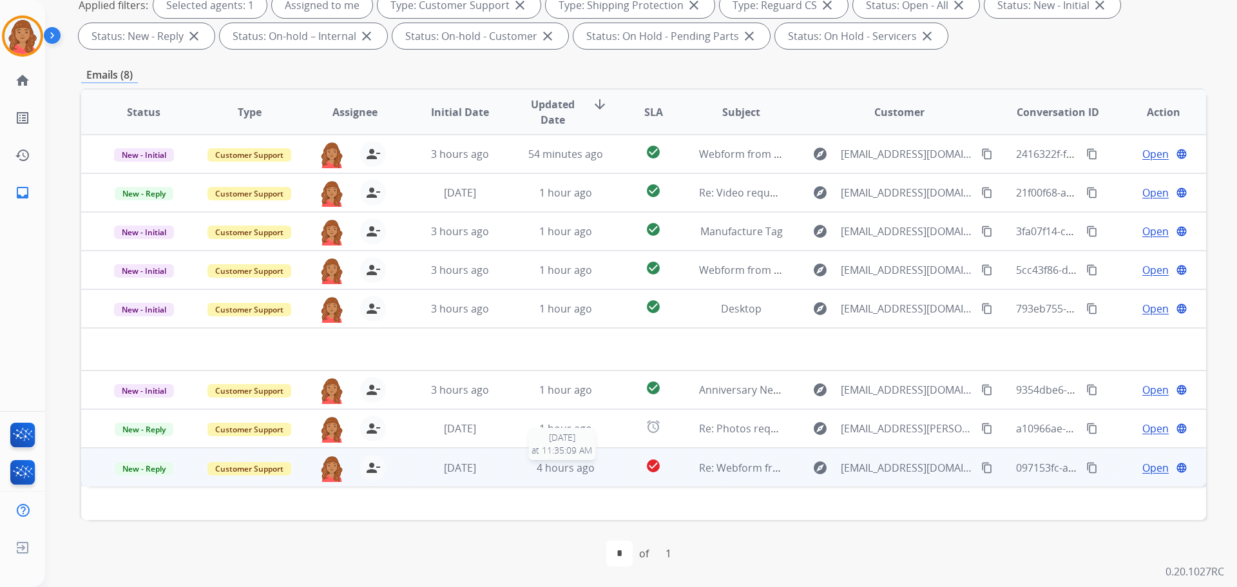
click at [556, 473] on span "4 hours ago" at bounding box center [566, 468] width 58 height 14
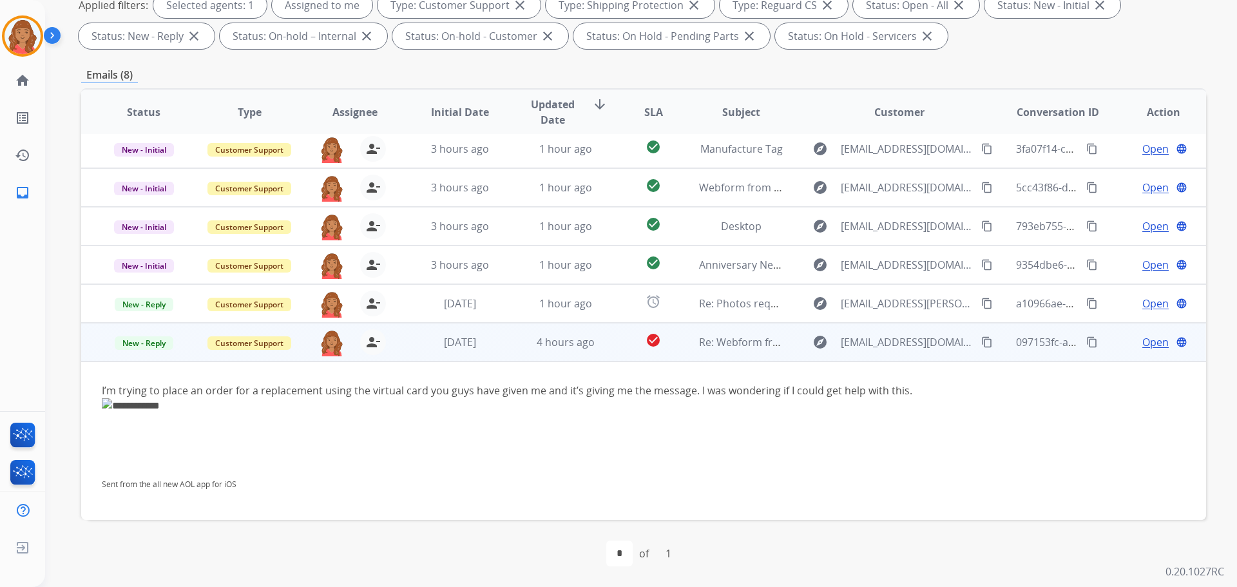
scroll to position [90, 0]
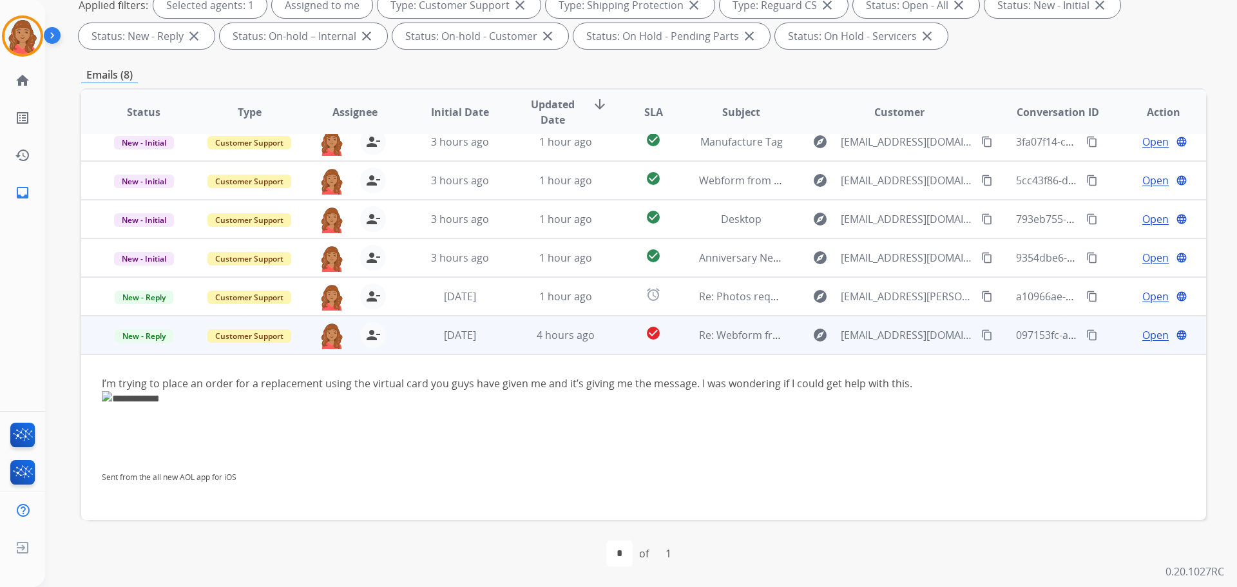
click at [981, 334] on mat-icon "content_copy" at bounding box center [987, 335] width 12 height 12
click at [1153, 336] on span "Open" at bounding box center [1155, 334] width 26 height 15
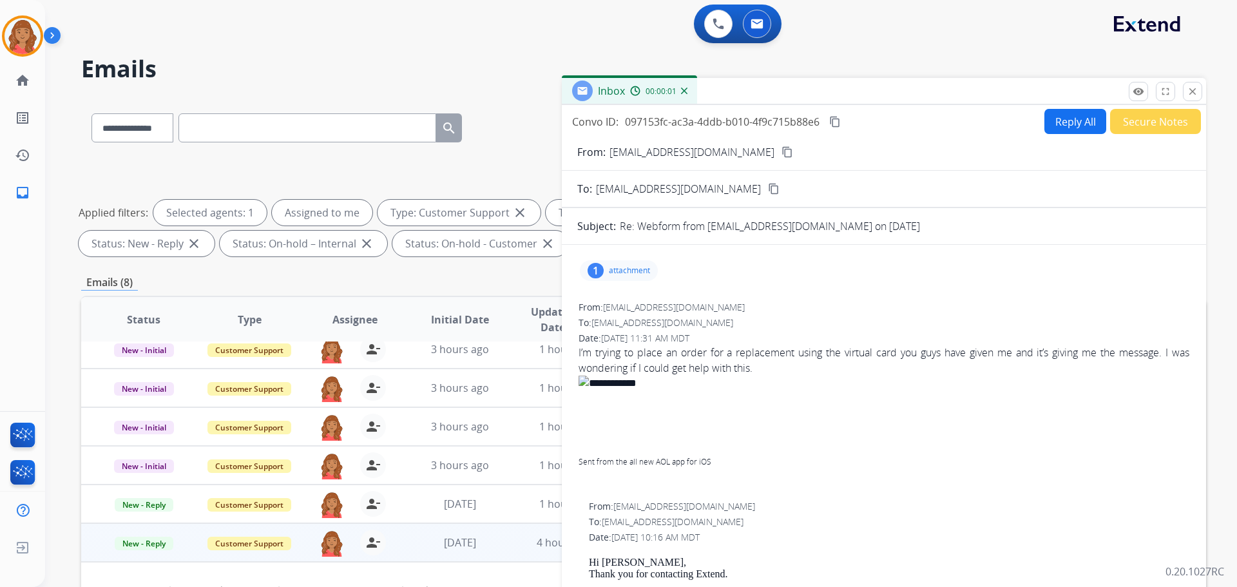
scroll to position [0, 0]
click at [1047, 122] on button "Reply All" at bounding box center [1075, 121] width 62 height 25
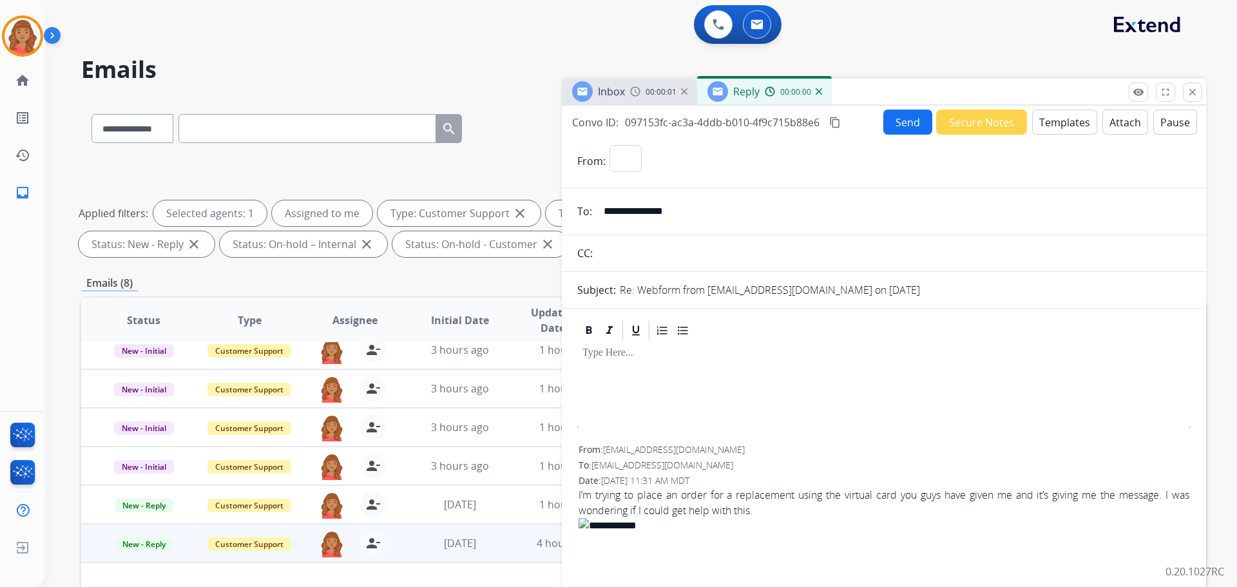
select select "**********"
click at [1052, 127] on button "Templates" at bounding box center [1064, 121] width 65 height 25
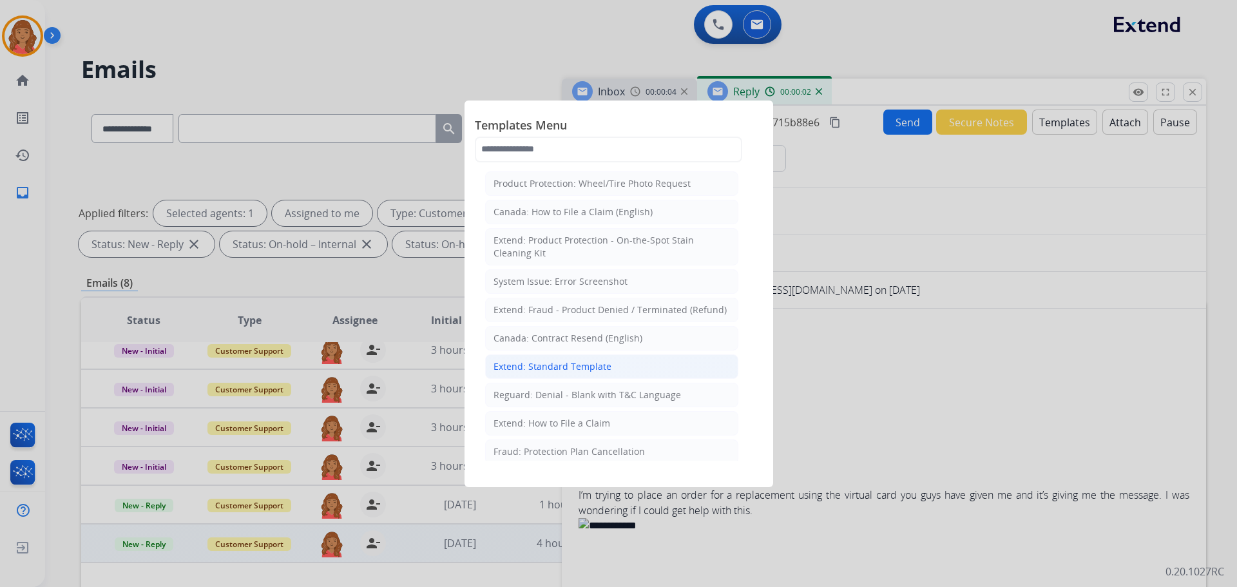
click at [560, 363] on div "Extend: Standard Template" at bounding box center [552, 366] width 118 height 13
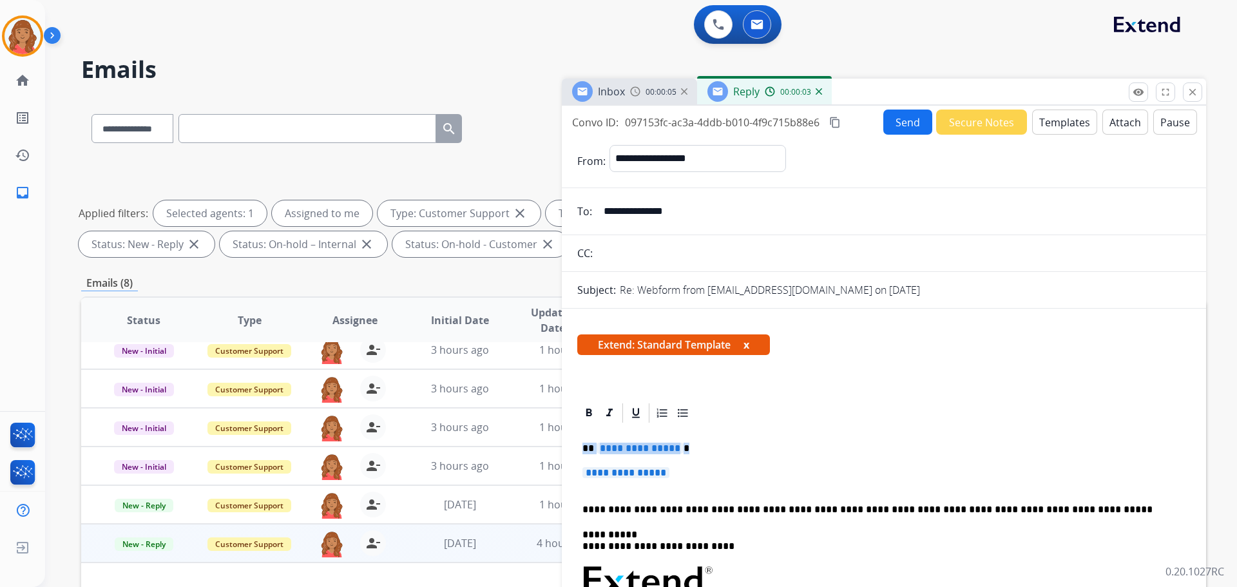
drag, startPoint x: 668, startPoint y: 471, endPoint x: 577, endPoint y: 439, distance: 96.1
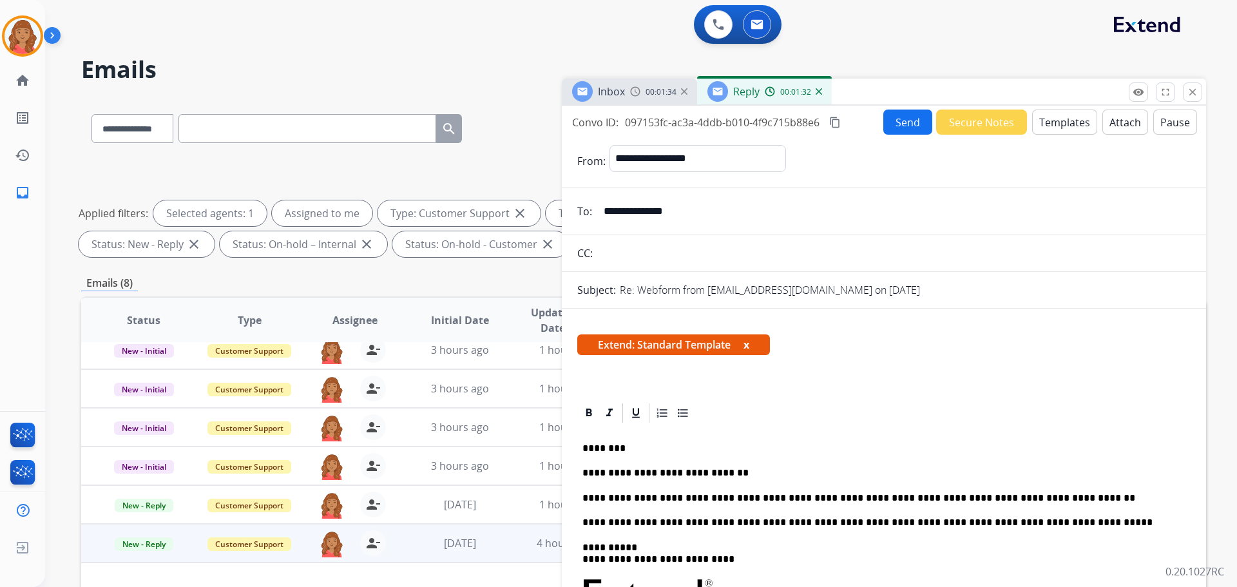
click at [832, 119] on mat-icon "content_copy" at bounding box center [835, 123] width 12 height 12
click at [907, 123] on button "Send" at bounding box center [907, 121] width 49 height 25
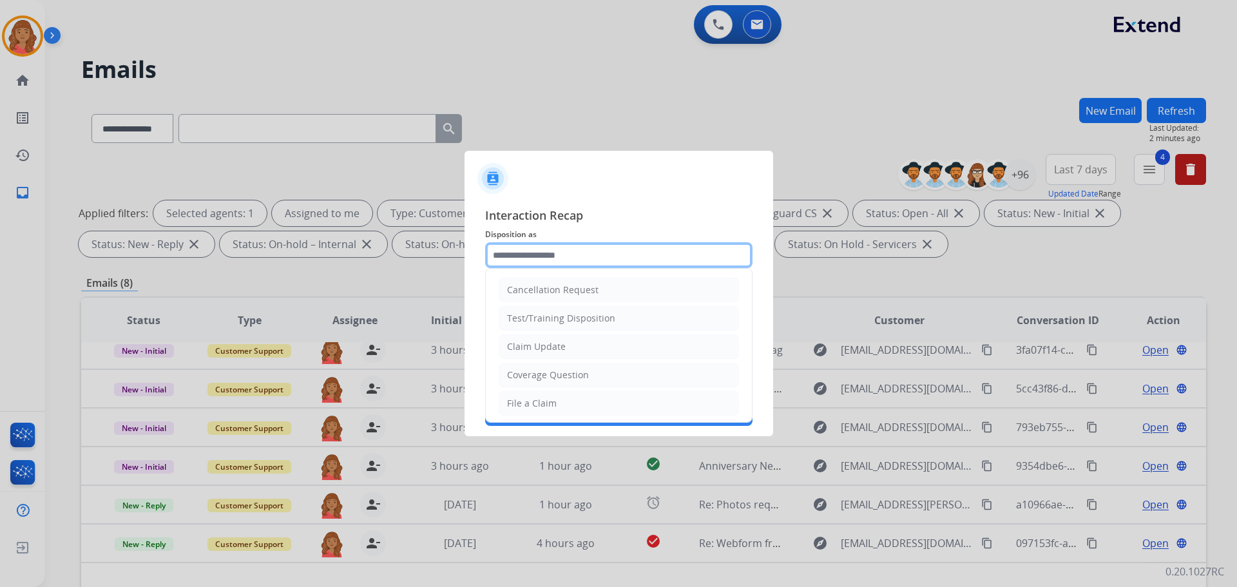
click at [570, 252] on input "text" at bounding box center [618, 255] width 267 height 26
click at [544, 350] on div "Claim Update" at bounding box center [536, 346] width 59 height 13
type input "**********"
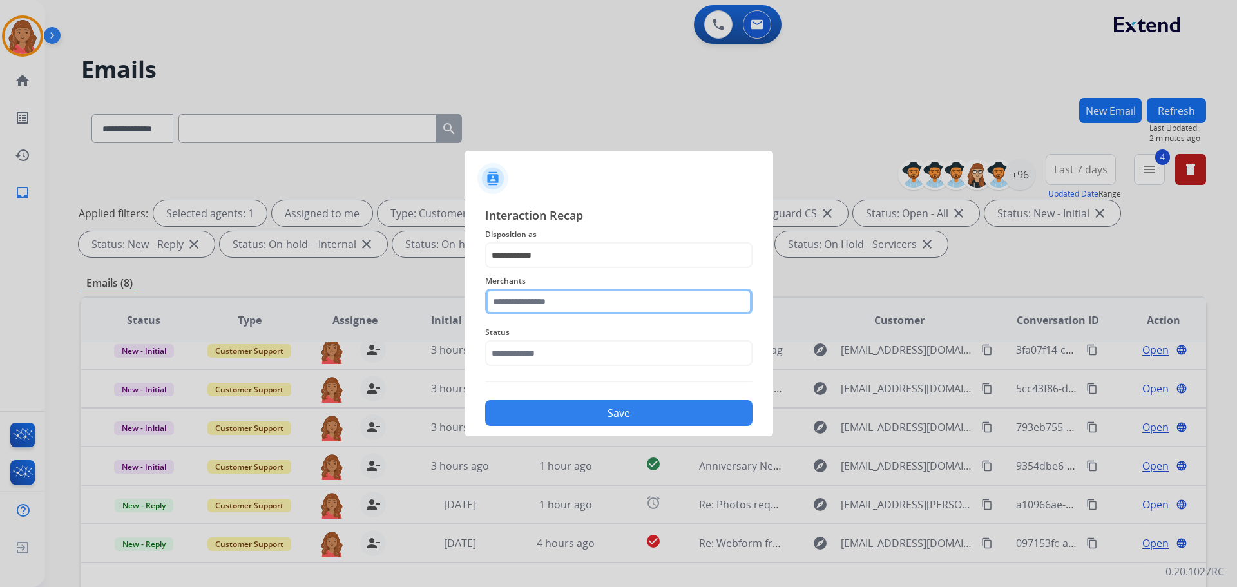
click at [541, 305] on input "text" at bounding box center [618, 302] width 267 height 26
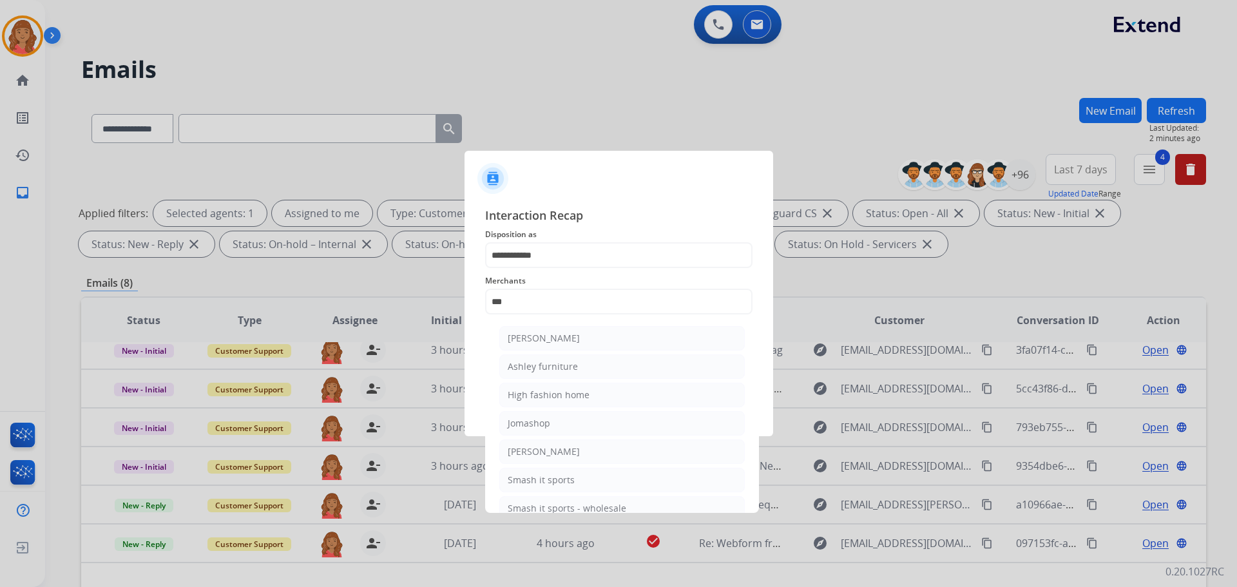
drag, startPoint x: 543, startPoint y: 364, endPoint x: 545, endPoint y: 391, distance: 27.1
click at [544, 366] on div "Ashley furniture" at bounding box center [543, 366] width 70 height 13
type input "**********"
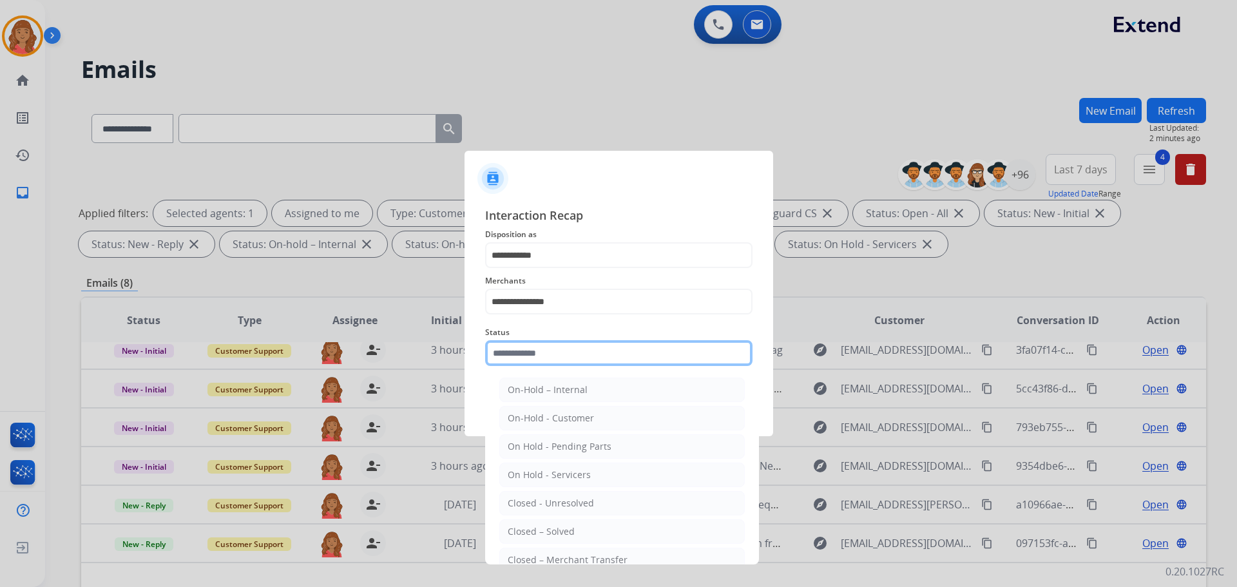
drag, startPoint x: 538, startPoint y: 361, endPoint x: 539, endPoint y: 368, distance: 7.2
click at [538, 363] on input "text" at bounding box center [618, 353] width 267 height 26
click at [540, 525] on div "Closed – Solved" at bounding box center [541, 531] width 67 height 13
type input "**********"
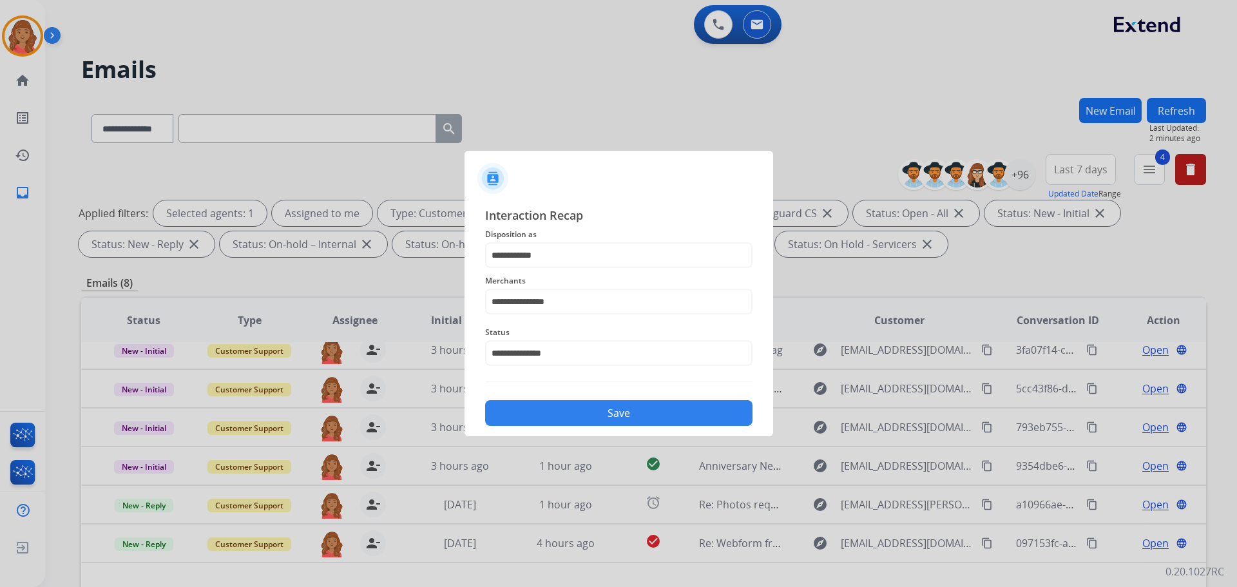
click at [573, 412] on button "Save" at bounding box center [618, 413] width 267 height 26
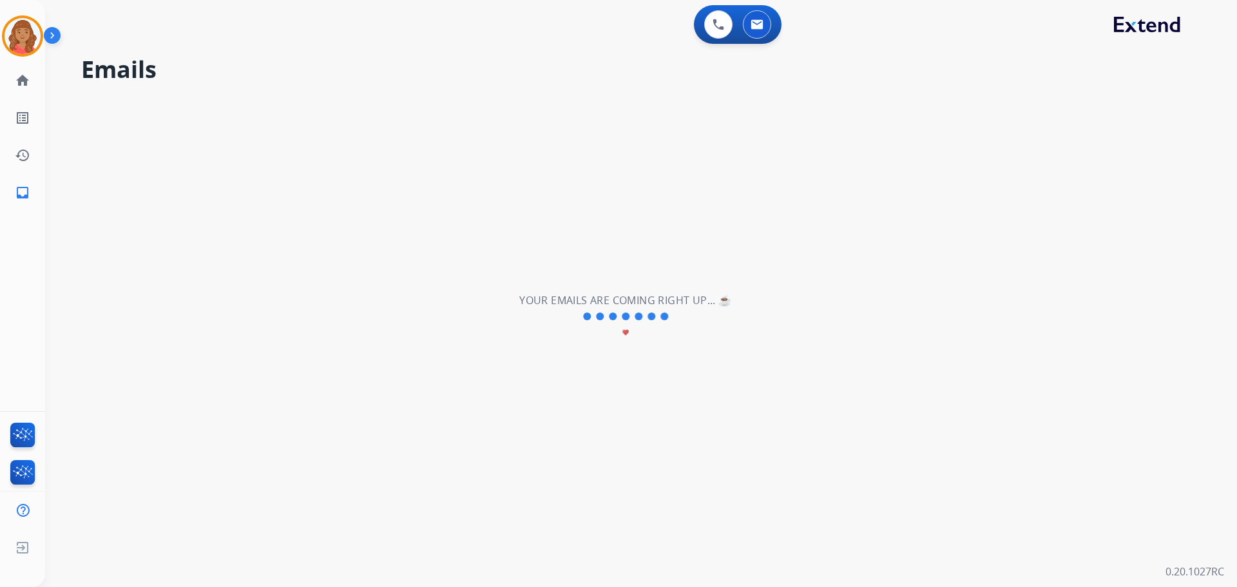
select select "**********"
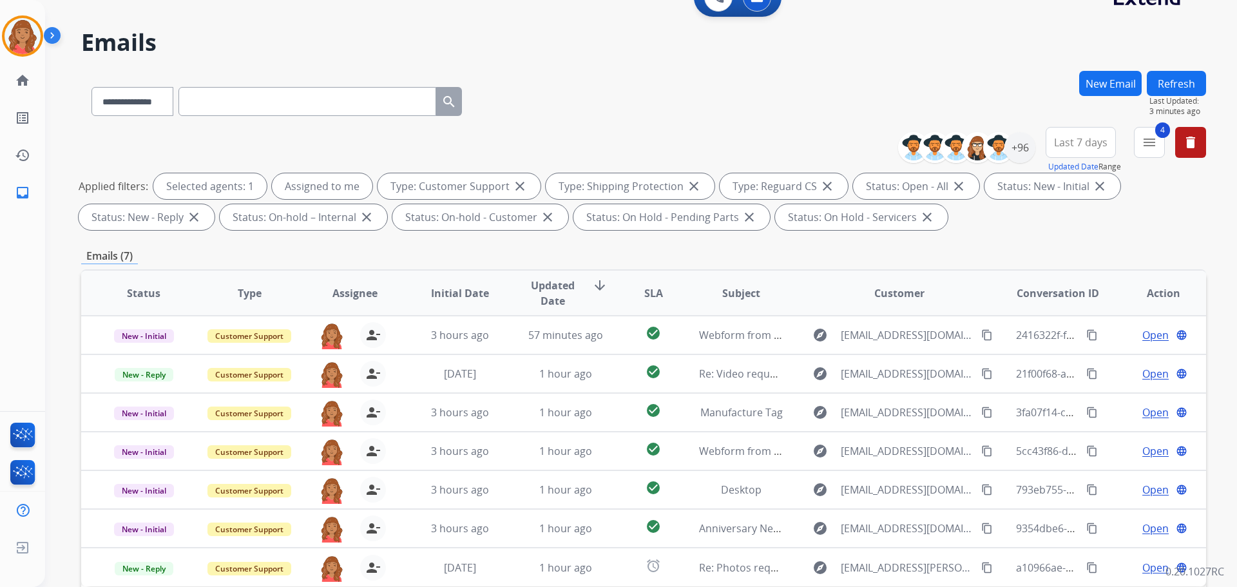
scroll to position [15, 0]
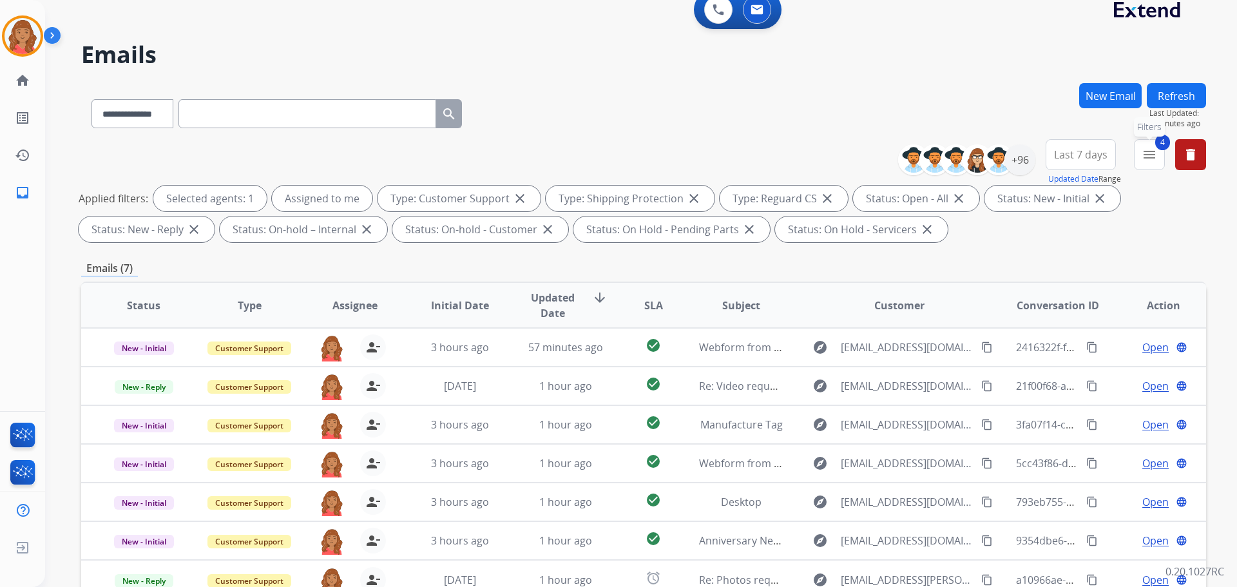
click at [1152, 155] on mat-icon "menu" at bounding box center [1148, 154] width 15 height 15
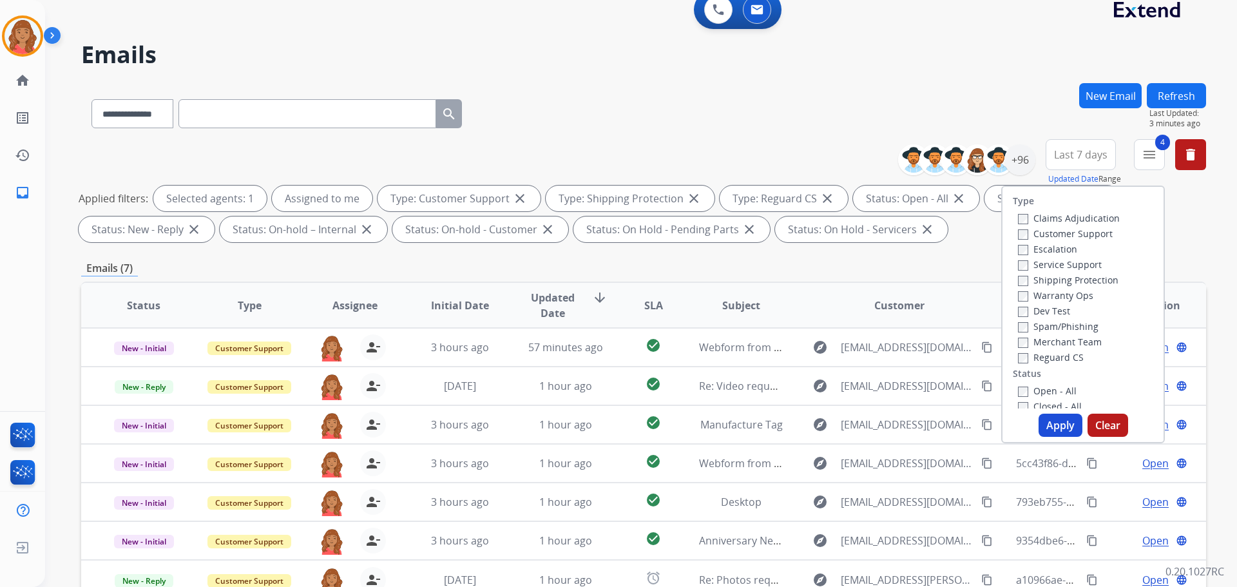
click at [1054, 428] on button "Apply" at bounding box center [1060, 424] width 44 height 23
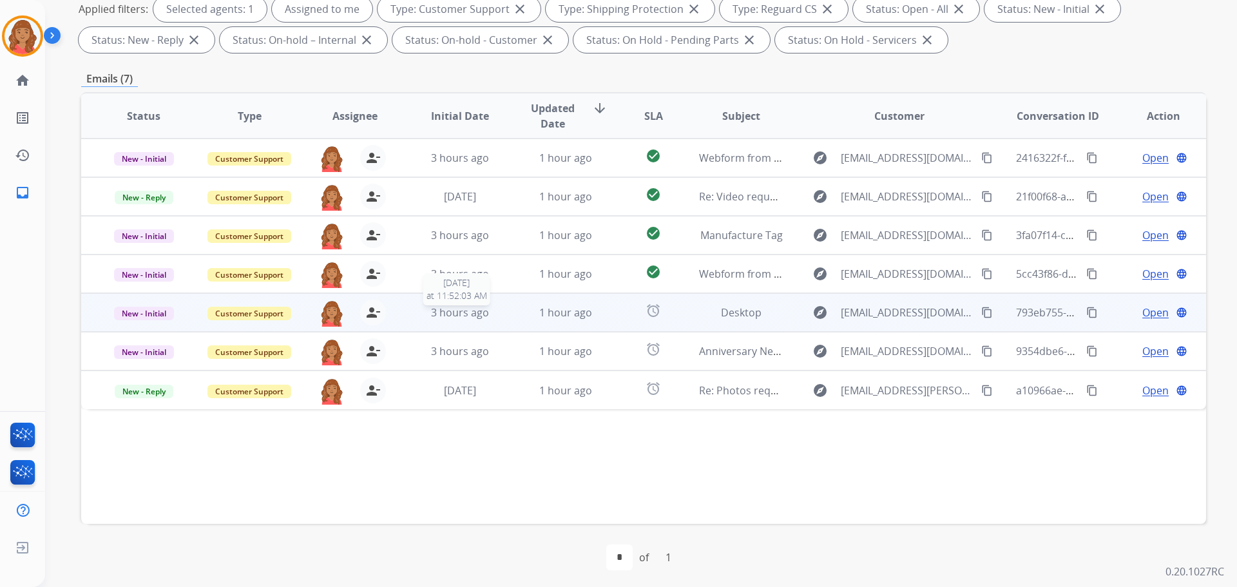
scroll to position [208, 0]
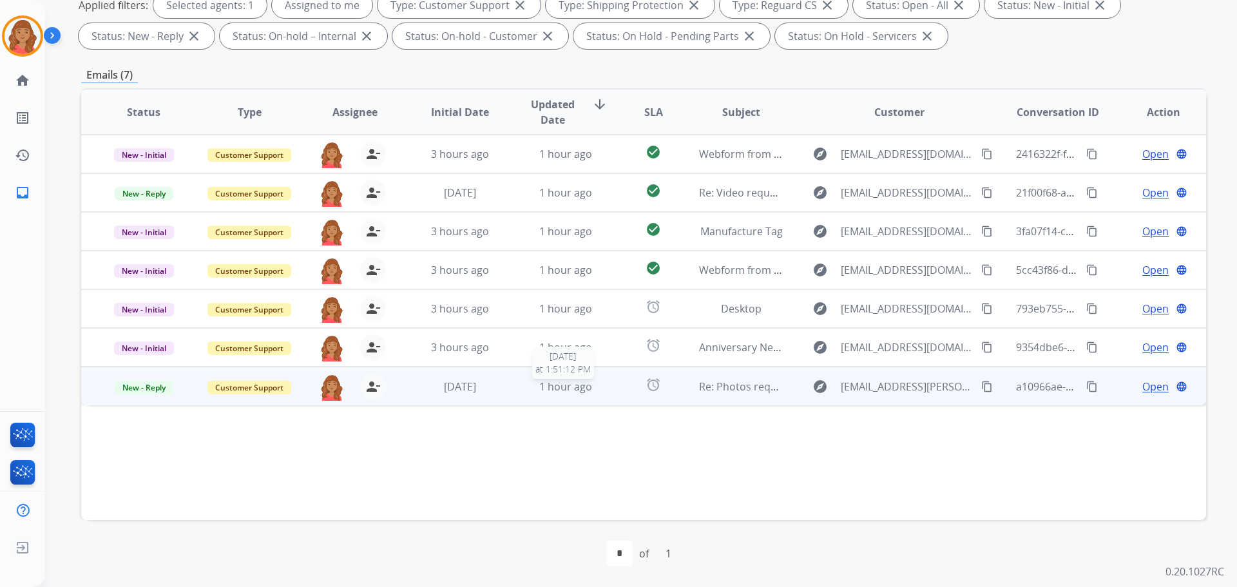
click at [586, 386] on span "1 hour ago" at bounding box center [565, 386] width 53 height 14
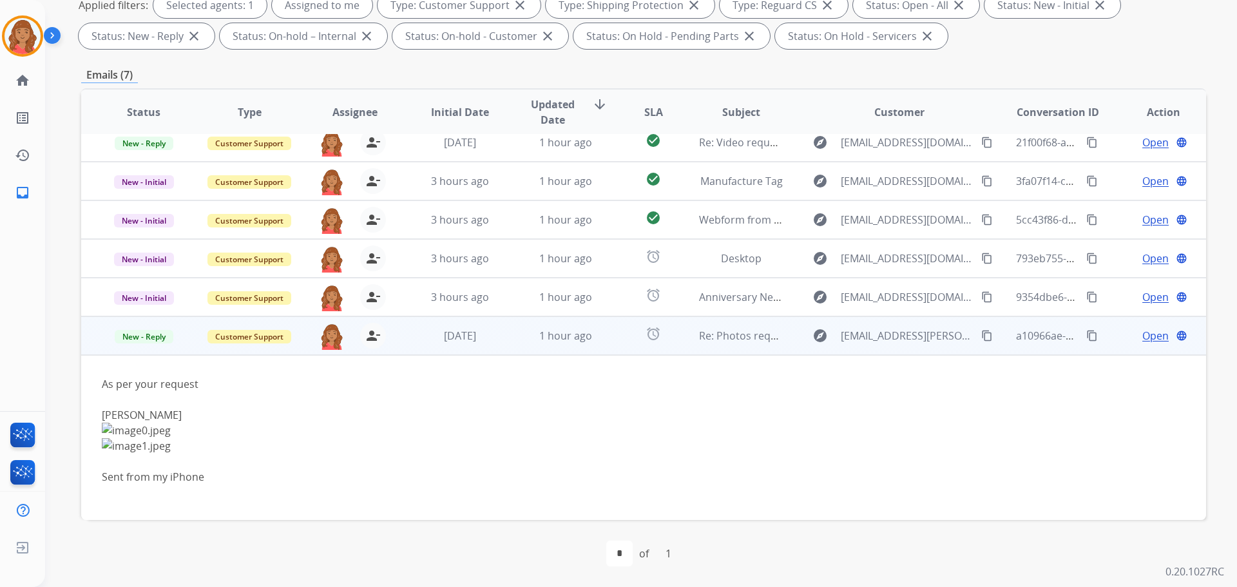
scroll to position [51, 0]
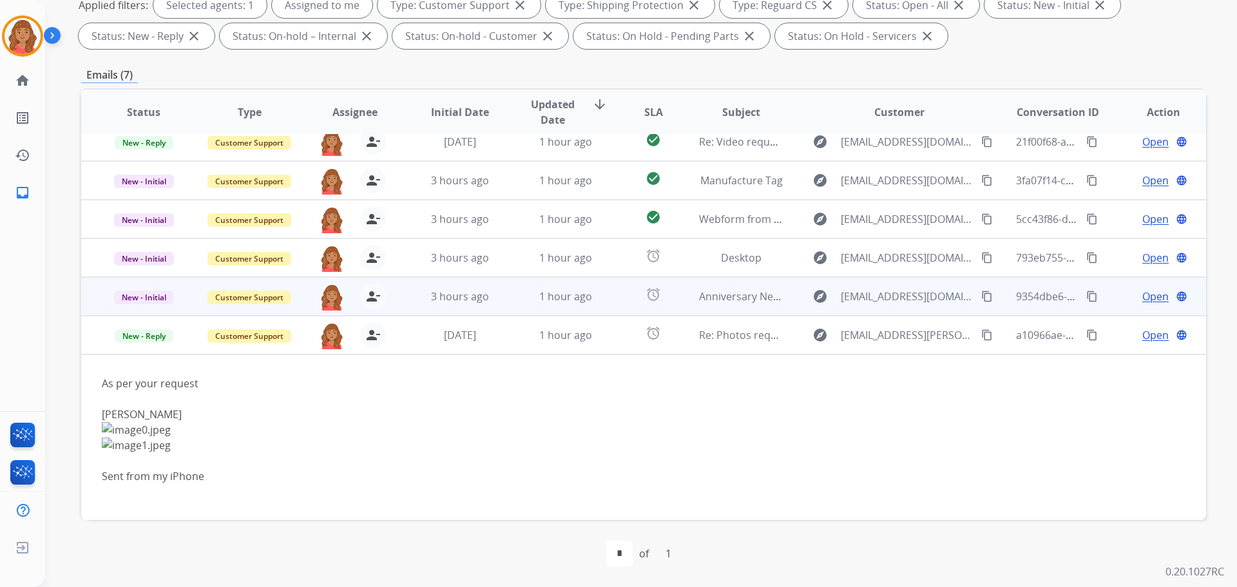
click at [576, 307] on td "1 hour ago" at bounding box center [556, 296] width 106 height 39
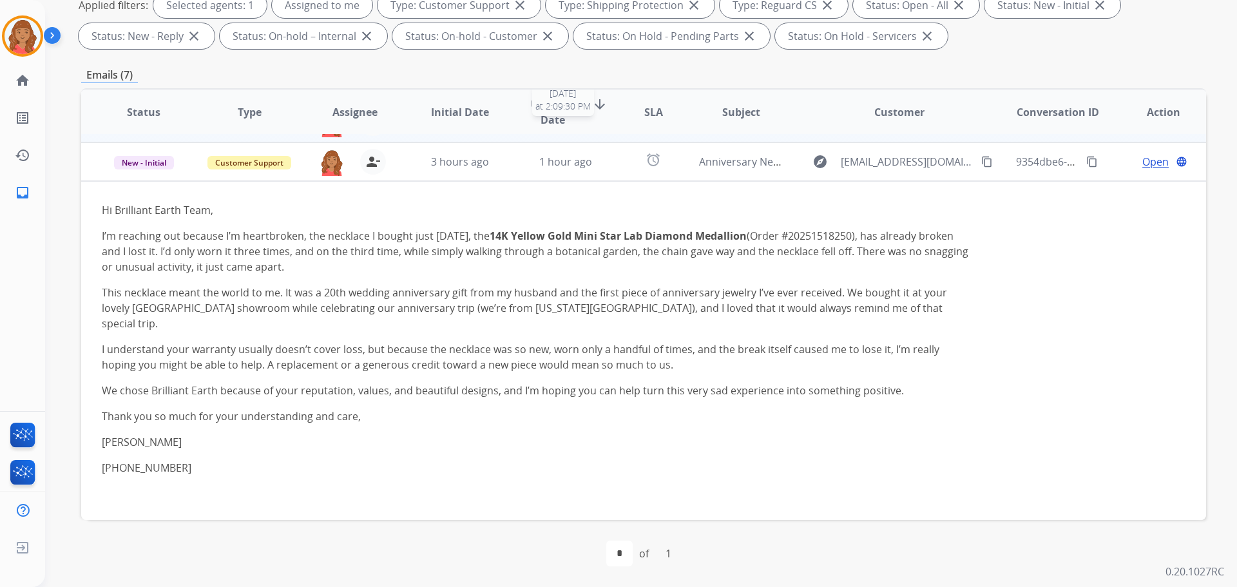
scroll to position [193, 0]
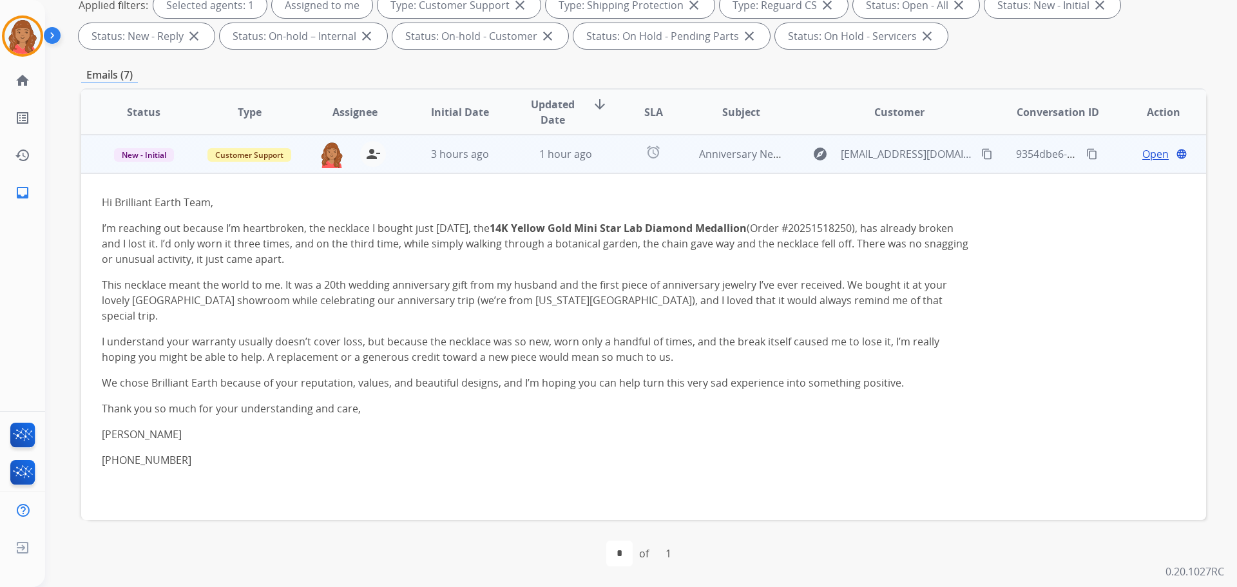
click at [608, 153] on td "alarm" at bounding box center [643, 154] width 70 height 39
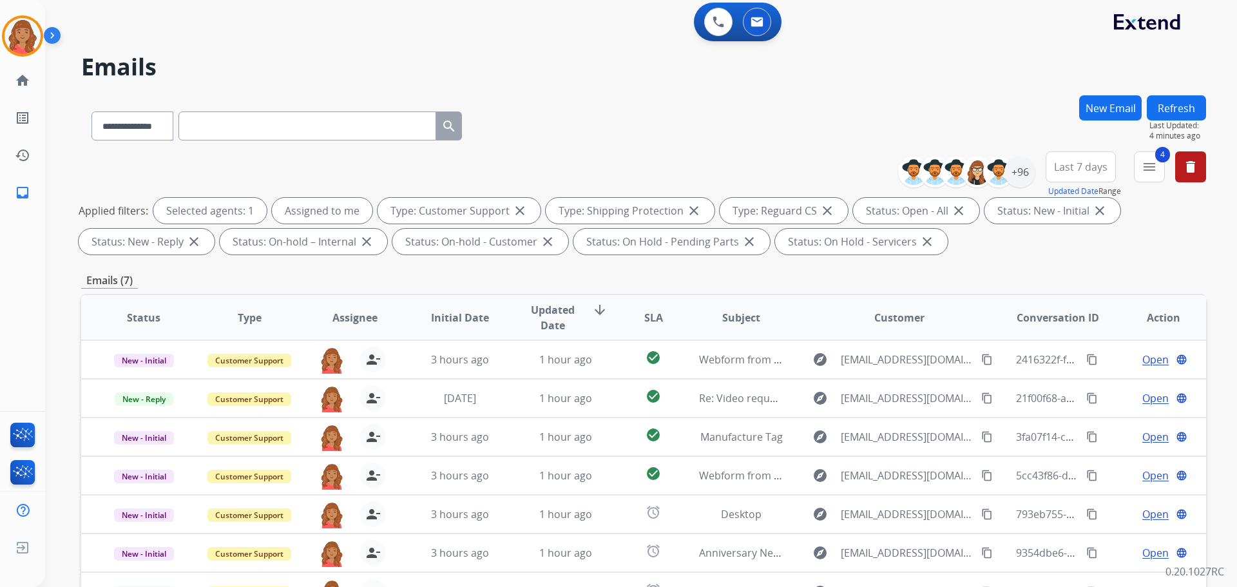
scroll to position [0, 0]
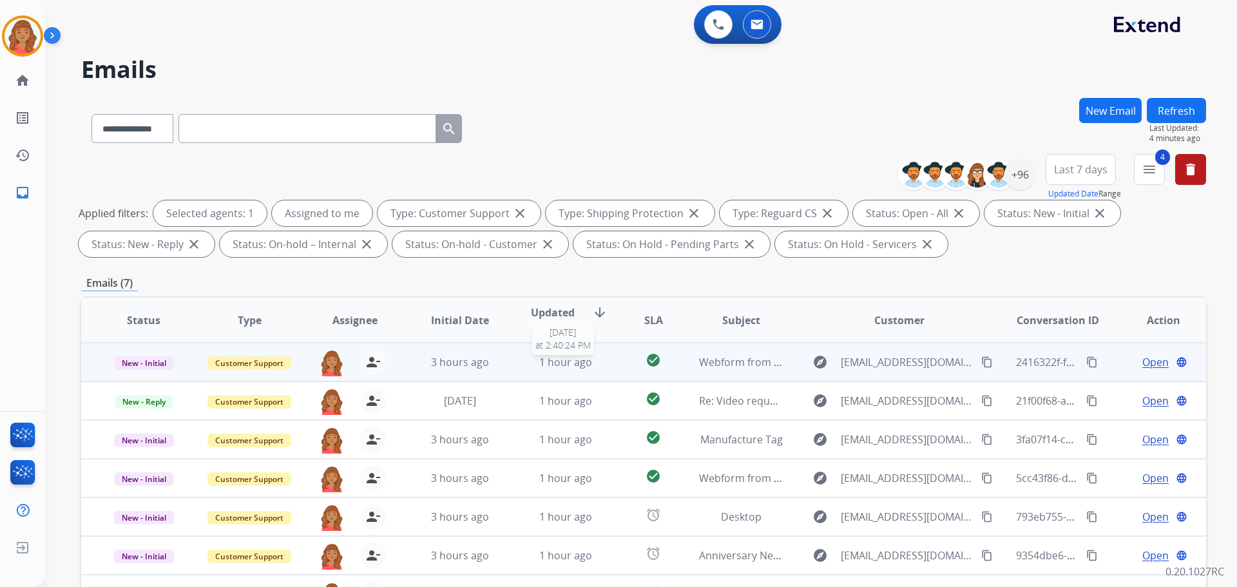
click at [553, 359] on span "1 hour ago" at bounding box center [565, 362] width 53 height 14
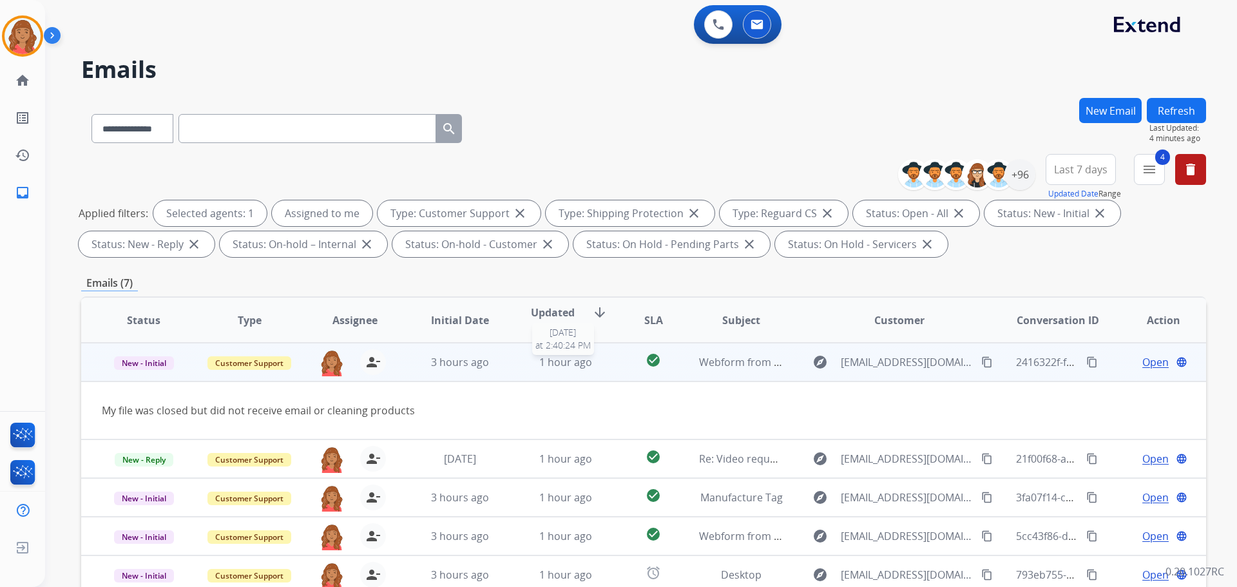
click at [551, 363] on span "1 hour ago" at bounding box center [565, 362] width 53 height 14
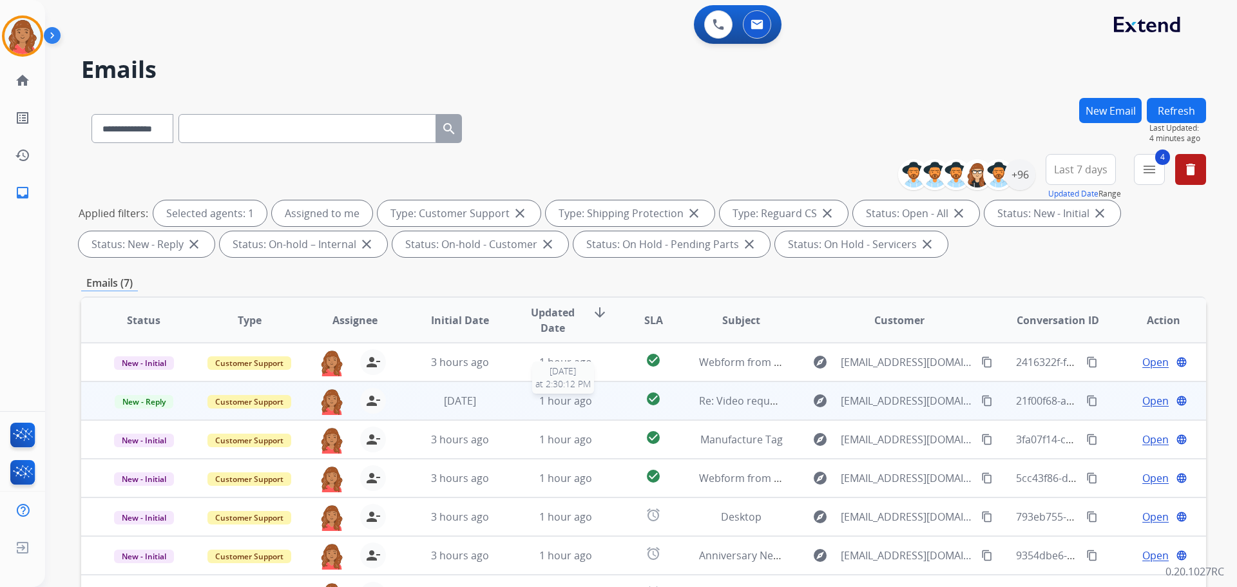
click at [552, 395] on span "1 hour ago" at bounding box center [565, 401] width 53 height 14
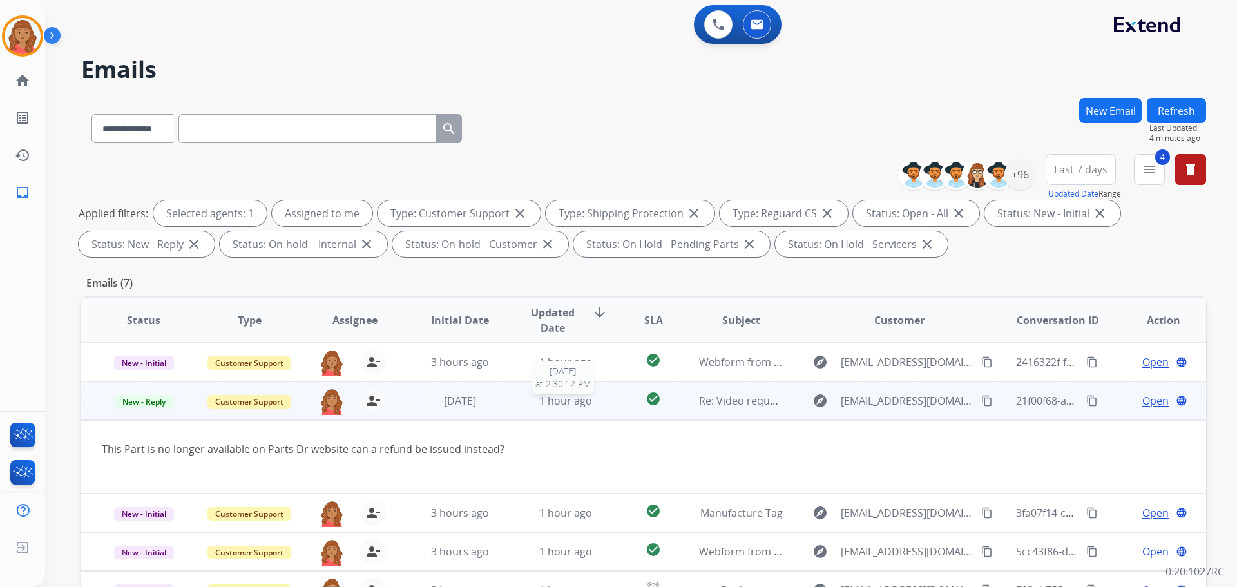
click at [552, 395] on span "1 hour ago" at bounding box center [565, 401] width 53 height 14
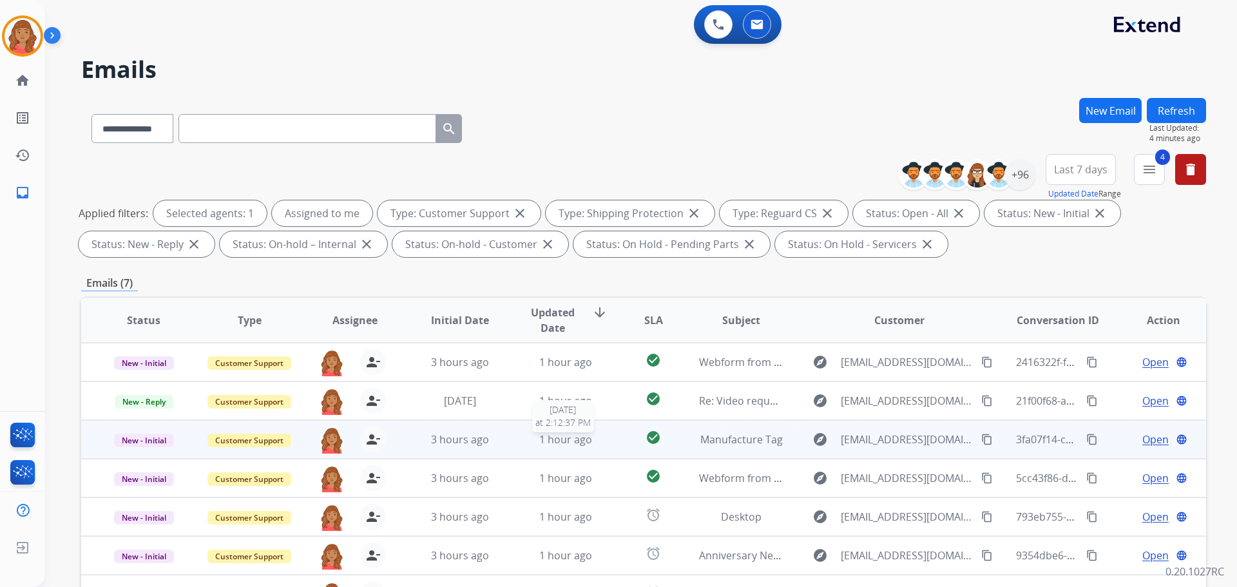
click at [542, 436] on span "1 hour ago" at bounding box center [565, 439] width 53 height 14
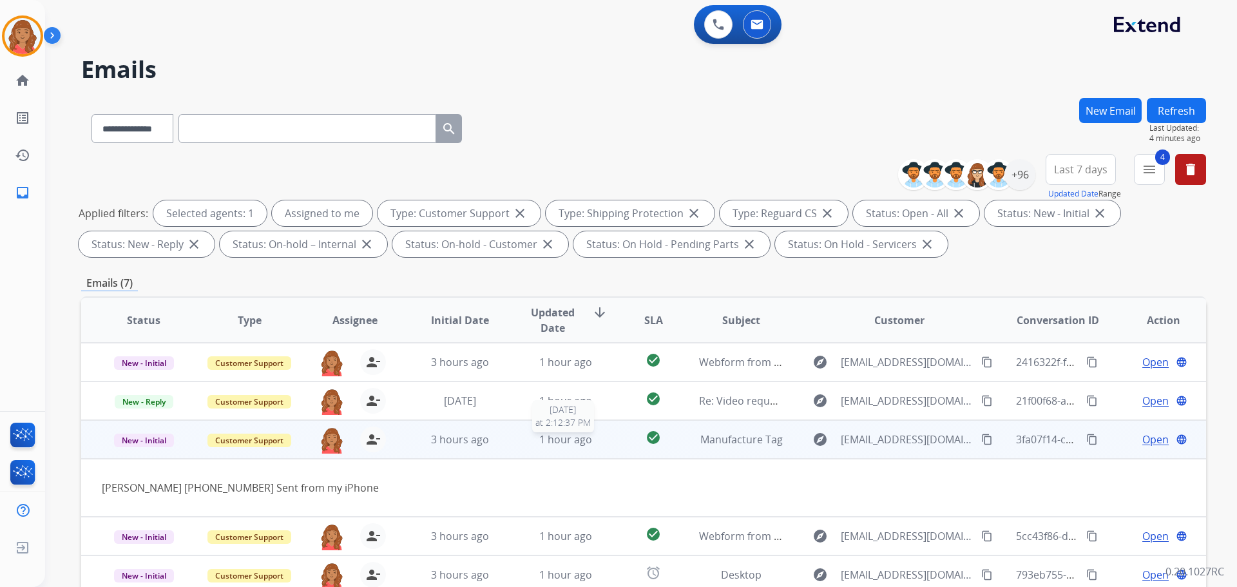
click at [542, 436] on span "1 hour ago" at bounding box center [565, 439] width 53 height 14
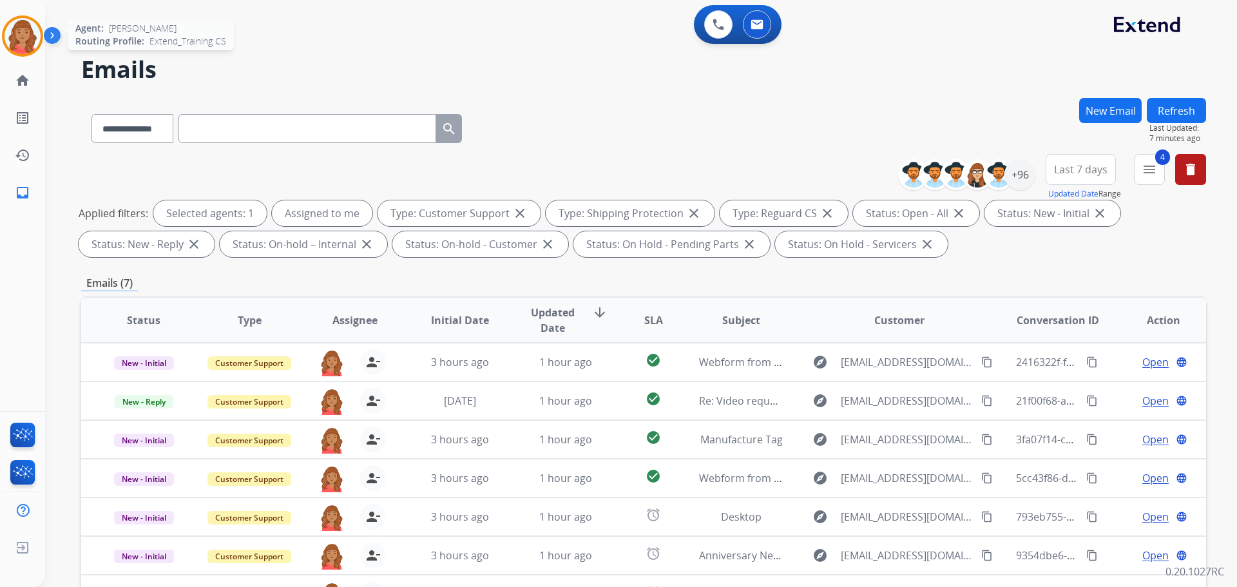
click at [39, 44] on div at bounding box center [22, 35] width 41 height 41
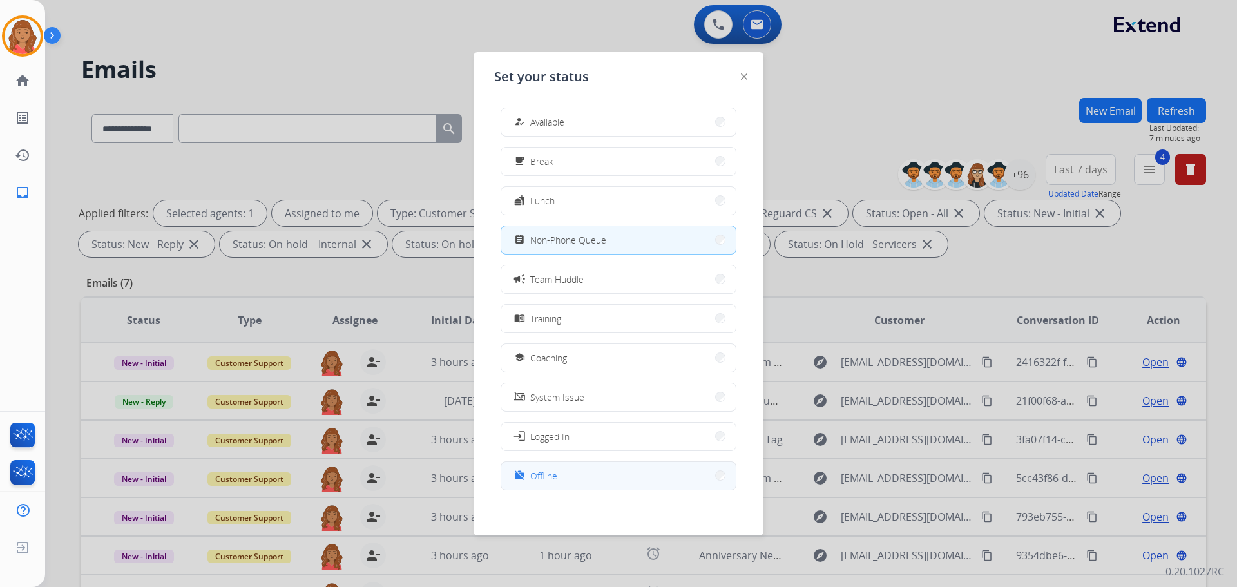
click at [546, 476] on span "Offline" at bounding box center [543, 476] width 27 height 14
